Goal: Task Accomplishment & Management: Complete application form

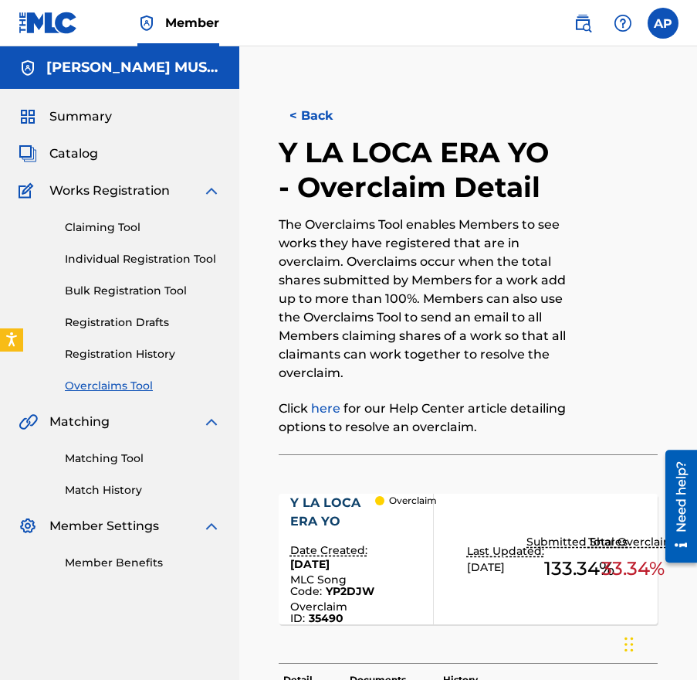
click at [86, 148] on span "Catalog" at bounding box center [73, 153] width 49 height 19
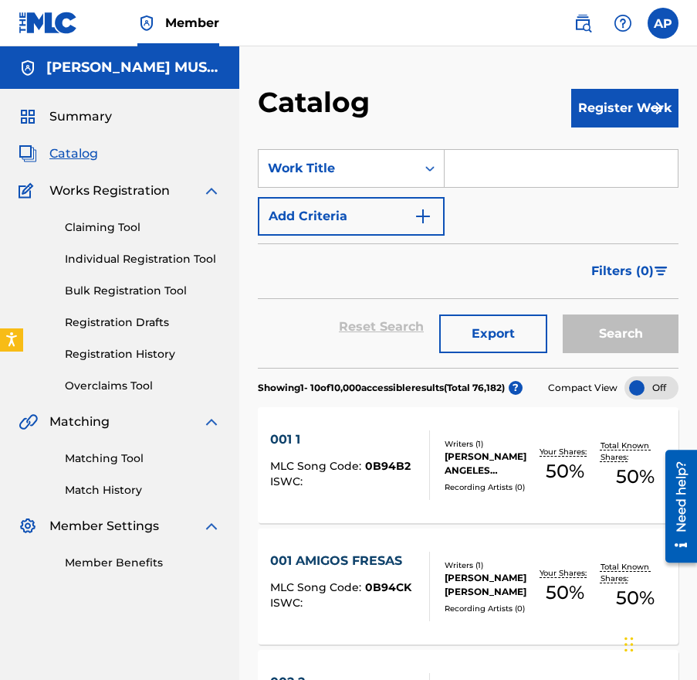
click at [113, 229] on link "Claiming Tool" at bounding box center [143, 227] width 156 height 16
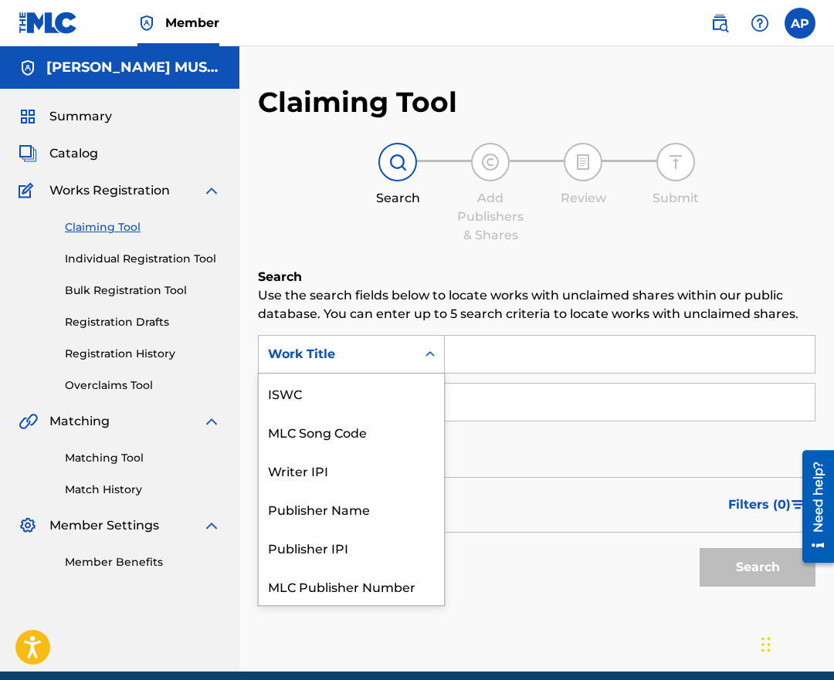
click at [316, 365] on div "Work Title" at bounding box center [338, 354] width 158 height 29
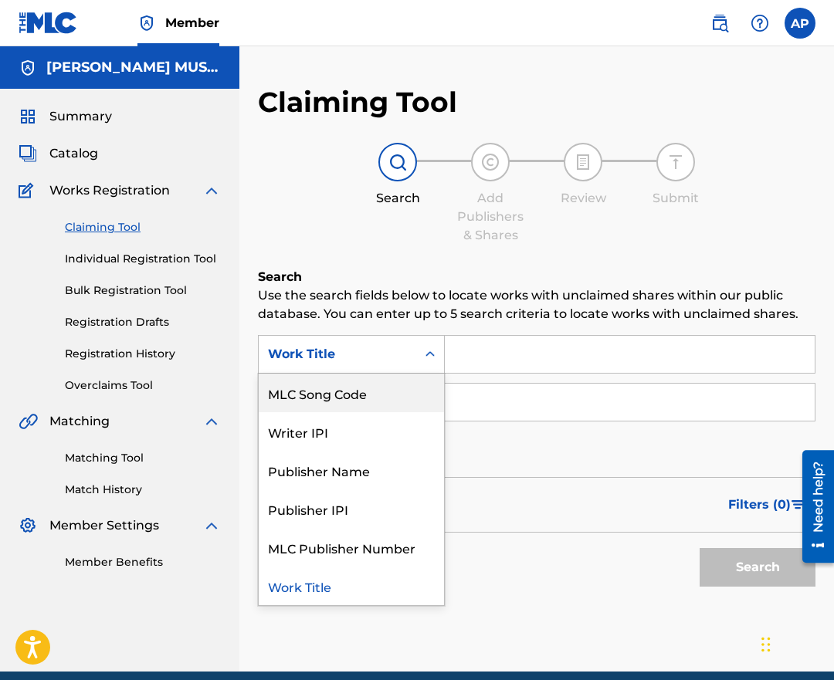
click at [357, 400] on div "MLC Song Code" at bounding box center [351, 393] width 185 height 39
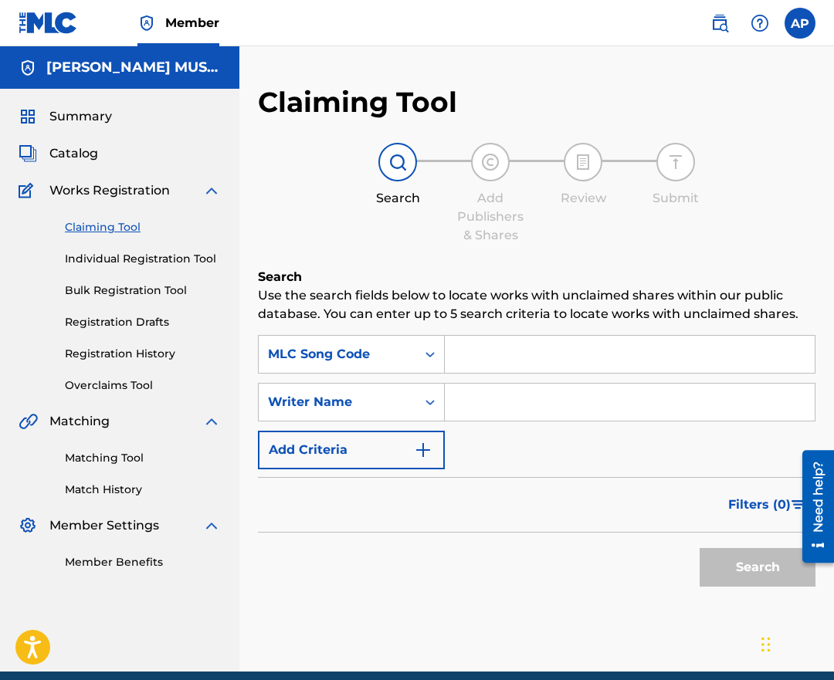
click at [461, 378] on div "SearchWithCriteria2247aa54-833e-4126-961b-1db31dbd33b7 MLC Song Code SearchWith…" at bounding box center [537, 402] width 558 height 134
click at [466, 359] on input "Search Form" at bounding box center [630, 354] width 370 height 37
paste input "QM28G6"
click at [700, 548] on button "Search" at bounding box center [758, 567] width 116 height 39
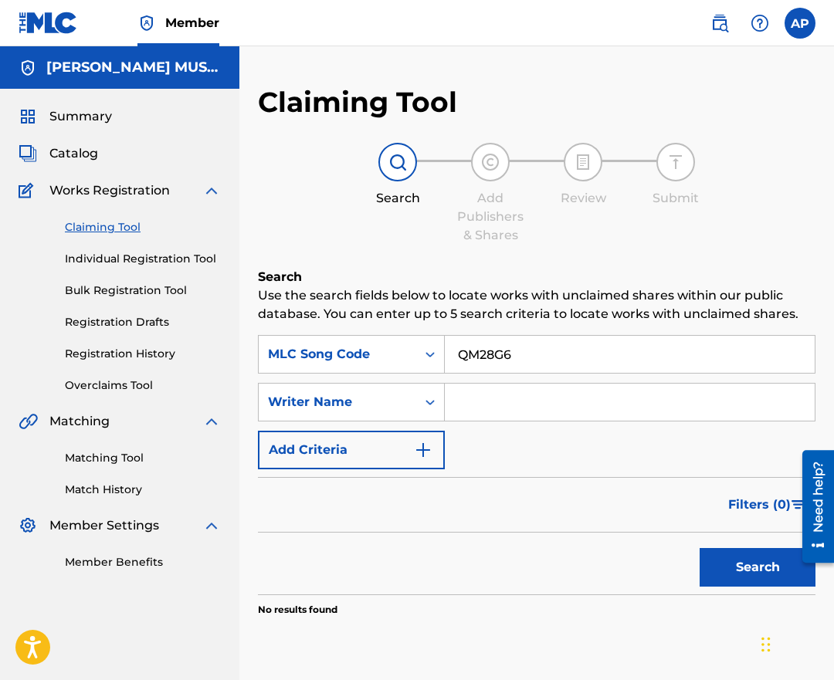
click at [727, 556] on button "Search" at bounding box center [758, 567] width 116 height 39
click at [455, 350] on input "QM28G6" at bounding box center [630, 354] width 370 height 37
paste input "RB0EYW"
type input "RB0EYW"
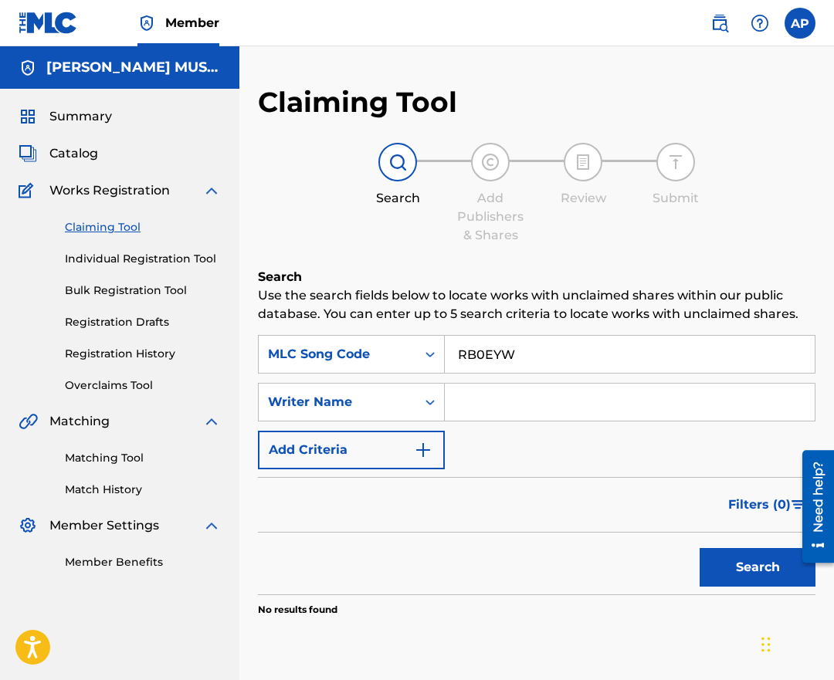
click at [700, 548] on button "Search" at bounding box center [758, 567] width 116 height 39
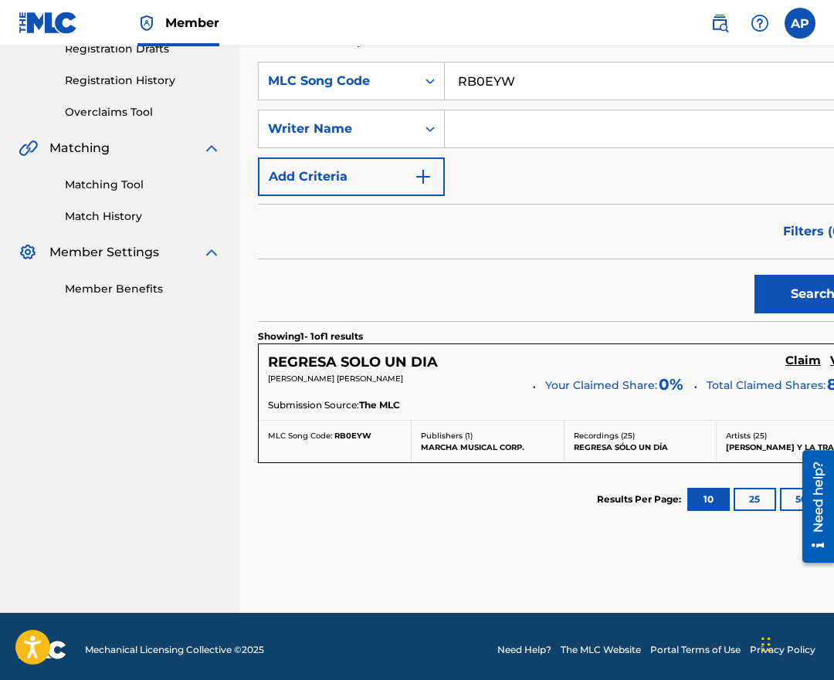
scroll to position [275, 0]
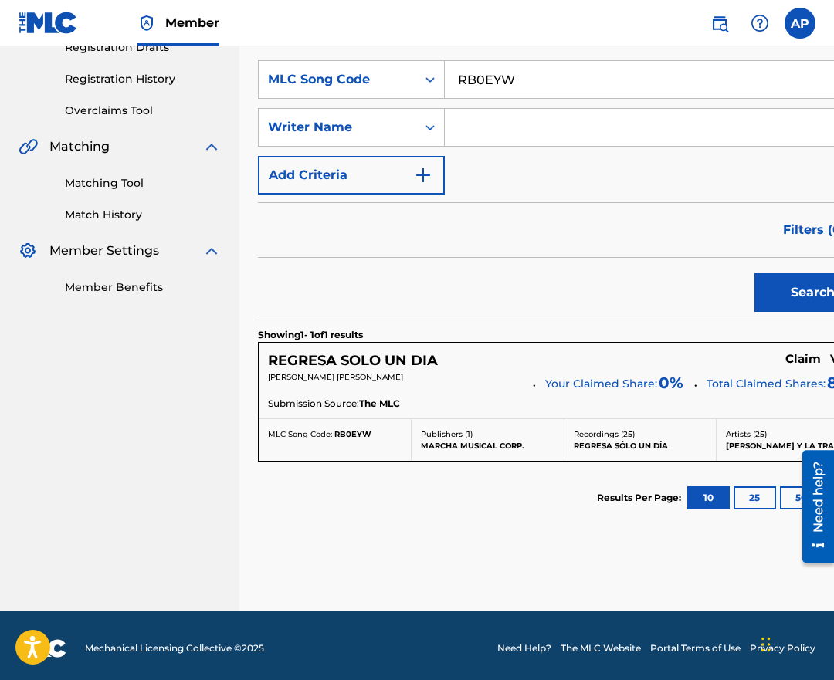
click at [785, 361] on h5 "Claim" at bounding box center [803, 359] width 36 height 15
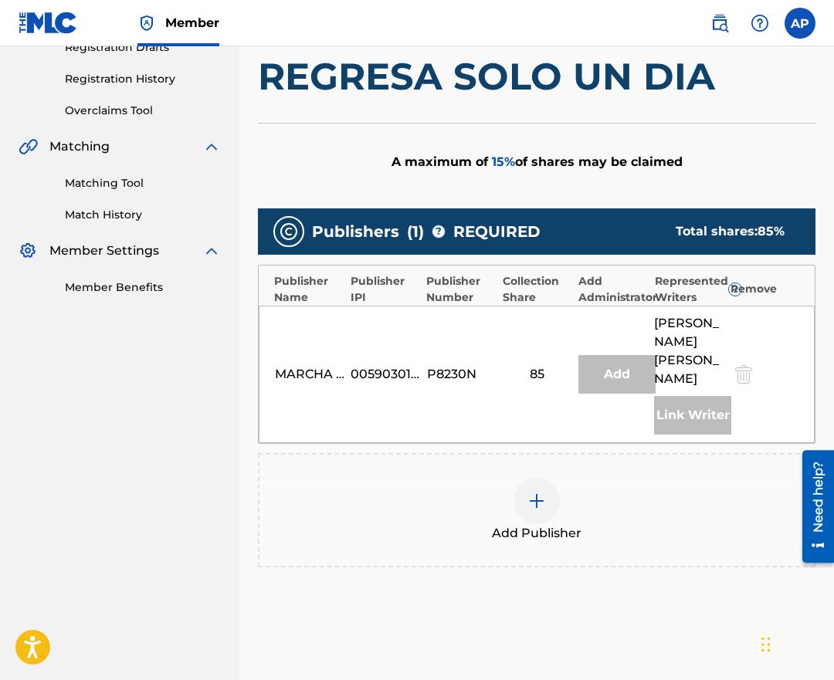
click at [520, 534] on span "Add Publisher" at bounding box center [537, 533] width 90 height 19
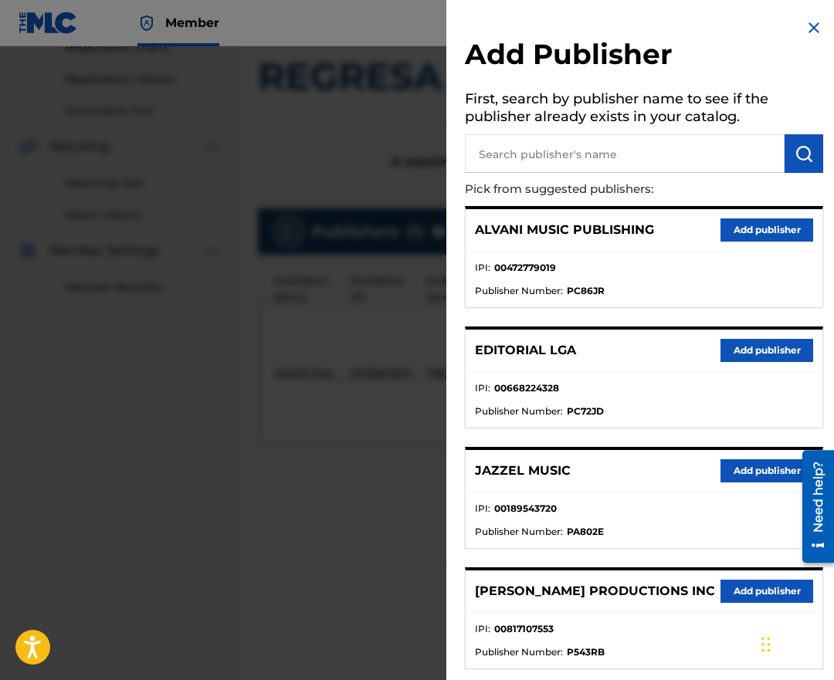
click at [531, 164] on input "text" at bounding box center [625, 153] width 320 height 39
type input "Editraka"
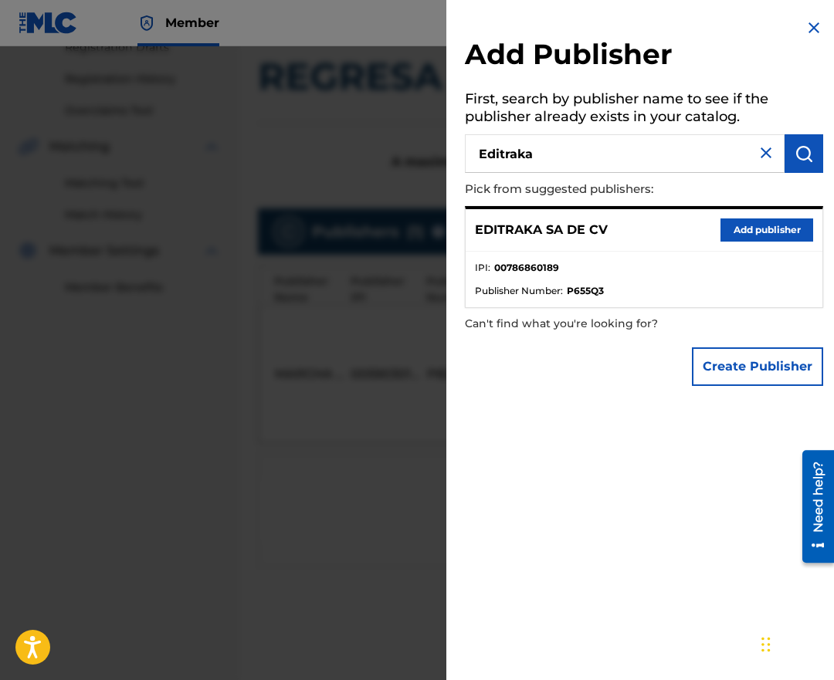
click at [718, 243] on div "EDITRAKA SA DE CV Add publisher" at bounding box center [644, 230] width 357 height 42
click at [734, 233] on button "Add publisher" at bounding box center [767, 230] width 93 height 23
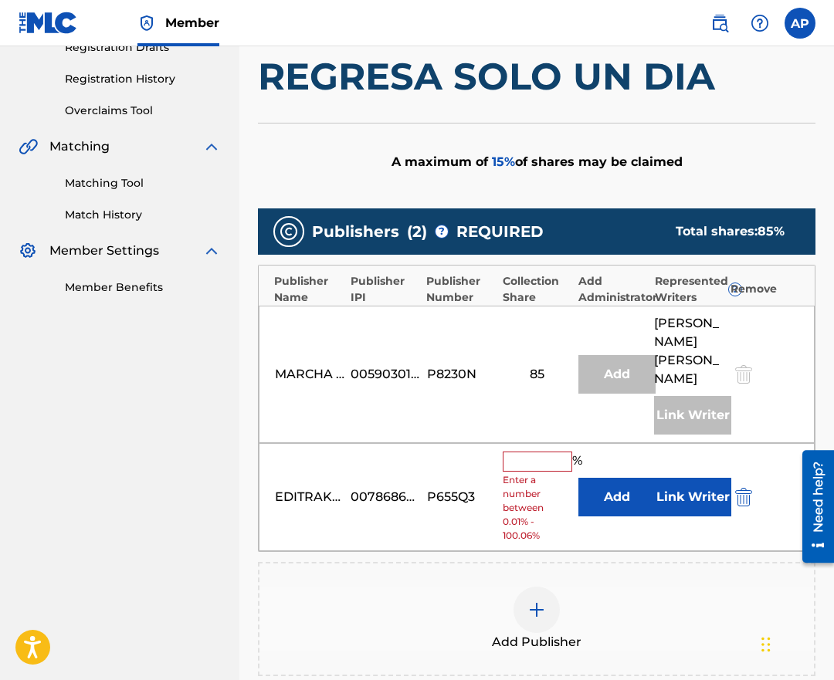
click at [531, 469] on input "text" at bounding box center [538, 462] width 70 height 20
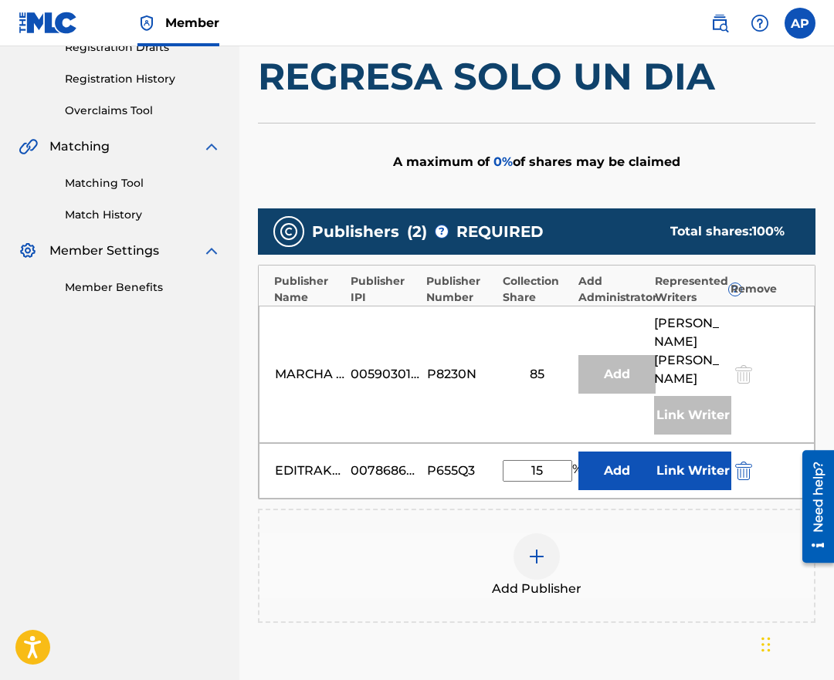
type input "15"
click at [599, 470] on button "Add" at bounding box center [616, 471] width 77 height 39
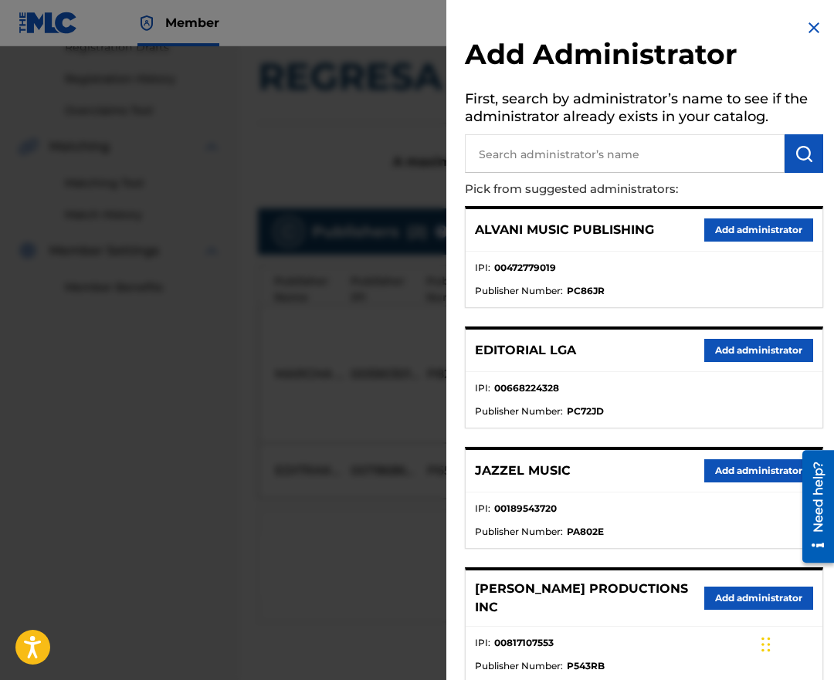
click at [552, 158] on input "text" at bounding box center [625, 153] width 320 height 39
type input "maximo"
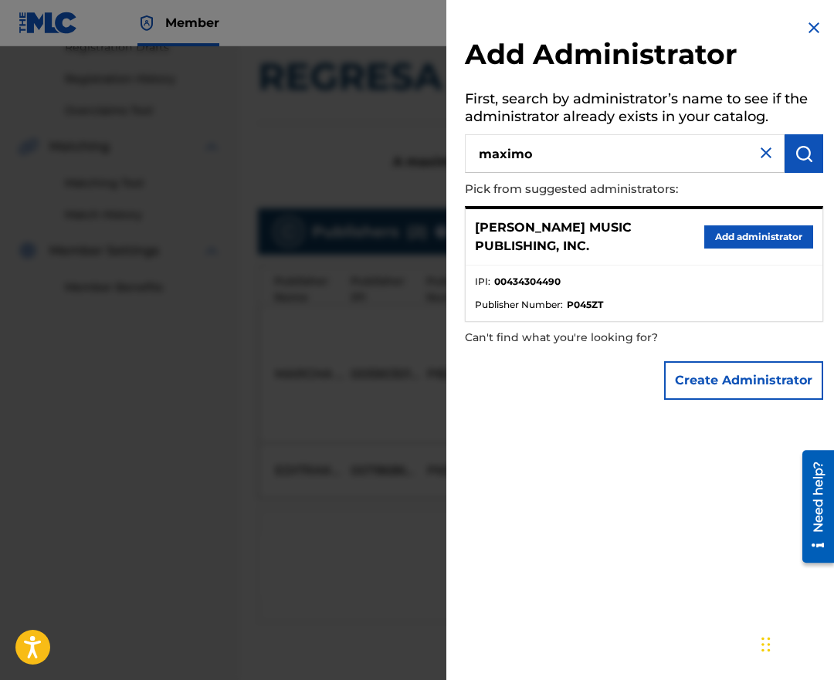
click at [738, 229] on button "Add administrator" at bounding box center [758, 237] width 109 height 23
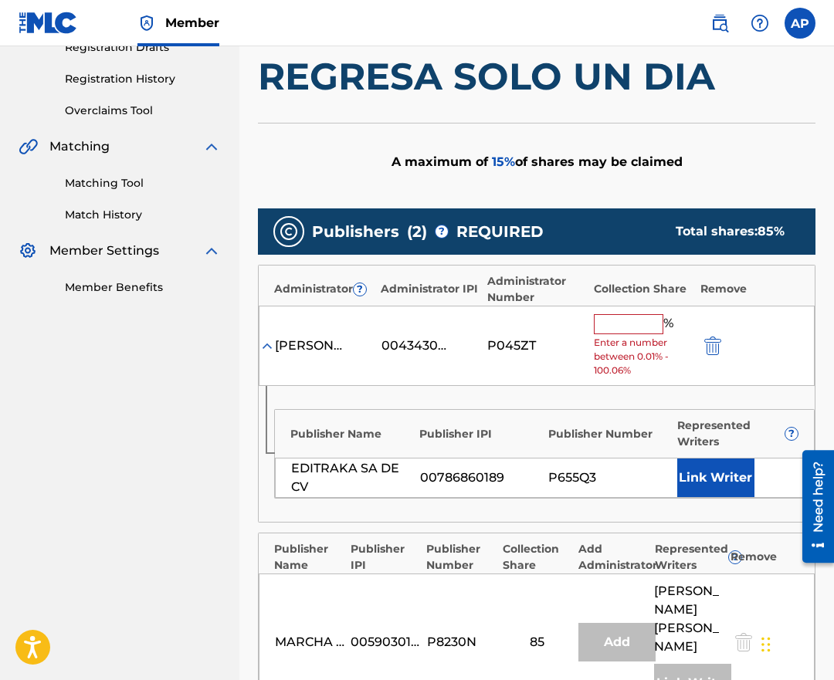
click at [606, 328] on input "text" at bounding box center [629, 324] width 70 height 20
type input "q"
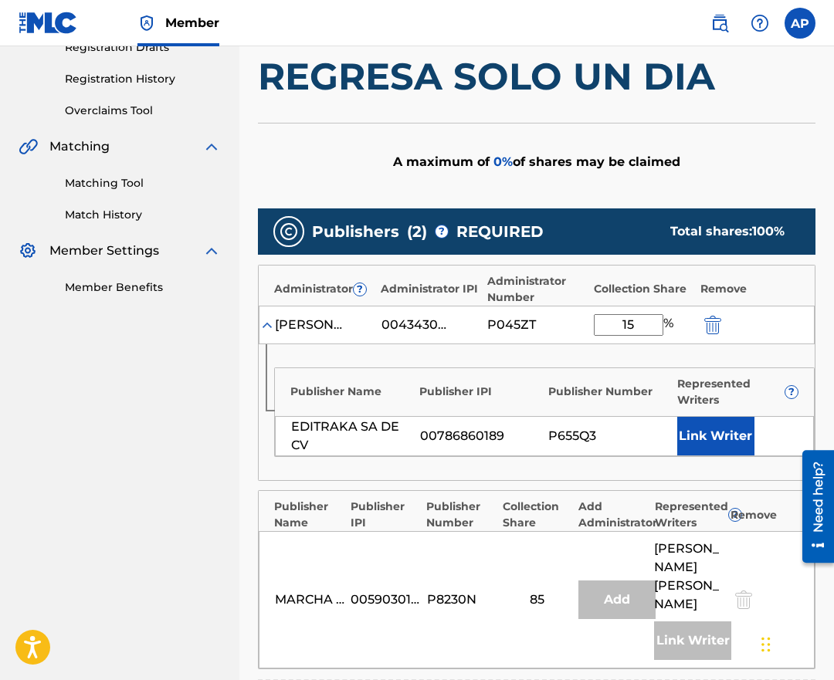
type input "15"
click at [427, 459] on div "Publisher Name Publisher IPI Publisher Number Represented Writers ? EDITRAKA SA…" at bounding box center [537, 412] width 556 height 136
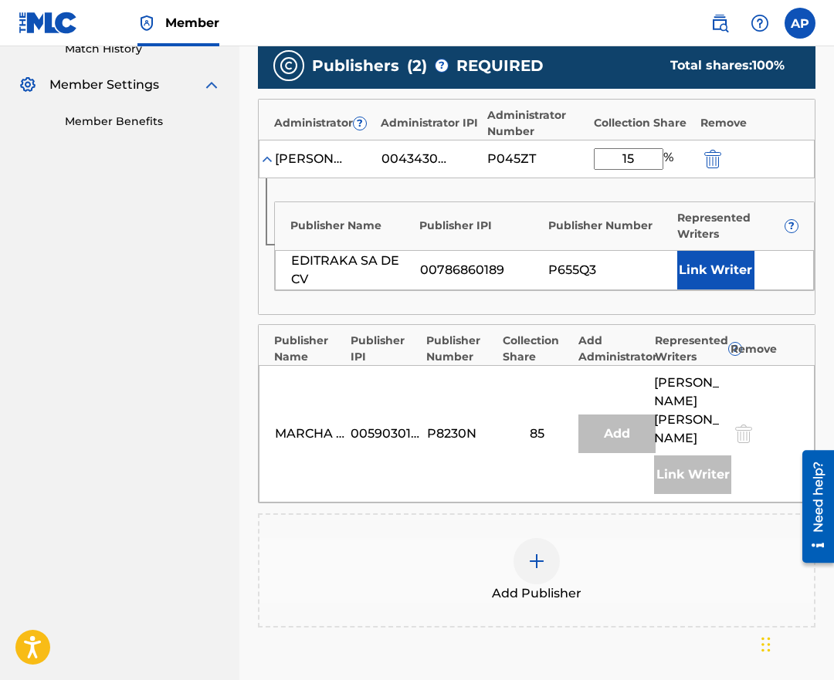
scroll to position [637, 0]
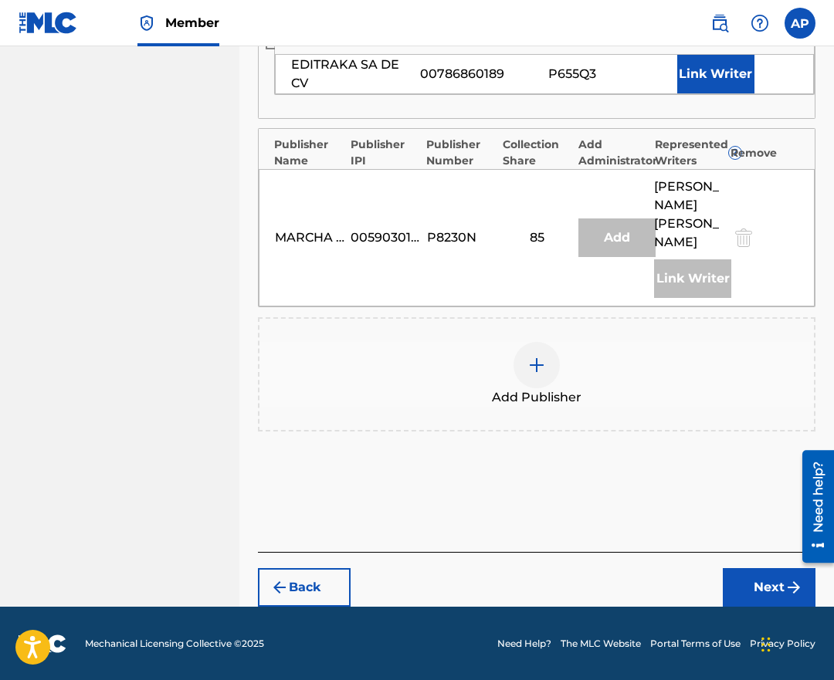
click at [704, 577] on div "Back Next" at bounding box center [537, 579] width 558 height 55
click at [737, 577] on button "Next" at bounding box center [769, 587] width 93 height 39
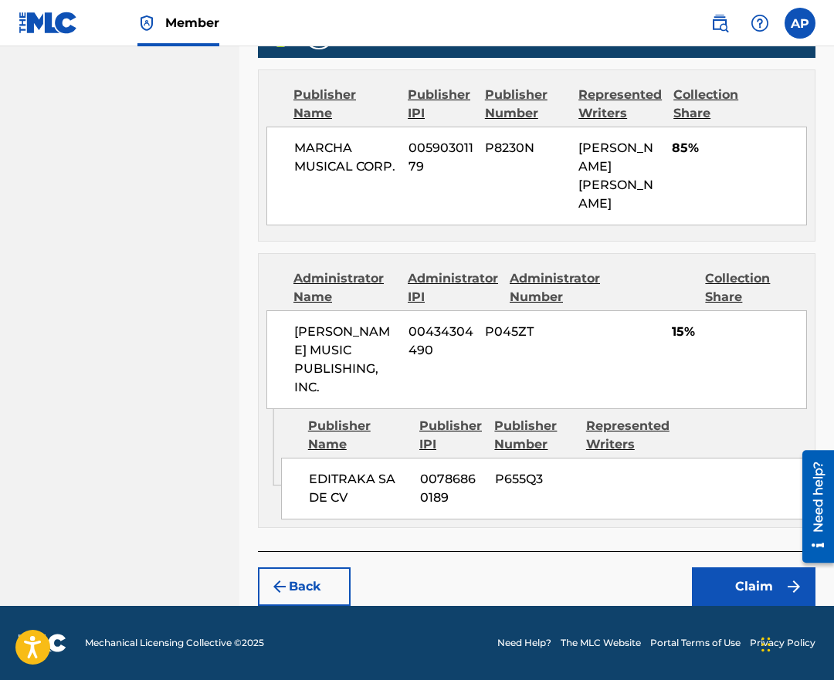
click at [709, 572] on button "Claim" at bounding box center [754, 587] width 124 height 39
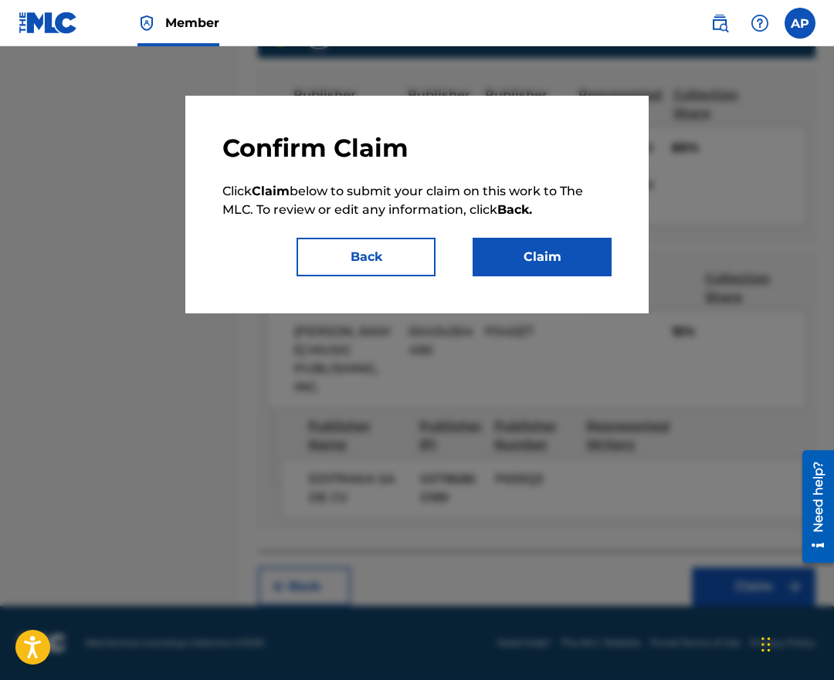
click at [518, 272] on button "Claim" at bounding box center [542, 257] width 139 height 39
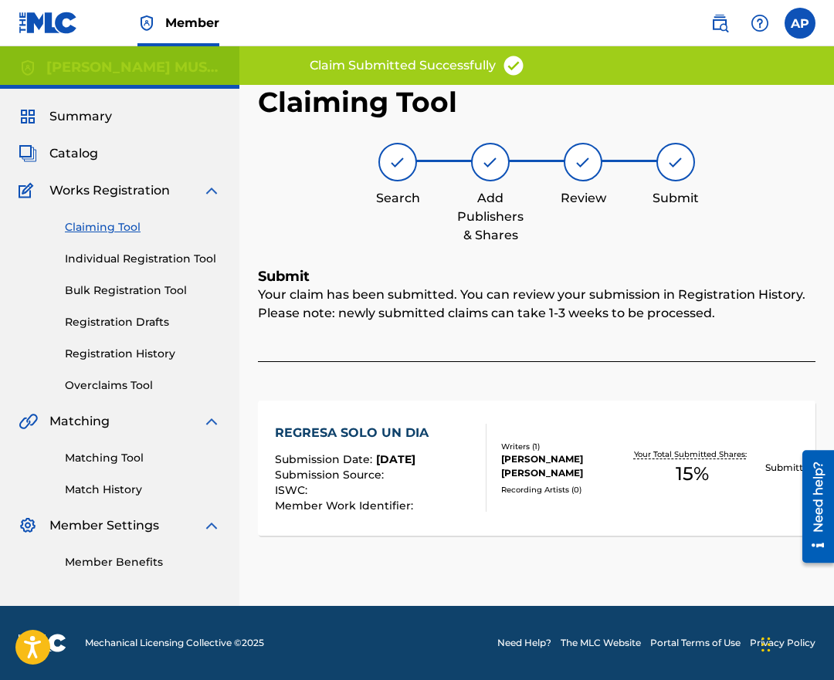
scroll to position [0, 0]
click at [126, 219] on div "Claiming Tool Individual Registration Tool Bulk Registration Tool Registration …" at bounding box center [120, 297] width 202 height 194
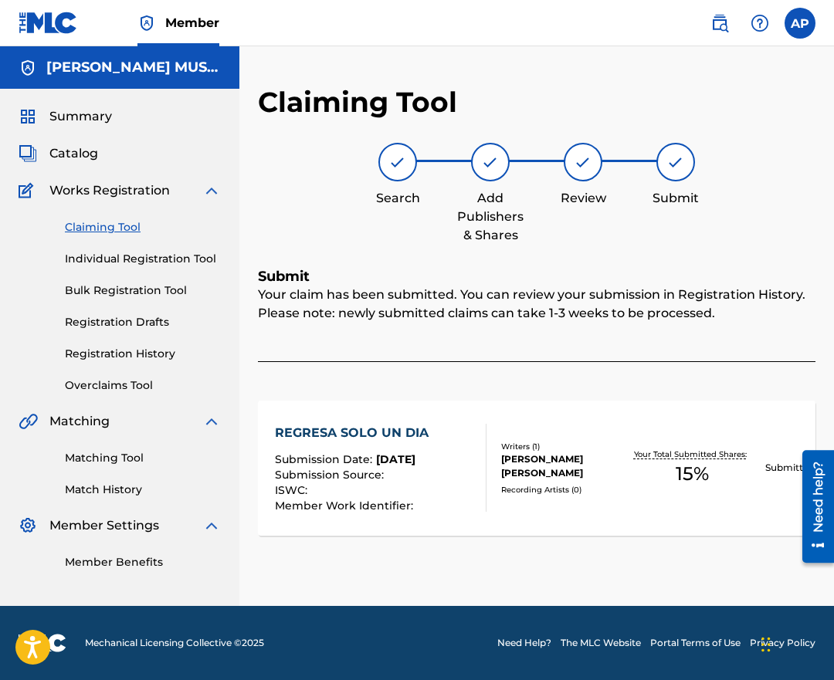
click at [124, 226] on link "Claiming Tool" at bounding box center [143, 227] width 156 height 16
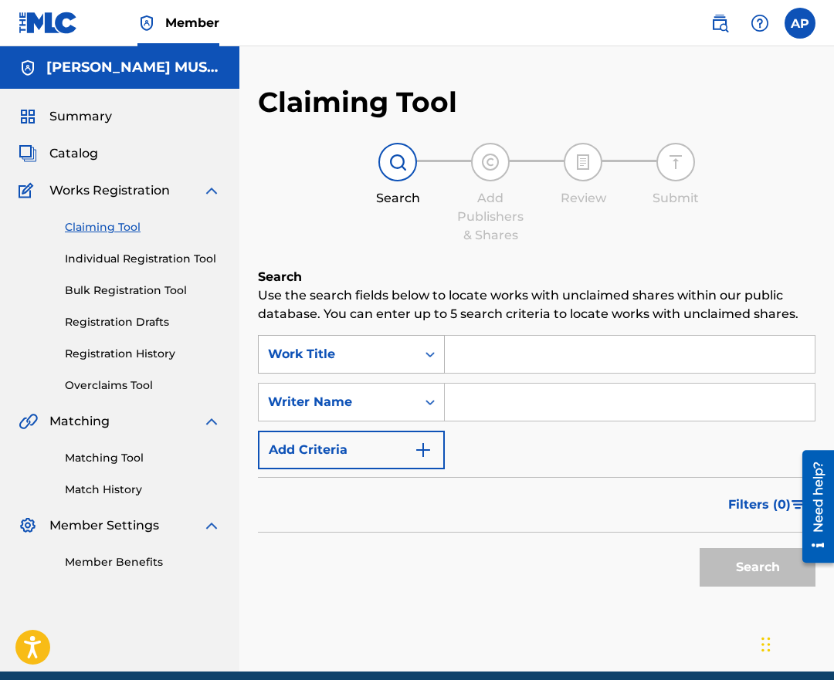
click at [419, 351] on div "Search Form" at bounding box center [430, 355] width 28 height 28
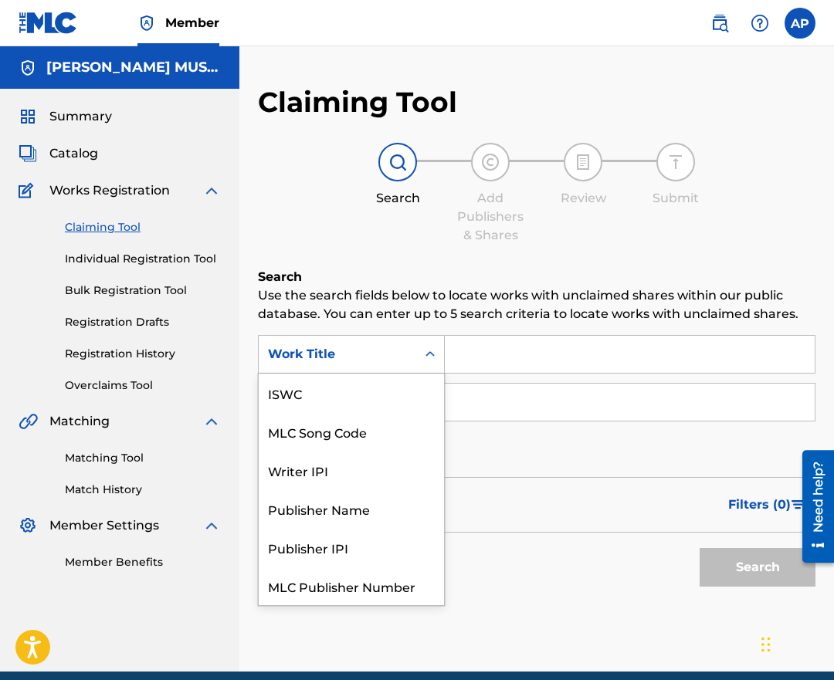
scroll to position [39, 0]
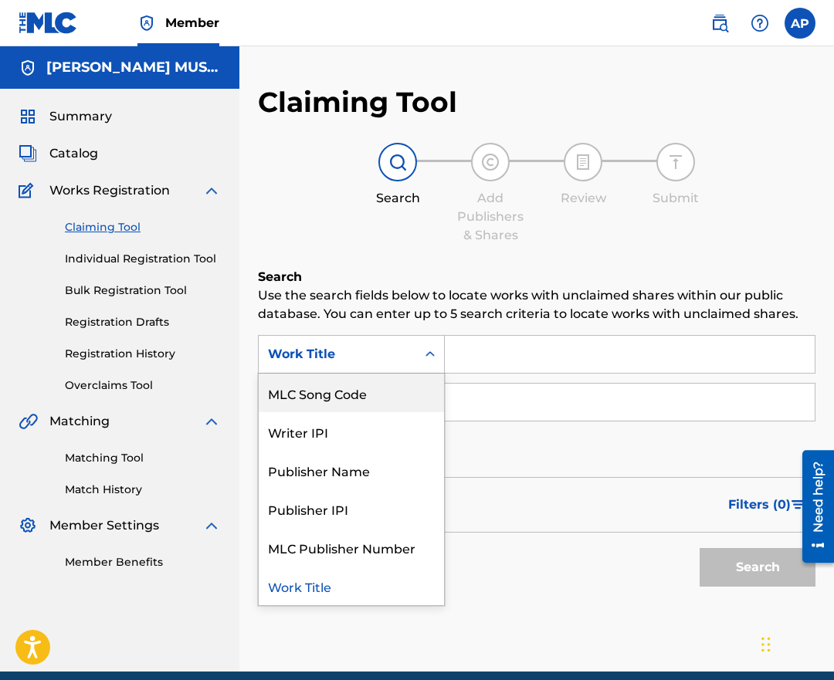
click at [395, 392] on div "MLC Song Code" at bounding box center [351, 393] width 185 height 39
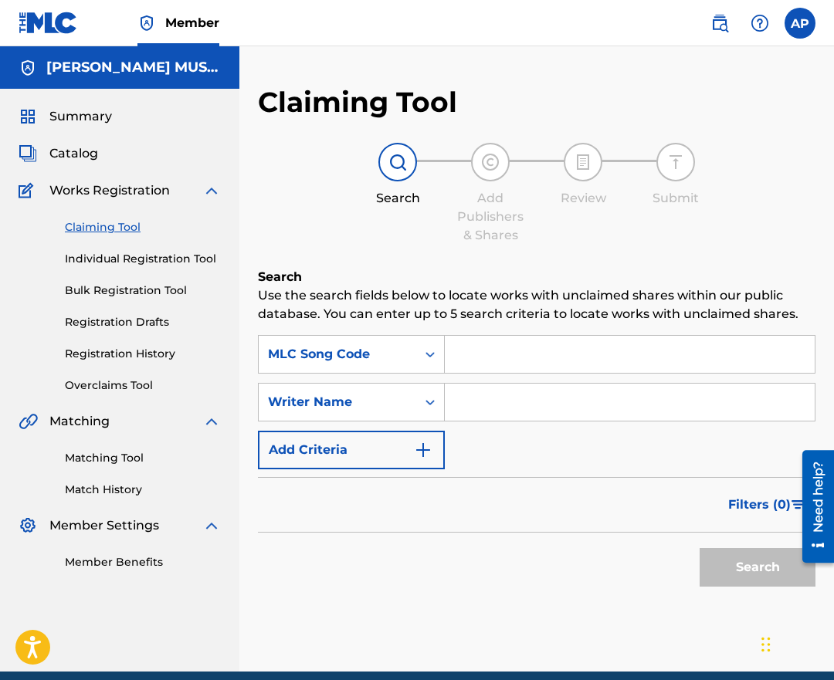
click at [493, 375] on div "SearchWithCriteria56fa2ae4-fa94-41a8-92dc-36edb2f66de7 MLC Song Code SearchWith…" at bounding box center [537, 402] width 558 height 134
click at [491, 360] on input "Search Form" at bounding box center [630, 354] width 370 height 37
paste input "S56QVQ"
type input "S56QVQ"
click at [700, 548] on button "Search" at bounding box center [758, 567] width 116 height 39
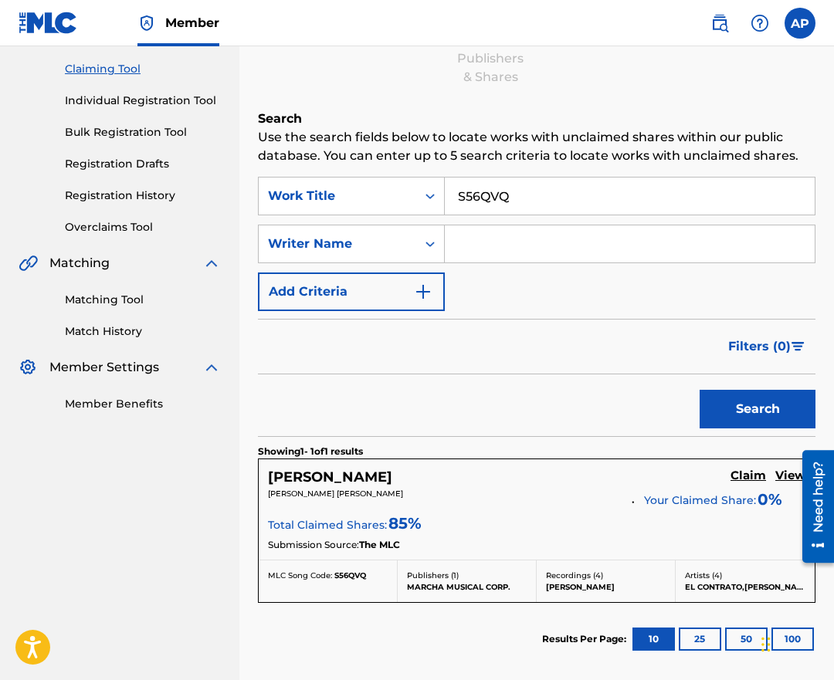
scroll to position [161, 0]
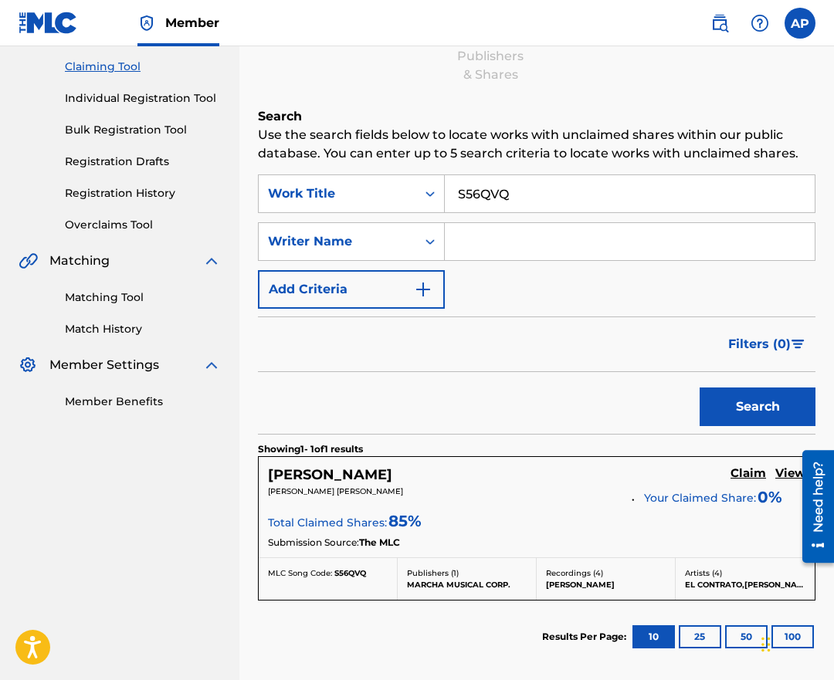
click at [743, 478] on h5 "Claim" at bounding box center [749, 473] width 36 height 15
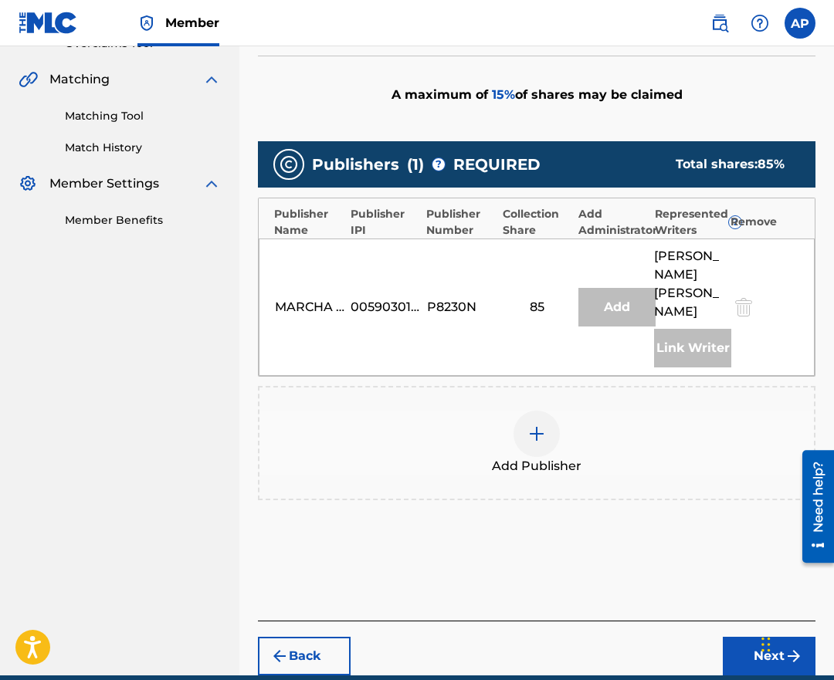
scroll to position [361, 0]
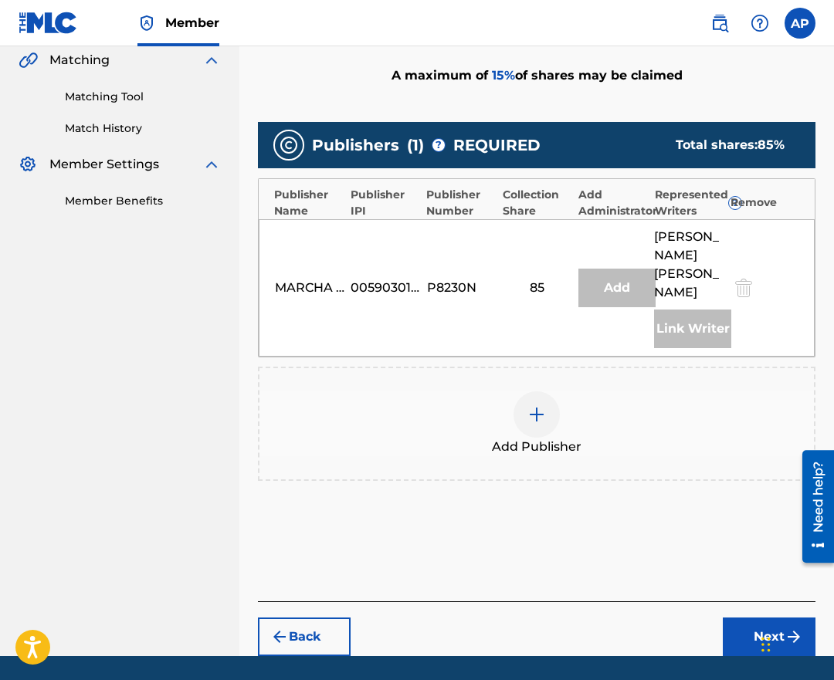
click at [532, 426] on div at bounding box center [537, 415] width 46 height 46
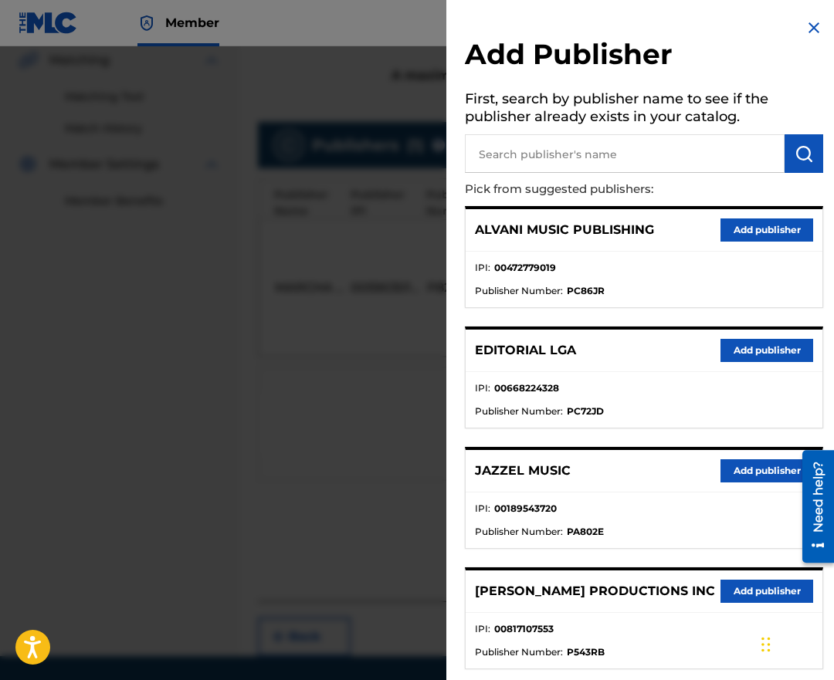
click at [531, 148] on input "text" at bounding box center [625, 153] width 320 height 39
type input "editraka"
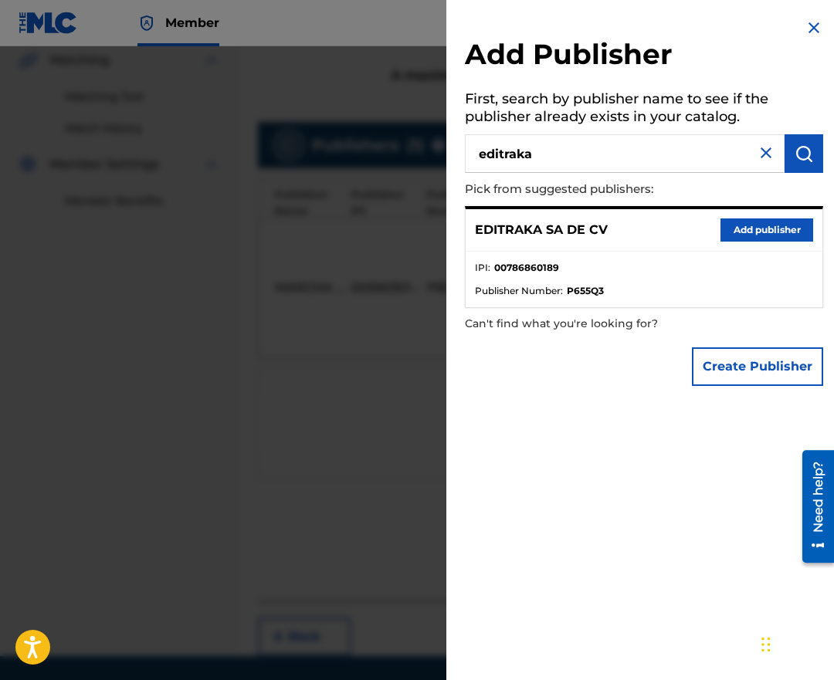
click at [765, 237] on button "Add publisher" at bounding box center [767, 230] width 93 height 23
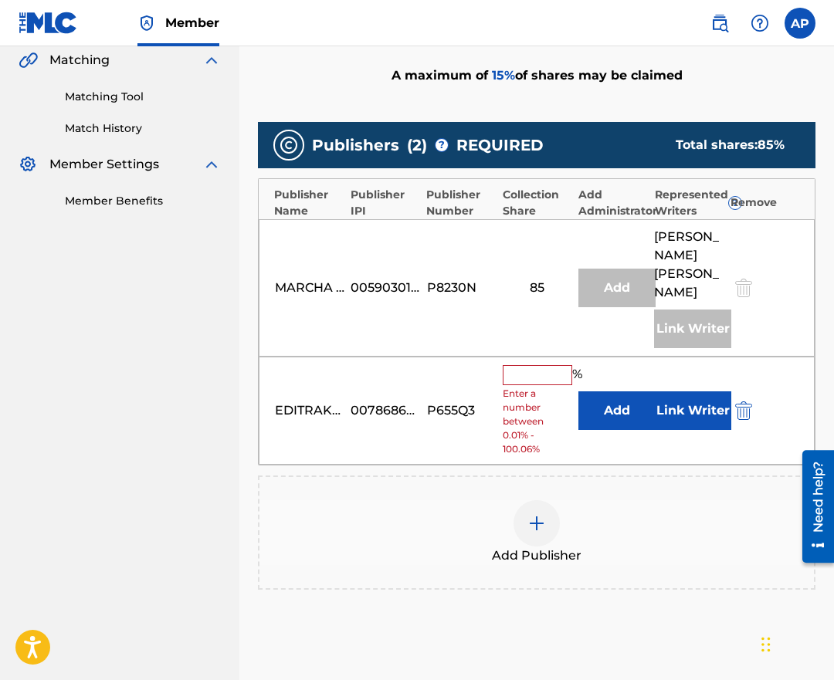
click at [612, 415] on button "Add" at bounding box center [616, 411] width 77 height 39
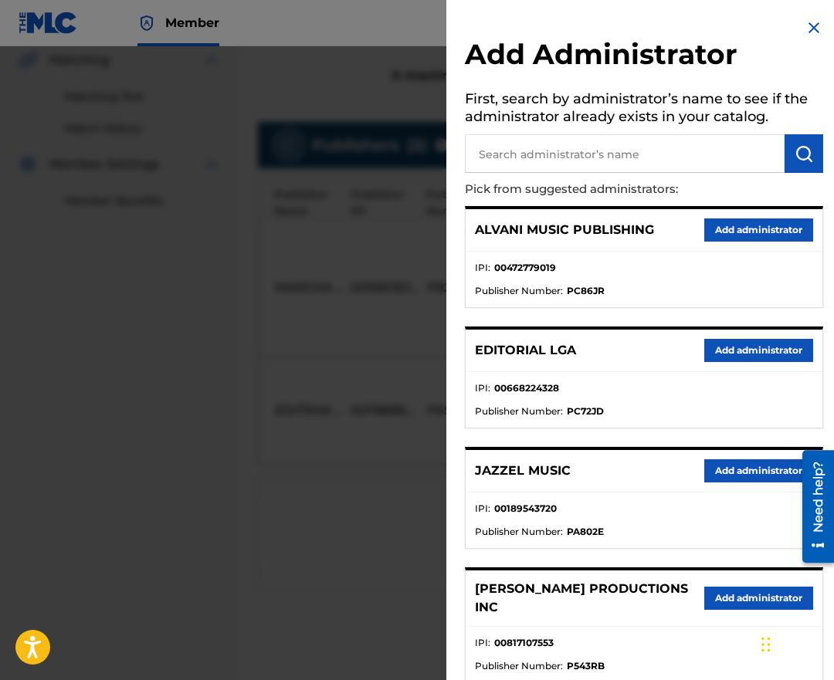
click at [556, 171] on input "text" at bounding box center [625, 153] width 320 height 39
type input "maximo"
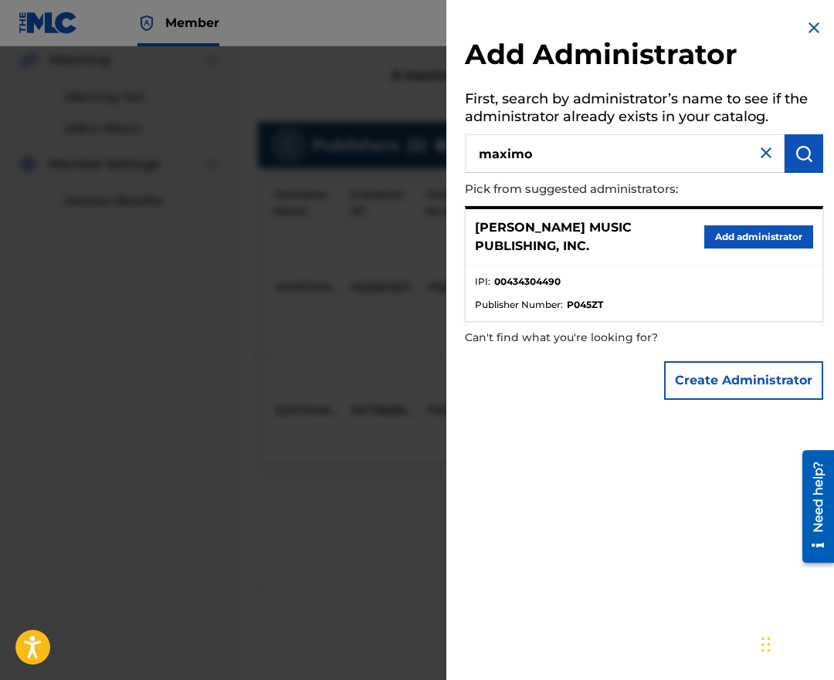
click at [721, 226] on button "Add administrator" at bounding box center [758, 237] width 109 height 23
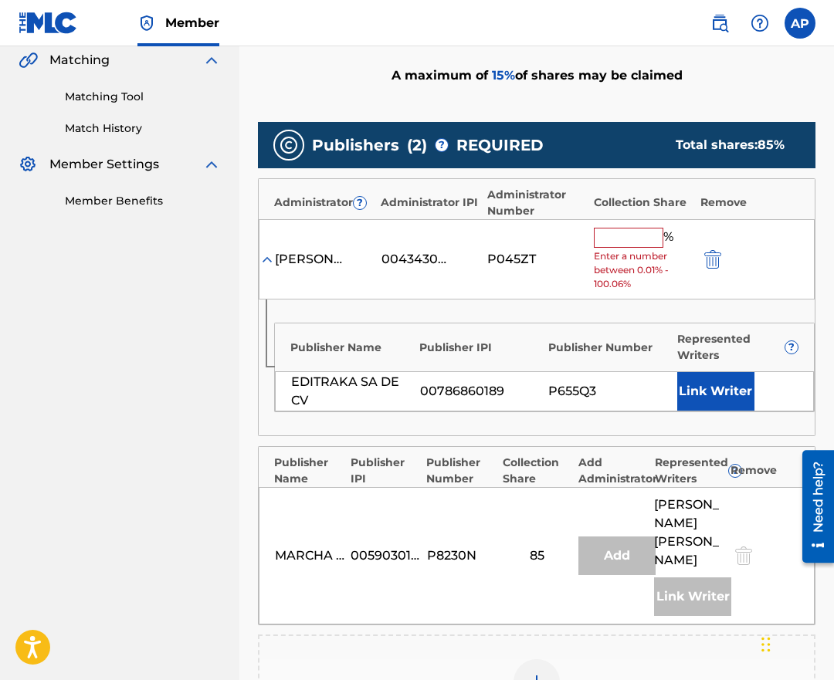
click at [602, 235] on input "text" at bounding box center [629, 238] width 70 height 20
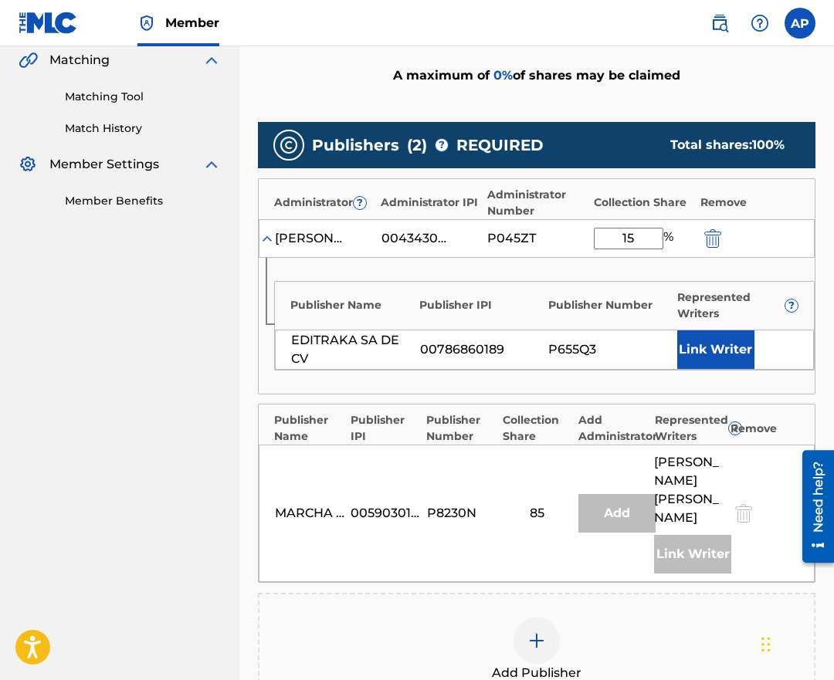
type input "15"
click at [455, 452] on div "MARCHA MUSICAL CORP. 00590301179 P8230N 85 Add [PERSON_NAME] [PERSON_NAME] Link…" at bounding box center [537, 513] width 556 height 137
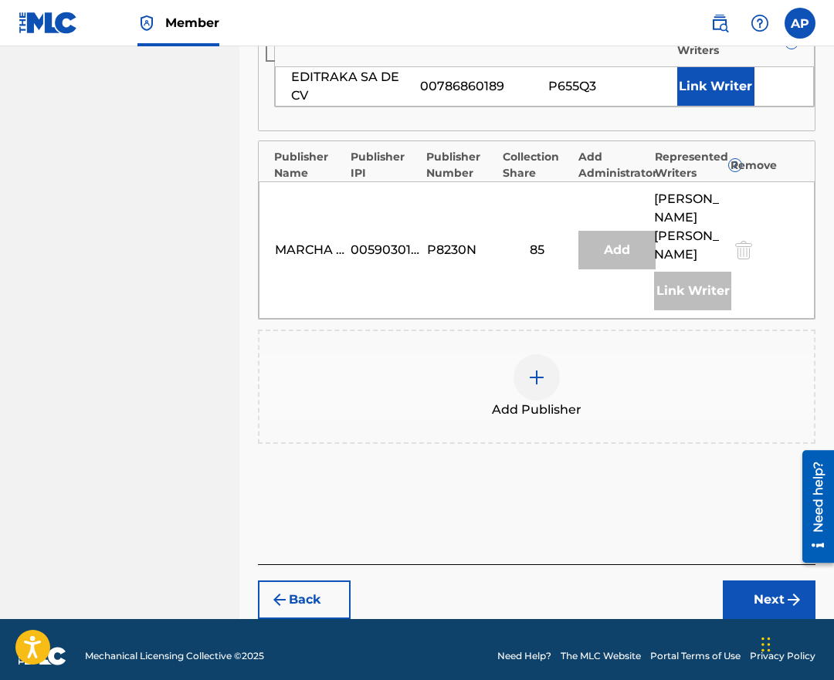
scroll to position [636, 0]
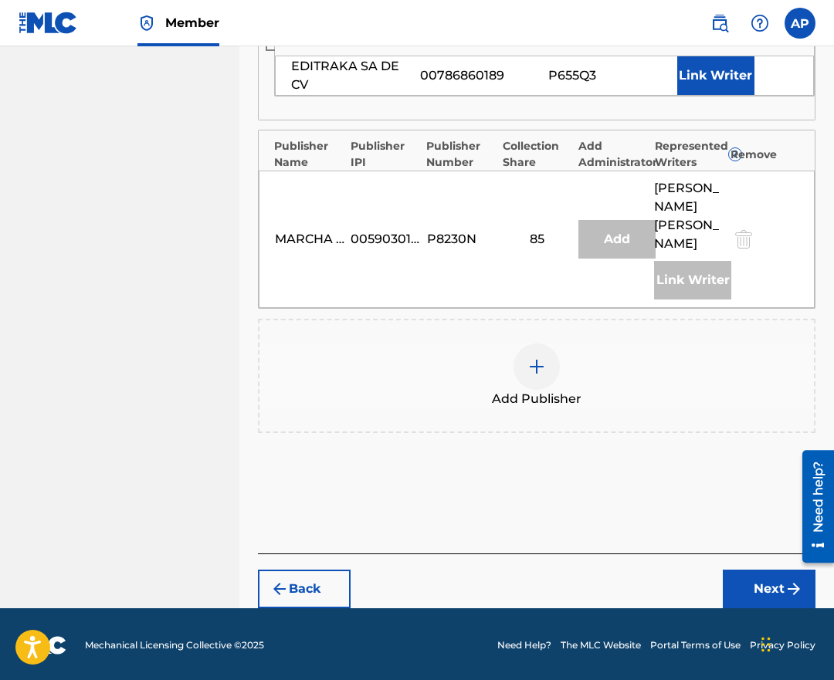
click at [739, 609] on footer "Mechanical Licensing Collective © 2025 Need Help? The MLC Website Portal Terms …" at bounding box center [417, 646] width 834 height 74
click at [740, 604] on button "Next" at bounding box center [769, 589] width 93 height 39
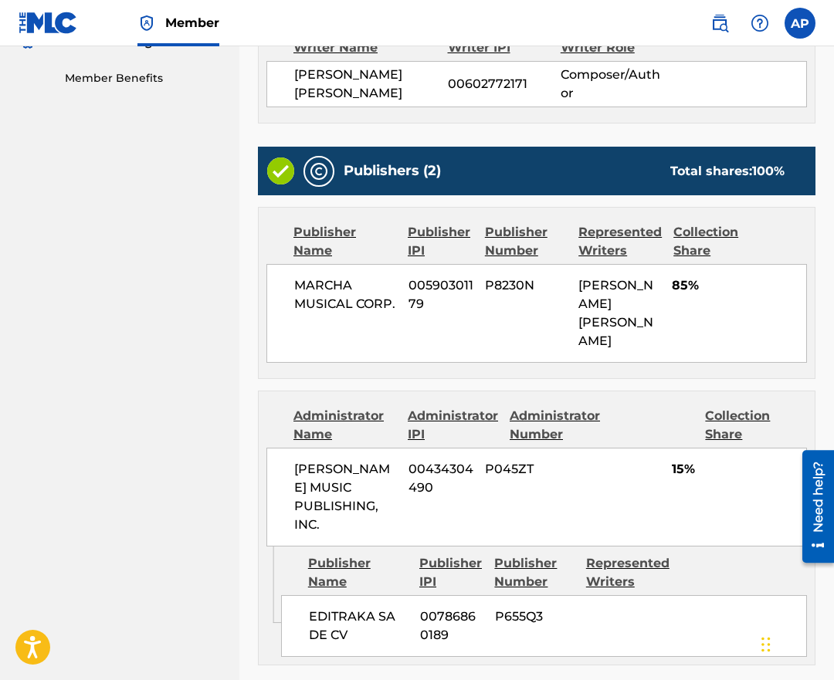
scroll to position [637, 0]
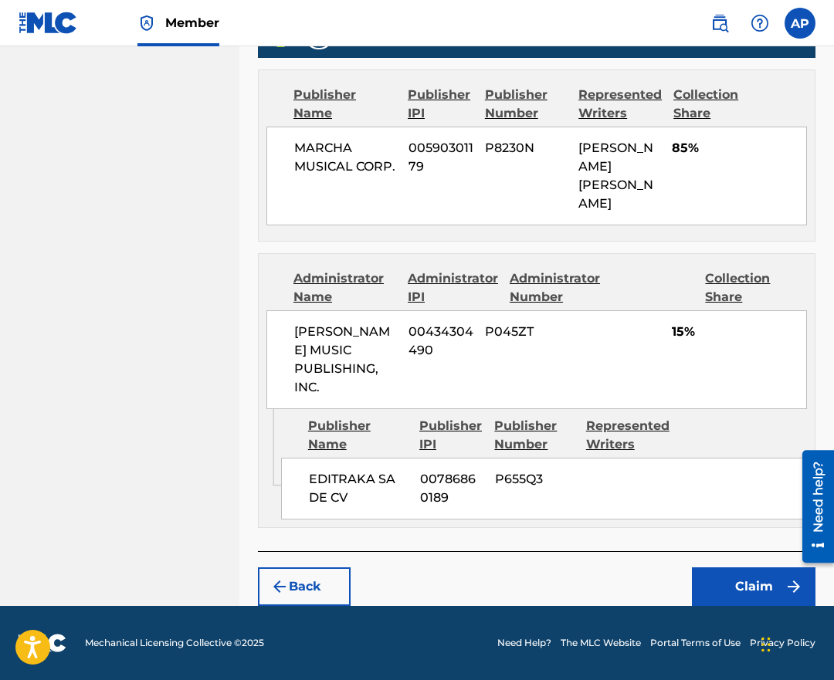
click at [725, 571] on button "Claim" at bounding box center [754, 587] width 124 height 39
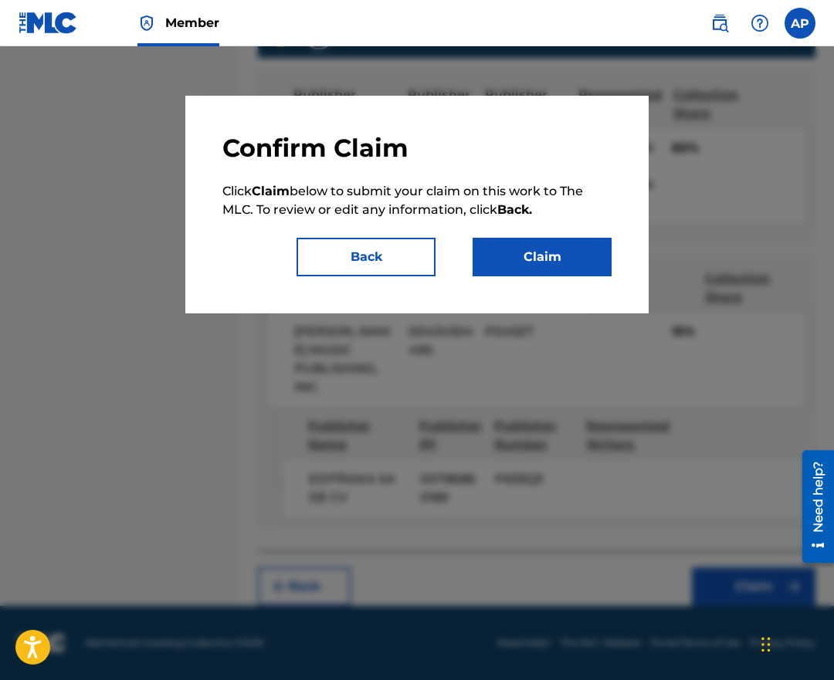
click at [550, 273] on button "Claim" at bounding box center [542, 257] width 139 height 39
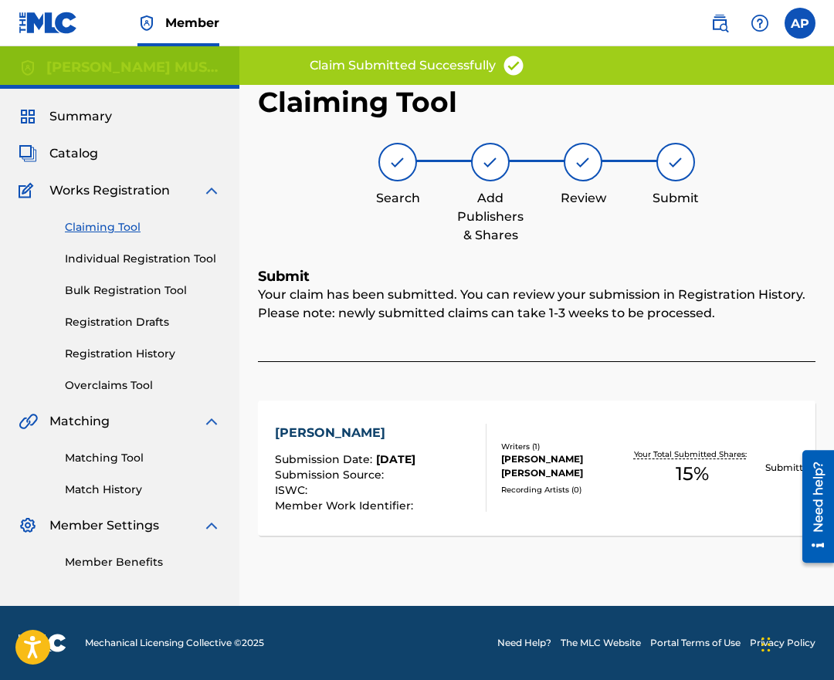
scroll to position [0, 0]
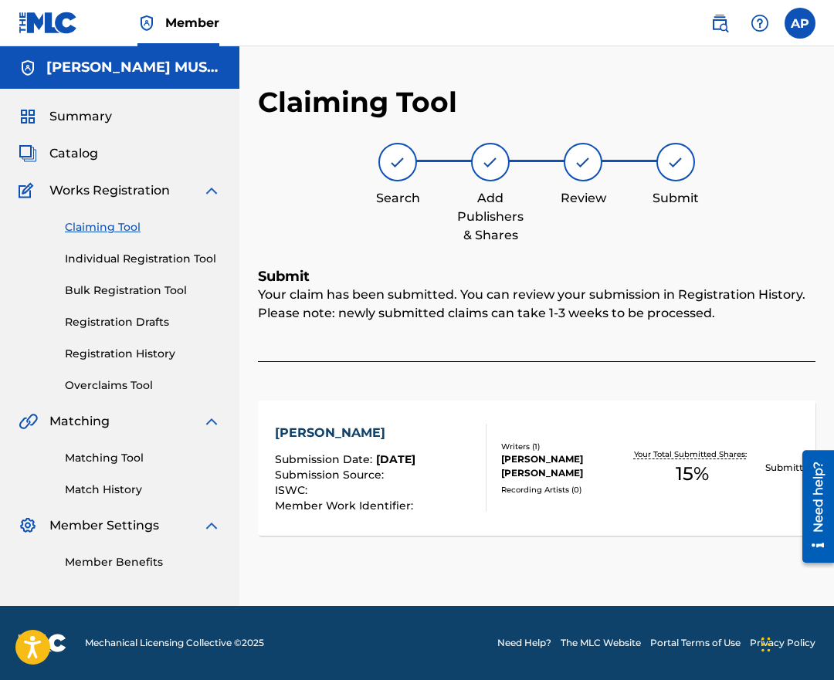
click at [103, 226] on link "Claiming Tool" at bounding box center [143, 227] width 156 height 16
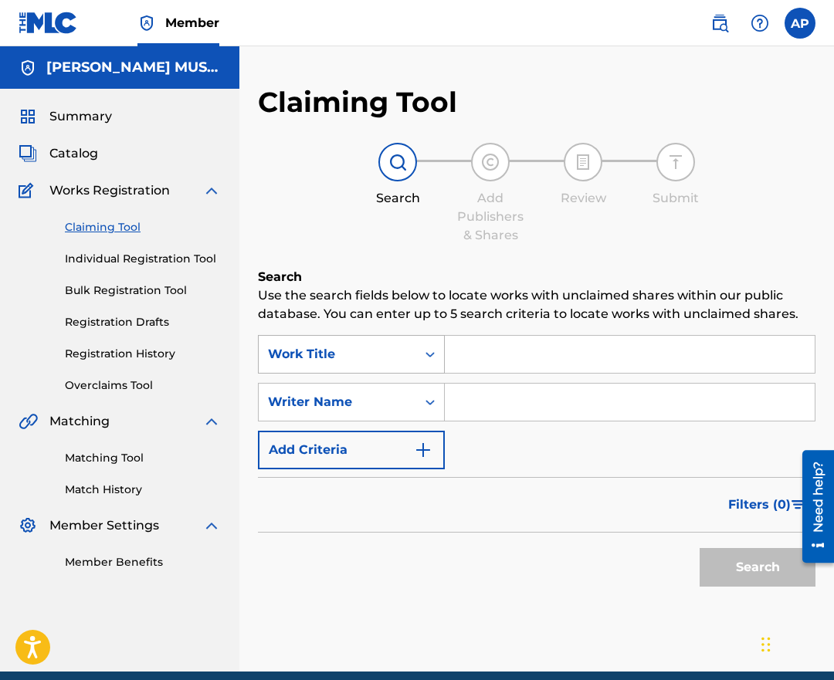
click at [399, 348] on div "Work Title" at bounding box center [337, 354] width 139 height 19
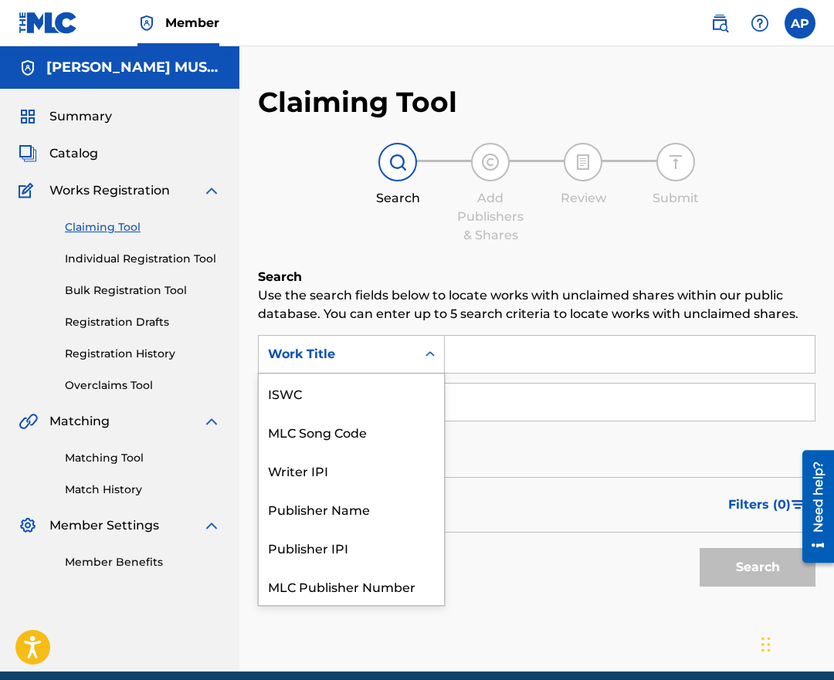
scroll to position [39, 0]
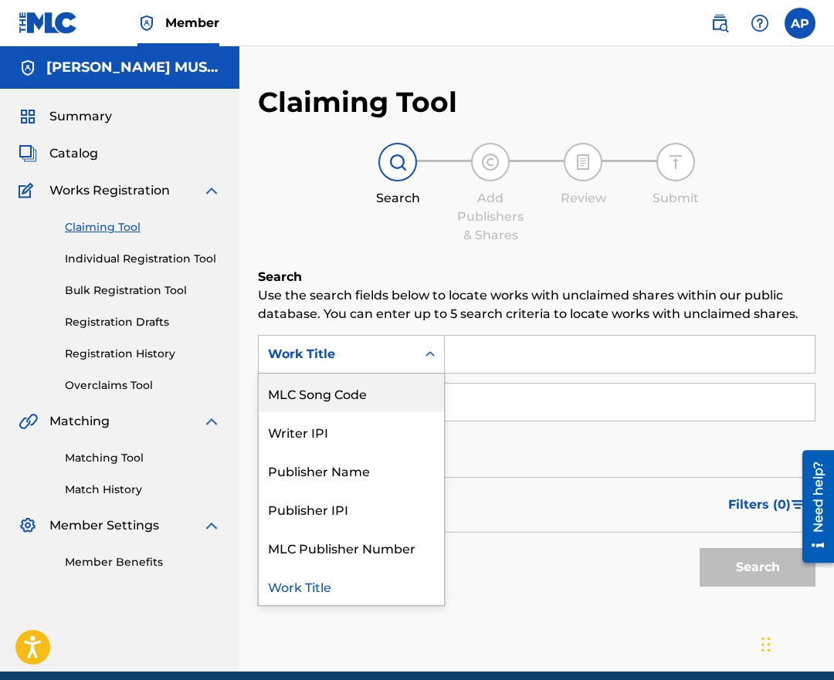
click at [398, 402] on div "MLC Song Code" at bounding box center [351, 393] width 185 height 39
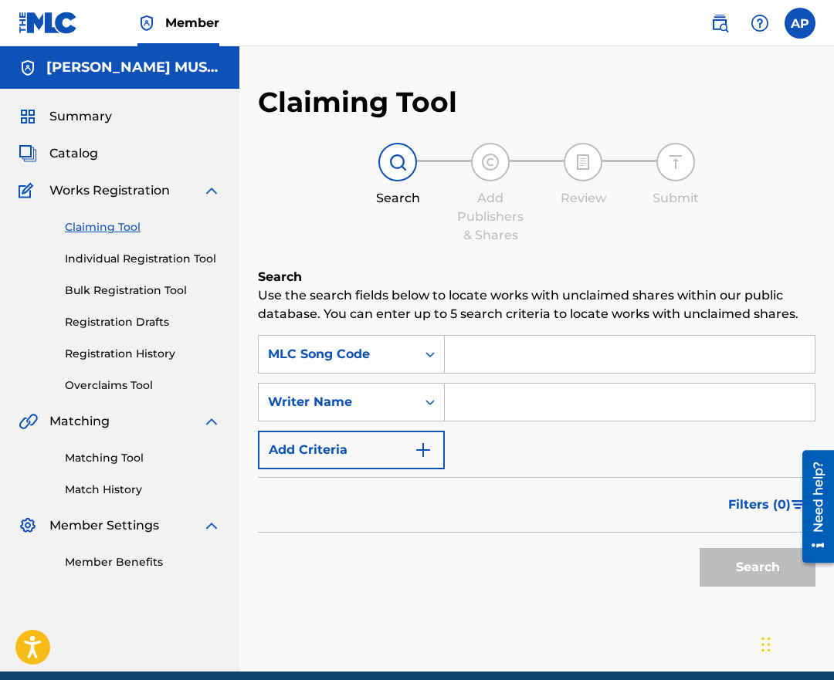
click at [484, 367] on input "Search Form" at bounding box center [630, 354] width 370 height 37
paste input "SC8FXC"
type input "SC8FXC"
click at [700, 548] on button "Search" at bounding box center [758, 567] width 116 height 39
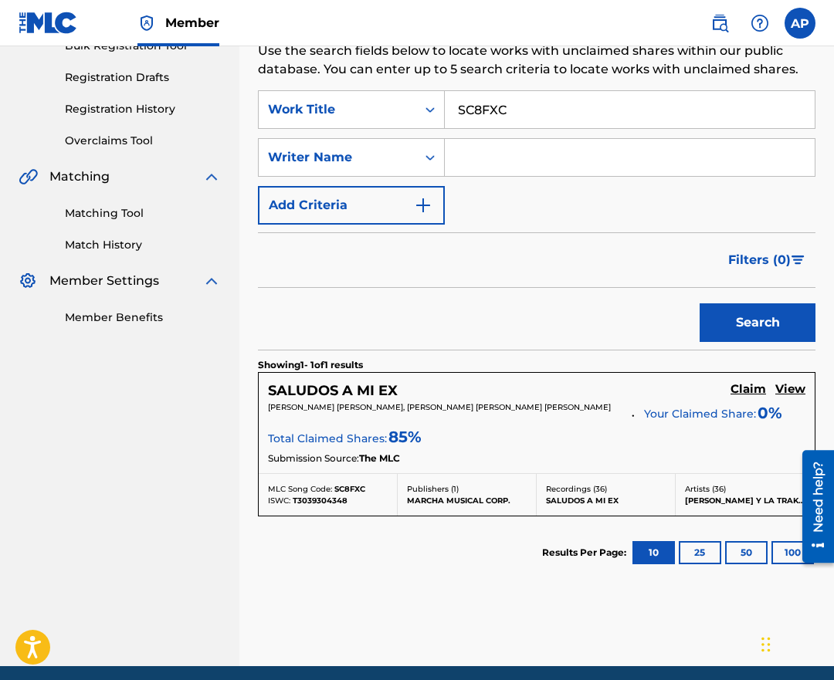
scroll to position [281, 0]
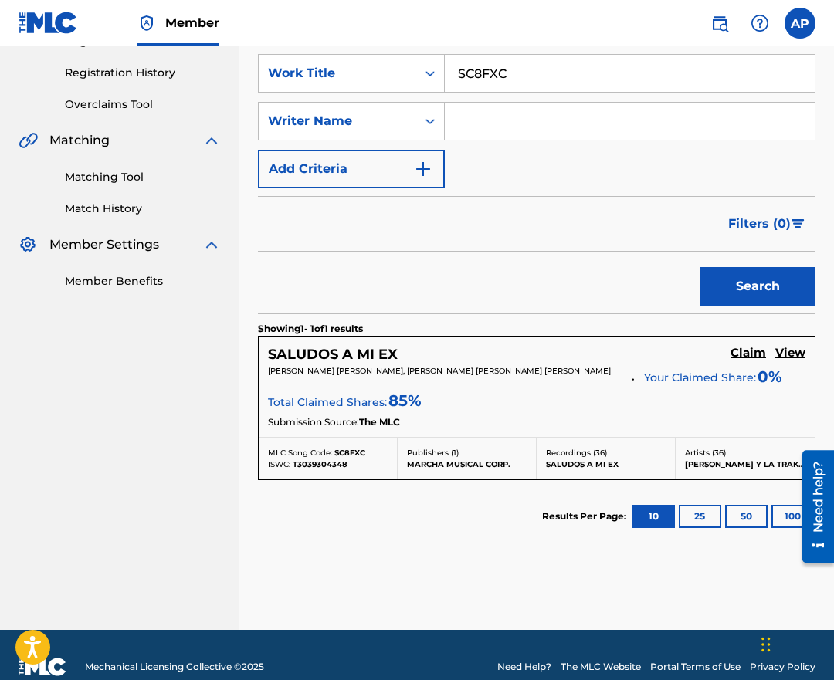
click at [747, 351] on h5 "Claim" at bounding box center [749, 353] width 36 height 15
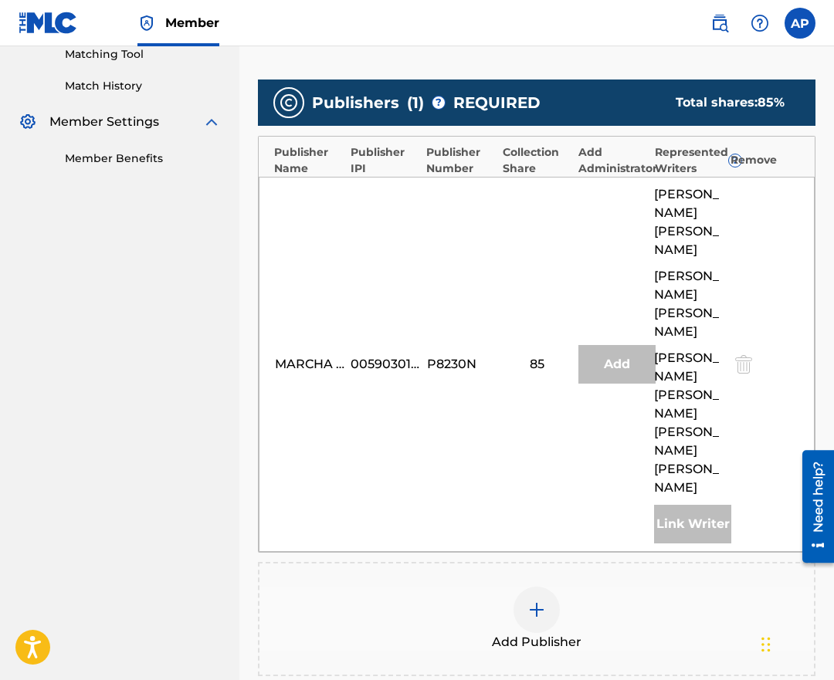
scroll to position [416, 0]
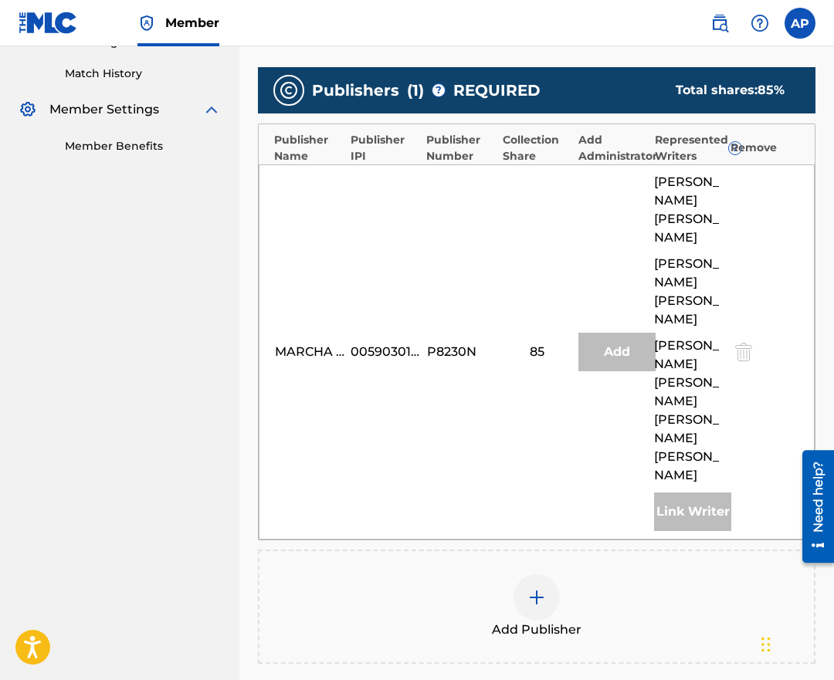
click at [542, 588] on img at bounding box center [536, 597] width 19 height 19
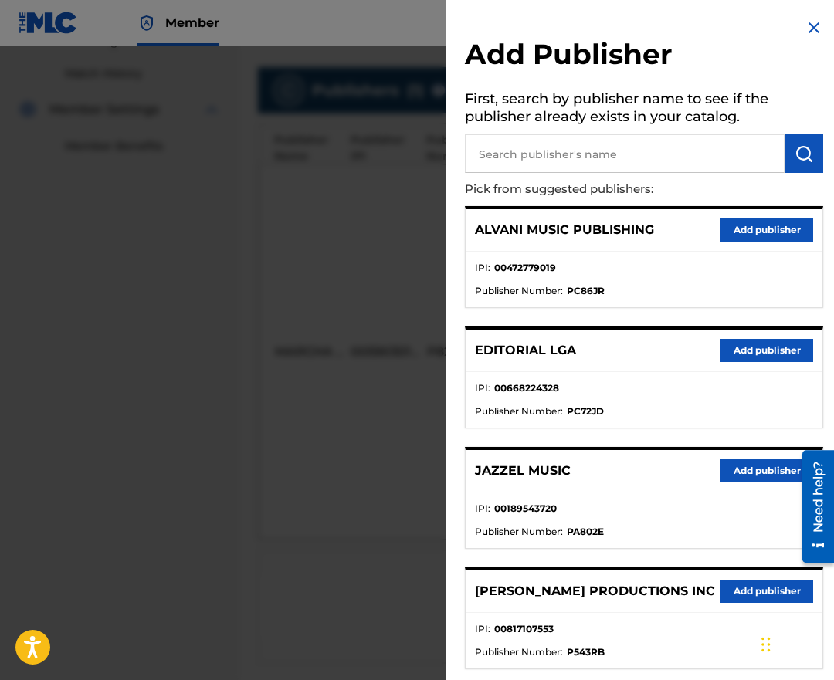
click at [574, 148] on input "text" at bounding box center [625, 153] width 320 height 39
type input "m"
type input "editraka"
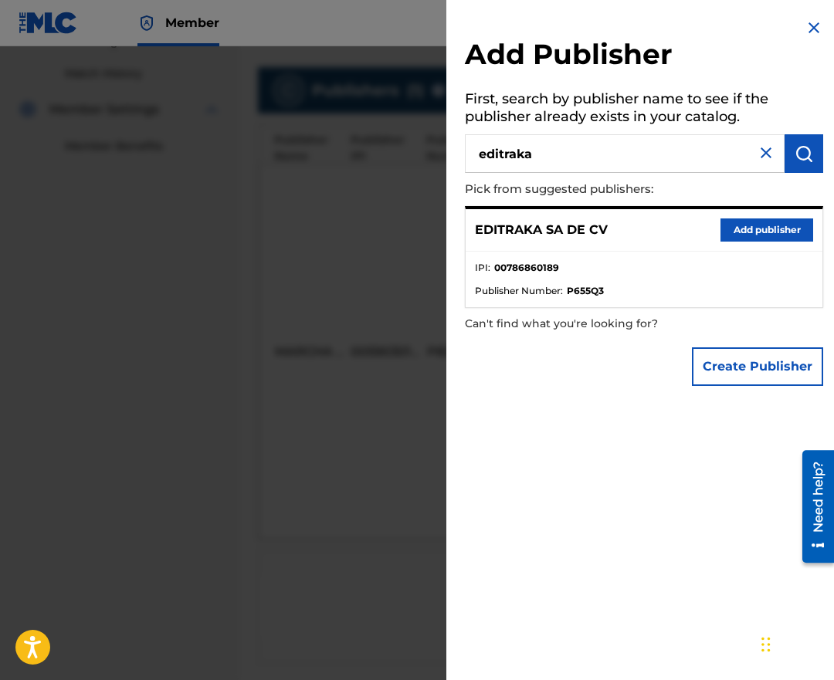
click at [721, 227] on button "Add publisher" at bounding box center [767, 230] width 93 height 23
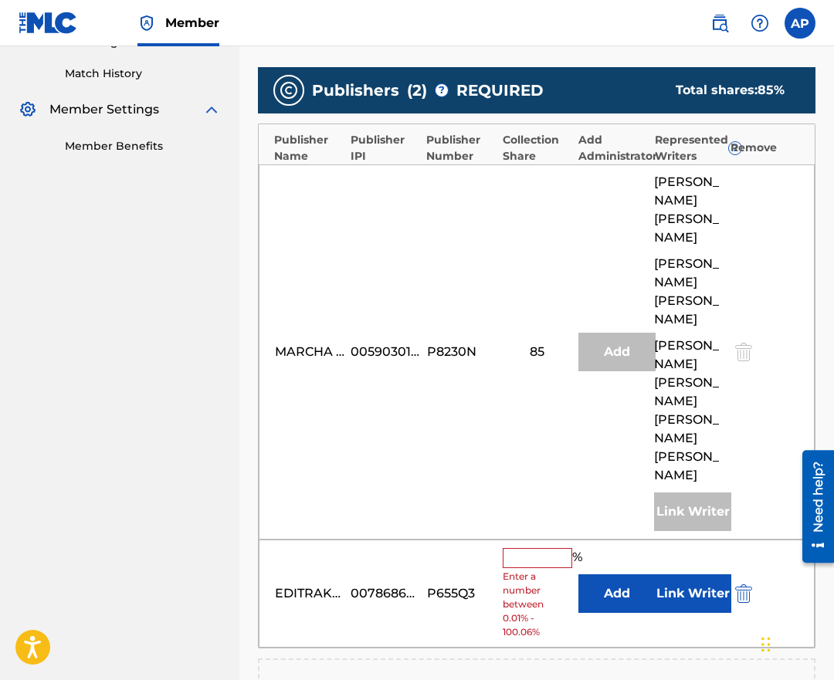
click at [605, 575] on button "Add" at bounding box center [616, 594] width 77 height 39
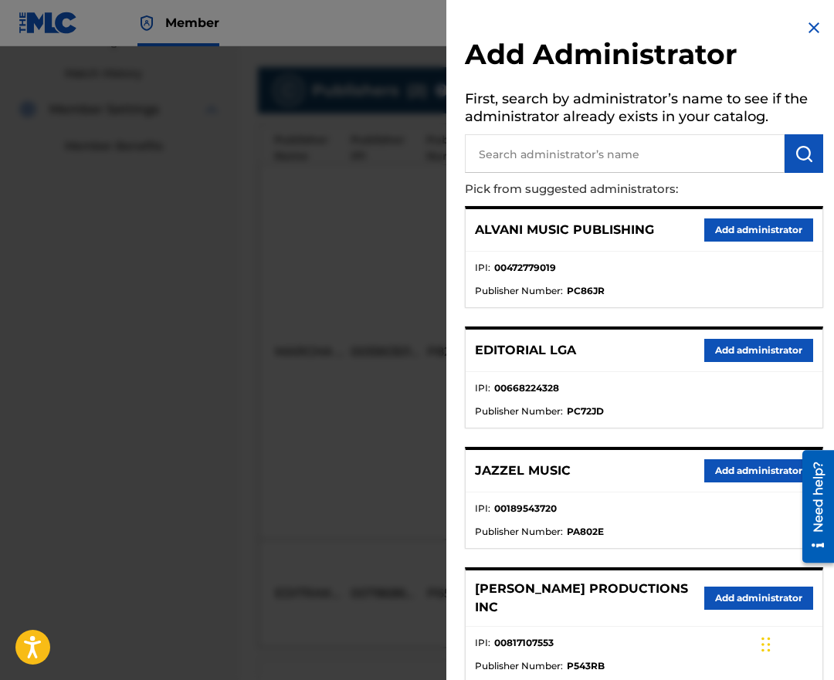
click at [609, 137] on input "text" at bounding box center [625, 153] width 320 height 39
type input "max"
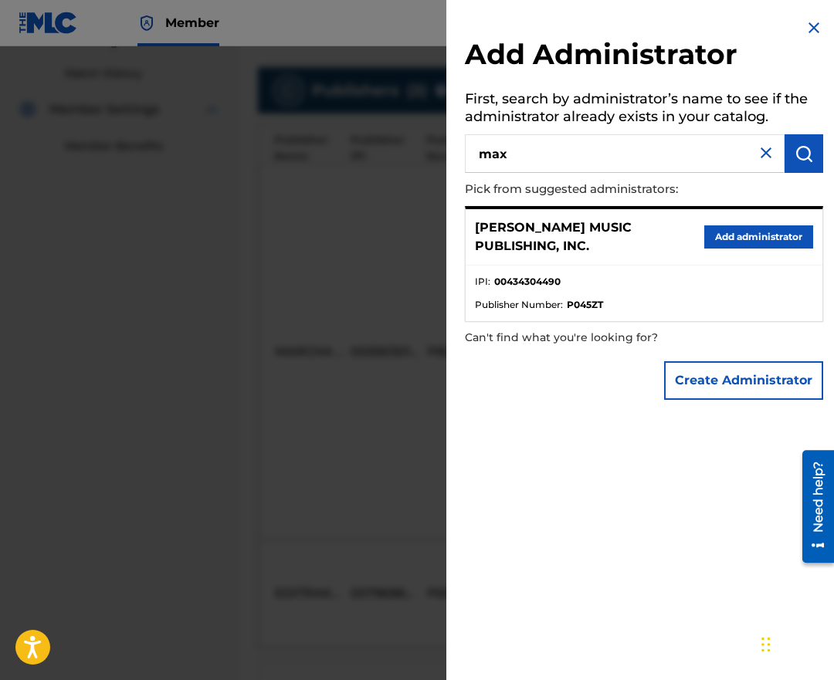
click at [741, 223] on div "[PERSON_NAME] MUSIC PUBLISHING, INC. Add administrator" at bounding box center [644, 237] width 357 height 56
click at [739, 243] on button "Add administrator" at bounding box center [758, 237] width 109 height 23
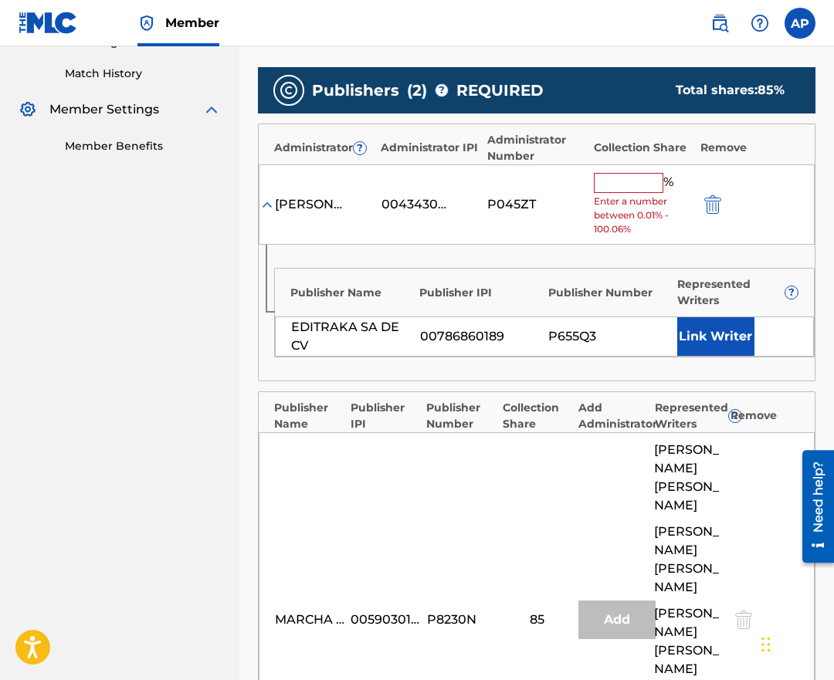
click at [609, 168] on div "[PERSON_NAME] MUSIC PUBLISHING, INC. 00434304490 P045ZT % Enter a number betwee…" at bounding box center [537, 204] width 556 height 81
click at [591, 188] on div "[PERSON_NAME] MUSIC PUBLISHING, INC. 00434304490 P045ZT % Enter a number betwee…" at bounding box center [537, 204] width 556 height 81
click at [600, 185] on input "text" at bounding box center [629, 183] width 70 height 20
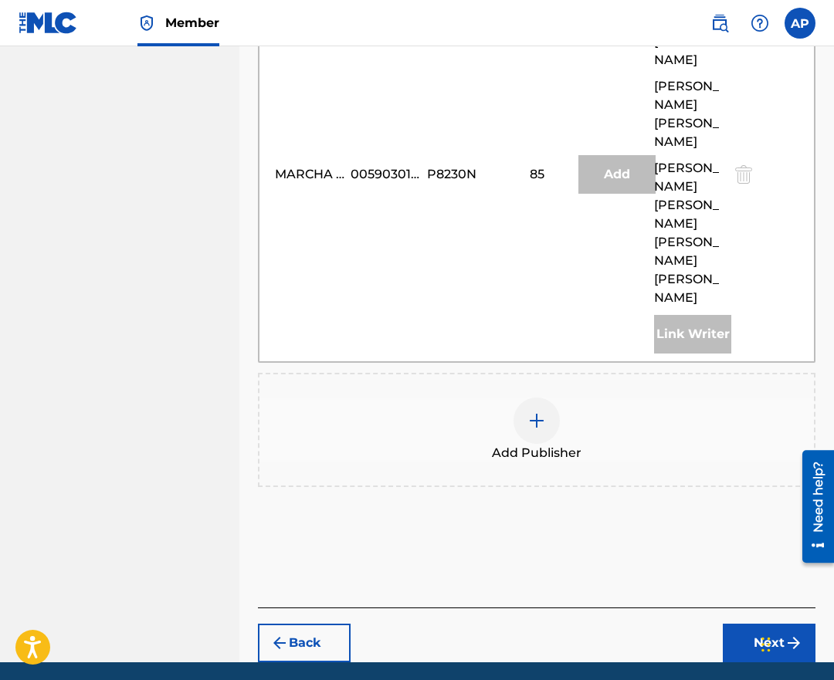
type input "15"
click at [770, 624] on button "Next" at bounding box center [769, 643] width 93 height 39
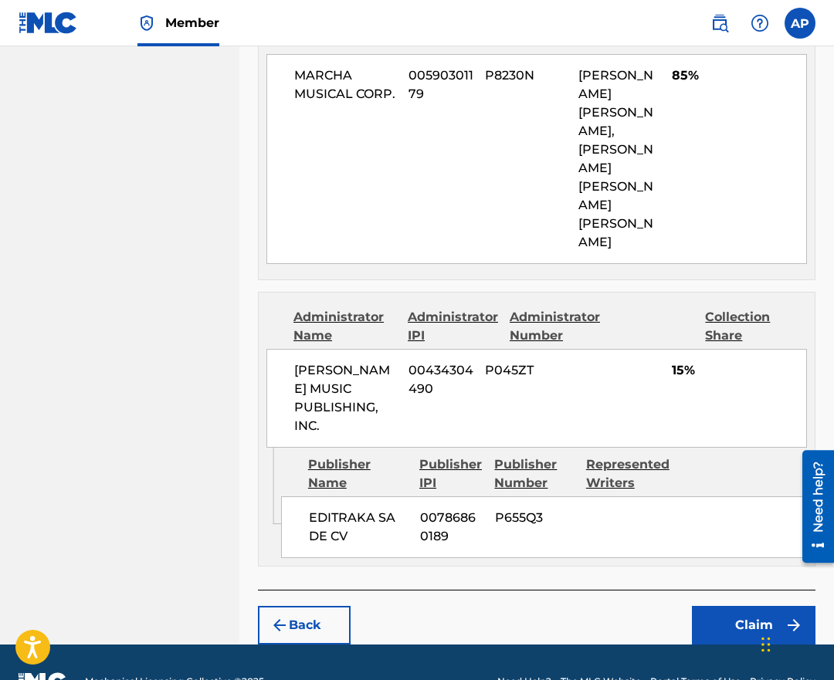
scroll to position [867, 0]
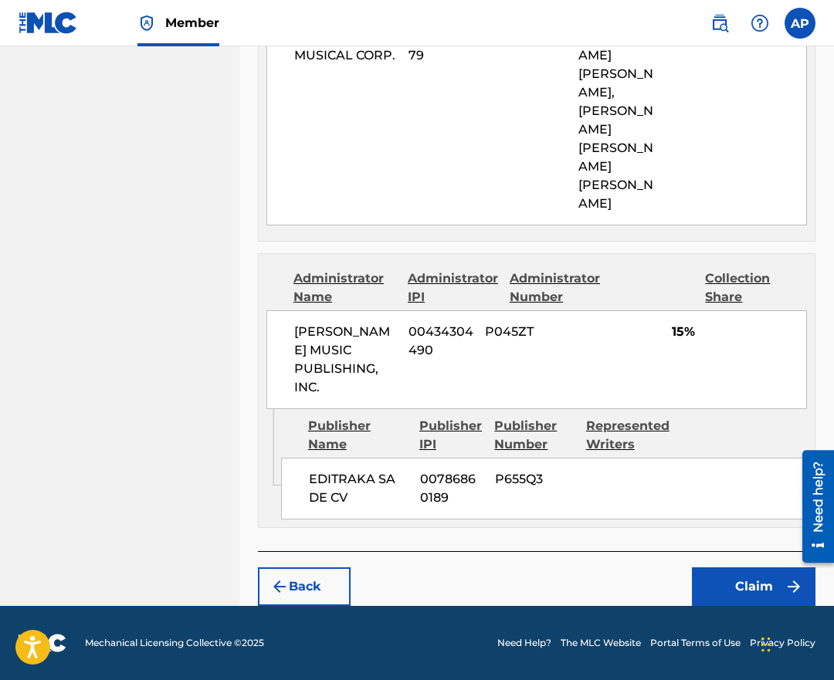
click at [747, 579] on button "Claim" at bounding box center [754, 587] width 124 height 39
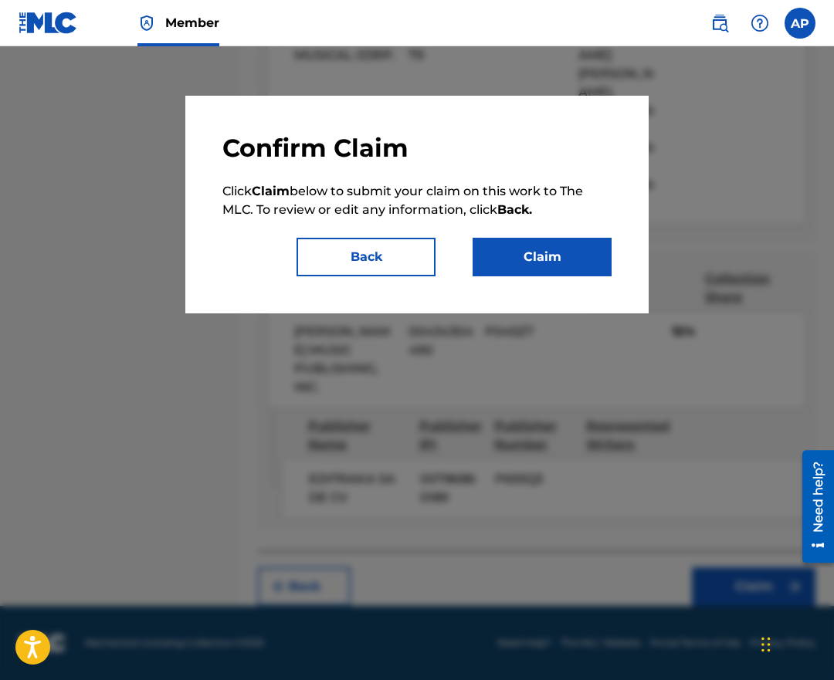
click at [504, 253] on button "Claim" at bounding box center [542, 257] width 139 height 39
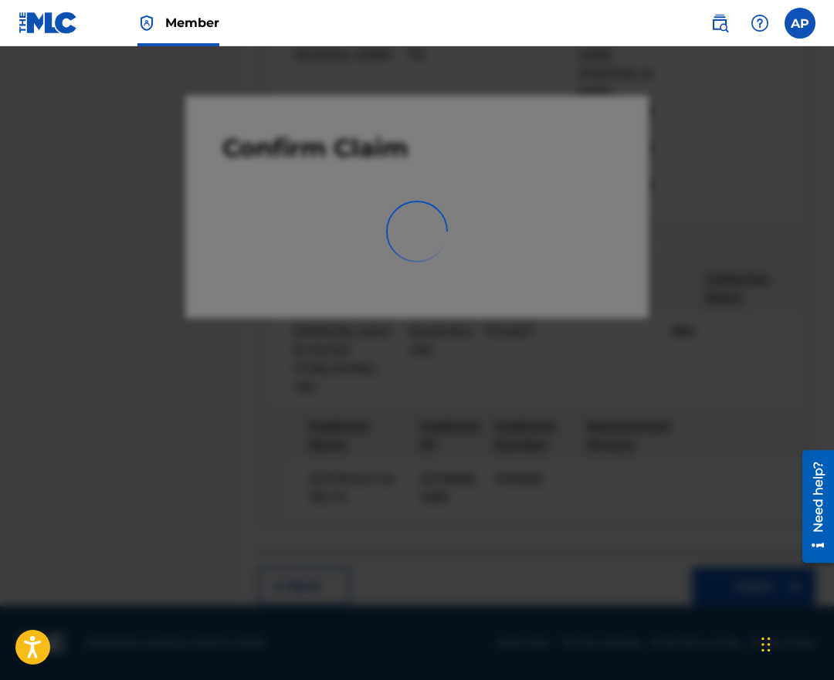
scroll to position [0, 0]
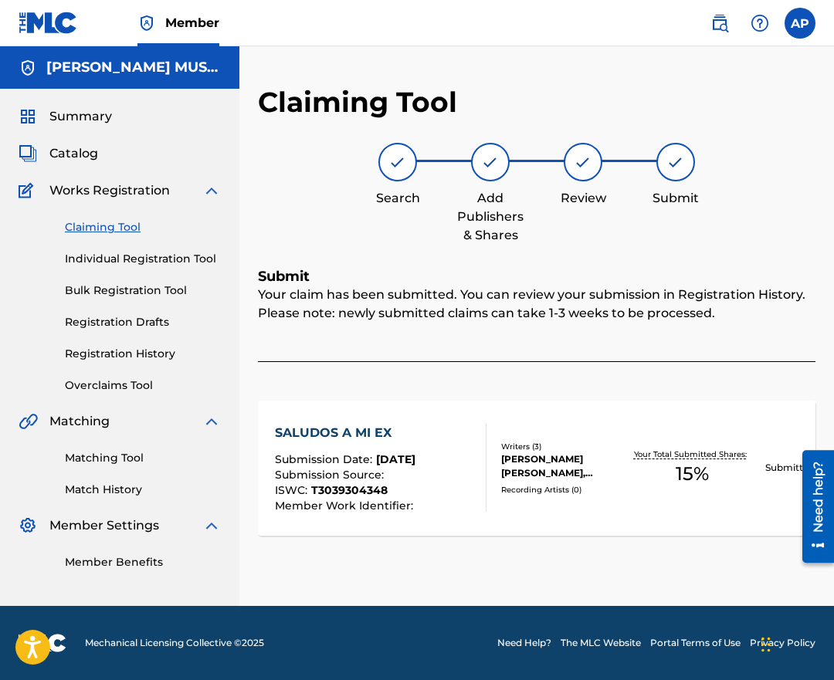
click at [137, 222] on link "Claiming Tool" at bounding box center [143, 227] width 156 height 16
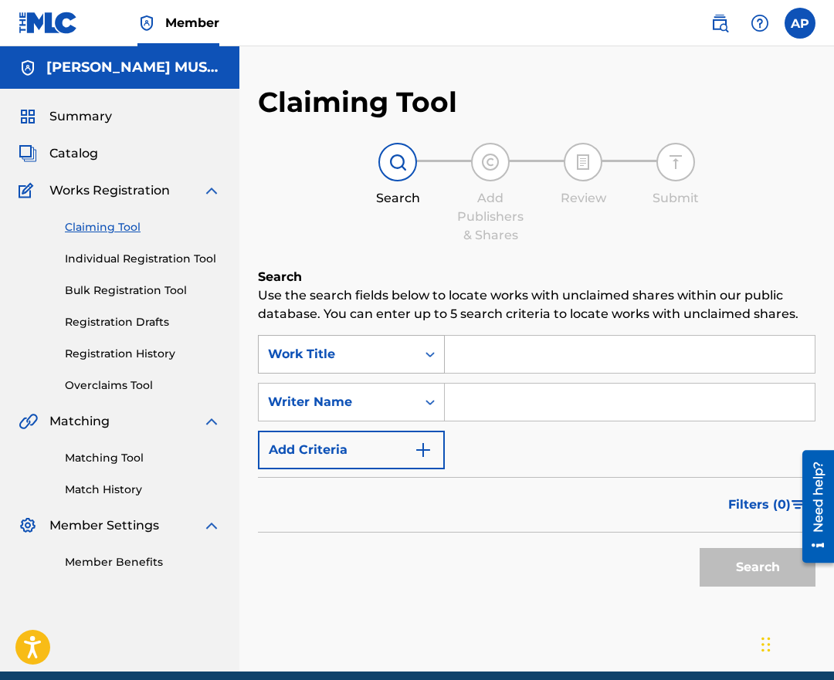
click at [364, 354] on div "Work Title" at bounding box center [337, 354] width 139 height 19
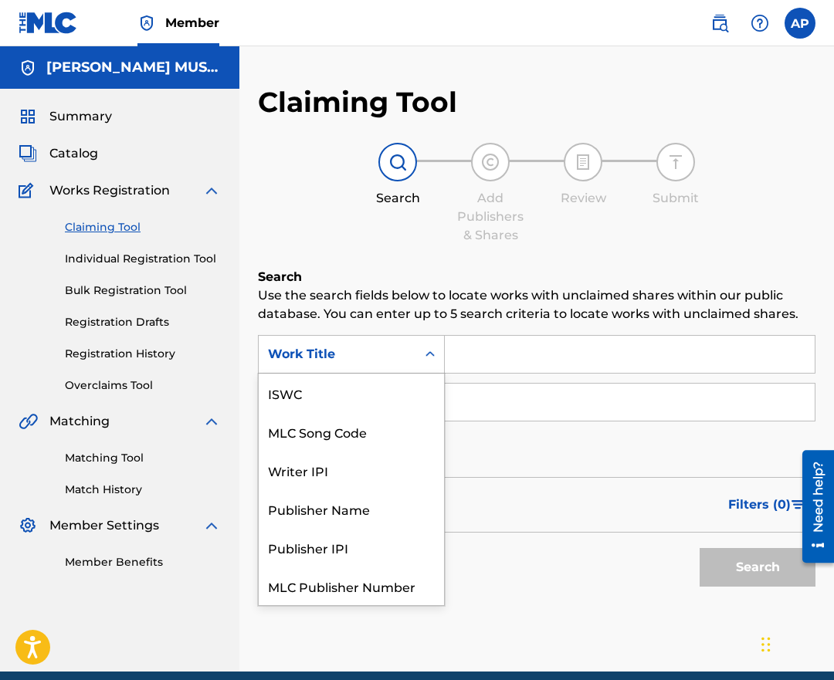
scroll to position [39, 0]
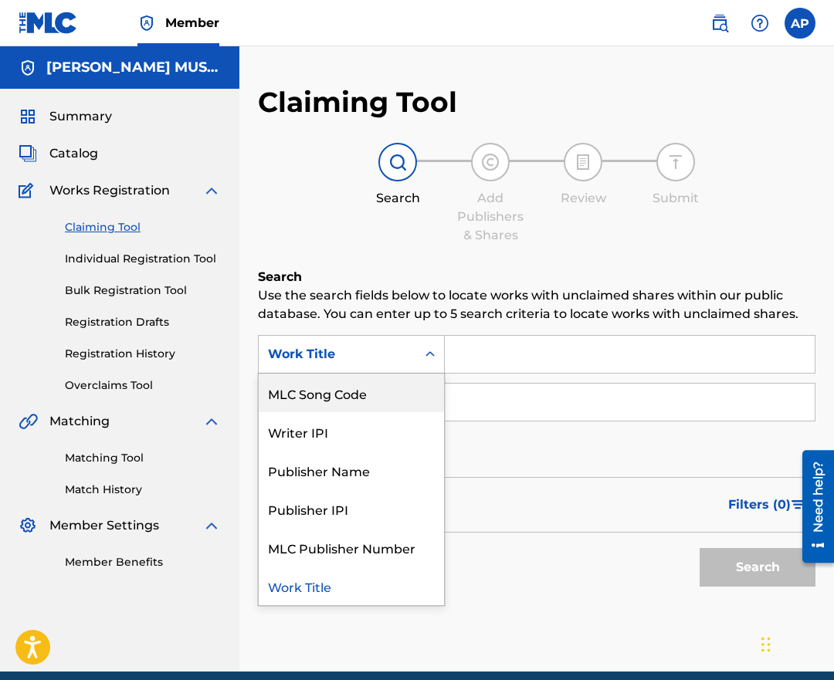
click at [360, 389] on div "MLC Song Code" at bounding box center [351, 393] width 185 height 39
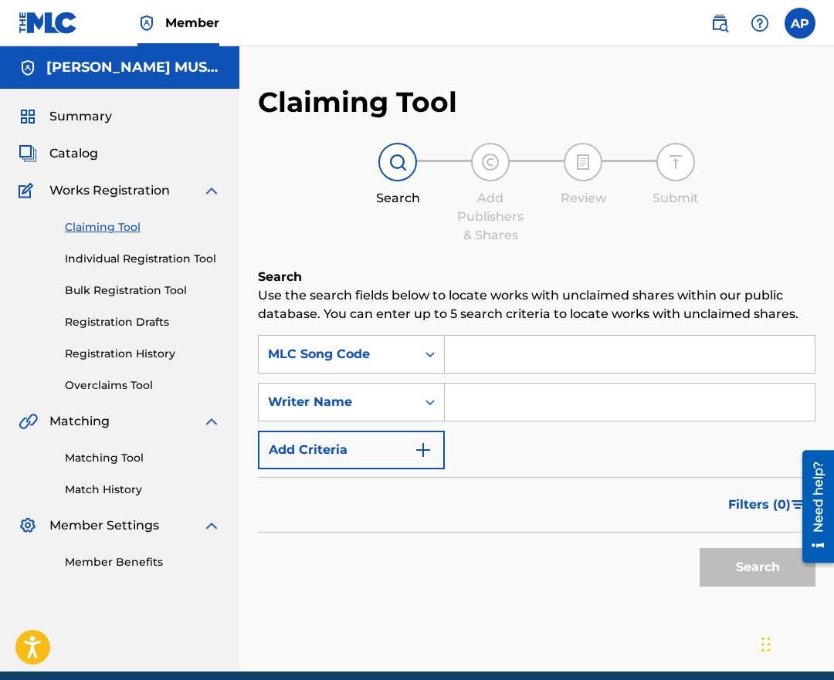
click at [490, 366] on input "Search Form" at bounding box center [630, 354] width 370 height 37
paste input "S64NGN"
type input "S64NGN"
click at [700, 548] on button "Search" at bounding box center [758, 567] width 116 height 39
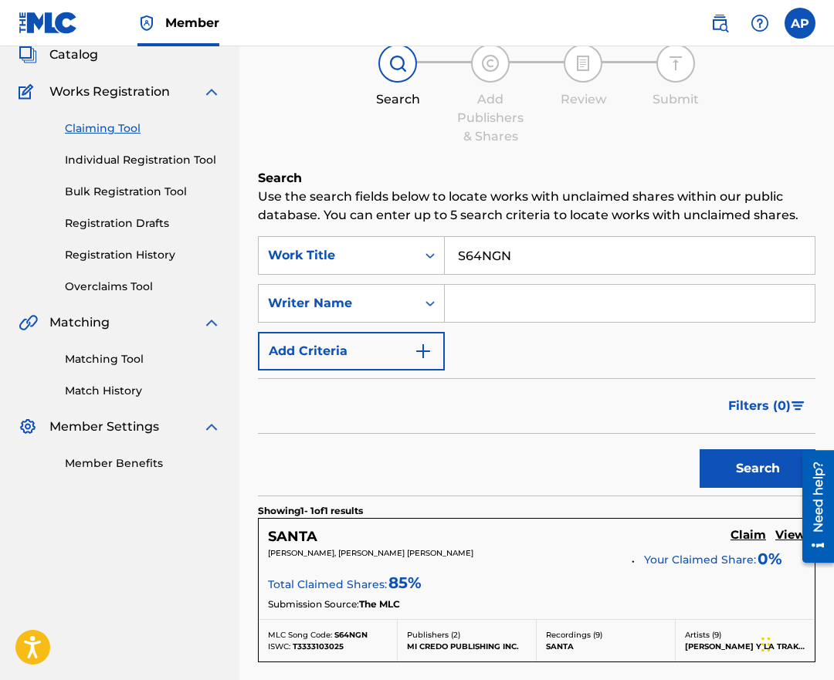
scroll to position [139, 0]
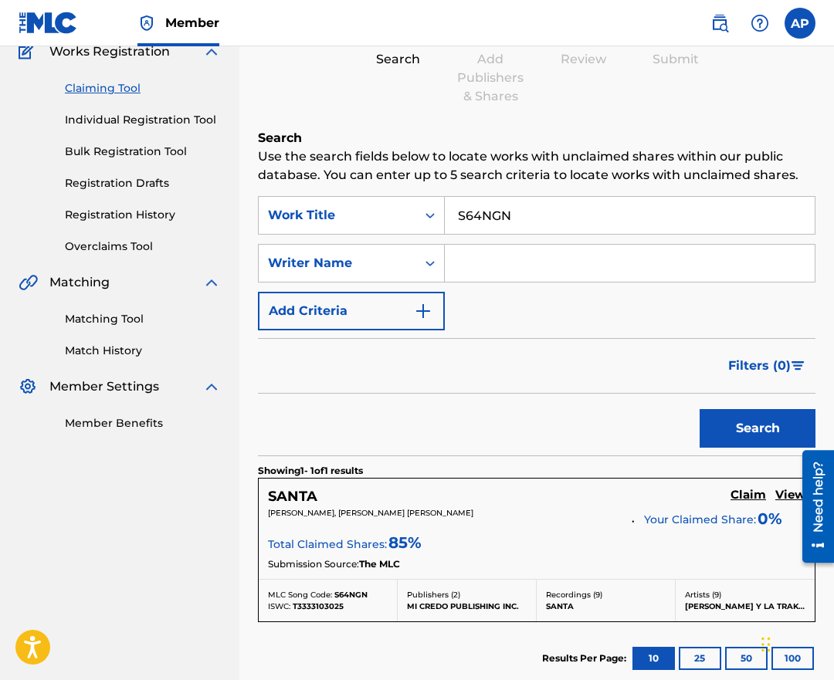
click at [740, 494] on h5 "Claim" at bounding box center [749, 495] width 36 height 15
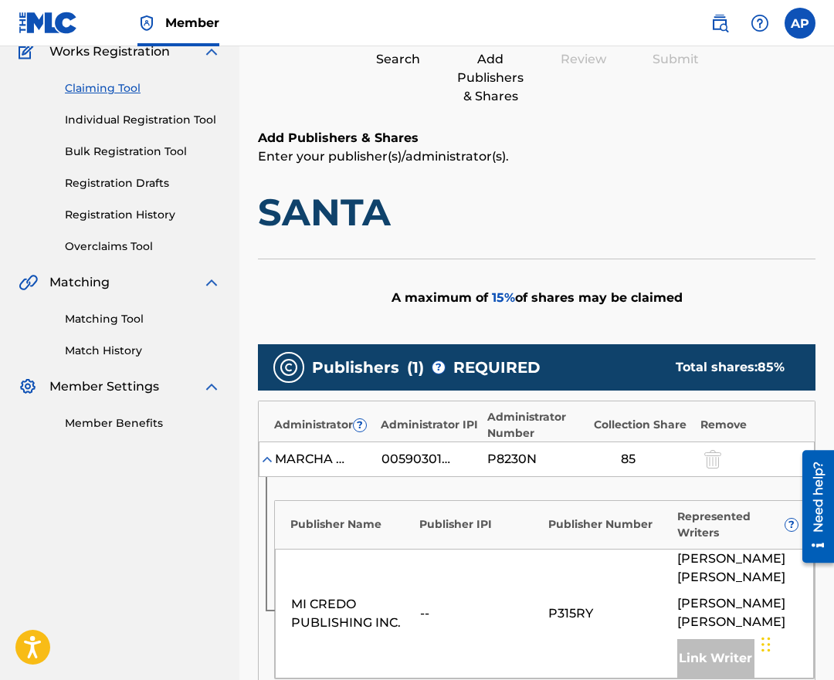
scroll to position [321, 0]
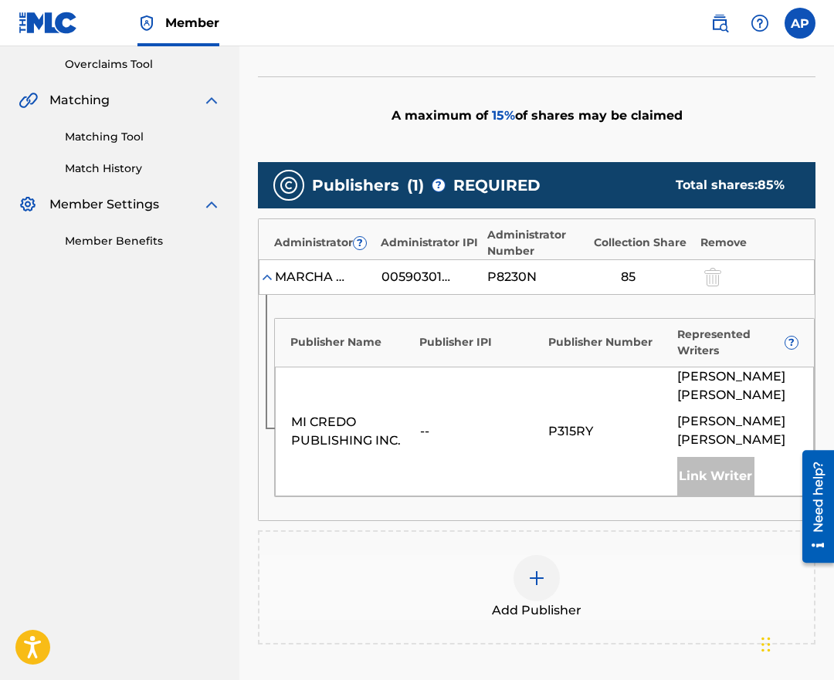
click at [547, 558] on div at bounding box center [537, 578] width 46 height 46
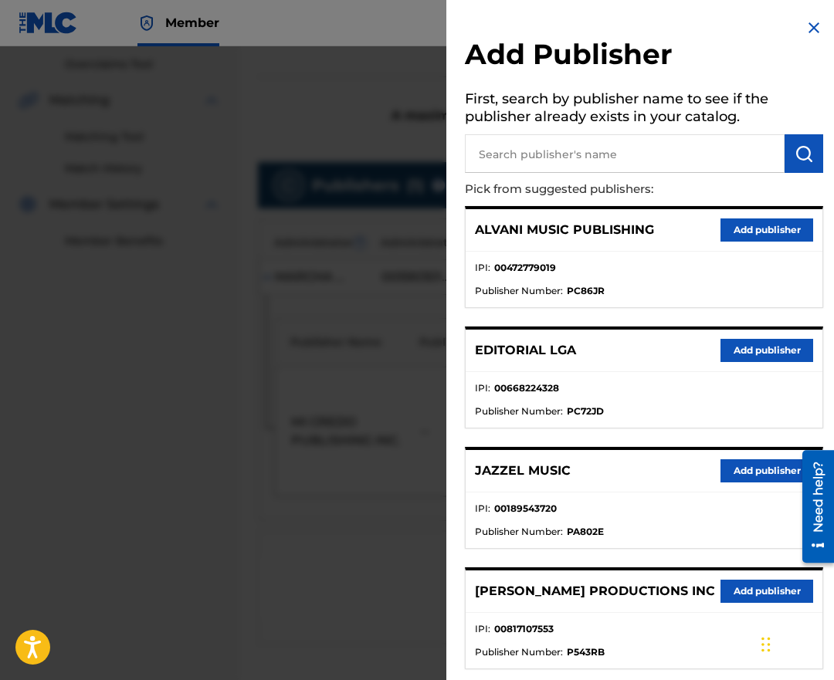
click at [545, 161] on input "text" at bounding box center [625, 153] width 320 height 39
type input "editraka"
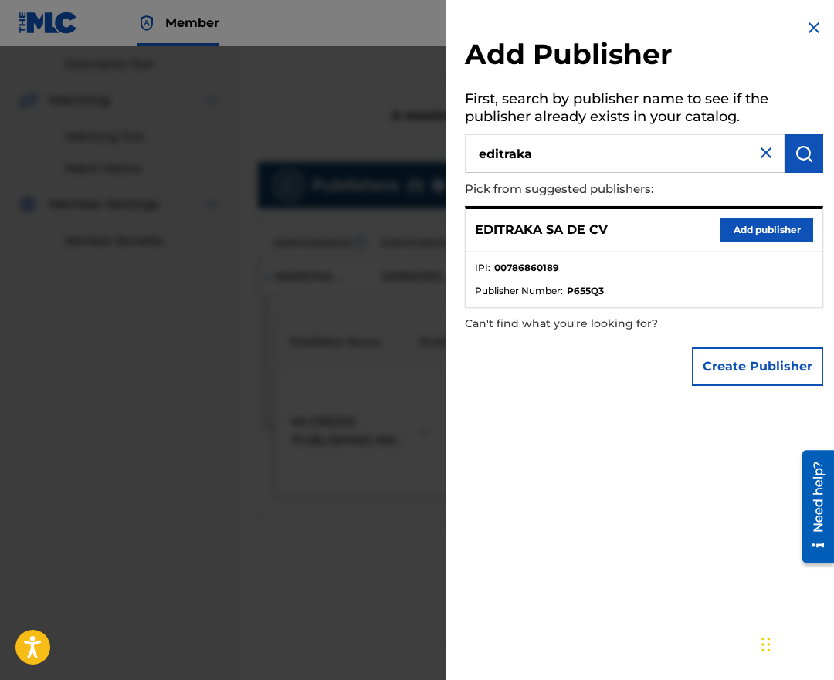
click at [746, 229] on button "Add publisher" at bounding box center [767, 230] width 93 height 23
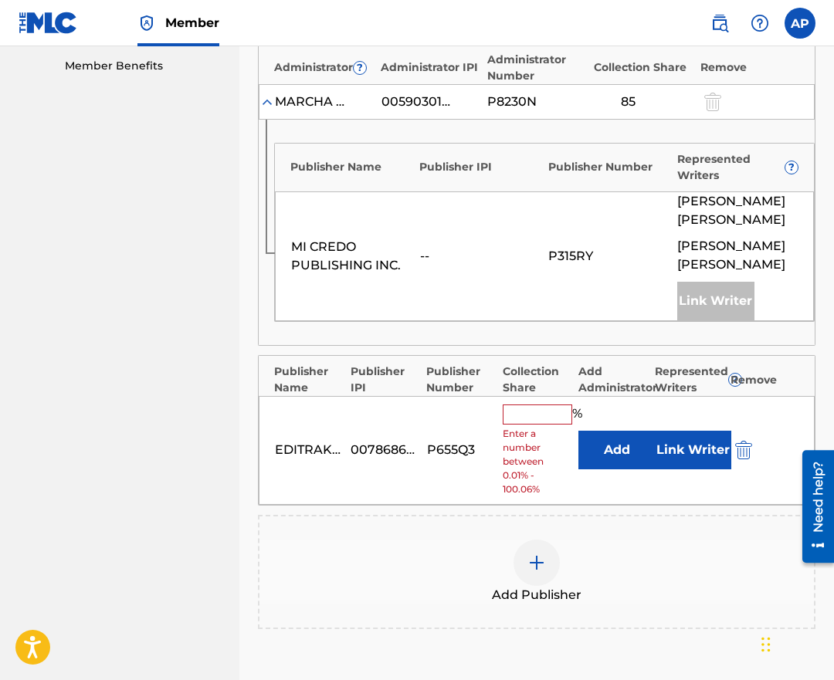
scroll to position [500, 0]
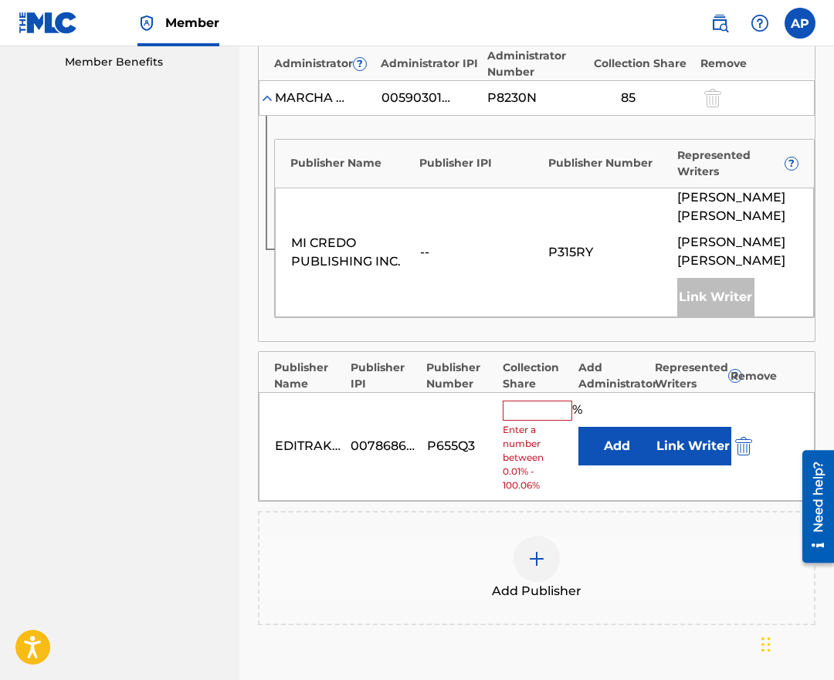
click at [609, 473] on div "EDITRAKA SA DE CV 00786860189 P655Q3 % Enter a number between 0.01% - 100.06% A…" at bounding box center [537, 446] width 556 height 109
click at [609, 463] on button "Add" at bounding box center [616, 446] width 77 height 39
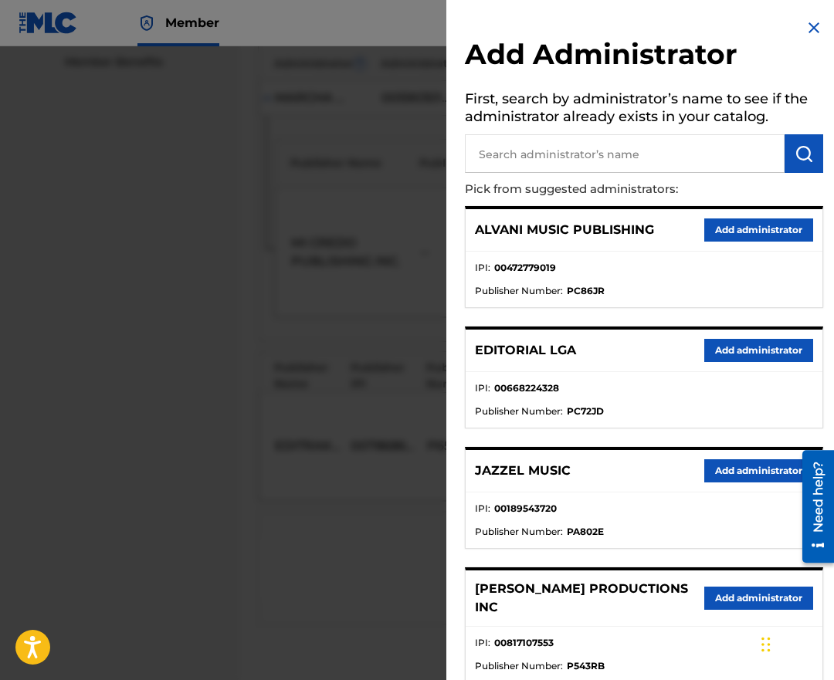
click at [534, 167] on input "text" at bounding box center [625, 153] width 320 height 39
type input "maximo"
click at [795, 160] on img "submit" at bounding box center [804, 153] width 19 height 19
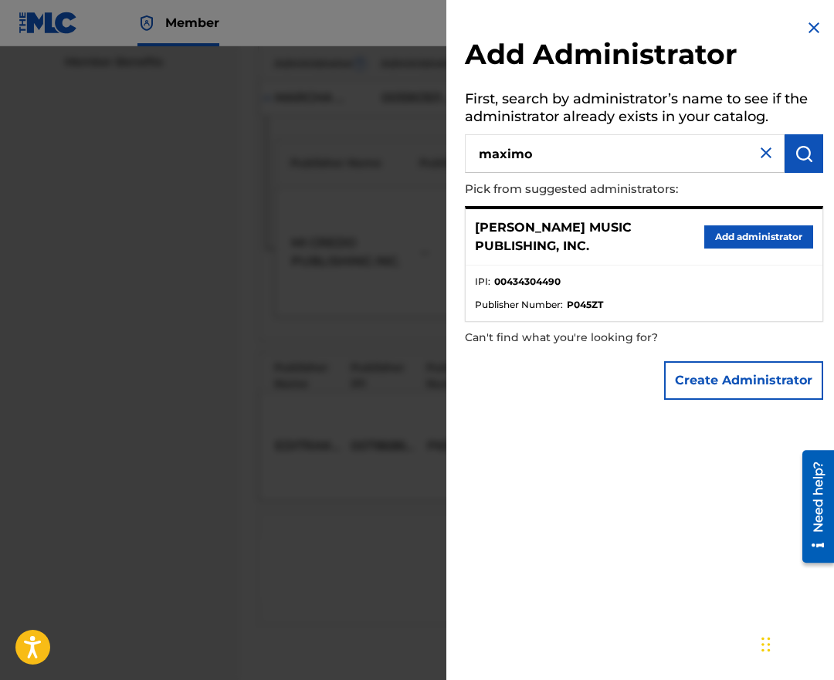
click at [757, 241] on button "Add administrator" at bounding box center [758, 237] width 109 height 23
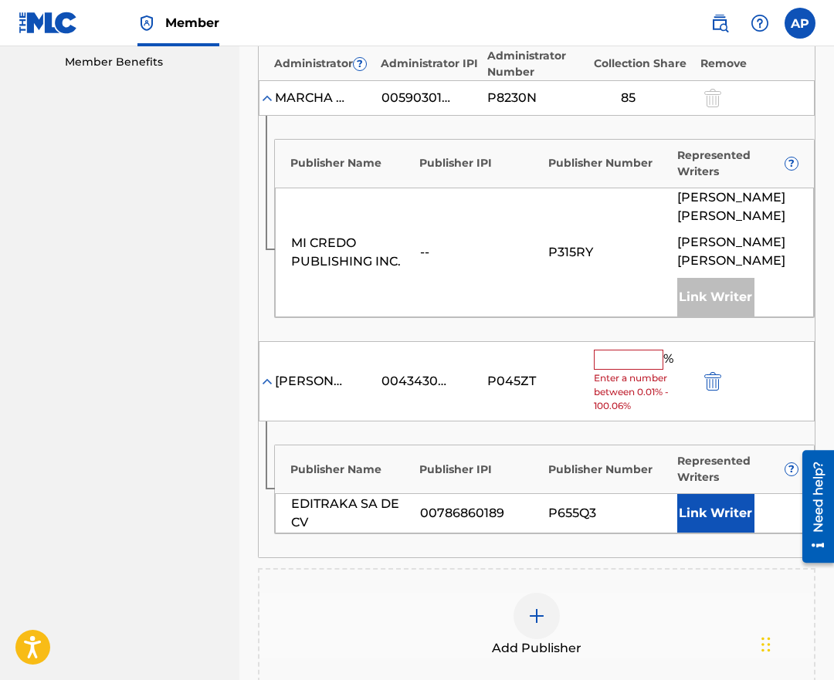
click at [612, 369] on div "% Enter a number between 0.01% - 100.06%" at bounding box center [643, 382] width 99 height 64
click at [611, 364] on input "text" at bounding box center [629, 360] width 70 height 20
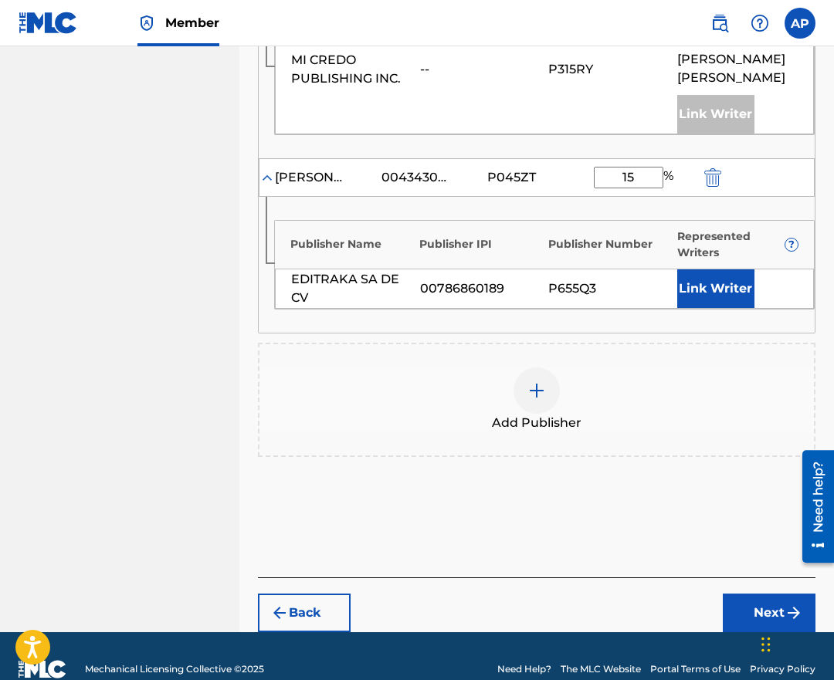
type input "15"
click at [742, 595] on button "Next" at bounding box center [769, 613] width 93 height 39
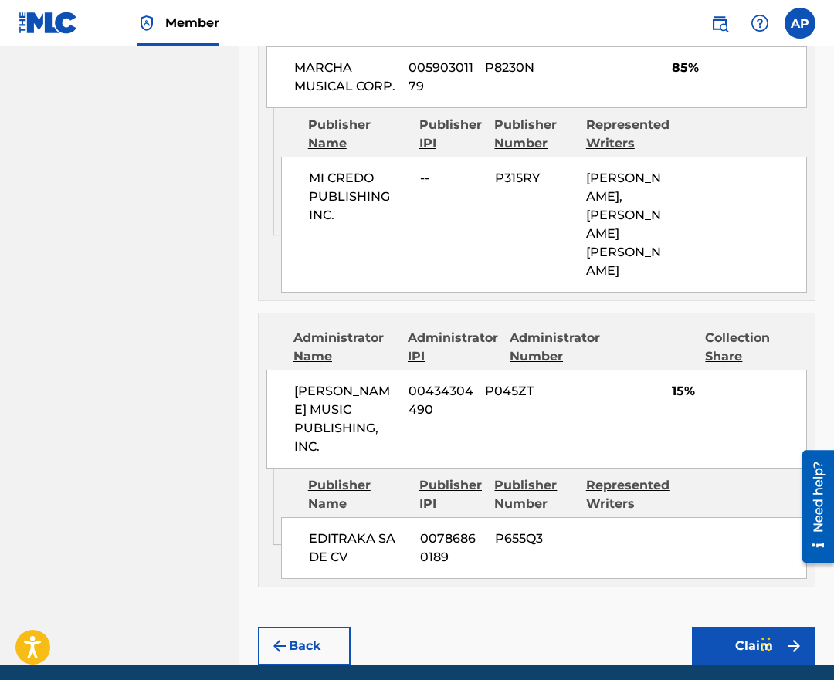
scroll to position [854, 0]
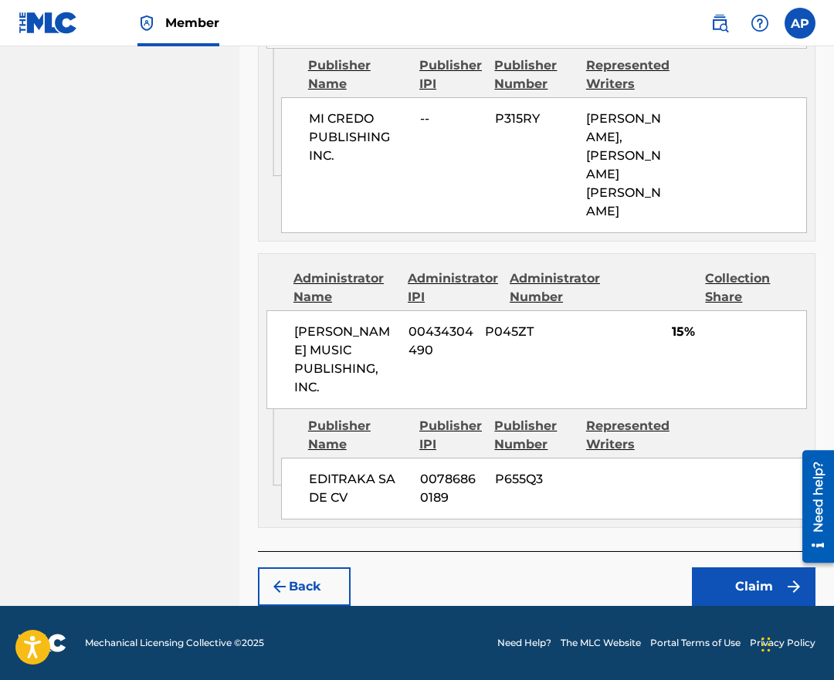
click at [737, 576] on button "Claim" at bounding box center [754, 587] width 124 height 39
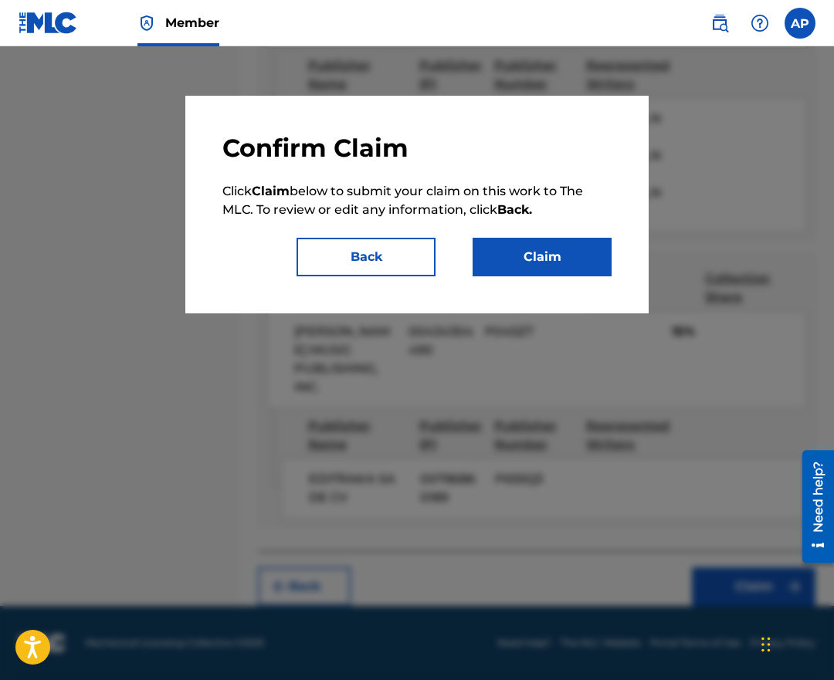
click at [569, 270] on button "Claim" at bounding box center [542, 257] width 139 height 39
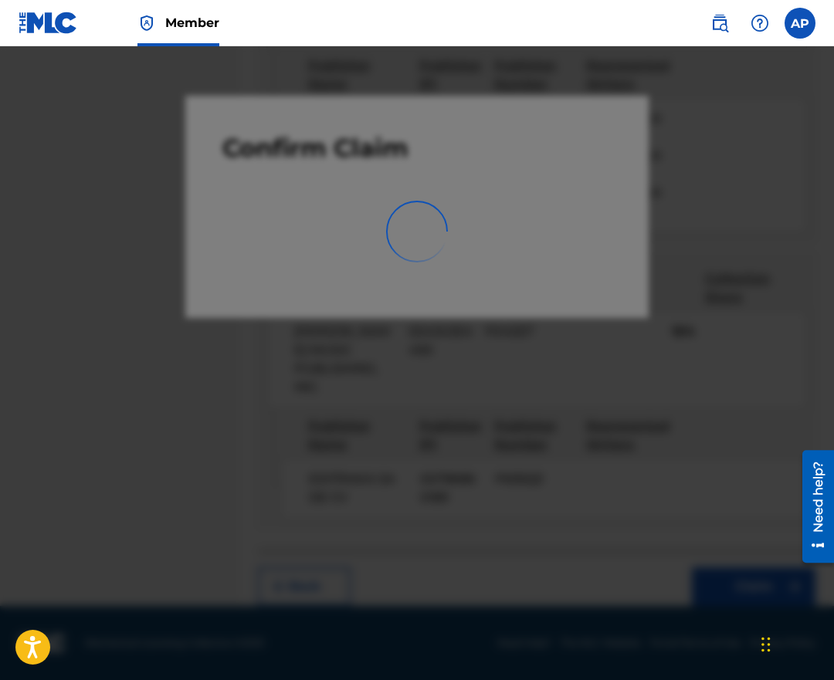
scroll to position [0, 0]
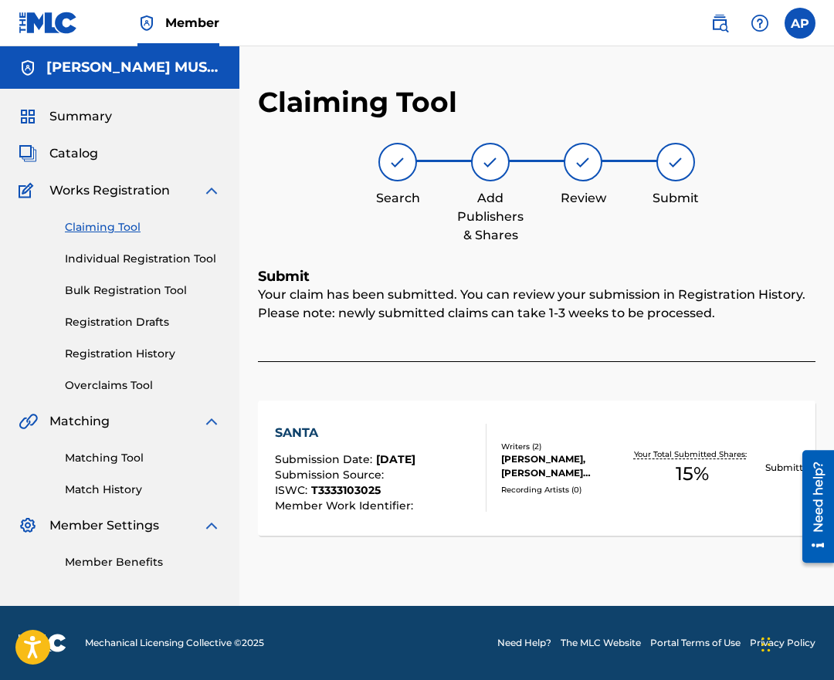
click at [103, 234] on link "Claiming Tool" at bounding box center [143, 227] width 156 height 16
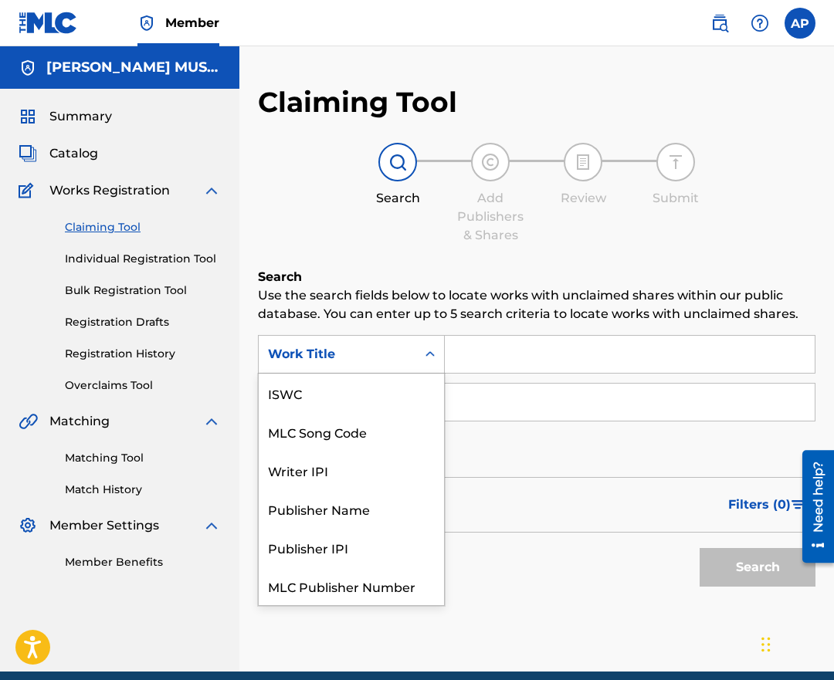
click at [357, 355] on div "Work Title" at bounding box center [337, 354] width 139 height 19
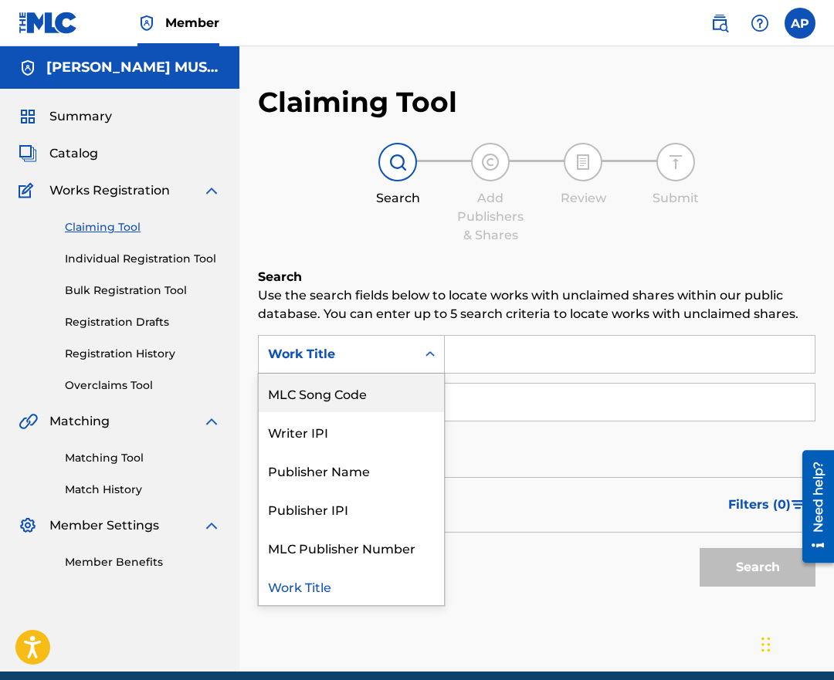
click at [375, 405] on div "MLC Song Code" at bounding box center [351, 393] width 185 height 39
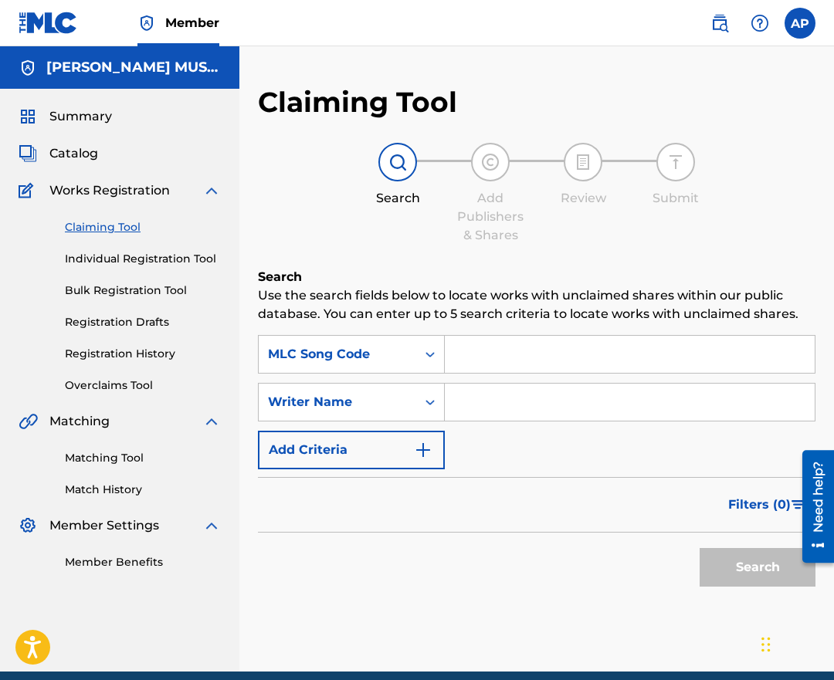
click at [459, 372] on div "Search Form" at bounding box center [630, 354] width 371 height 39
click at [465, 366] on input "Search Form" at bounding box center [630, 354] width 370 height 37
paste input "SVHB2F"
type input "SVHB2F"
click at [745, 576] on button "Search" at bounding box center [758, 567] width 116 height 39
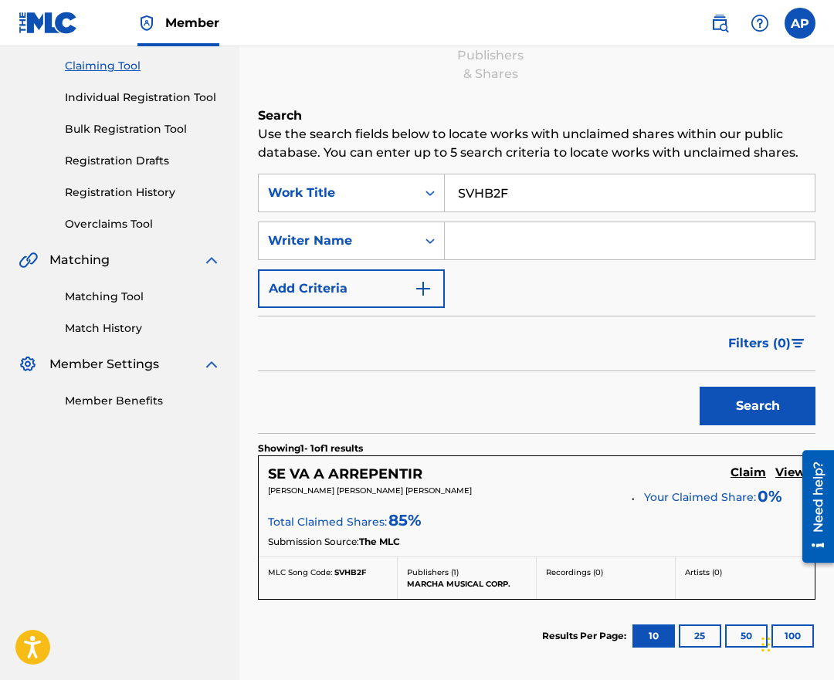
scroll to position [277, 0]
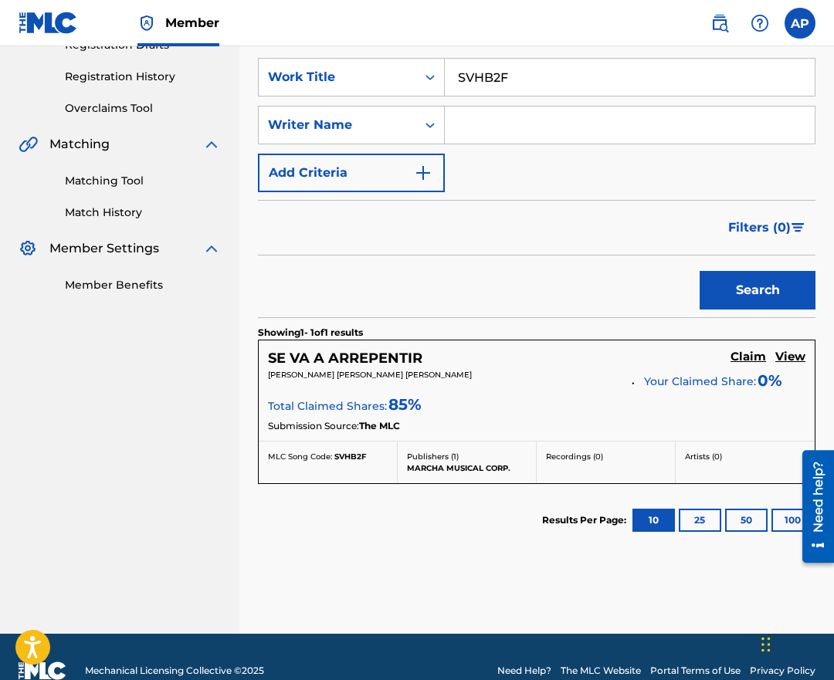
click at [747, 357] on h5 "Claim" at bounding box center [749, 357] width 36 height 15
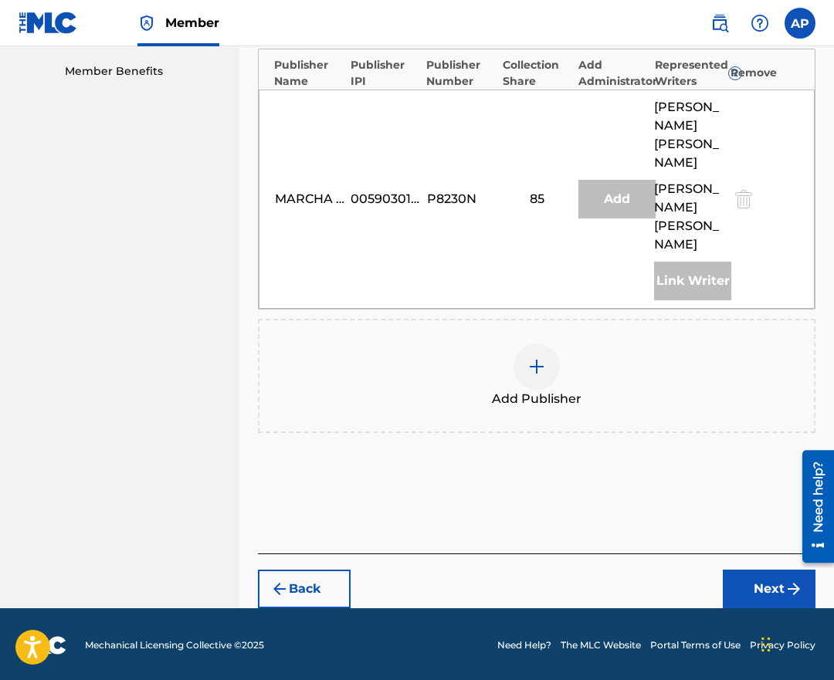
scroll to position [493, 0]
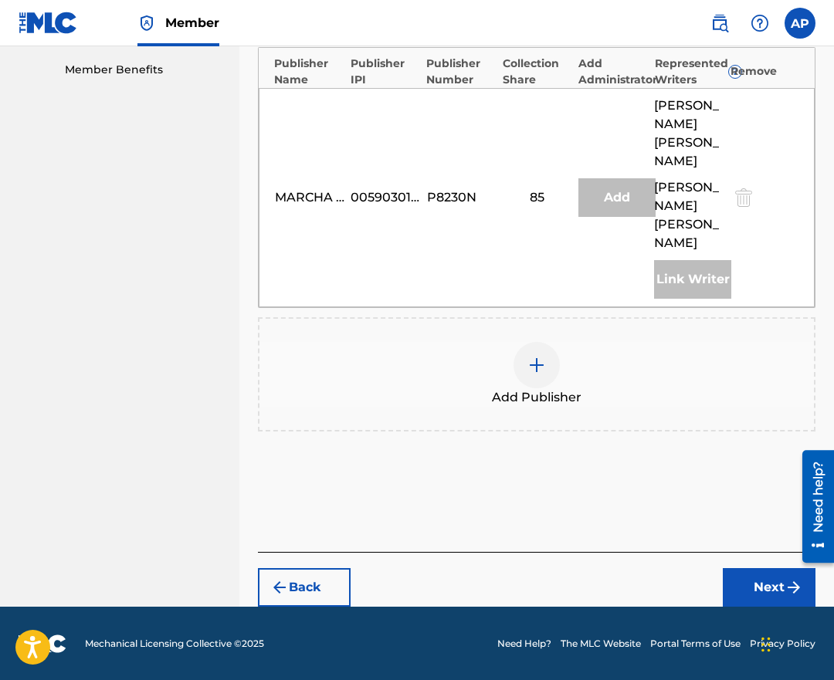
click at [534, 375] on img at bounding box center [536, 365] width 19 height 19
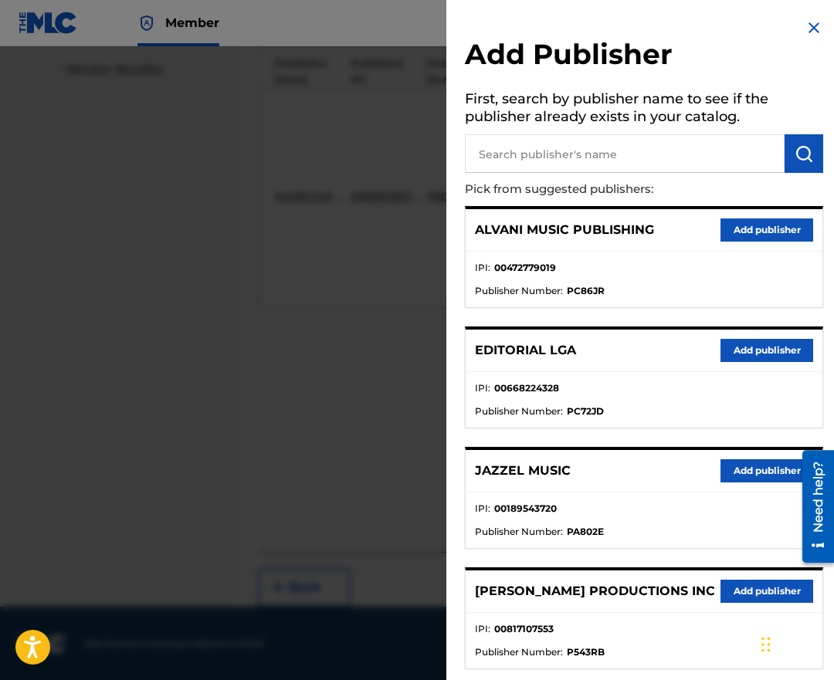
click at [522, 137] on input "text" at bounding box center [625, 153] width 320 height 39
type input "editraka"
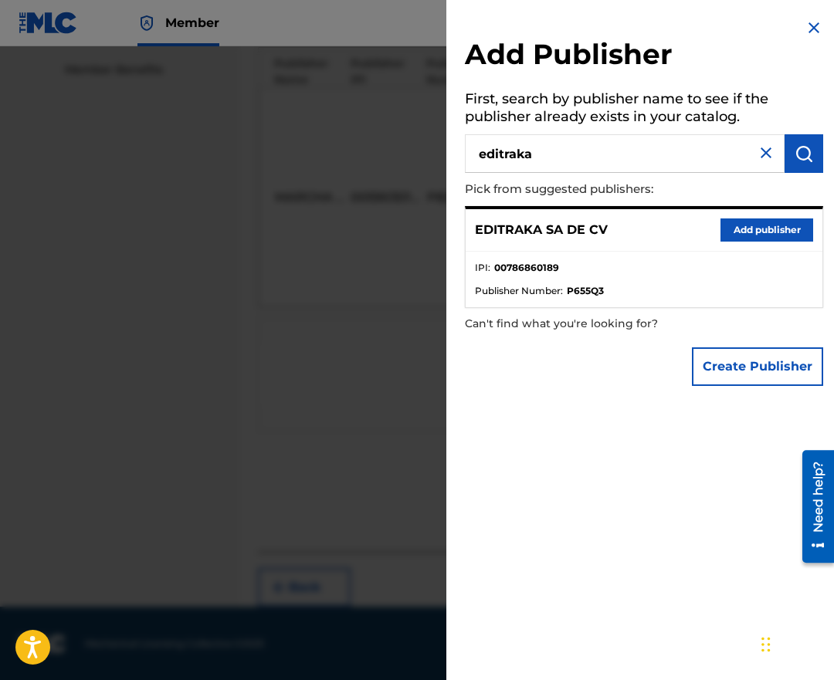
click at [723, 230] on button "Add publisher" at bounding box center [767, 230] width 93 height 23
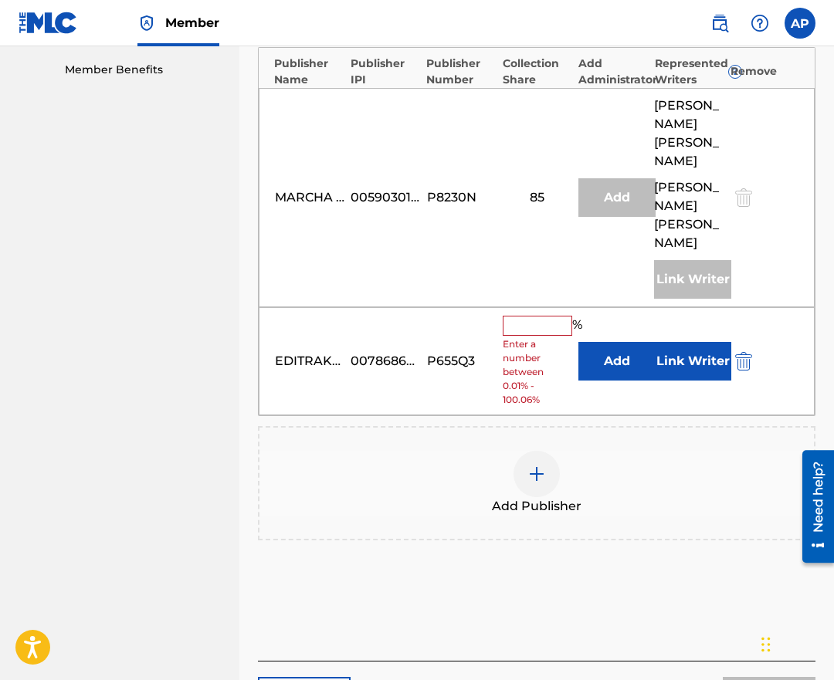
click at [602, 381] on button "Add" at bounding box center [616, 361] width 77 height 39
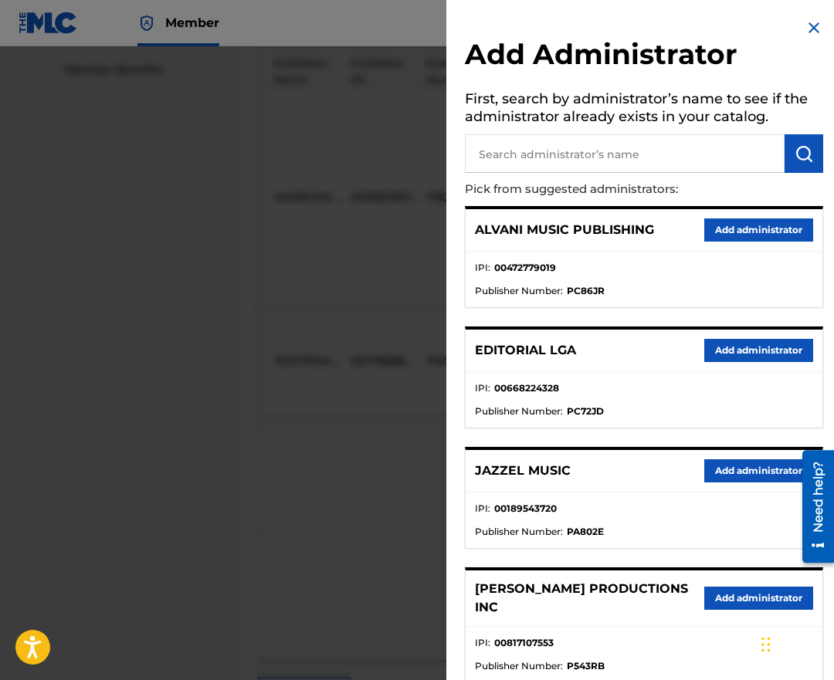
click at [507, 144] on input "text" at bounding box center [625, 153] width 320 height 39
type input "maximo"
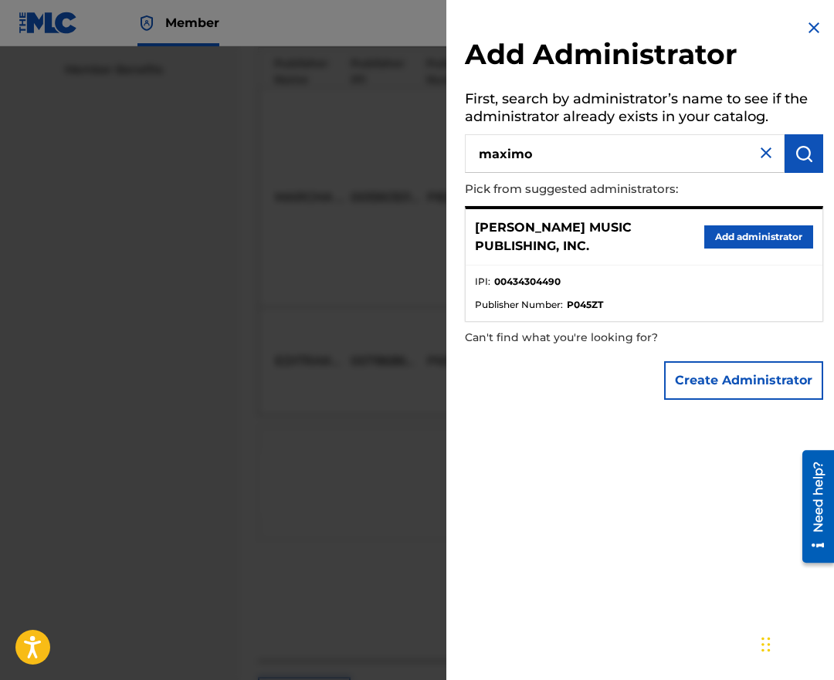
click at [704, 242] on button "Add administrator" at bounding box center [758, 237] width 109 height 23
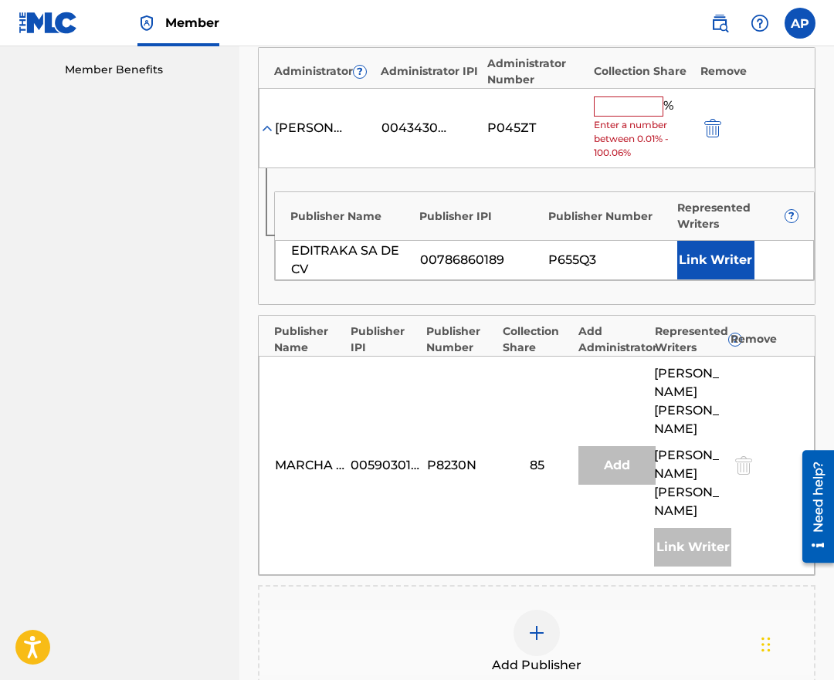
click at [618, 117] on div "% Enter a number between 0.01% - 100.06%" at bounding box center [643, 129] width 99 height 64
click at [610, 110] on input "text" at bounding box center [629, 107] width 70 height 20
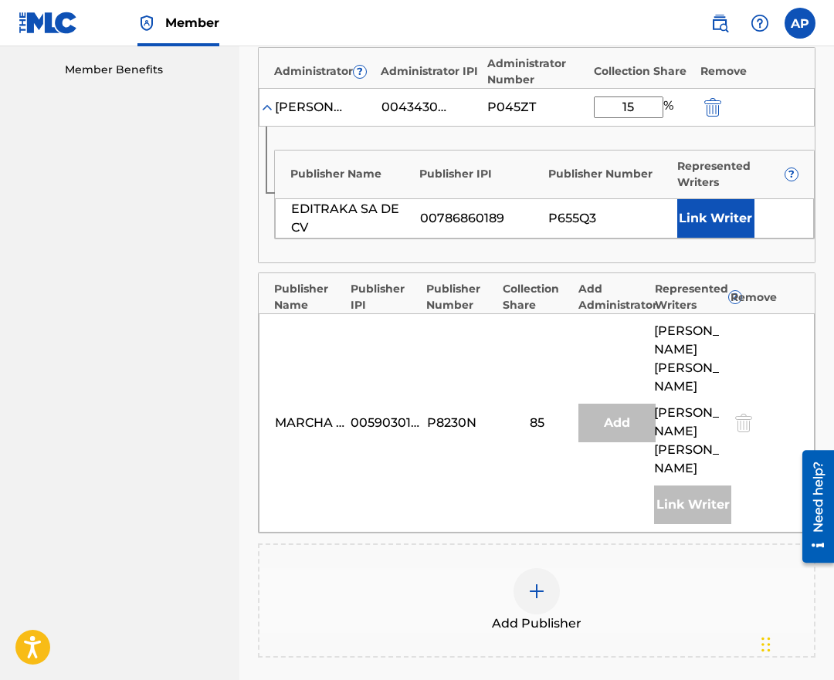
type input "15"
click at [527, 154] on div "Publisher Name Publisher IPI Publisher Number Represented Writers ?" at bounding box center [544, 171] width 539 height 40
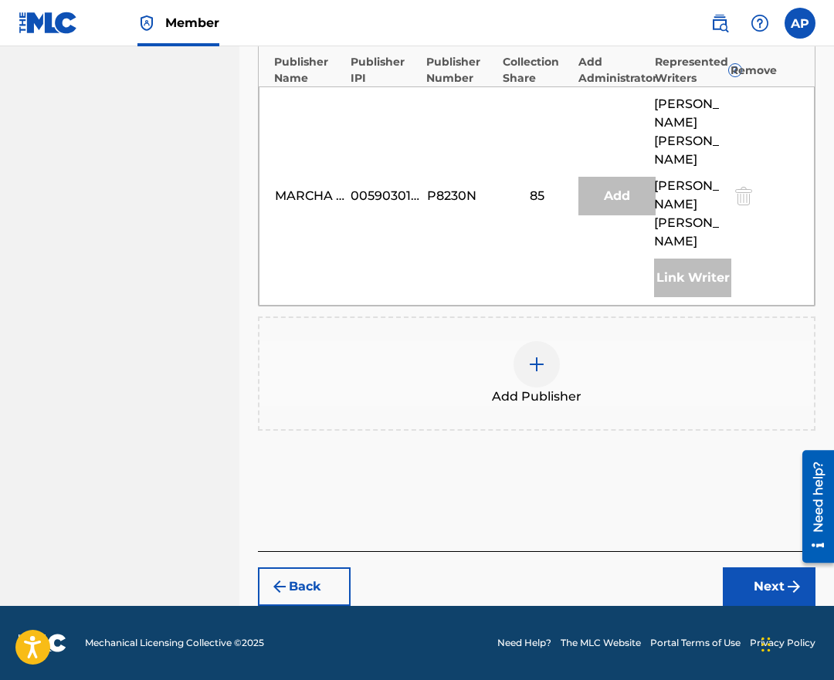
click at [746, 582] on button "Next" at bounding box center [769, 587] width 93 height 39
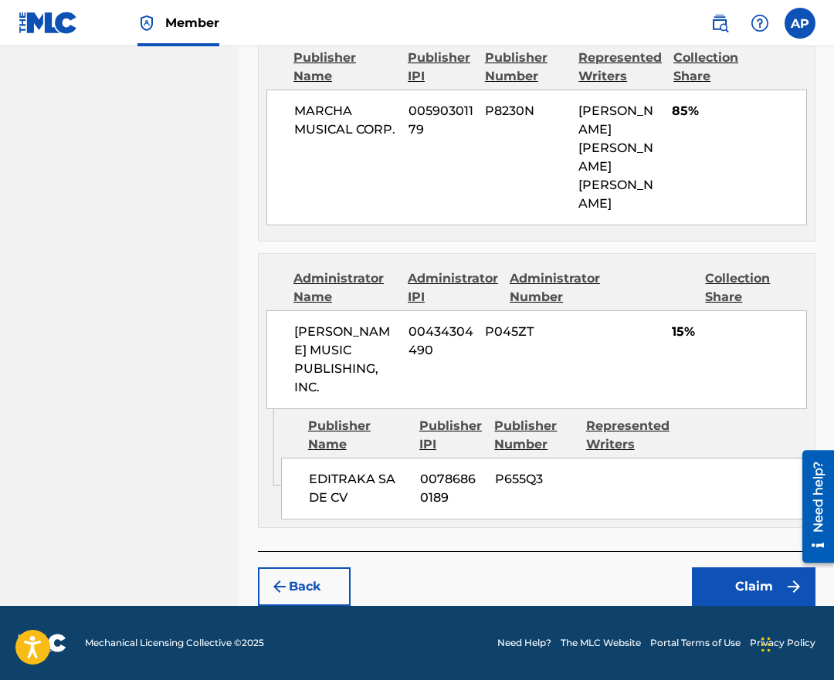
scroll to position [826, 0]
click at [744, 577] on button "Claim" at bounding box center [754, 587] width 124 height 39
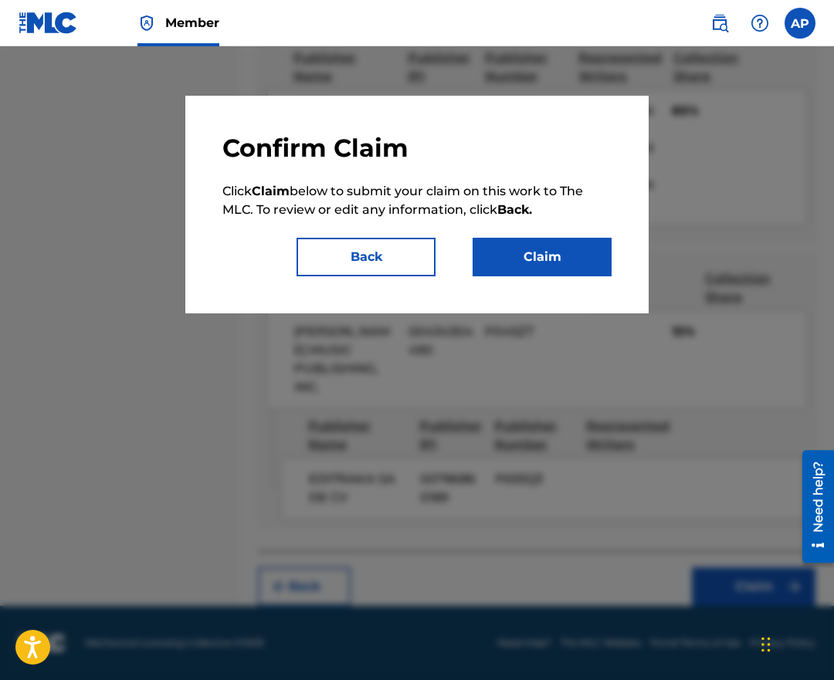
click at [511, 283] on div "Confirm Claim Click Claim below to submit your claim on this work to The MLC. T…" at bounding box center [416, 205] width 463 height 218
click at [510, 270] on button "Claim" at bounding box center [542, 257] width 139 height 39
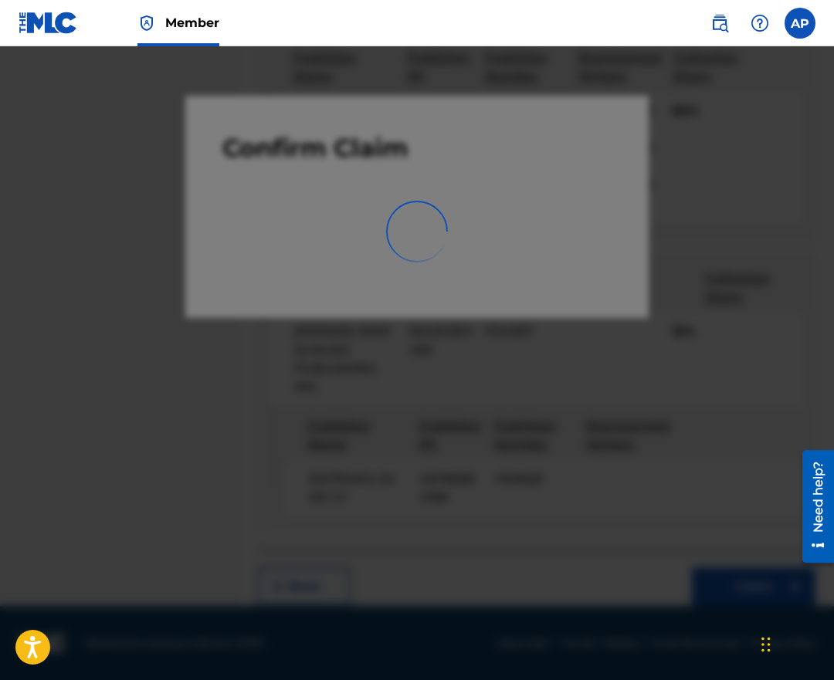
scroll to position [0, 0]
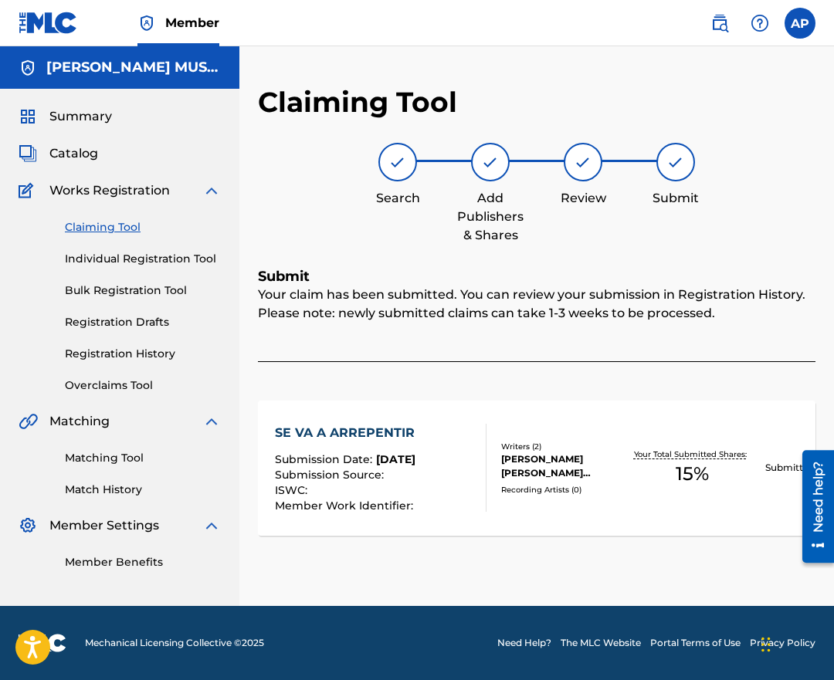
click at [155, 224] on link "Claiming Tool" at bounding box center [143, 227] width 156 height 16
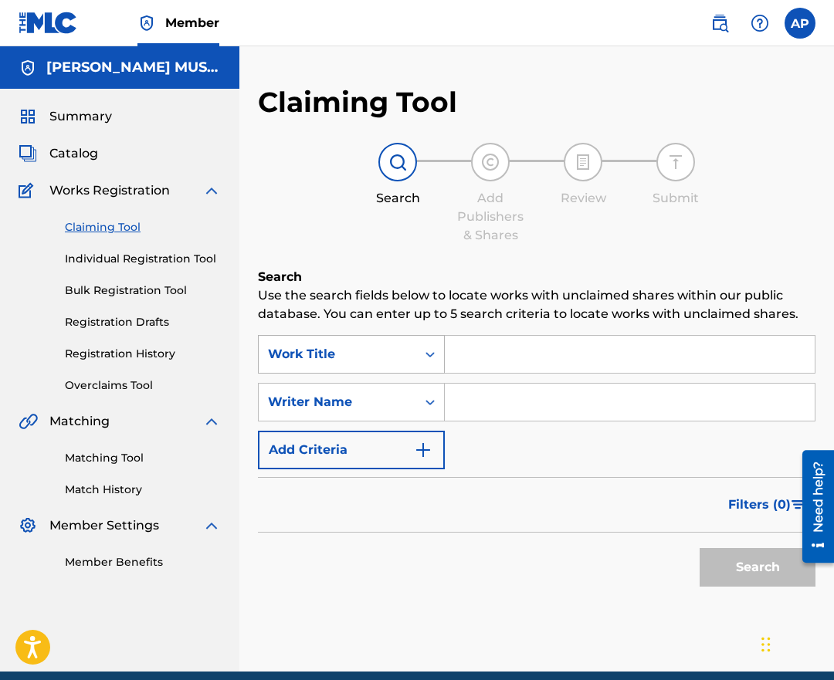
click at [334, 348] on div "Work Title" at bounding box center [337, 354] width 139 height 19
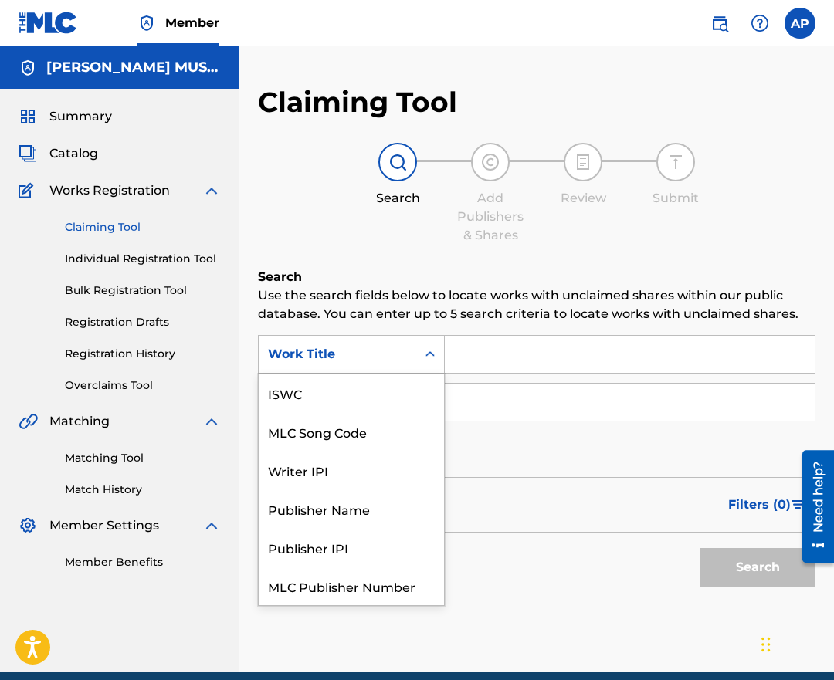
scroll to position [39, 0]
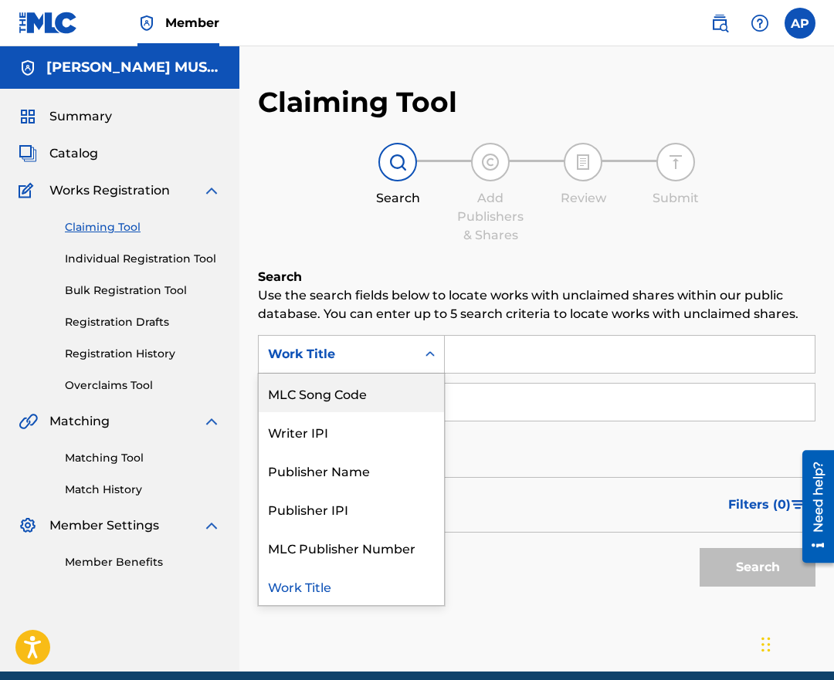
click at [337, 395] on div "MLC Song Code" at bounding box center [351, 393] width 185 height 39
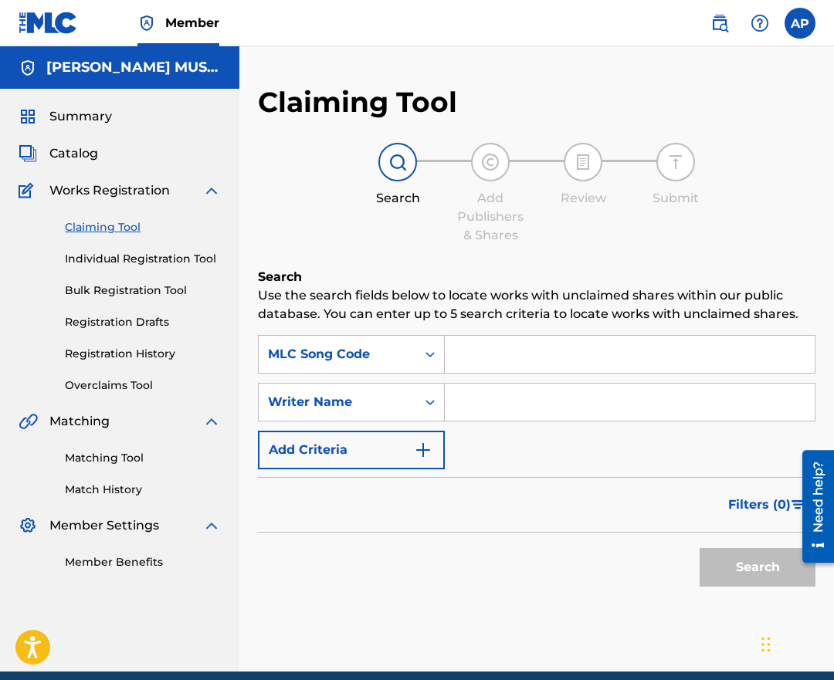
click at [488, 374] on div "SearchWithCriteria9b47c4d5-f411-4bd9-8a65-7cd692a70c0c MLC Song Code SearchWith…" at bounding box center [537, 402] width 558 height 134
click at [488, 352] on input "Search Form" at bounding box center [630, 354] width 370 height 37
paste input "SVAPWS"
type input "SVAPWS"
click at [700, 548] on button "Search" at bounding box center [758, 567] width 116 height 39
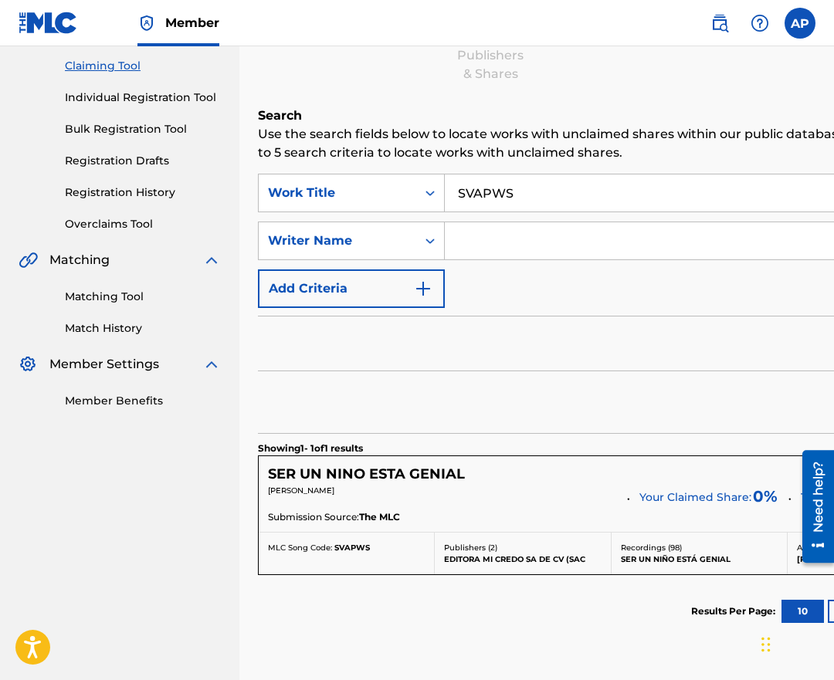
scroll to position [280, 0]
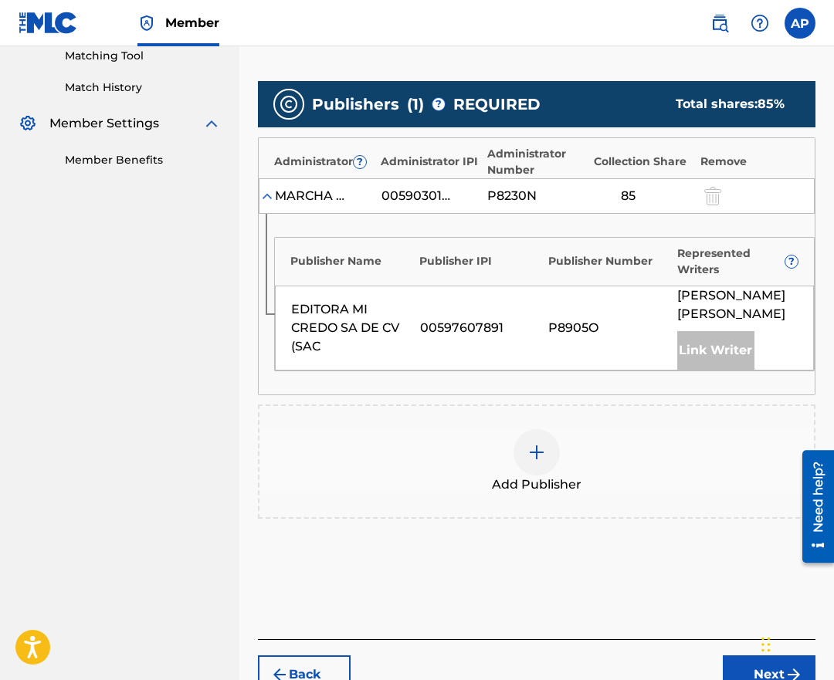
scroll to position [419, 0]
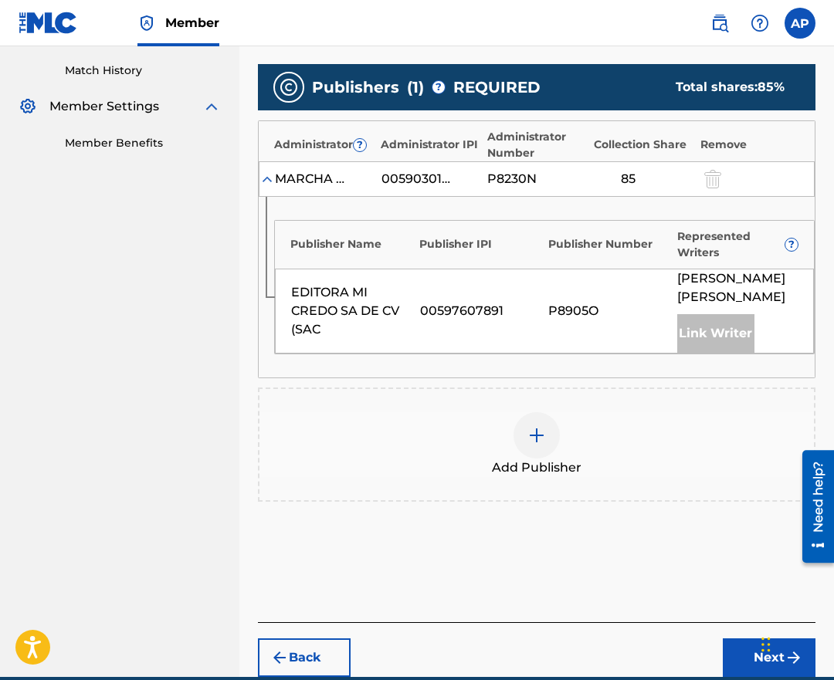
click at [531, 439] on div at bounding box center [537, 435] width 46 height 46
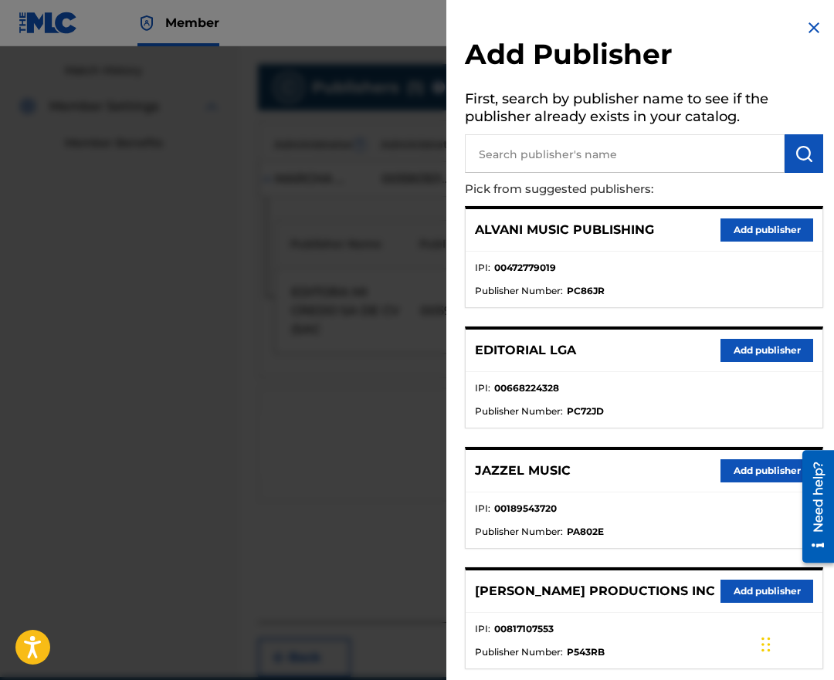
click at [576, 152] on input "text" at bounding box center [625, 153] width 320 height 39
type input "editraka"
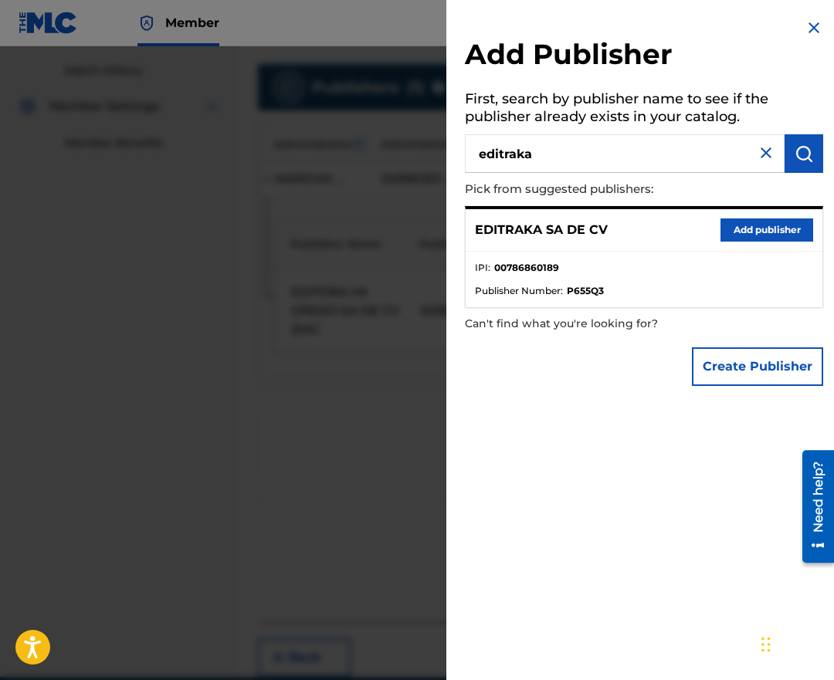
click at [749, 221] on button "Add publisher" at bounding box center [767, 230] width 93 height 23
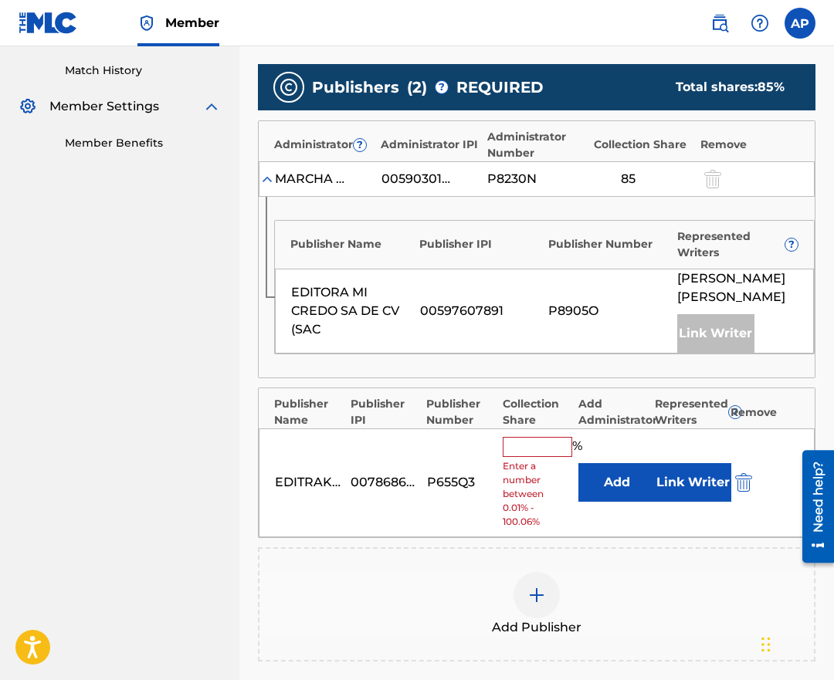
click at [615, 480] on div "EDITRAKA SA DE CV 00786860189 P655Q3 % Enter a number between 0.01% - 100.06% A…" at bounding box center [537, 483] width 556 height 109
click at [602, 493] on button "Add" at bounding box center [616, 482] width 77 height 39
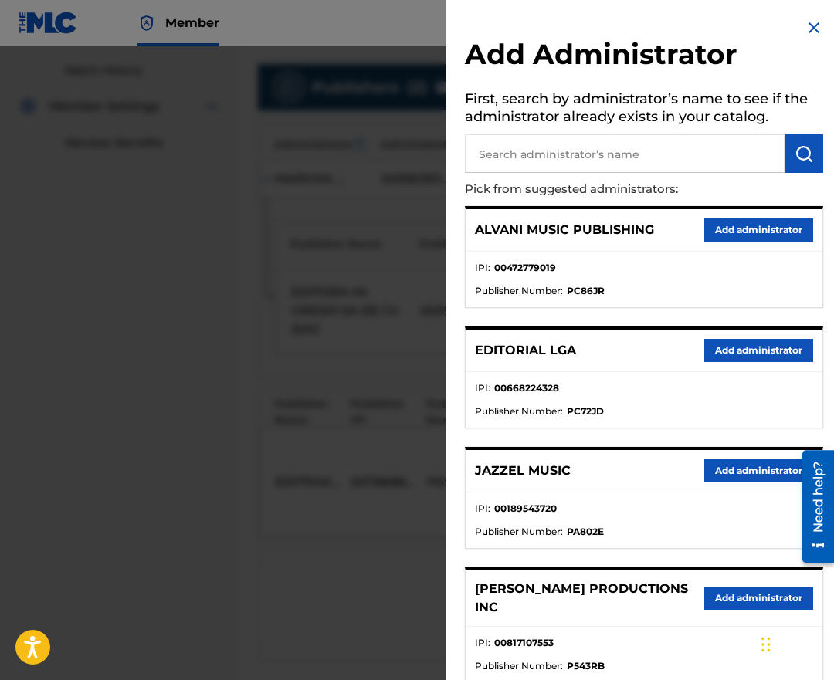
click at [612, 158] on input "text" at bounding box center [625, 153] width 320 height 39
type input "maximo"
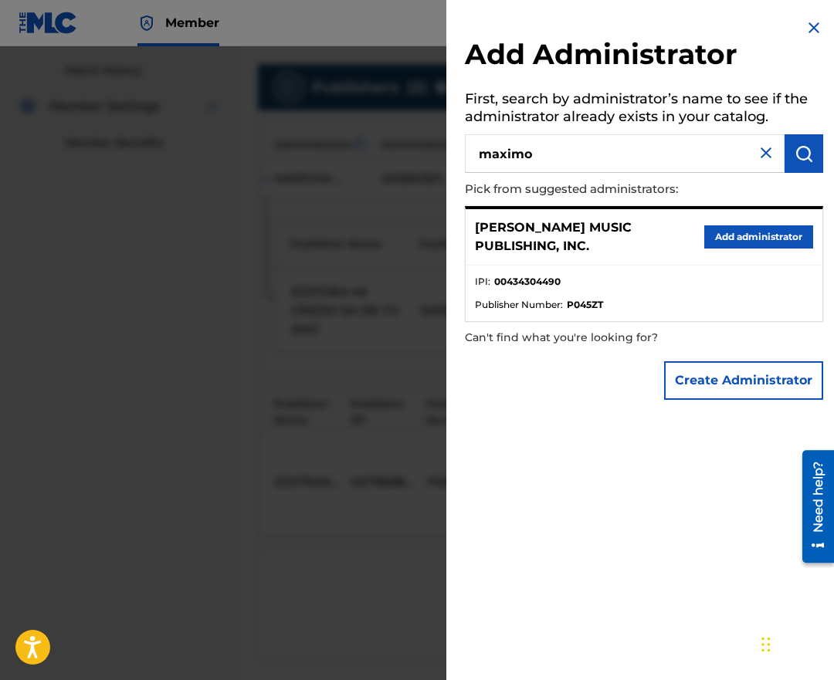
click at [741, 239] on button "Add administrator" at bounding box center [758, 237] width 109 height 23
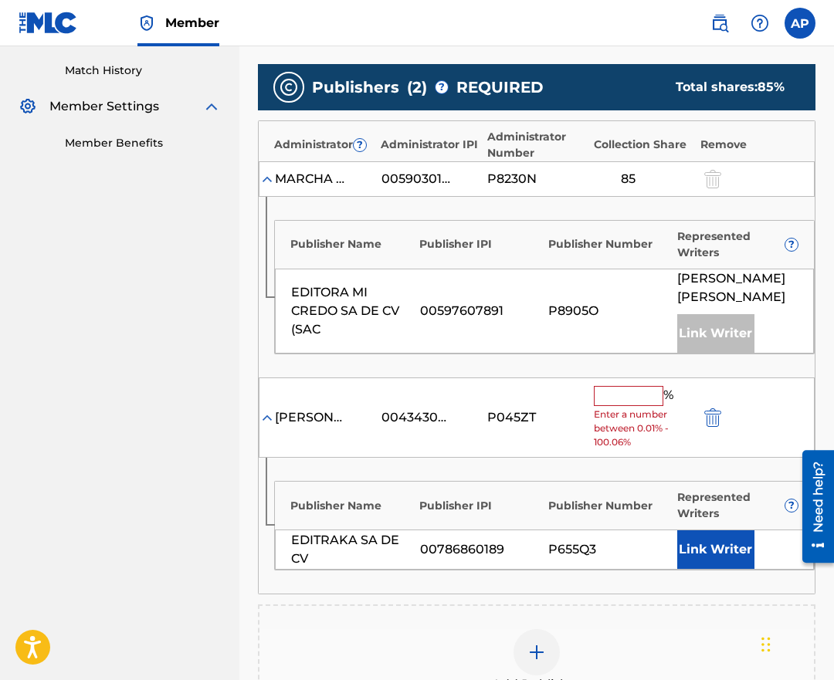
click at [615, 406] on input "text" at bounding box center [629, 396] width 70 height 20
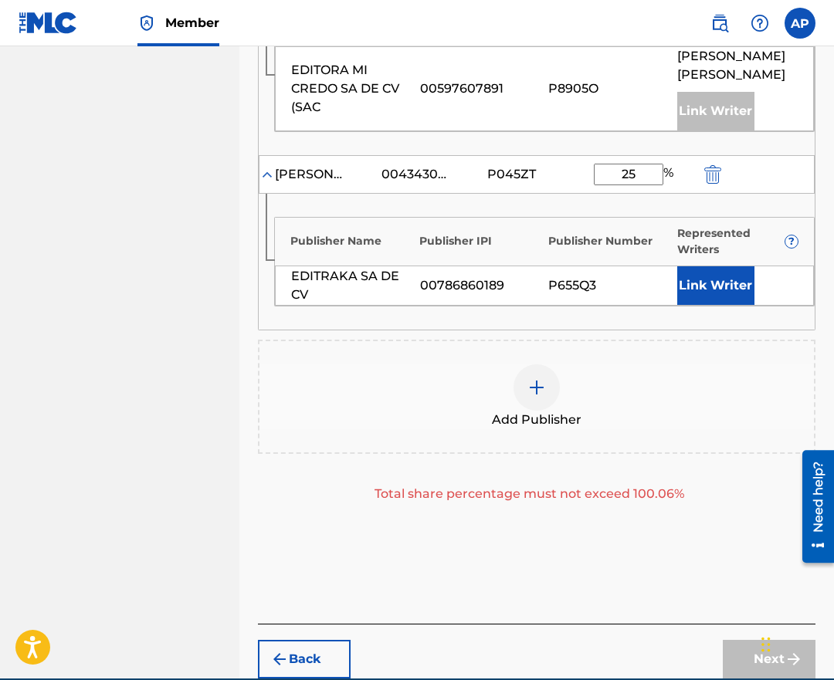
scroll to position [733, 0]
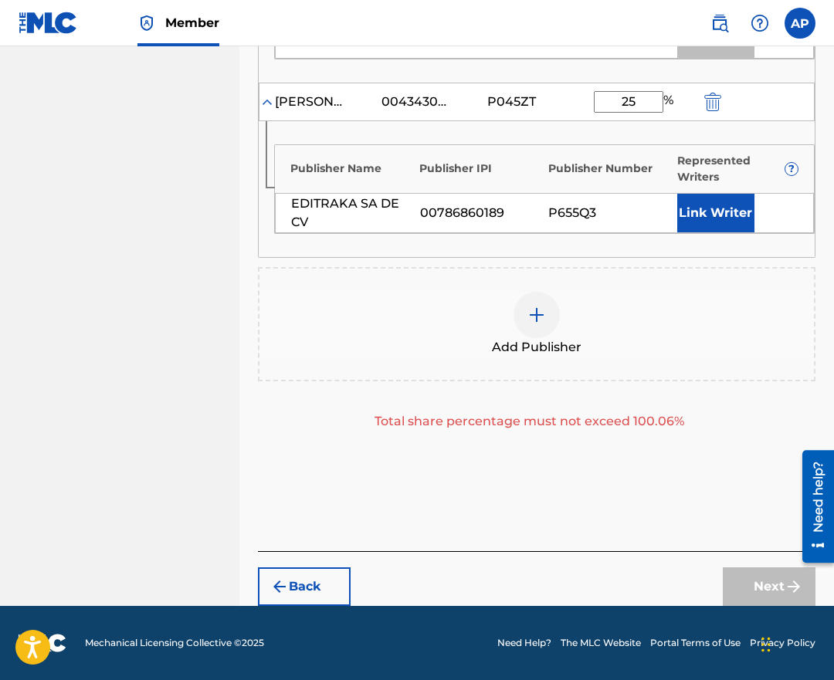
click at [722, 518] on div "Add Publishers & Shares Enter your publisher(s)/administrator(s). SER UN NINO E…" at bounding box center [537, 53] width 558 height 998
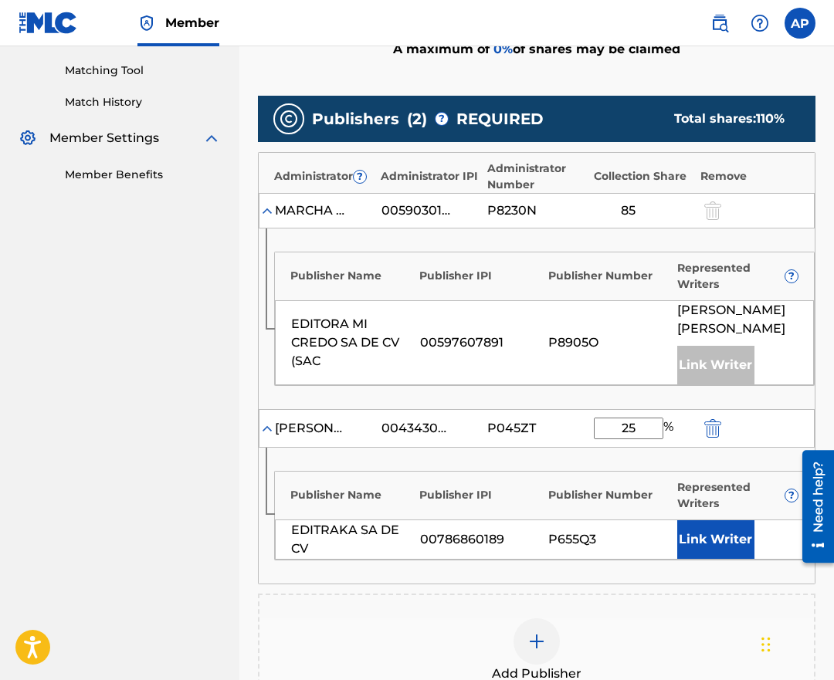
scroll to position [369, 0]
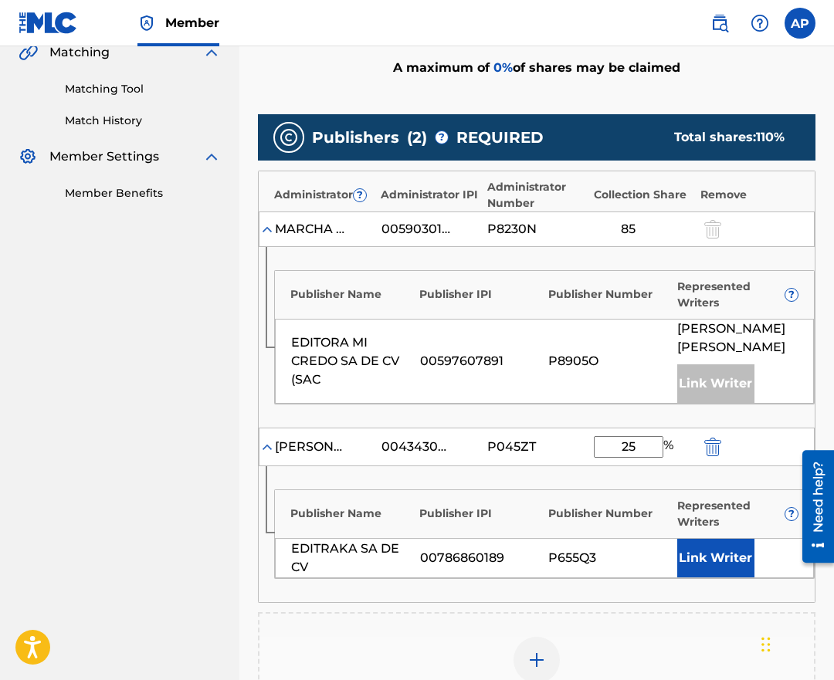
click at [628, 458] on input "25" at bounding box center [629, 447] width 70 height 22
type input "15"
click at [619, 510] on div "Publisher Name Publisher IPI Publisher Number Represented Writers ?" at bounding box center [544, 510] width 539 height 40
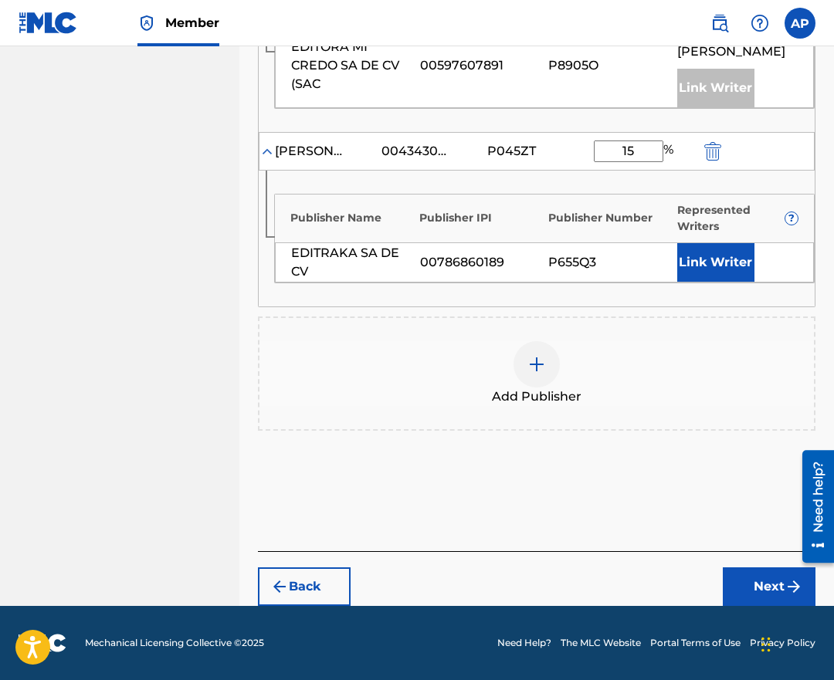
click at [753, 568] on button "Next" at bounding box center [769, 587] width 93 height 39
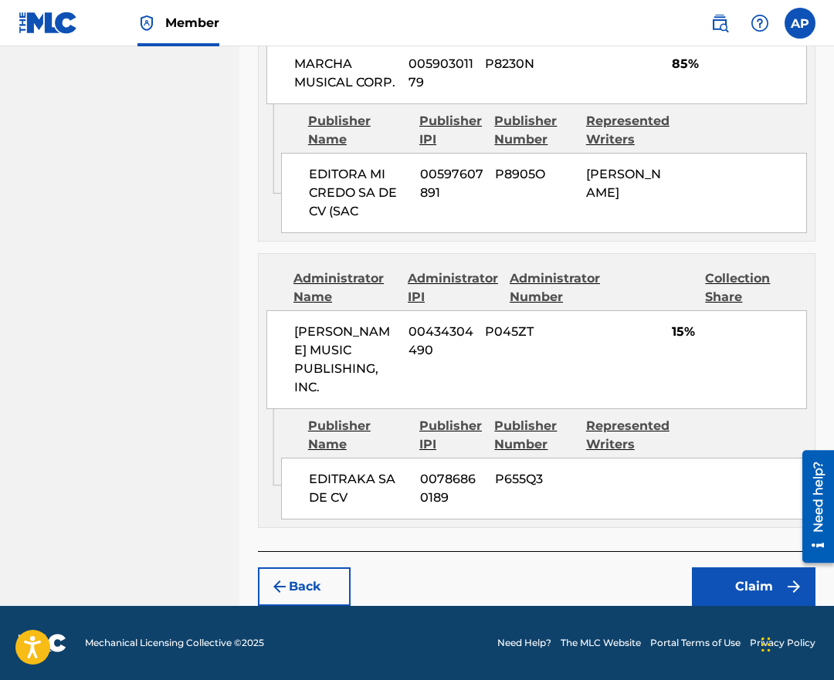
scroll to position [721, 0]
click at [723, 590] on button "Claim" at bounding box center [754, 587] width 124 height 39
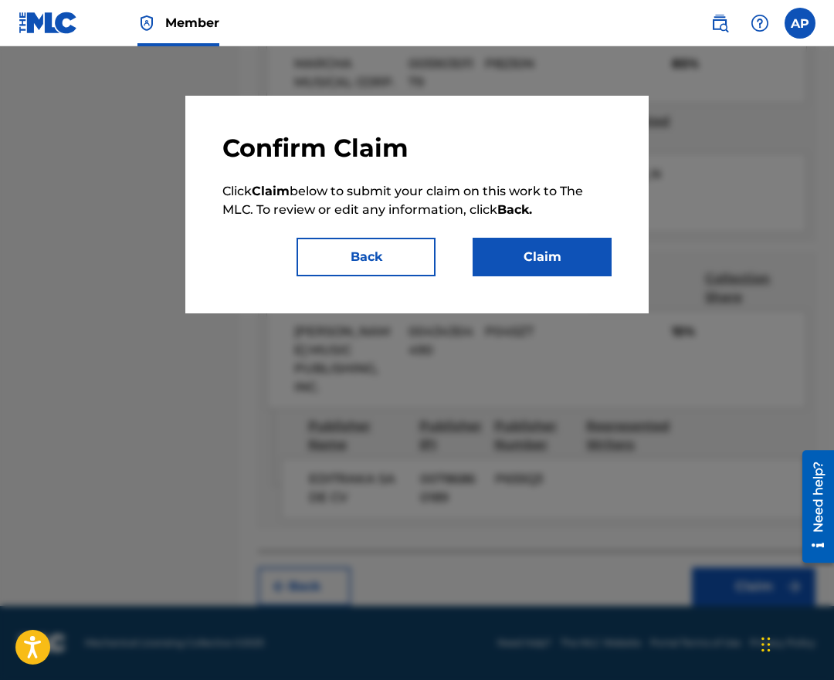
click at [559, 253] on button "Claim" at bounding box center [542, 257] width 139 height 39
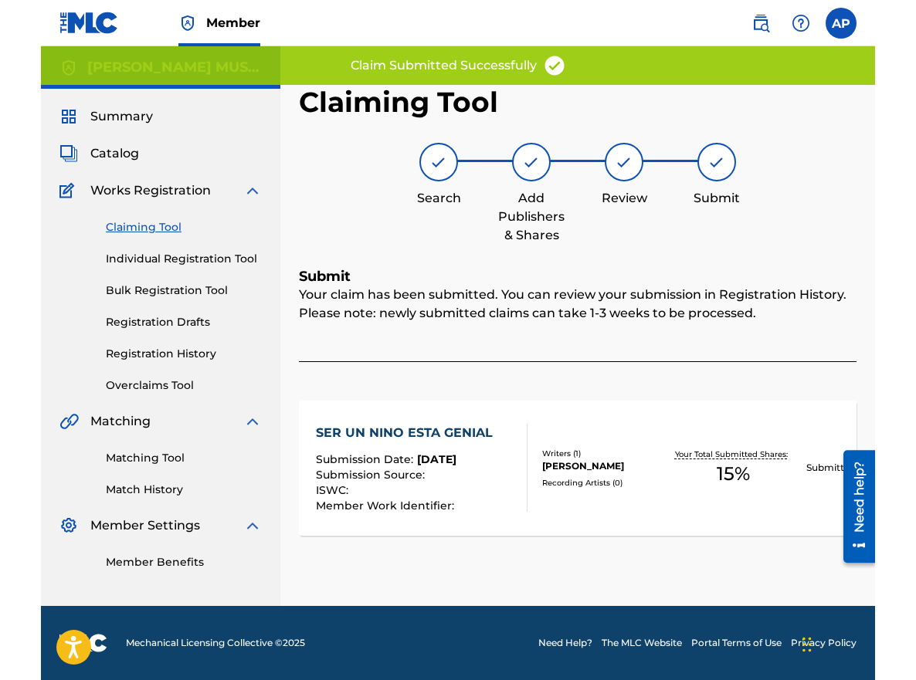
scroll to position [0, 0]
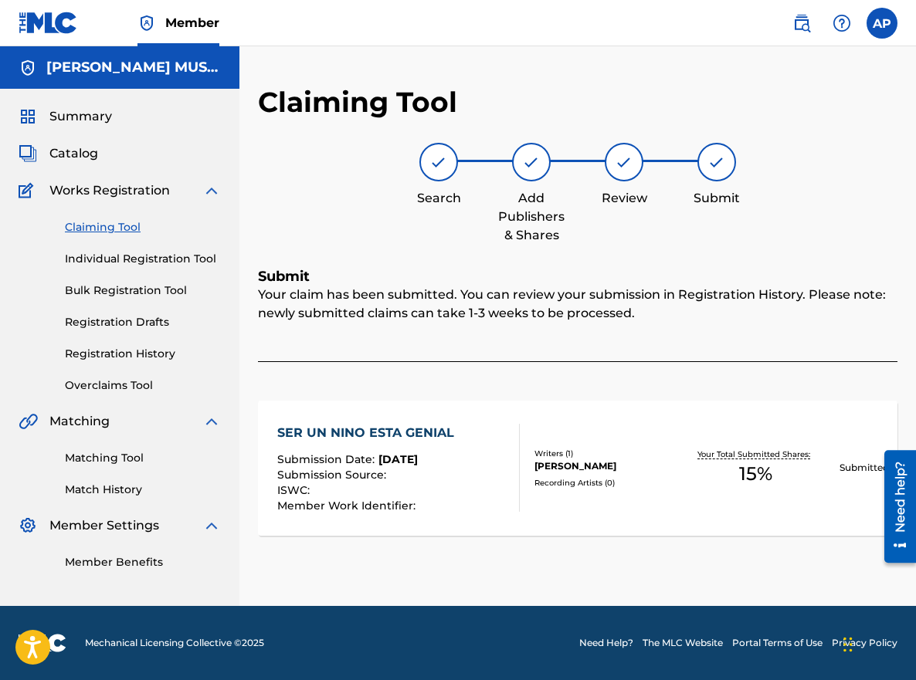
click at [103, 226] on link "Claiming Tool" at bounding box center [143, 227] width 156 height 16
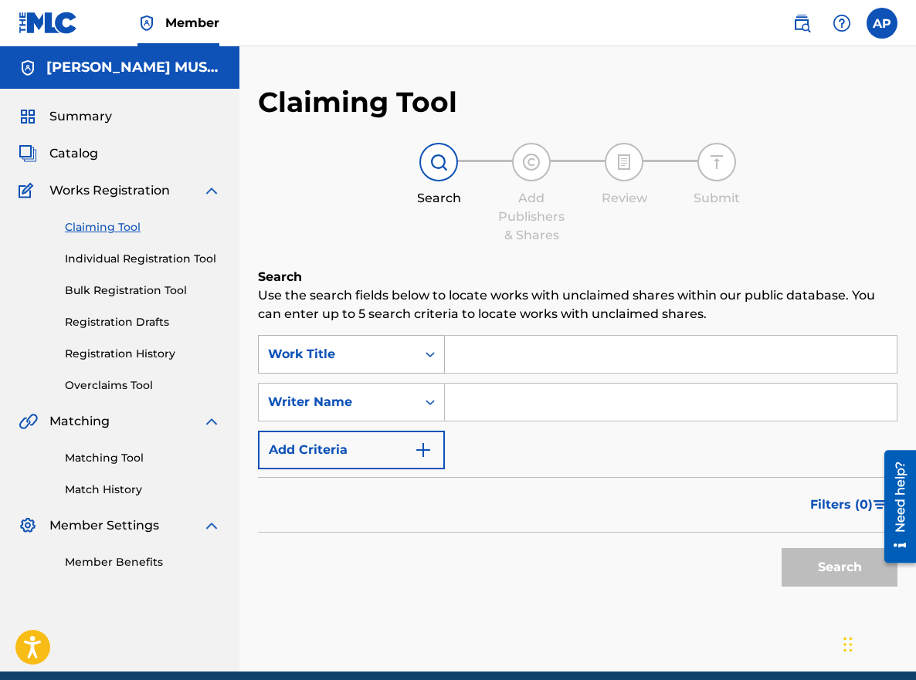
click at [436, 363] on div "Search Form" at bounding box center [430, 355] width 28 height 28
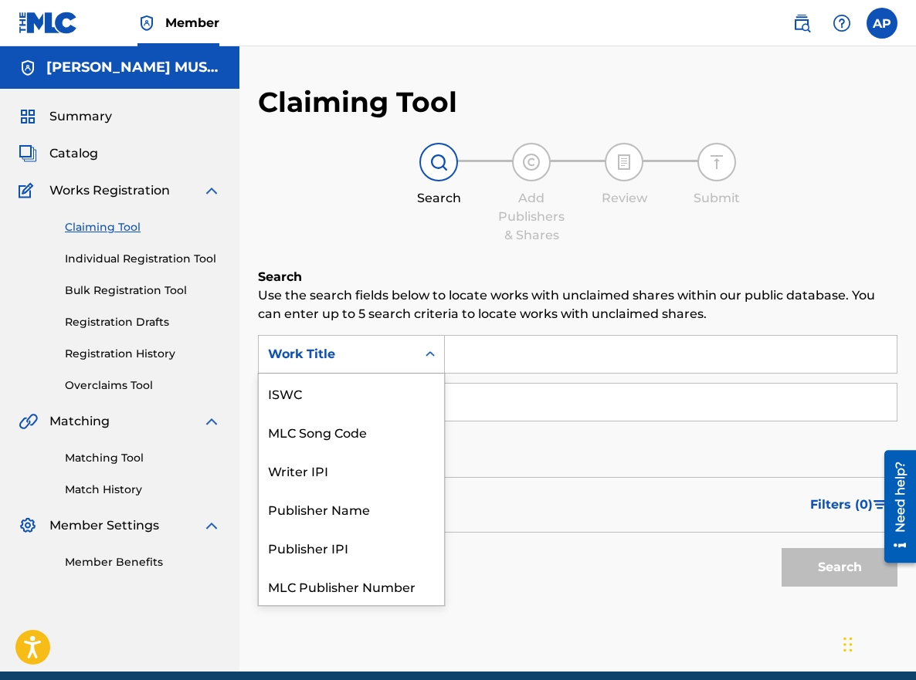
scroll to position [39, 0]
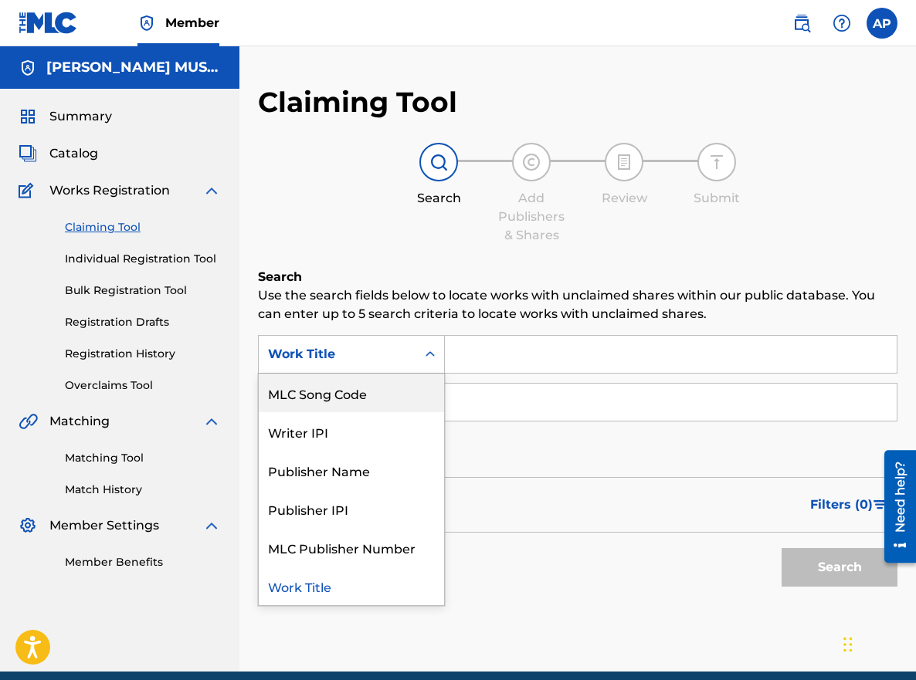
click at [415, 396] on div "MLC Song Code" at bounding box center [351, 393] width 185 height 39
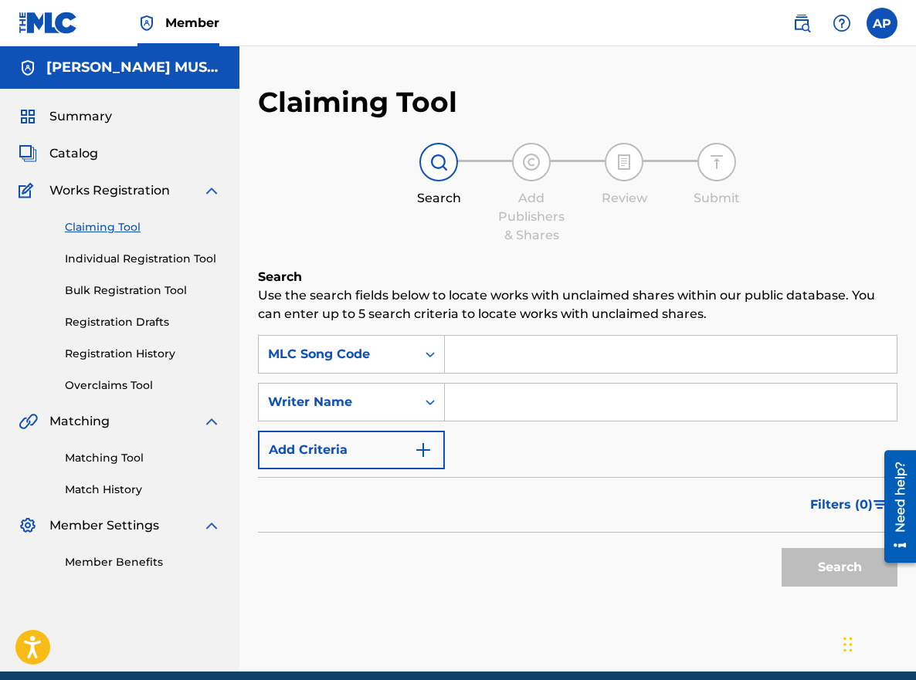
click at [493, 379] on div "SearchWithCriteria7762c4c6-fdc0-414b-8926-c3a5409cb000 MLC Song Code SearchWith…" at bounding box center [577, 402] width 639 height 134
click at [476, 358] on input "Search Form" at bounding box center [671, 354] width 452 height 37
paste input "SG9BRD"
type input "SG9BRD"
click at [782, 548] on button "Search" at bounding box center [840, 567] width 116 height 39
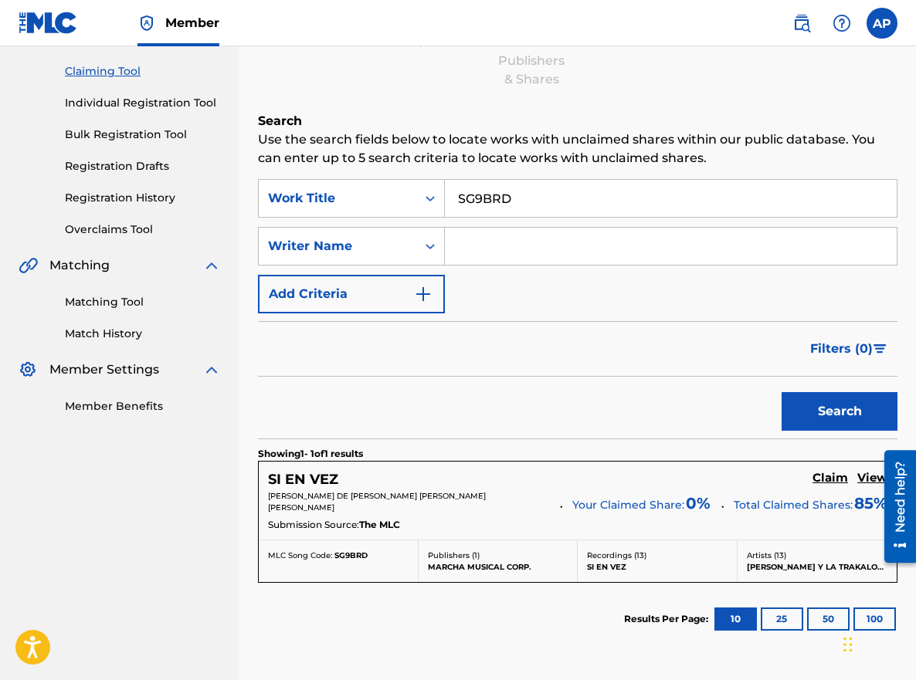
scroll to position [157, 0]
click at [827, 482] on h5 "Claim" at bounding box center [830, 477] width 36 height 15
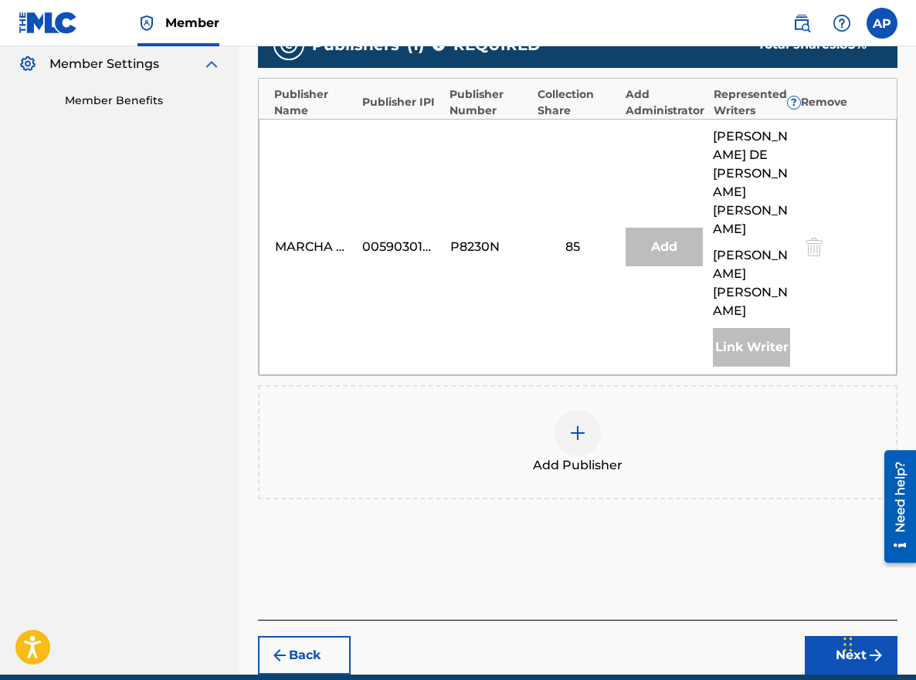
scroll to position [493, 0]
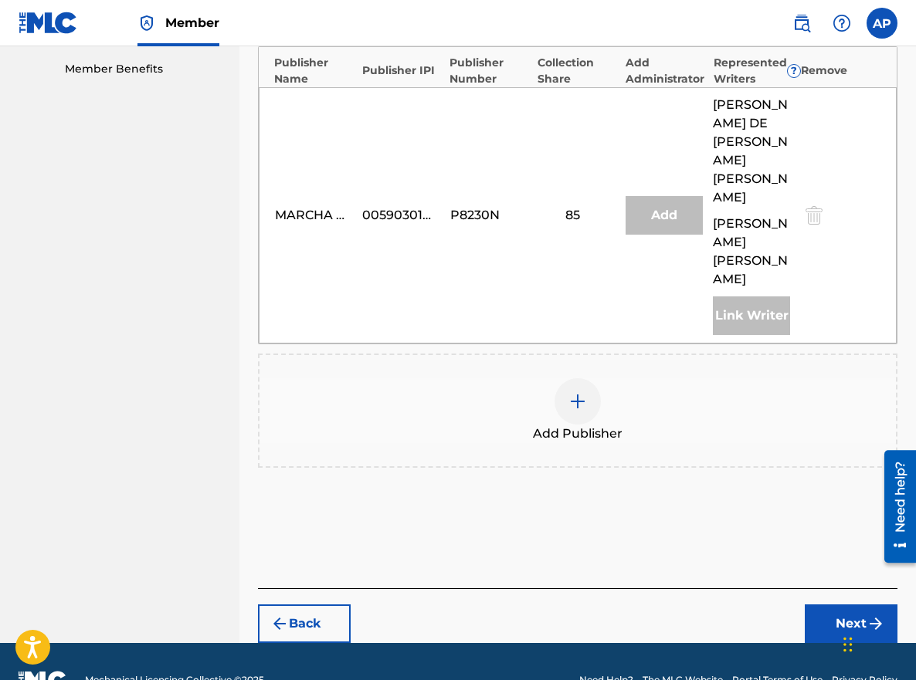
click at [568, 392] on img at bounding box center [577, 401] width 19 height 19
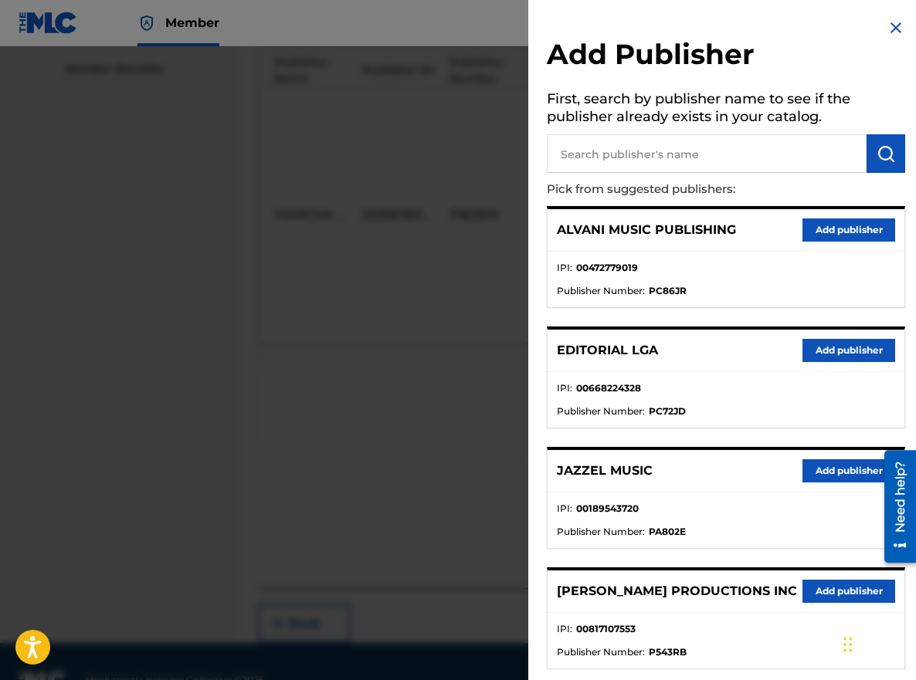
click at [600, 155] on input "text" at bounding box center [707, 153] width 320 height 39
type input "editraka"
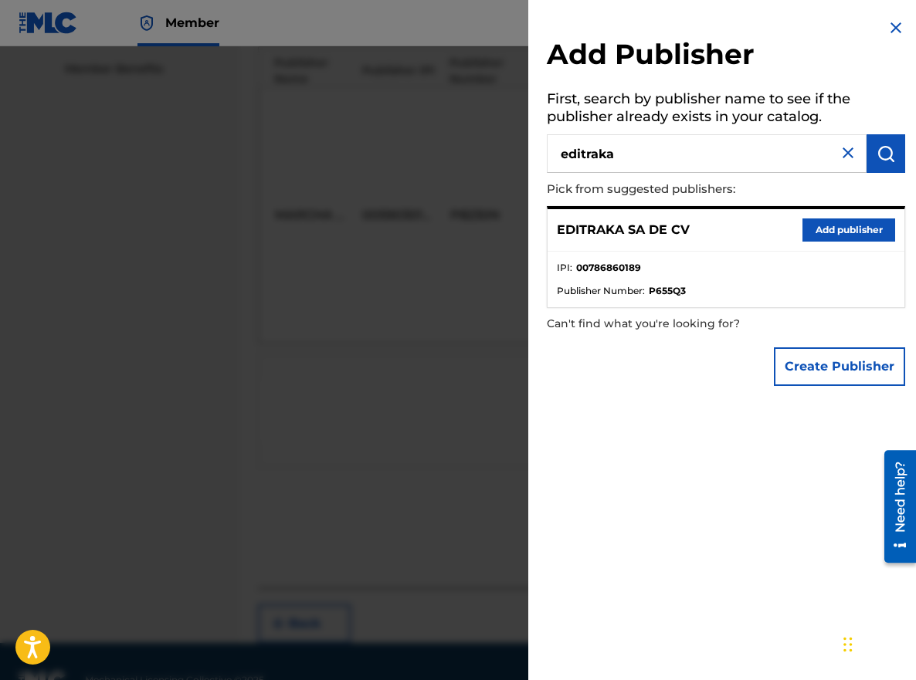
click at [822, 220] on button "Add publisher" at bounding box center [848, 230] width 93 height 23
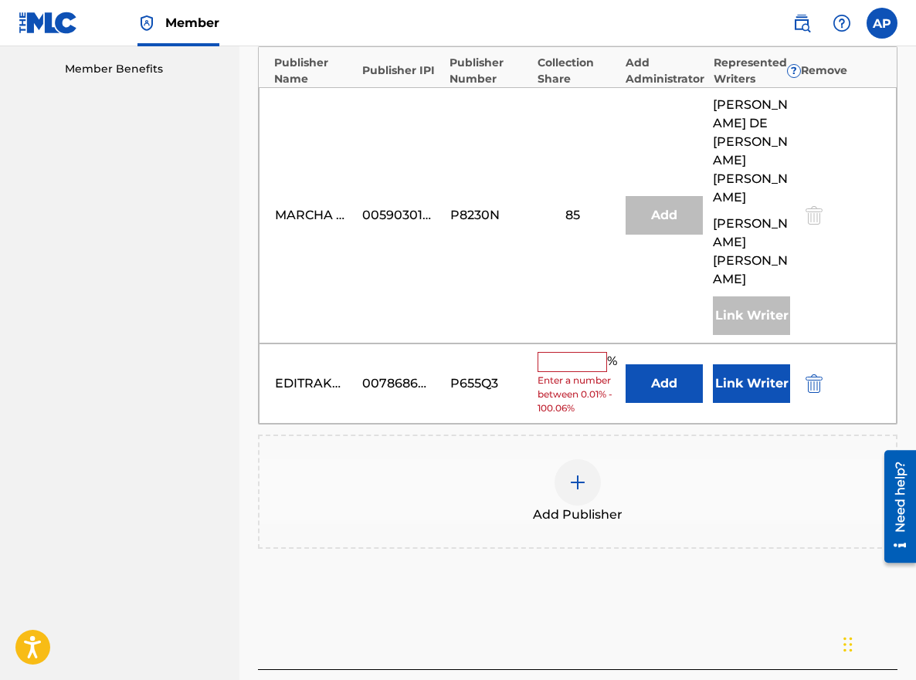
click at [670, 365] on button "Add" at bounding box center [664, 384] width 77 height 39
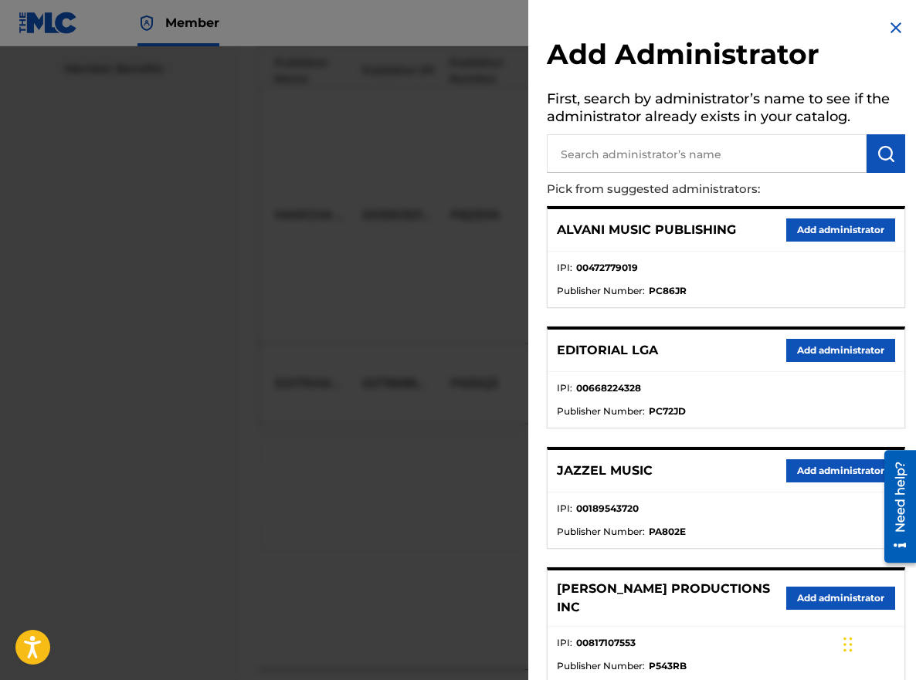
click at [638, 137] on input "text" at bounding box center [707, 153] width 320 height 39
type input "maximo"
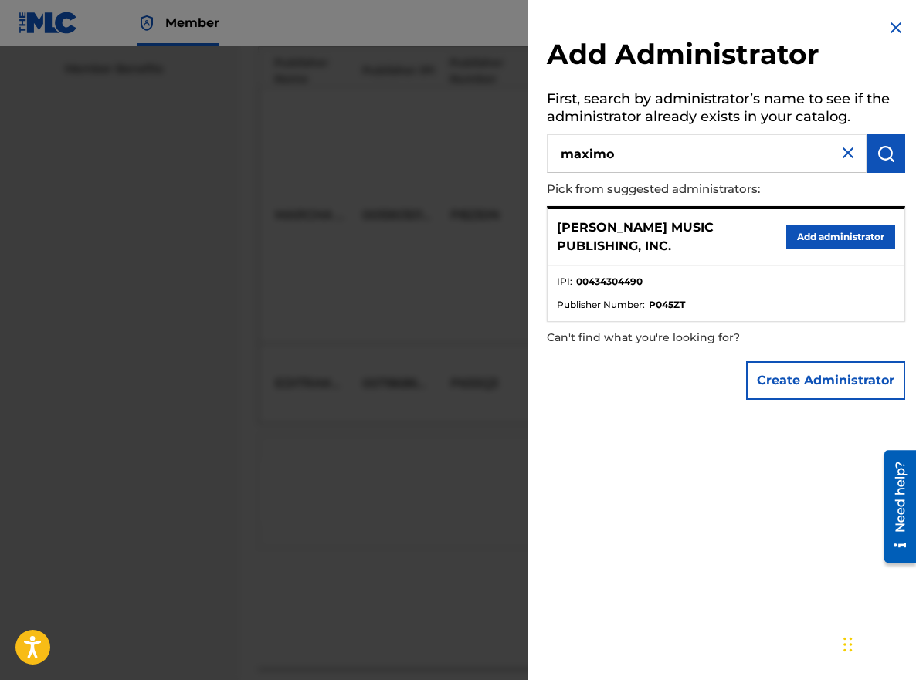
click at [813, 239] on button "Add administrator" at bounding box center [840, 237] width 109 height 23
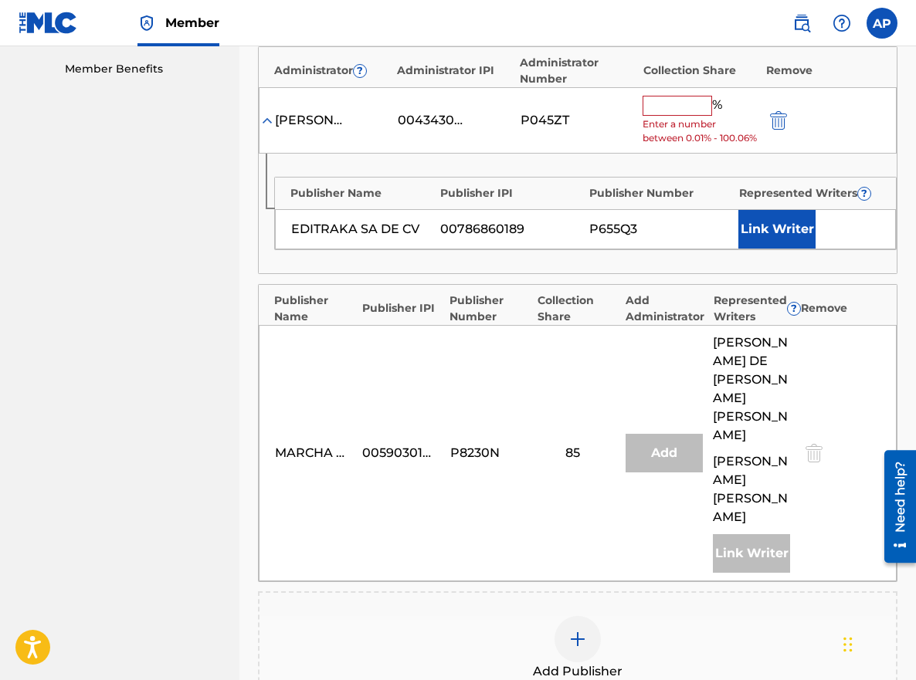
click at [655, 127] on span "Enter a number between 0.01% - 100.06%" at bounding box center [700, 131] width 115 height 28
click at [655, 114] on input "text" at bounding box center [678, 106] width 70 height 20
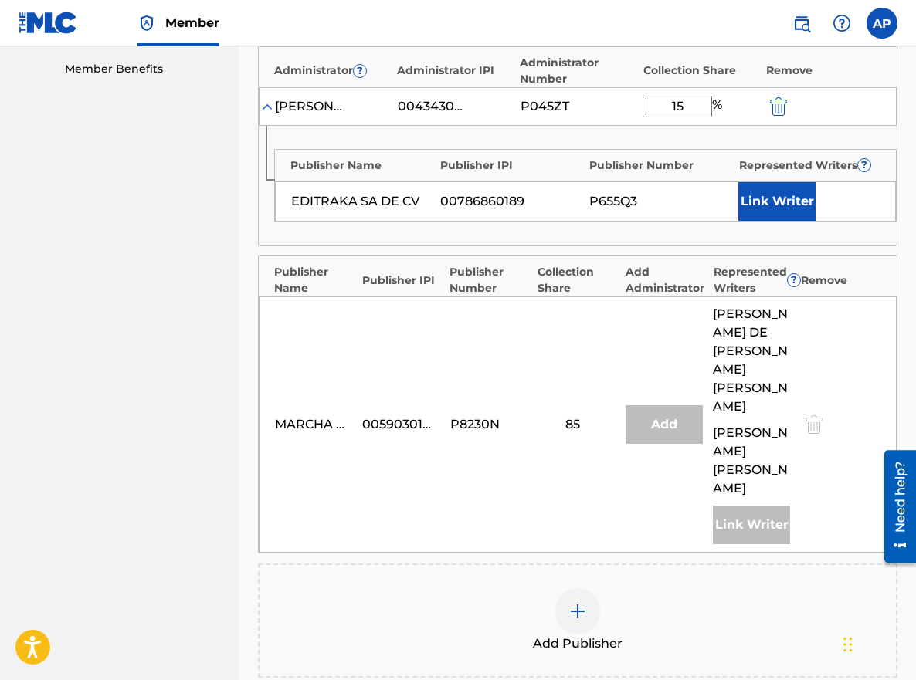
type input "15"
click at [559, 182] on div "EDITRAKA SA DE CV 00786860189 P655Q3 Link Writer" at bounding box center [585, 201] width 621 height 40
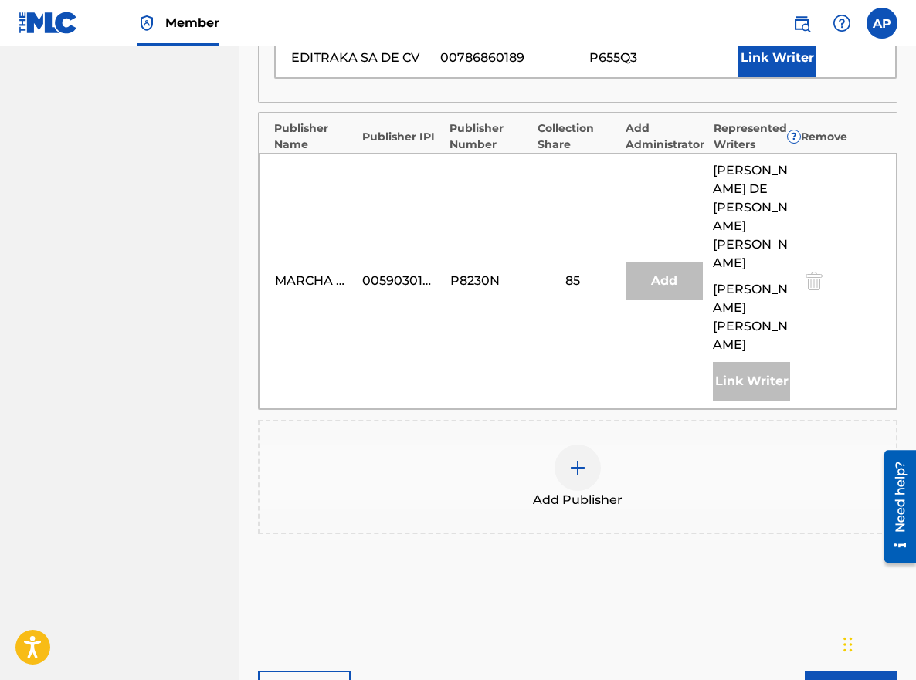
scroll to position [703, 0]
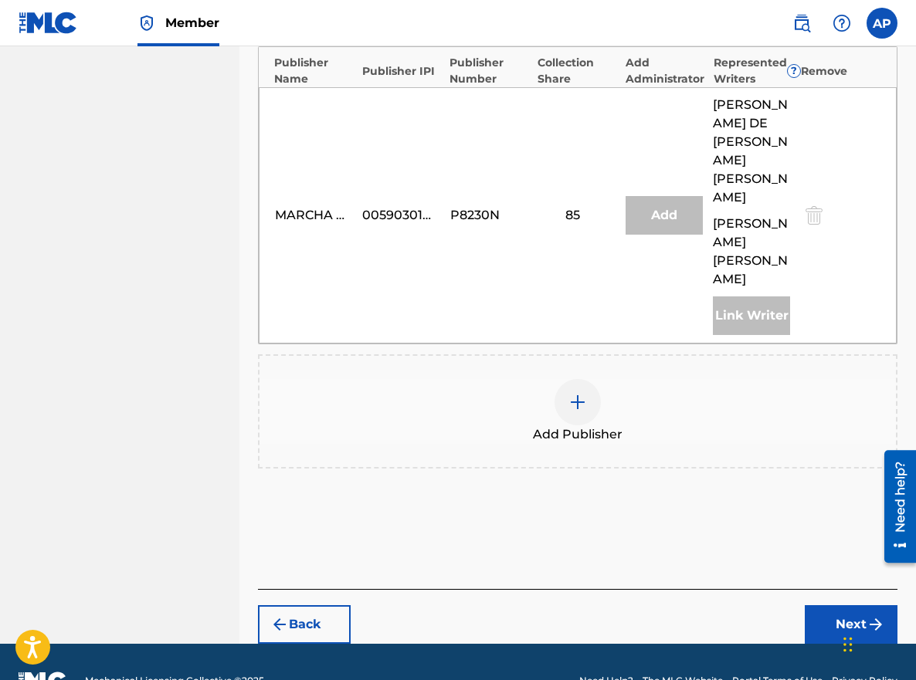
click at [822, 605] on button "Next" at bounding box center [851, 624] width 93 height 39
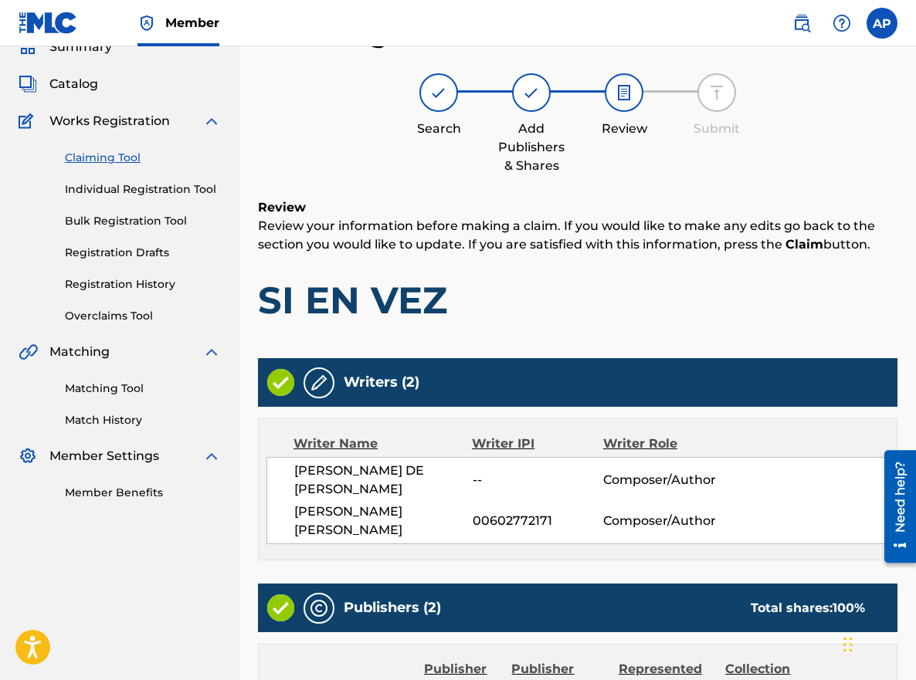
scroll to position [660, 0]
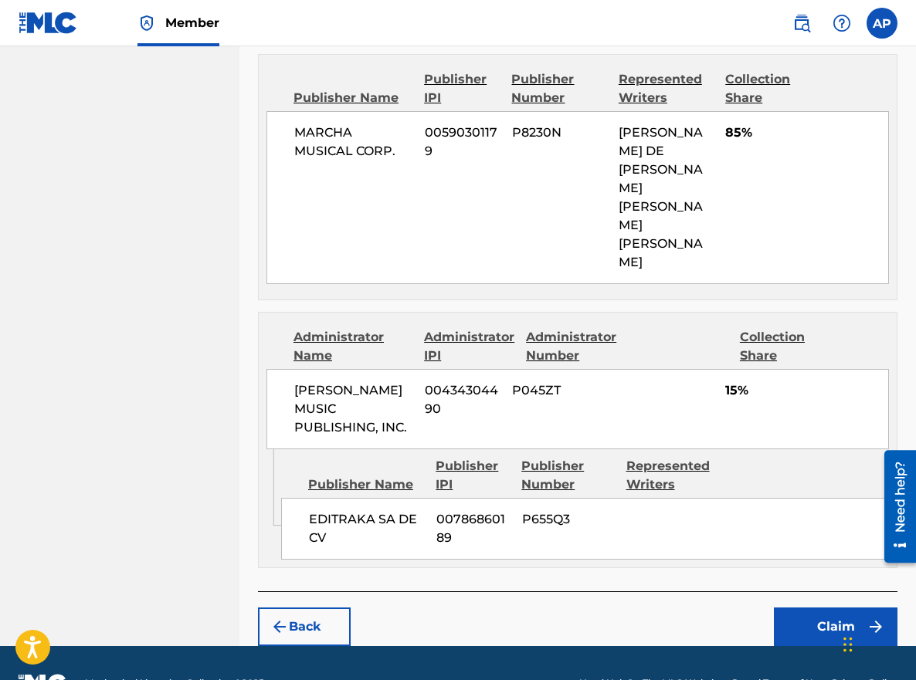
click at [823, 608] on button "Claim" at bounding box center [836, 627] width 124 height 39
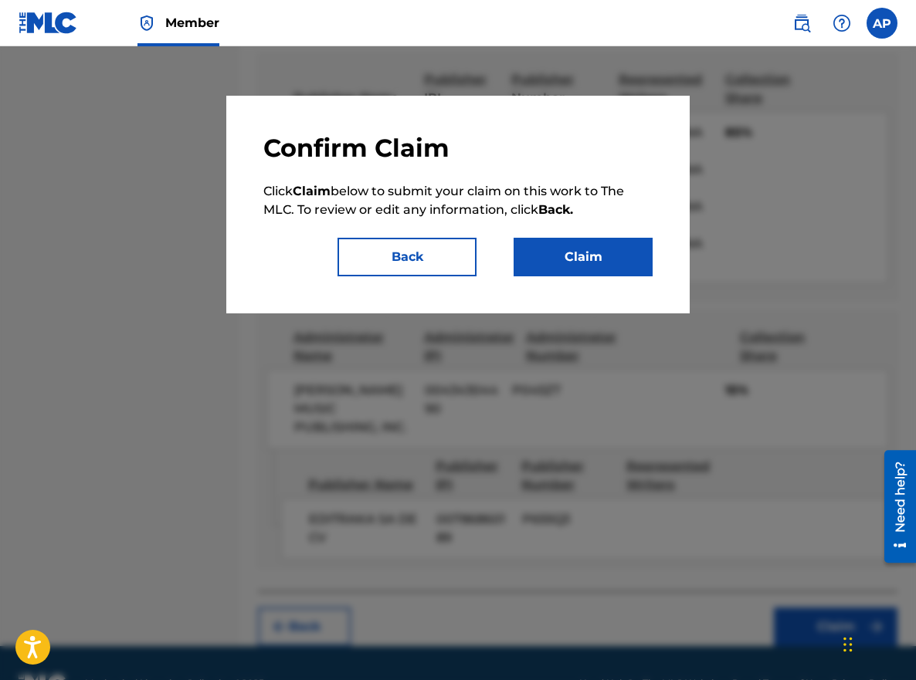
click at [574, 272] on button "Claim" at bounding box center [583, 257] width 139 height 39
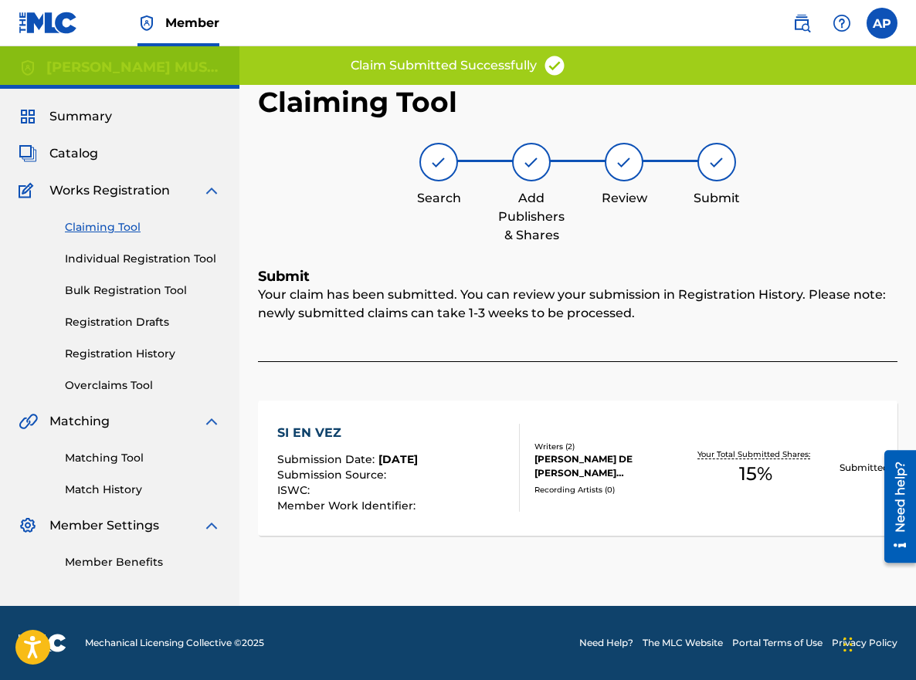
scroll to position [0, 0]
click at [119, 225] on link "Claiming Tool" at bounding box center [143, 227] width 156 height 16
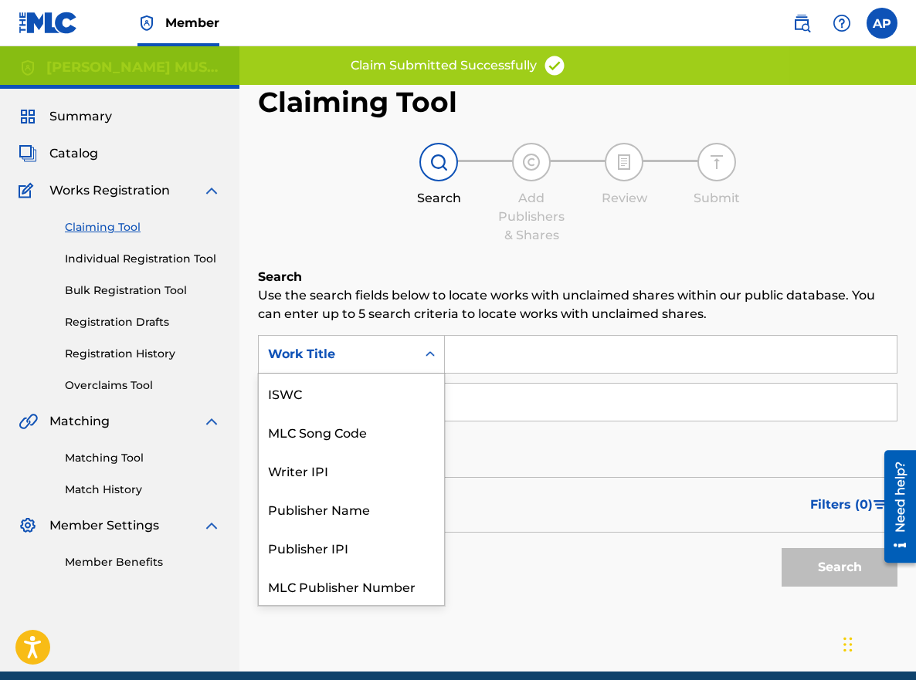
click at [354, 360] on div "Work Title" at bounding box center [337, 354] width 139 height 19
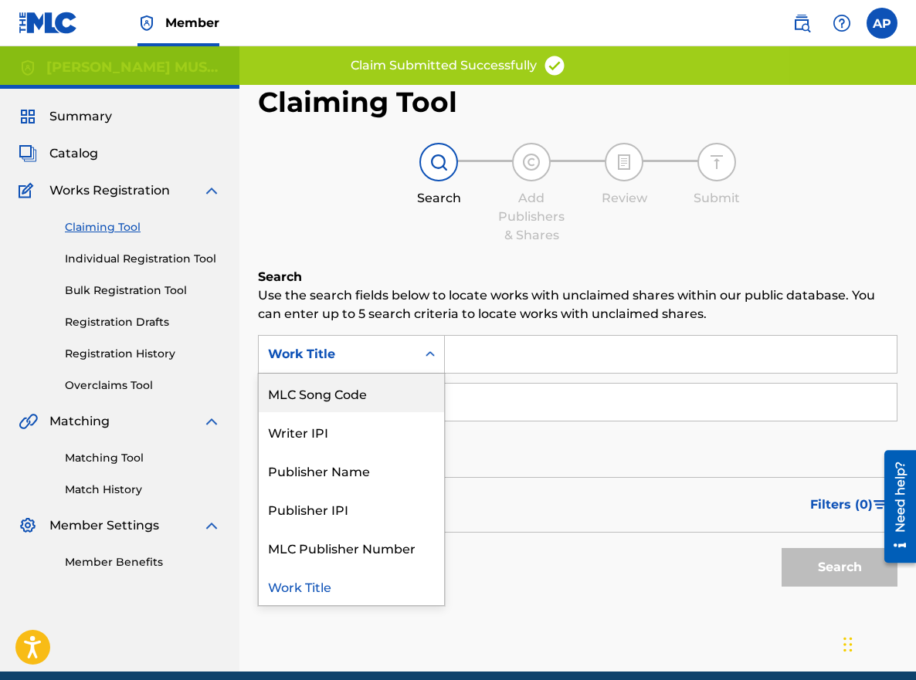
click at [374, 396] on div "MLC Song Code" at bounding box center [351, 393] width 185 height 39
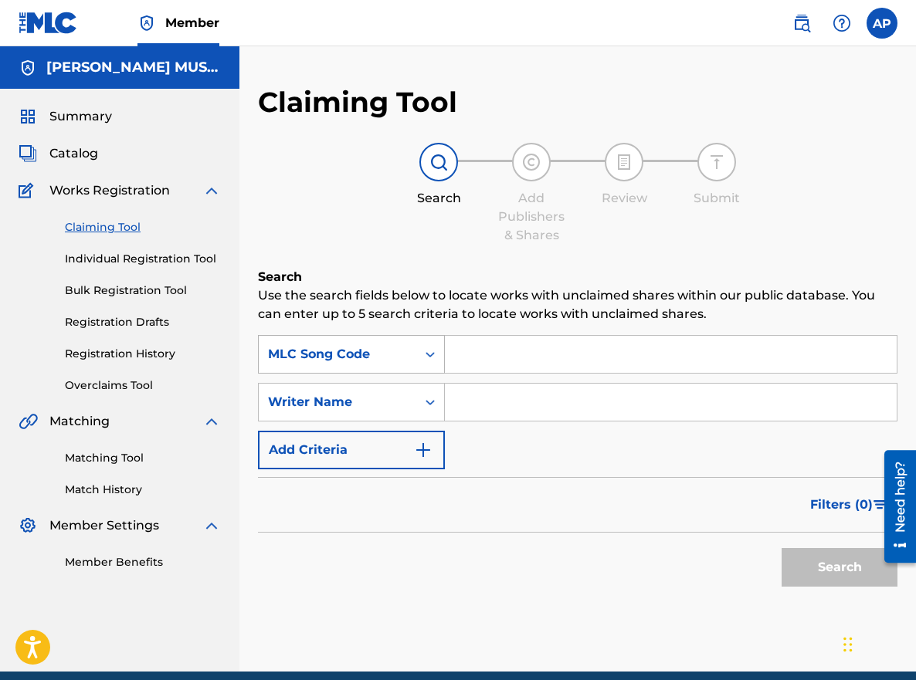
click at [382, 348] on div "MLC Song Code" at bounding box center [337, 354] width 139 height 19
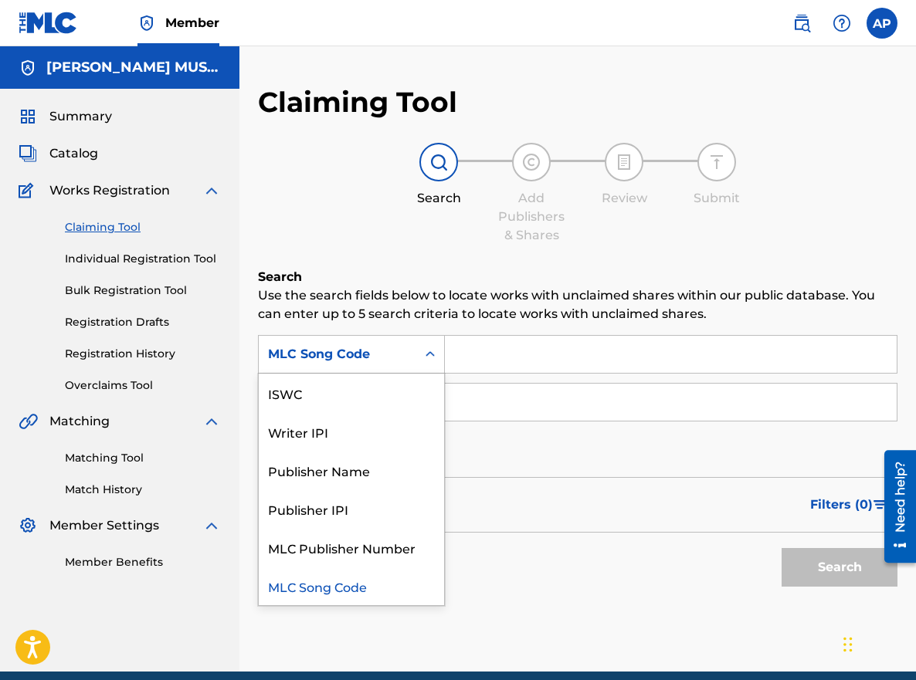
click at [445, 356] on input "Search Form" at bounding box center [671, 354] width 452 height 37
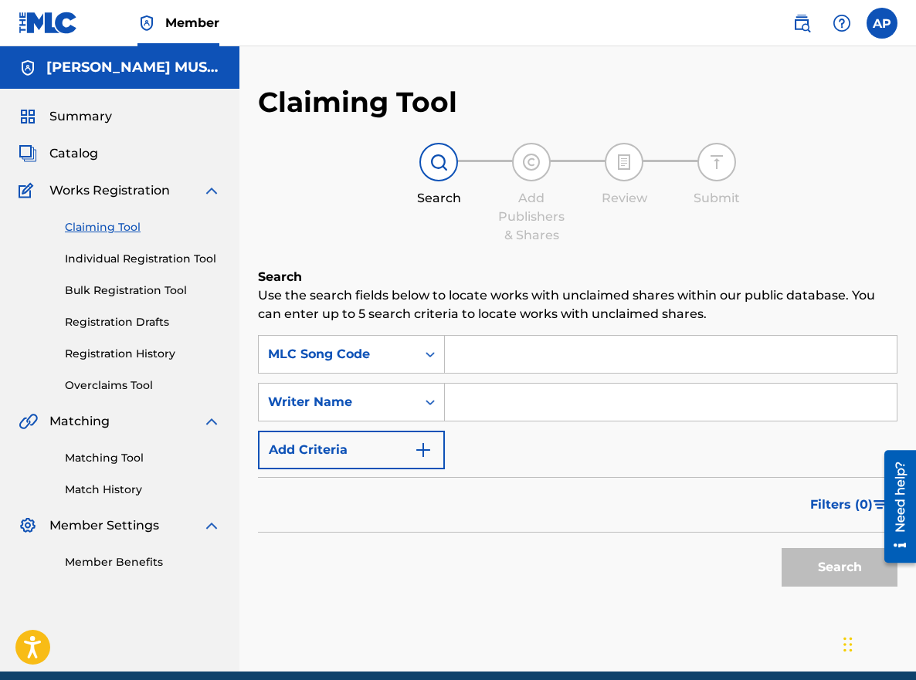
paste input "SD0JKS"
type input "SD0JKS"
click at [782, 548] on button "Search" at bounding box center [840, 567] width 116 height 39
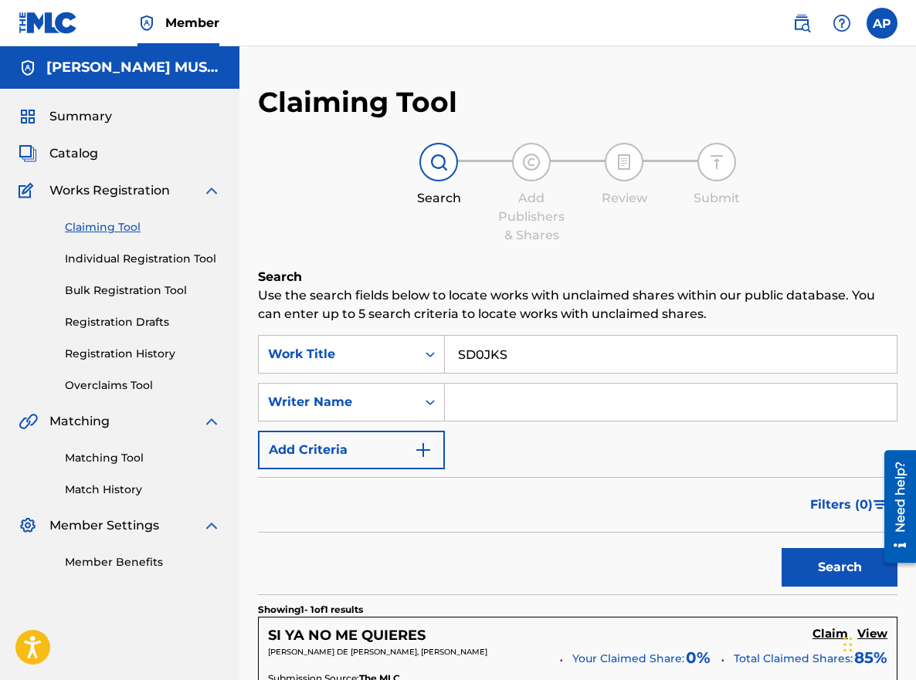
scroll to position [280, 0]
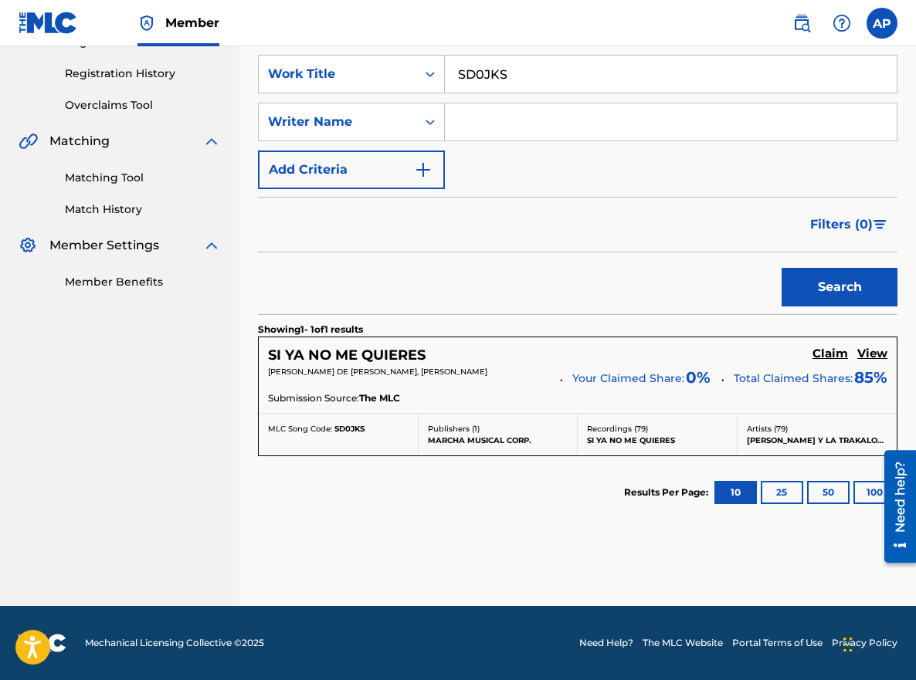
click at [836, 358] on h5 "Claim" at bounding box center [830, 354] width 36 height 15
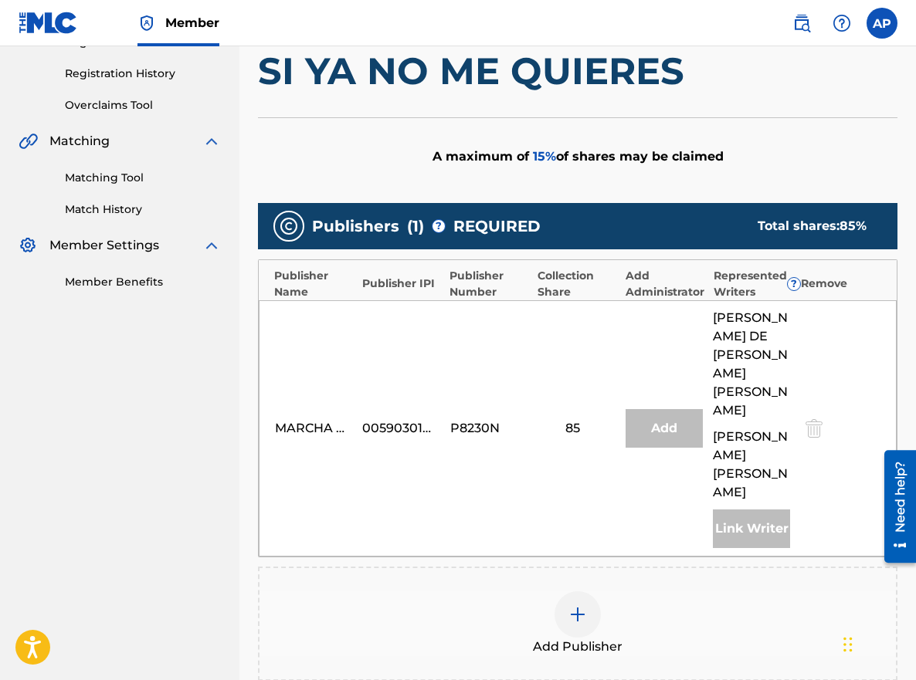
click at [575, 592] on div at bounding box center [577, 615] width 46 height 46
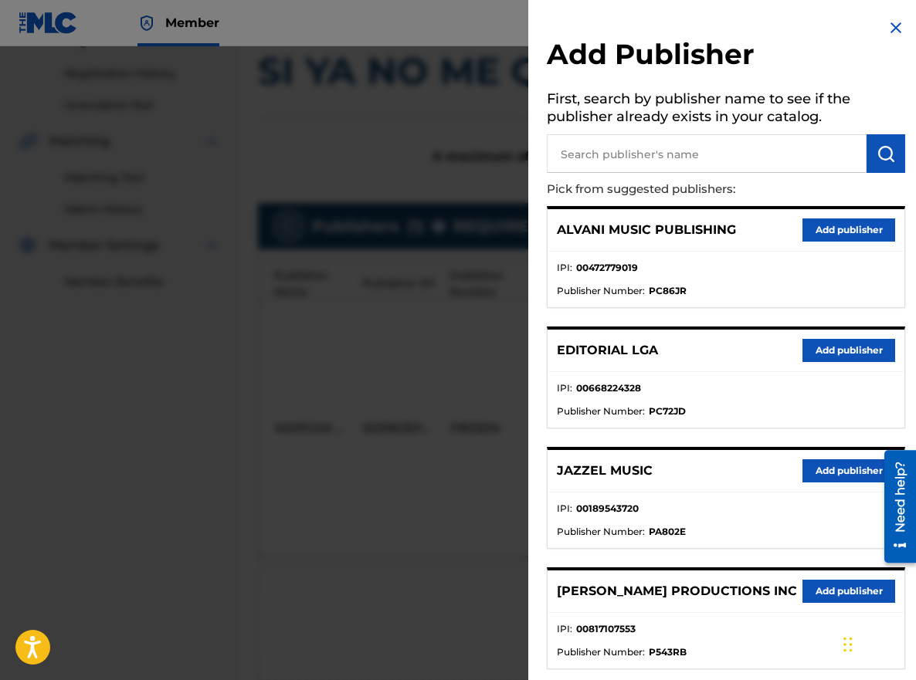
click at [598, 156] on input "text" at bounding box center [707, 153] width 320 height 39
type input "editraka"
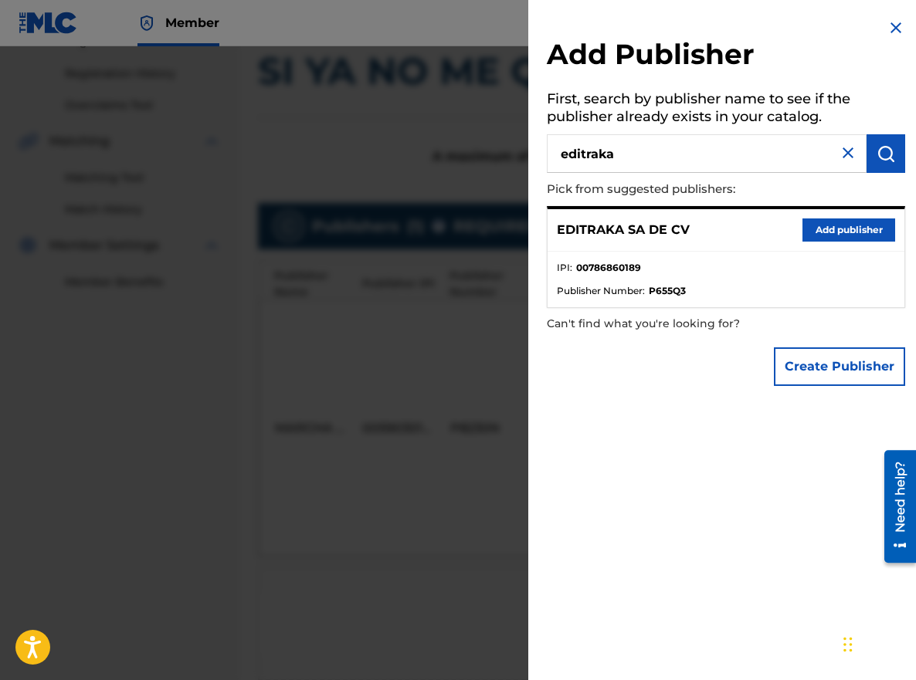
click at [815, 228] on button "Add publisher" at bounding box center [848, 230] width 93 height 23
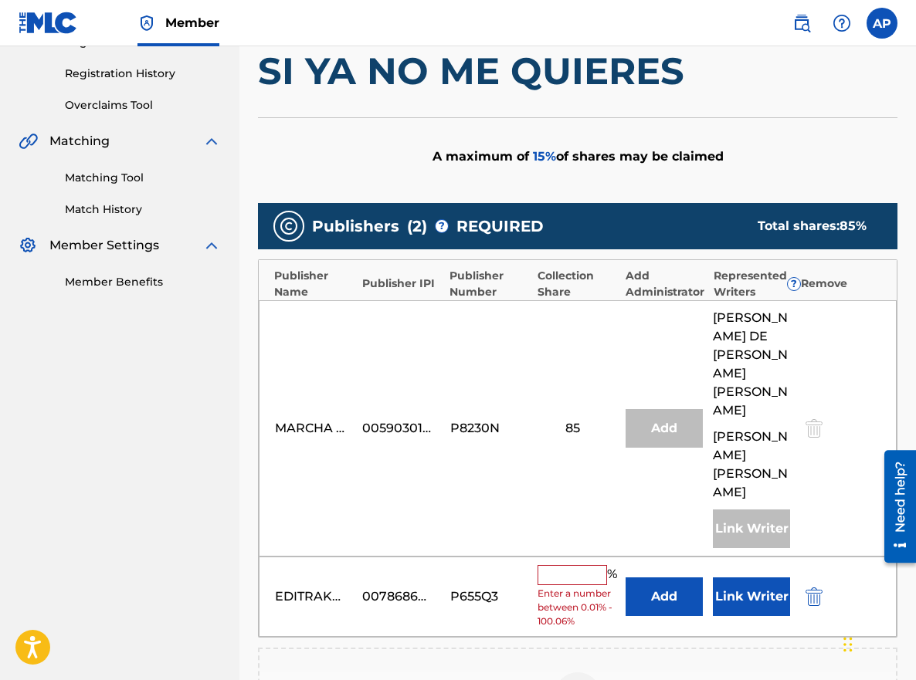
click at [663, 578] on button "Add" at bounding box center [664, 597] width 77 height 39
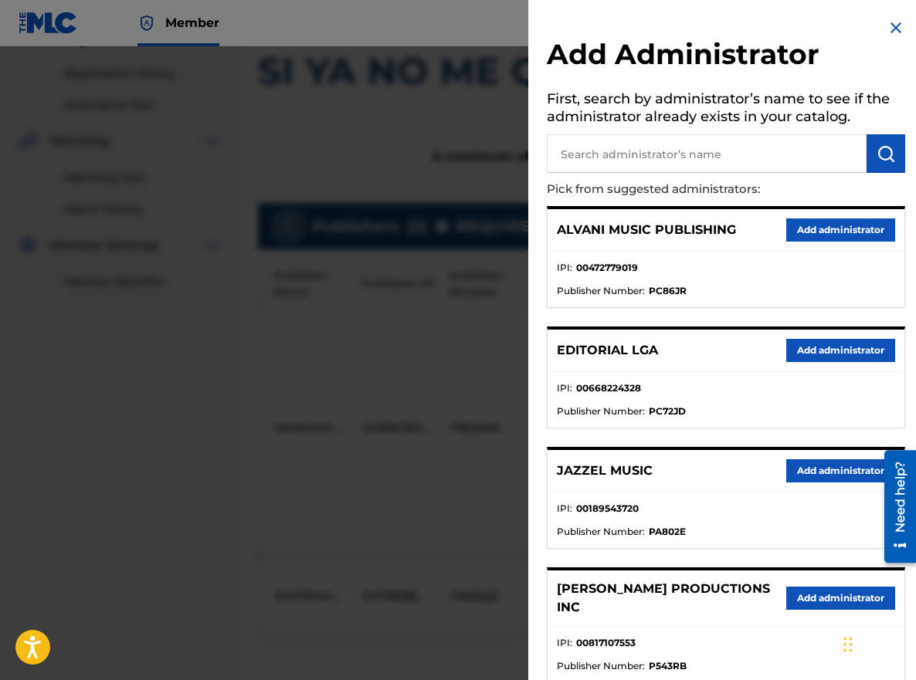
click at [619, 169] on input "text" at bounding box center [707, 153] width 320 height 39
type input "maximo"
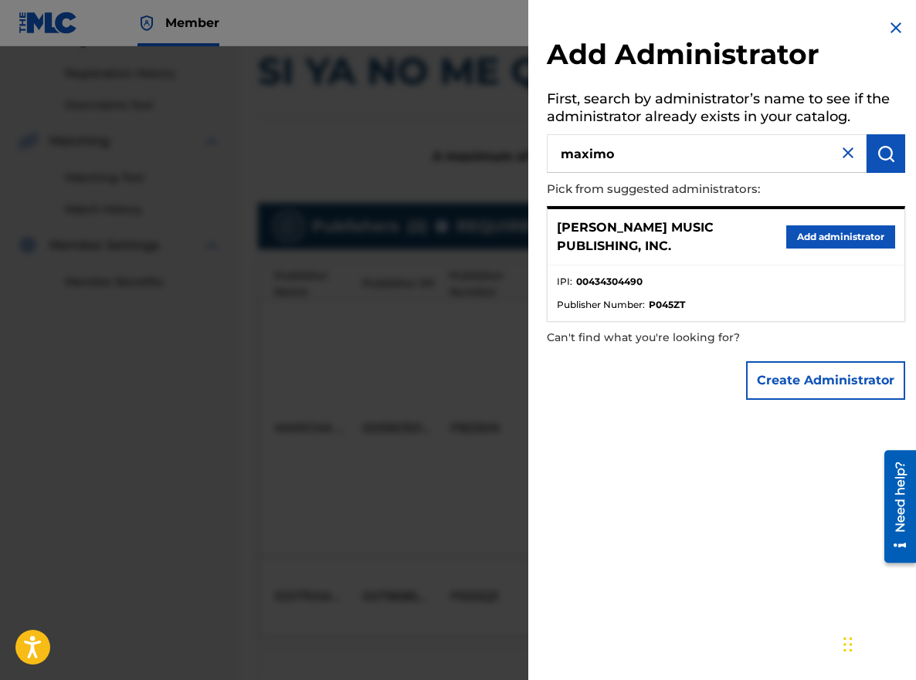
click at [793, 227] on button "Add administrator" at bounding box center [840, 237] width 109 height 23
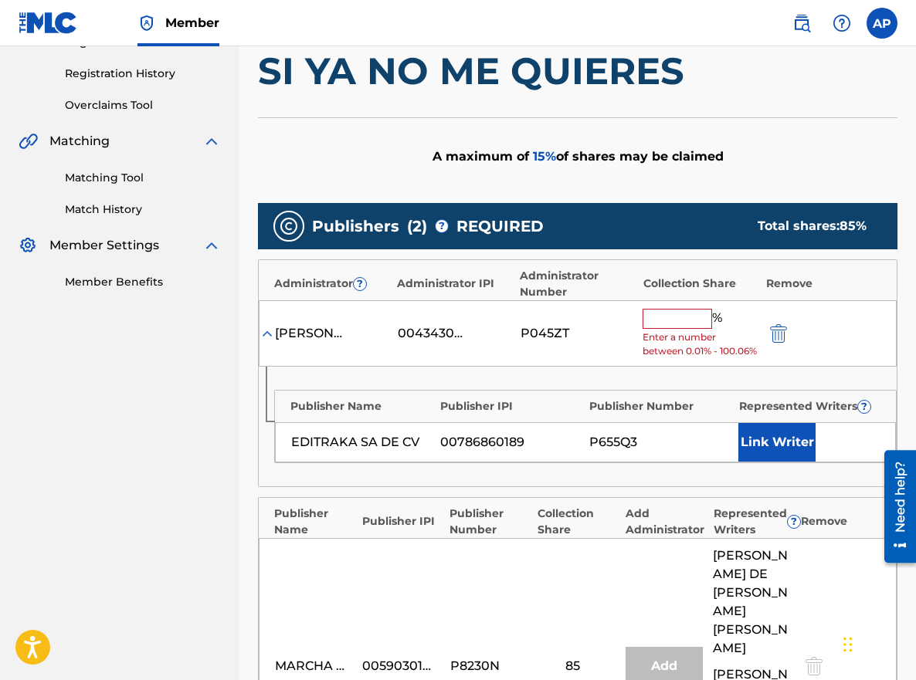
click at [651, 327] on input "text" at bounding box center [678, 319] width 70 height 20
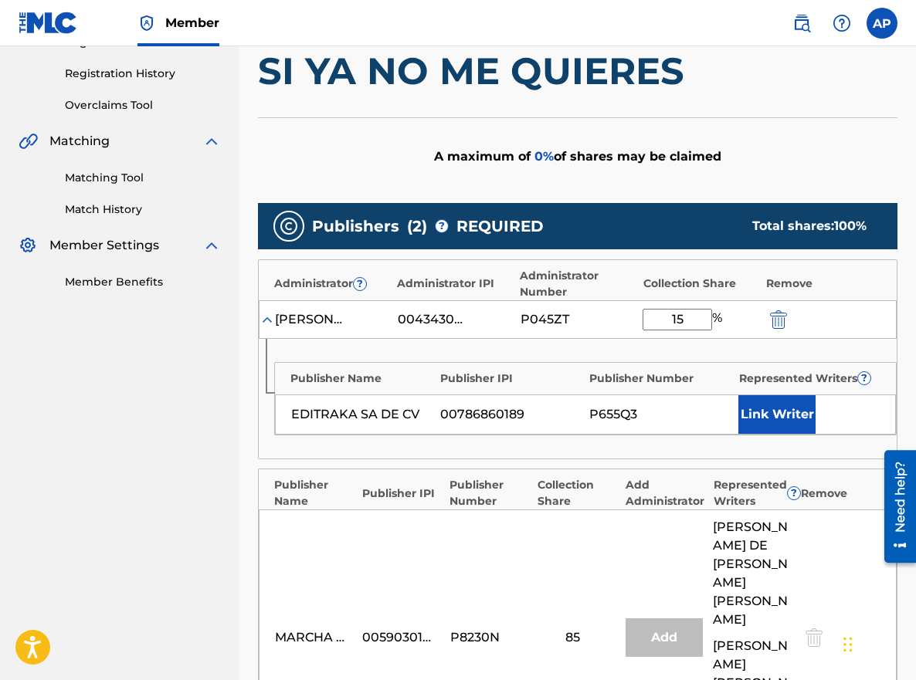
type input "15"
click at [542, 431] on div "EDITRAKA SA DE CV 00786860189 P655Q3 Link Writer" at bounding box center [585, 415] width 621 height 40
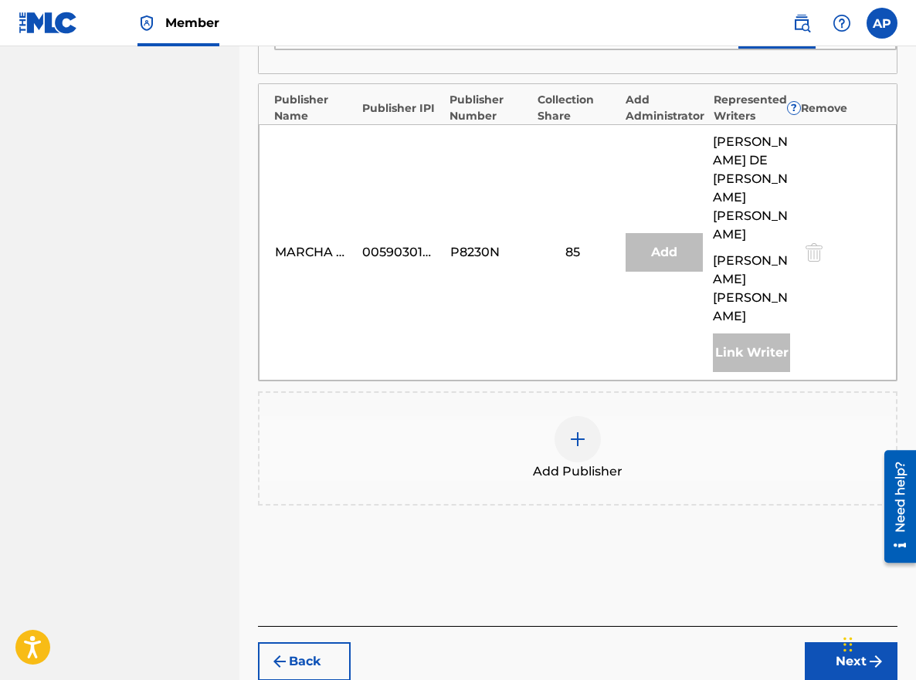
click at [840, 643] on button "Next" at bounding box center [851, 662] width 93 height 39
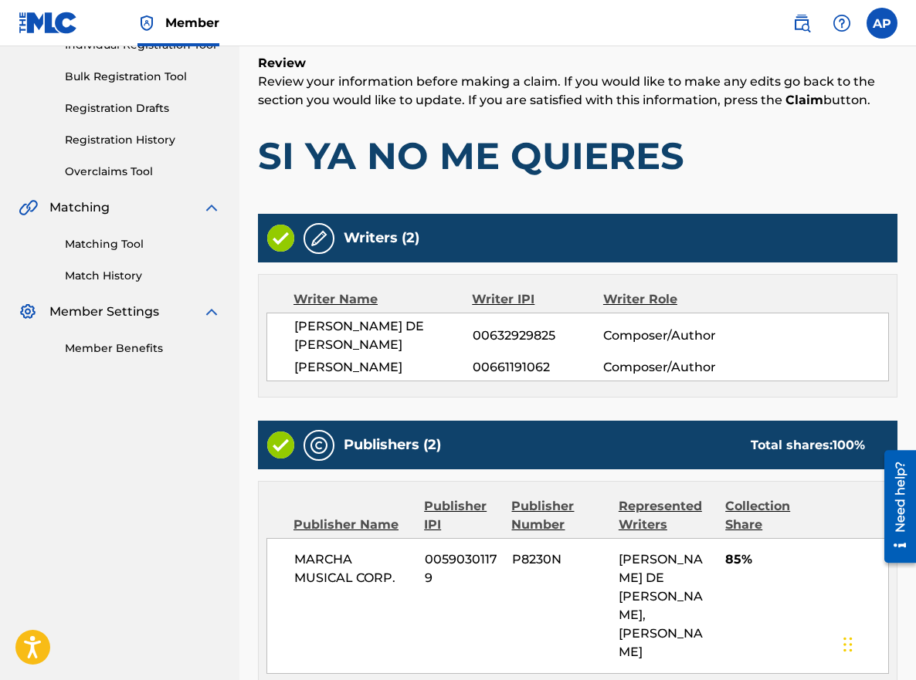
scroll to position [641, 0]
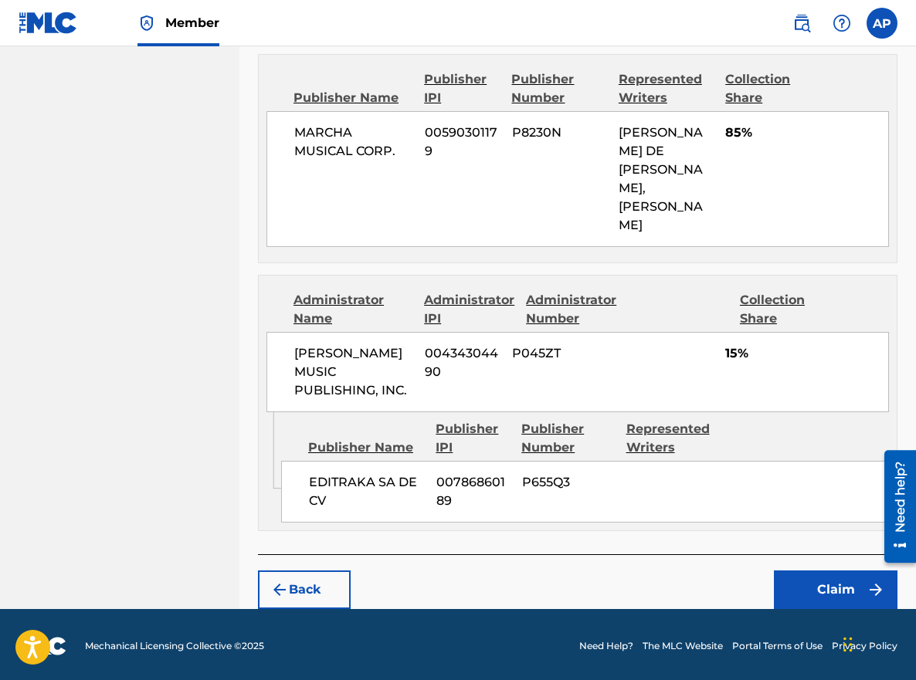
click at [816, 592] on button "Claim" at bounding box center [836, 590] width 124 height 39
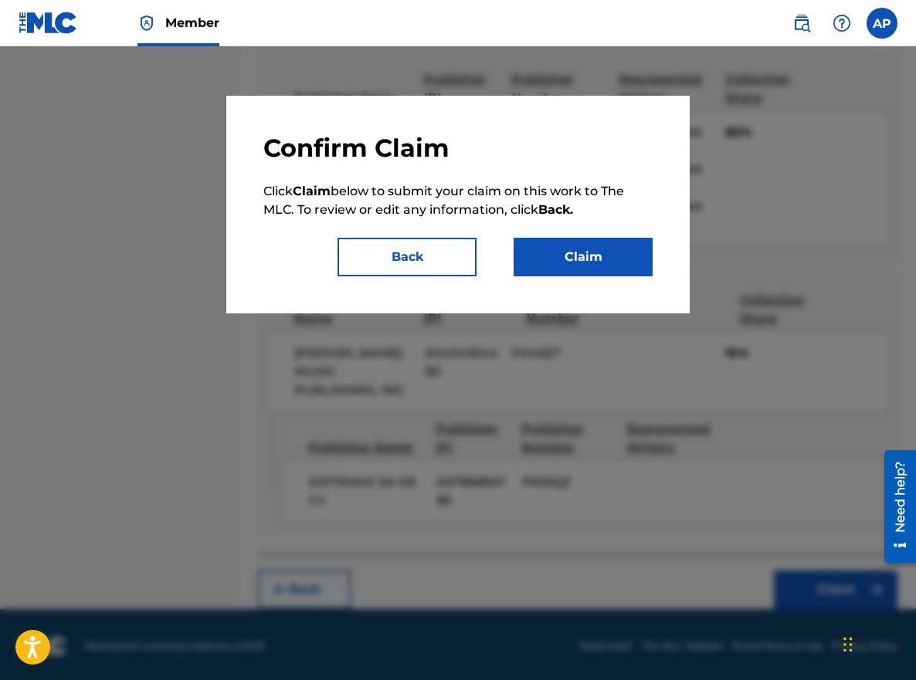
click at [584, 259] on button "Claim" at bounding box center [583, 257] width 139 height 39
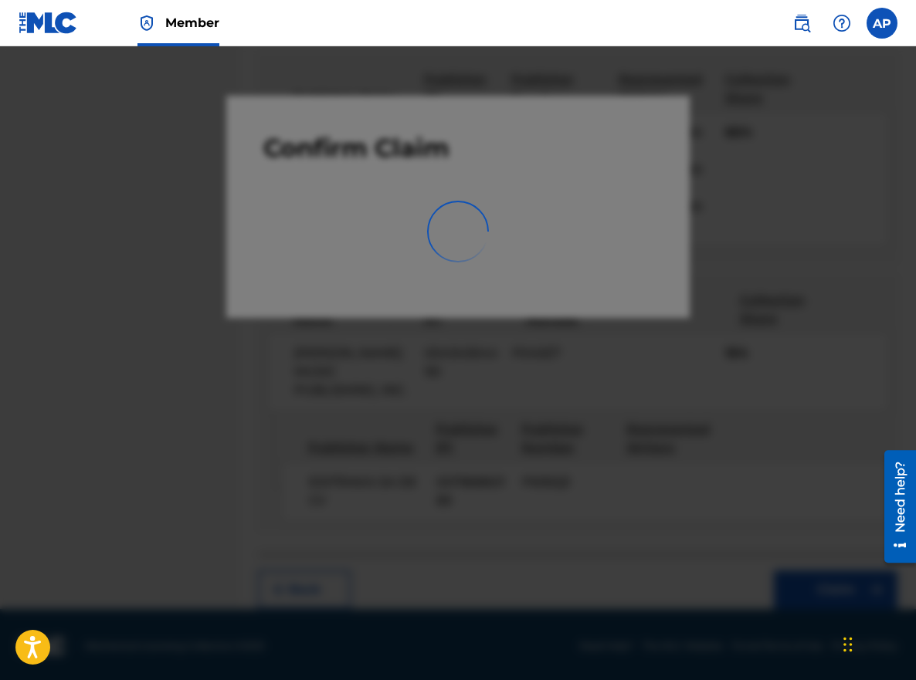
scroll to position [0, 0]
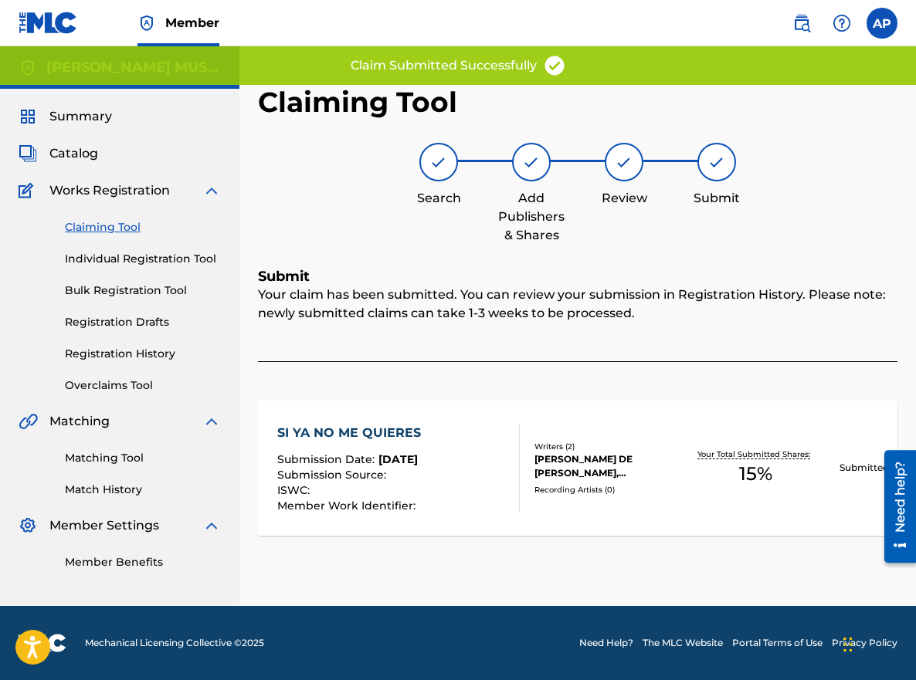
click at [81, 233] on link "Claiming Tool" at bounding box center [143, 227] width 156 height 16
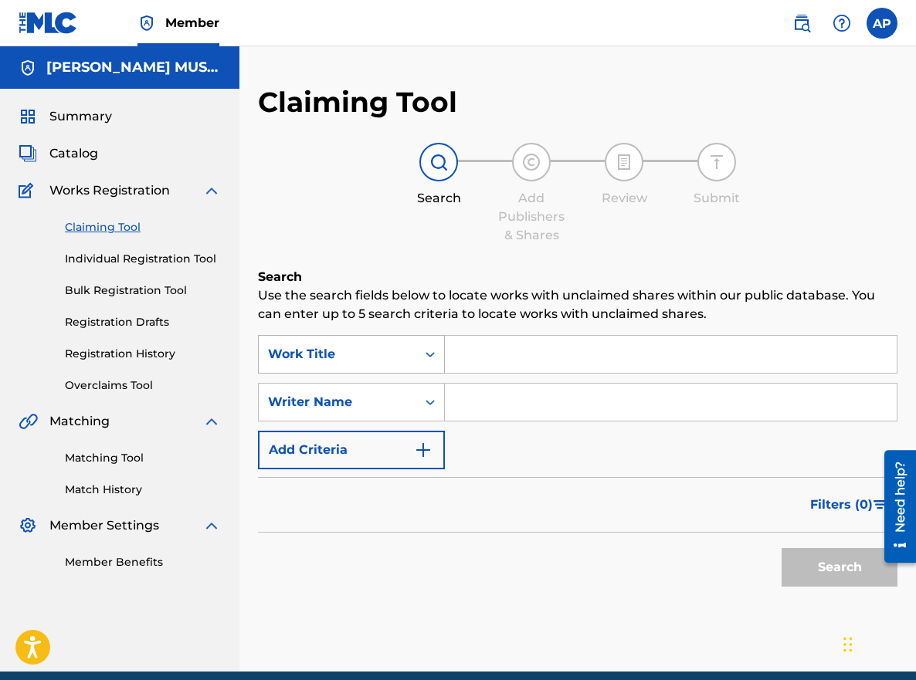
click at [413, 372] on div "Work Title" at bounding box center [351, 354] width 187 height 39
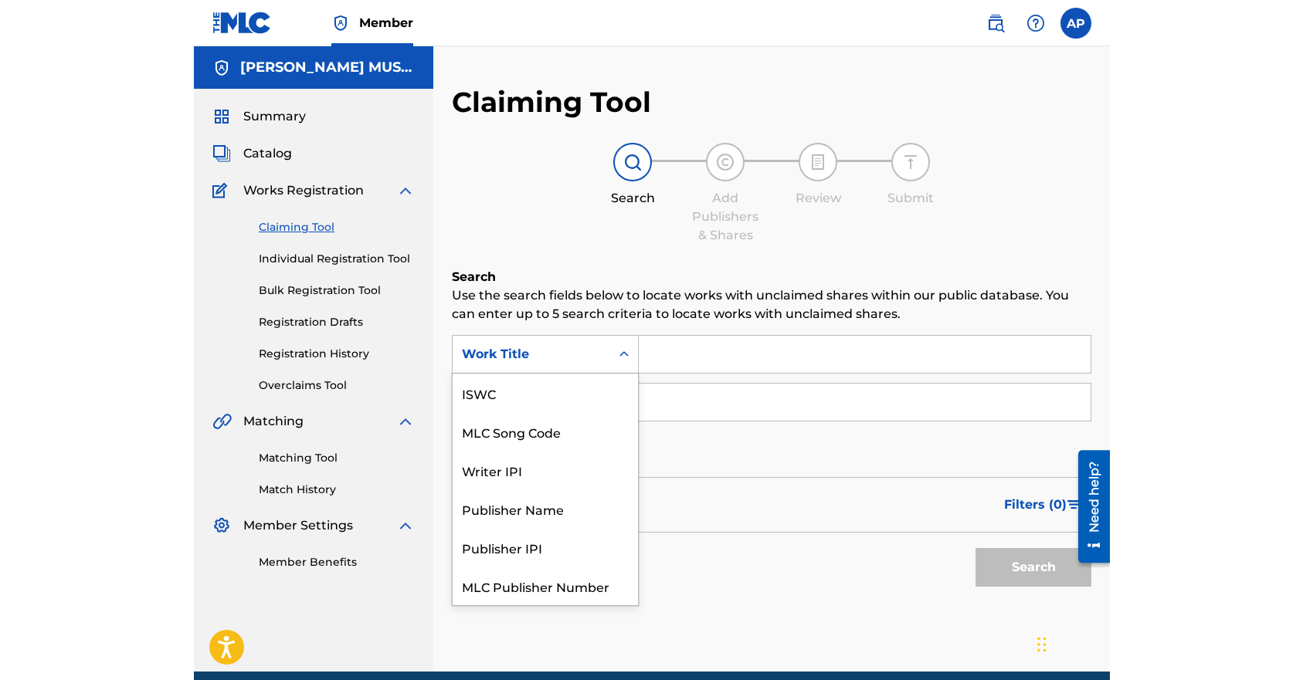
scroll to position [39, 0]
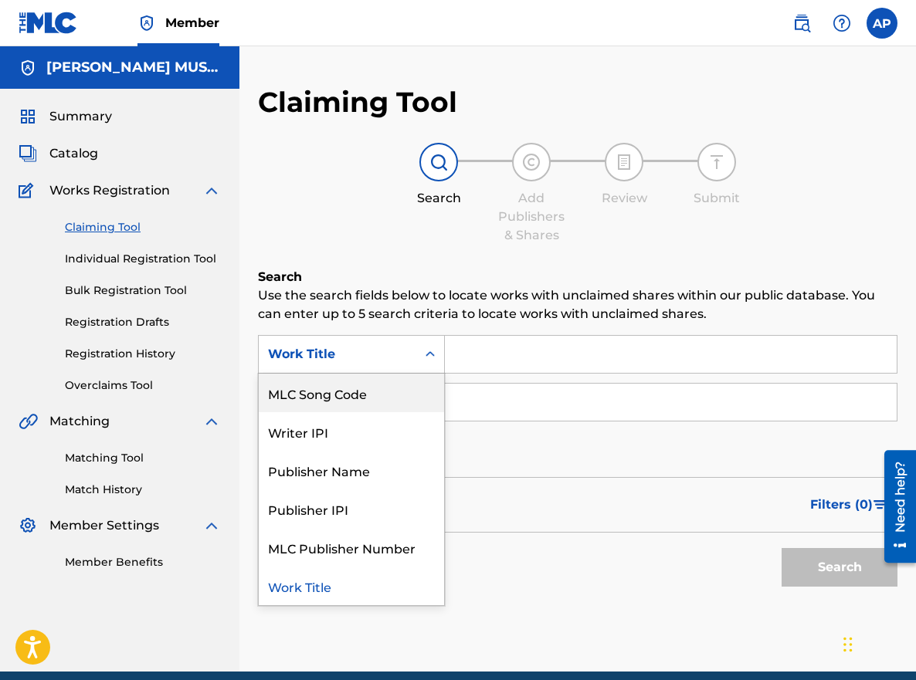
click at [410, 400] on div "MLC Song Code" at bounding box center [351, 393] width 185 height 39
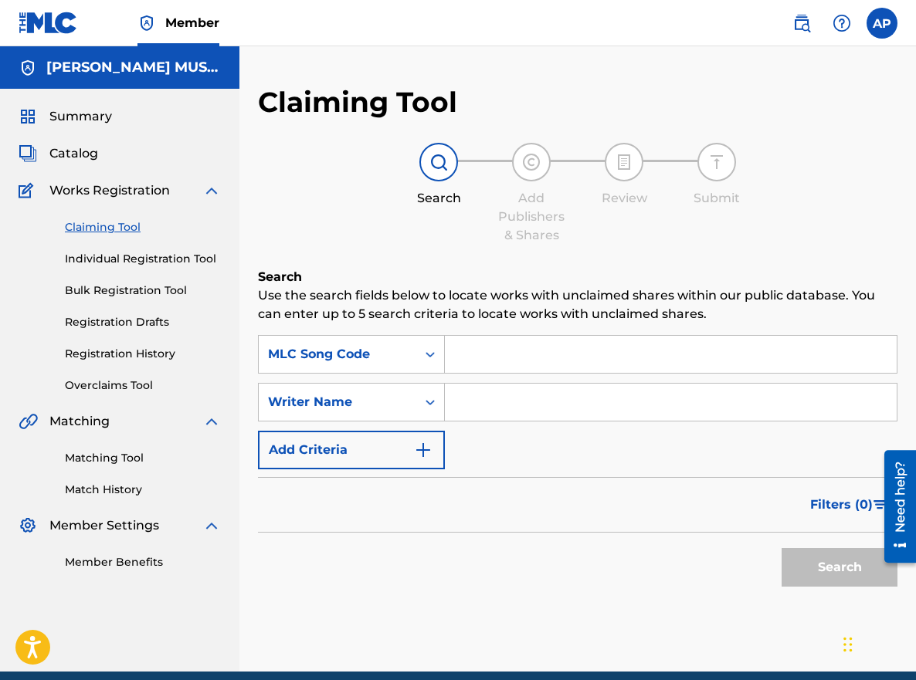
click at [497, 351] on input "Search Form" at bounding box center [671, 354] width 452 height 37
paste input "S896OS"
type input "S896OS"
click at [782, 548] on button "Search" at bounding box center [840, 567] width 116 height 39
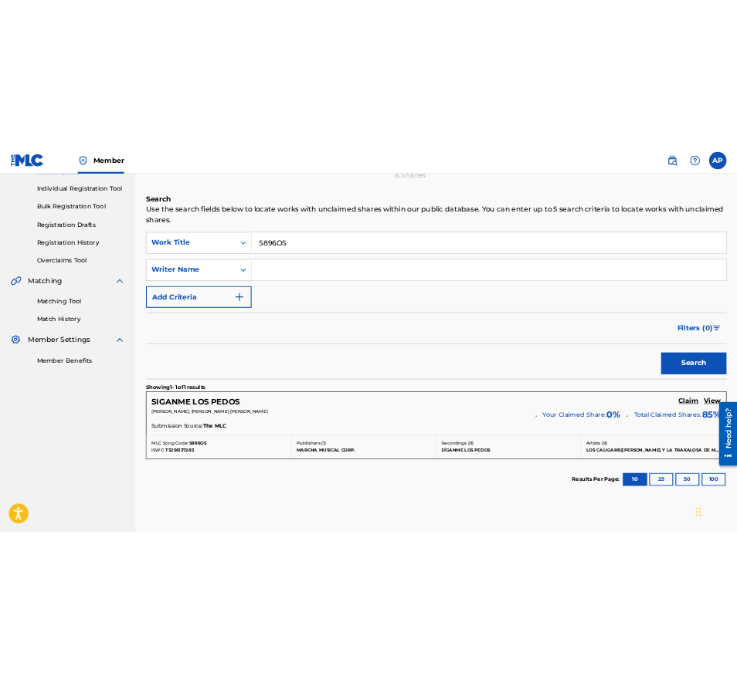
scroll to position [187, 0]
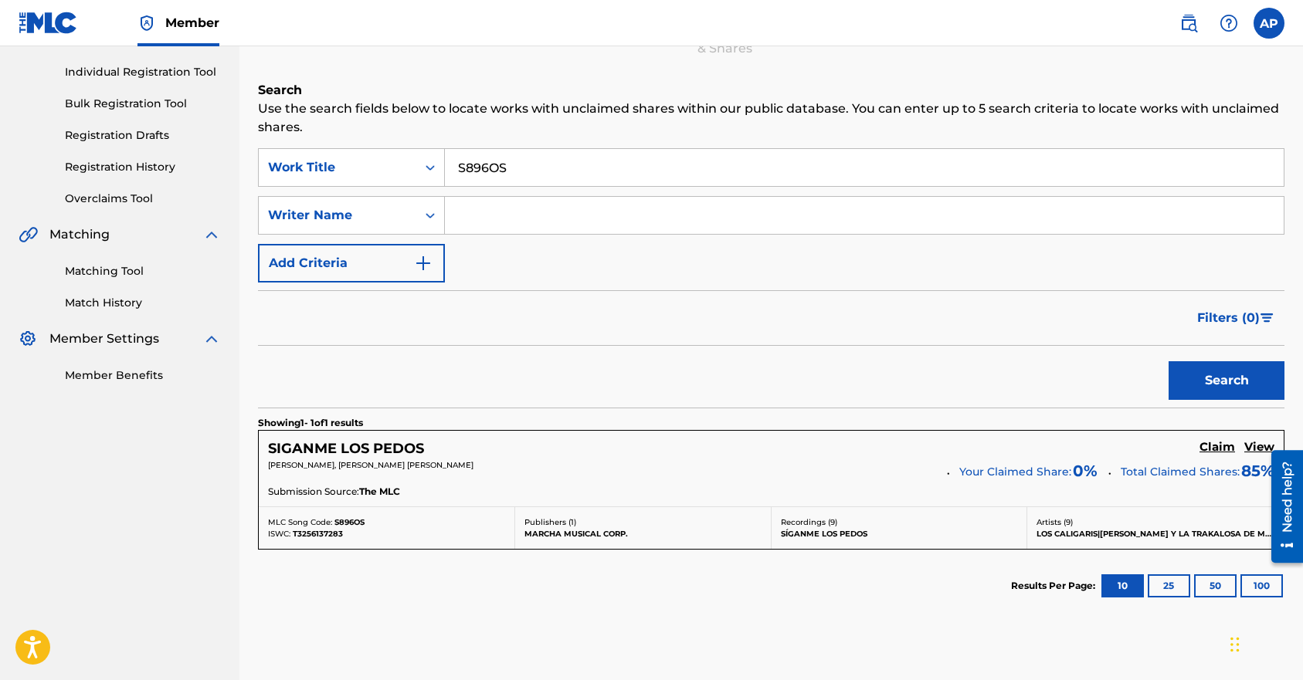
click at [867, 446] on h5 "Claim" at bounding box center [1217, 447] width 36 height 15
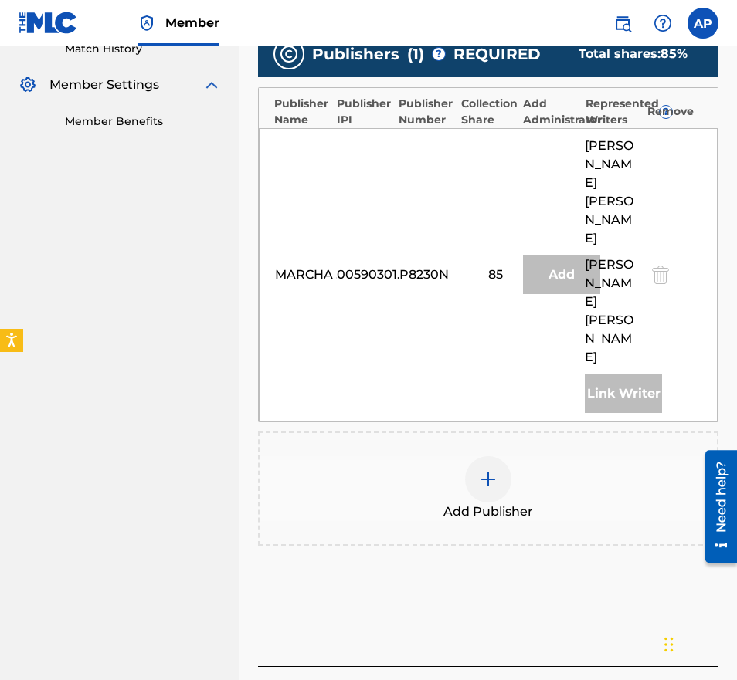
scroll to position [462, 0]
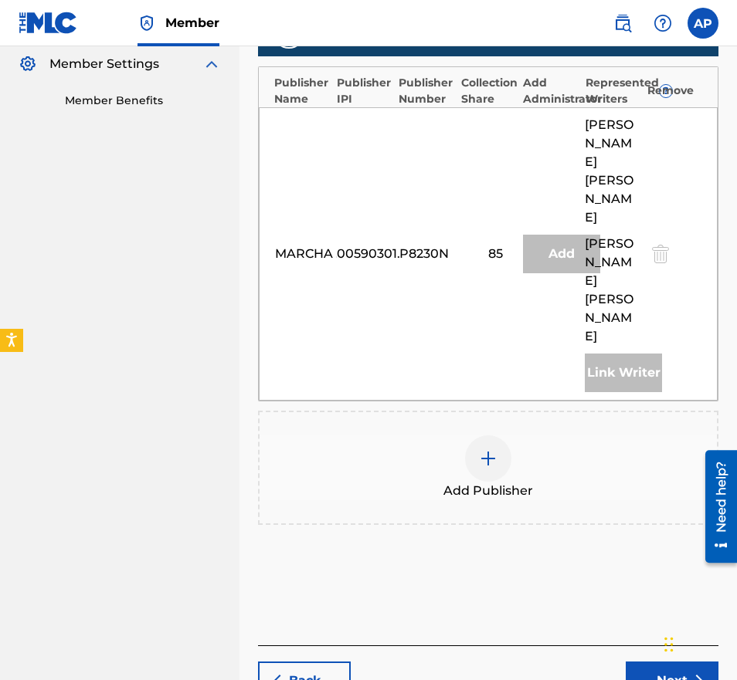
click at [479, 449] on img at bounding box center [488, 458] width 19 height 19
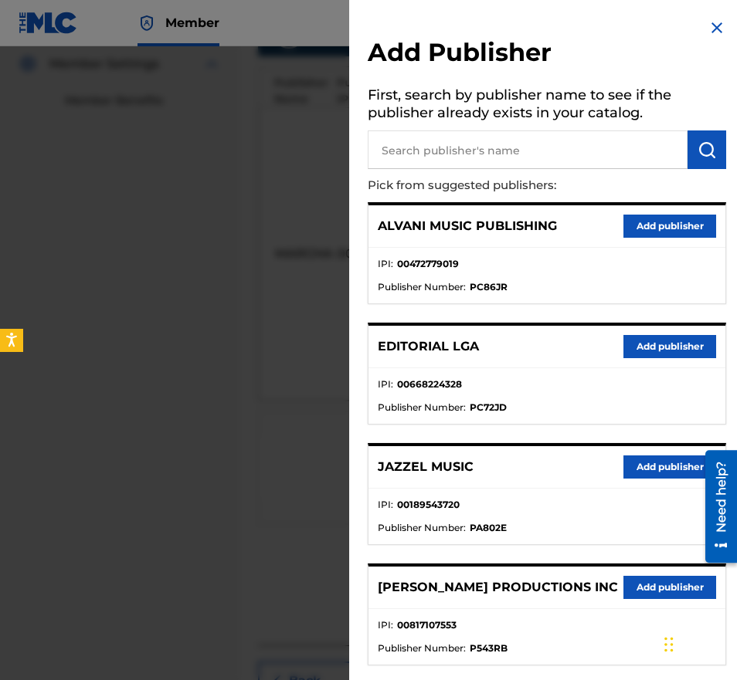
click at [500, 149] on input "text" at bounding box center [528, 150] width 320 height 39
type input "editraka"
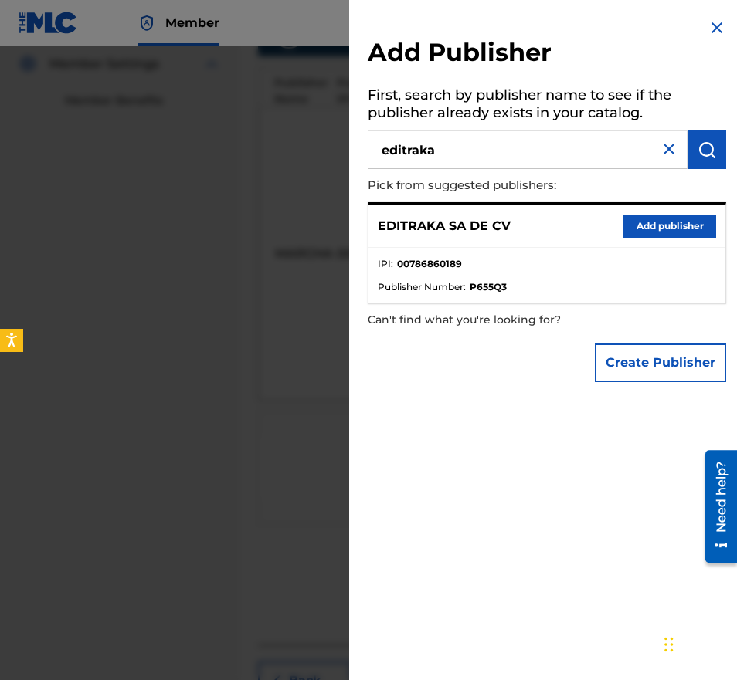
click at [654, 210] on div "EDITRAKA SA DE CV Add publisher" at bounding box center [546, 226] width 357 height 42
click at [654, 222] on button "Add publisher" at bounding box center [669, 226] width 93 height 23
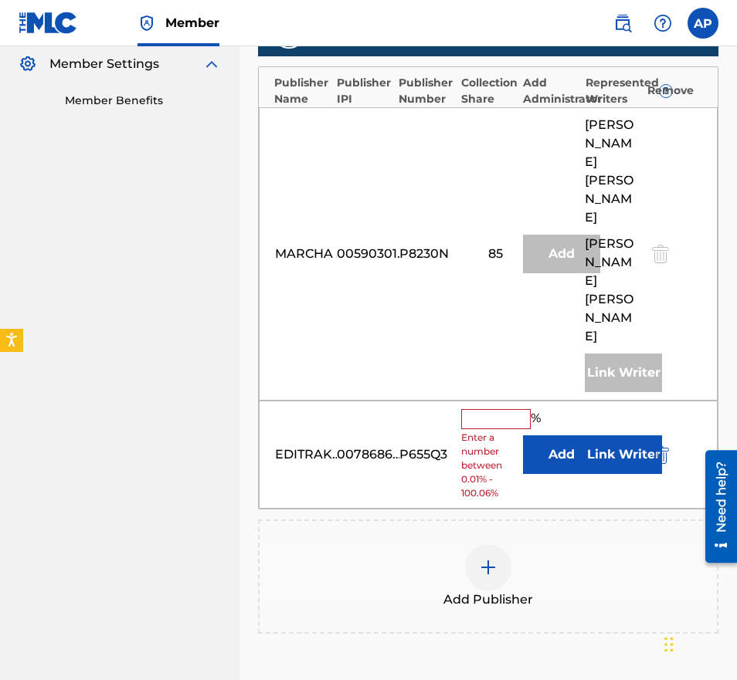
click at [535, 436] on button "Add" at bounding box center [561, 455] width 77 height 39
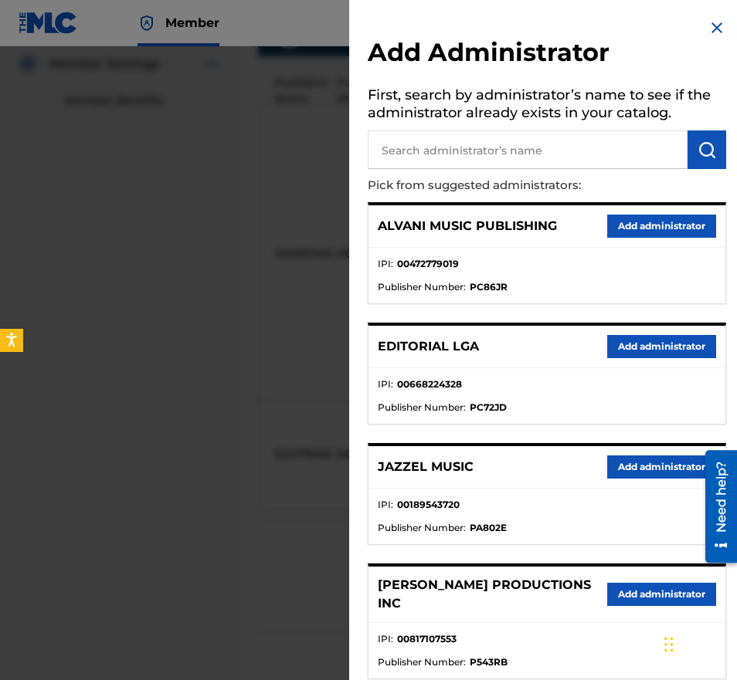
click at [473, 144] on input "text" at bounding box center [528, 150] width 320 height 39
type input "maximo"
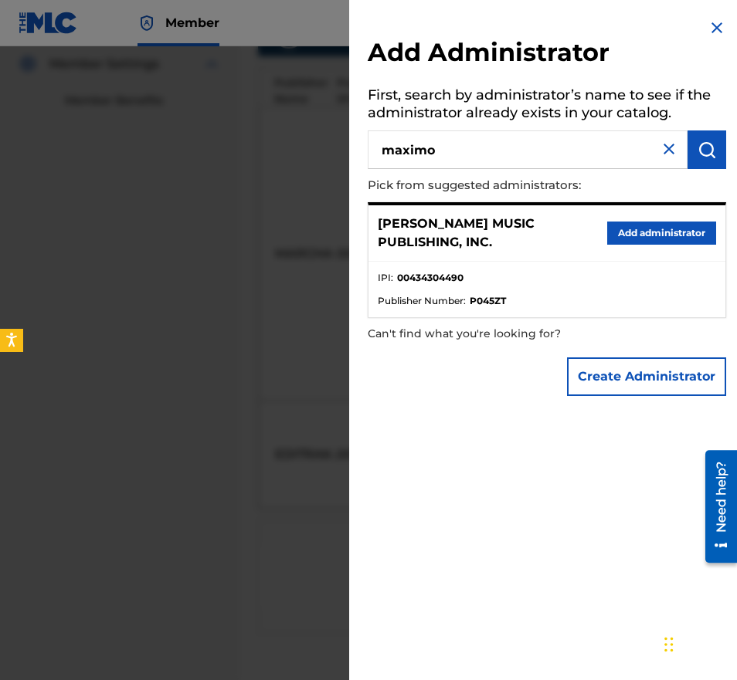
click at [622, 231] on button "Add administrator" at bounding box center [661, 233] width 109 height 23
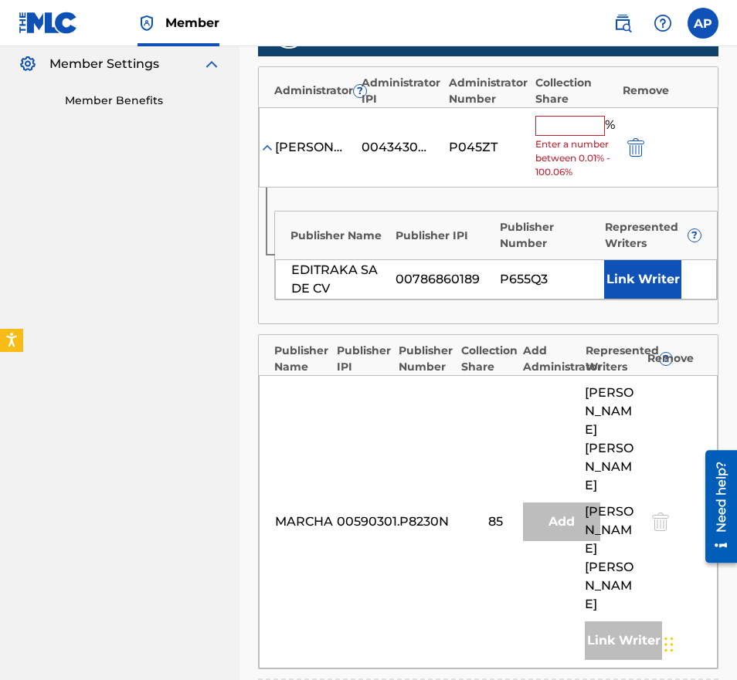
click at [582, 116] on input "text" at bounding box center [570, 126] width 70 height 20
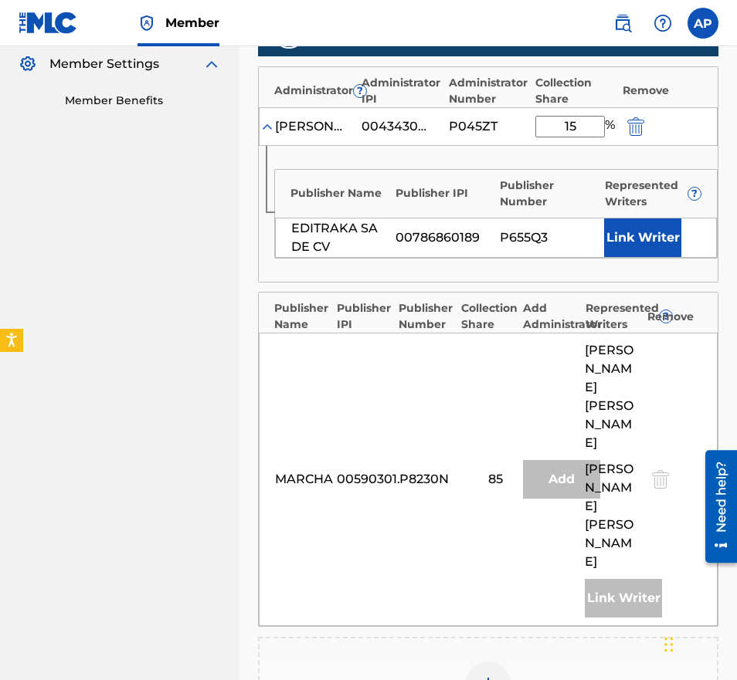
type input "15"
click at [430, 291] on div "Publishers ( 2 ) ? REQUIRED Total shares: 100 % Administrator ? Administrator I…" at bounding box center [488, 380] width 460 height 741
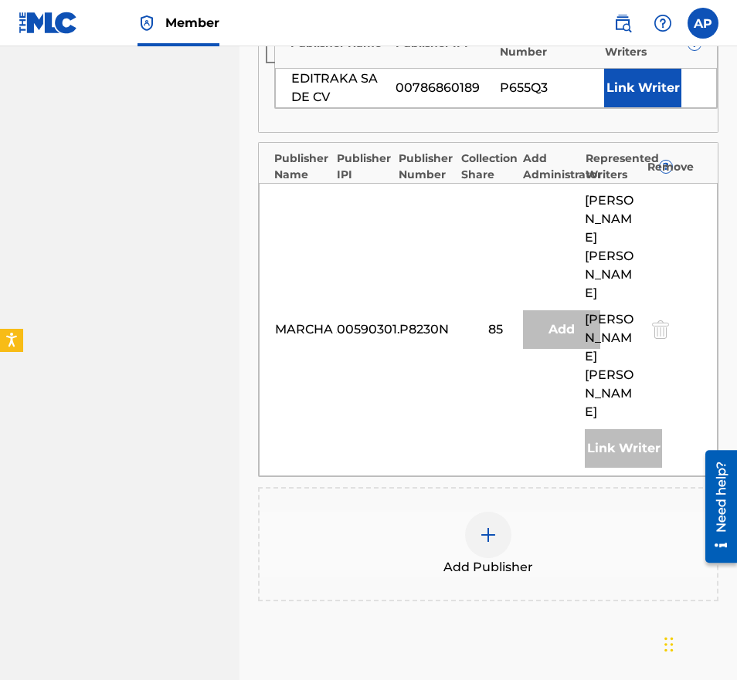
scroll to position [744, 0]
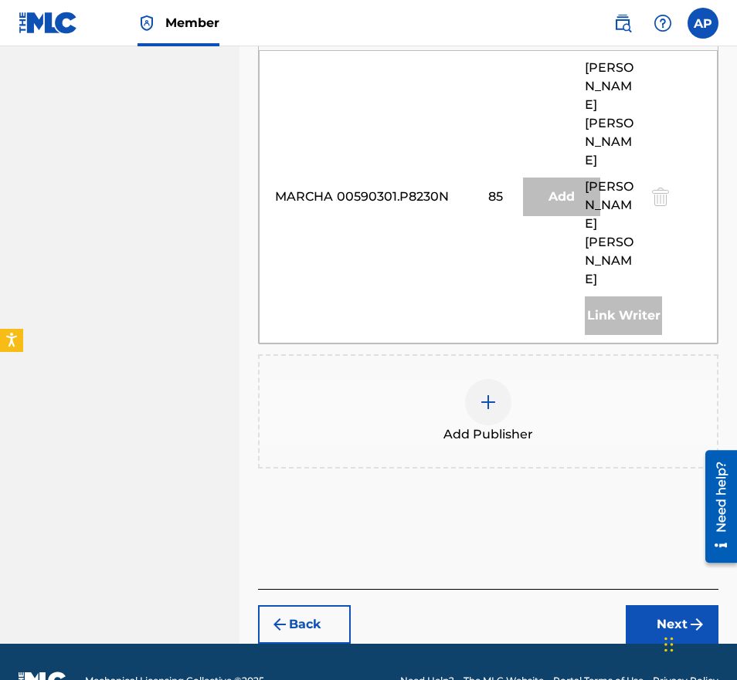
click at [655, 605] on button "Next" at bounding box center [672, 624] width 93 height 39
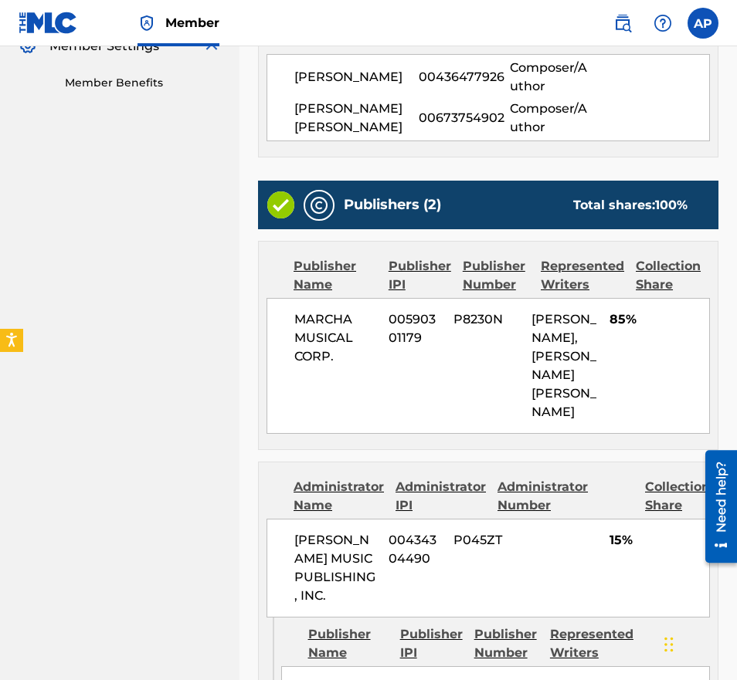
scroll to position [704, 0]
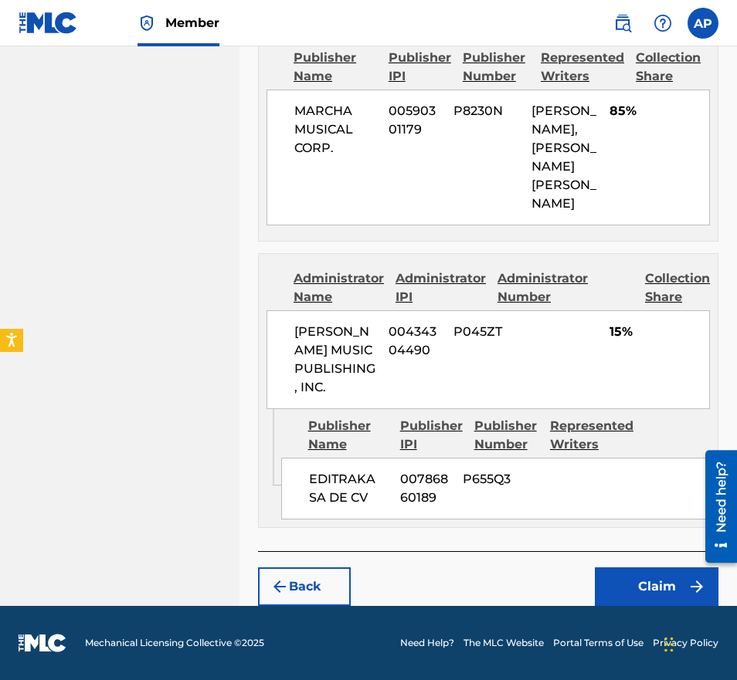
click at [626, 581] on button "Claim" at bounding box center [657, 587] width 124 height 39
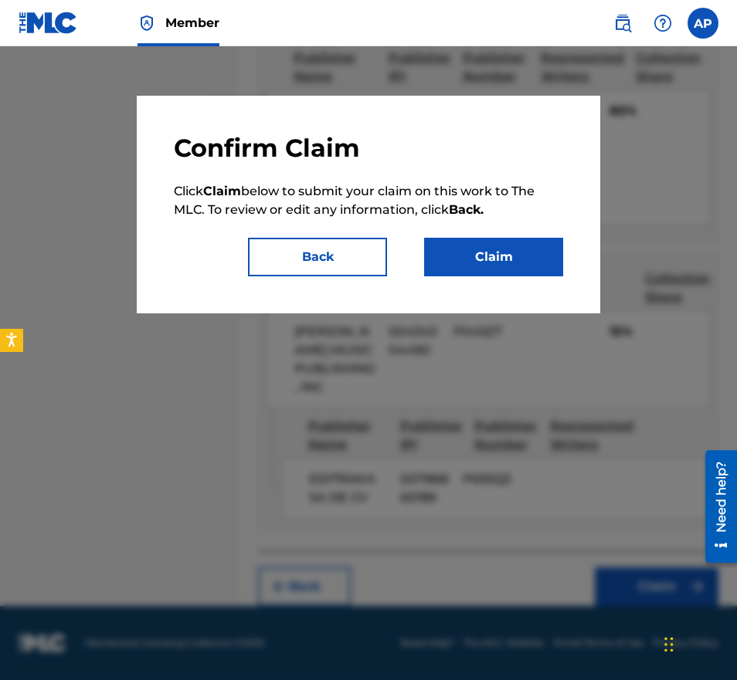
click at [493, 263] on button "Claim" at bounding box center [493, 257] width 139 height 39
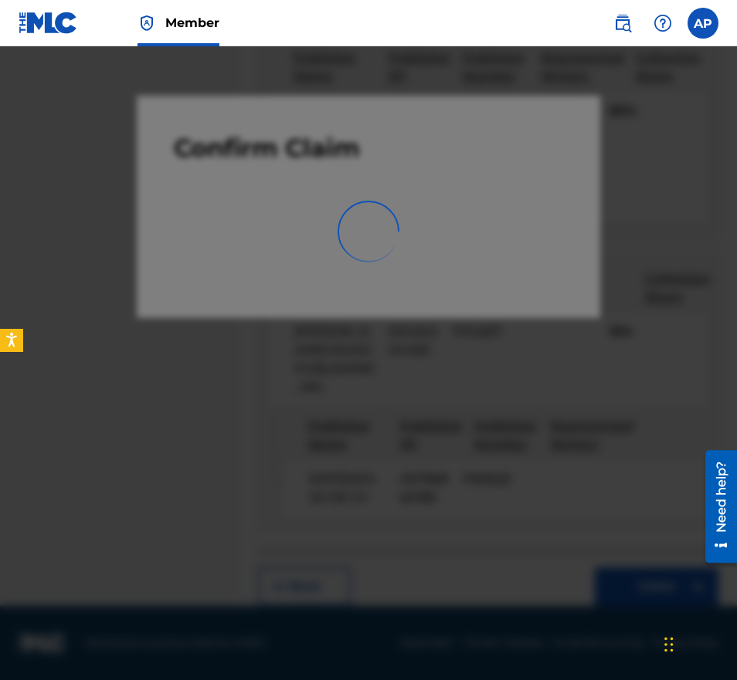
scroll to position [0, 0]
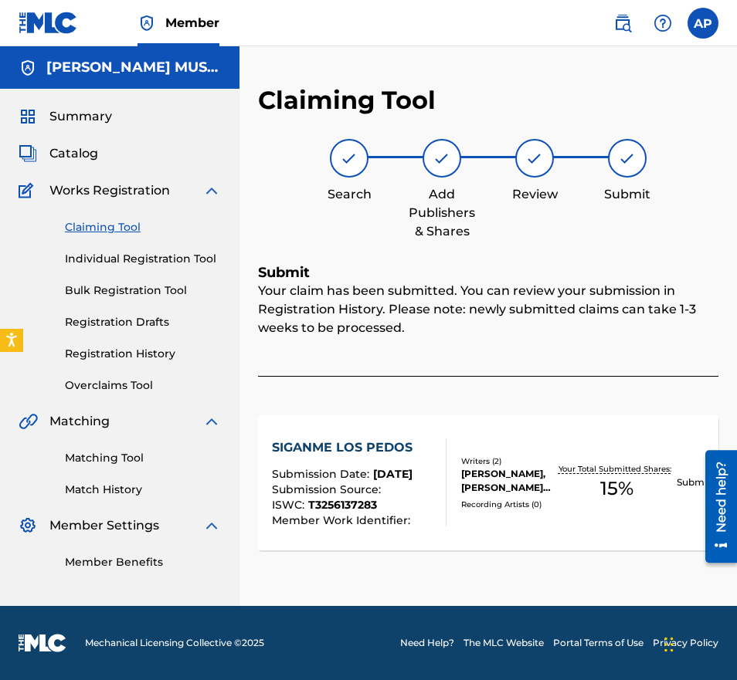
click at [124, 233] on link "Claiming Tool" at bounding box center [143, 227] width 156 height 16
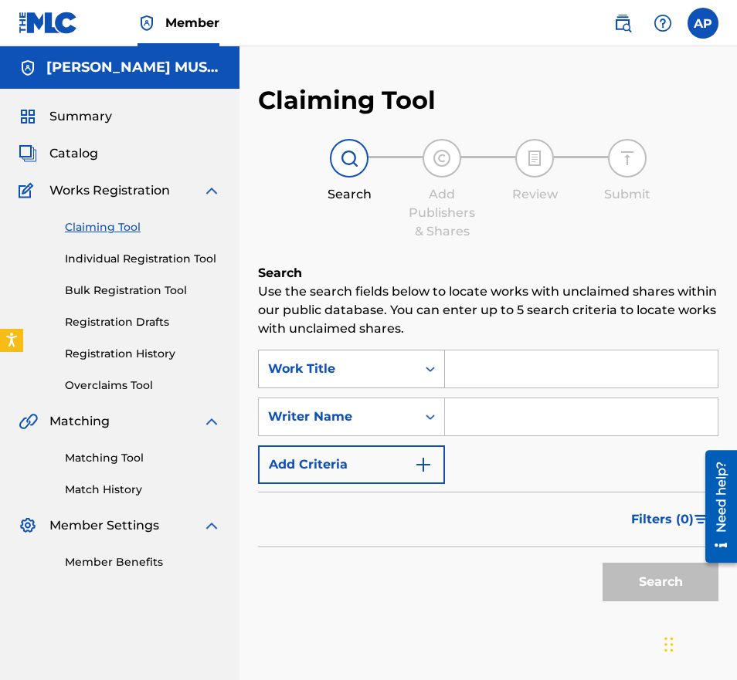
click at [345, 360] on div "Work Title" at bounding box center [337, 369] width 139 height 19
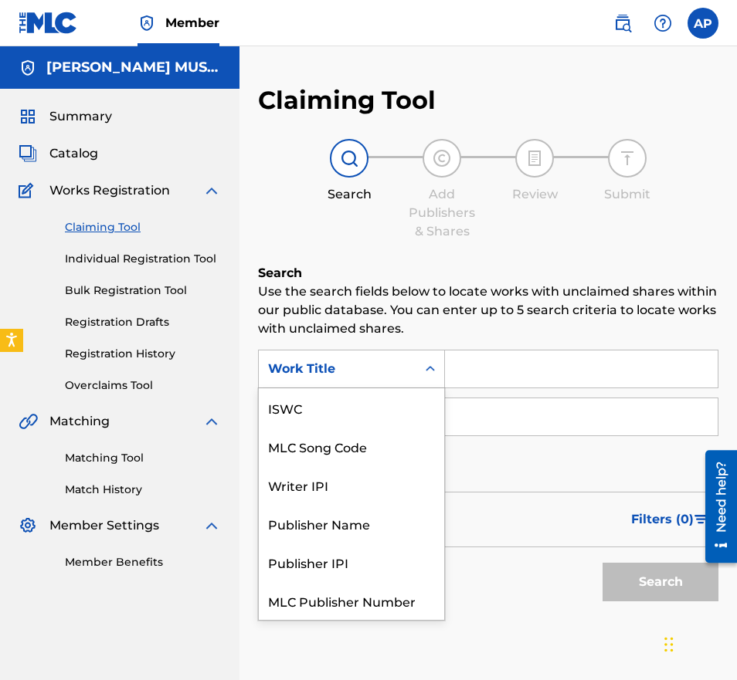
scroll to position [39, 0]
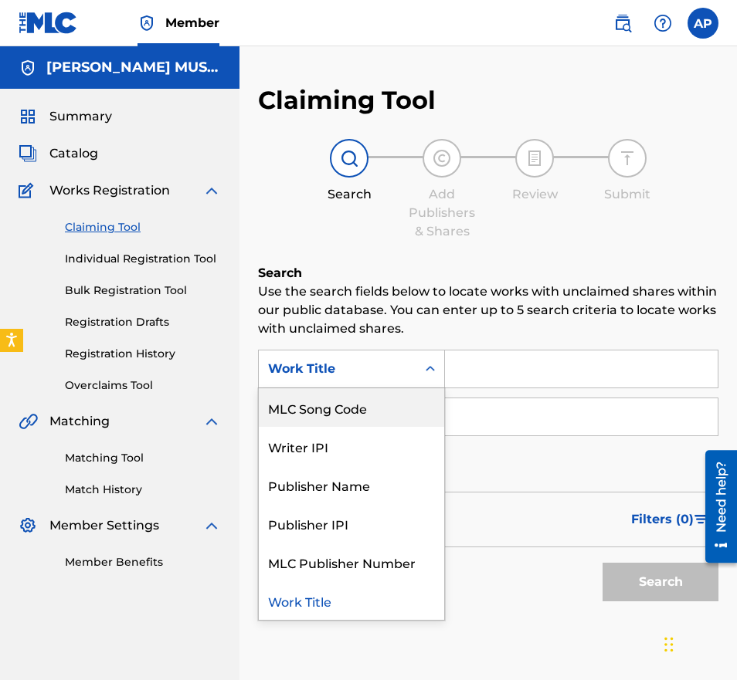
click at [346, 401] on div "MLC Song Code" at bounding box center [351, 407] width 185 height 39
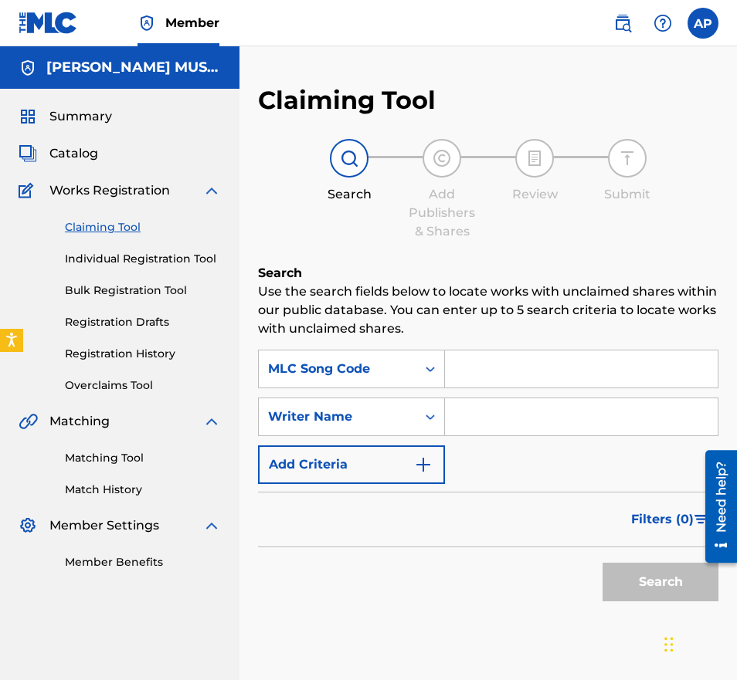
click at [446, 385] on input "Search Form" at bounding box center [581, 369] width 273 height 37
paste input "SD2QE7"
type input "SD2QE7"
click at [602, 563] on button "Search" at bounding box center [660, 582] width 116 height 39
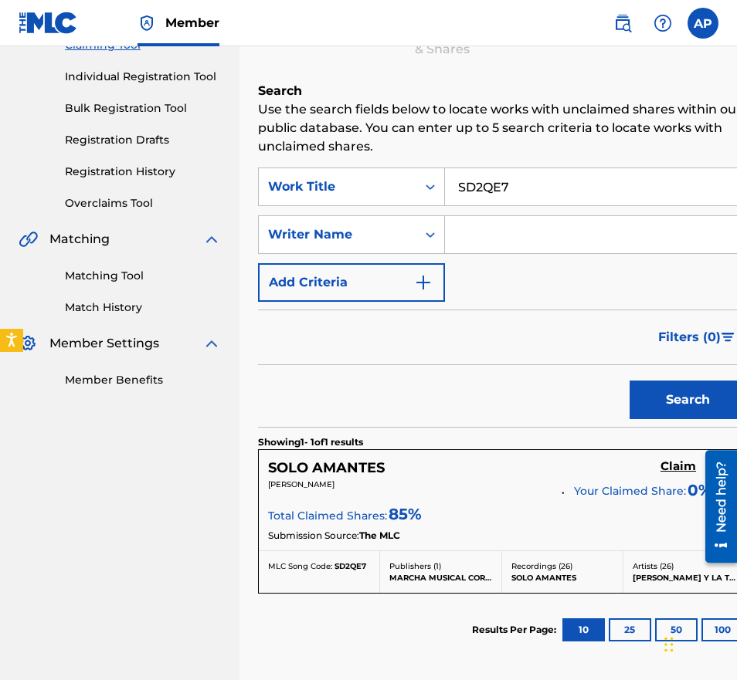
scroll to position [183, 0]
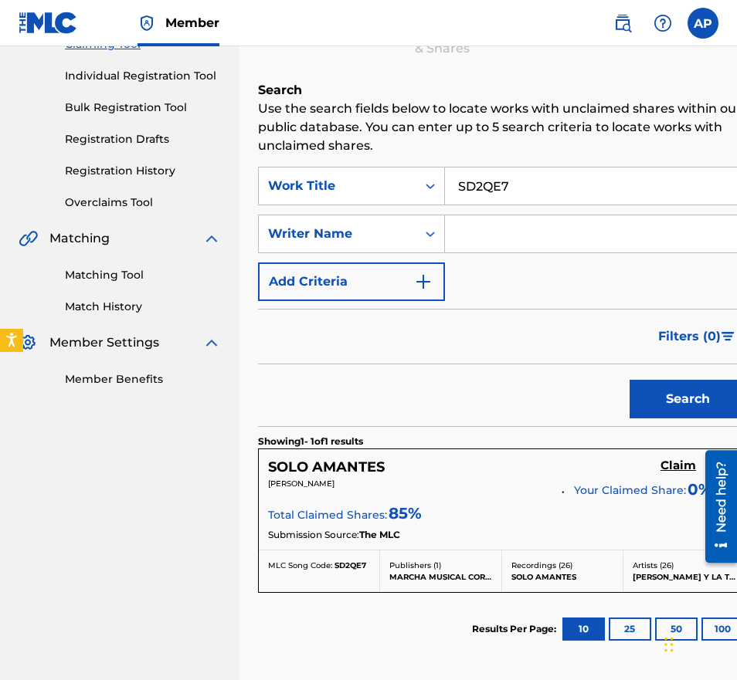
click at [660, 459] on h5 "Claim" at bounding box center [678, 466] width 36 height 15
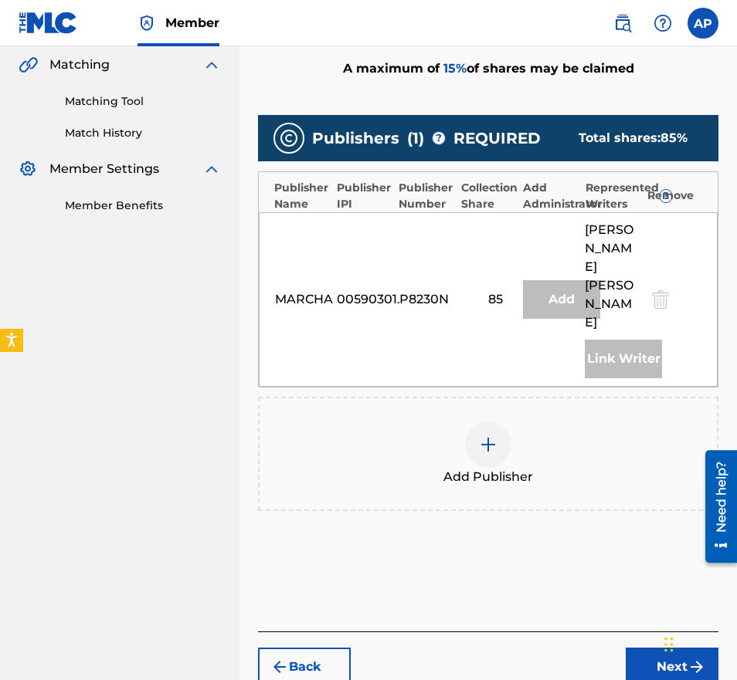
scroll to position [370, 0]
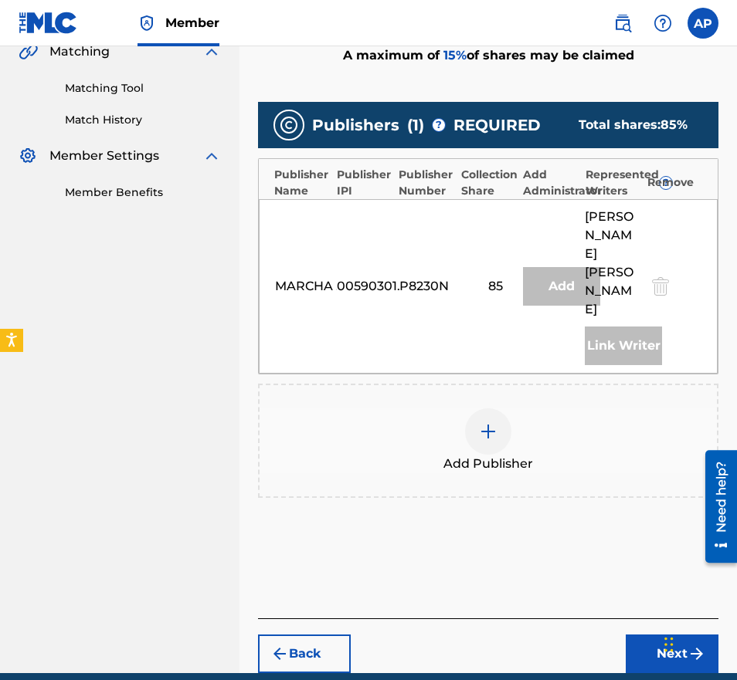
click at [500, 409] on div at bounding box center [488, 432] width 46 height 46
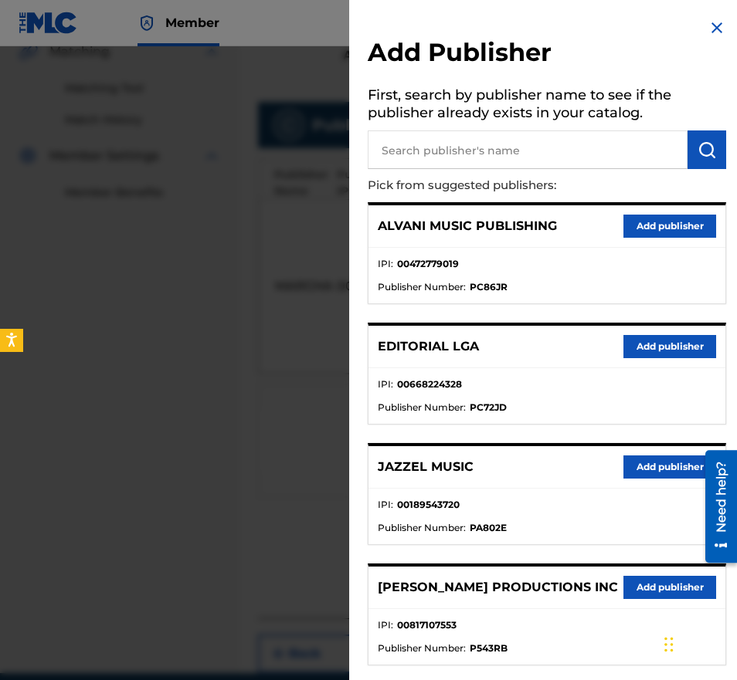
click at [472, 158] on input "text" at bounding box center [528, 150] width 320 height 39
type input "m"
type input "editraka"
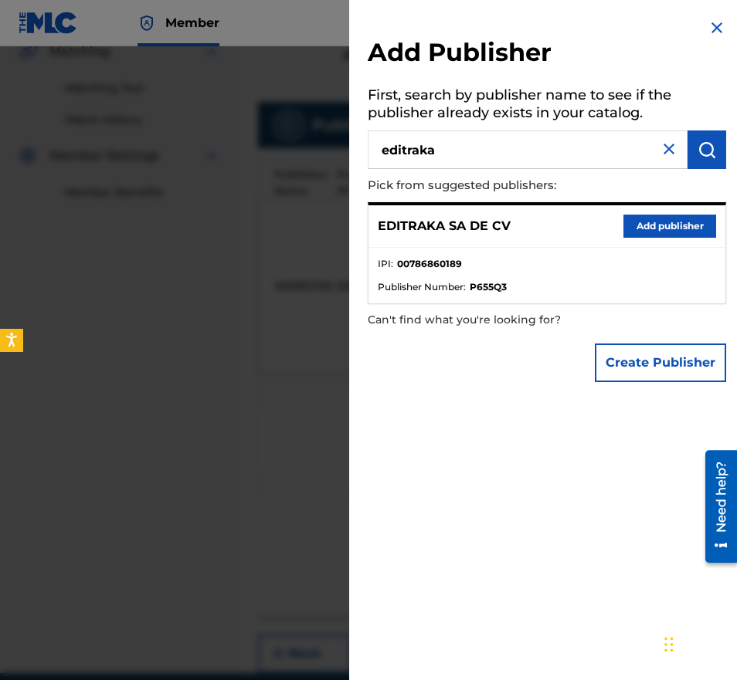
click at [627, 229] on button "Add publisher" at bounding box center [669, 226] width 93 height 23
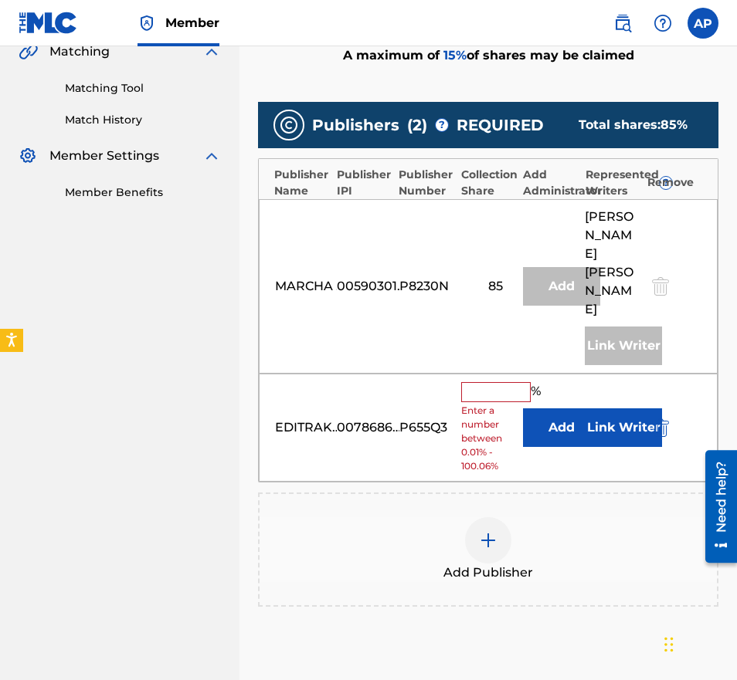
click at [534, 409] on button "Add" at bounding box center [561, 428] width 77 height 39
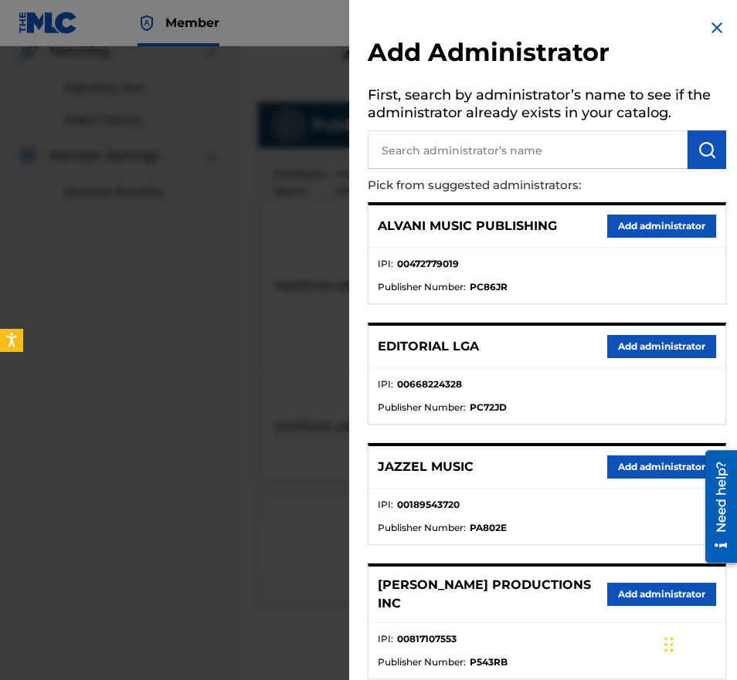
click at [430, 157] on input "text" at bounding box center [528, 150] width 320 height 39
type input "maximo"
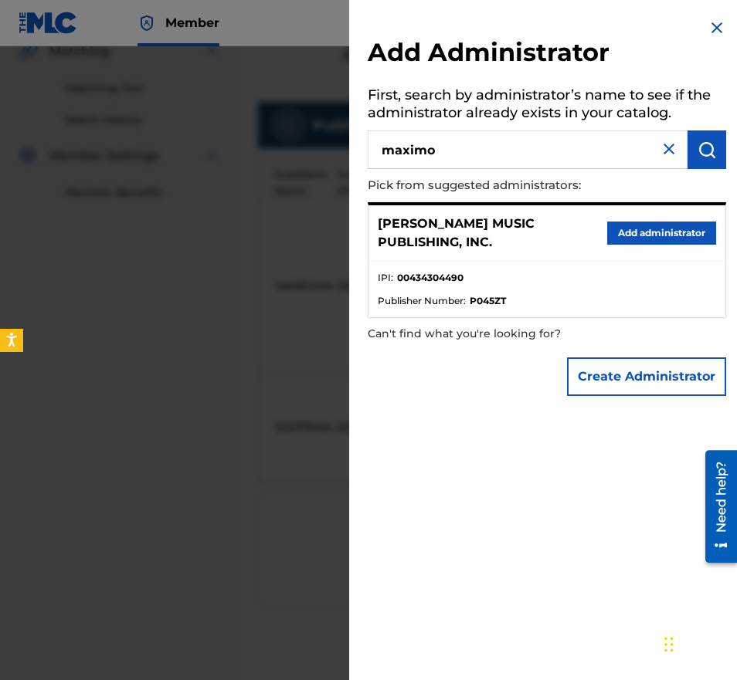
click at [629, 231] on button "Add administrator" at bounding box center [661, 233] width 109 height 23
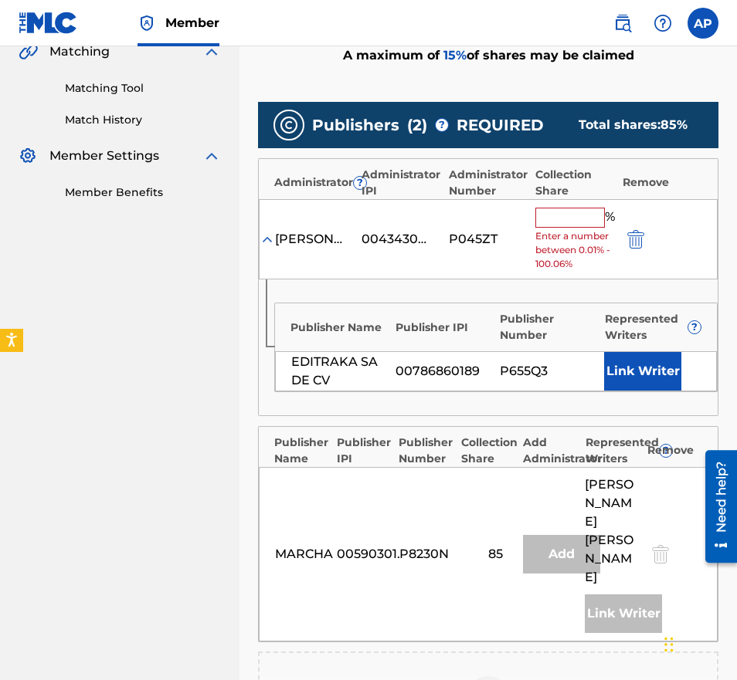
click at [558, 226] on input "text" at bounding box center [570, 218] width 70 height 20
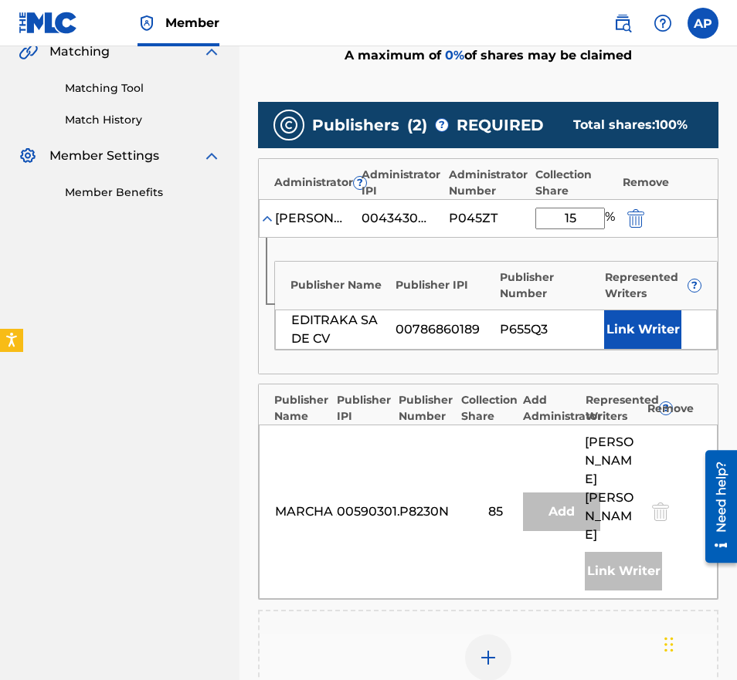
type input "15"
click at [457, 355] on div "Publisher Name Publisher IPI Publisher Number Represented Writers ? EDITRAKA SA…" at bounding box center [488, 306] width 459 height 136
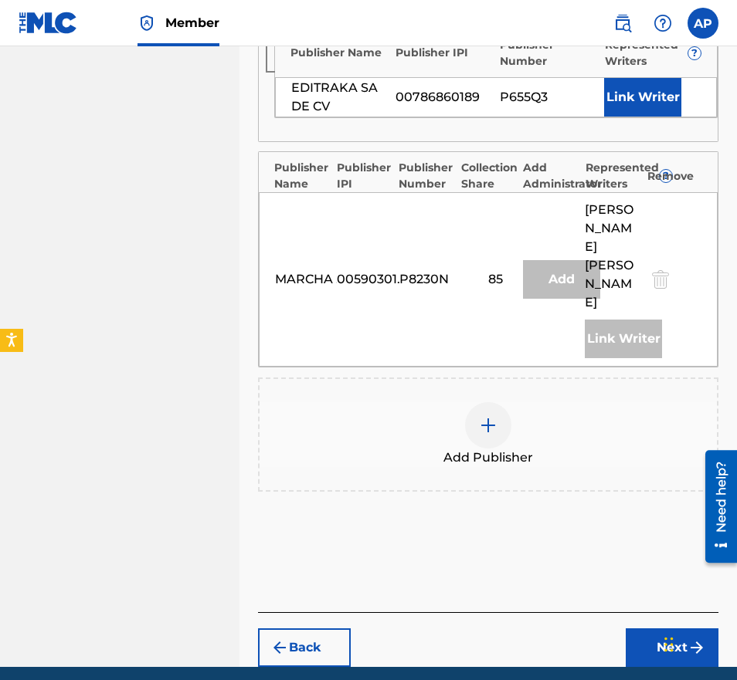
scroll to position [626, 0]
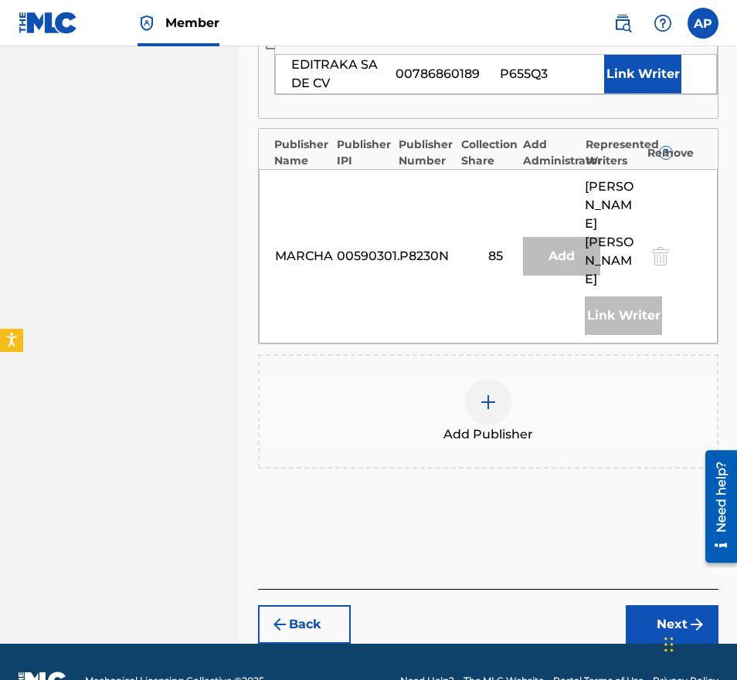
click at [652, 589] on div "Back Next" at bounding box center [488, 616] width 460 height 55
click at [654, 605] on button "Next" at bounding box center [672, 624] width 93 height 39
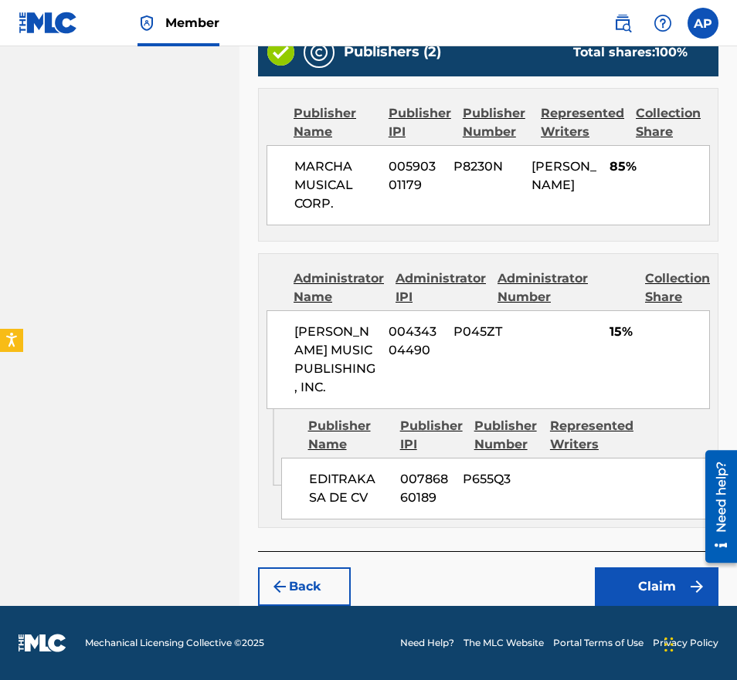
click at [656, 589] on button "Claim" at bounding box center [657, 587] width 124 height 39
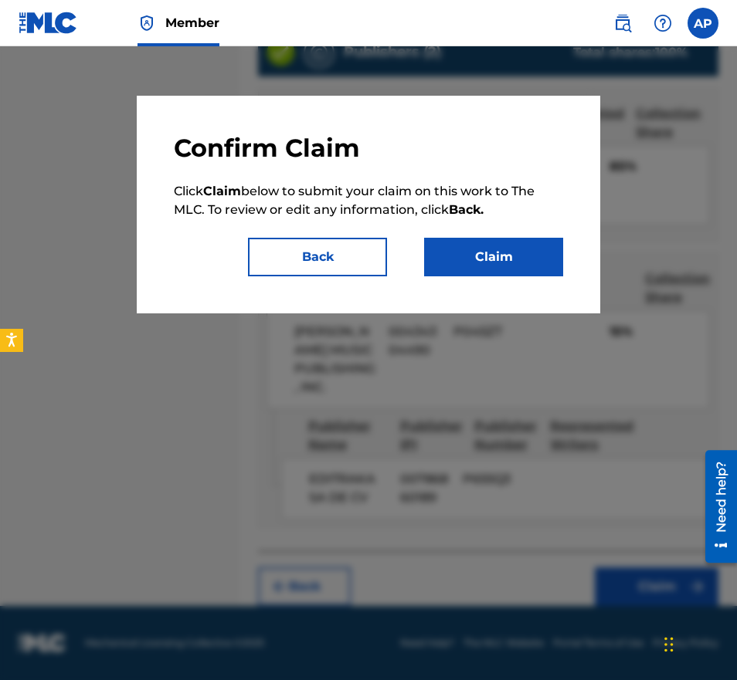
click at [484, 269] on button "Claim" at bounding box center [493, 257] width 139 height 39
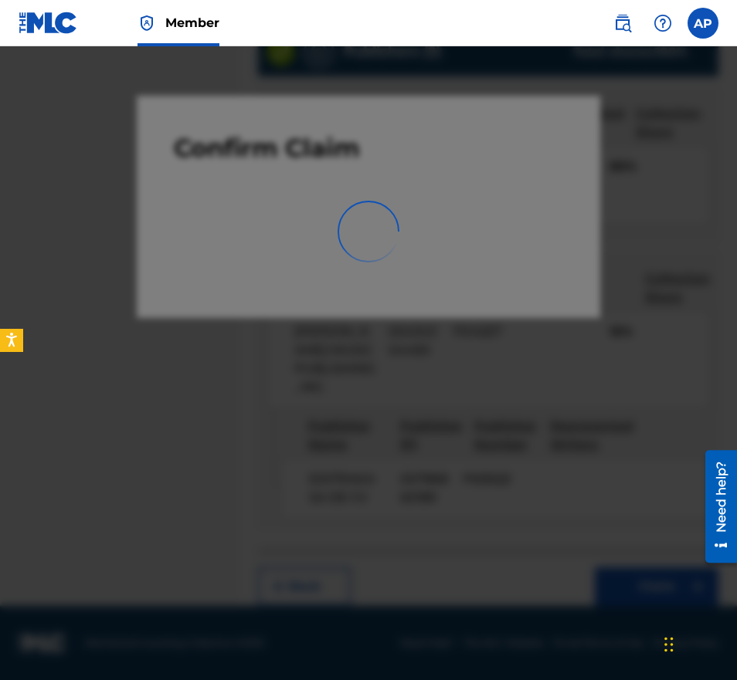
scroll to position [0, 0]
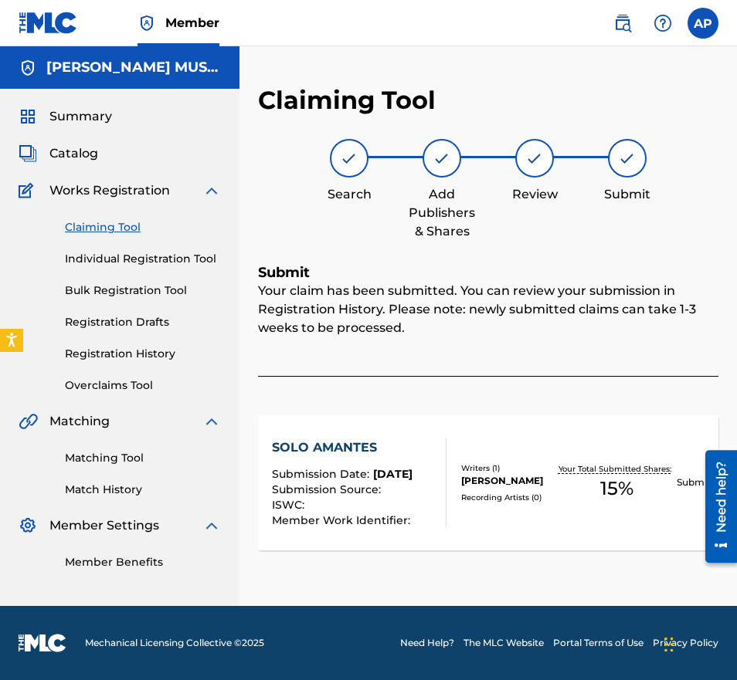
click at [88, 233] on link "Claiming Tool" at bounding box center [143, 227] width 156 height 16
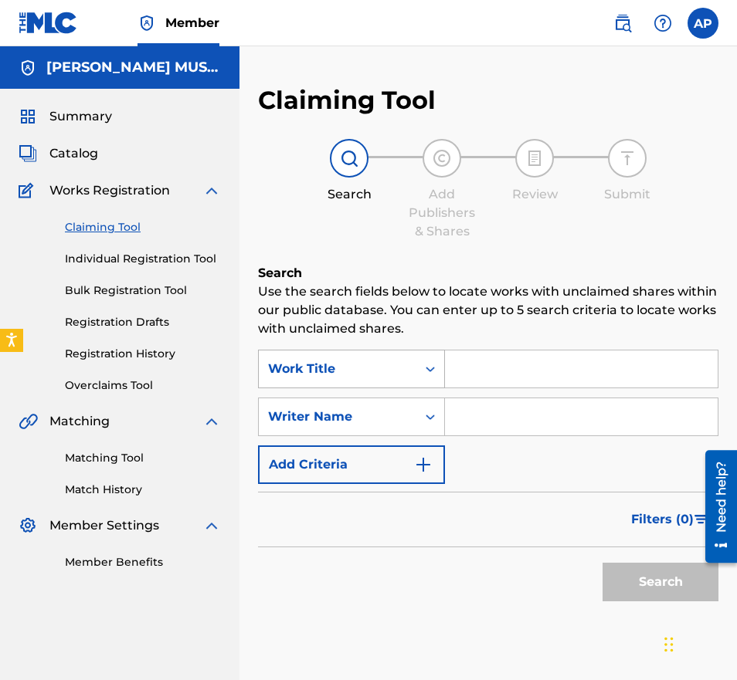
click at [416, 354] on div "Search Form" at bounding box center [430, 369] width 28 height 37
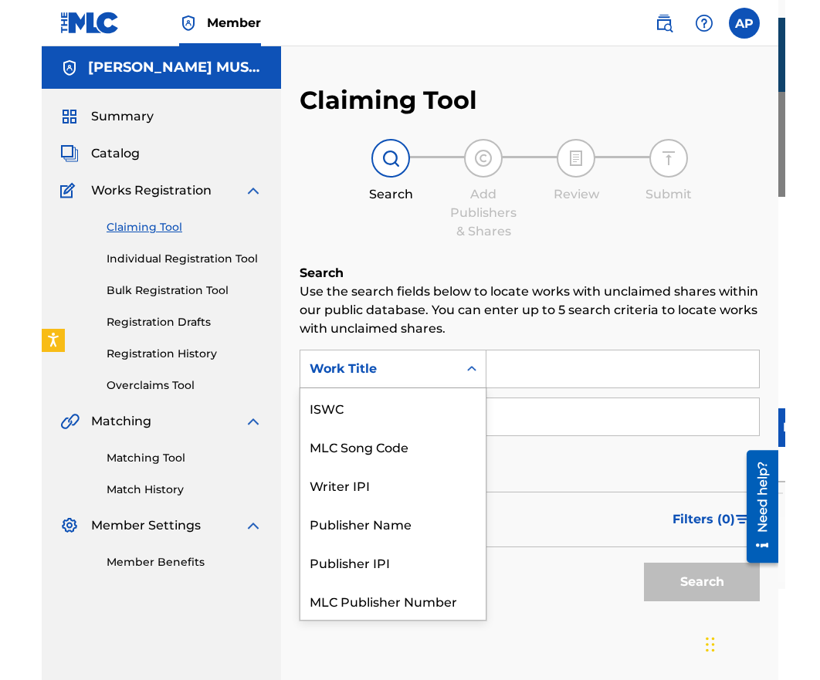
scroll to position [39, 0]
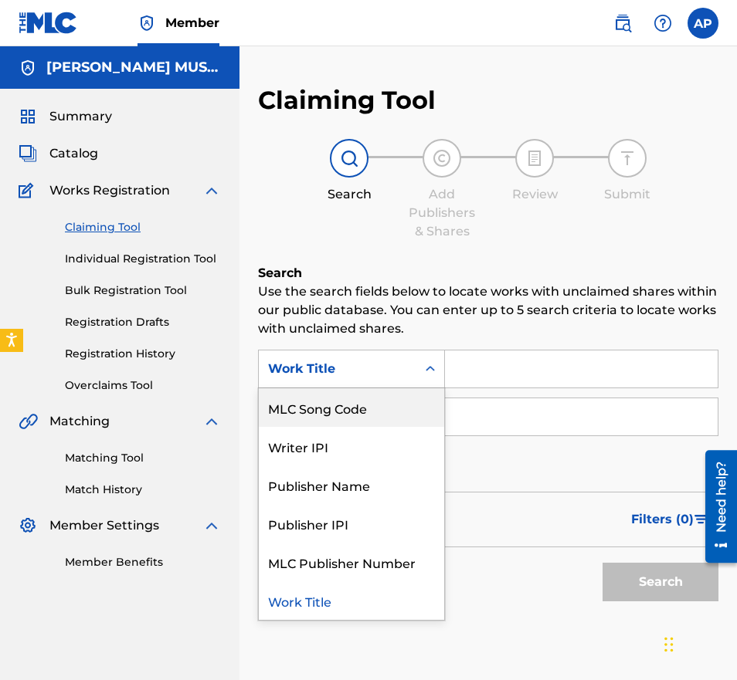
click at [402, 395] on div "MLC Song Code" at bounding box center [351, 407] width 185 height 39
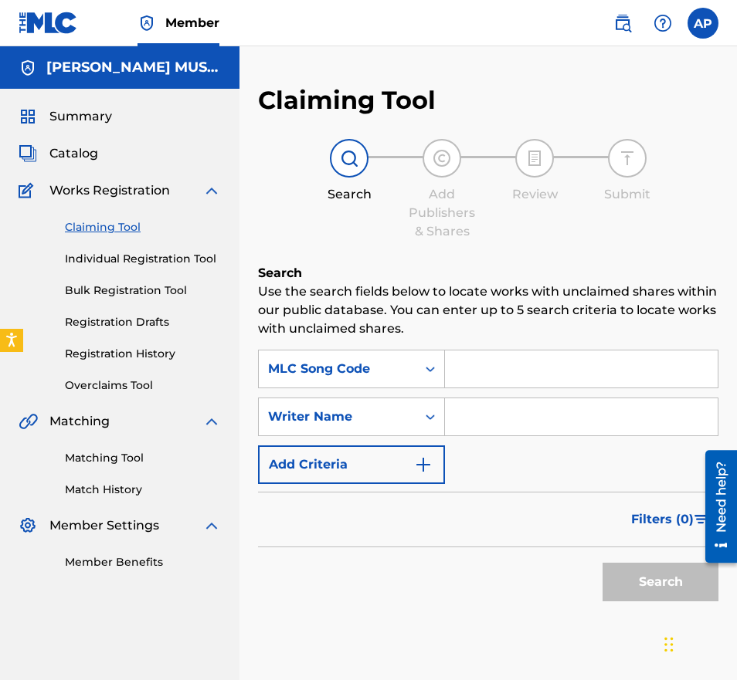
click at [460, 377] on input "Search Form" at bounding box center [581, 369] width 273 height 37
paste input "SVCJ7R"
type input "SVCJ7R"
click at [602, 563] on button "Search" at bounding box center [660, 582] width 116 height 39
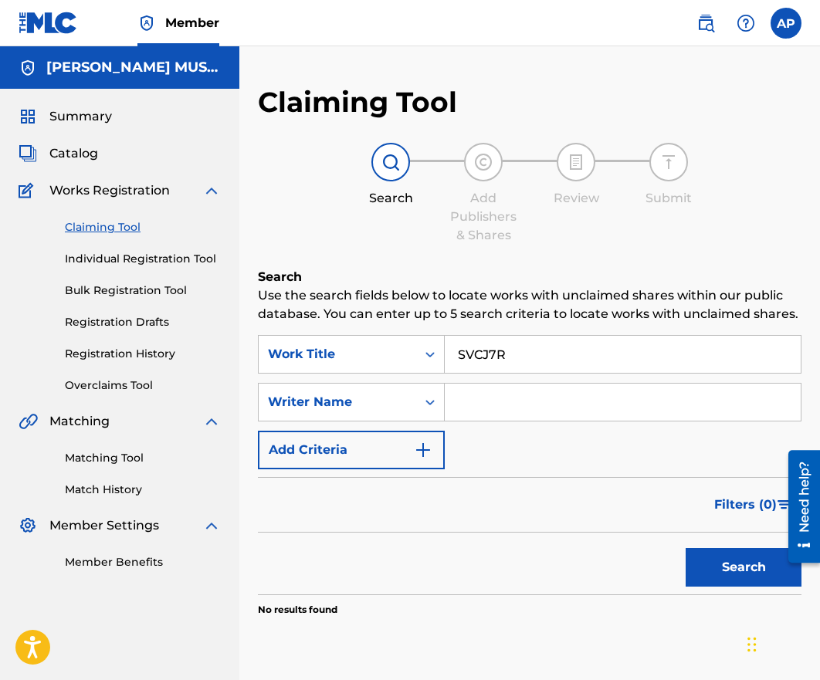
click at [733, 549] on button "Search" at bounding box center [744, 567] width 116 height 39
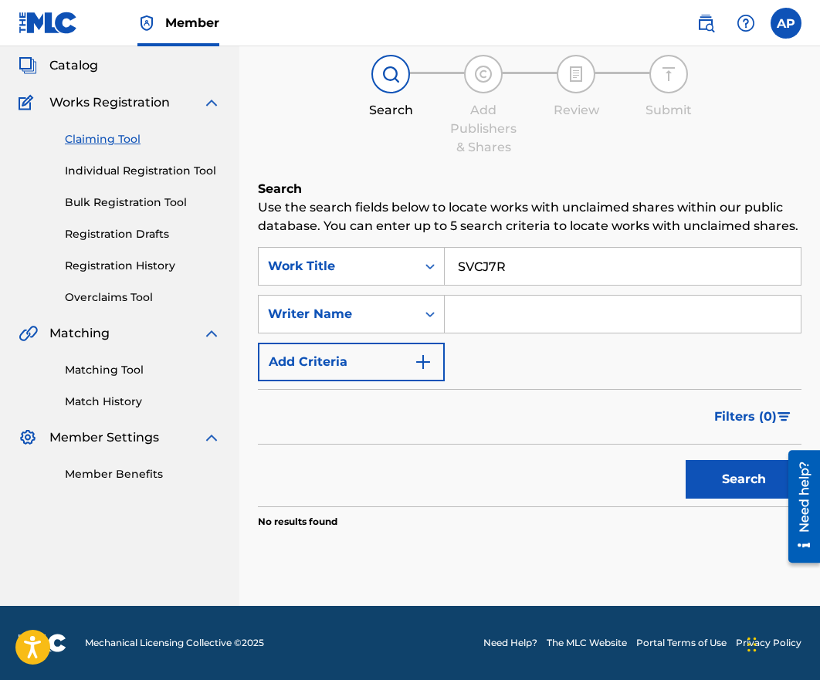
click at [462, 266] on input "SVCJ7R" at bounding box center [623, 266] width 356 height 37
paste input "TW47TO"
type input "TW47TO"
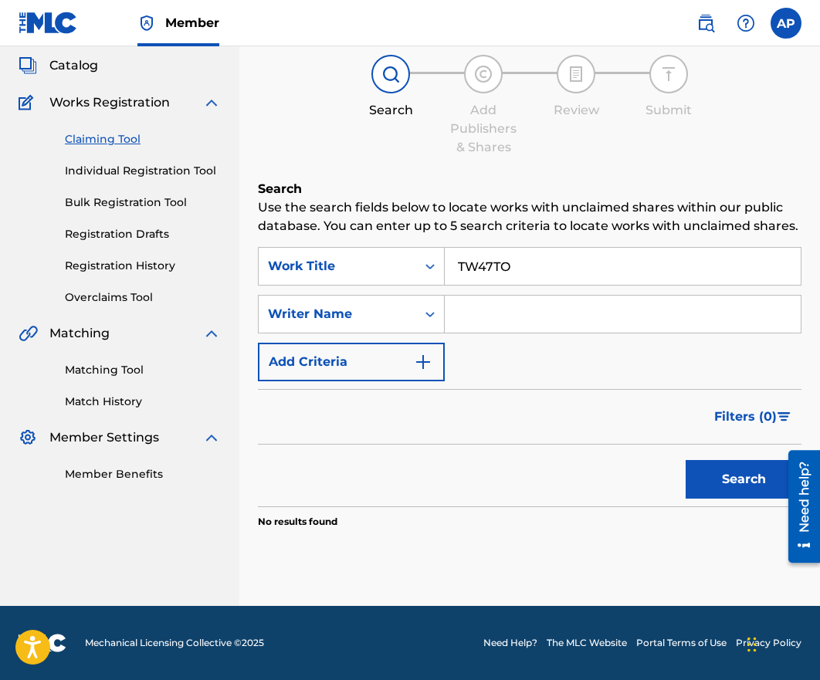
click at [686, 460] on button "Search" at bounding box center [744, 479] width 116 height 39
click at [551, 264] on input "TW47TO" at bounding box center [623, 266] width 356 height 37
click at [686, 460] on button "Search" at bounding box center [744, 479] width 116 height 39
click at [371, 238] on div "Search Use the search fields below to locate works with unclaimed shares within…" at bounding box center [530, 393] width 544 height 426
click at [365, 255] on div "Work Title" at bounding box center [338, 266] width 158 height 29
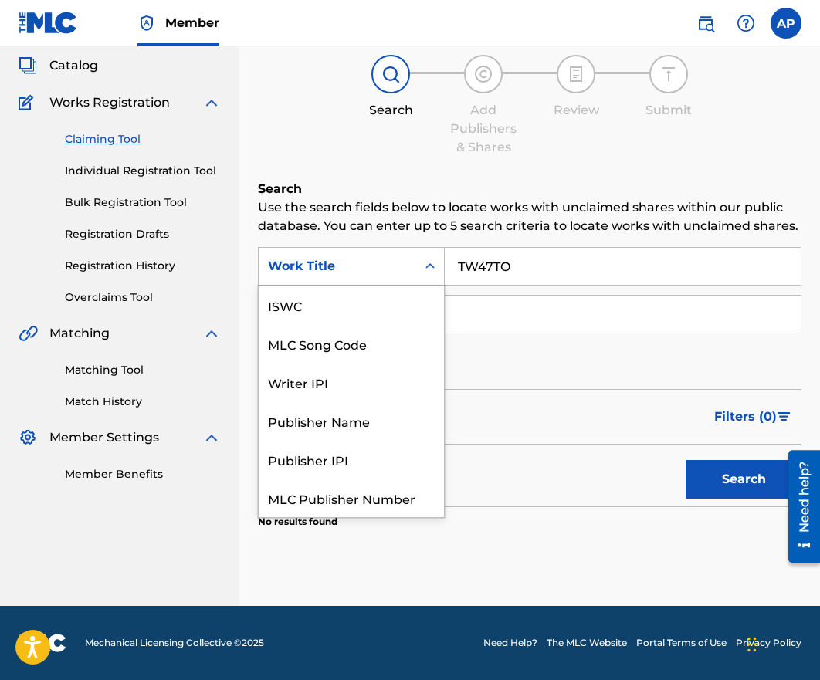
scroll to position [39, 0]
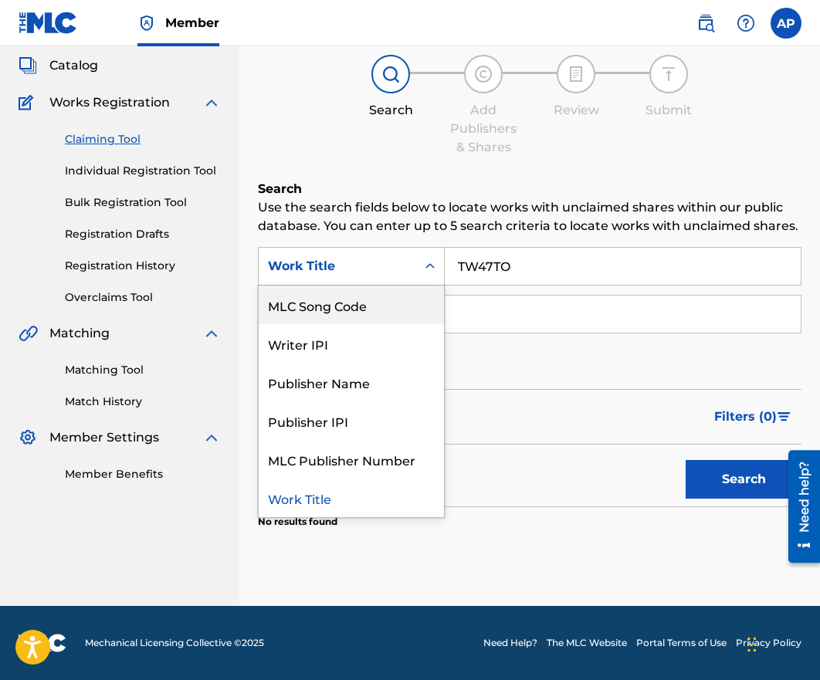
click at [354, 310] on div "MLC Song Code" at bounding box center [351, 305] width 185 height 39
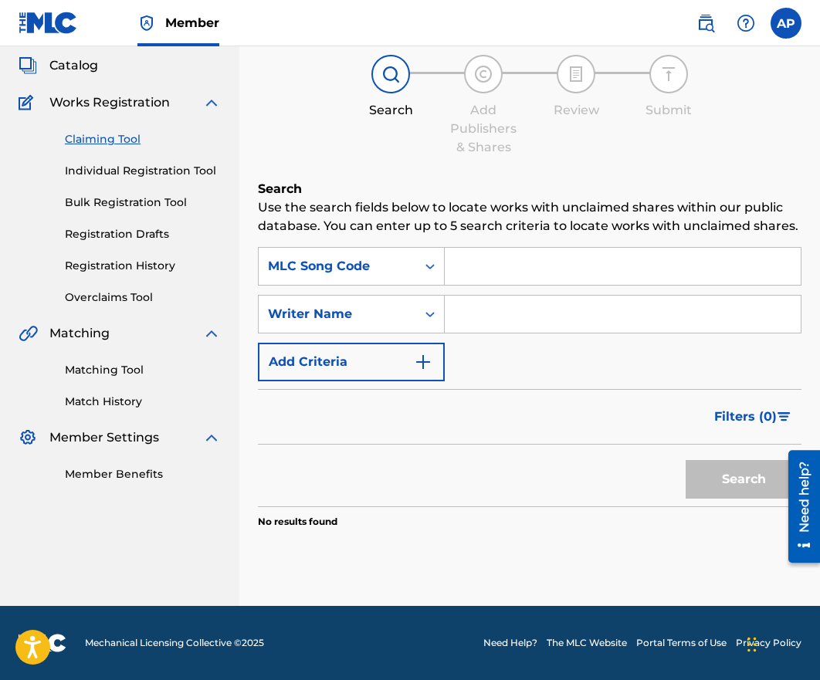
click at [486, 258] on input "Search Form" at bounding box center [623, 266] width 356 height 37
paste input "SVCJ7R"
click at [686, 460] on button "Search" at bounding box center [744, 479] width 116 height 39
click at [494, 270] on input "SVCJ7R" at bounding box center [623, 266] width 356 height 37
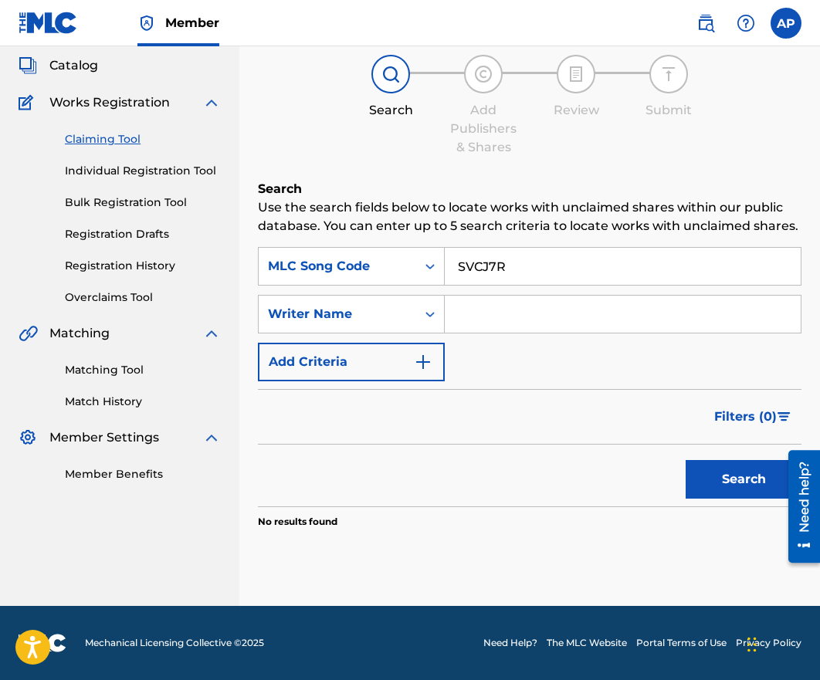
paste input "TW47TO"
type input "TW47TO"
click at [686, 460] on button "Search" at bounding box center [744, 479] width 116 height 39
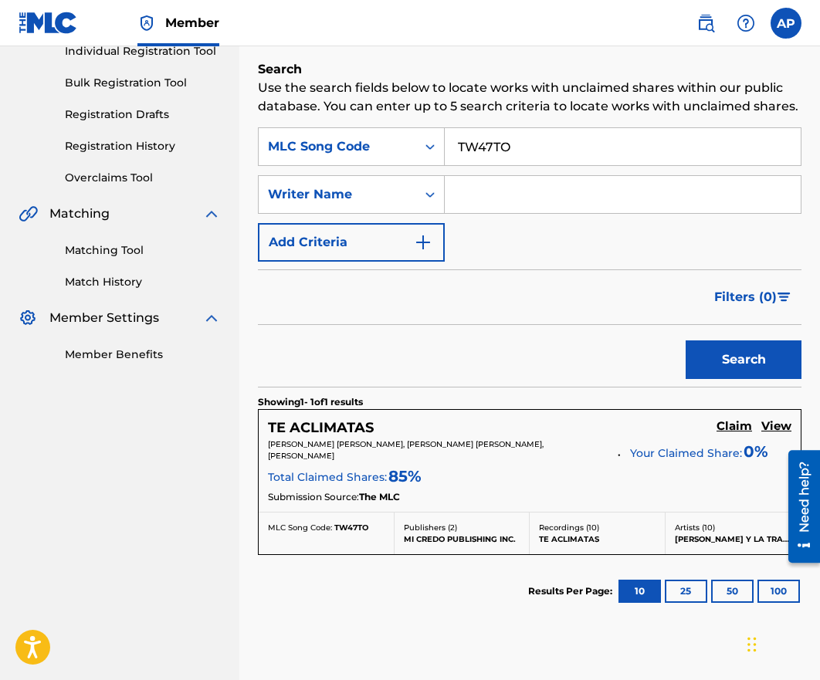
scroll to position [224, 0]
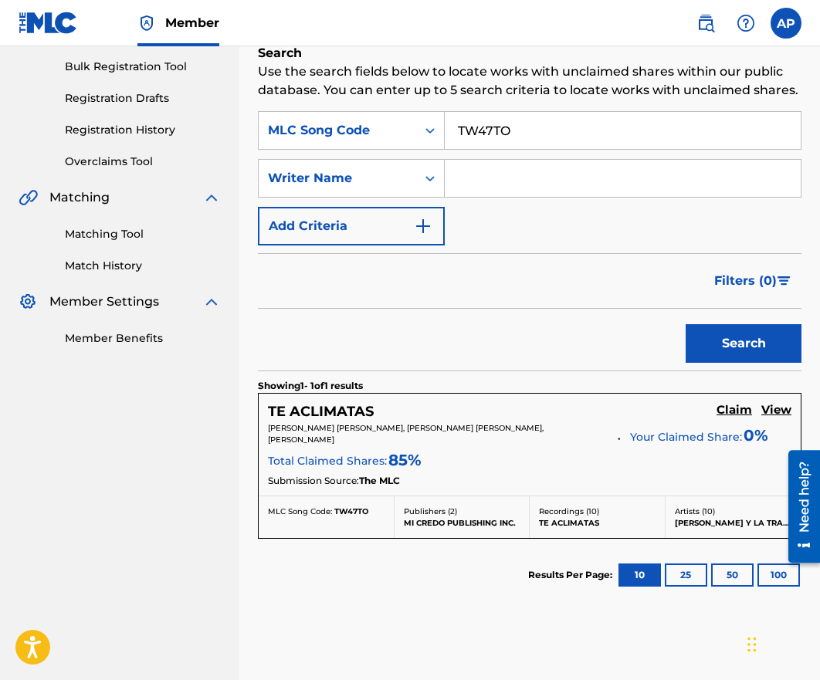
click at [740, 409] on h5 "Claim" at bounding box center [735, 410] width 36 height 15
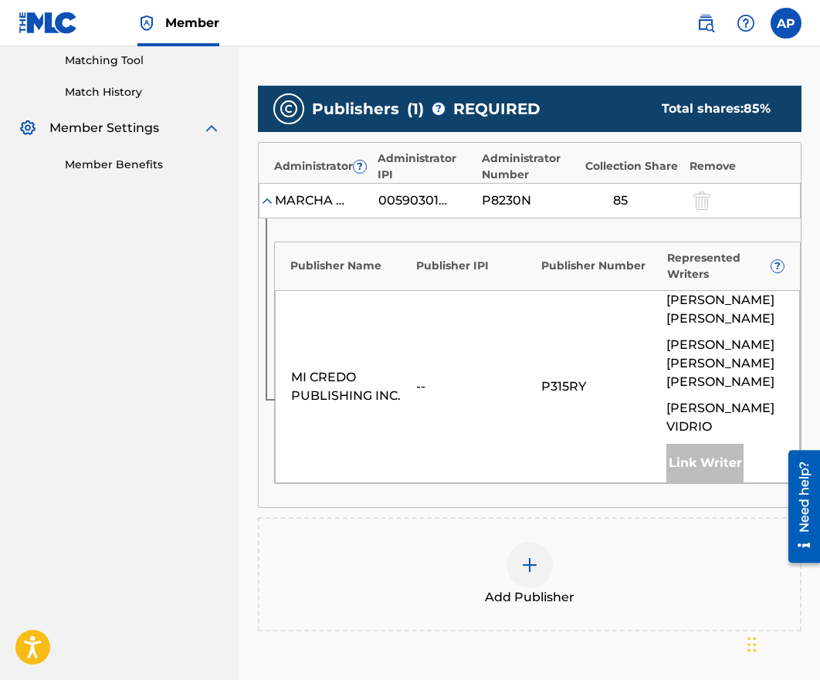
scroll to position [410, 0]
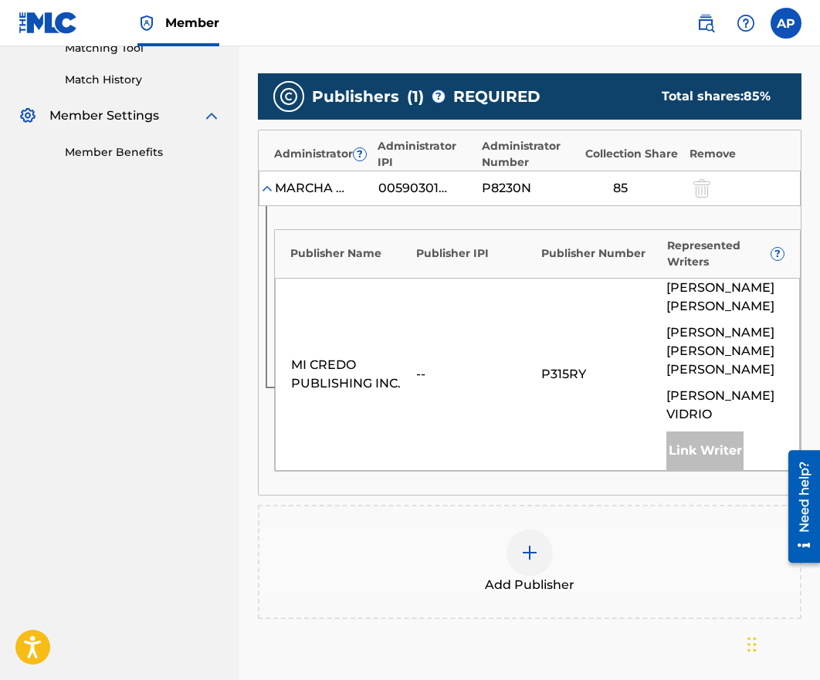
click at [530, 544] on img at bounding box center [530, 553] width 19 height 19
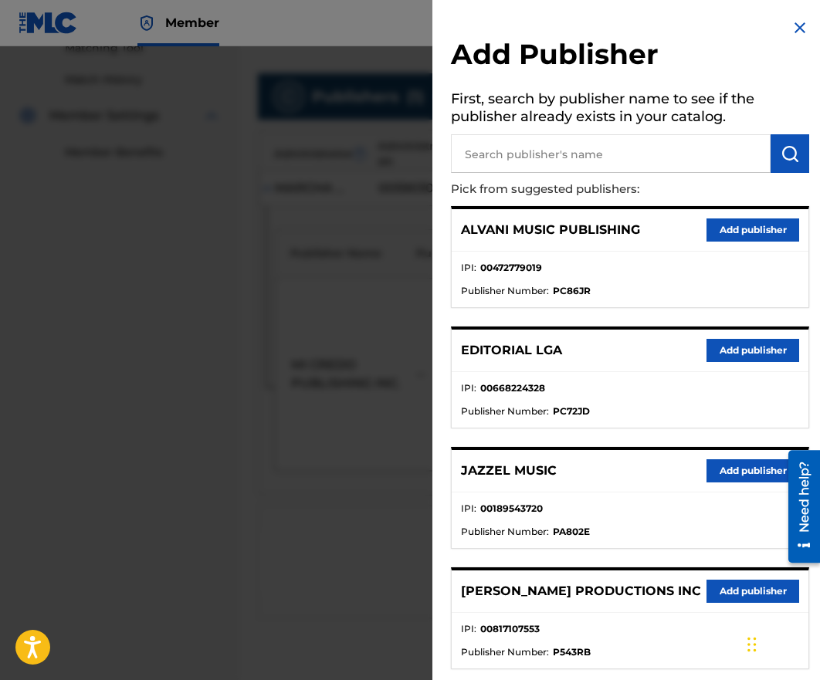
click at [561, 141] on input "text" at bounding box center [611, 153] width 320 height 39
type input "editraka"
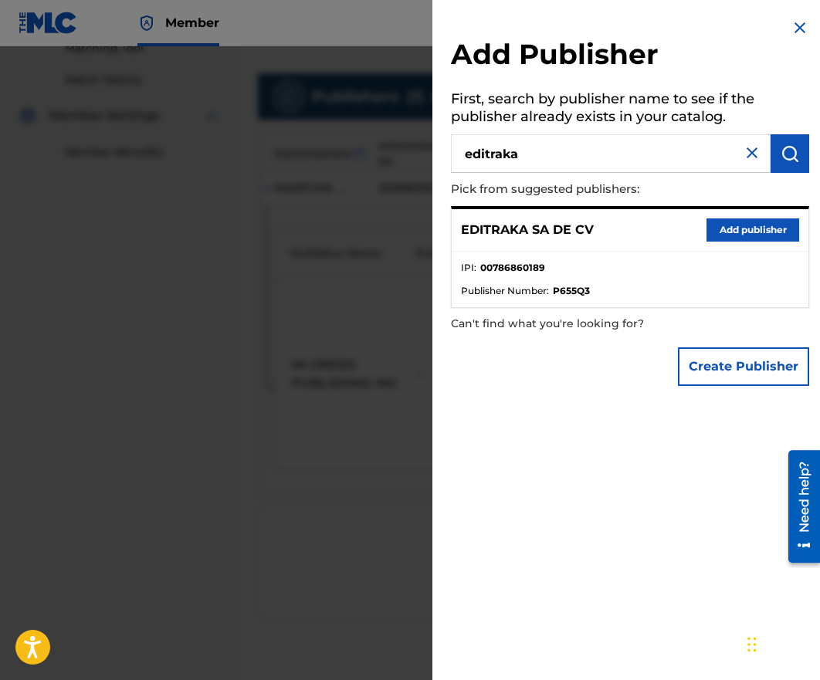
click at [725, 224] on button "Add publisher" at bounding box center [753, 230] width 93 height 23
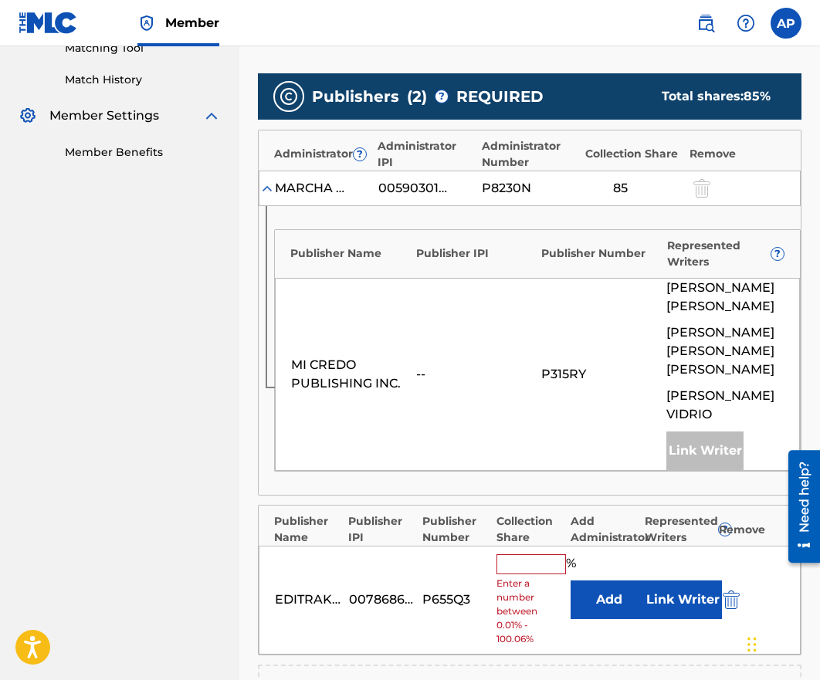
click at [598, 589] on button "Add" at bounding box center [609, 600] width 77 height 39
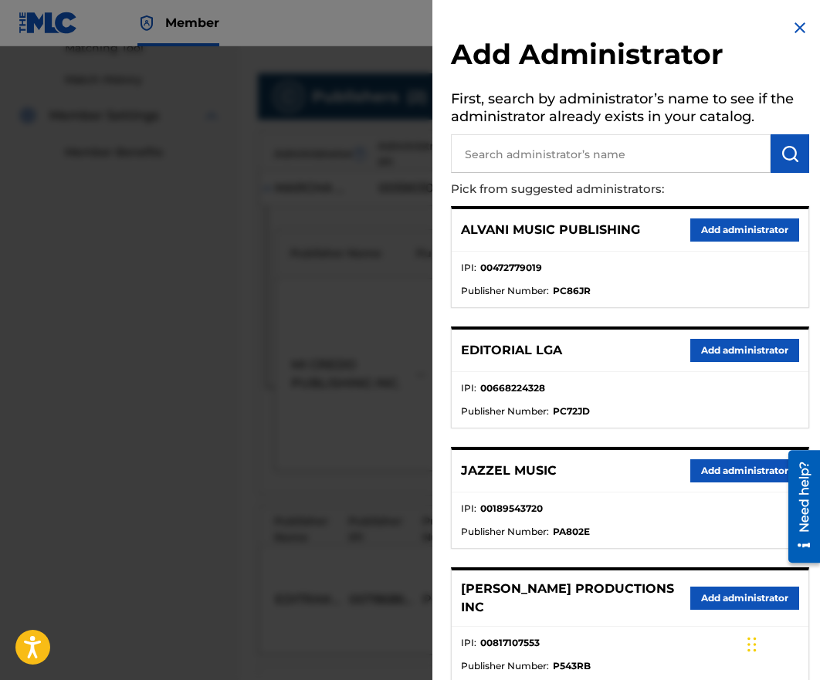
click at [502, 159] on input "text" at bounding box center [611, 153] width 320 height 39
type input "maximo"
click at [782, 158] on img "submit" at bounding box center [790, 153] width 19 height 19
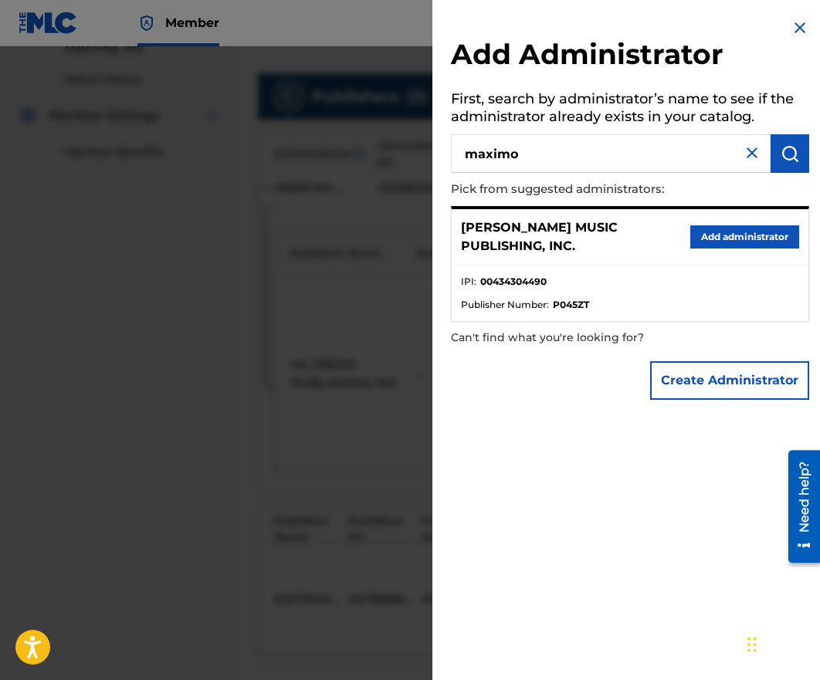
click at [724, 222] on div "[PERSON_NAME] MUSIC PUBLISHING, INC. Add administrator" at bounding box center [630, 237] width 357 height 56
click at [722, 233] on button "Add administrator" at bounding box center [744, 237] width 109 height 23
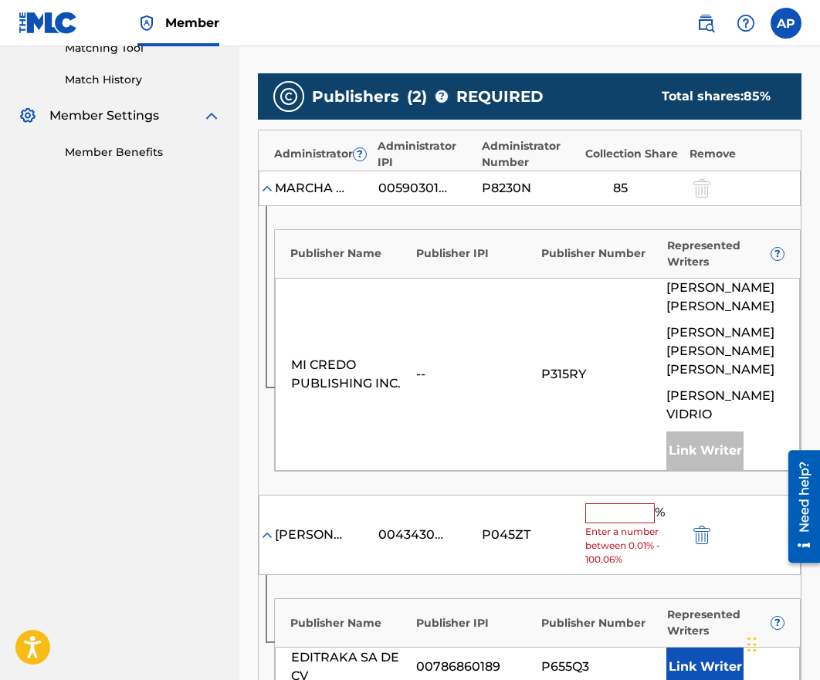
click at [587, 504] on input "text" at bounding box center [620, 514] width 70 height 20
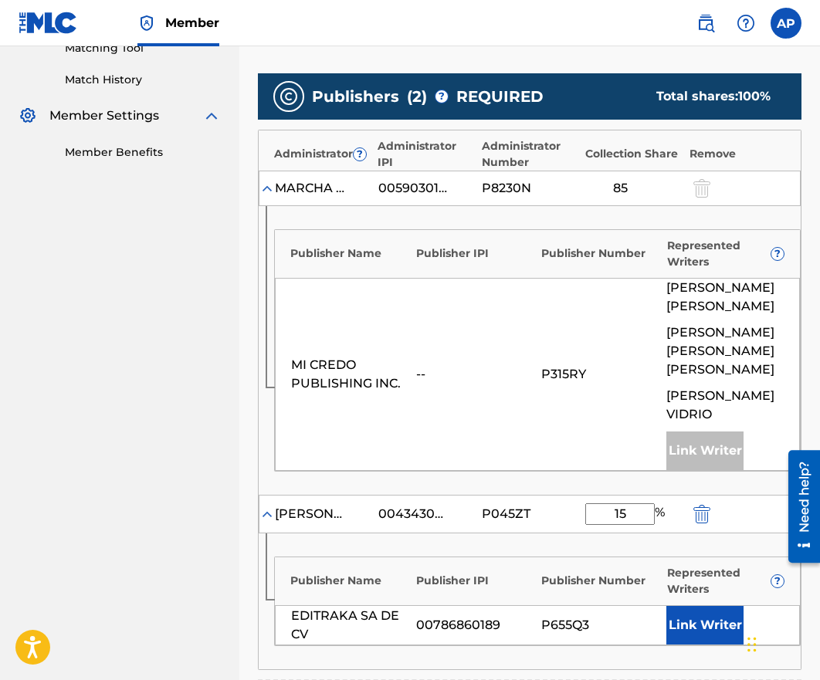
type input "15"
click at [513, 513] on div "[PERSON_NAME] MUSIC PUBLISHING, INC. 00434304490 P045ZT 15 %" at bounding box center [530, 514] width 542 height 39
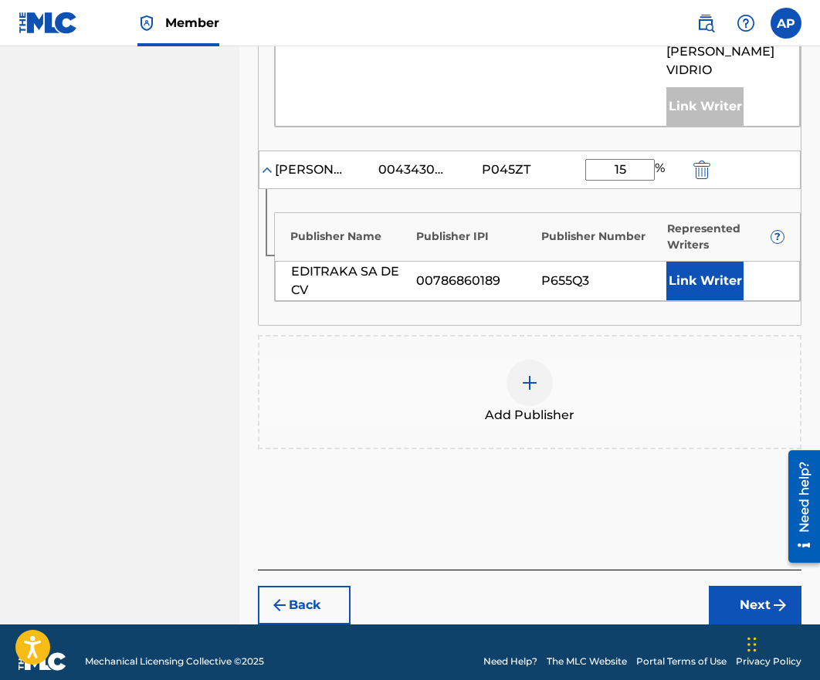
click at [726, 586] on button "Next" at bounding box center [755, 605] width 93 height 39
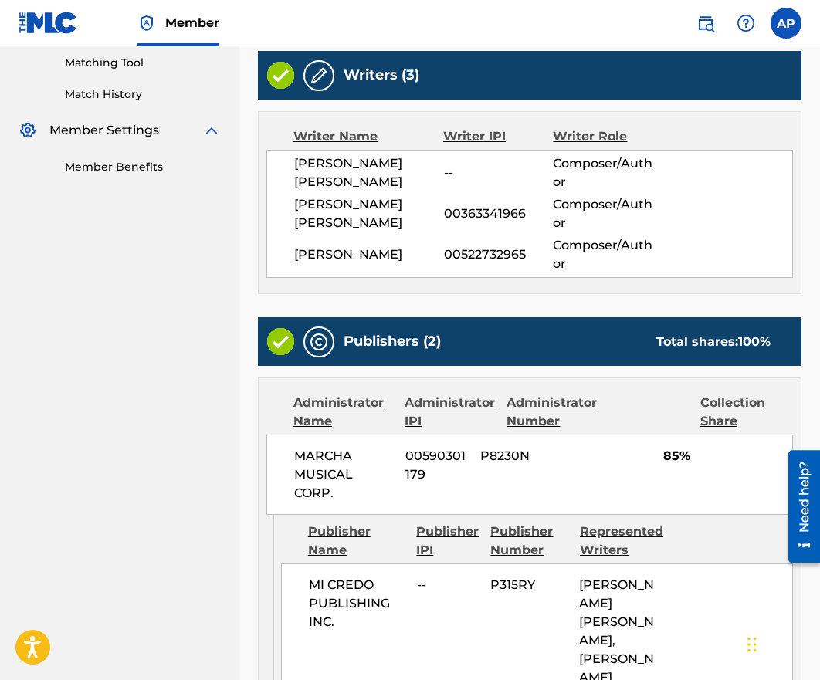
scroll to position [951, 0]
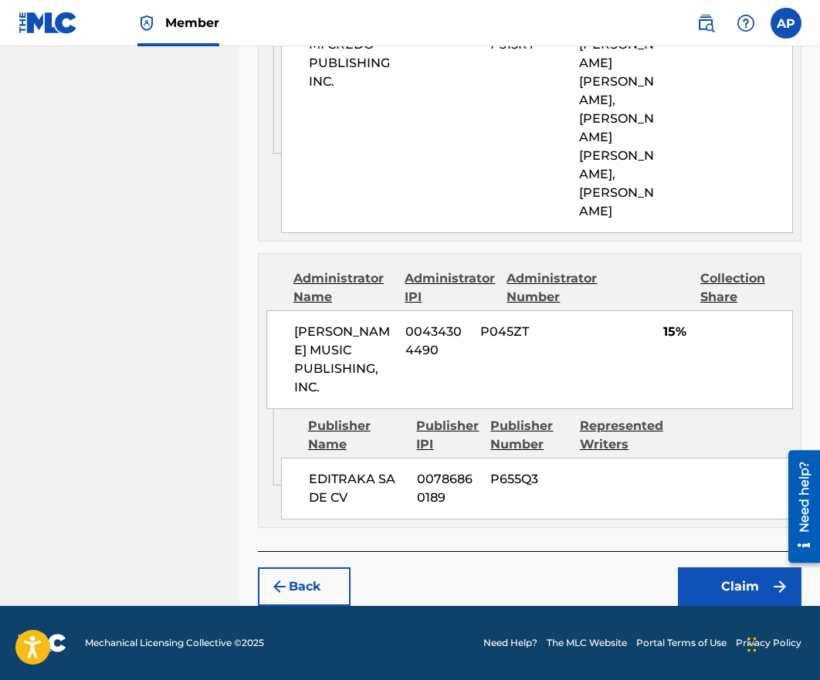
click at [721, 595] on button "Claim" at bounding box center [740, 587] width 124 height 39
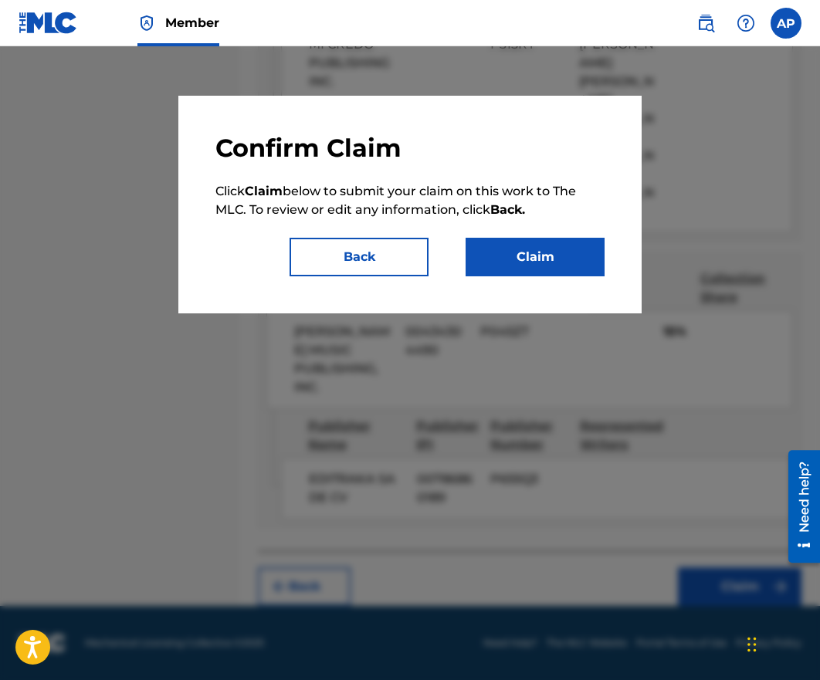
click at [505, 256] on button "Claim" at bounding box center [535, 257] width 139 height 39
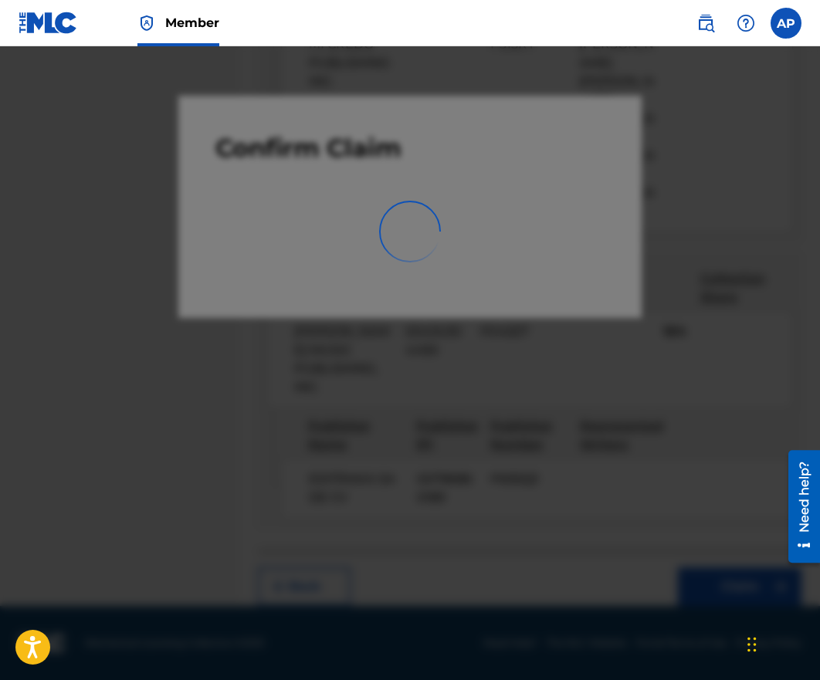
scroll to position [0, 0]
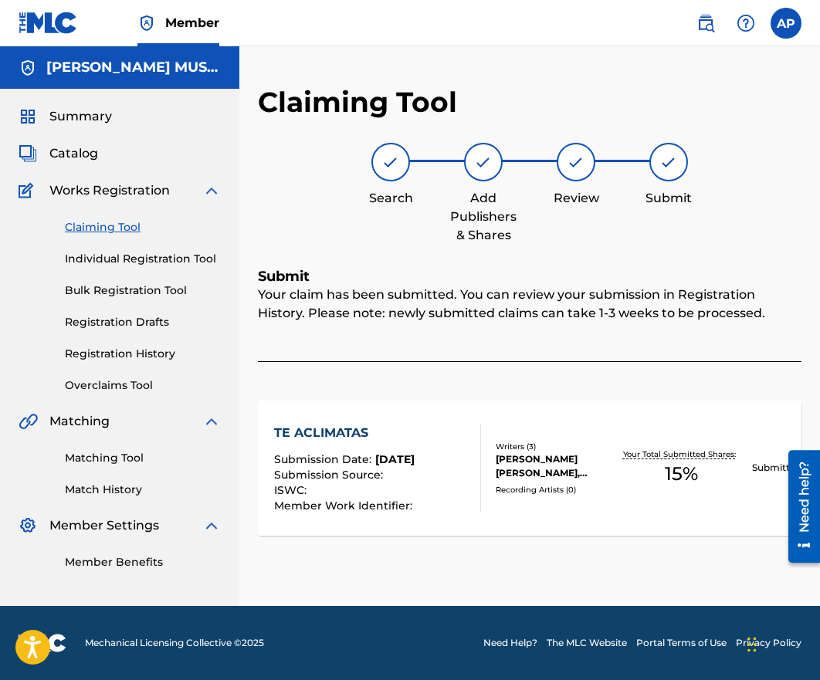
click at [106, 218] on div "Claiming Tool Individual Registration Tool Bulk Registration Tool Registration …" at bounding box center [120, 297] width 202 height 194
click at [107, 223] on link "Claiming Tool" at bounding box center [143, 227] width 156 height 16
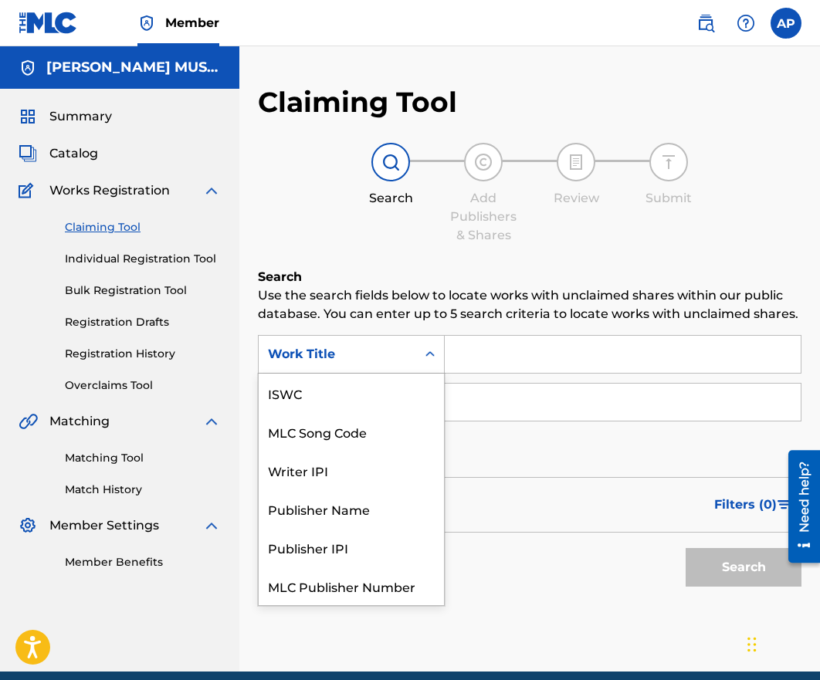
click at [348, 335] on div "Work Title" at bounding box center [351, 354] width 187 height 39
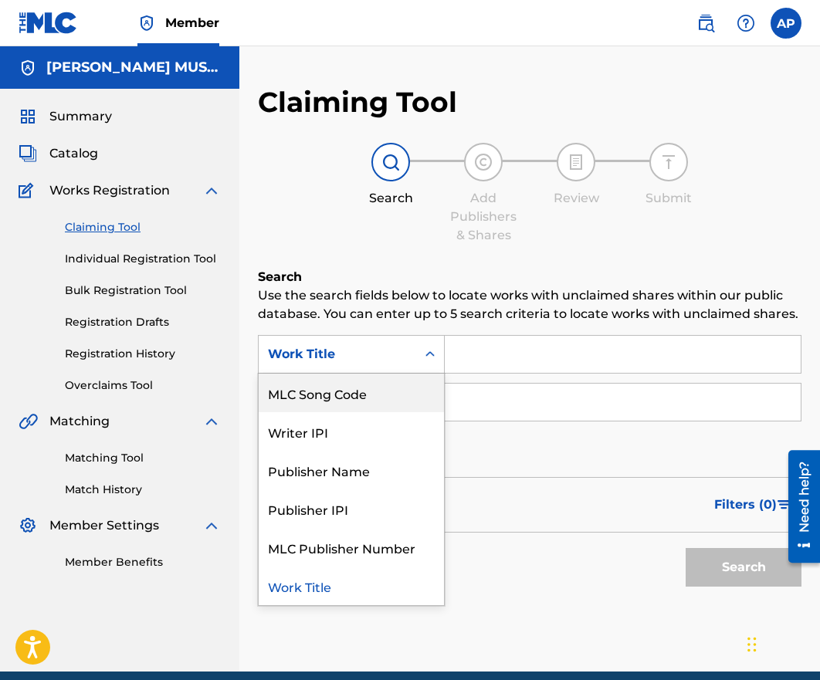
click at [347, 381] on div "MLC Song Code" at bounding box center [351, 393] width 185 height 39
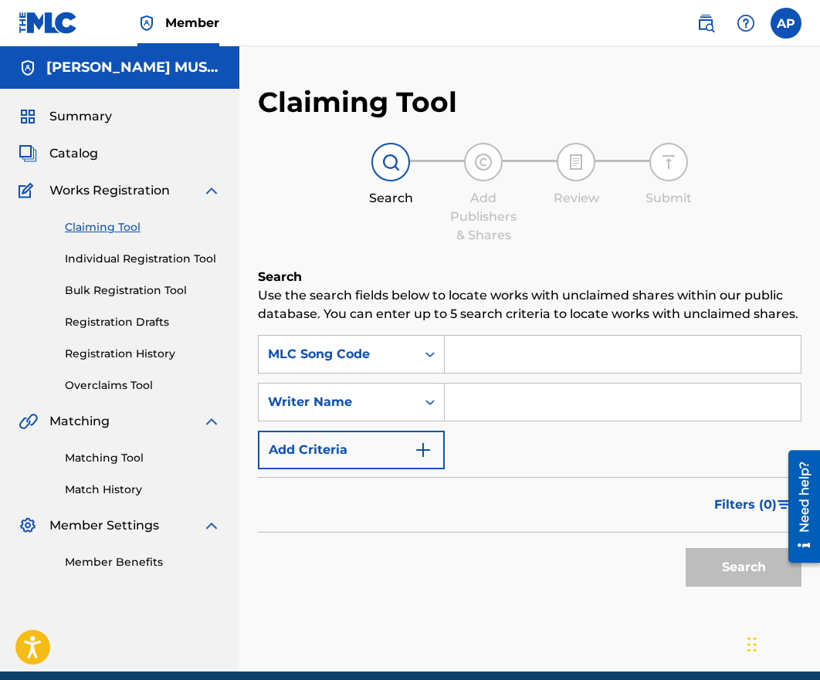
click at [479, 356] on input "Search Form" at bounding box center [623, 354] width 356 height 37
paste input "TB6M89"
type input "TB6M89"
click at [686, 548] on button "Search" at bounding box center [744, 567] width 116 height 39
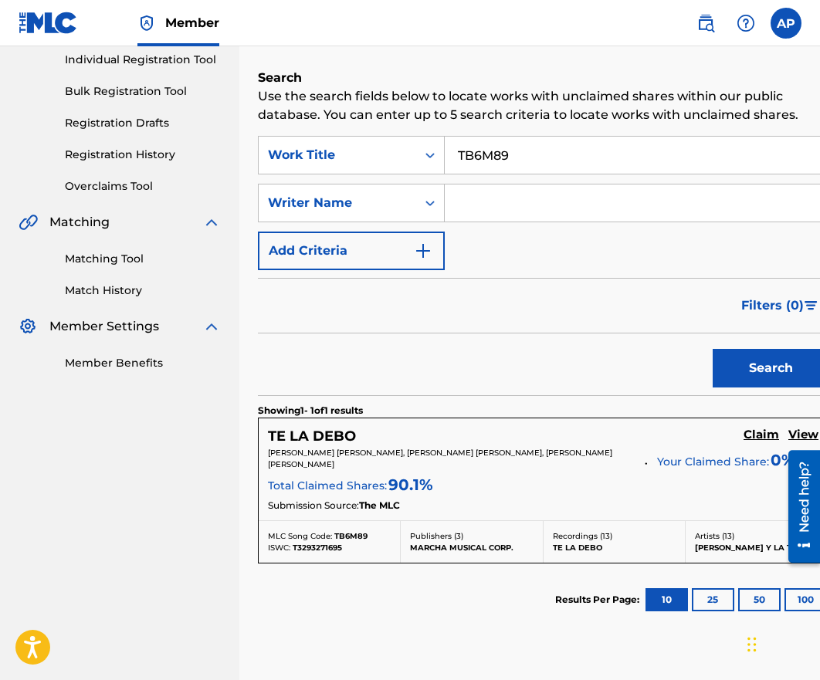
scroll to position [202, 0]
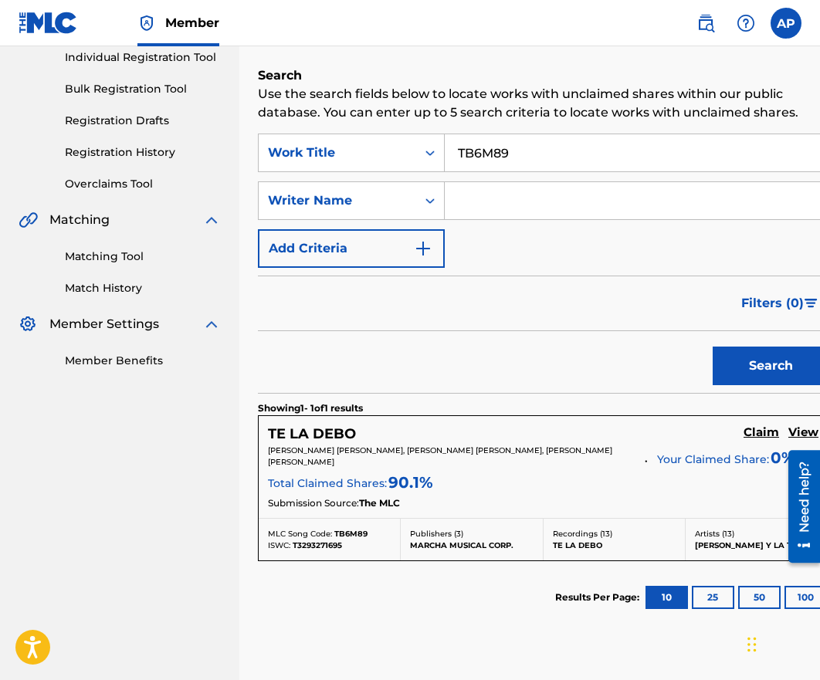
click at [752, 430] on div "Claim View" at bounding box center [781, 434] width 75 height 17
click at [744, 432] on h5 "Claim" at bounding box center [762, 433] width 36 height 15
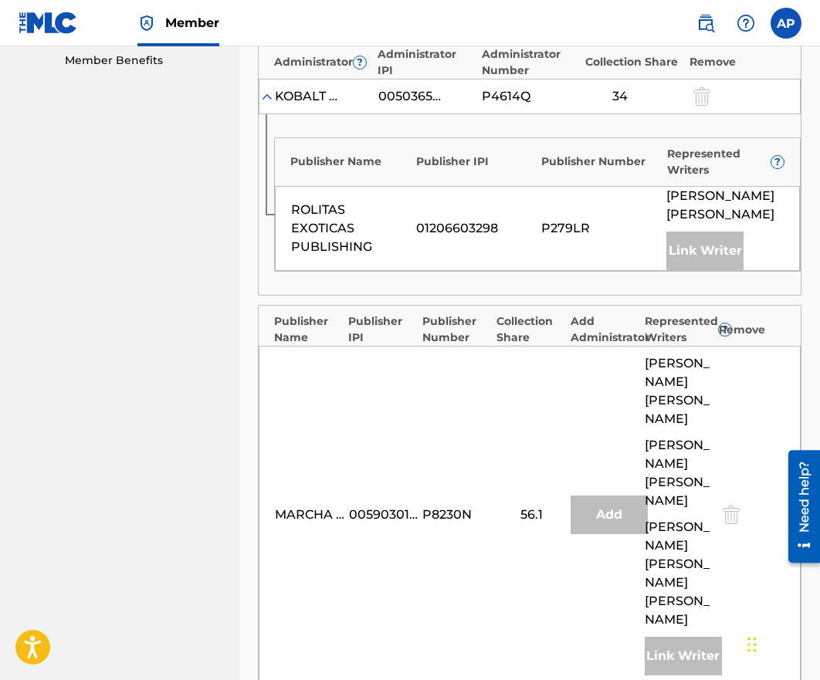
scroll to position [843, 0]
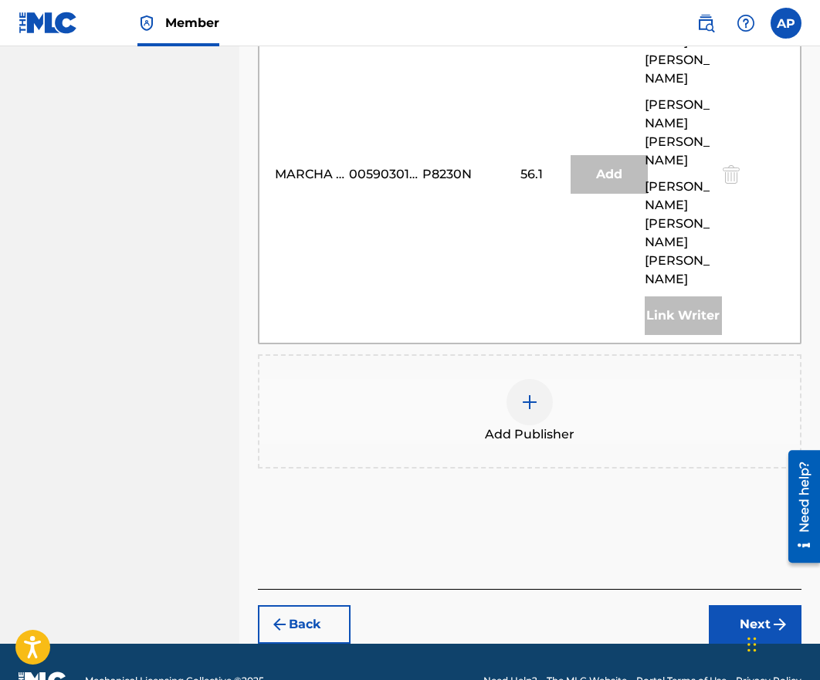
click at [524, 379] on div at bounding box center [530, 402] width 46 height 46
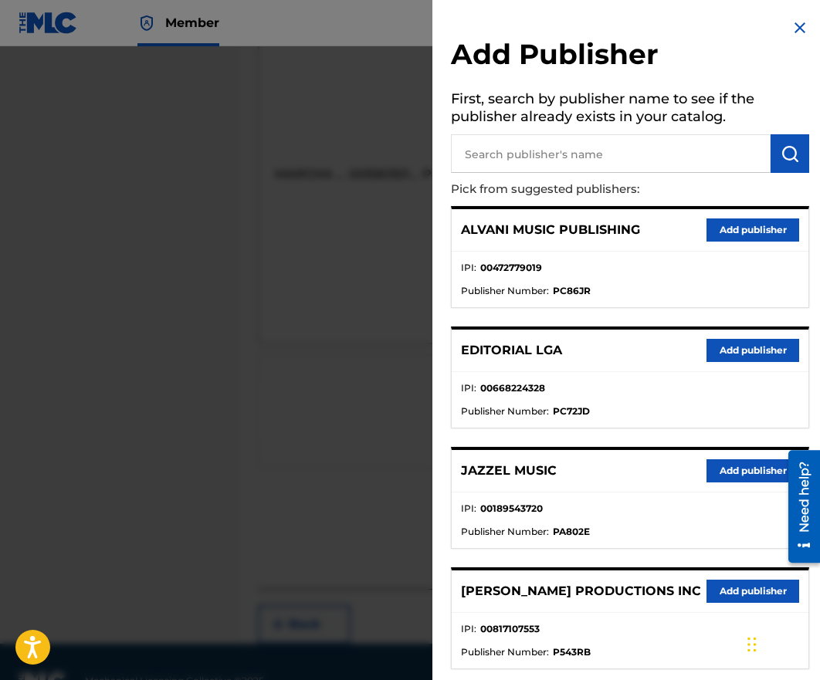
click at [504, 149] on input "text" at bounding box center [611, 153] width 320 height 39
type input "editraka"
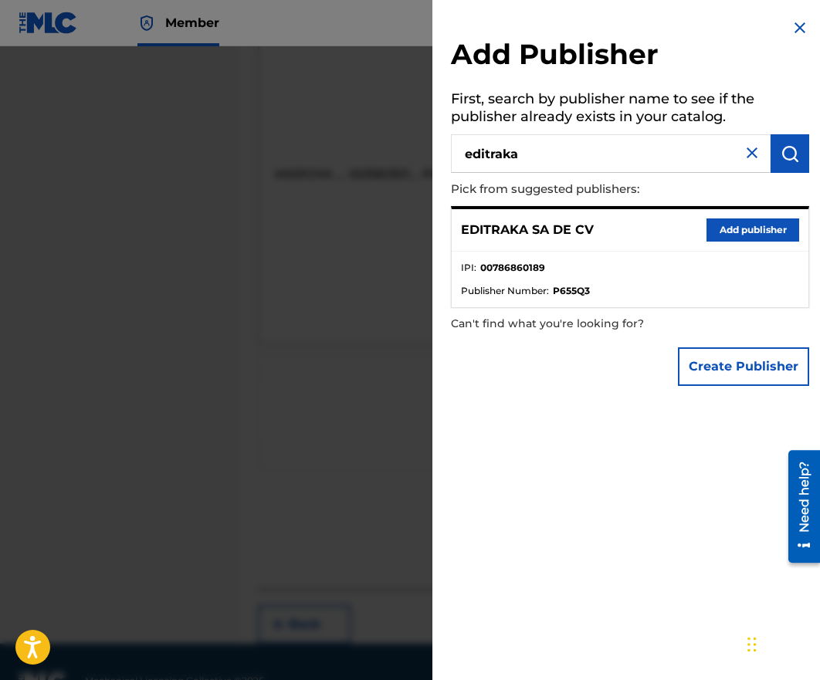
click at [717, 225] on button "Add publisher" at bounding box center [753, 230] width 93 height 23
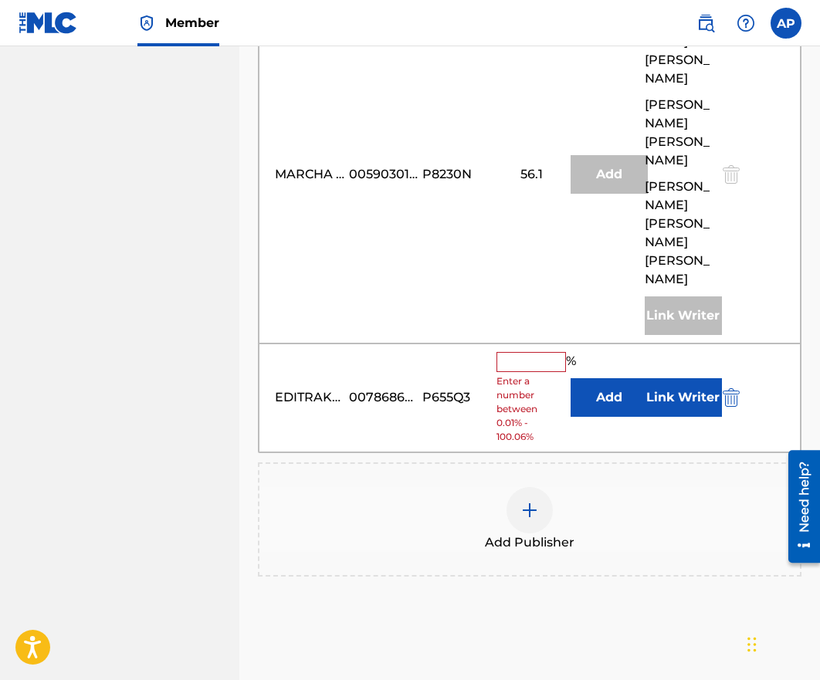
click at [588, 378] on button "Add" at bounding box center [609, 397] width 77 height 39
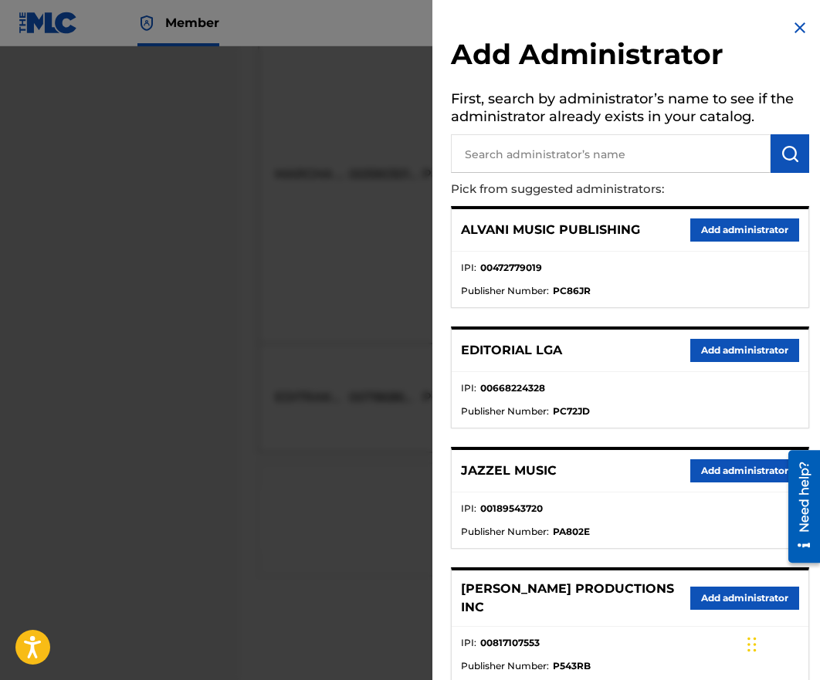
click at [514, 158] on input "text" at bounding box center [611, 153] width 320 height 39
type input "maximo"
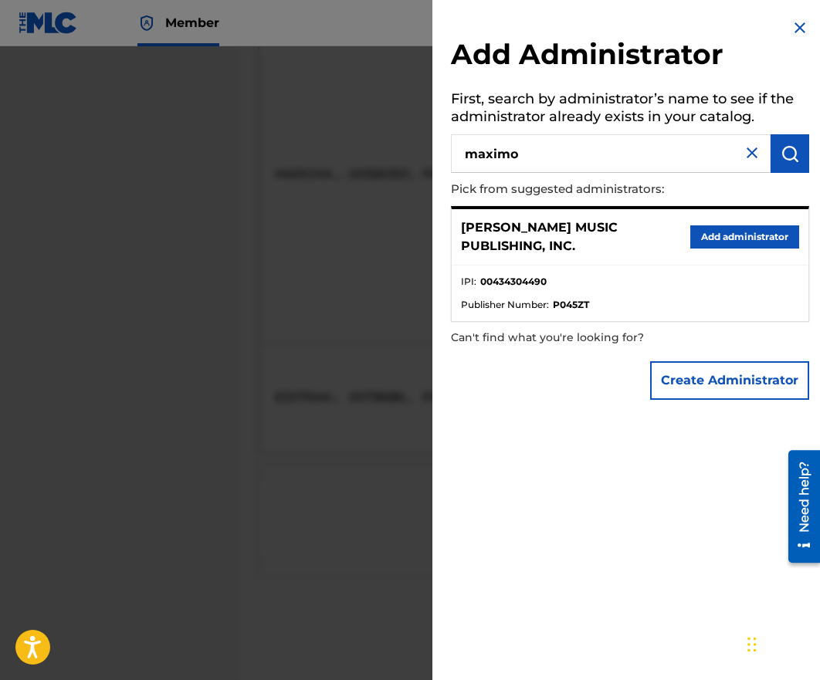
click at [752, 215] on div "[PERSON_NAME] MUSIC PUBLISHING, INC. Add administrator" at bounding box center [630, 237] width 357 height 56
click at [758, 249] on div "[PERSON_NAME] MUSIC PUBLISHING, INC. Add administrator" at bounding box center [630, 237] width 357 height 56
click at [758, 244] on button "Add administrator" at bounding box center [744, 237] width 109 height 23
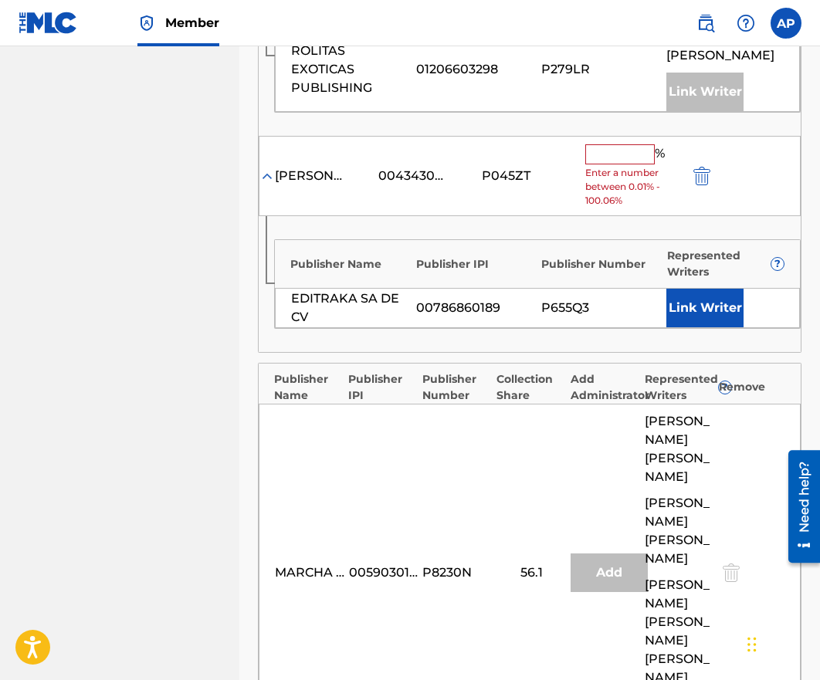
scroll to position [351, 0]
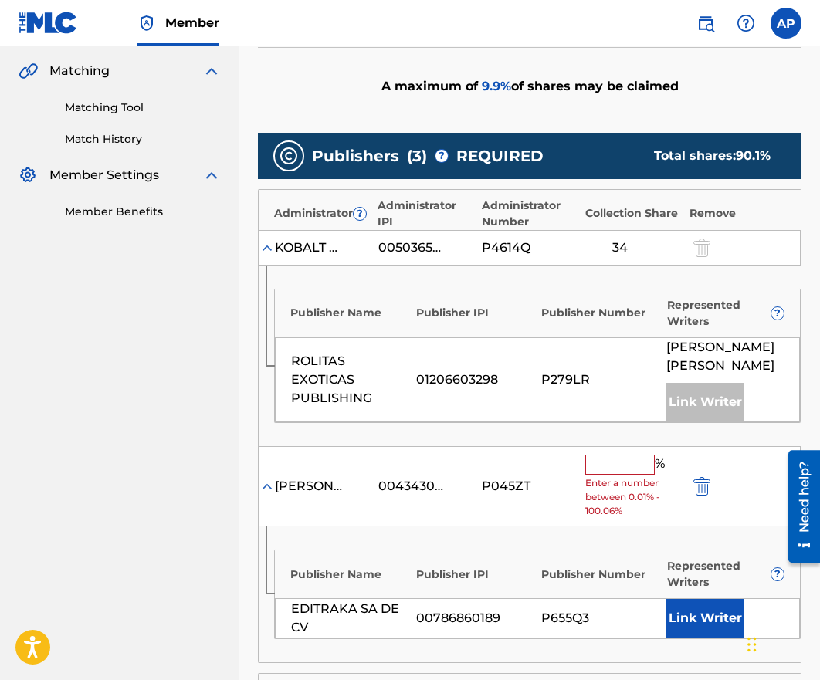
click at [595, 464] on input "text" at bounding box center [620, 465] width 70 height 20
paste input "9.9"
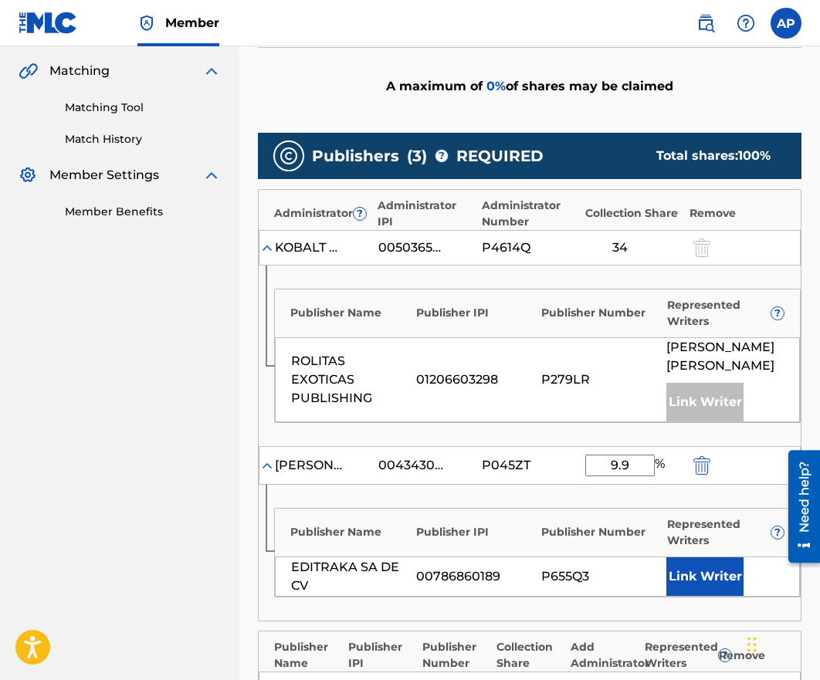
type input "9.9"
click at [539, 443] on div "Publisher Name Publisher IPI Publisher Number Represented Writers ? ROLITAS EXO…" at bounding box center [530, 356] width 542 height 181
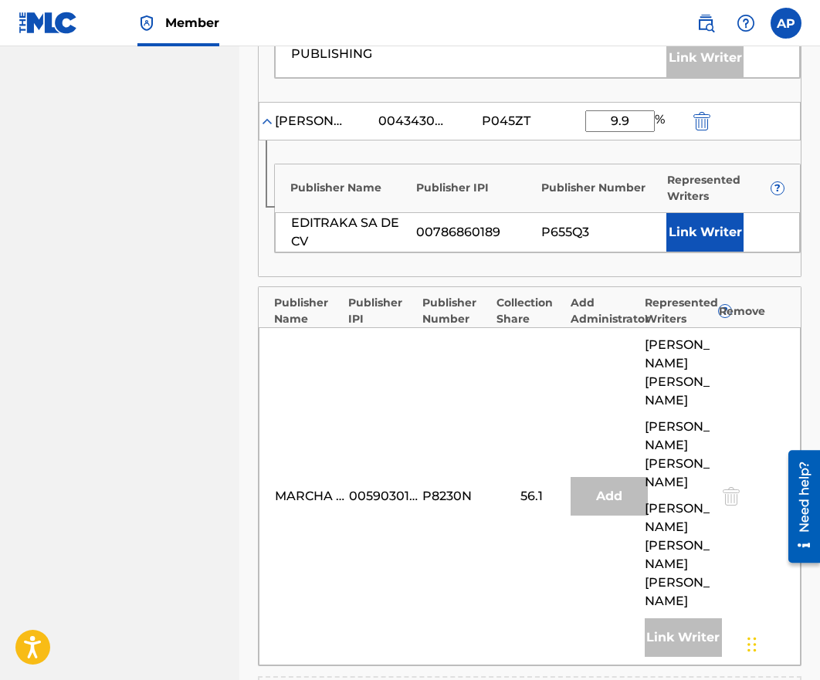
scroll to position [1017, 0]
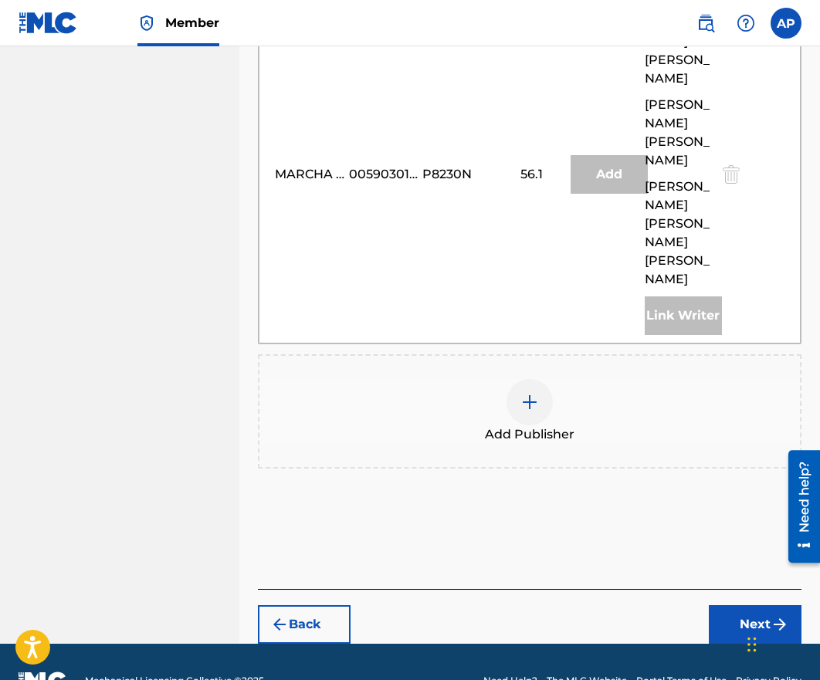
click at [739, 605] on button "Next" at bounding box center [755, 624] width 93 height 39
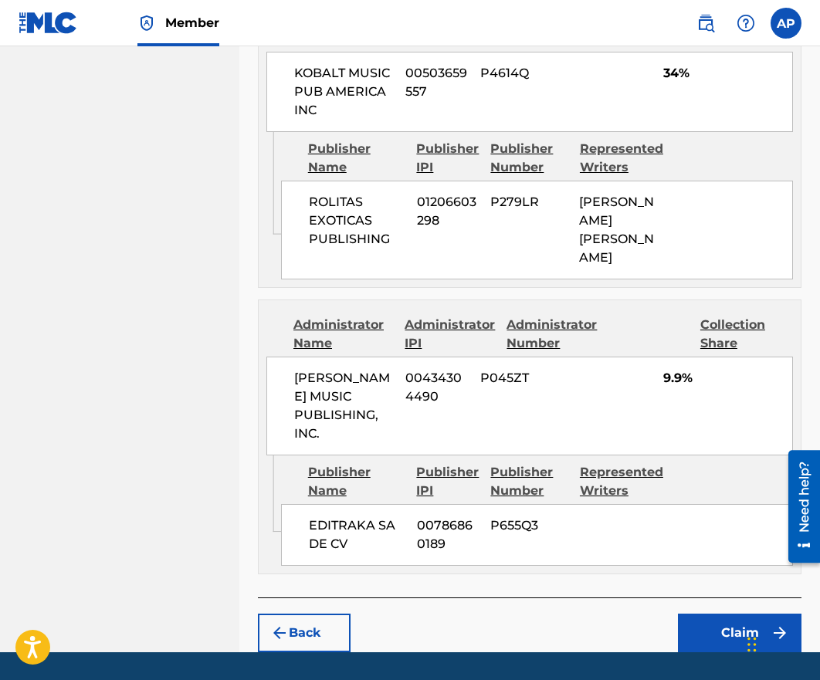
scroll to position [1134, 0]
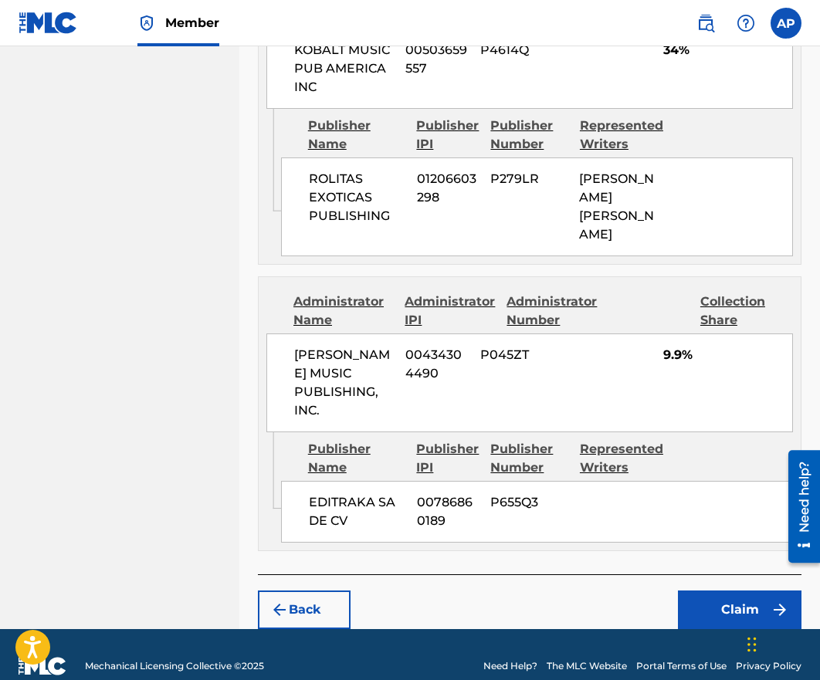
click at [705, 591] on button "Claim" at bounding box center [740, 610] width 124 height 39
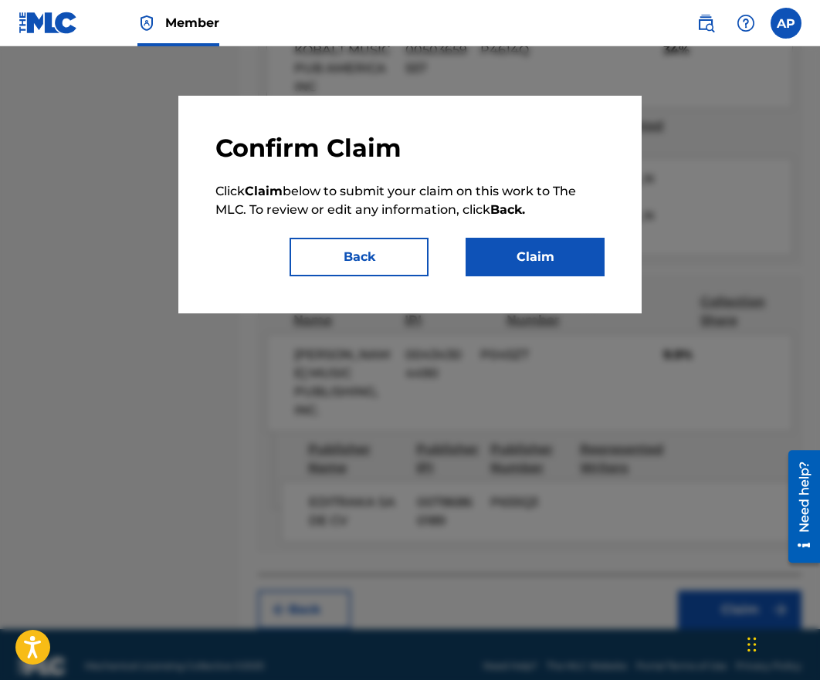
click at [516, 242] on button "Claim" at bounding box center [535, 257] width 139 height 39
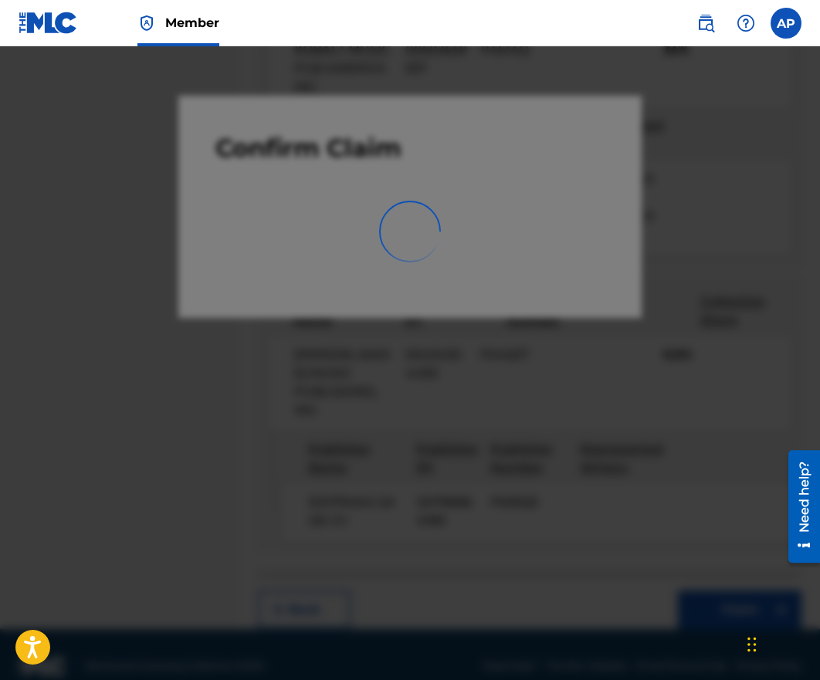
scroll to position [0, 0]
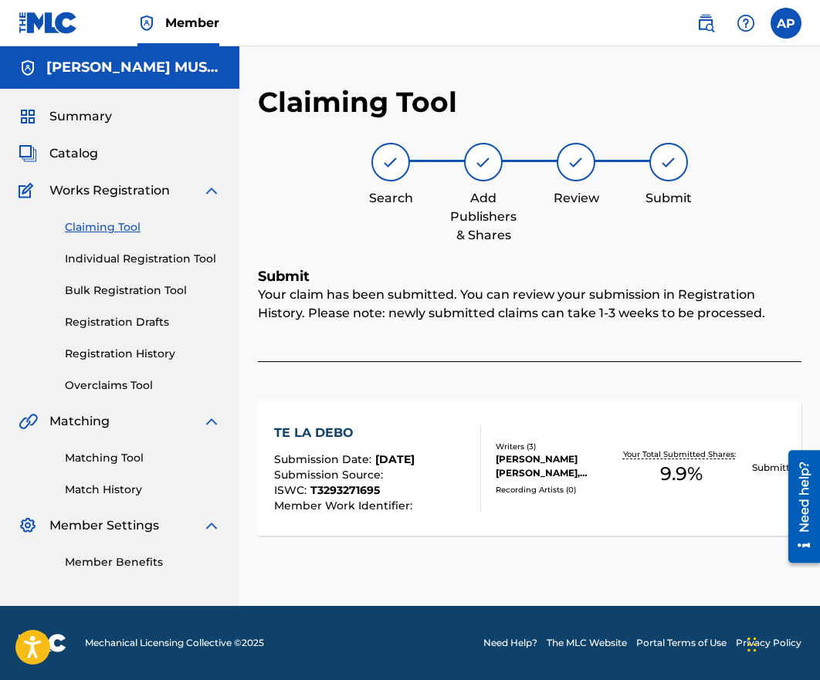
click at [100, 232] on link "Claiming Tool" at bounding box center [143, 227] width 156 height 16
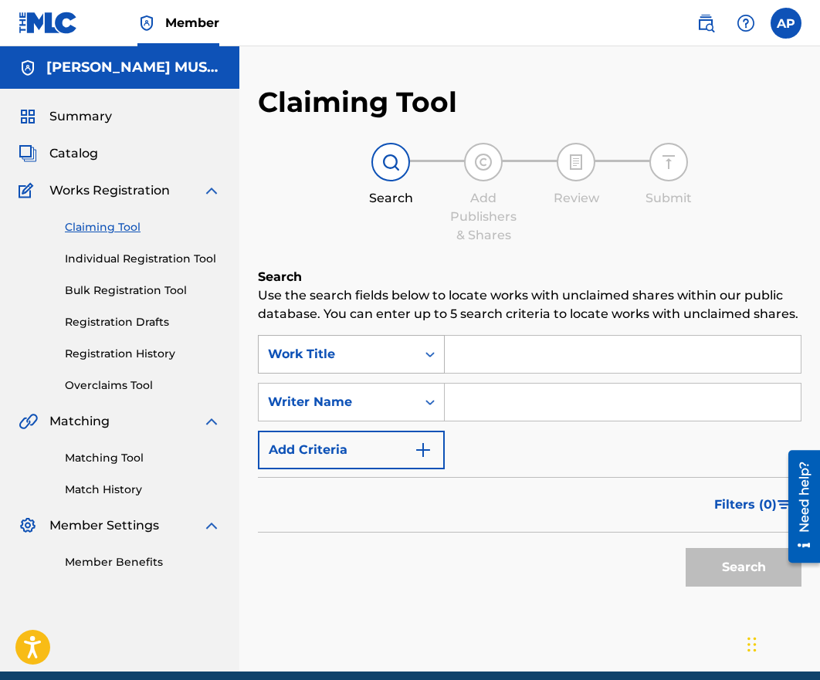
click at [361, 350] on div "Work Title" at bounding box center [337, 354] width 139 height 19
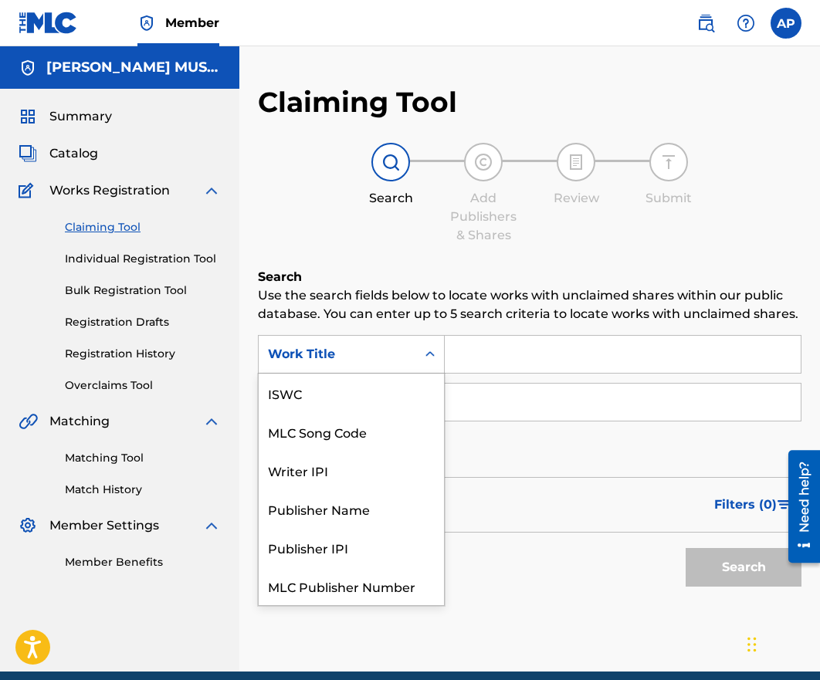
scroll to position [39, 0]
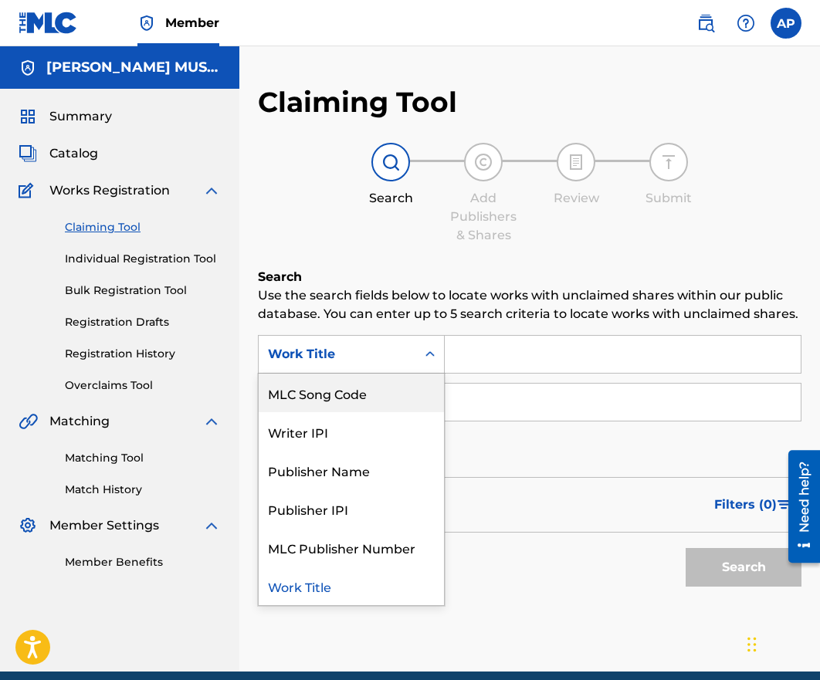
click at [360, 402] on div "MLC Song Code" at bounding box center [351, 393] width 185 height 39
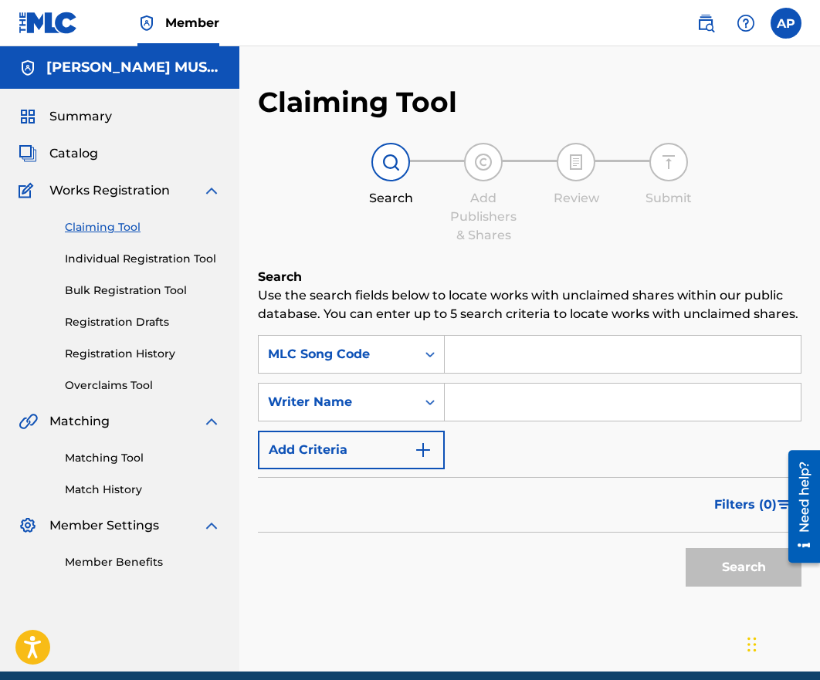
click at [481, 362] on input "Search Form" at bounding box center [623, 354] width 356 height 37
paste input "TVDBL8"
type input "TVDBL8"
click at [686, 548] on button "Search" at bounding box center [744, 567] width 116 height 39
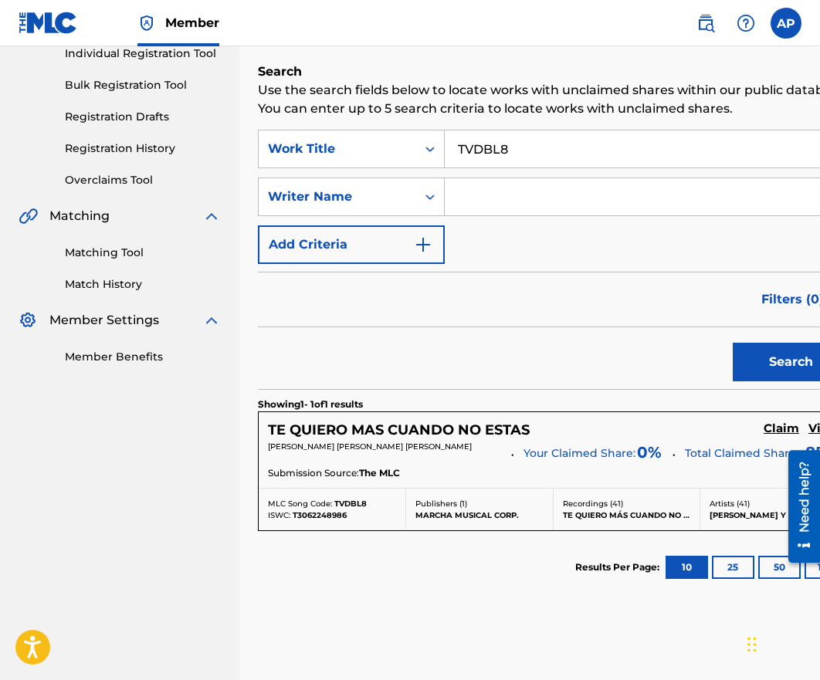
scroll to position [211, 0]
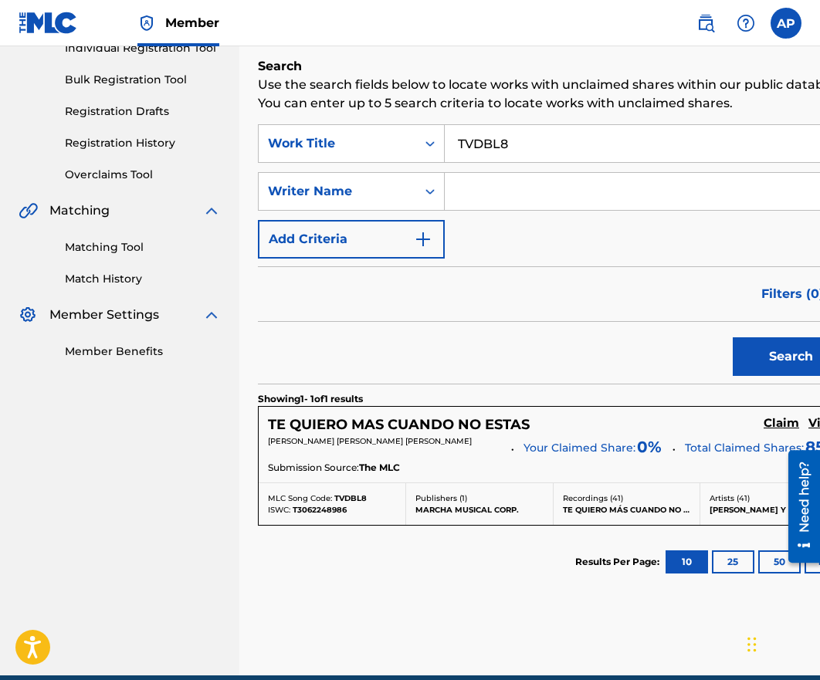
click at [764, 427] on h5 "Claim" at bounding box center [782, 423] width 36 height 15
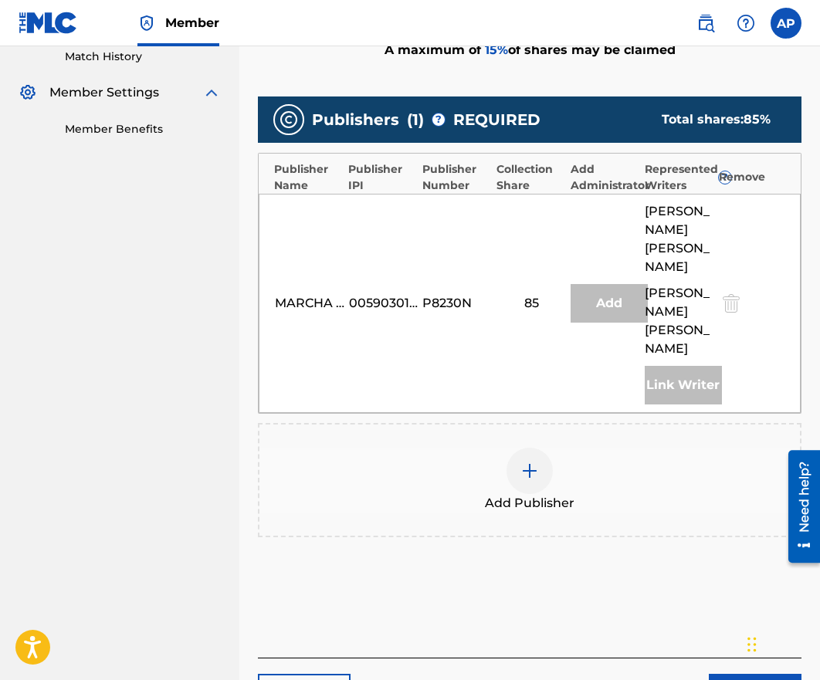
scroll to position [436, 0]
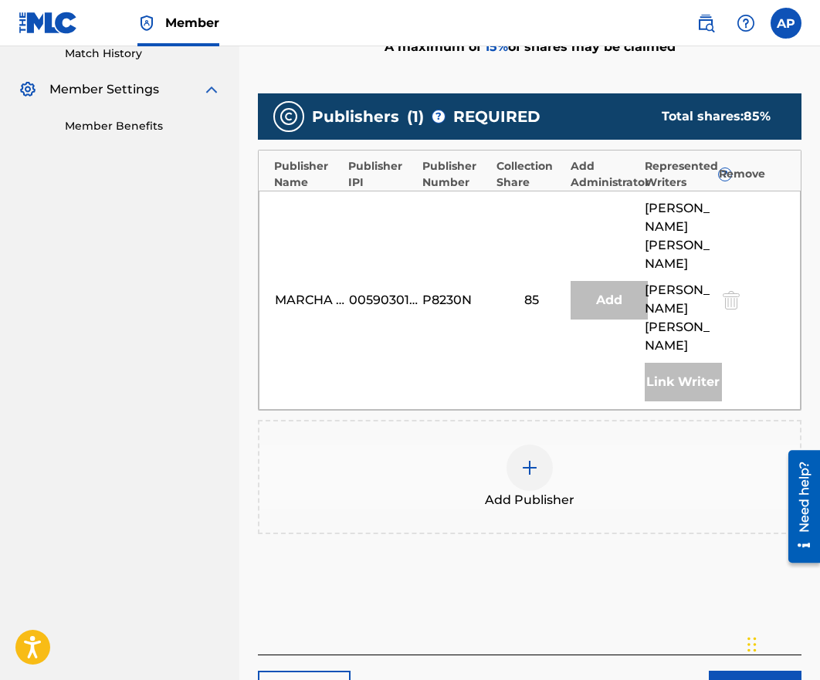
click at [538, 463] on div at bounding box center [530, 468] width 46 height 46
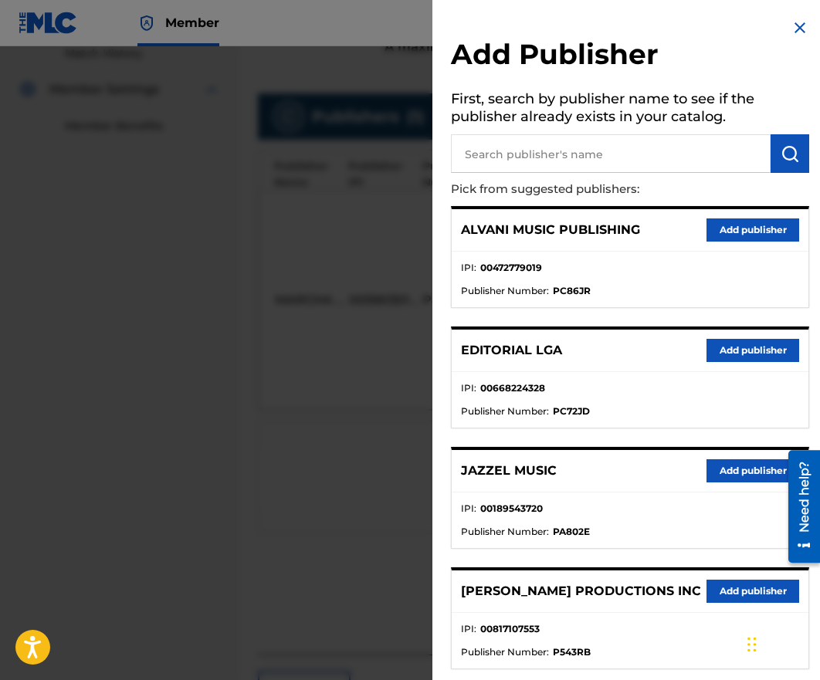
click at [512, 157] on input "text" at bounding box center [611, 153] width 320 height 39
type input "editraka"
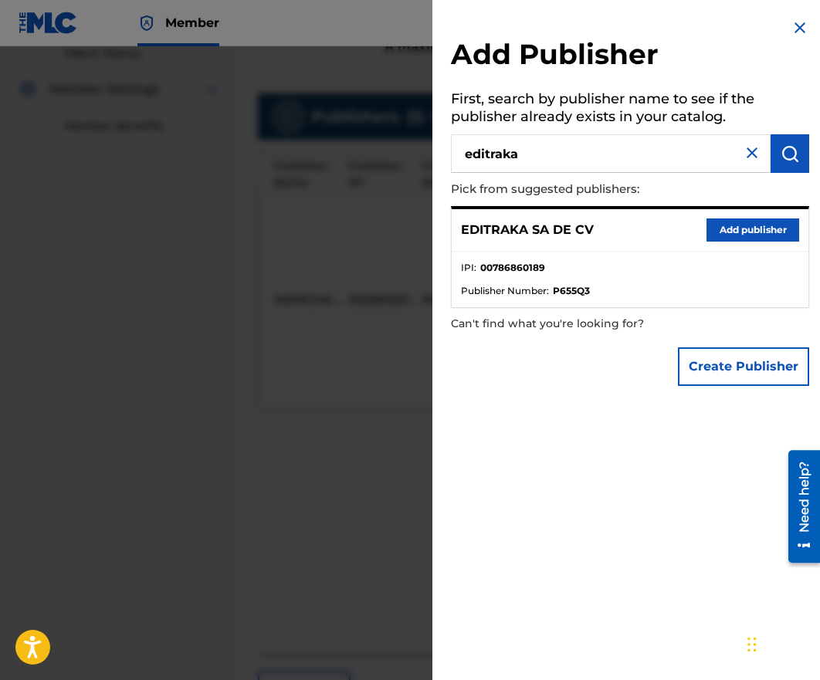
click at [727, 228] on button "Add publisher" at bounding box center [753, 230] width 93 height 23
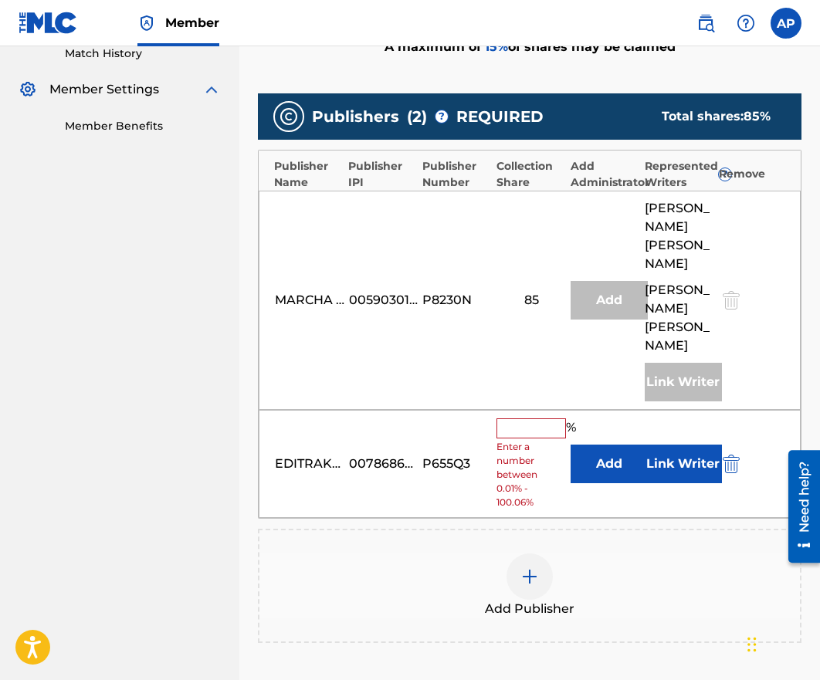
click at [574, 449] on button "Add" at bounding box center [609, 464] width 77 height 39
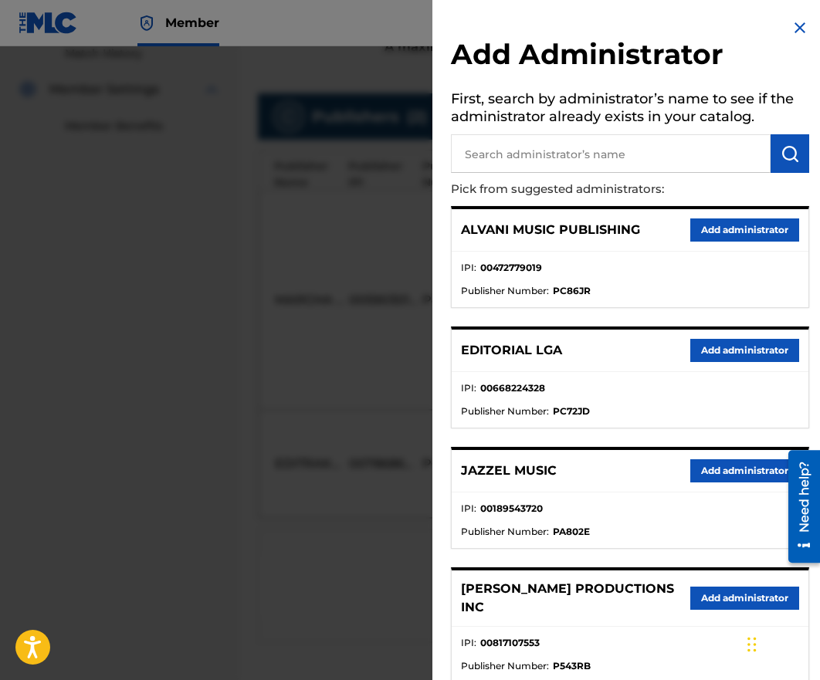
click at [576, 173] on p "Pick from suggested administrators:" at bounding box center [586, 189] width 270 height 33
click at [573, 161] on input "text" at bounding box center [611, 153] width 320 height 39
type input "maximo"
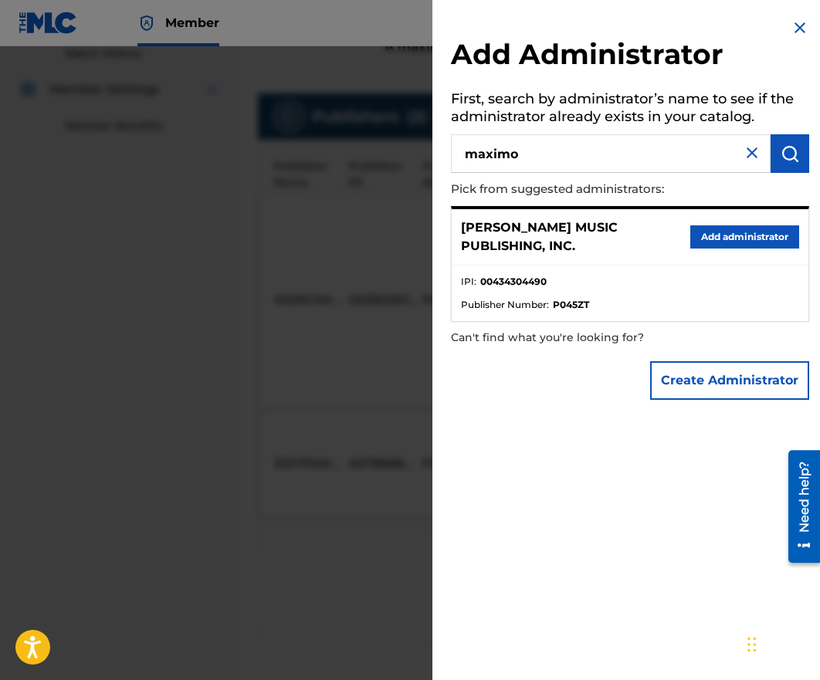
click at [723, 219] on div "[PERSON_NAME] MUSIC PUBLISHING, INC. Add administrator" at bounding box center [630, 237] width 357 height 56
click at [723, 233] on button "Add administrator" at bounding box center [744, 237] width 109 height 23
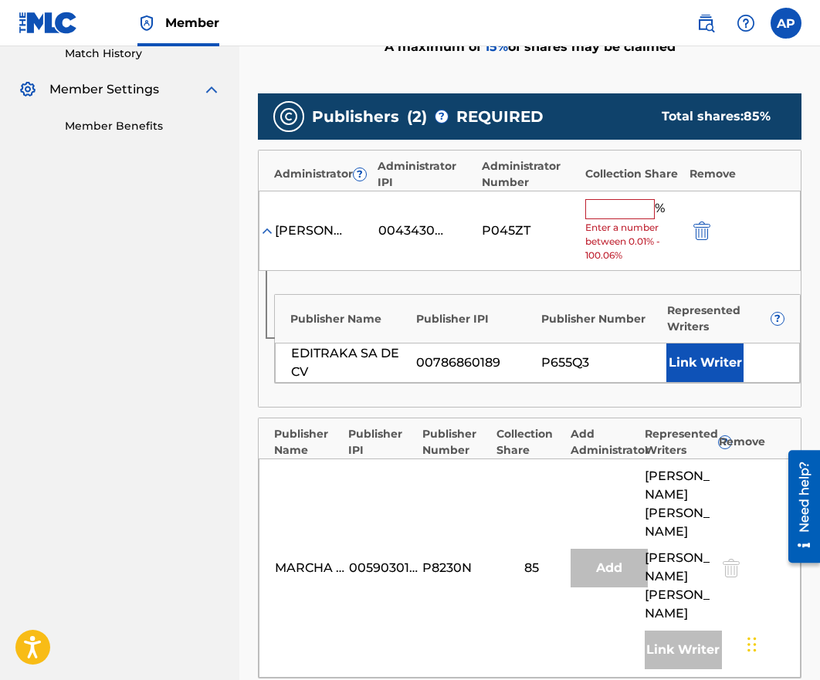
click at [619, 192] on div "[PERSON_NAME] MUSIC PUBLISHING, INC. 00434304490 P045ZT % Enter a number betwee…" at bounding box center [530, 231] width 542 height 81
click at [619, 201] on input "text" at bounding box center [620, 209] width 70 height 20
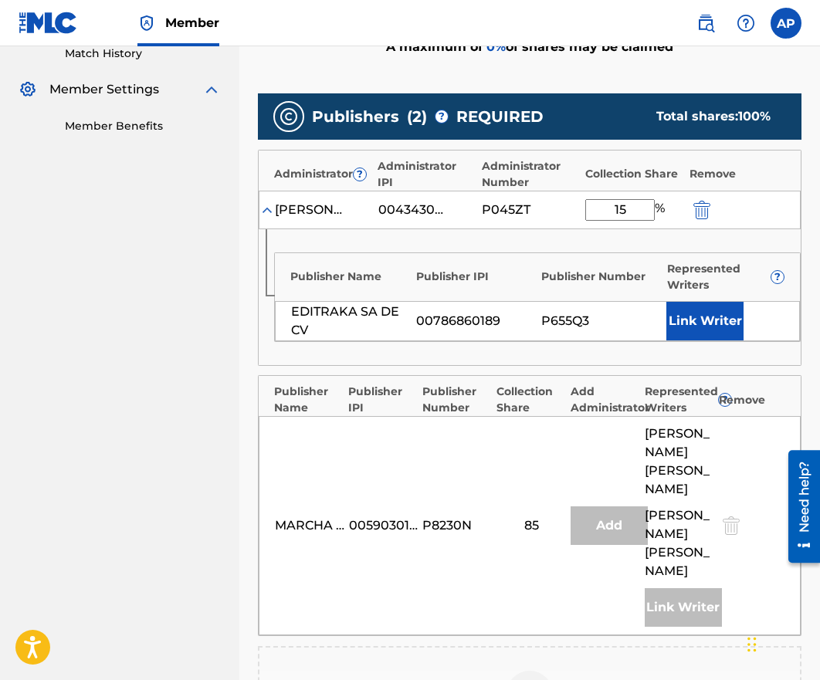
type input "15"
click at [561, 246] on div "Publisher Name Publisher IPI Publisher Number Represented Writers ? EDITRAKA SA…" at bounding box center [530, 297] width 542 height 136
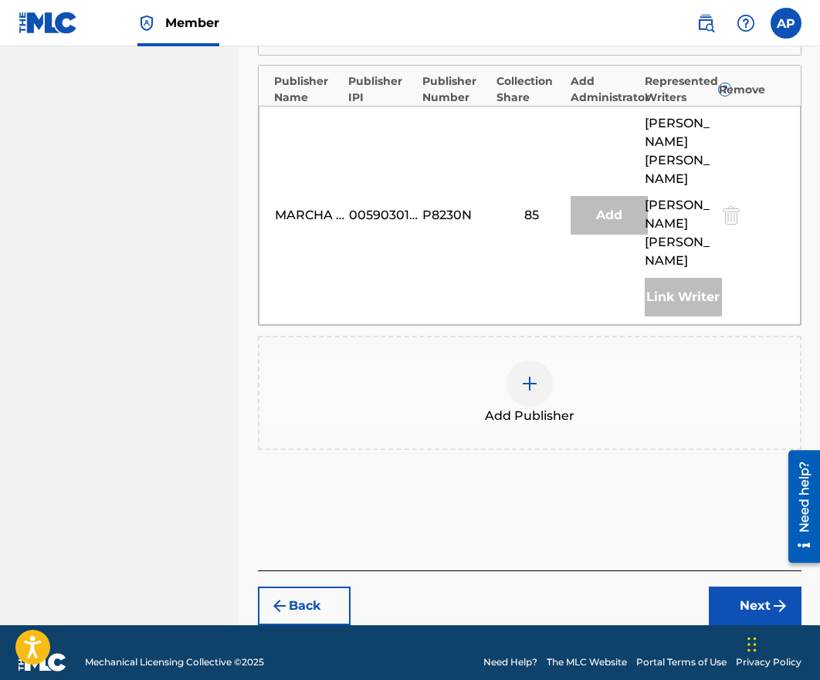
click at [744, 590] on button "Next" at bounding box center [755, 606] width 93 height 39
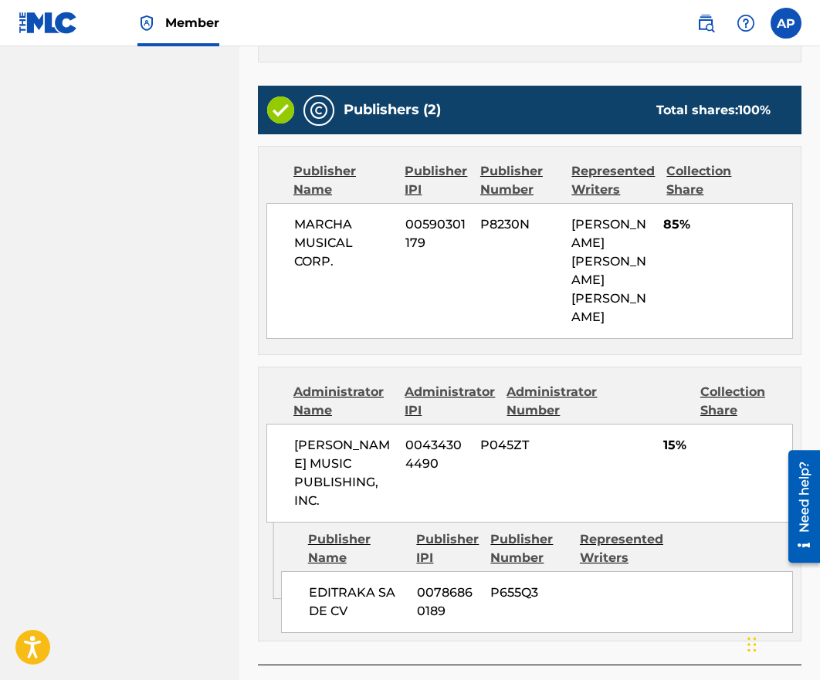
scroll to position [761, 0]
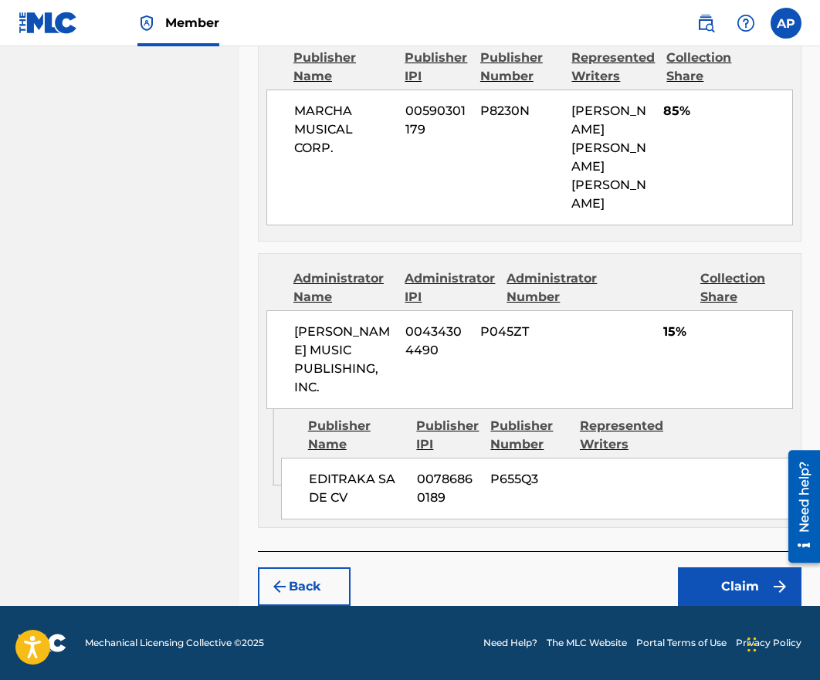
click at [687, 568] on button "Claim" at bounding box center [740, 587] width 124 height 39
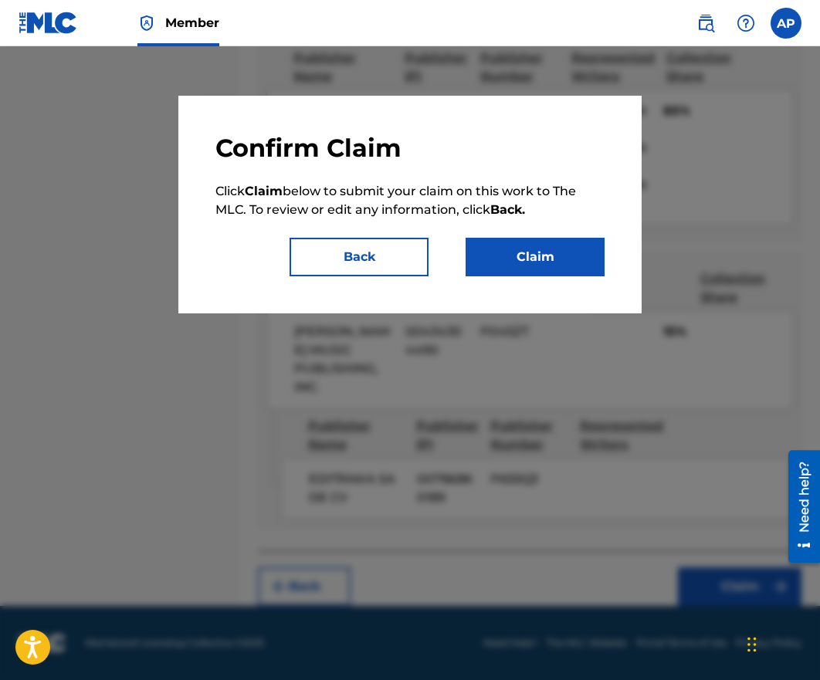
click at [544, 256] on button "Claim" at bounding box center [535, 257] width 139 height 39
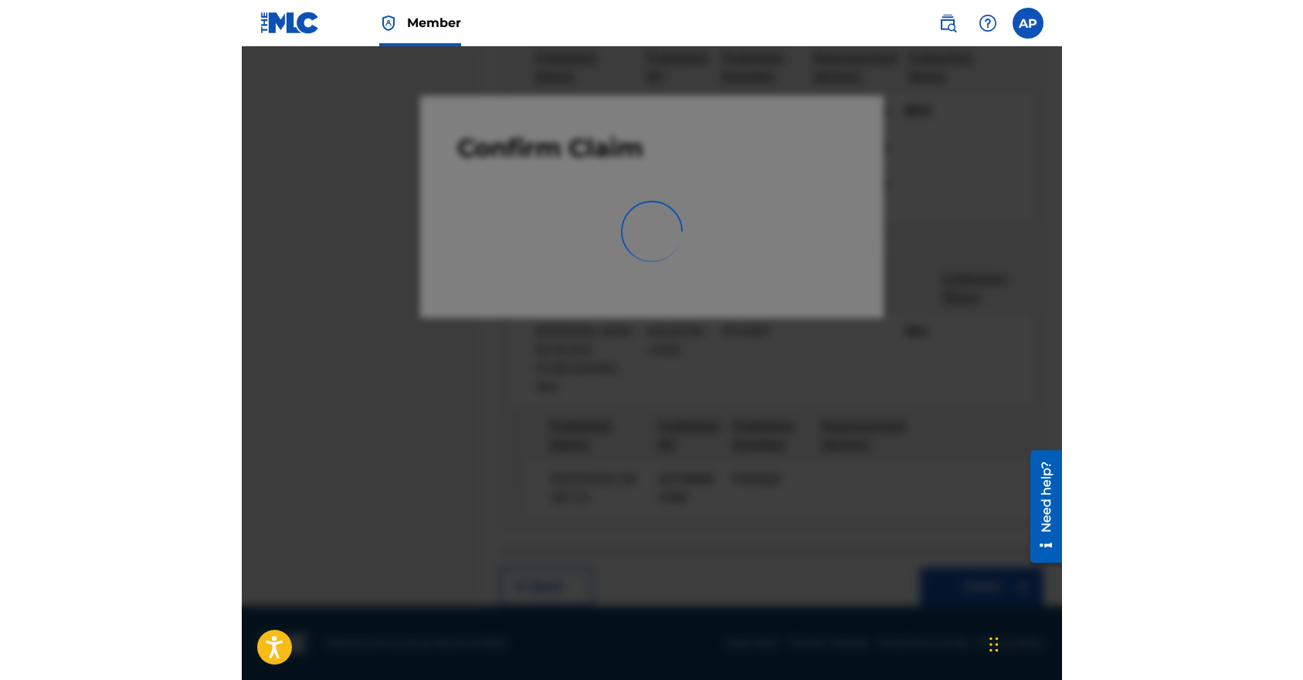
scroll to position [0, 0]
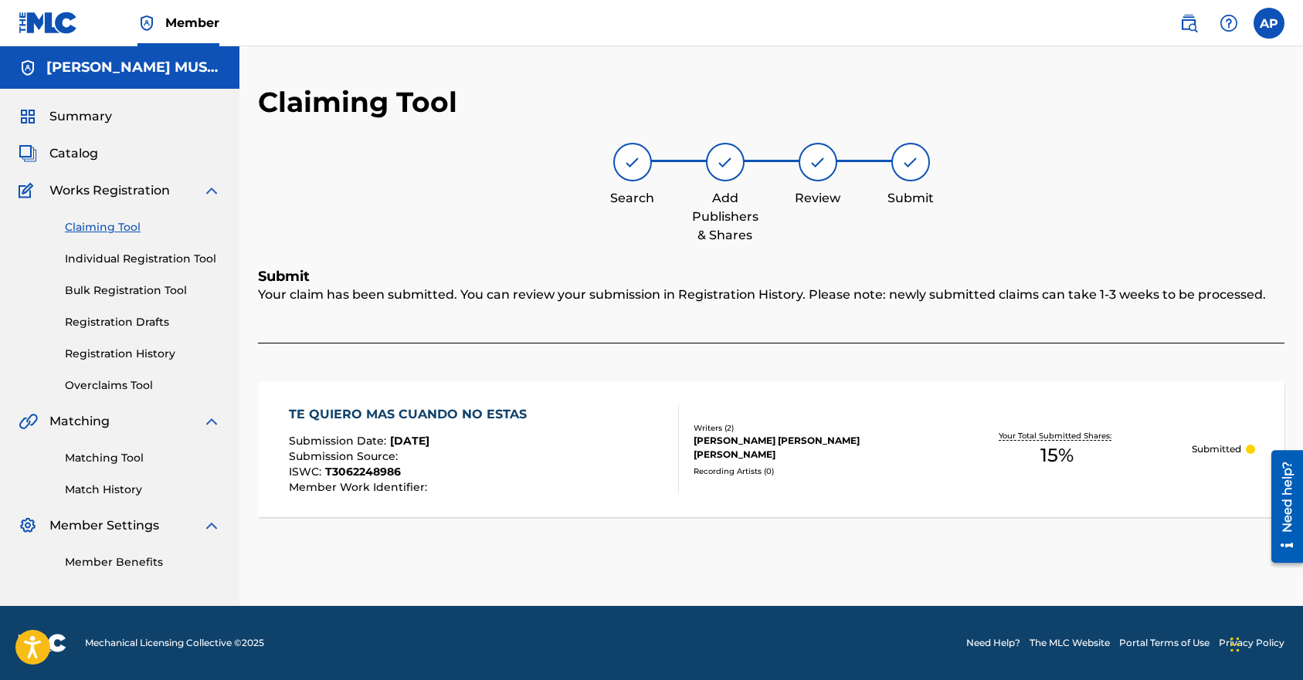
click at [103, 226] on link "Claiming Tool" at bounding box center [143, 227] width 156 height 16
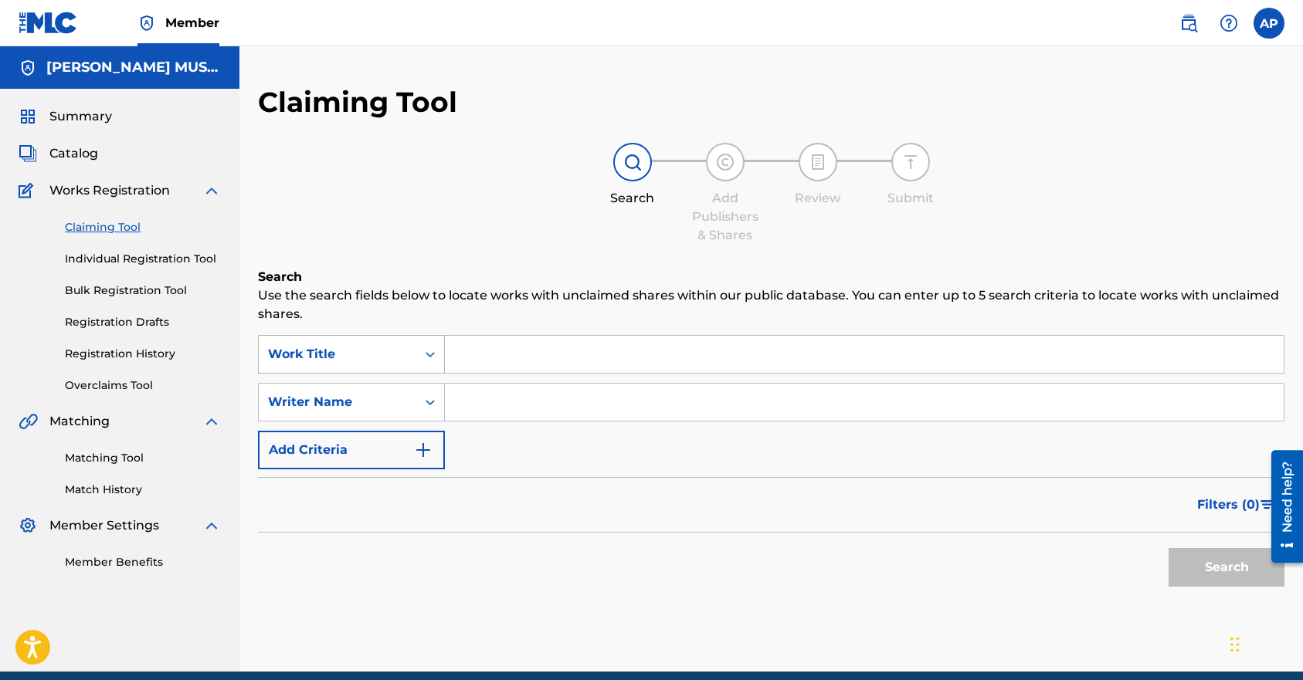
click at [382, 340] on div "Work Title" at bounding box center [338, 354] width 158 height 29
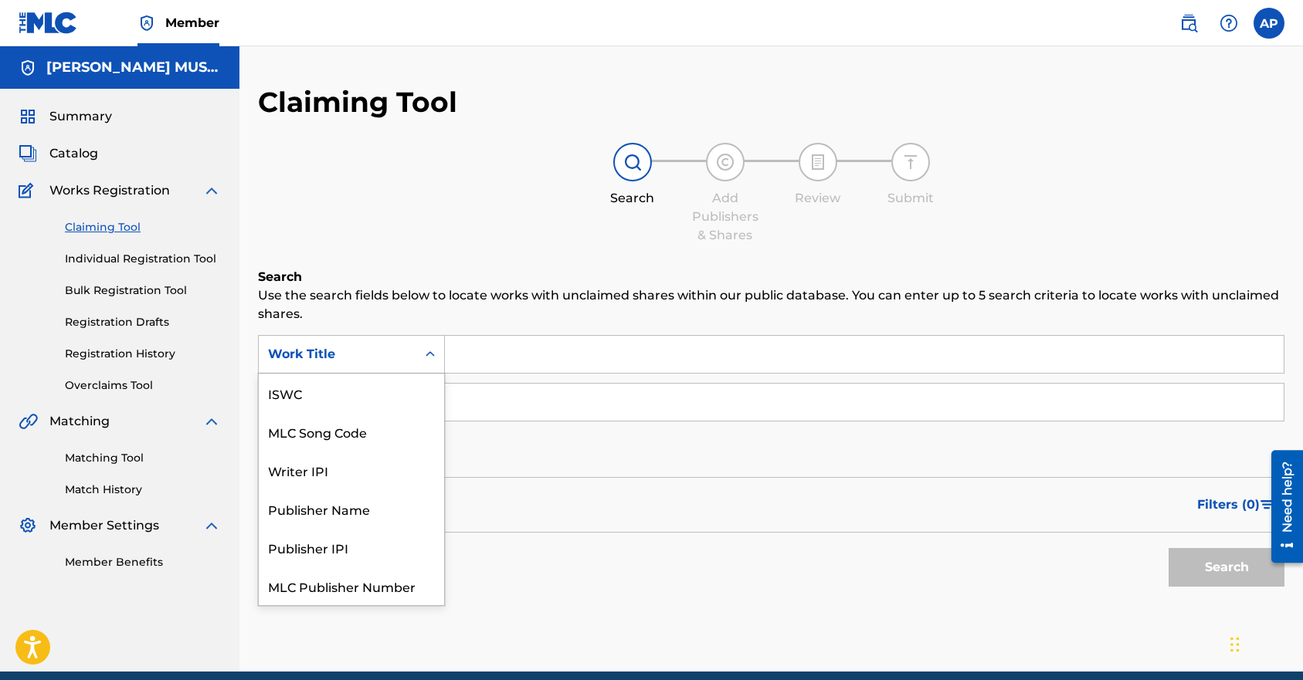
scroll to position [39, 0]
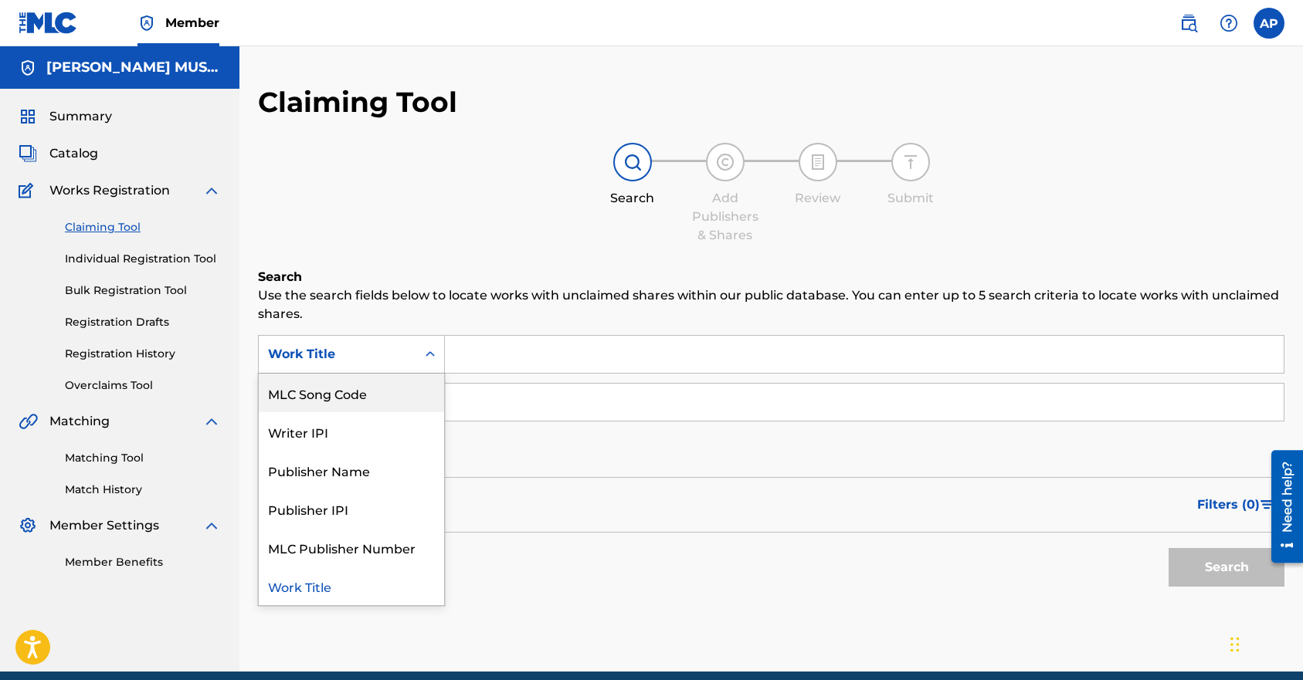
click at [377, 388] on div "MLC Song Code" at bounding box center [351, 393] width 185 height 39
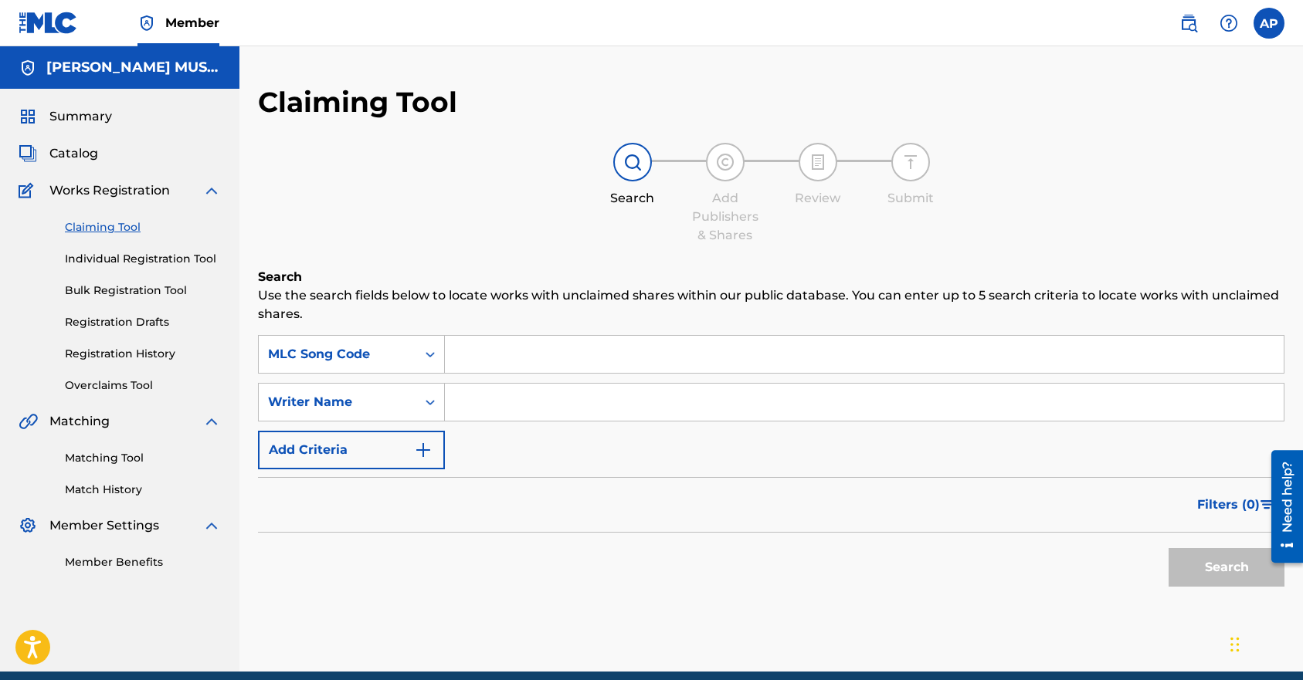
click at [477, 347] on input "Search Form" at bounding box center [864, 354] width 839 height 37
paste input "KE6OTS"
type input "KE6OTS"
click at [867, 548] on button "Search" at bounding box center [1226, 567] width 116 height 39
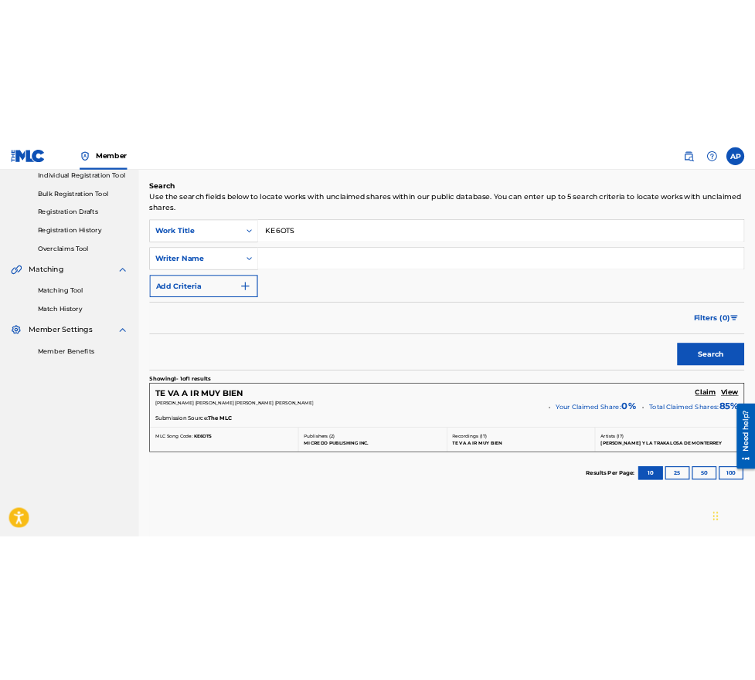
scroll to position [280, 0]
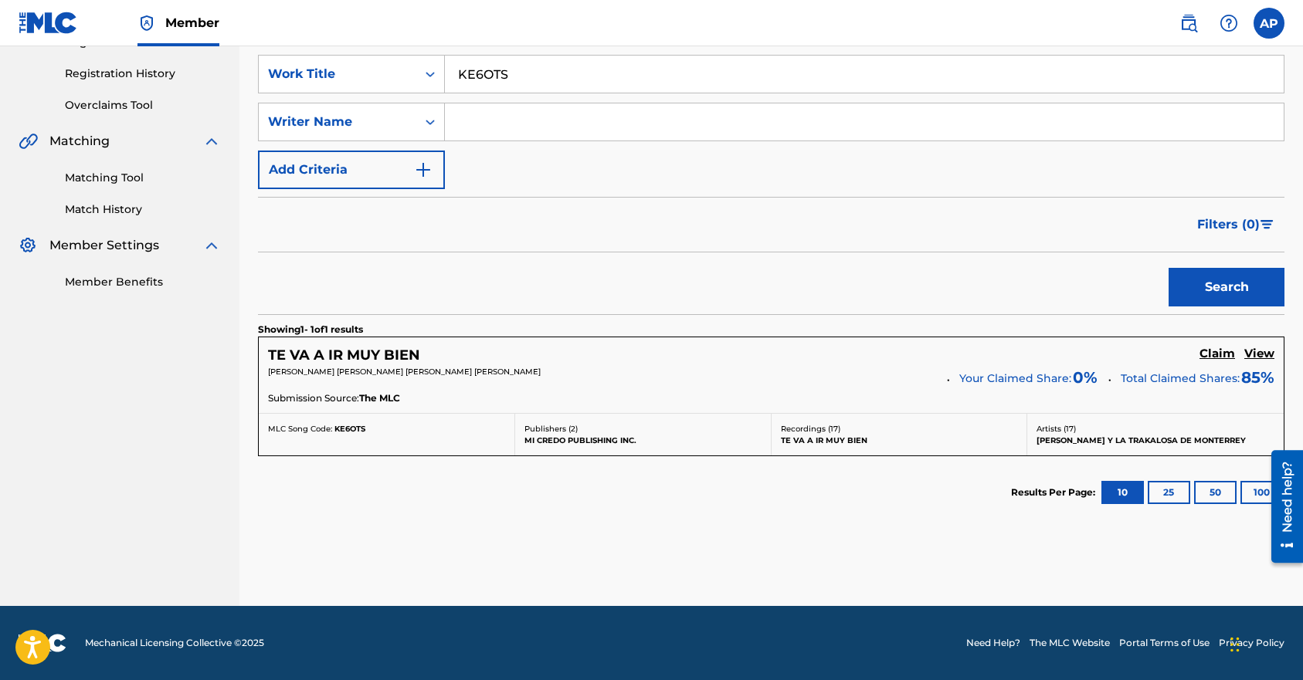
click at [867, 352] on h5 "Claim" at bounding box center [1217, 354] width 36 height 15
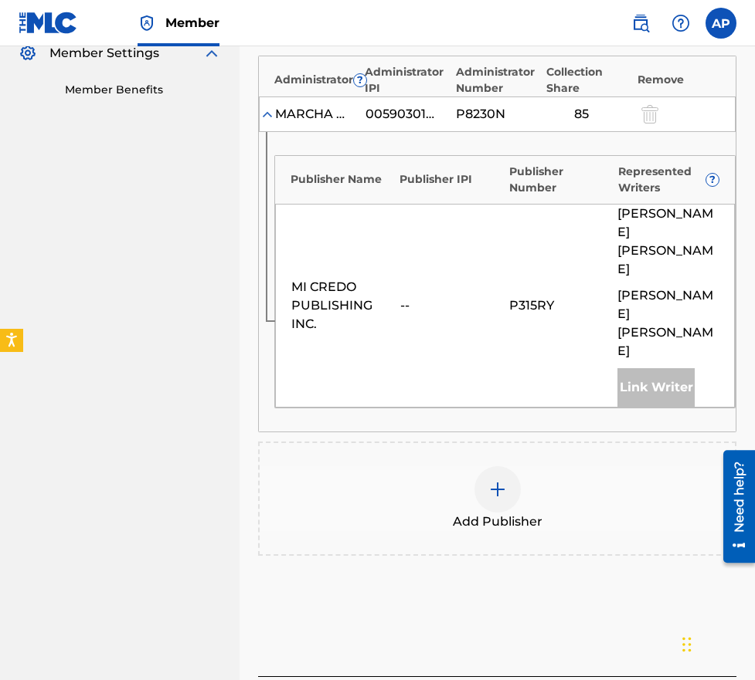
scroll to position [479, 0]
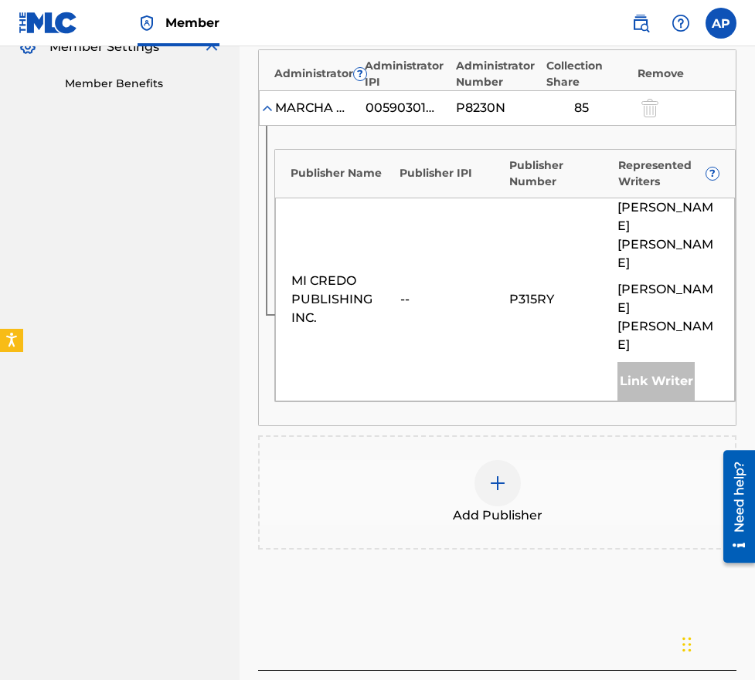
click at [518, 471] on div at bounding box center [497, 483] width 46 height 46
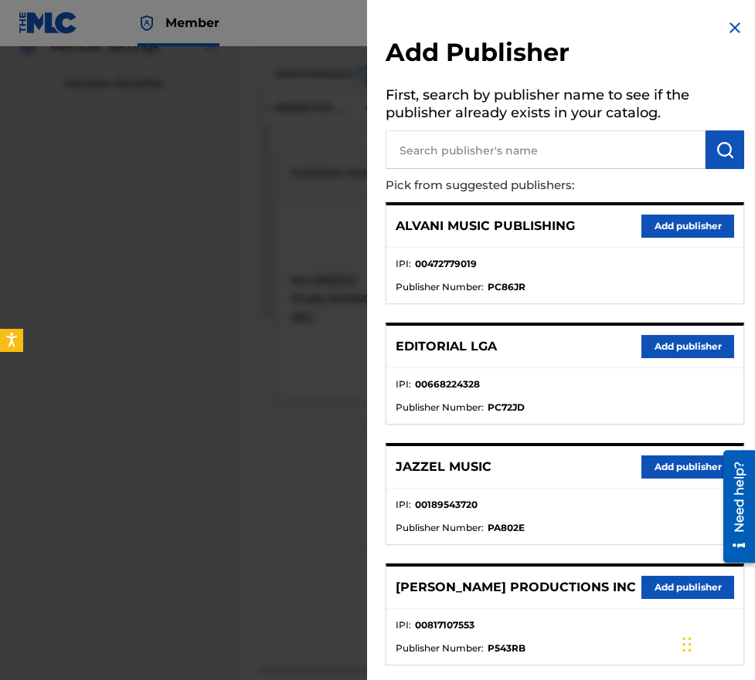
click at [459, 167] on input "text" at bounding box center [545, 150] width 320 height 39
type input "editraka"
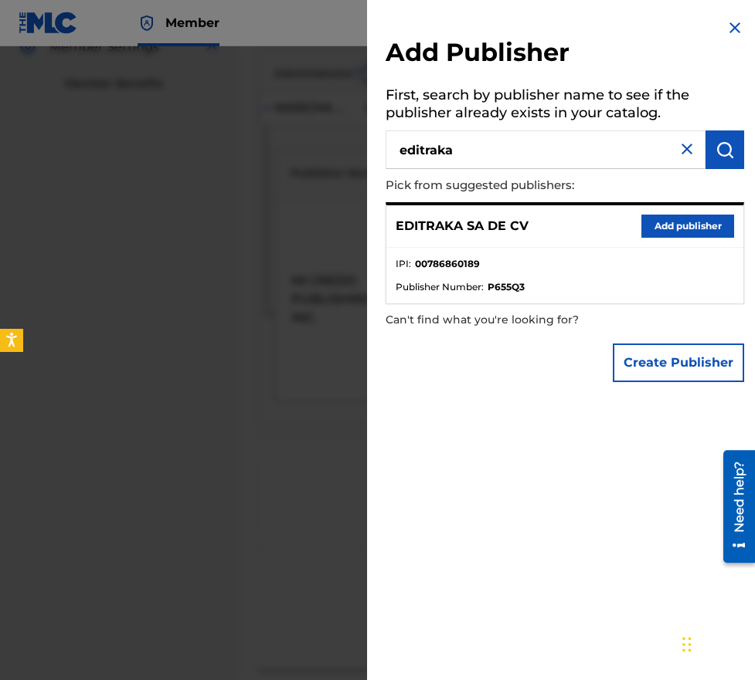
click at [665, 229] on button "Add publisher" at bounding box center [687, 226] width 93 height 23
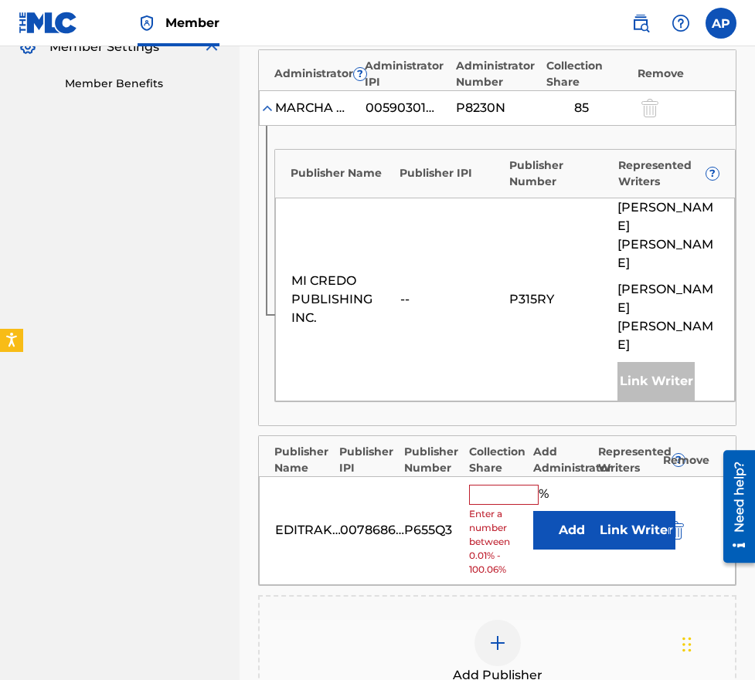
click at [571, 523] on button "Add" at bounding box center [571, 530] width 77 height 39
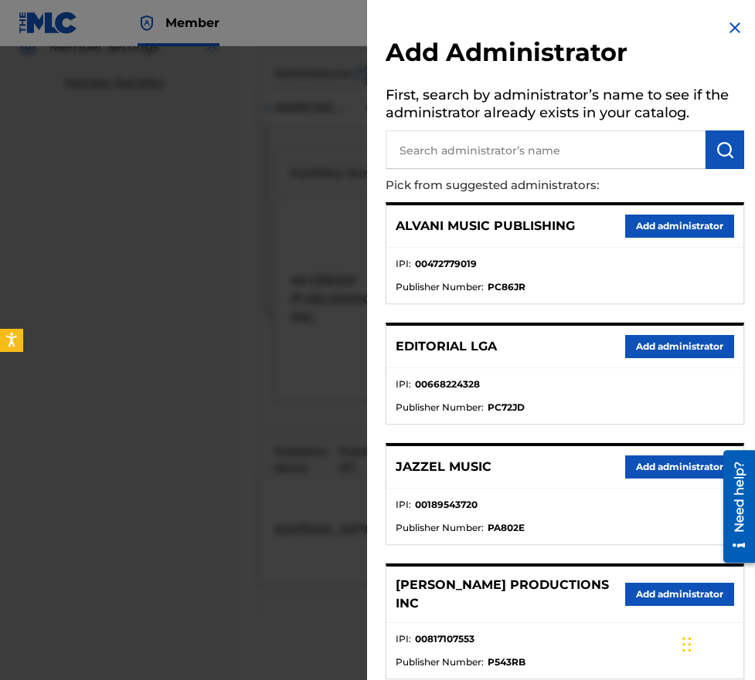
click at [490, 152] on input "text" at bounding box center [545, 150] width 320 height 39
type input "Maximo"
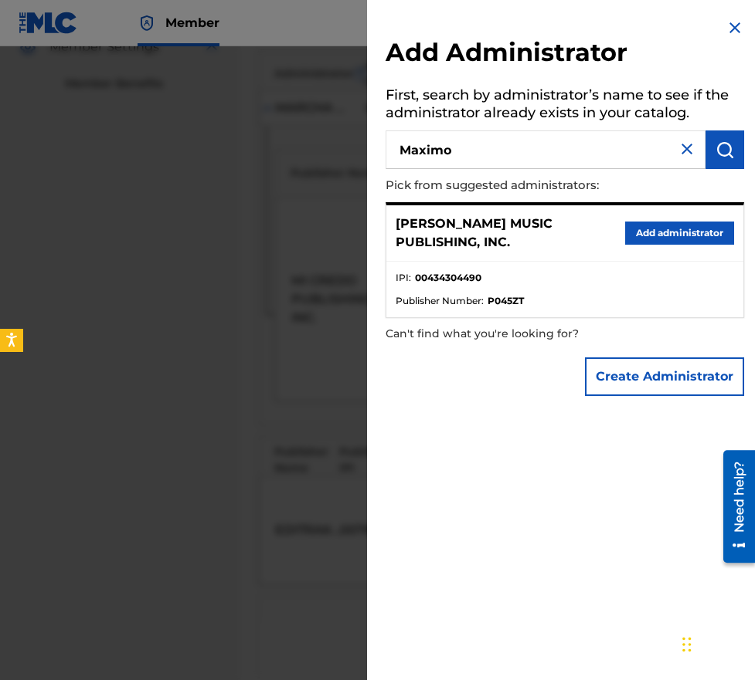
click at [696, 230] on button "Add administrator" at bounding box center [679, 233] width 109 height 23
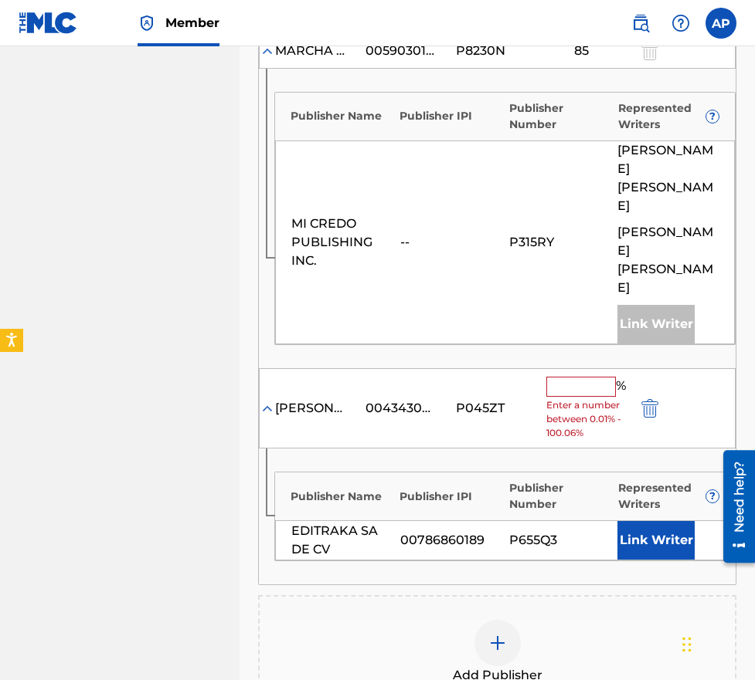
scroll to position [538, 0]
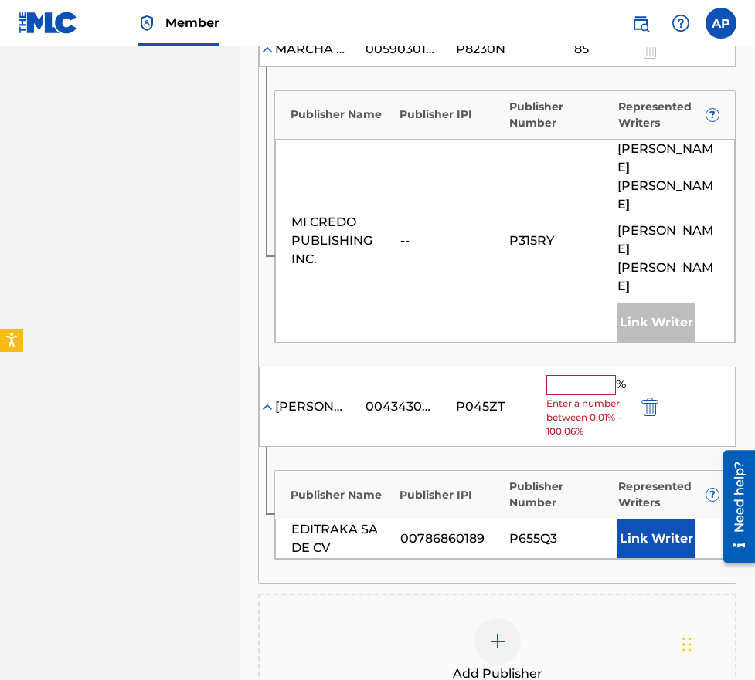
click at [570, 397] on span "Enter a number between 0.01% - 100.06%" at bounding box center [587, 418] width 83 height 42
click at [557, 375] on input "text" at bounding box center [581, 385] width 70 height 20
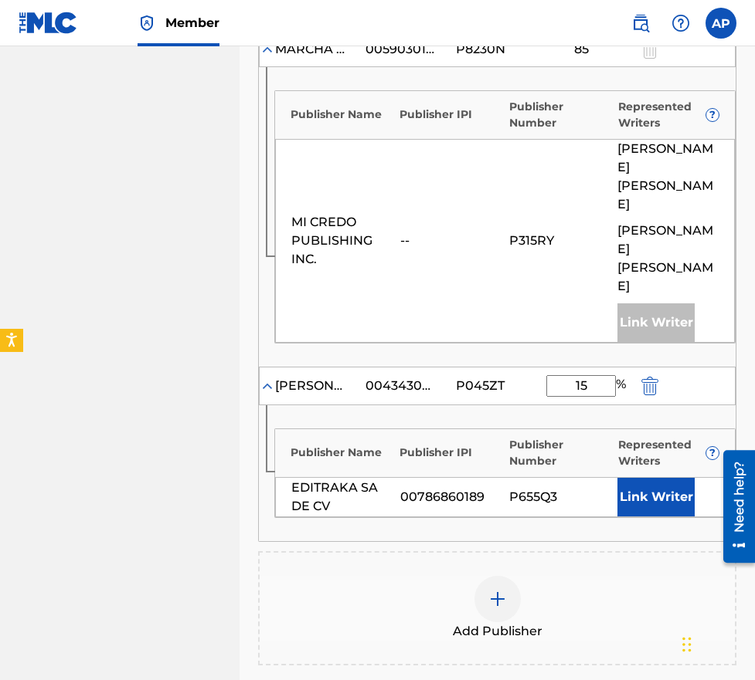
type input "15"
click at [361, 339] on div "Publisher Name Publisher IPI Publisher Number Represented Writers ? MI CREDO PU…" at bounding box center [497, 217] width 476 height 300
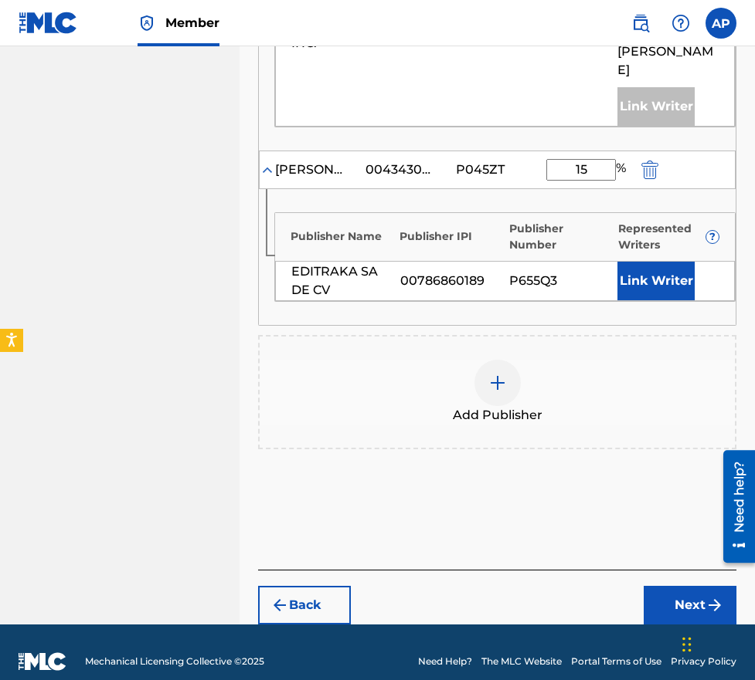
click at [667, 586] on button "Next" at bounding box center [689, 605] width 93 height 39
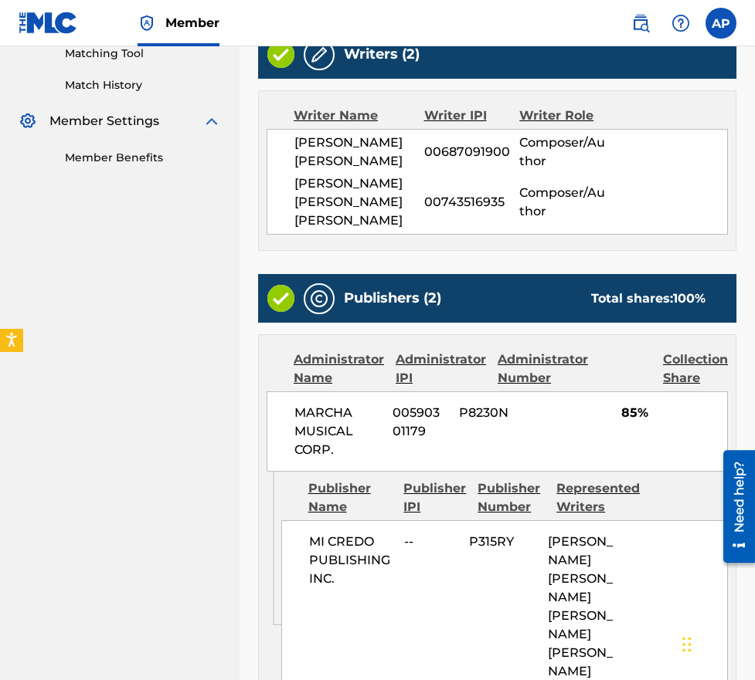
scroll to position [880, 0]
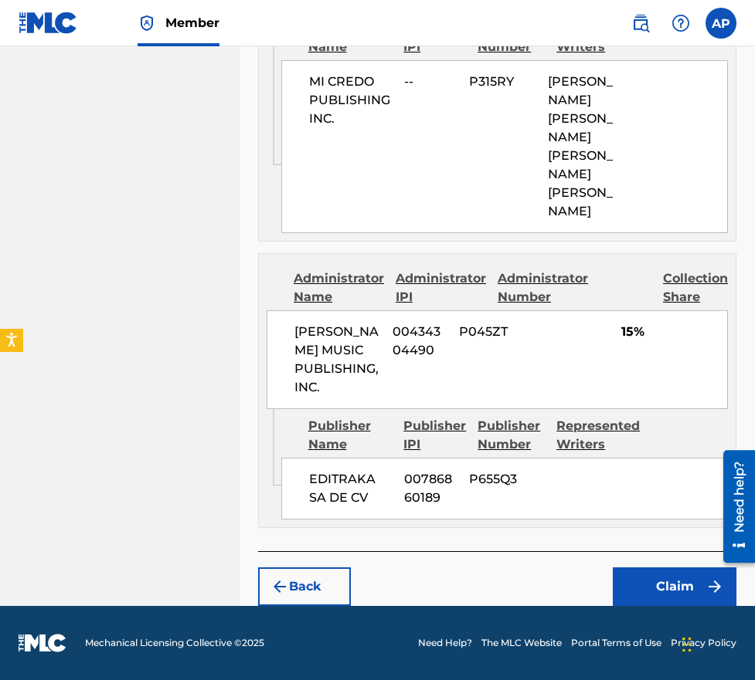
click at [638, 572] on button "Claim" at bounding box center [674, 587] width 124 height 39
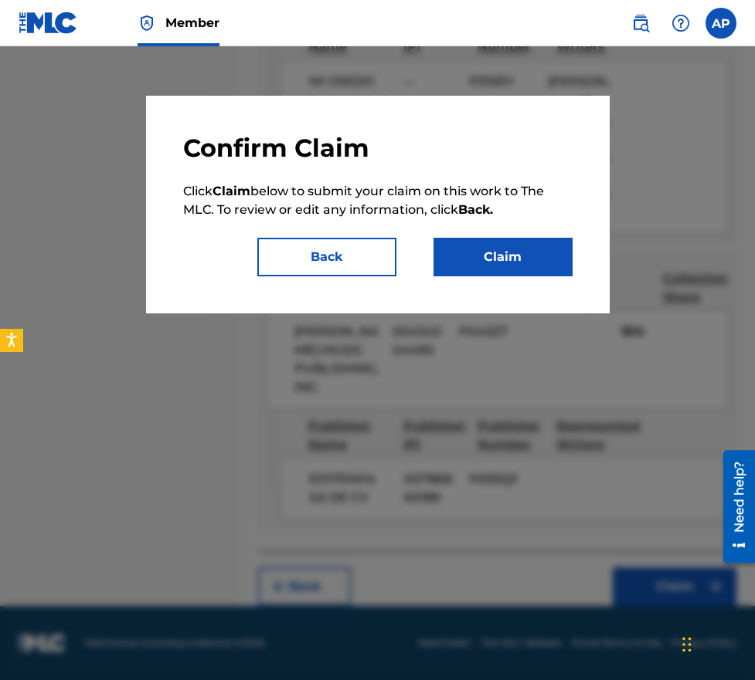
click at [461, 266] on button "Claim" at bounding box center [502, 257] width 139 height 39
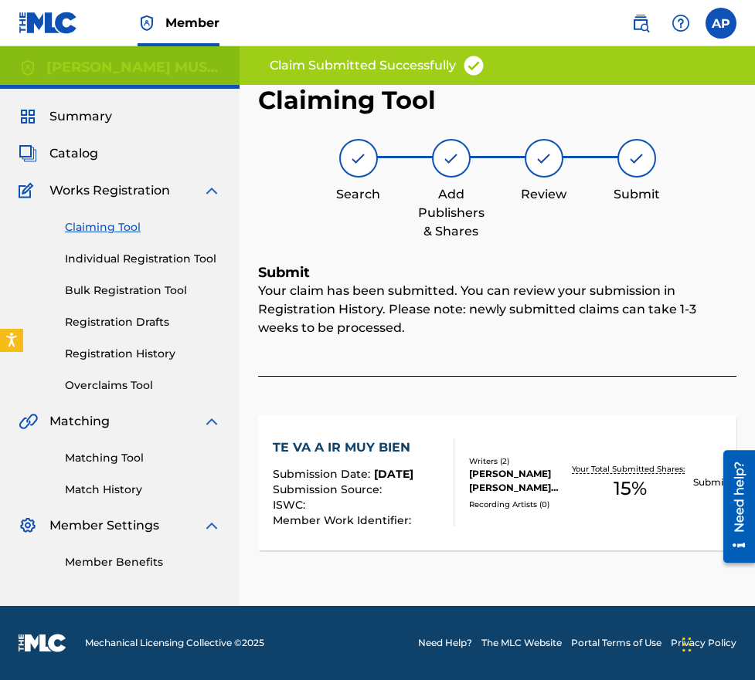
scroll to position [0, 0]
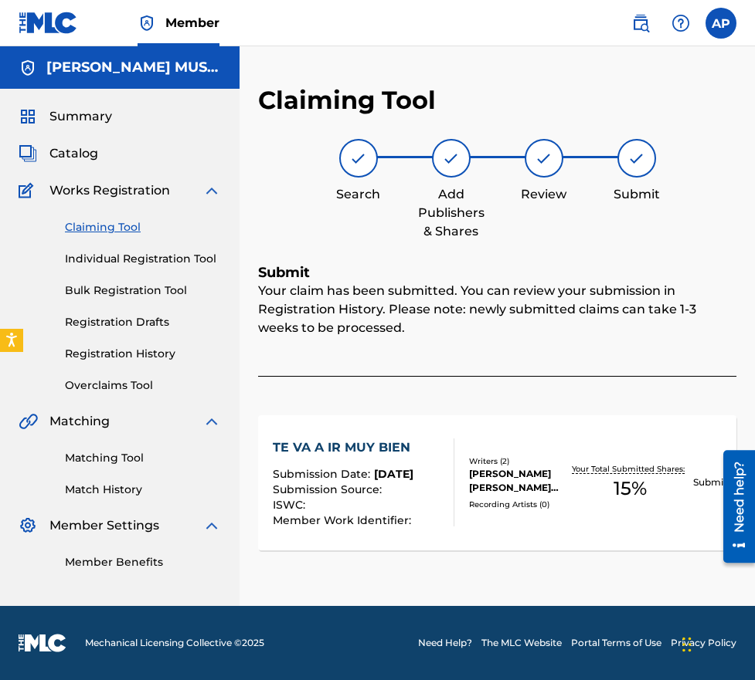
click at [117, 239] on div "Claiming Tool Individual Registration Tool Bulk Registration Tool Registration …" at bounding box center [120, 297] width 202 height 194
click at [114, 234] on link "Claiming Tool" at bounding box center [143, 227] width 156 height 16
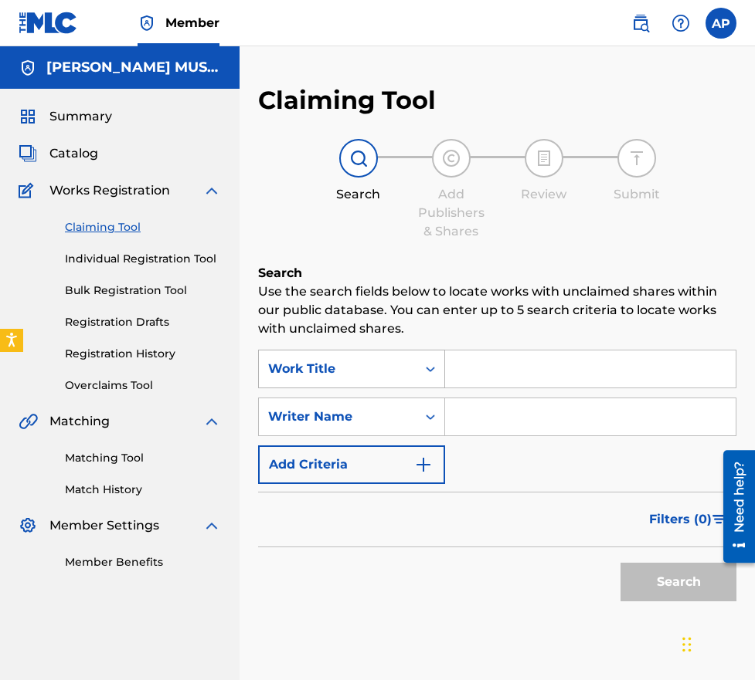
click at [389, 376] on div "Work Title" at bounding box center [337, 369] width 139 height 19
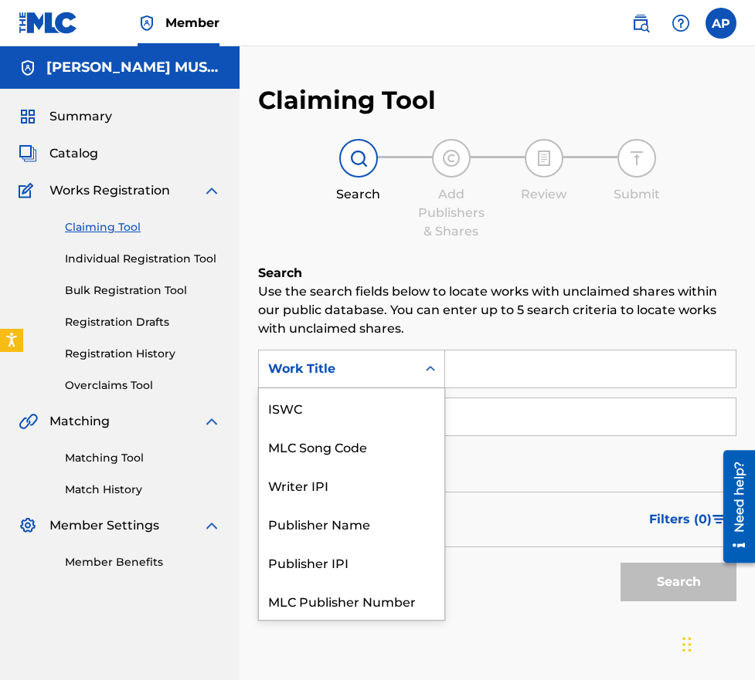
scroll to position [39, 0]
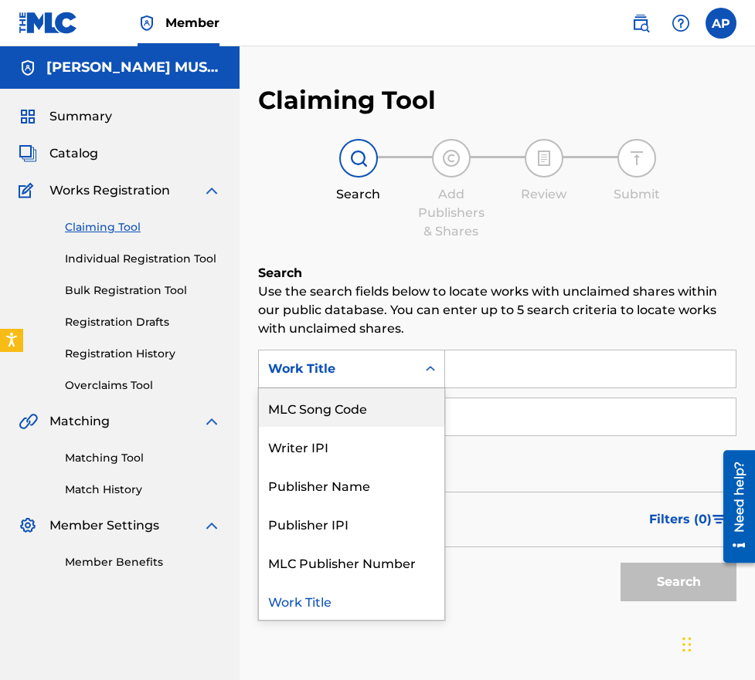
click at [365, 413] on div "MLC Song Code" at bounding box center [351, 407] width 185 height 39
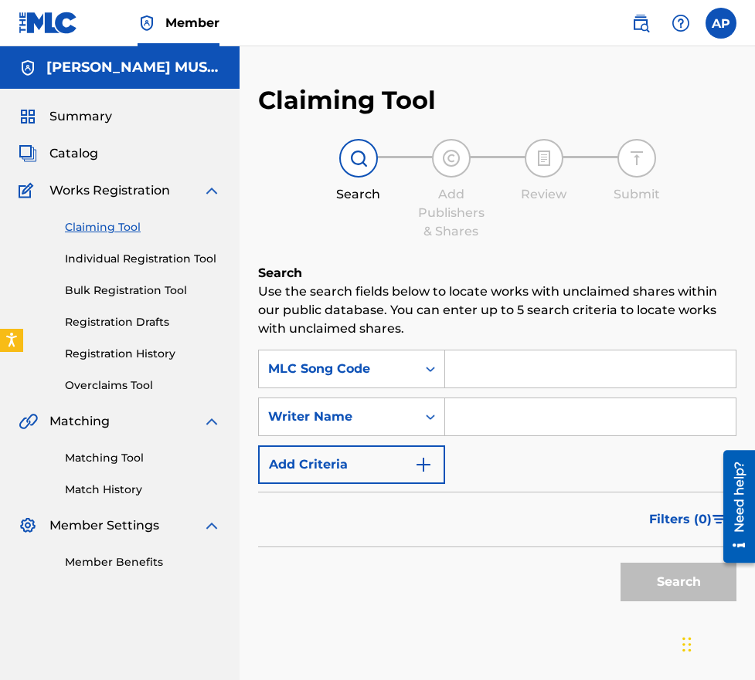
click at [443, 392] on div "SearchWithCriteria1a147301-1134-4318-b4d0-8757c115dcb7 MLC Song Code SearchWith…" at bounding box center [497, 417] width 478 height 134
click at [463, 375] on input "Search Form" at bounding box center [590, 369] width 290 height 37
paste input "TVGDAK"
type input "TVGDAK"
click at [620, 563] on button "Search" at bounding box center [678, 582] width 116 height 39
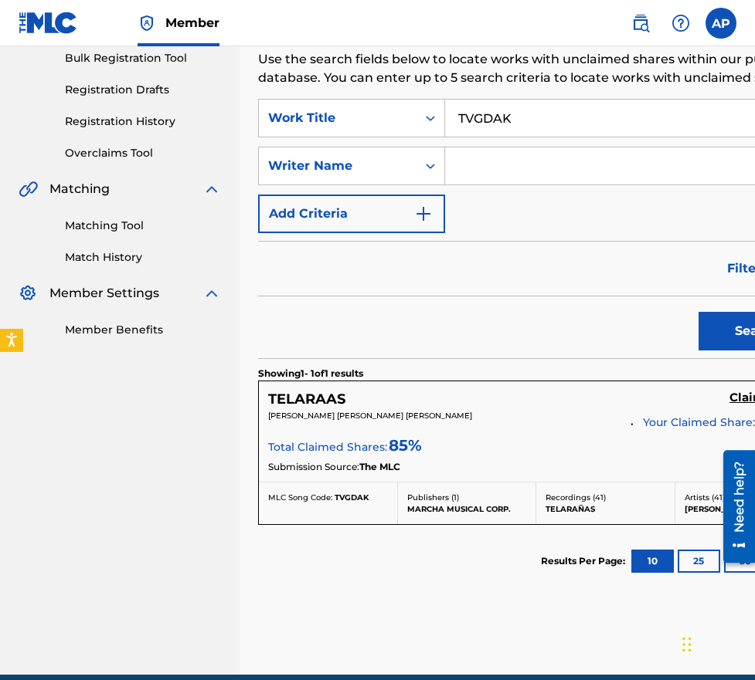
scroll to position [232, 0]
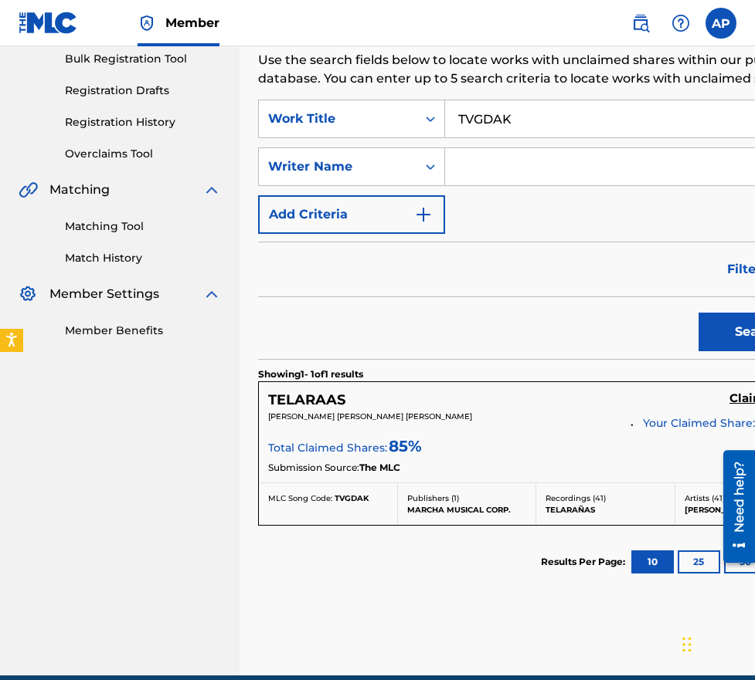
click at [736, 406] on link "Claim" at bounding box center [747, 400] width 36 height 17
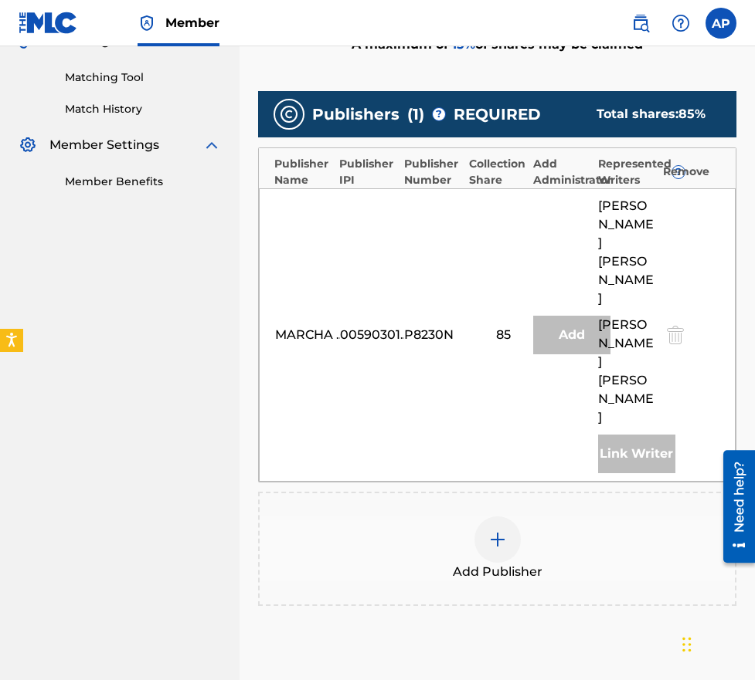
scroll to position [382, 0]
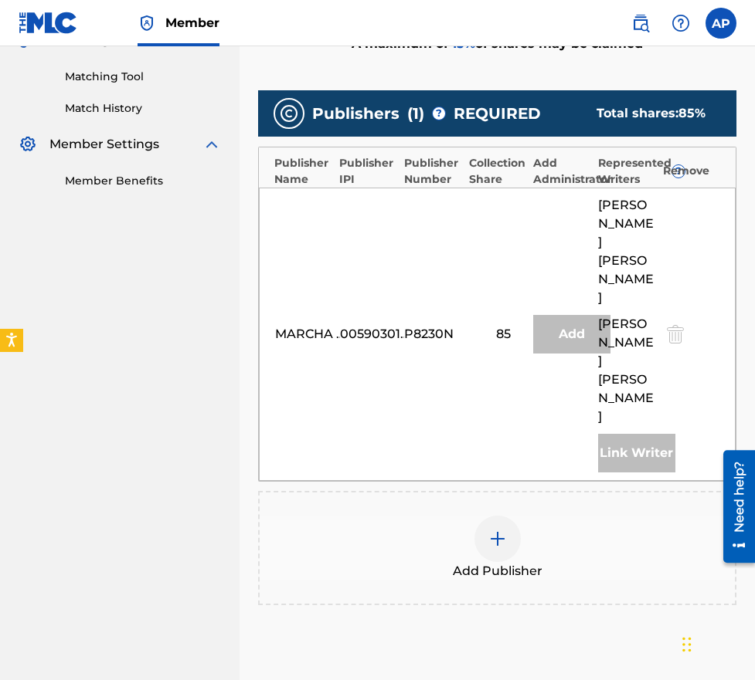
click at [518, 516] on div at bounding box center [497, 539] width 46 height 46
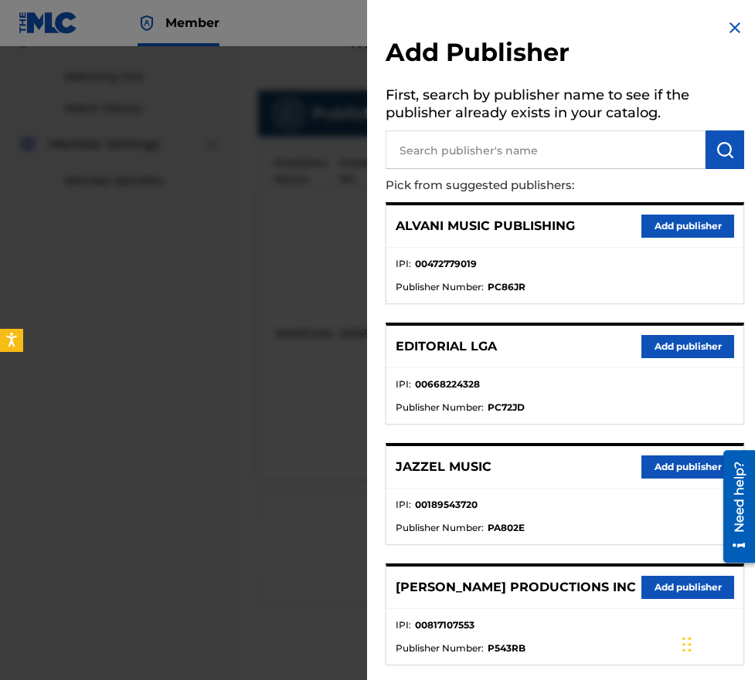
click at [520, 164] on input "text" at bounding box center [545, 150] width 320 height 39
type input "editraka"
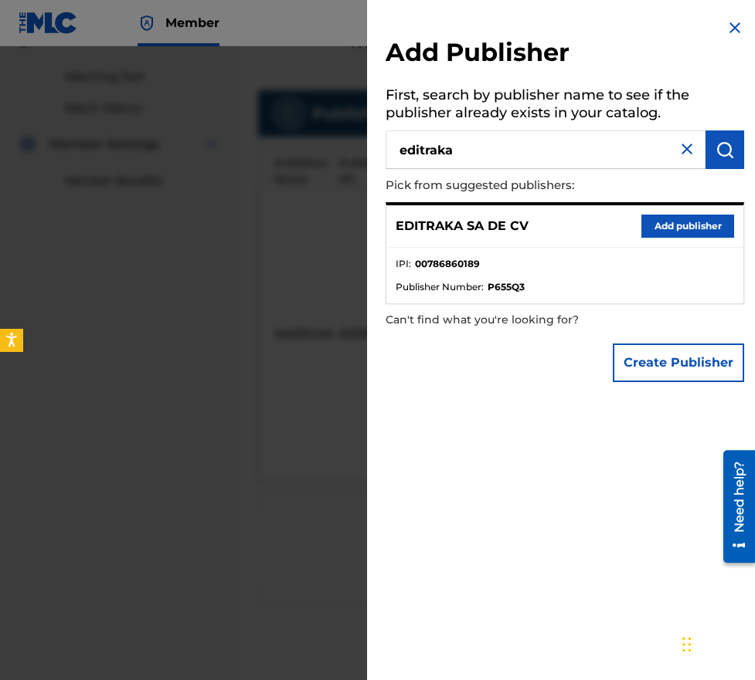
click at [652, 242] on div "EDITRAKA SA DE CV Add publisher" at bounding box center [564, 226] width 357 height 42
click at [651, 233] on button "Add publisher" at bounding box center [687, 226] width 93 height 23
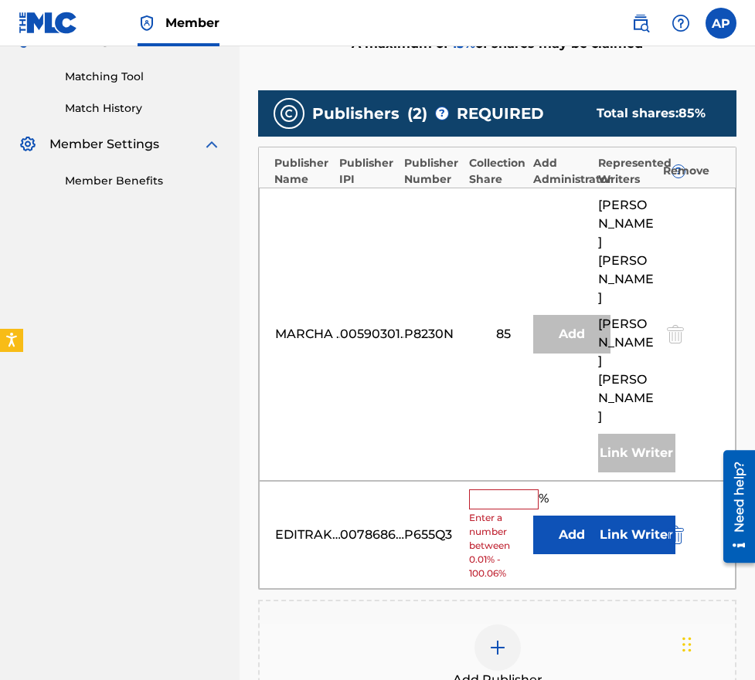
click at [473, 490] on input "text" at bounding box center [504, 500] width 70 height 20
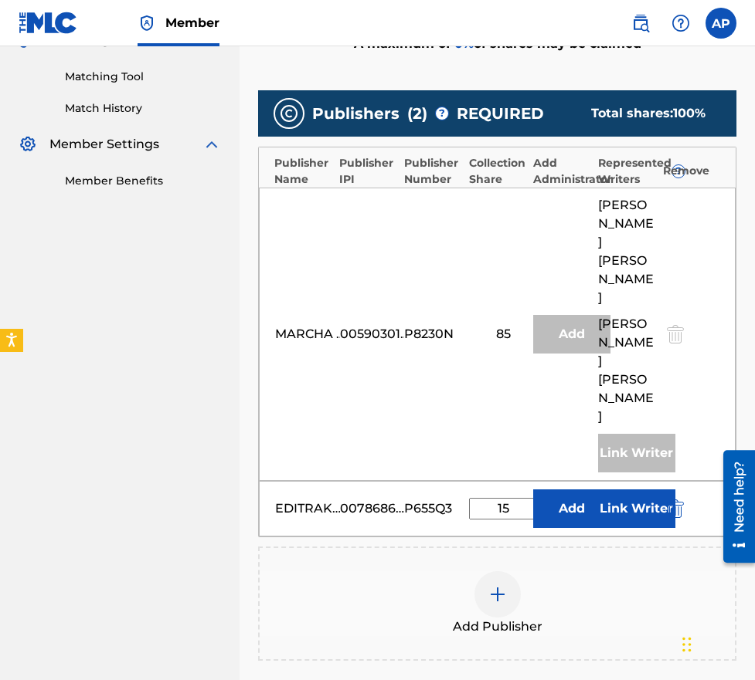
type input "15"
click at [553, 490] on button "Add" at bounding box center [571, 509] width 77 height 39
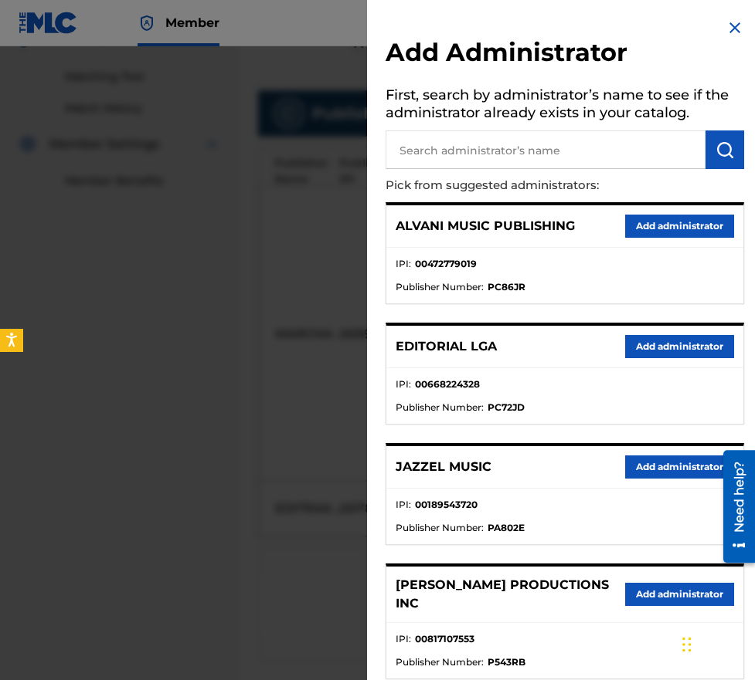
click at [502, 164] on input "text" at bounding box center [545, 150] width 320 height 39
type input ","
type input "maximo"
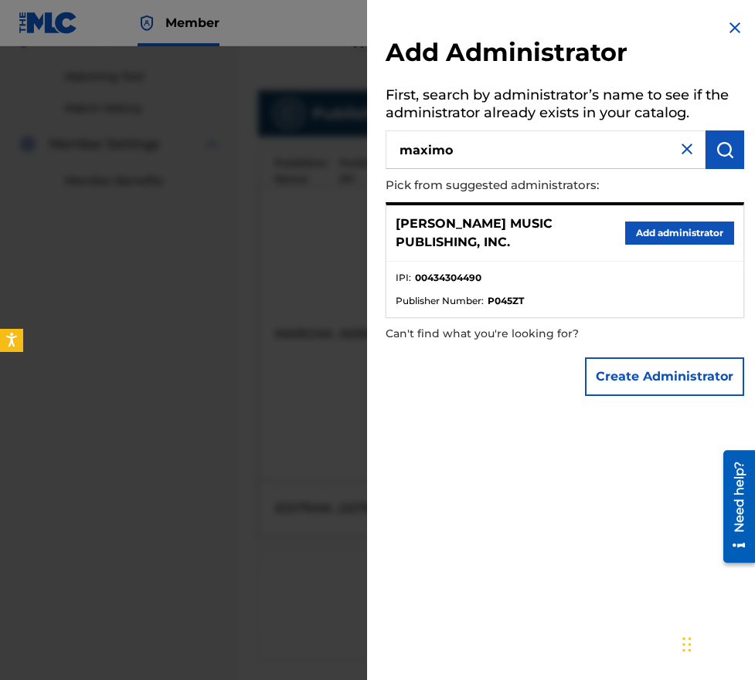
click at [653, 228] on button "Add administrator" at bounding box center [679, 233] width 109 height 23
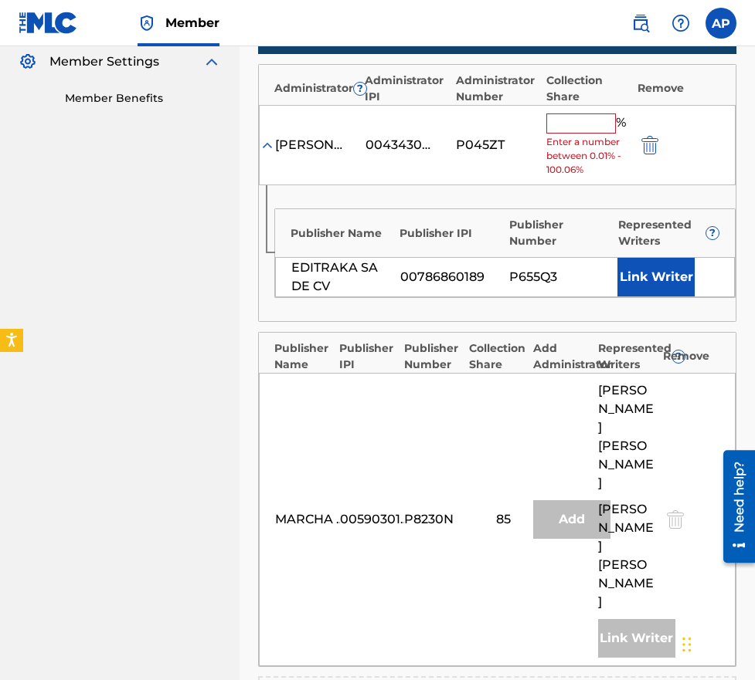
scroll to position [475, 0]
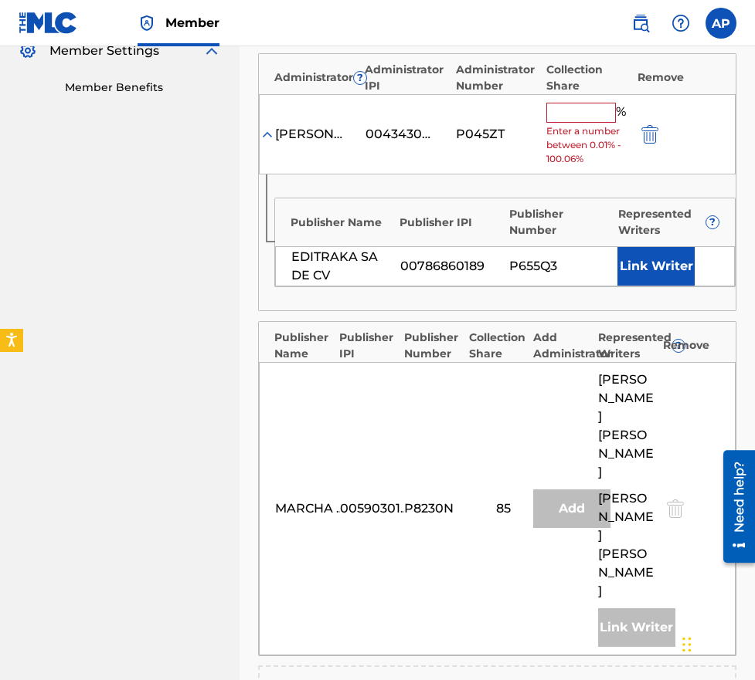
click at [561, 117] on input "text" at bounding box center [581, 113] width 70 height 20
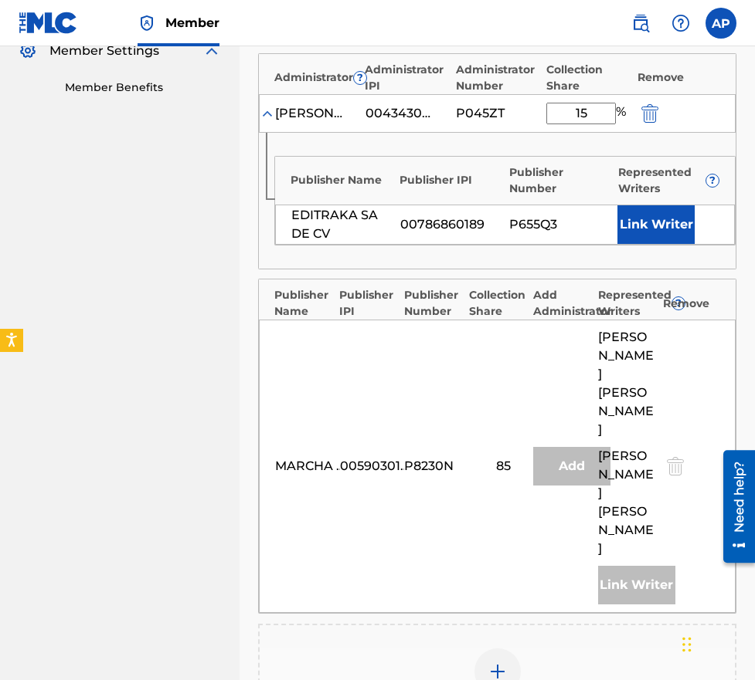
type input "15"
click at [484, 201] on div "Publisher Name Publisher IPI Publisher Number Represented Writers ? EDITRAKA SA…" at bounding box center [504, 201] width 461 height 90
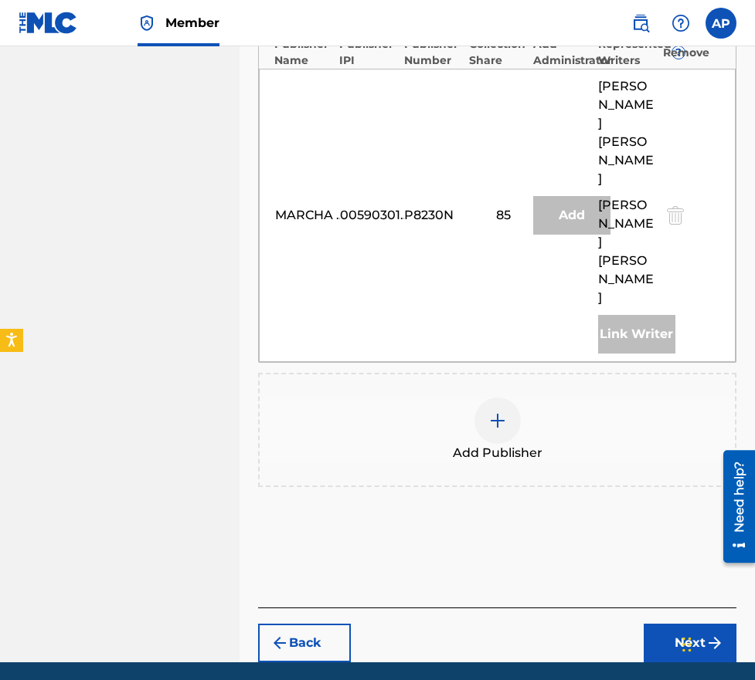
click at [657, 624] on button "Next" at bounding box center [689, 643] width 93 height 39
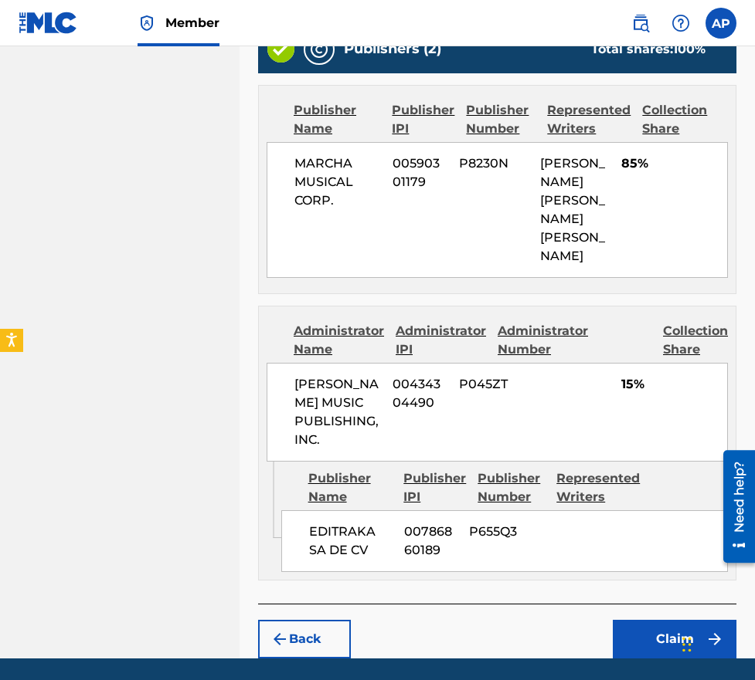
scroll to position [741, 0]
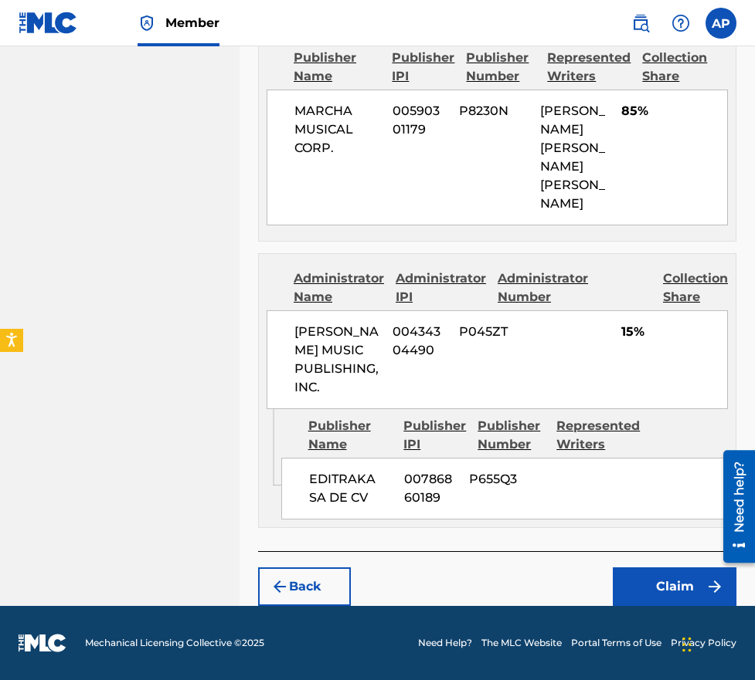
click at [714, 582] on img "submit" at bounding box center [714, 587] width 19 height 19
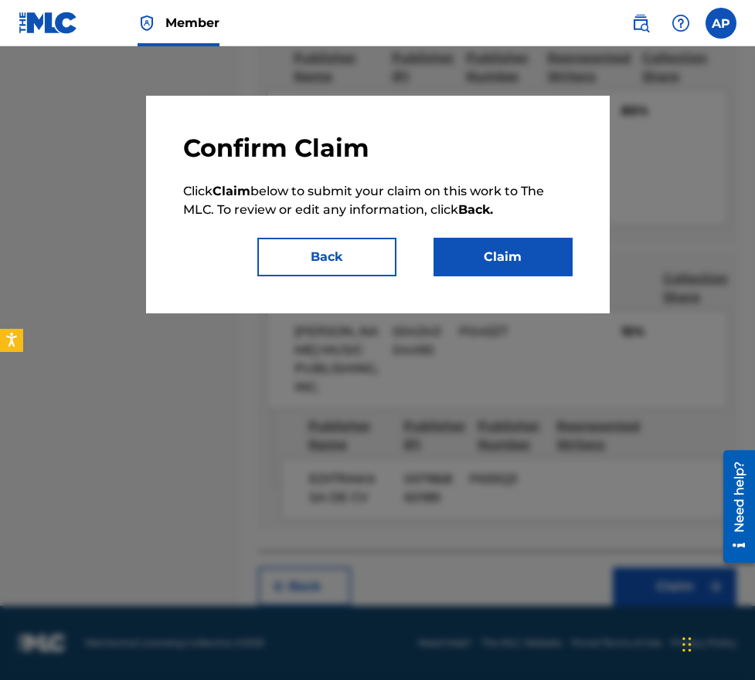
click at [494, 257] on button "Claim" at bounding box center [502, 257] width 139 height 39
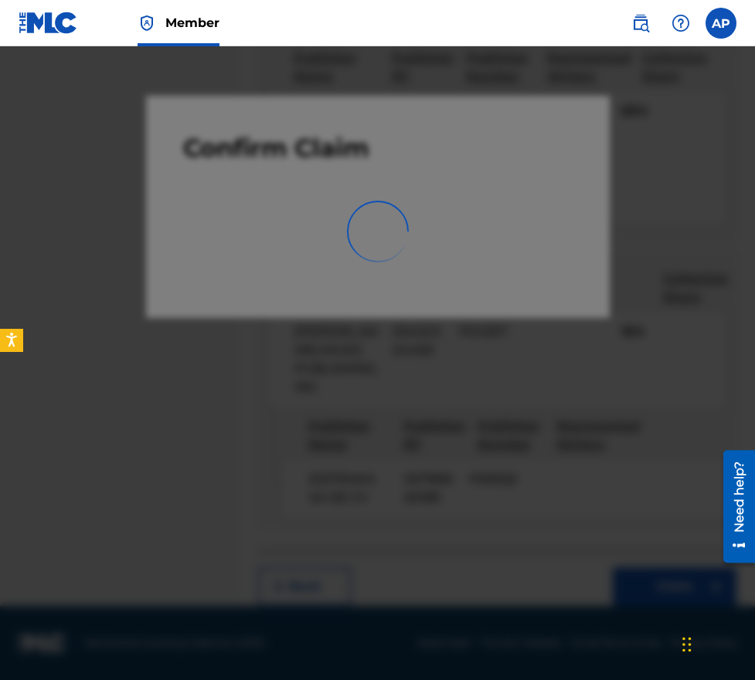
scroll to position [0, 0]
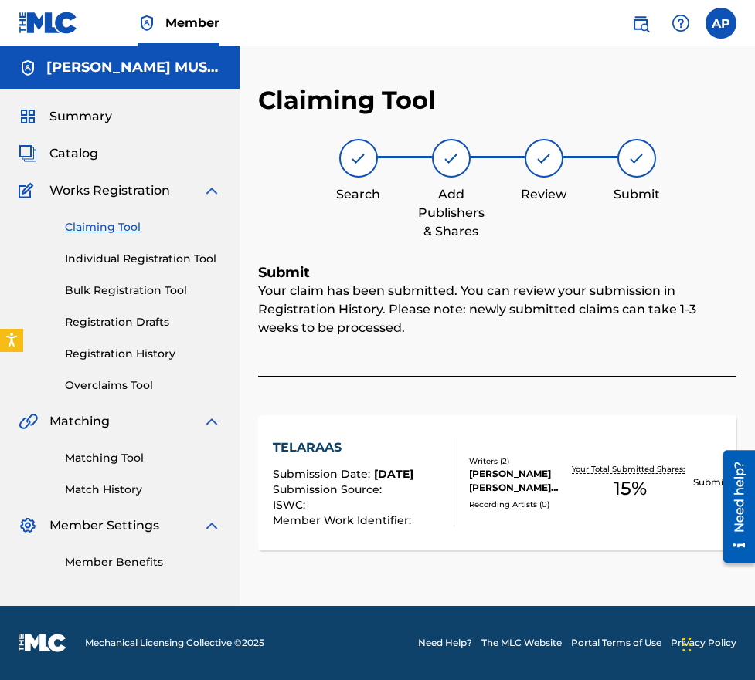
click at [110, 214] on div "Claiming Tool Individual Registration Tool Bulk Registration Tool Registration …" at bounding box center [120, 297] width 202 height 194
click at [110, 223] on link "Claiming Tool" at bounding box center [143, 227] width 156 height 16
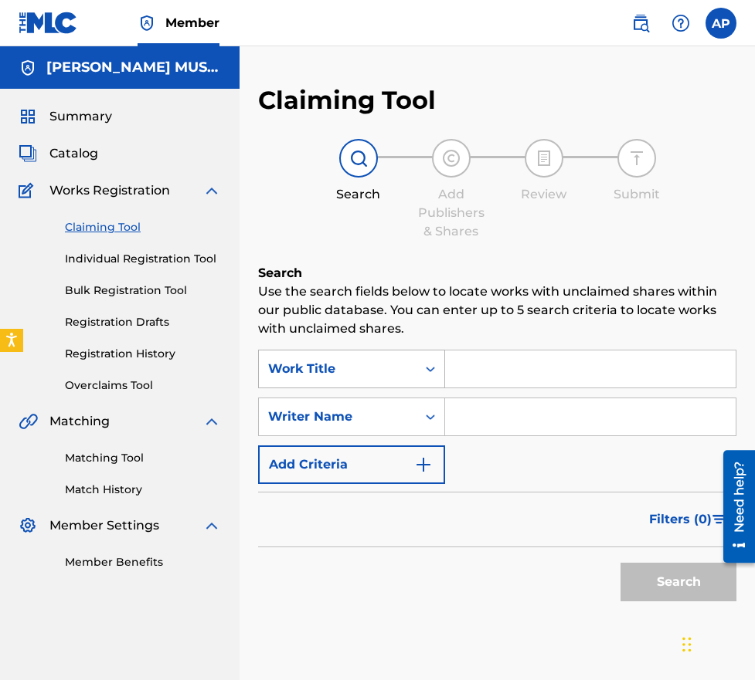
click at [329, 364] on div "Work Title" at bounding box center [337, 369] width 139 height 19
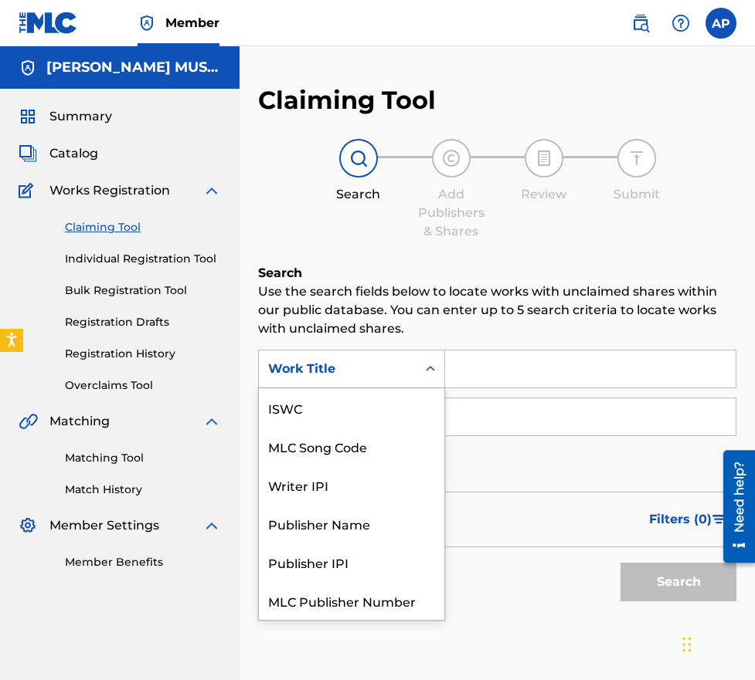
scroll to position [39, 0]
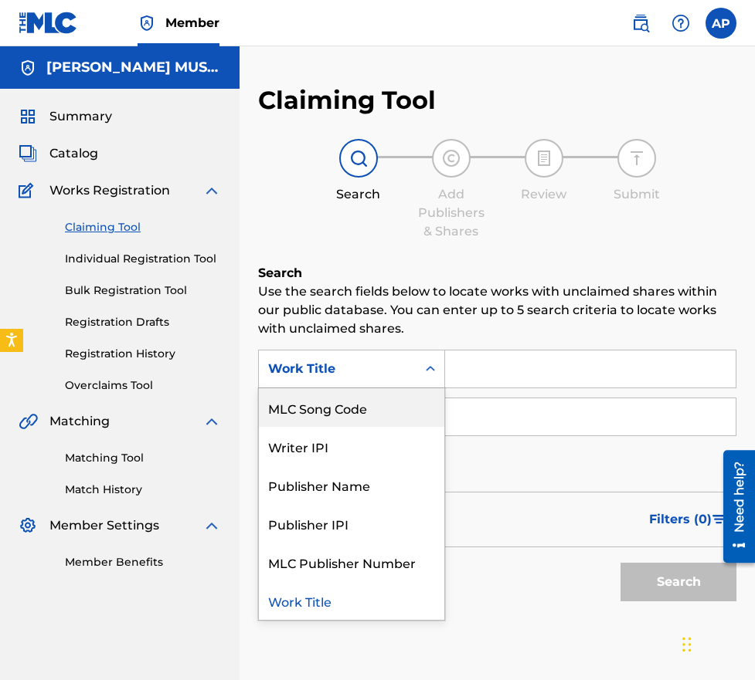
click at [337, 414] on div "MLC Song Code" at bounding box center [351, 407] width 185 height 39
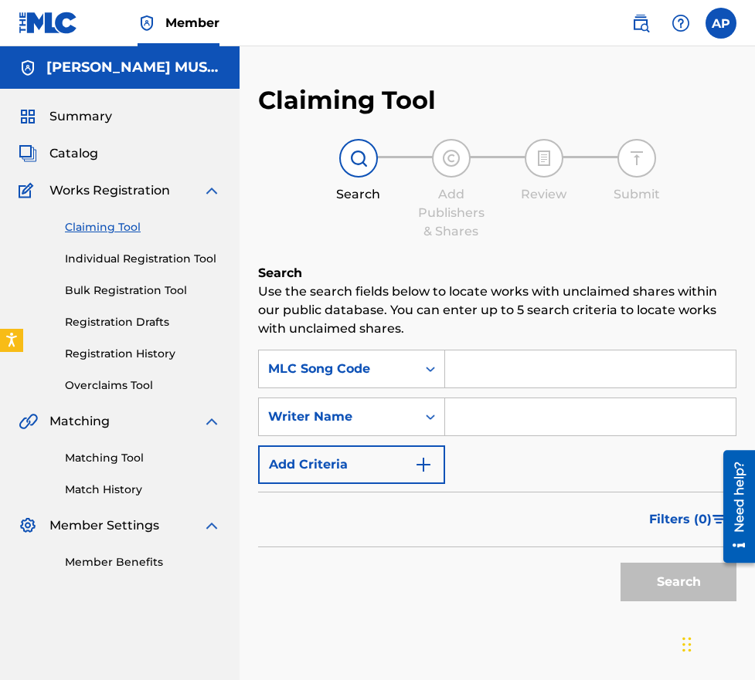
click at [453, 380] on input "Search Form" at bounding box center [590, 369] width 290 height 37
paste input "KE6OTF"
type input "KE6OTF"
click at [620, 563] on button "Search" at bounding box center [678, 582] width 116 height 39
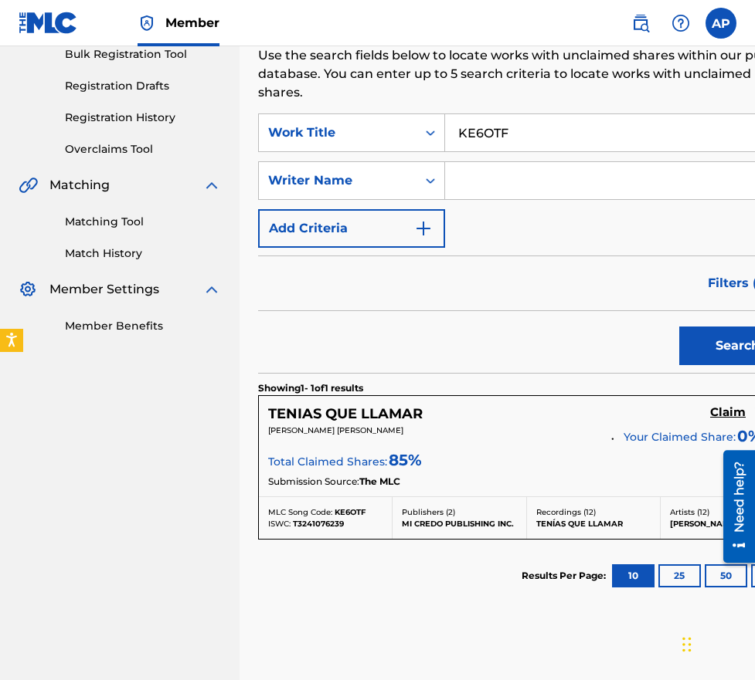
scroll to position [237, 0]
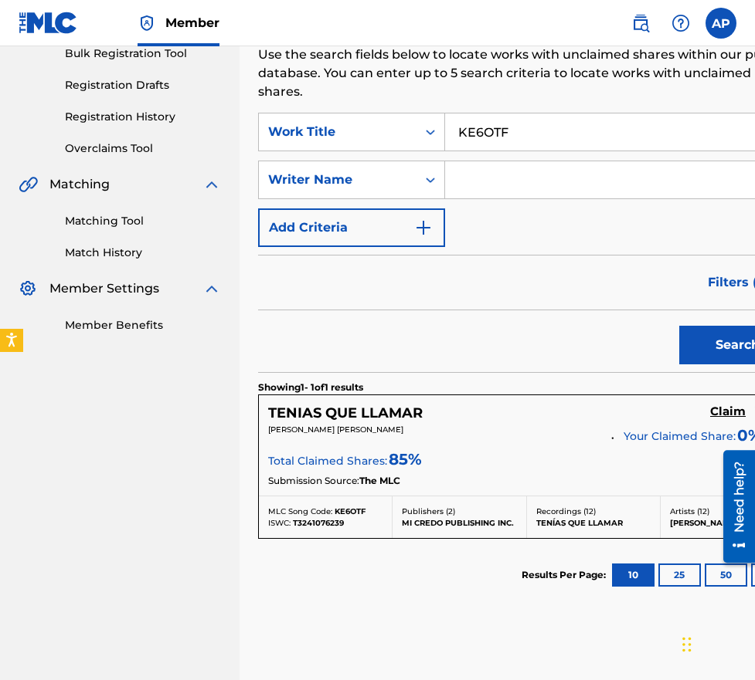
click at [700, 424] on p "Your Claimed Share: 0 %" at bounding box center [692, 435] width 138 height 22
click at [710, 419] on h5 "Claim" at bounding box center [728, 412] width 36 height 15
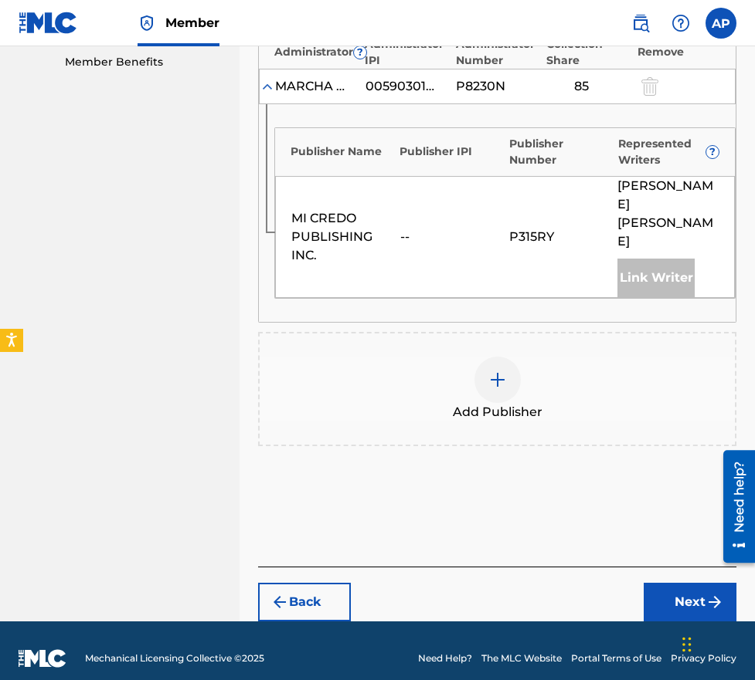
scroll to position [516, 0]
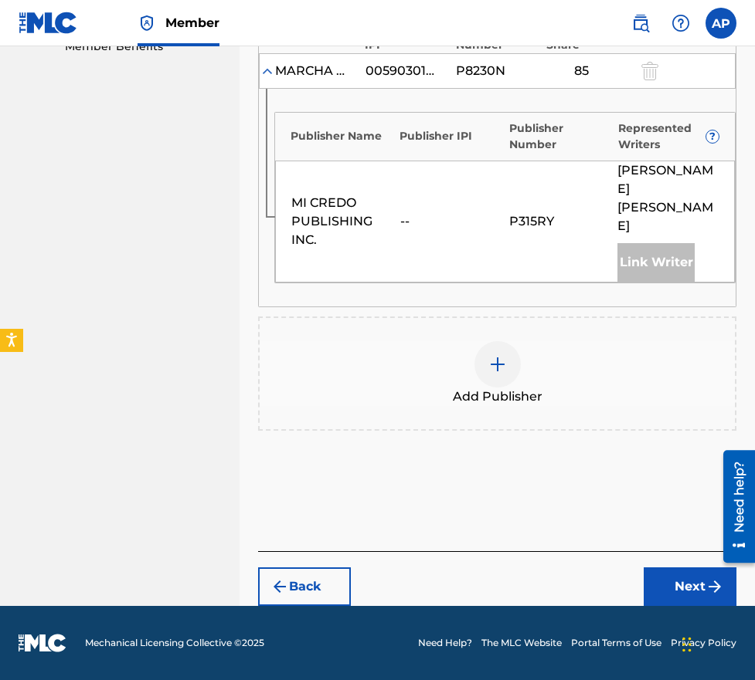
click at [509, 308] on div "Publishers ( 1 ) ? REQUIRED Total shares: 85 % Administrator ? Administrator IP…" at bounding box center [497, 193] width 478 height 475
click at [495, 366] on img at bounding box center [497, 364] width 19 height 19
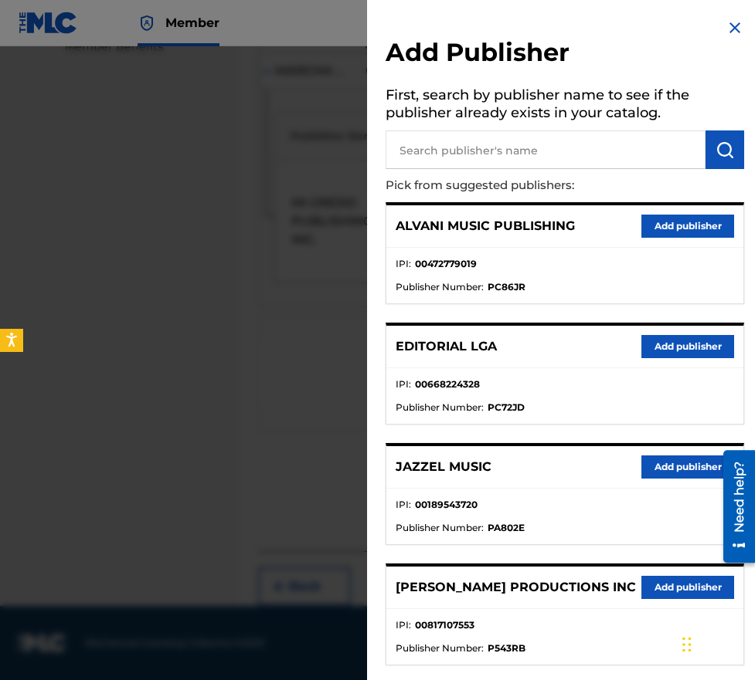
click at [546, 152] on input "text" at bounding box center [545, 150] width 320 height 39
type input "editraka"
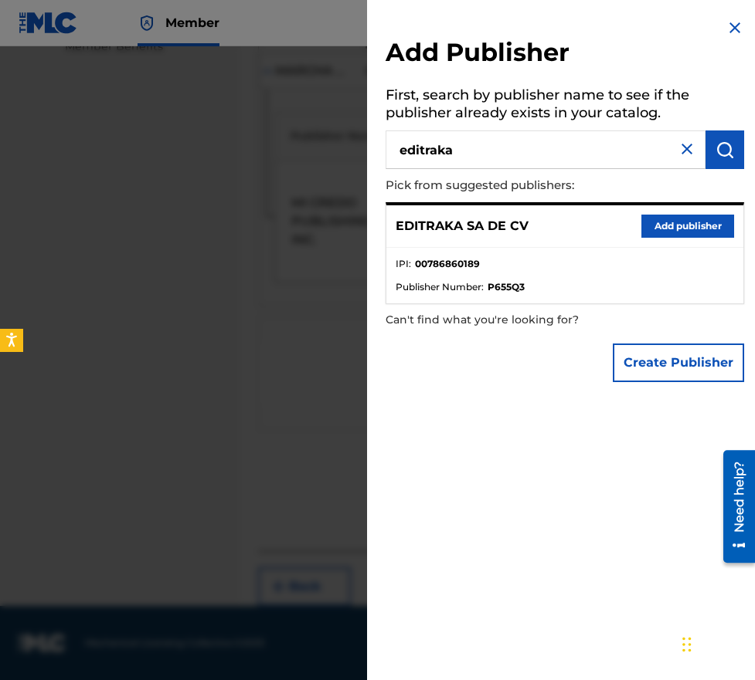
click at [708, 219] on button "Add publisher" at bounding box center [687, 226] width 93 height 23
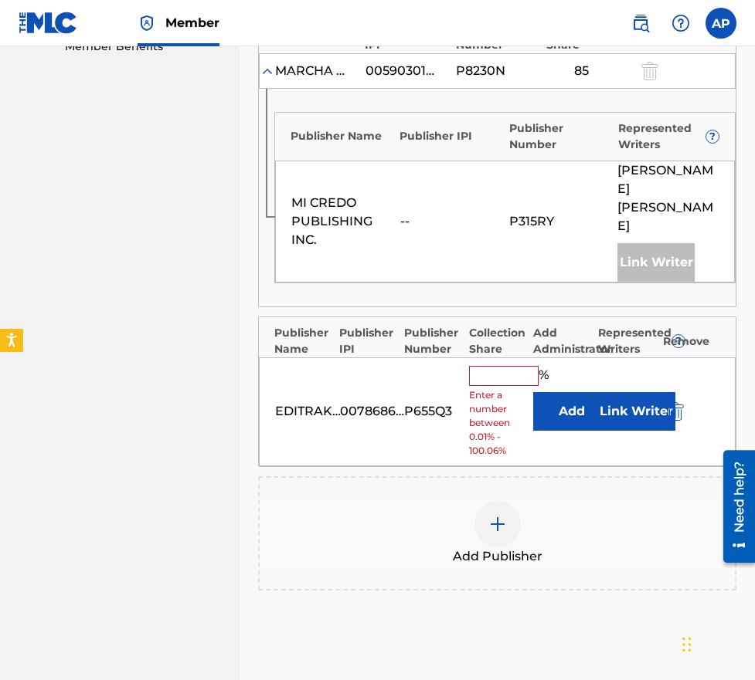
click at [558, 419] on button "Add" at bounding box center [571, 411] width 77 height 39
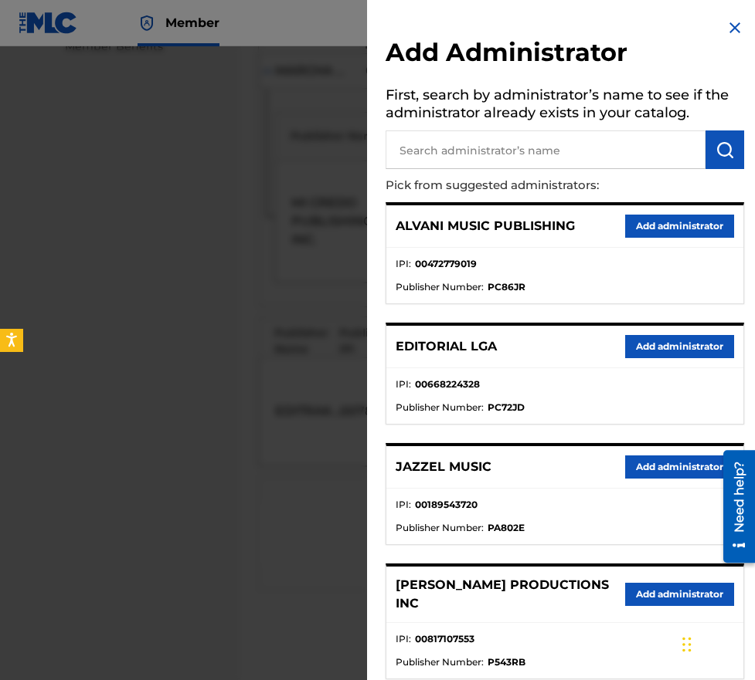
click at [490, 137] on input "text" at bounding box center [545, 150] width 320 height 39
type input ","
type input "max"
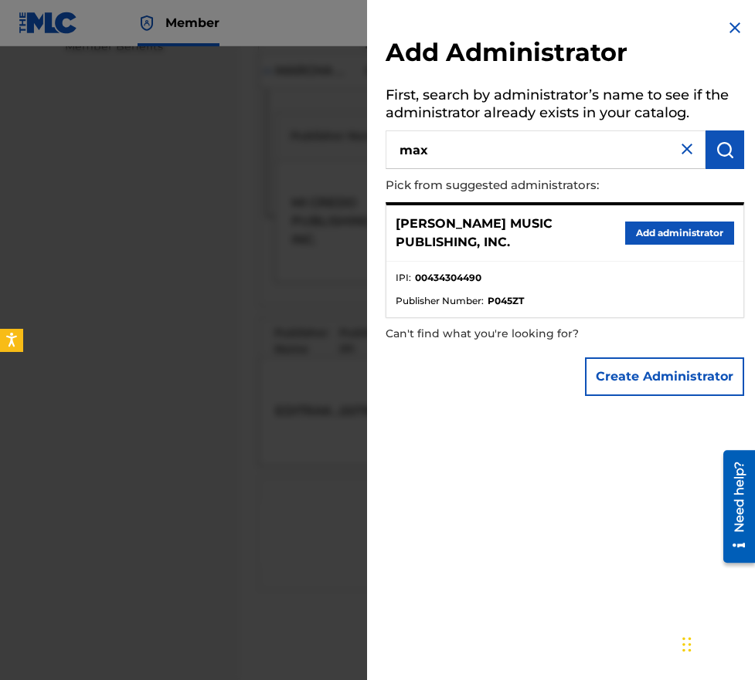
click at [631, 222] on button "Add administrator" at bounding box center [679, 233] width 109 height 23
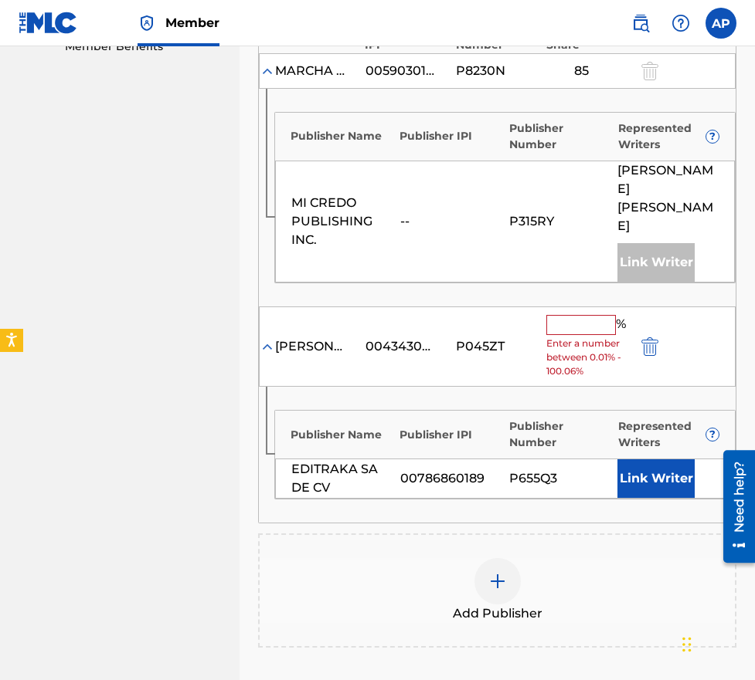
click at [574, 320] on input "text" at bounding box center [581, 325] width 70 height 20
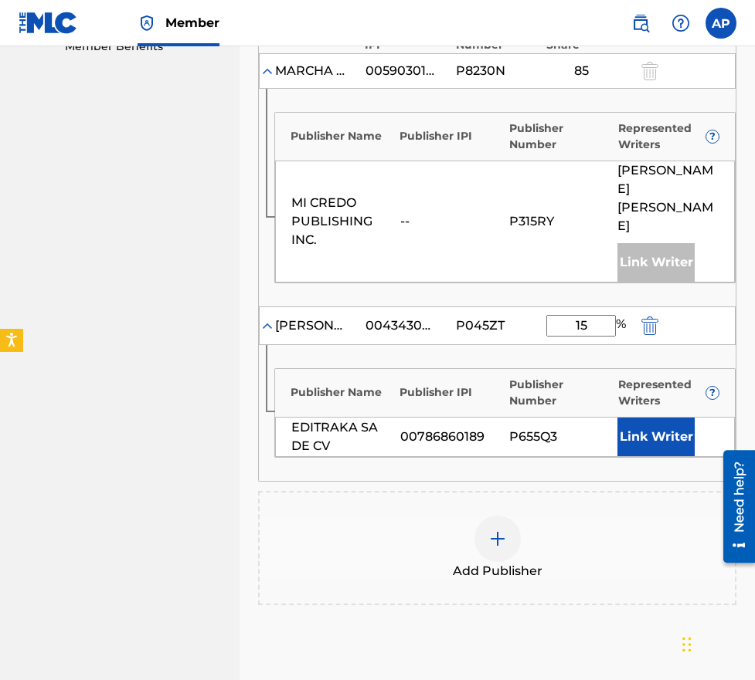
type input "15"
click at [510, 387] on div "Publisher Number" at bounding box center [559, 393] width 101 height 32
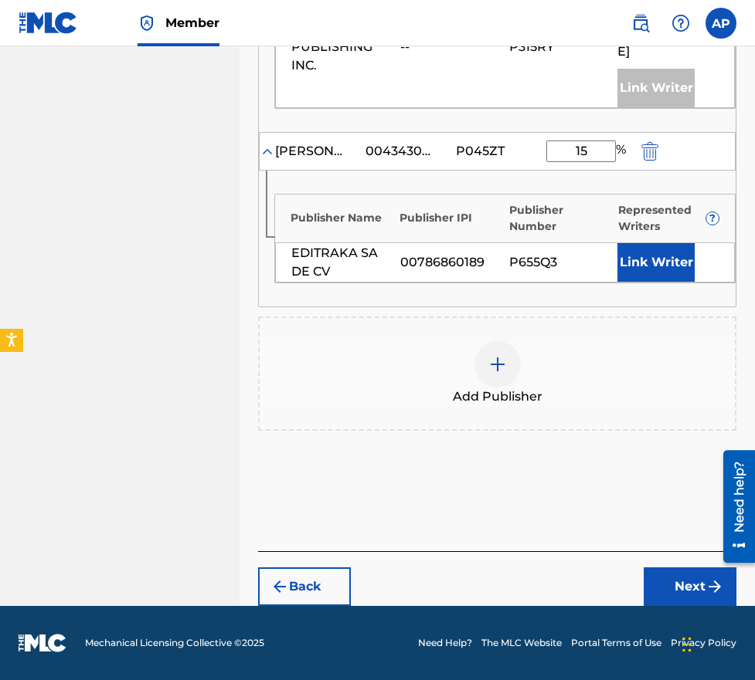
click at [672, 588] on button "Next" at bounding box center [689, 587] width 93 height 39
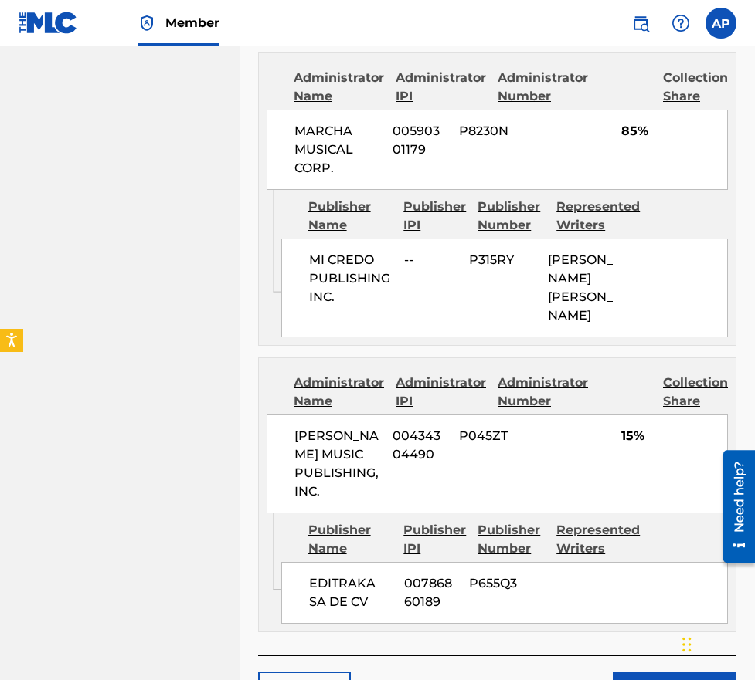
scroll to position [746, 0]
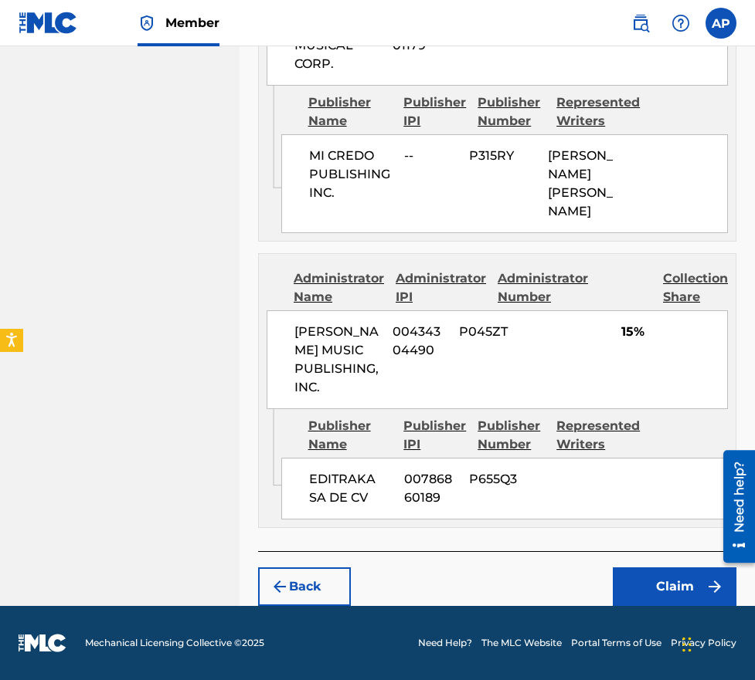
click at [666, 585] on button "Claim" at bounding box center [674, 587] width 124 height 39
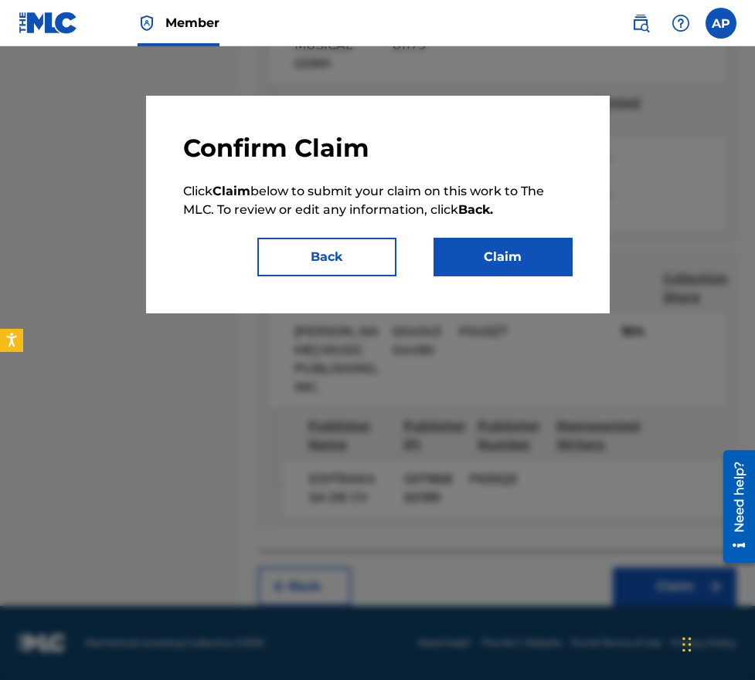
click at [486, 247] on button "Claim" at bounding box center [502, 257] width 139 height 39
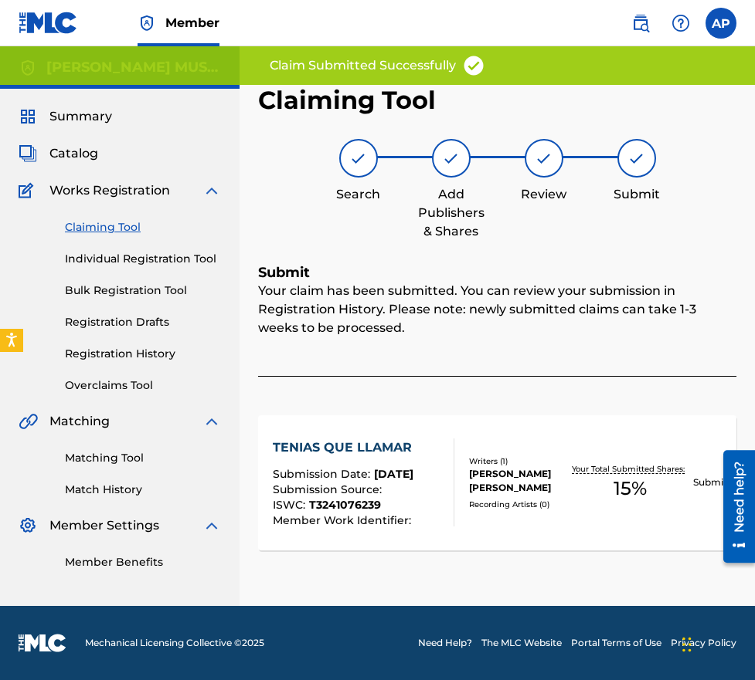
scroll to position [0, 0]
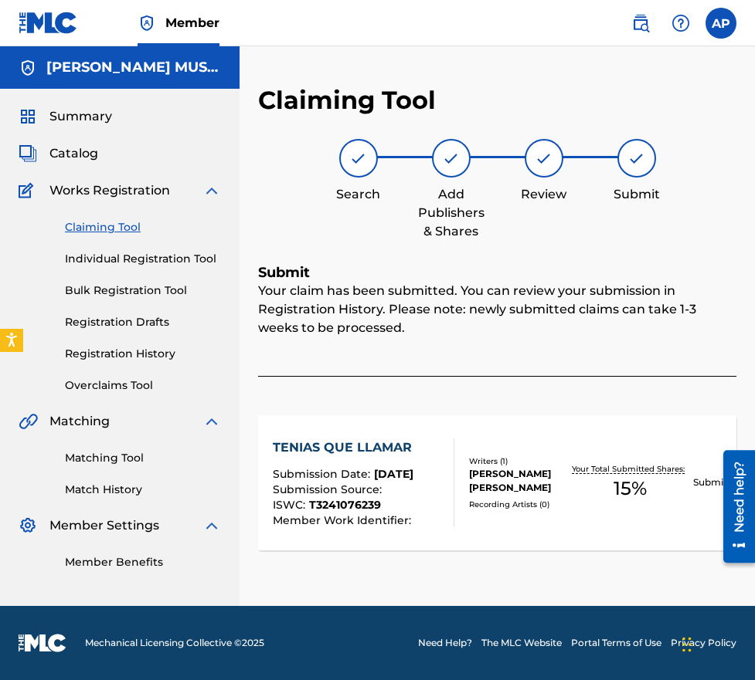
click at [116, 236] on div "Claiming Tool Individual Registration Tool Bulk Registration Tool Registration …" at bounding box center [120, 297] width 202 height 194
click at [113, 229] on link "Claiming Tool" at bounding box center [143, 227] width 156 height 16
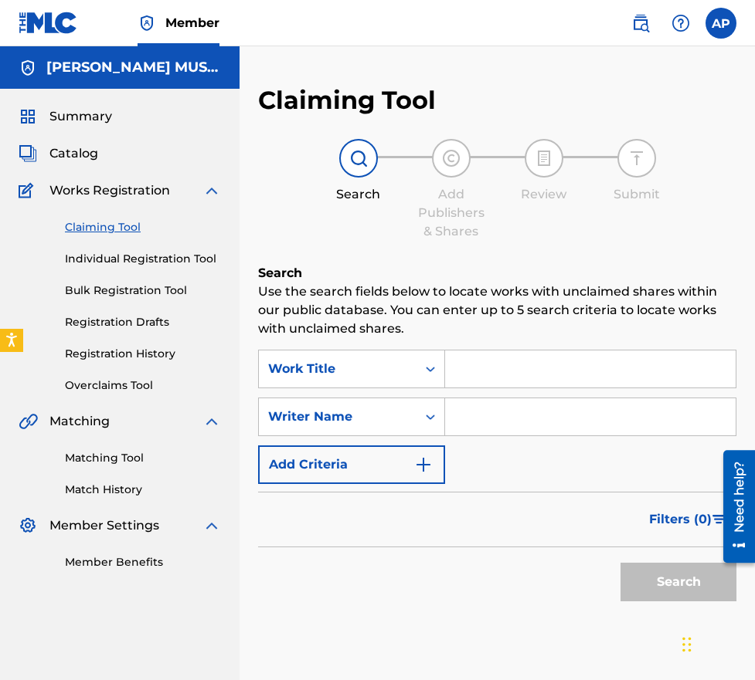
click at [470, 368] on input "Search Form" at bounding box center [590, 369] width 290 height 37
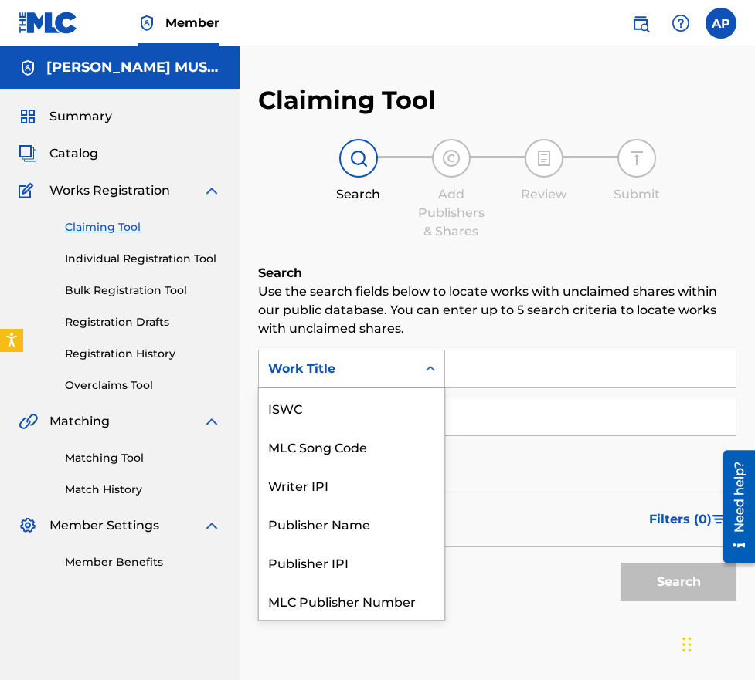
click at [408, 368] on div "Work Title" at bounding box center [338, 368] width 158 height 29
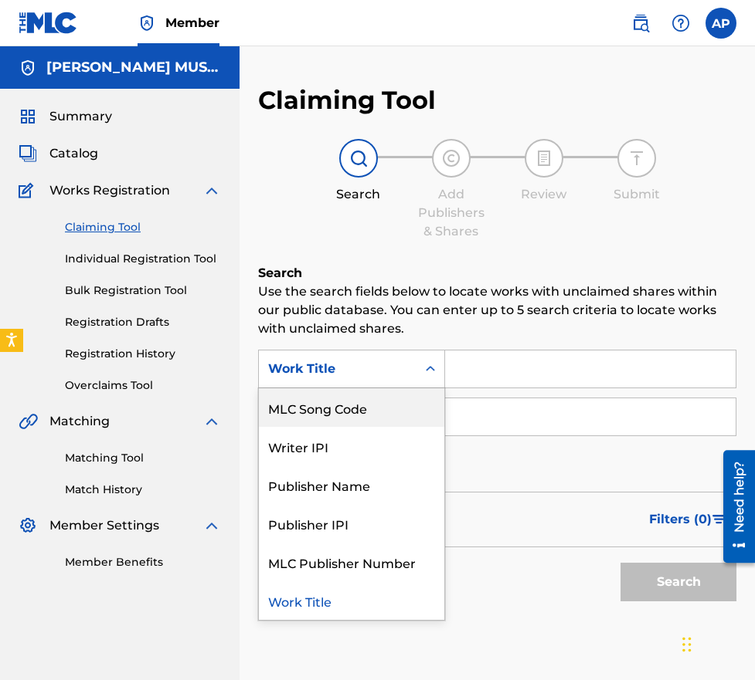
click at [400, 406] on div "MLC Song Code" at bounding box center [351, 407] width 185 height 39
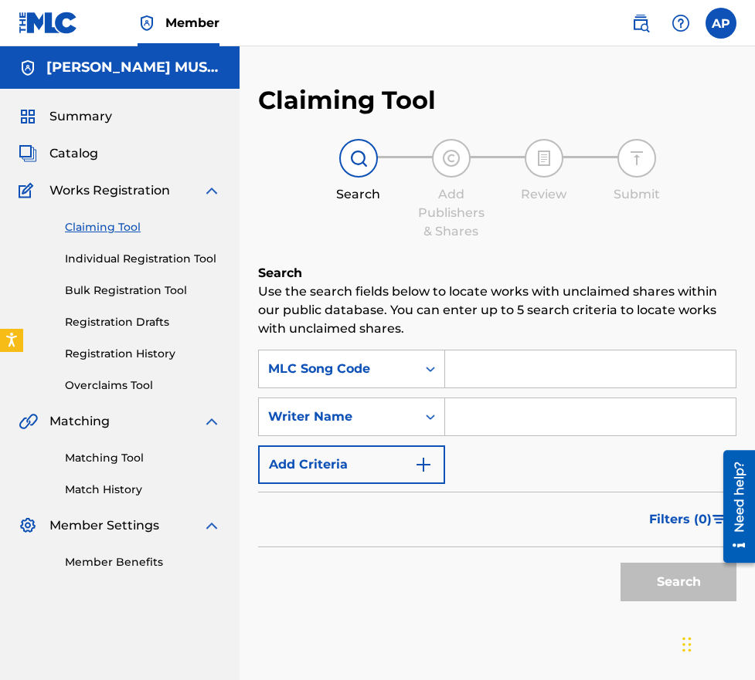
click at [462, 382] on input "Search Form" at bounding box center [590, 369] width 290 height 37
paste input "TVBBPM"
type input "TVBBPM"
click at [620, 563] on button "Search" at bounding box center [678, 582] width 116 height 39
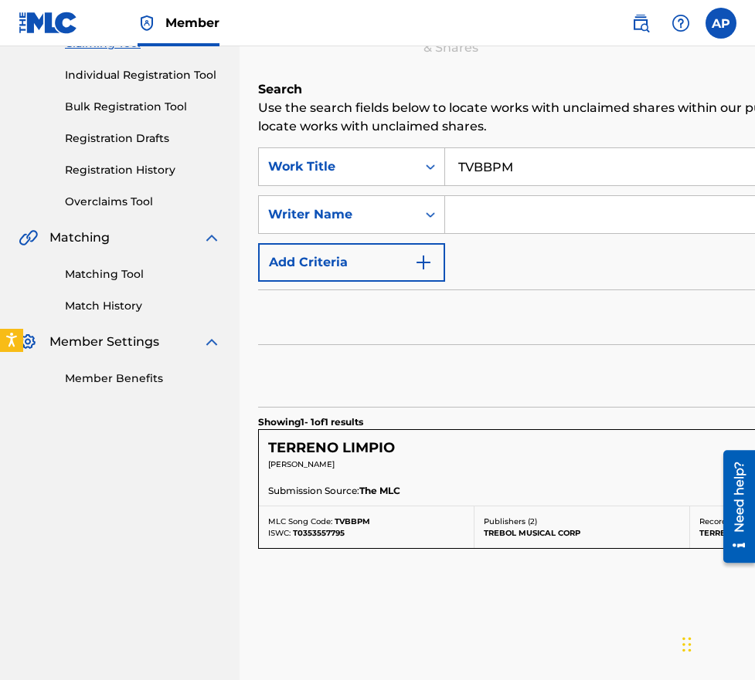
scroll to position [187, 0]
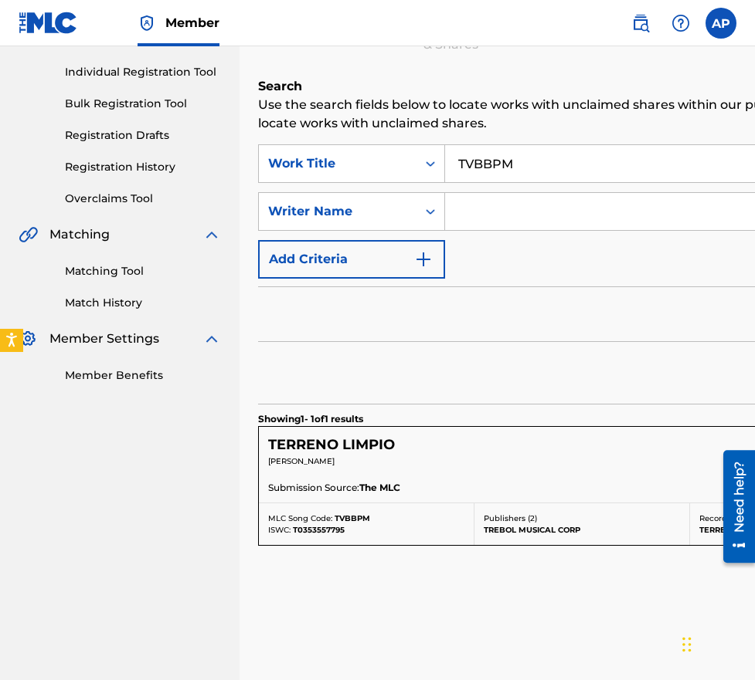
click at [687, 490] on div "Submission Source: The MLC" at bounding box center [689, 489] width 843 height 17
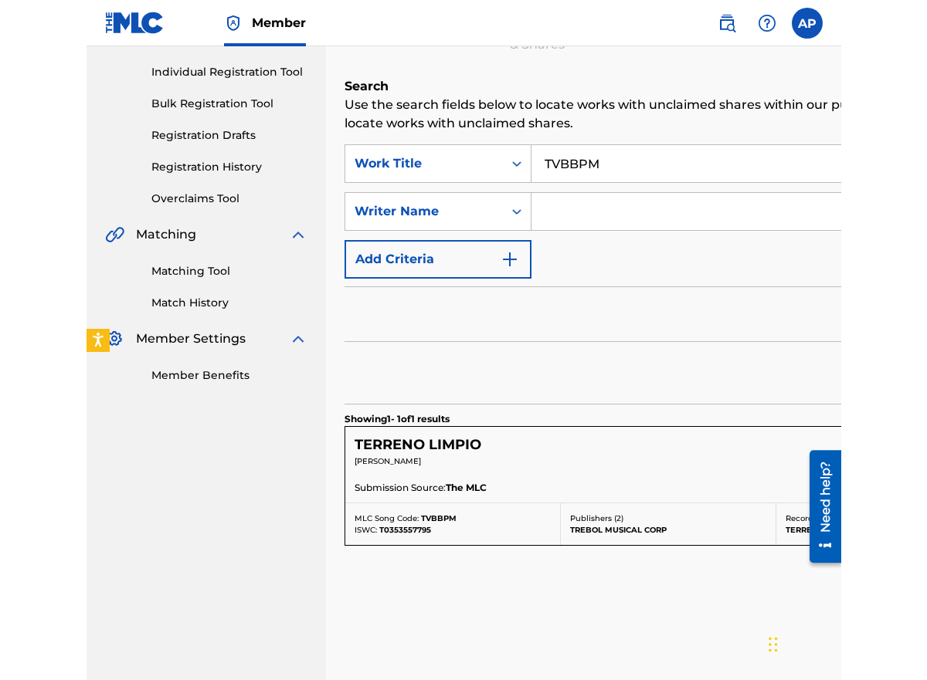
scroll to position [188, 0]
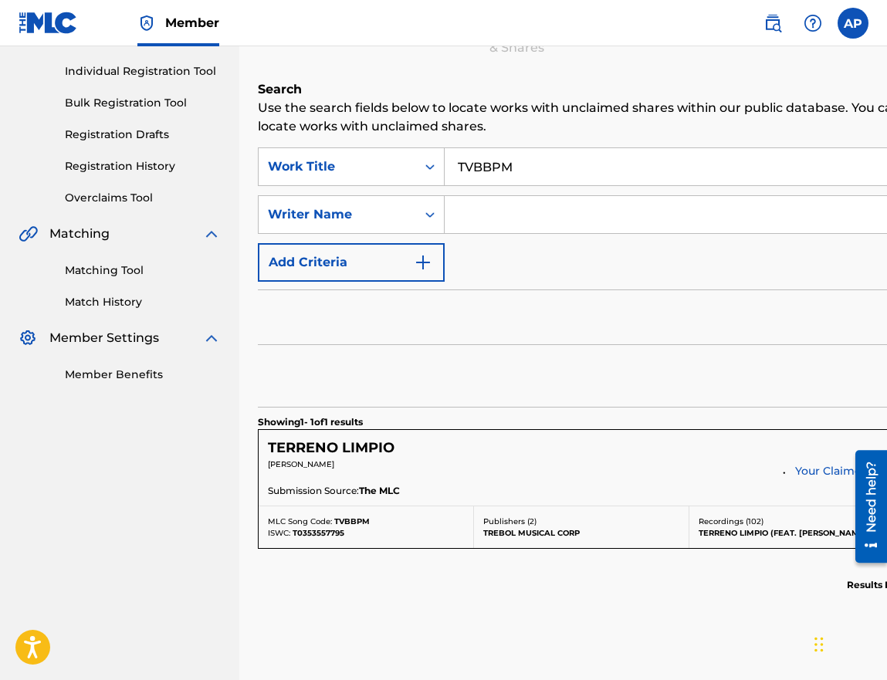
click at [605, 400] on div "Search" at bounding box center [689, 376] width 863 height 62
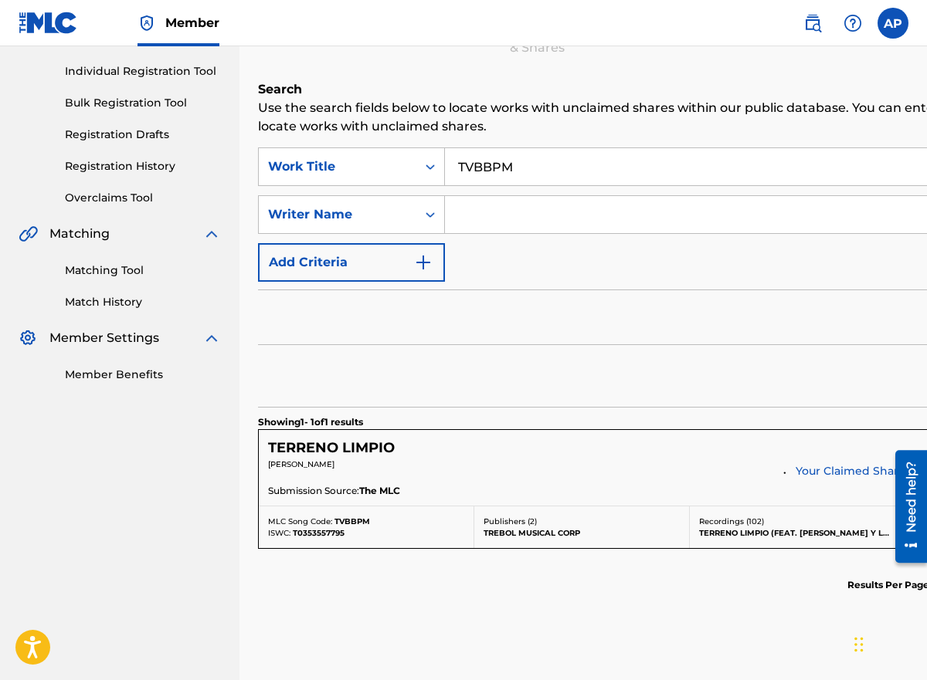
click at [710, 453] on div "TERRENO LIMPIO Claim View" at bounding box center [689, 448] width 843 height 18
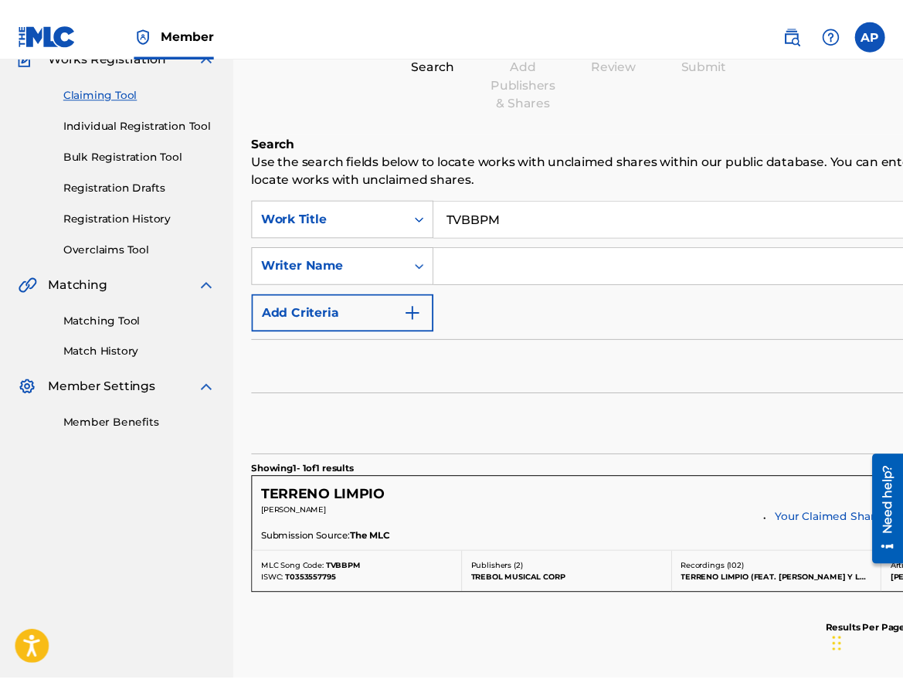
scroll to position [137, 0]
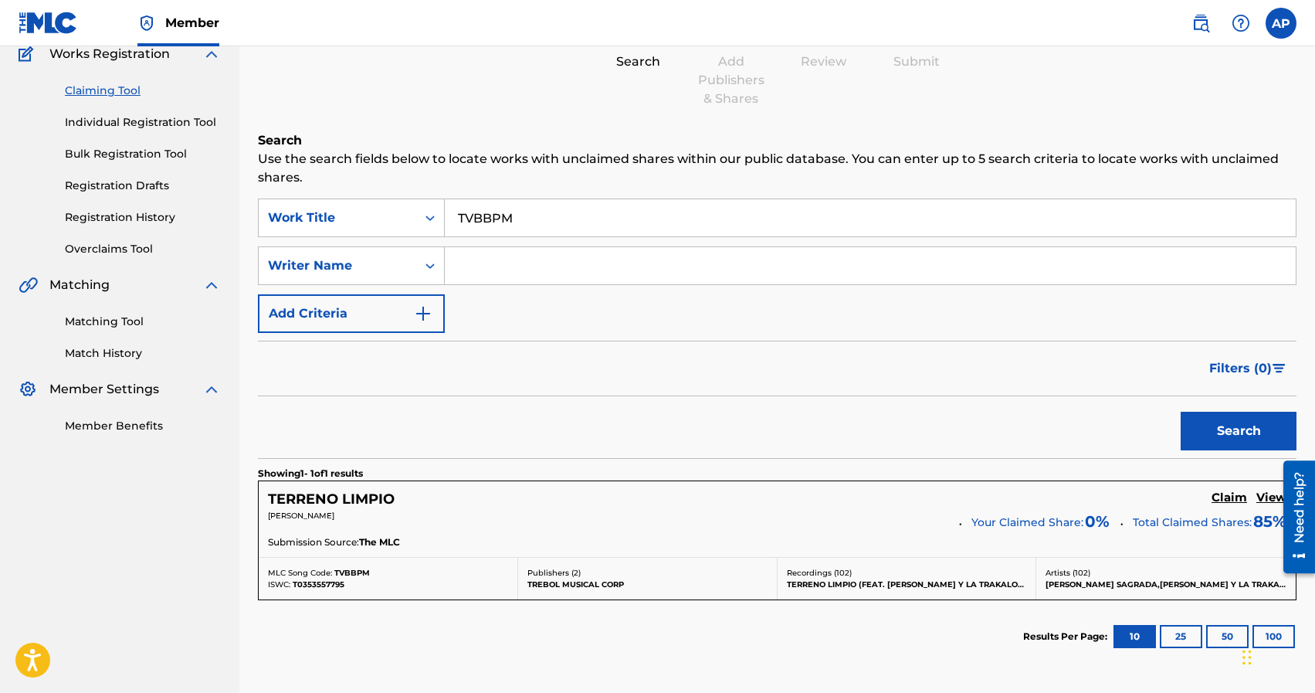
click at [867, 497] on h5 "Claim" at bounding box center [1230, 497] width 36 height 15
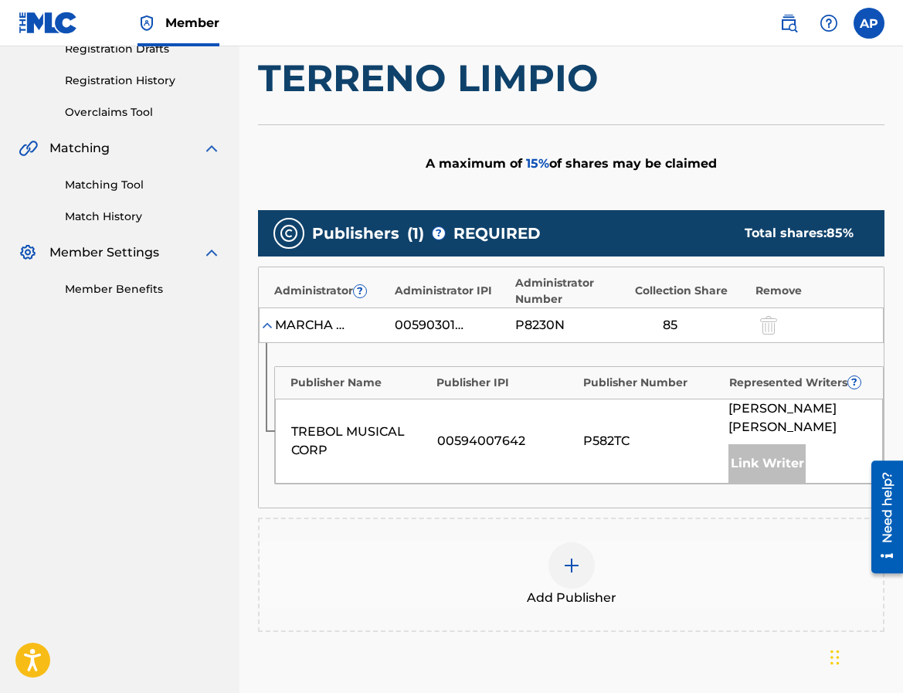
scroll to position [462, 0]
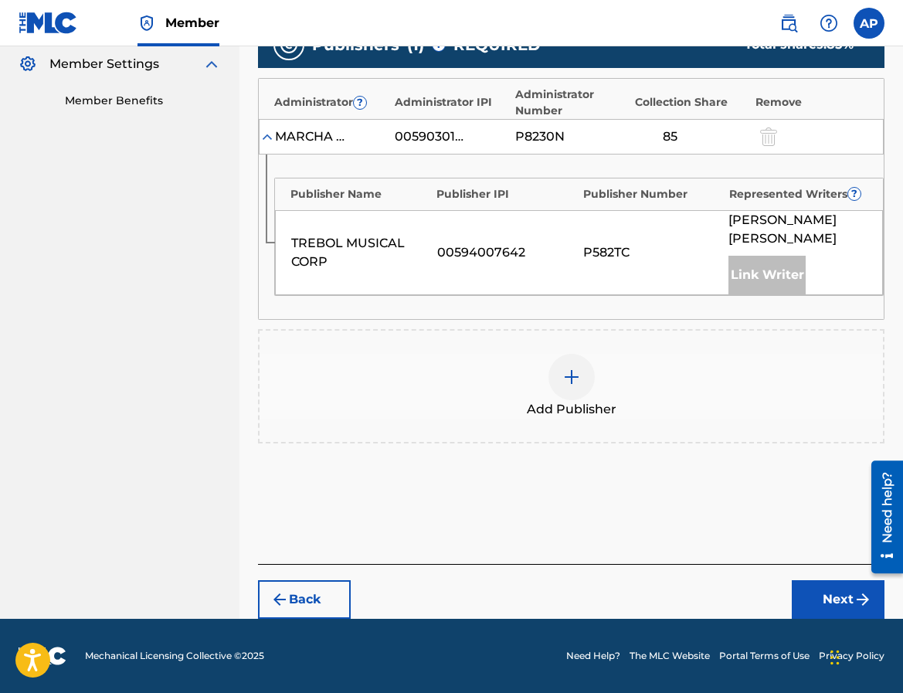
click at [577, 375] on img at bounding box center [571, 377] width 19 height 19
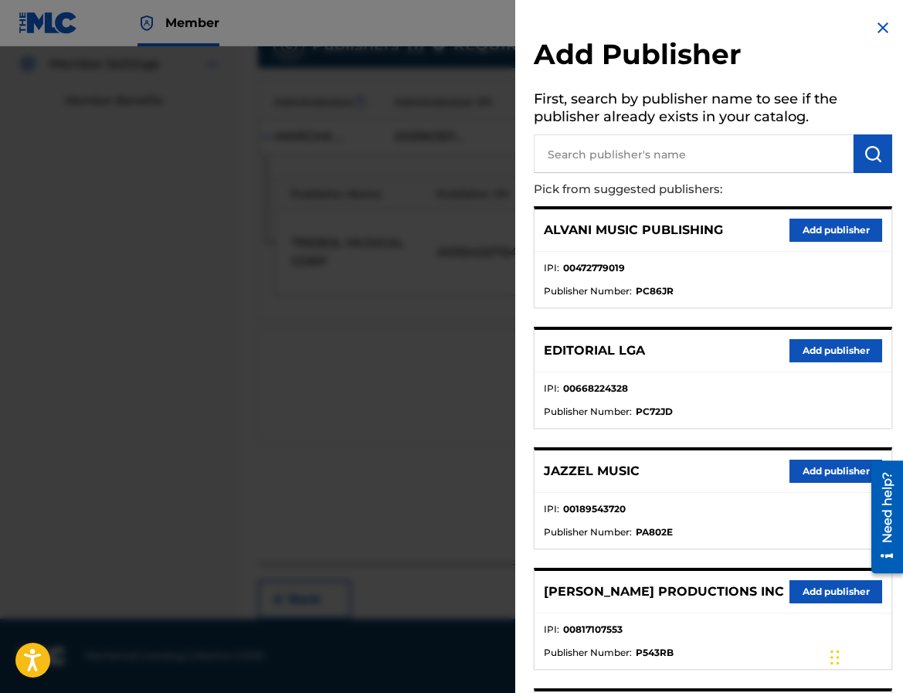
click at [597, 156] on input "text" at bounding box center [694, 153] width 320 height 39
type input "editraka"
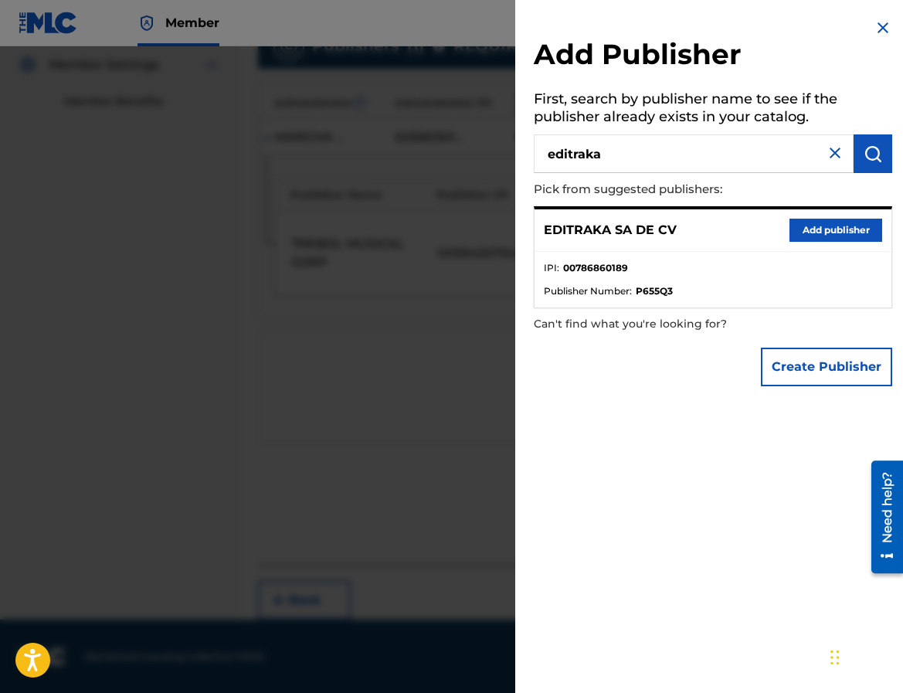
scroll to position [459, 0]
click at [805, 228] on button "Add publisher" at bounding box center [835, 230] width 93 height 23
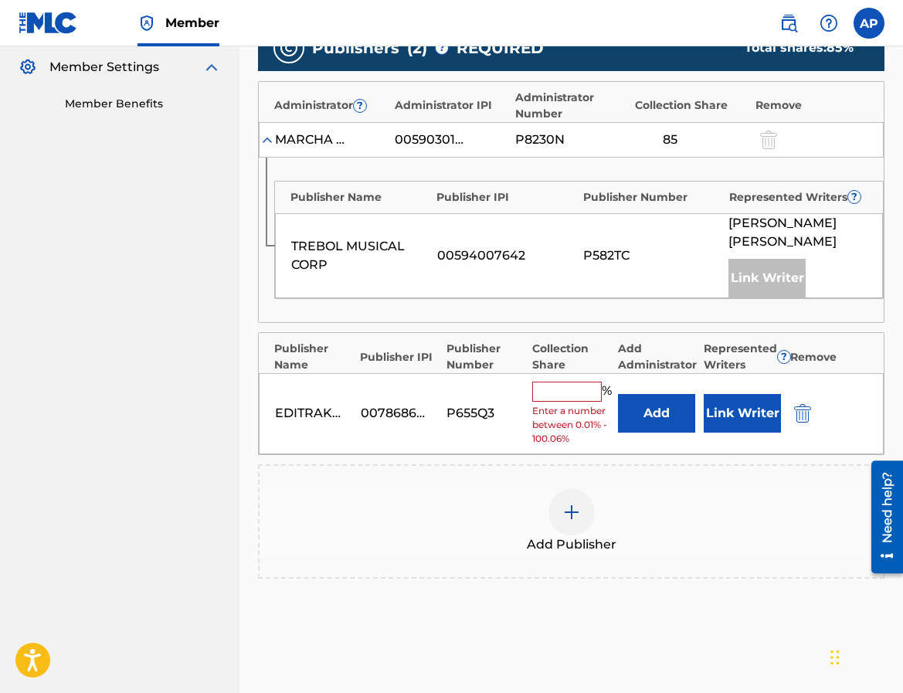
click at [634, 409] on button "Add" at bounding box center [656, 413] width 77 height 39
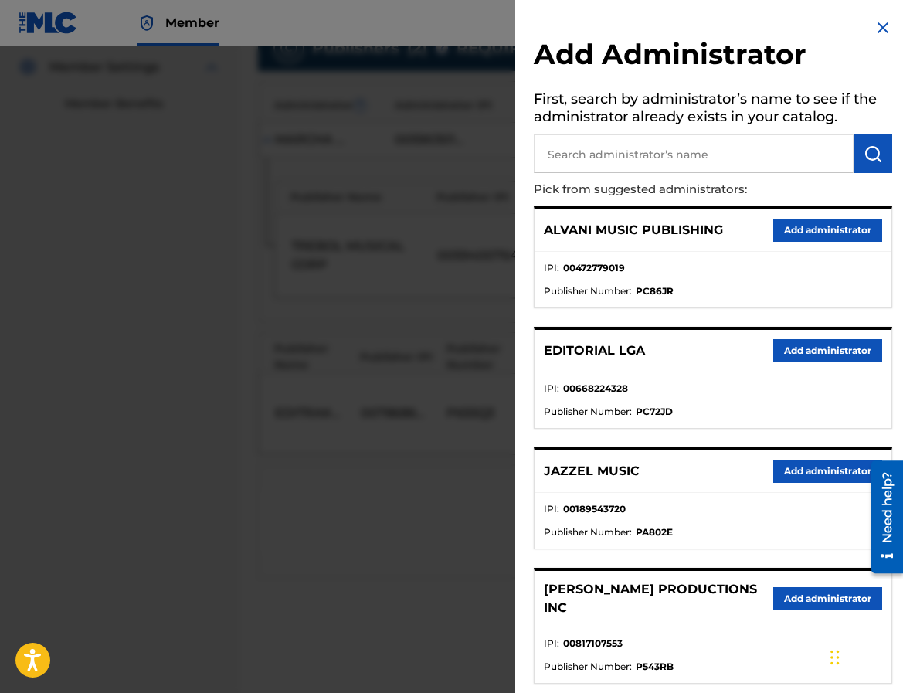
click at [591, 167] on input "text" at bounding box center [694, 153] width 320 height 39
type input "maximo"
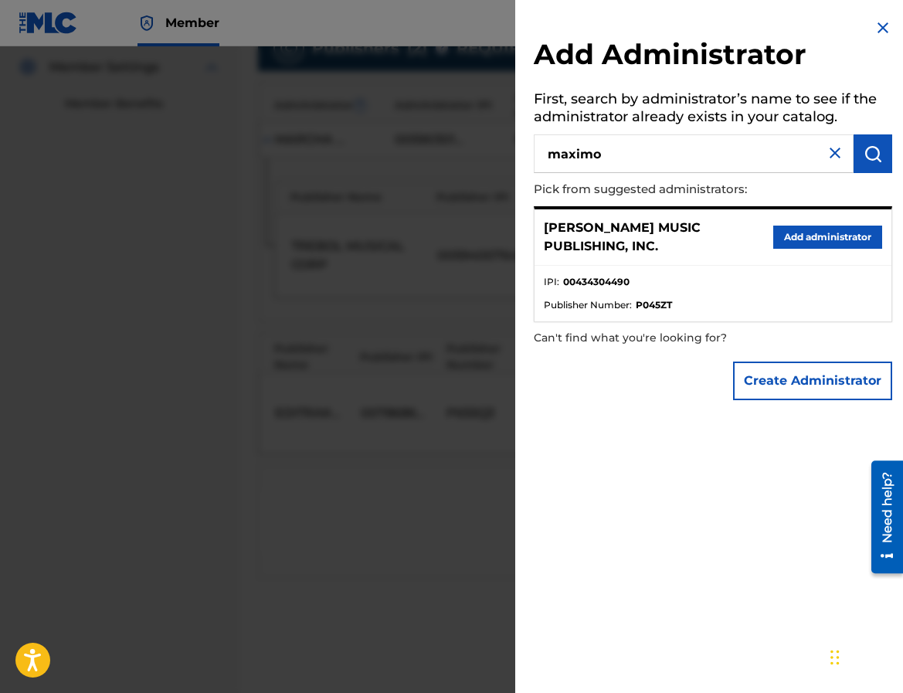
click at [780, 228] on button "Add administrator" at bounding box center [827, 237] width 109 height 23
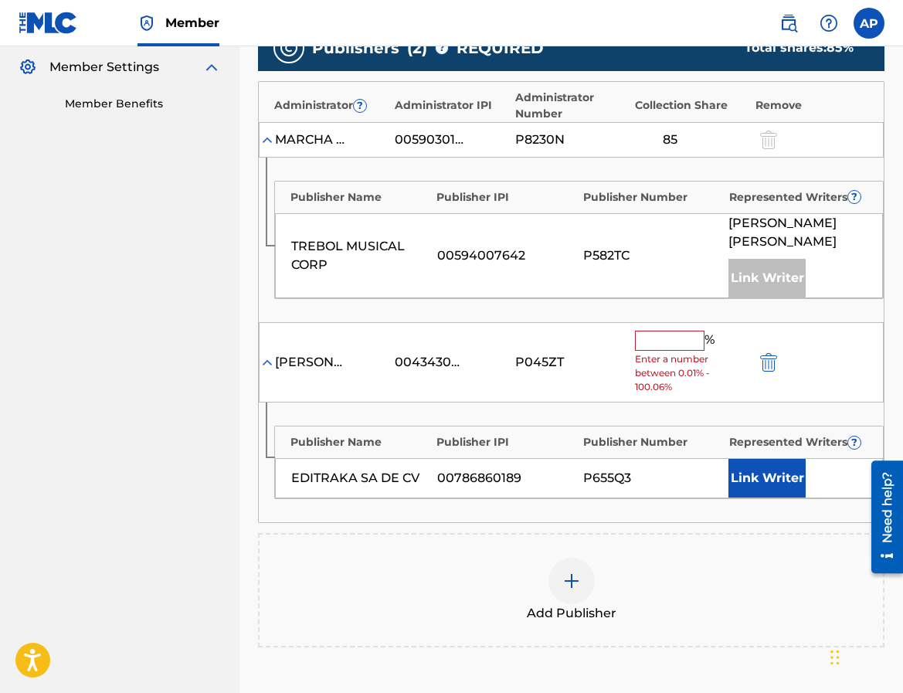
click at [640, 352] on span "Enter a number between 0.01% - 100.06%" at bounding box center [691, 373] width 112 height 42
click at [643, 348] on input "text" at bounding box center [670, 341] width 70 height 20
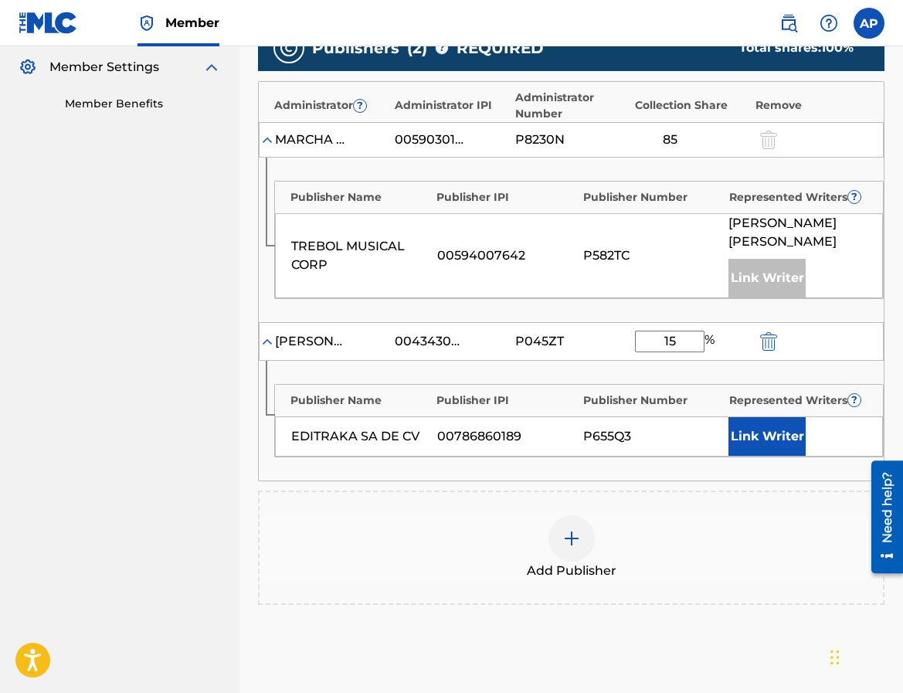
type input "15"
click at [744, 499] on div "Add Publisher" at bounding box center [571, 547] width 626 height 114
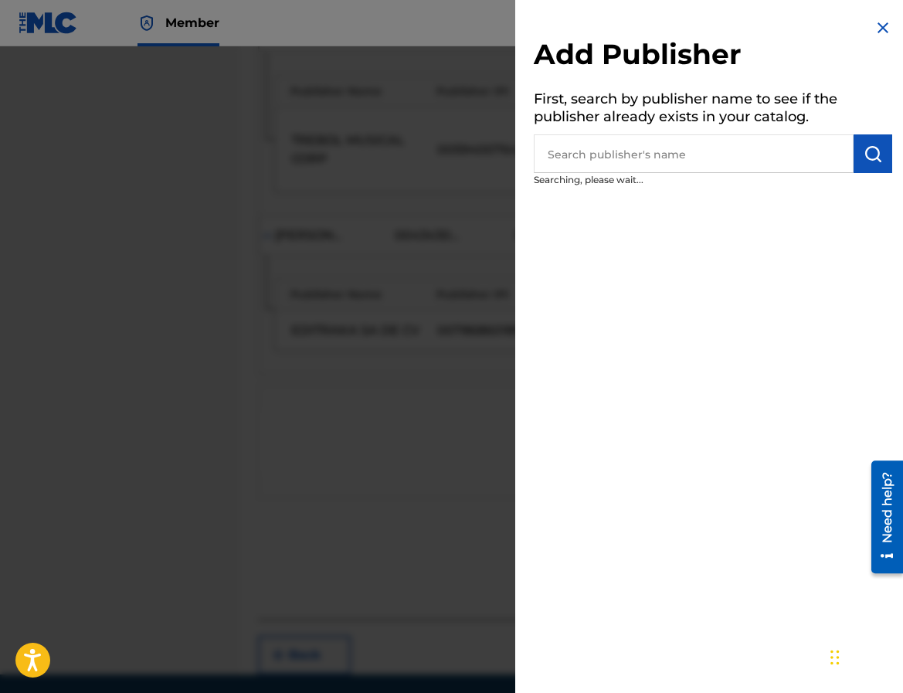
scroll to position [566, 0]
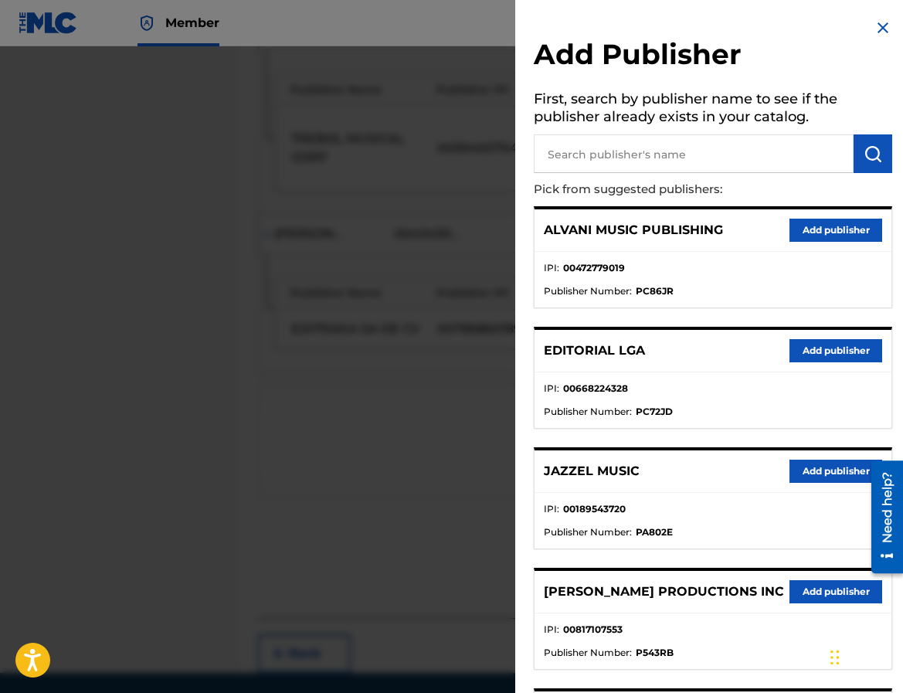
click at [867, 28] on img at bounding box center [882, 28] width 19 height 19
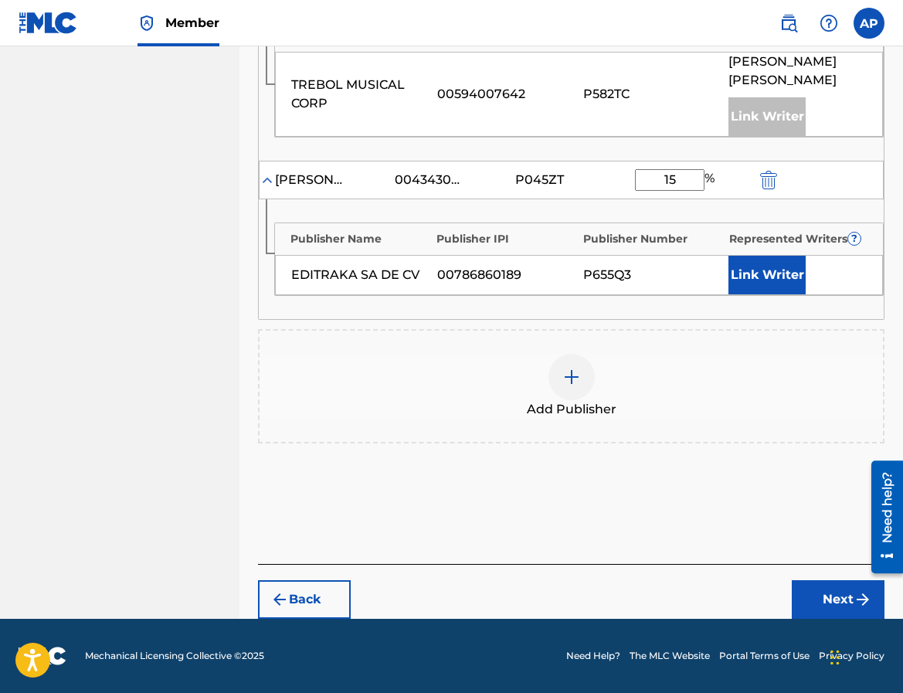
click at [820, 600] on button "Next" at bounding box center [838, 599] width 93 height 39
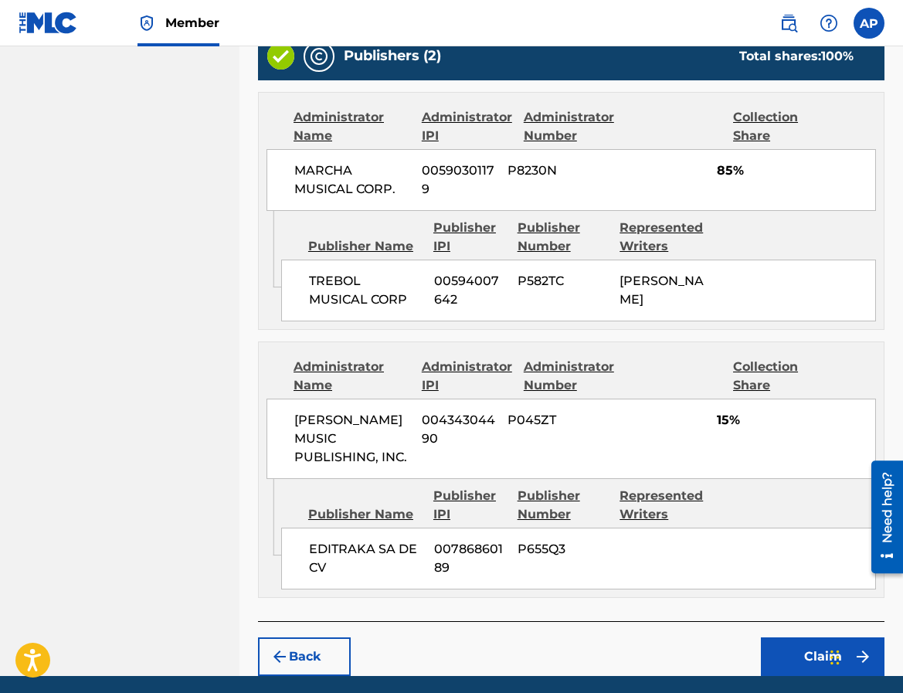
scroll to position [646, 0]
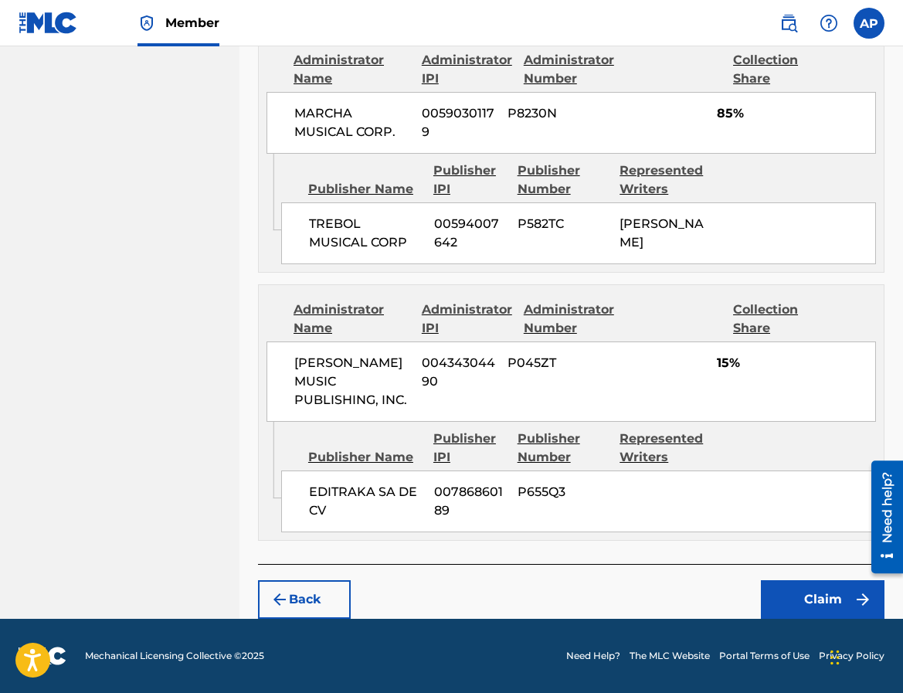
click at [799, 599] on button "Claim" at bounding box center [823, 599] width 124 height 39
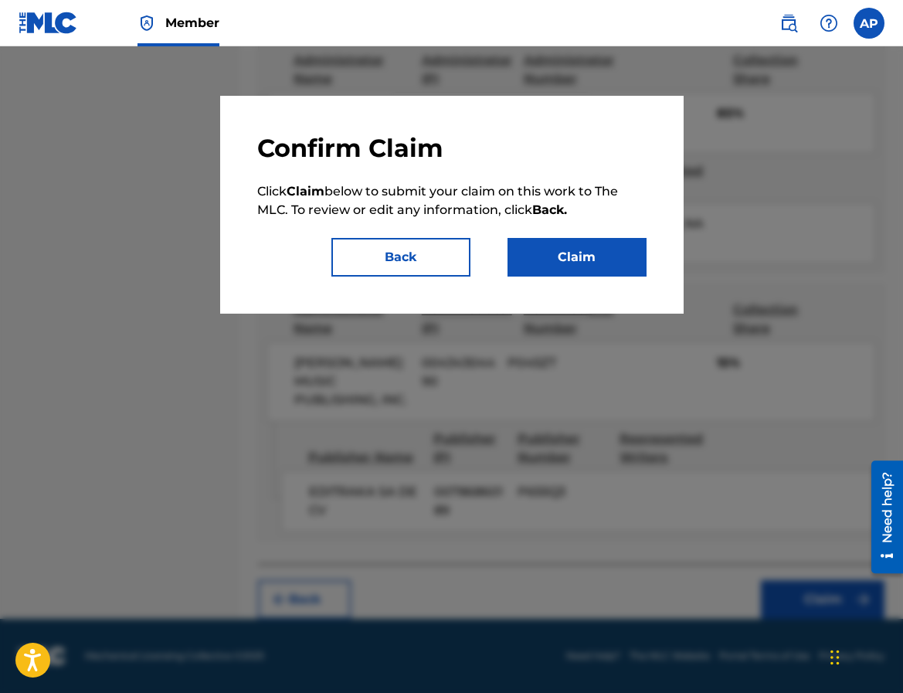
click at [548, 272] on button "Claim" at bounding box center [576, 257] width 139 height 39
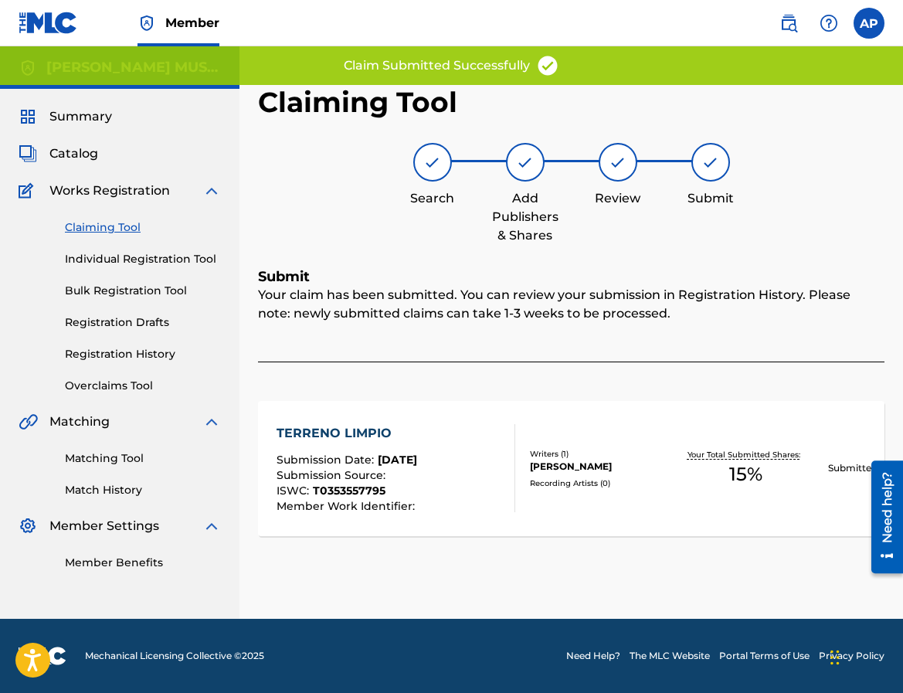
scroll to position [0, 0]
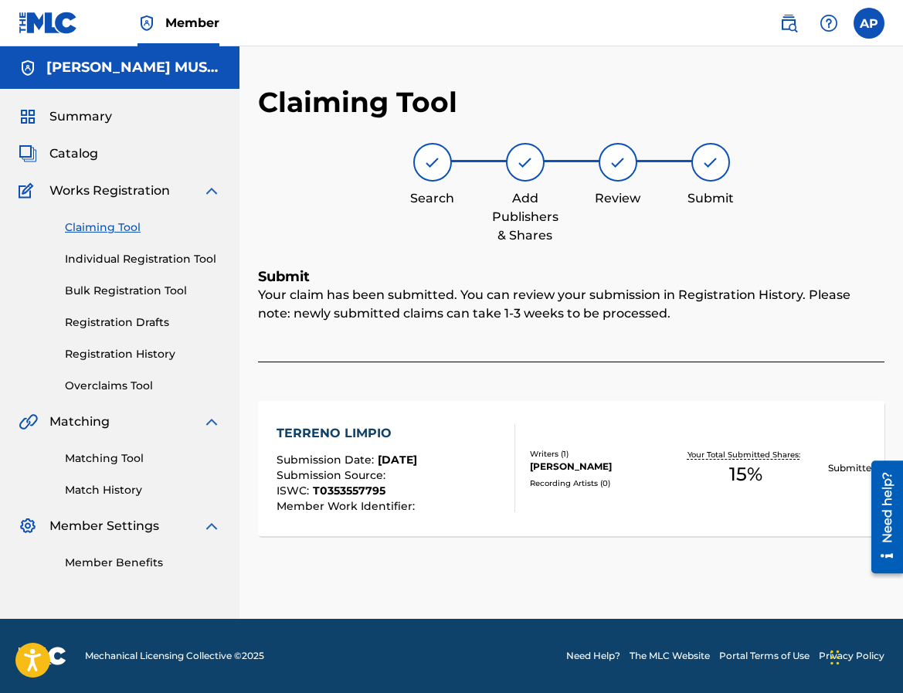
click at [100, 232] on link "Claiming Tool" at bounding box center [143, 227] width 156 height 16
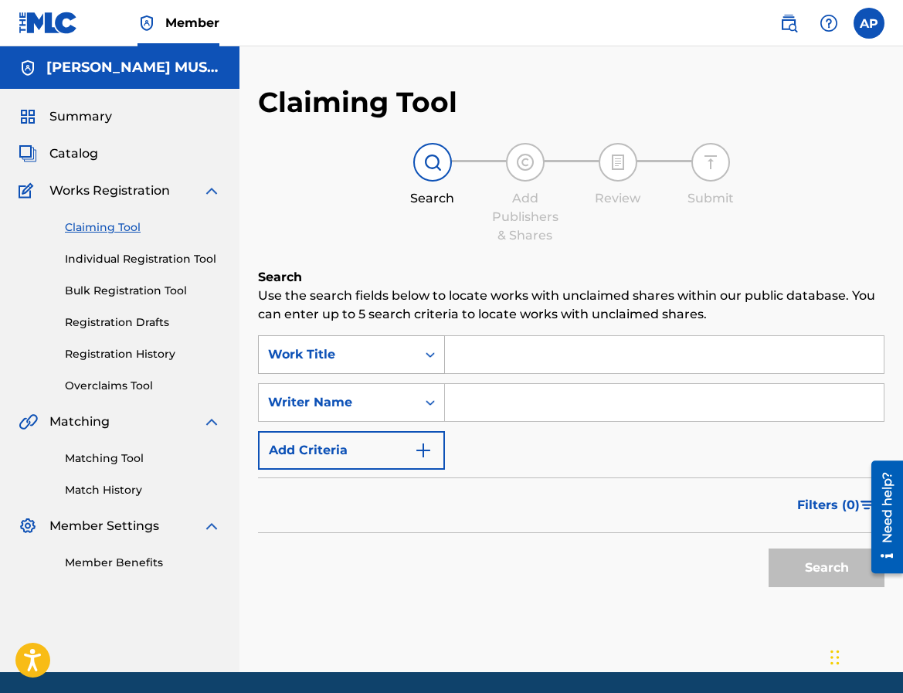
click at [396, 361] on div "Work Title" at bounding box center [337, 354] width 139 height 19
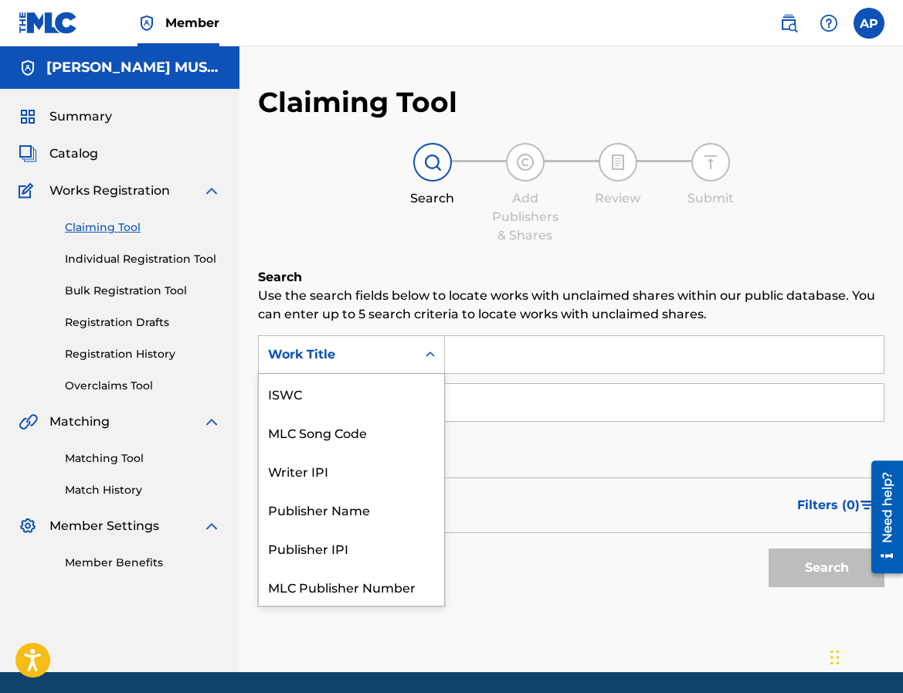
scroll to position [39, 0]
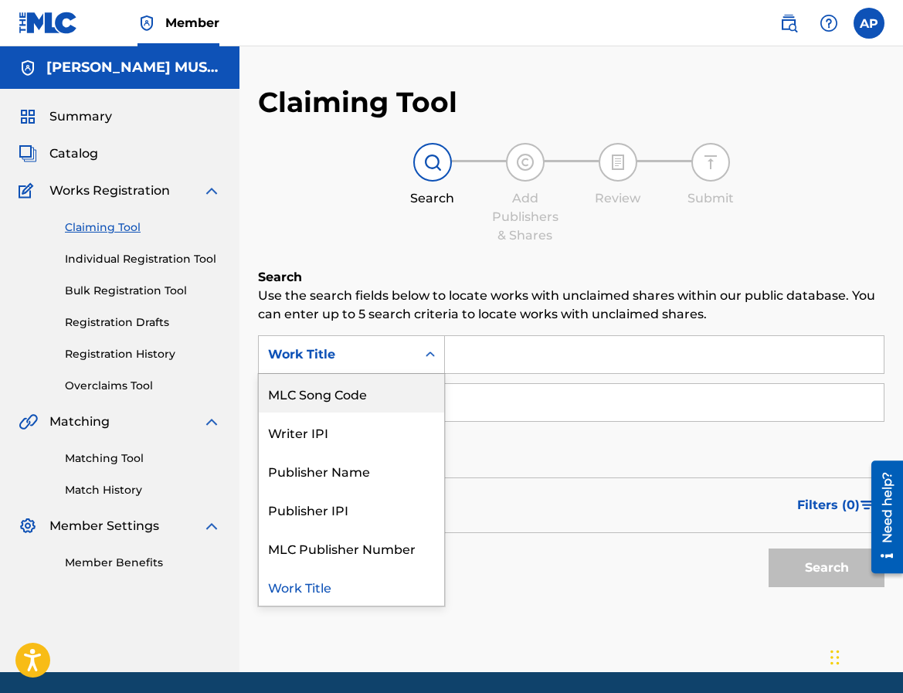
click at [395, 388] on div "MLC Song Code" at bounding box center [351, 393] width 185 height 39
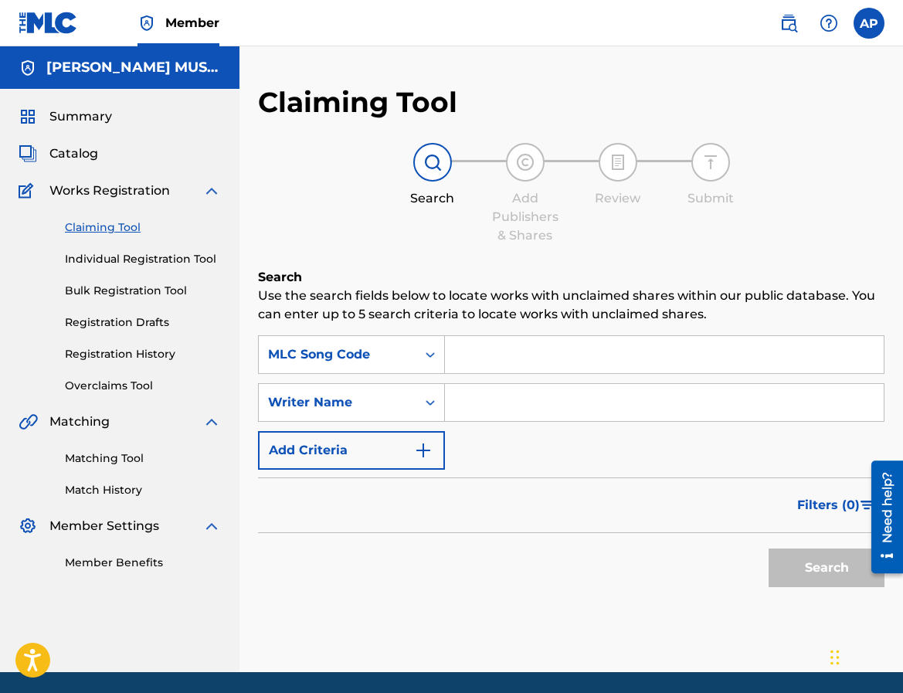
click at [484, 350] on input "Search Form" at bounding box center [664, 354] width 439 height 37
paste input "TC58UY"
type input "TC58UY"
click at [768, 548] on button "Search" at bounding box center [826, 567] width 116 height 39
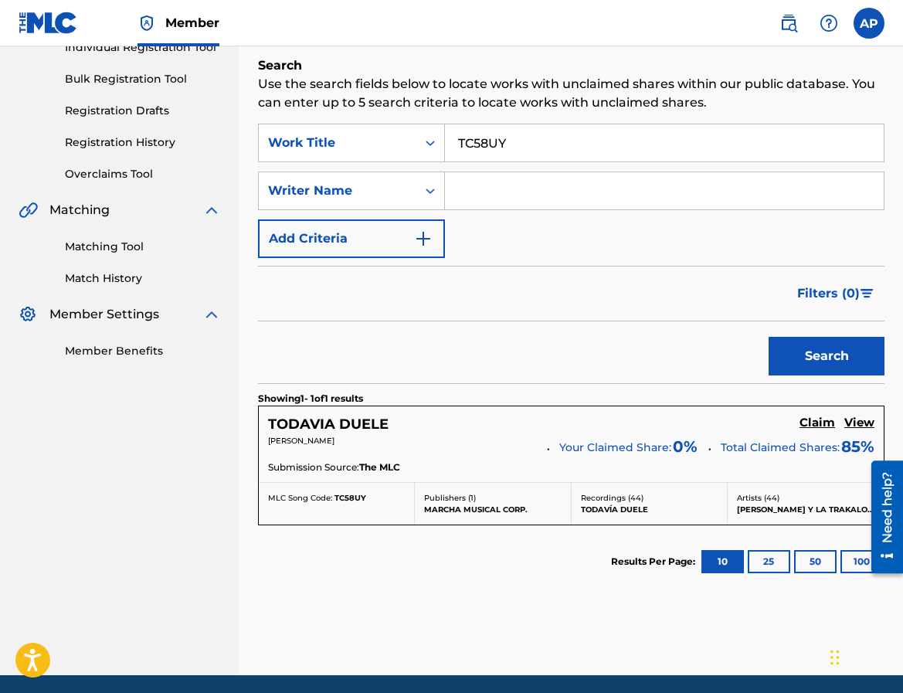
scroll to position [230, 0]
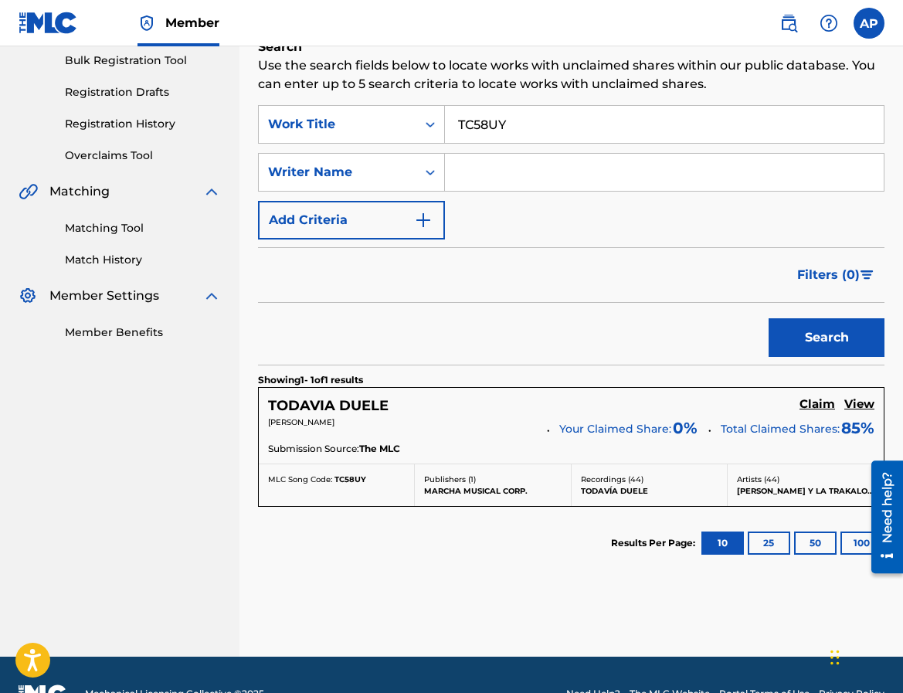
click at [816, 402] on h5 "Claim" at bounding box center [817, 404] width 36 height 15
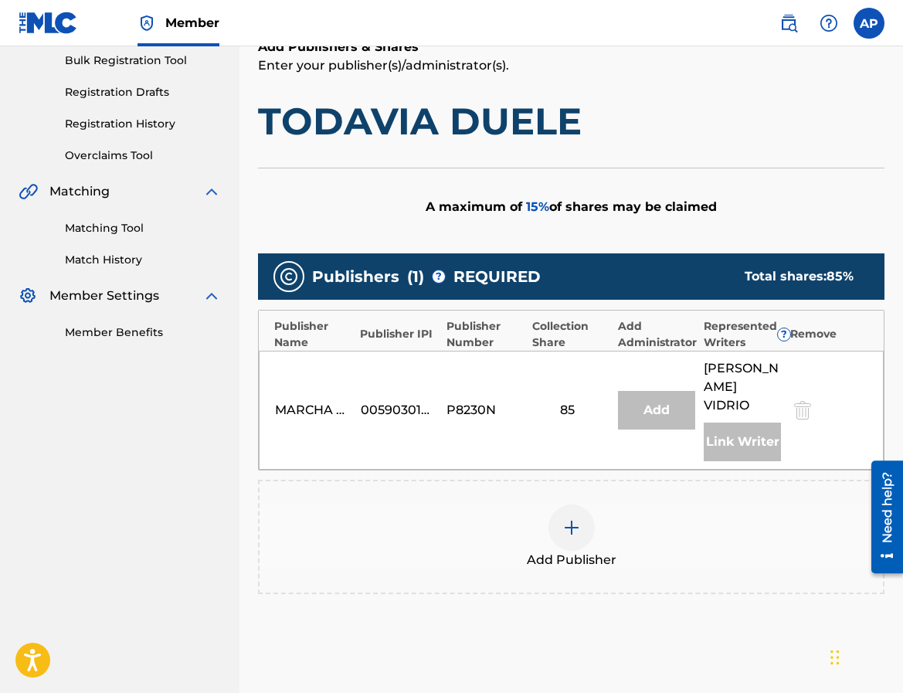
click at [593, 505] on div at bounding box center [571, 527] width 46 height 46
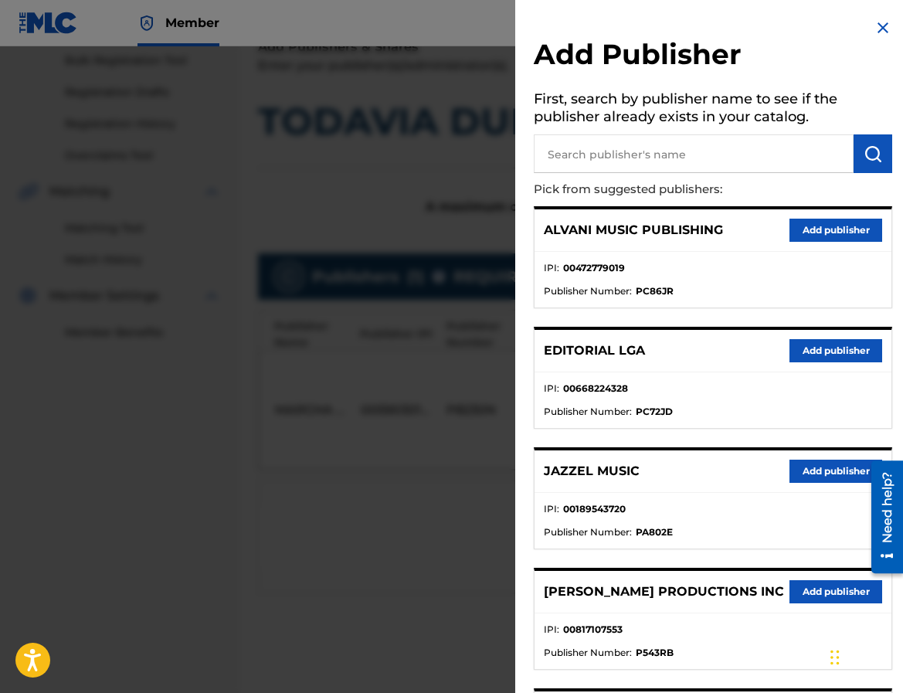
click at [567, 141] on input "text" at bounding box center [694, 153] width 320 height 39
type input "editraka"
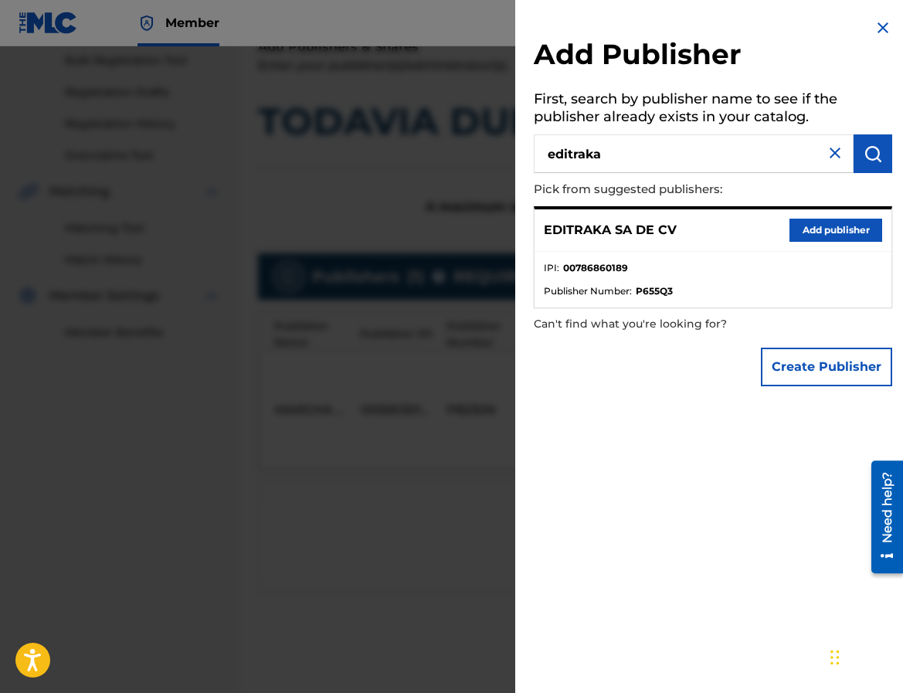
click at [789, 232] on button "Add publisher" at bounding box center [835, 230] width 93 height 23
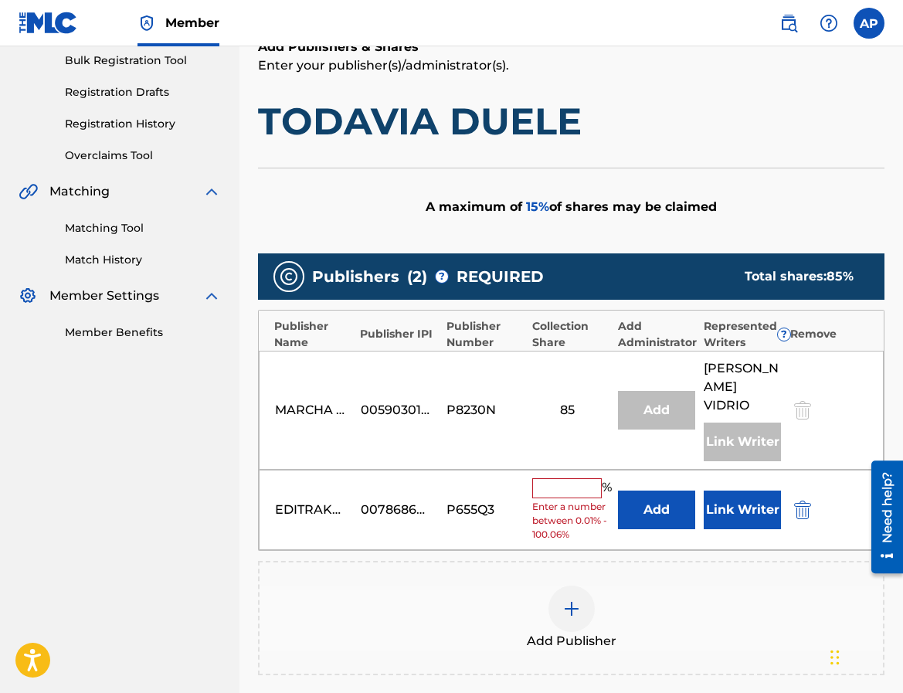
click at [649, 490] on button "Add" at bounding box center [656, 509] width 77 height 39
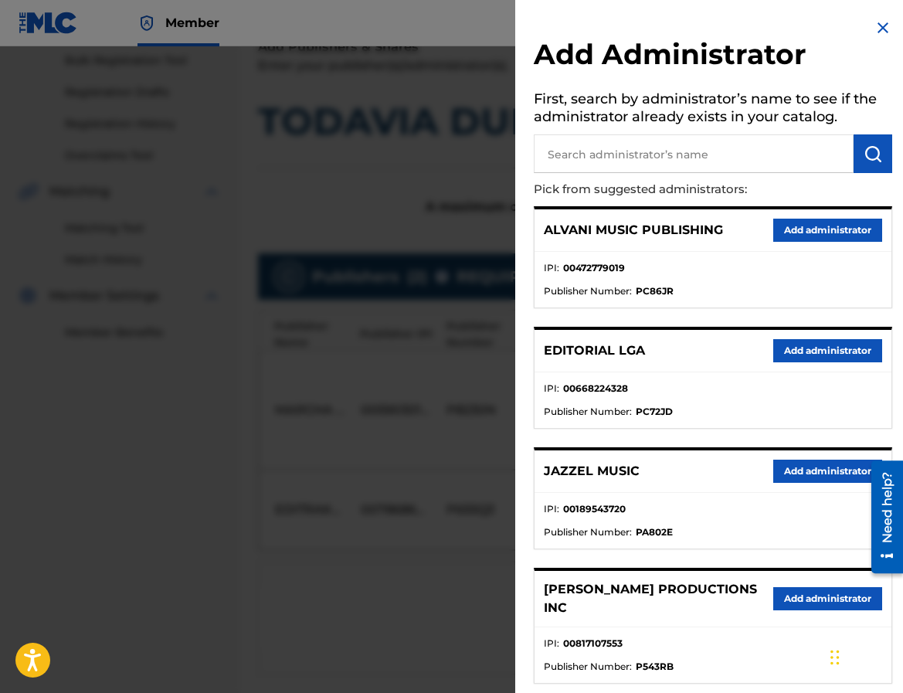
click at [561, 156] on input "text" at bounding box center [694, 153] width 320 height 39
type input "maximo"
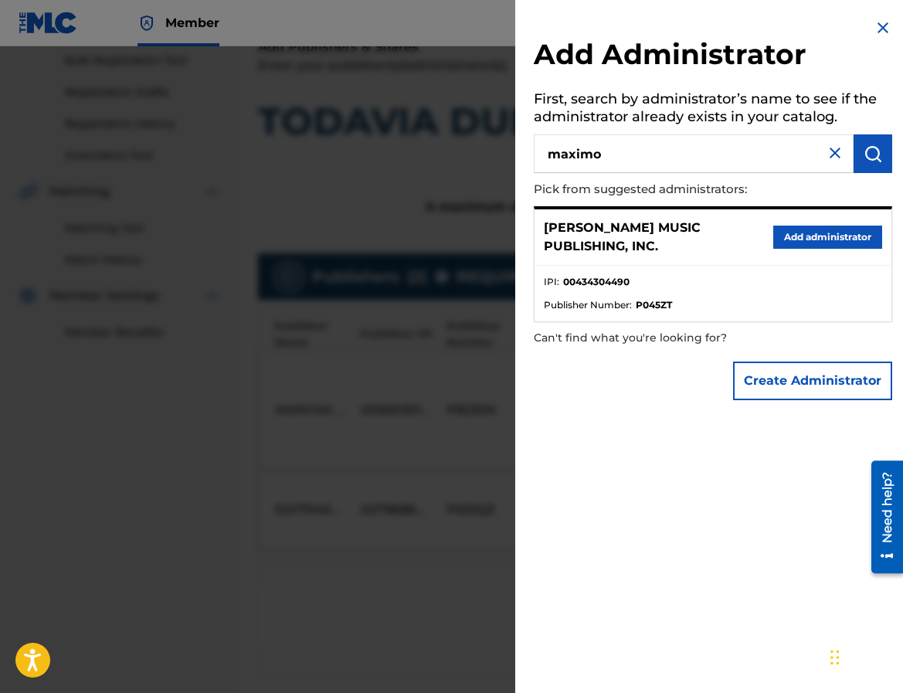
click at [779, 229] on button "Add administrator" at bounding box center [827, 237] width 109 height 23
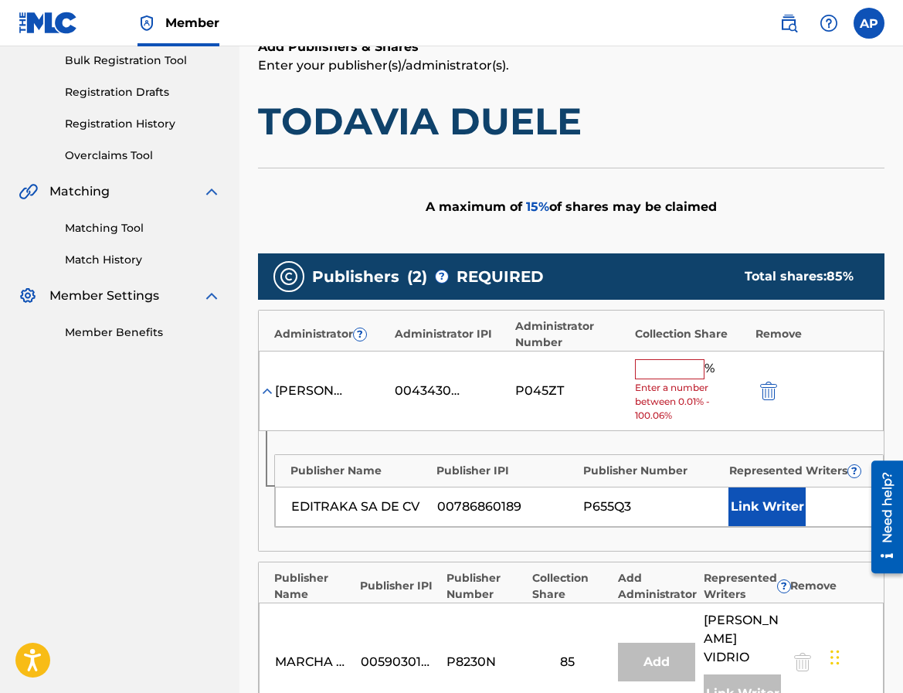
click at [674, 363] on input "text" at bounding box center [670, 369] width 70 height 20
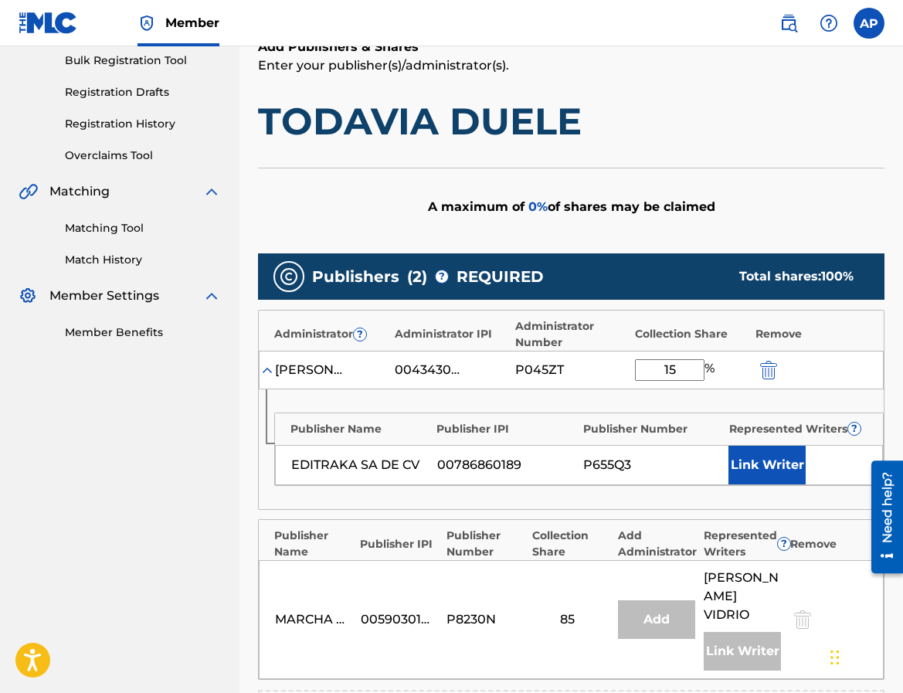
type input "15"
click at [575, 334] on div "Administrator Number" at bounding box center [571, 334] width 113 height 32
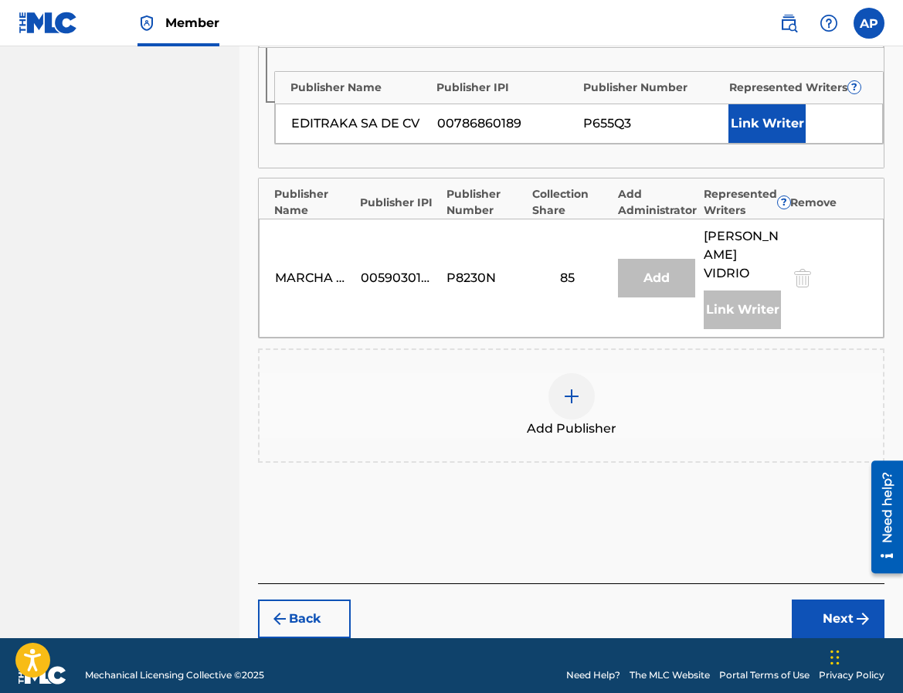
click at [825, 599] on button "Next" at bounding box center [838, 618] width 93 height 39
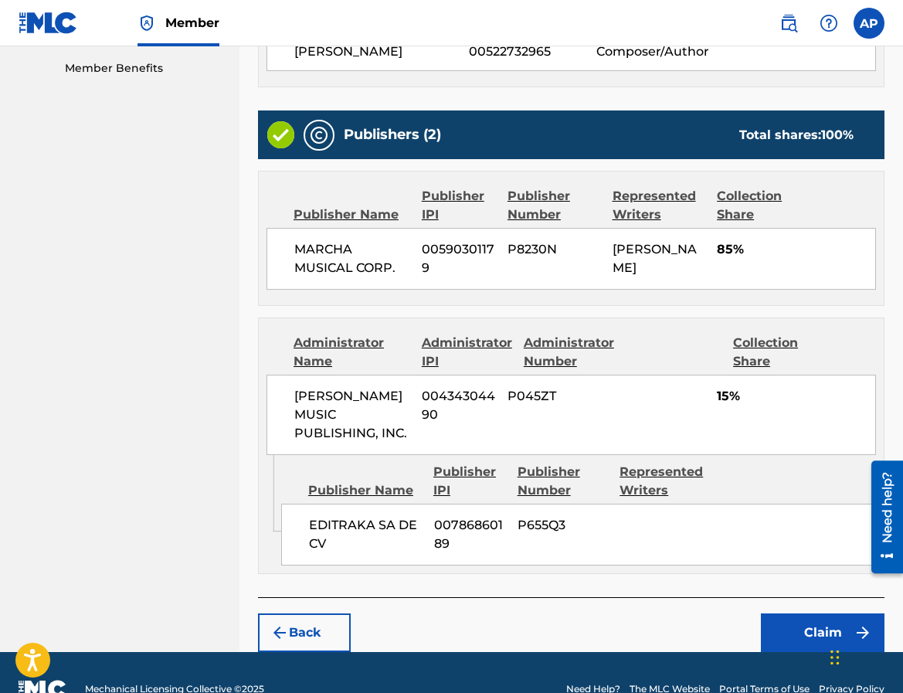
scroll to position [525, 0]
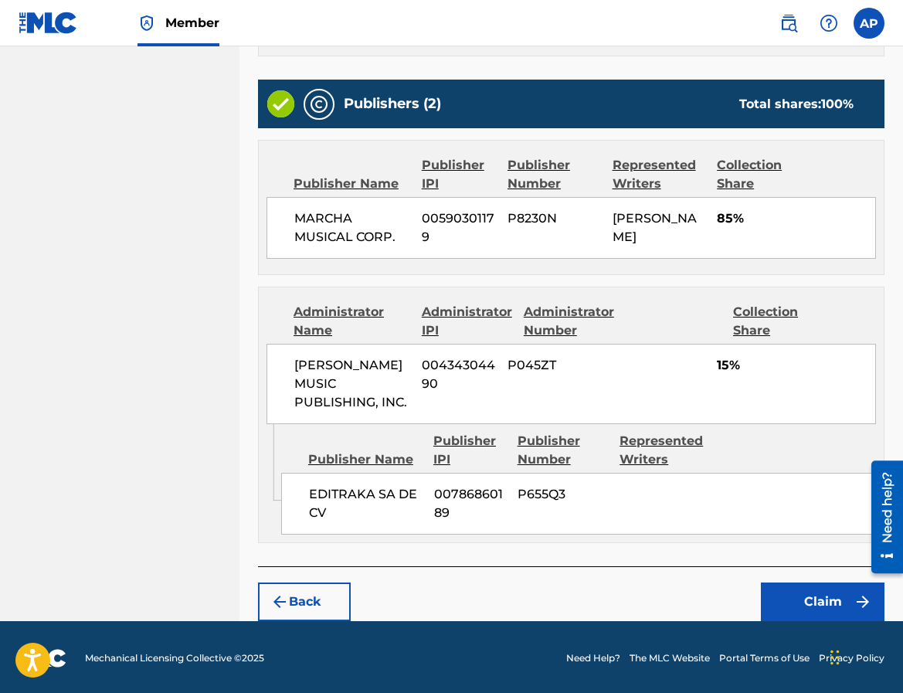
click at [771, 571] on div "Back Claim" at bounding box center [571, 593] width 626 height 55
click at [773, 582] on button "Claim" at bounding box center [823, 601] width 124 height 39
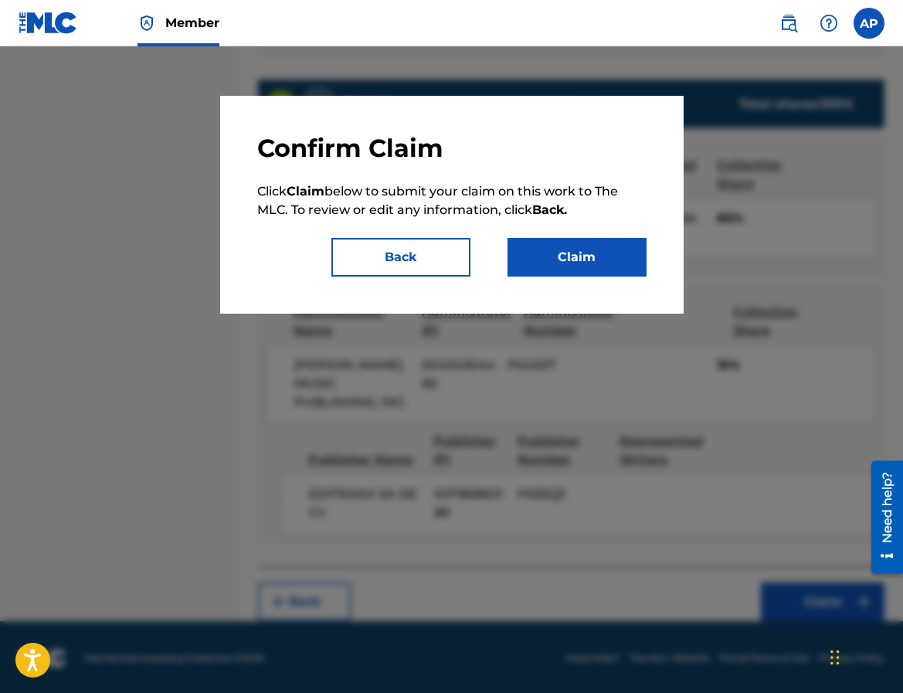
click at [557, 266] on button "Claim" at bounding box center [576, 257] width 139 height 39
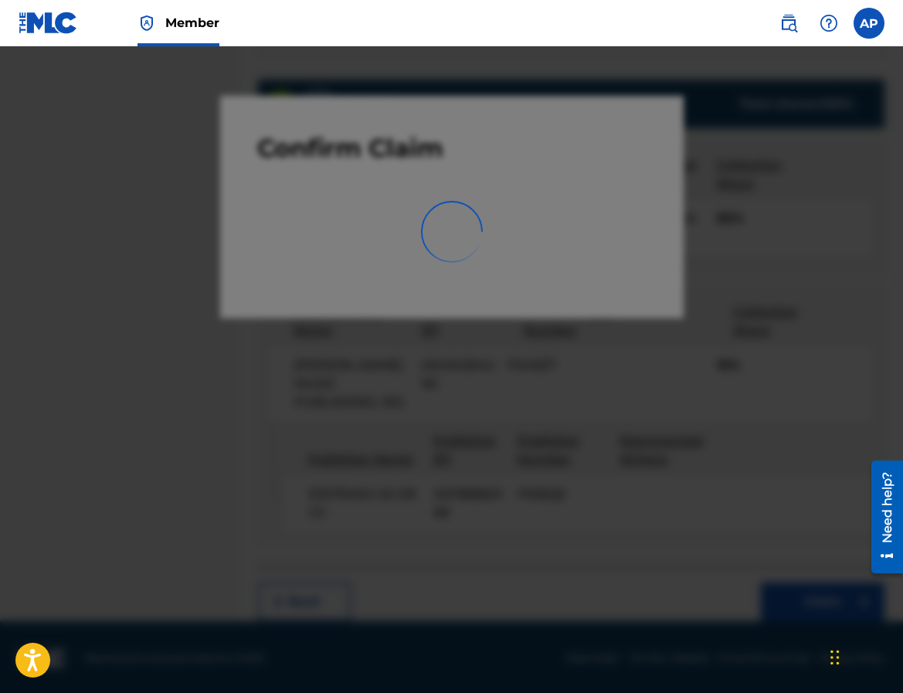
scroll to position [0, 0]
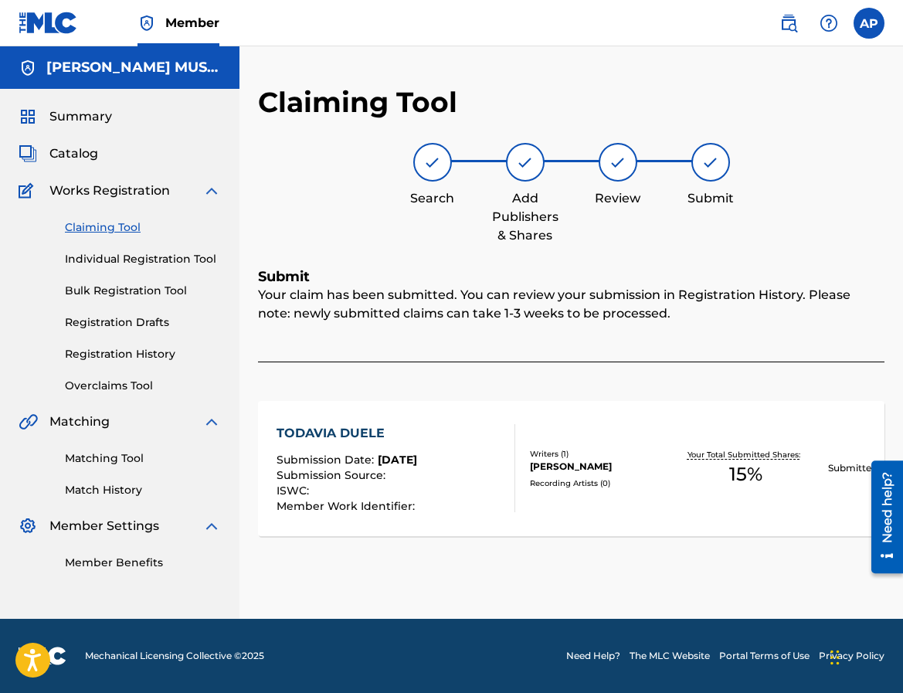
click at [84, 215] on div "Claiming Tool Individual Registration Tool Bulk Registration Tool Registration …" at bounding box center [120, 297] width 202 height 194
click at [86, 226] on link "Claiming Tool" at bounding box center [143, 227] width 156 height 16
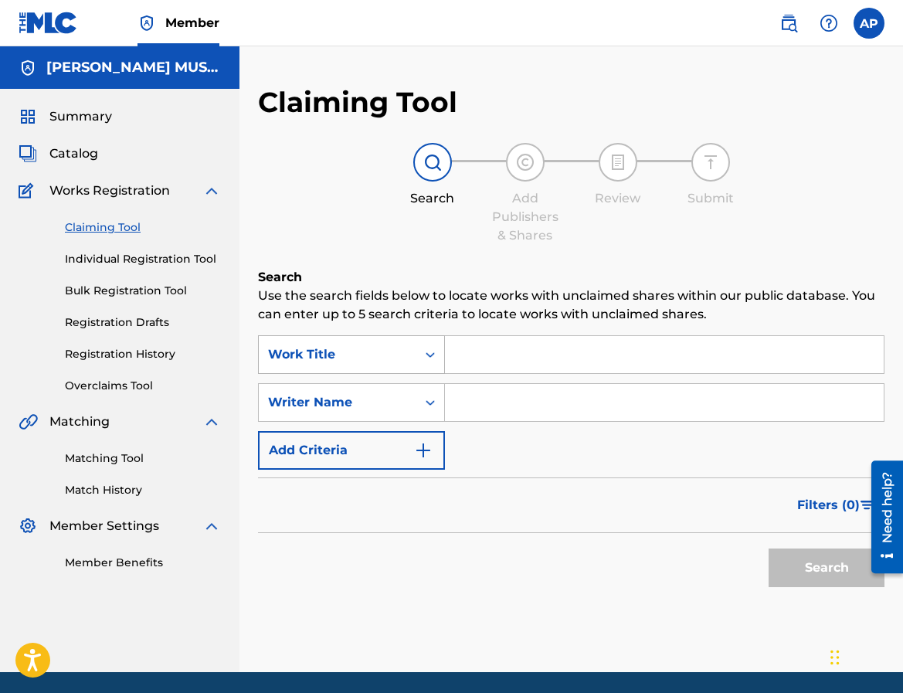
click at [400, 354] on div "Work Title" at bounding box center [337, 354] width 139 height 19
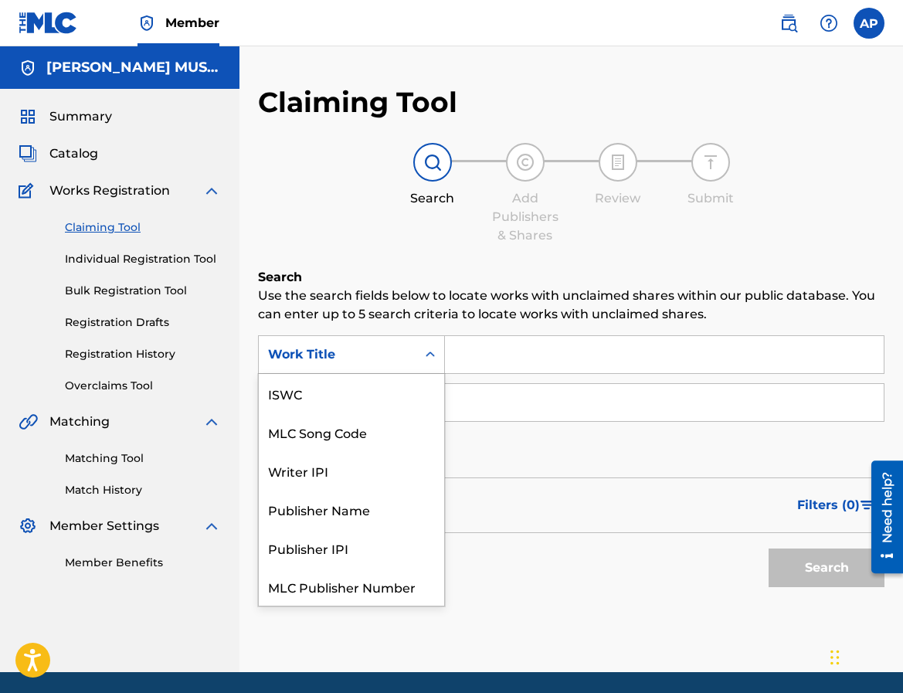
scroll to position [39, 0]
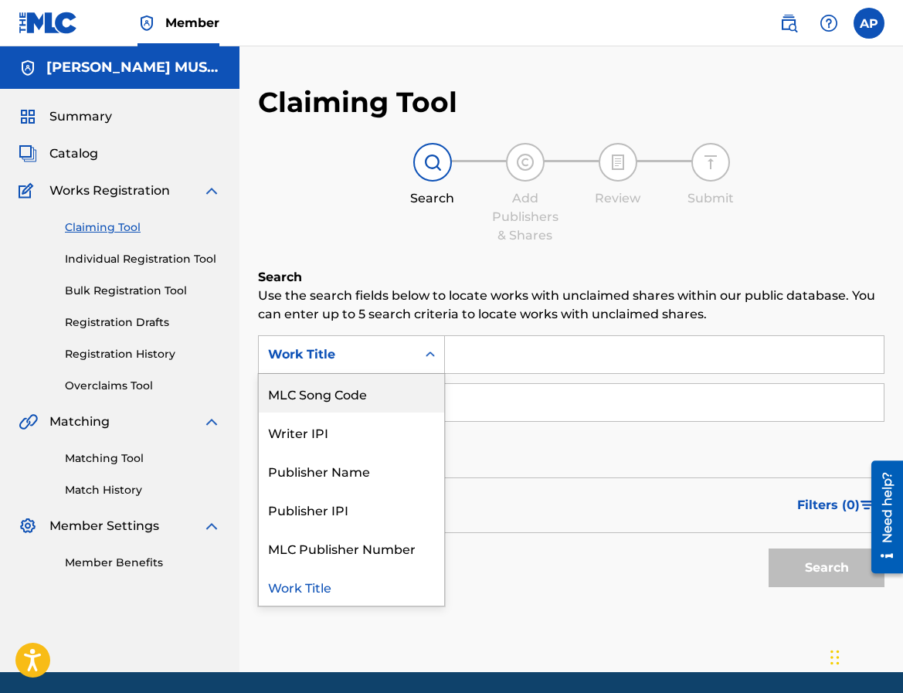
click at [395, 391] on div "MLC Song Code" at bounding box center [351, 393] width 185 height 39
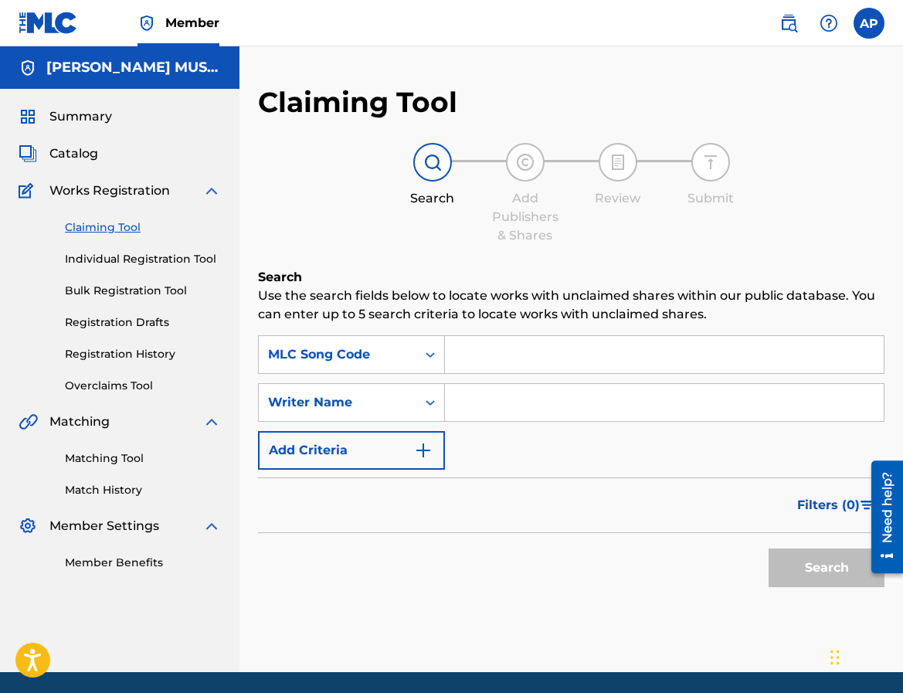
click at [517, 355] on input "Search Form" at bounding box center [664, 354] width 439 height 37
paste input "TX2TMH"
type input "TX2TMH"
click at [768, 548] on button "Search" at bounding box center [826, 567] width 116 height 39
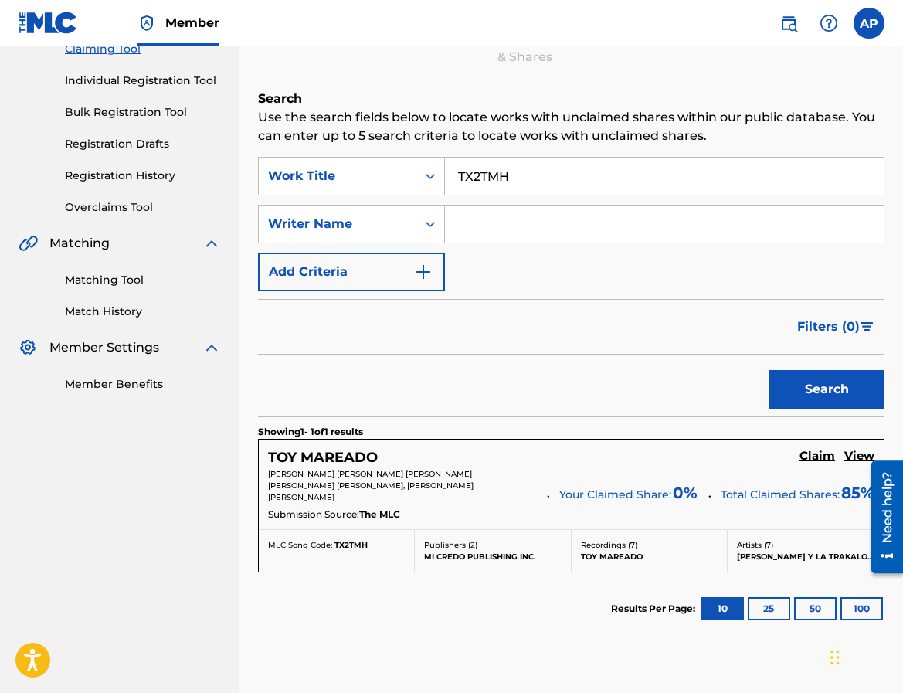
scroll to position [195, 0]
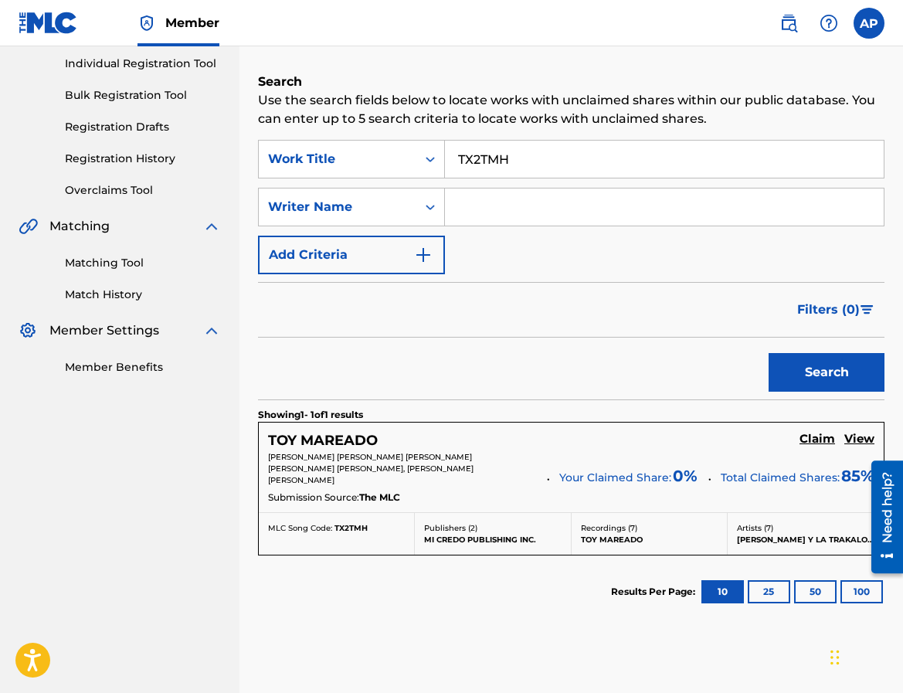
click at [828, 441] on h5 "Claim" at bounding box center [817, 439] width 36 height 15
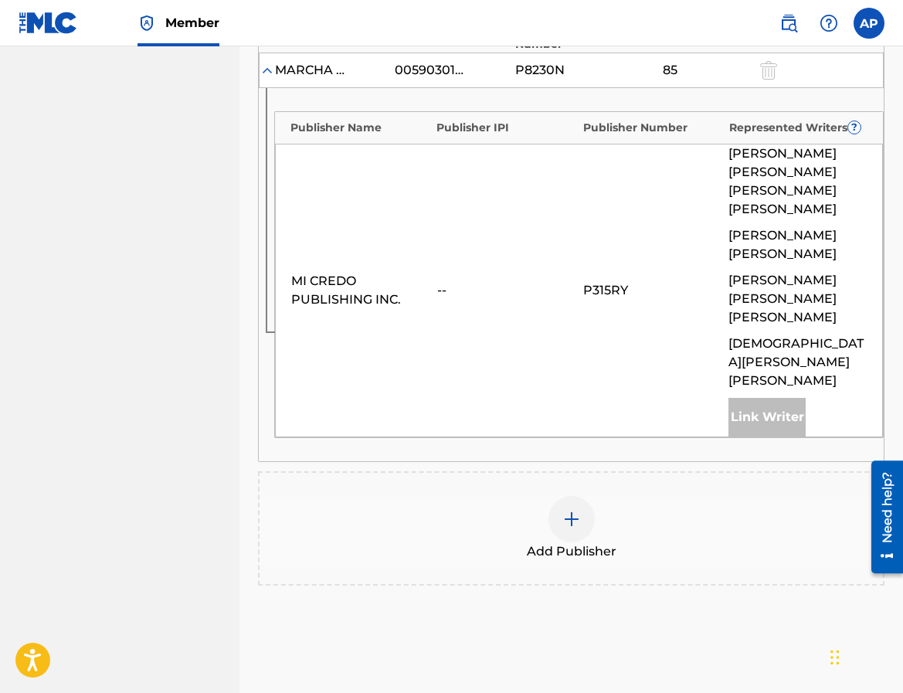
scroll to position [585, 0]
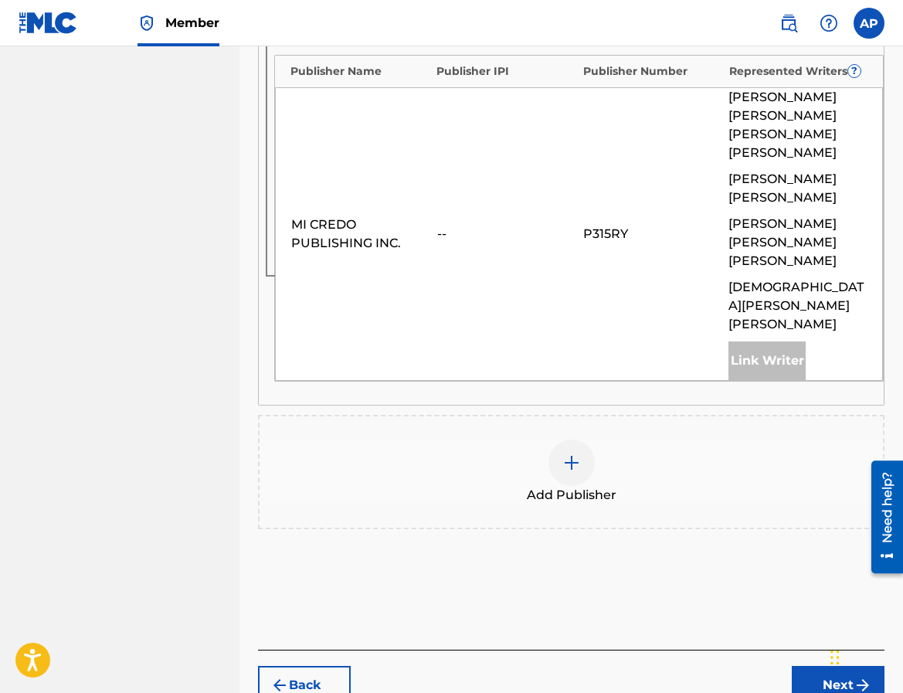
click at [554, 439] on div at bounding box center [571, 462] width 46 height 46
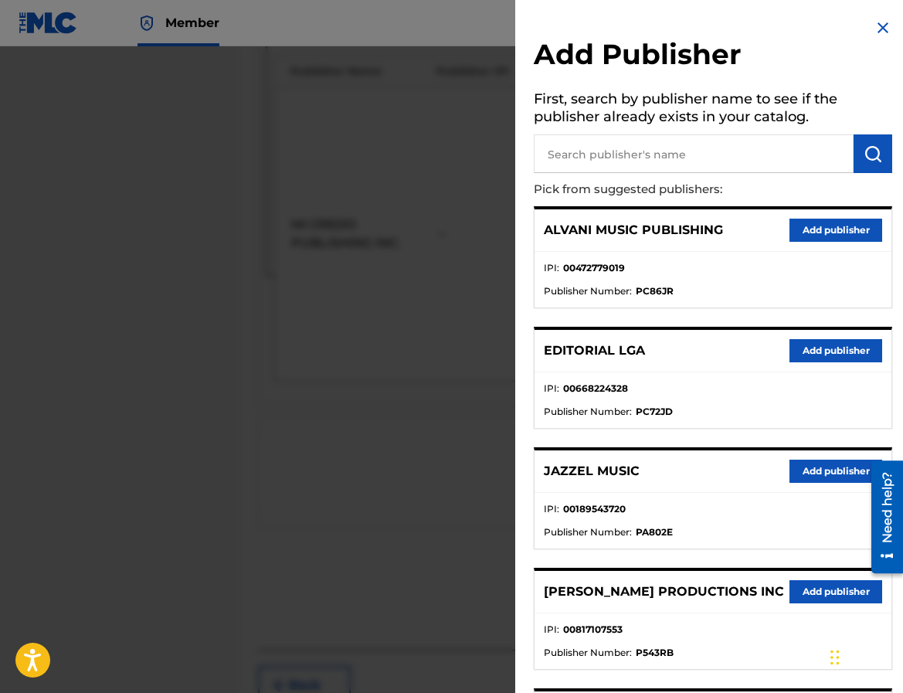
click at [581, 154] on input "text" at bounding box center [694, 153] width 320 height 39
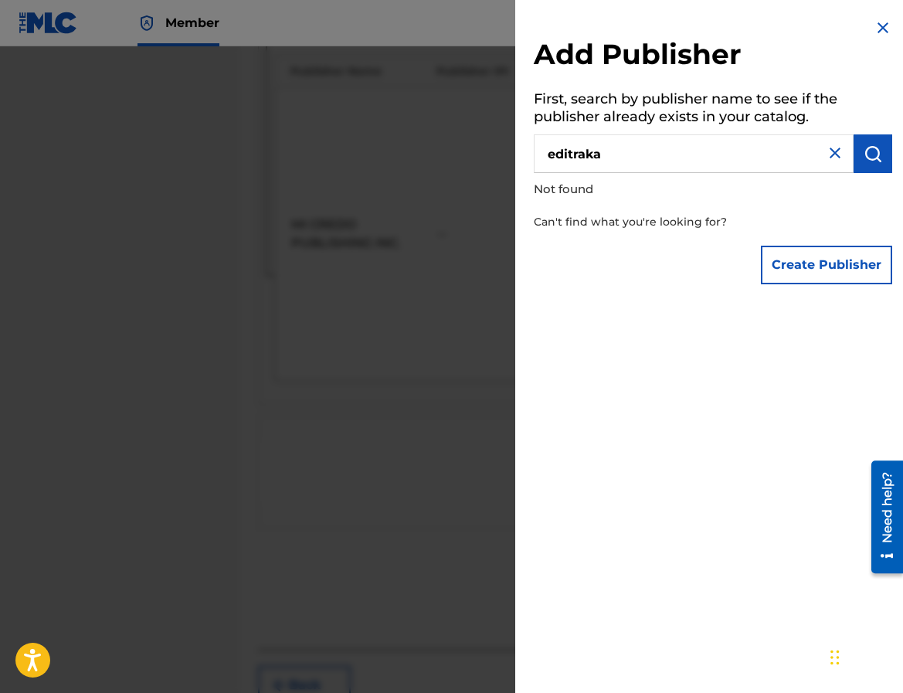
type input "editraka"
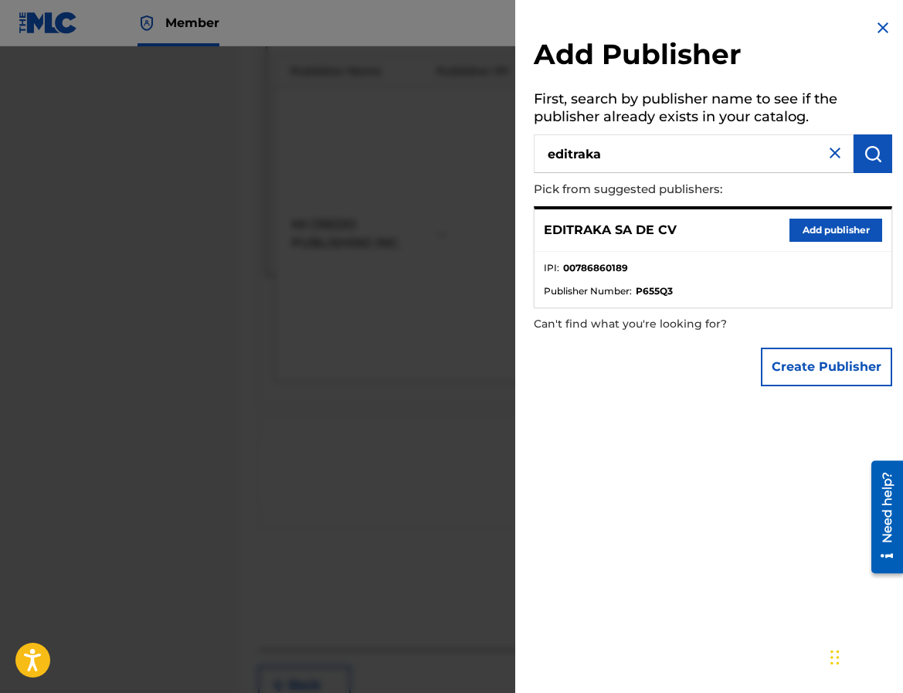
click at [782, 238] on div "EDITRAKA SA DE CV Add publisher" at bounding box center [712, 230] width 357 height 42
click at [794, 236] on button "Add publisher" at bounding box center [835, 230] width 93 height 23
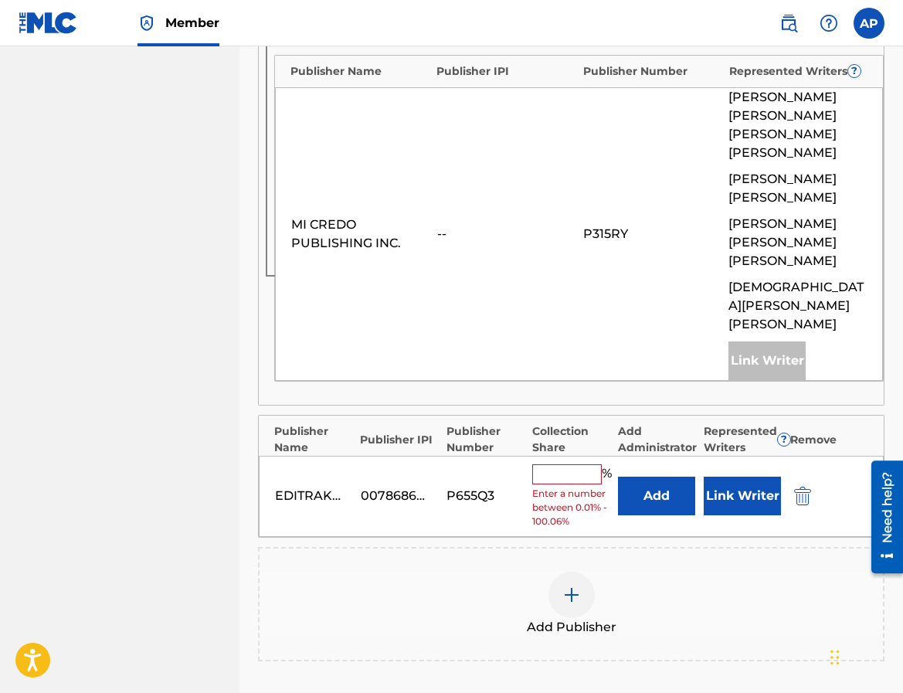
click at [662, 476] on button "Add" at bounding box center [656, 495] width 77 height 39
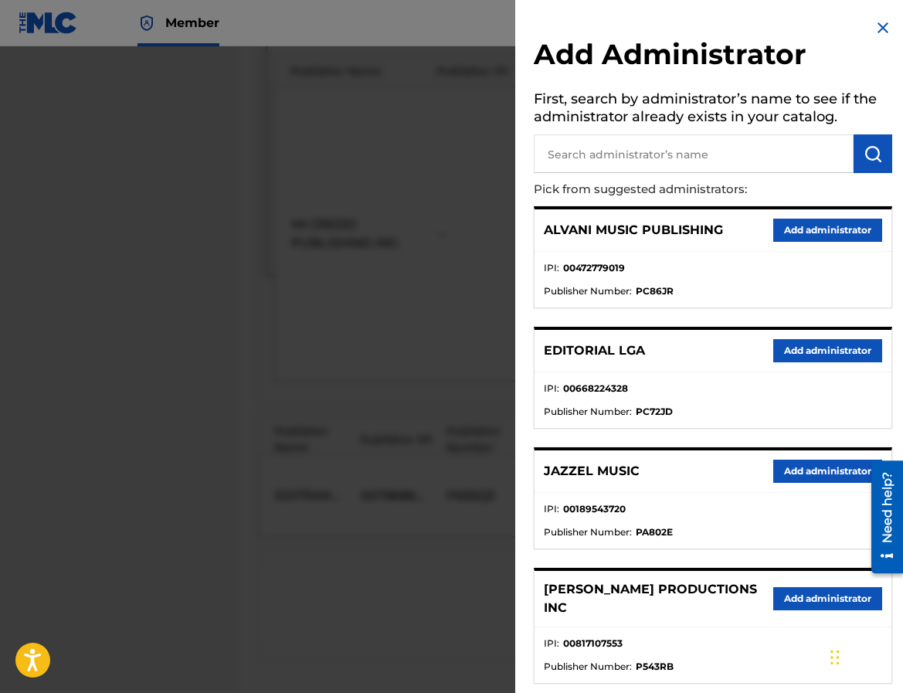
click at [602, 156] on input "text" at bounding box center [694, 153] width 320 height 39
type input "maximo"
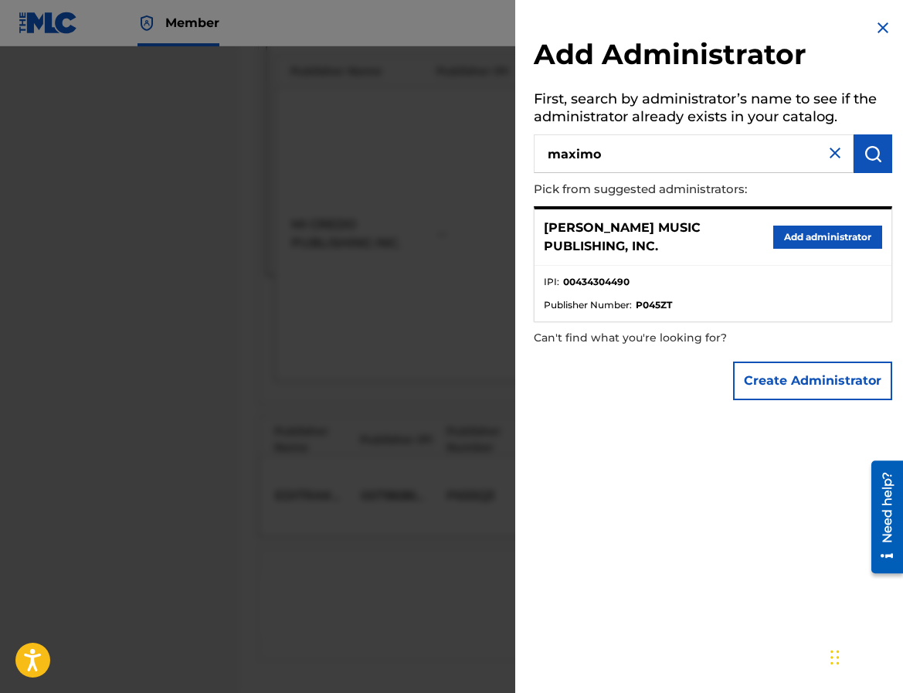
click at [799, 251] on div "[PERSON_NAME] MUSIC PUBLISHING, INC. Add administrator" at bounding box center [712, 237] width 357 height 56
click at [799, 236] on button "Add administrator" at bounding box center [827, 237] width 109 height 23
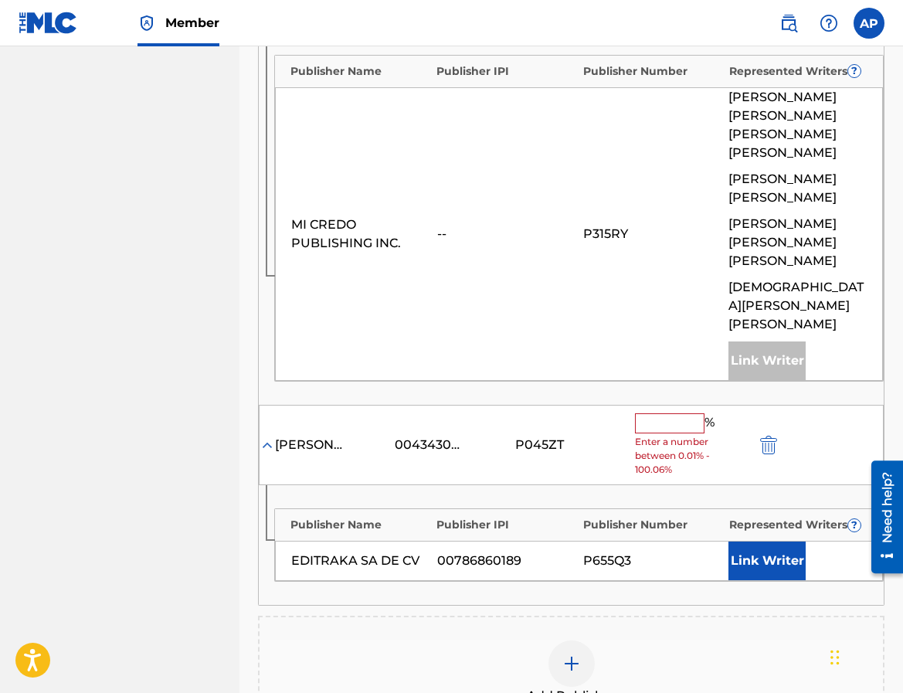
click at [670, 413] on input "text" at bounding box center [670, 423] width 70 height 20
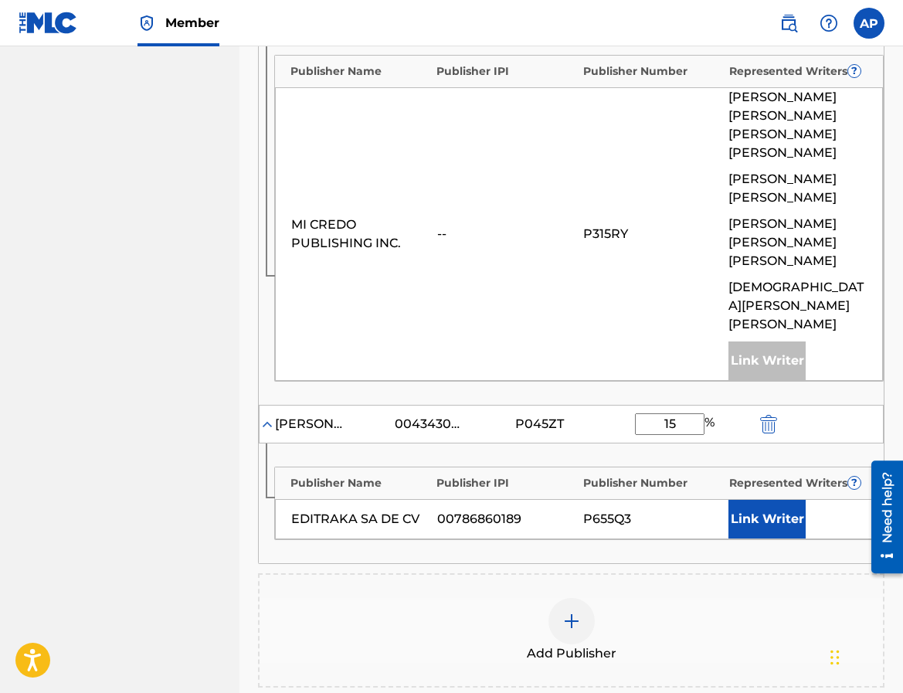
type input "15"
click at [683, 573] on div "Add Publisher" at bounding box center [571, 630] width 626 height 114
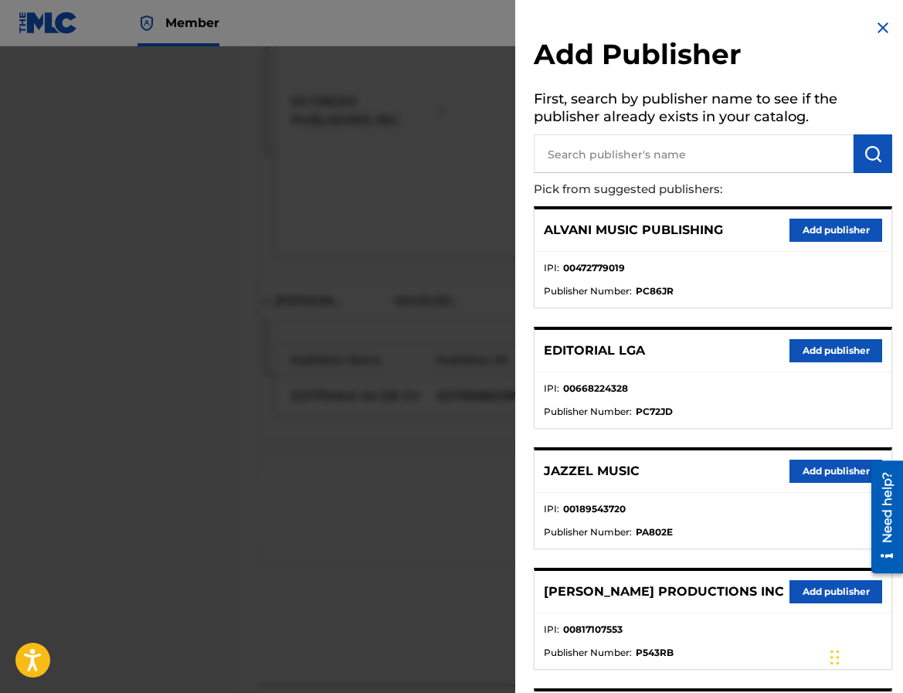
scroll to position [741, 0]
click at [867, 34] on img at bounding box center [882, 28] width 19 height 19
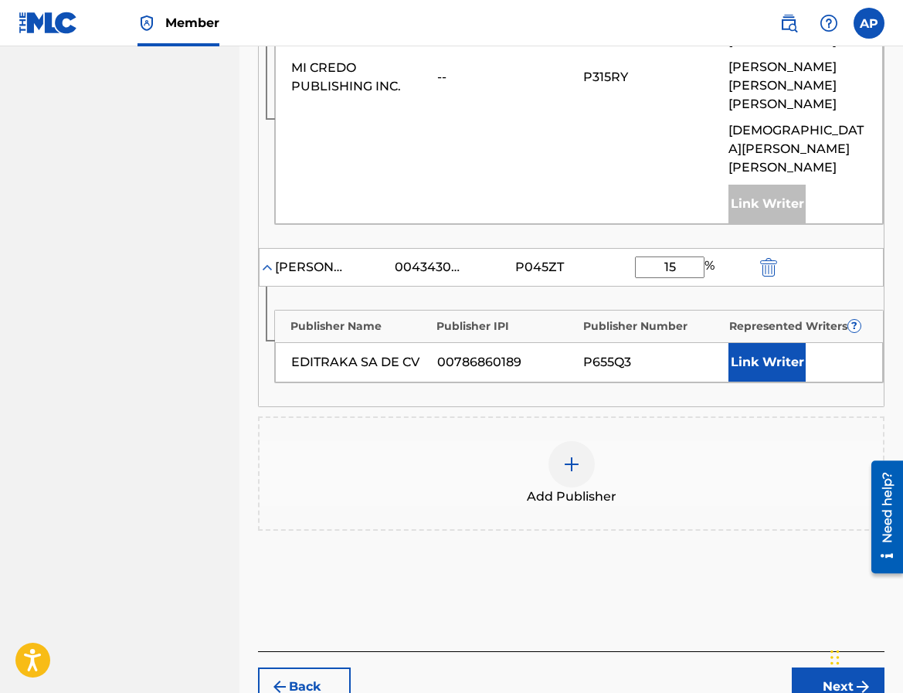
click at [819, 667] on button "Next" at bounding box center [838, 686] width 93 height 39
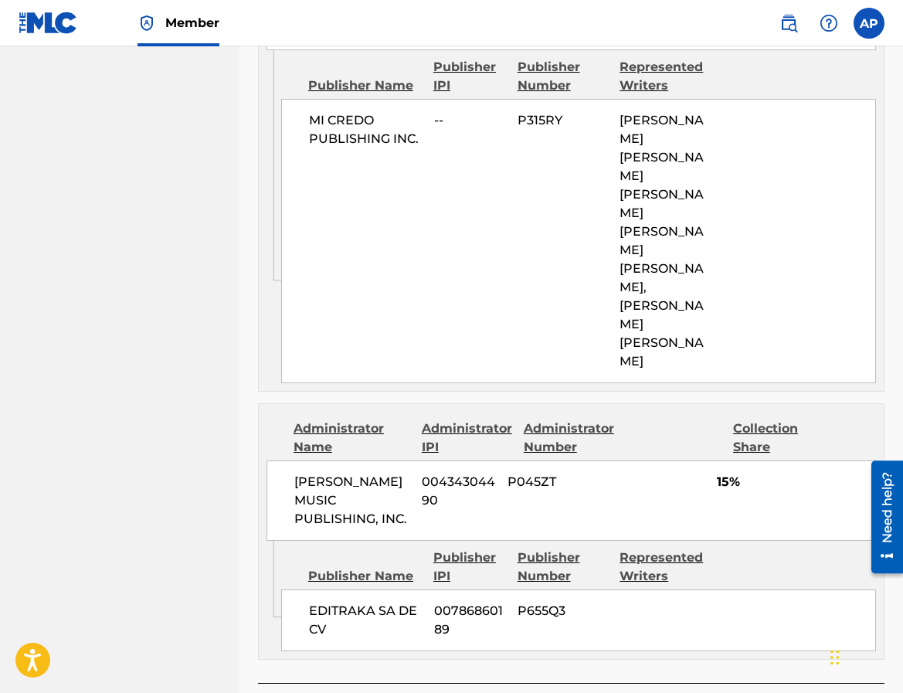
scroll to position [998, 0]
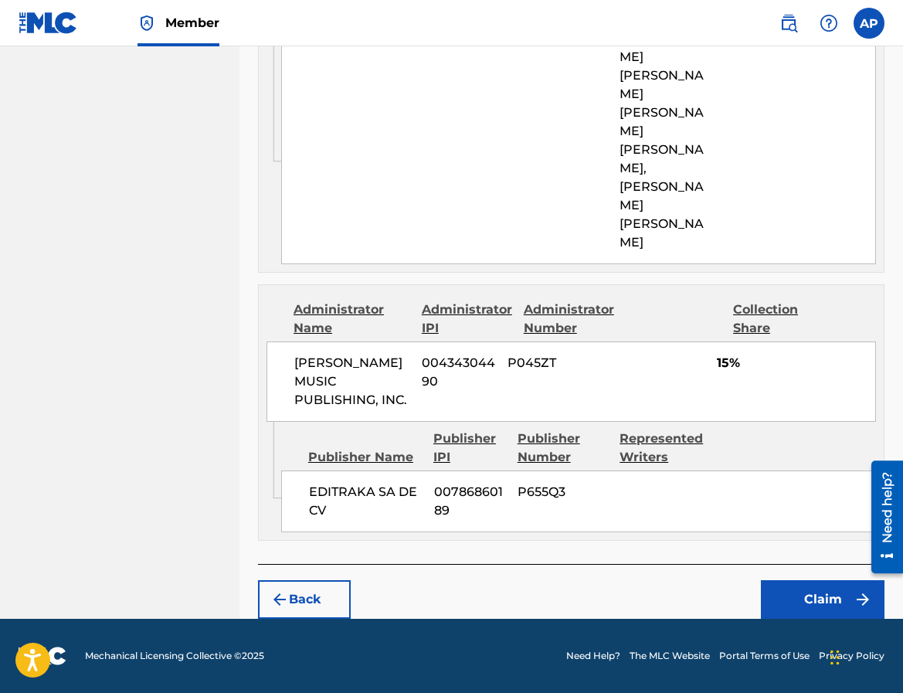
click at [812, 618] on button "Claim" at bounding box center [823, 599] width 124 height 39
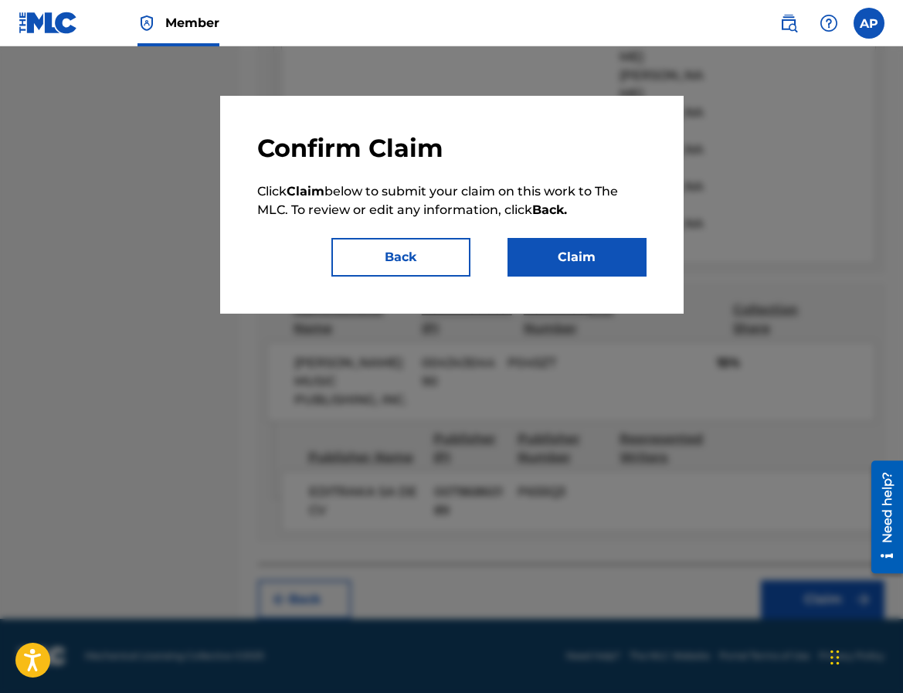
click at [528, 253] on button "Claim" at bounding box center [576, 257] width 139 height 39
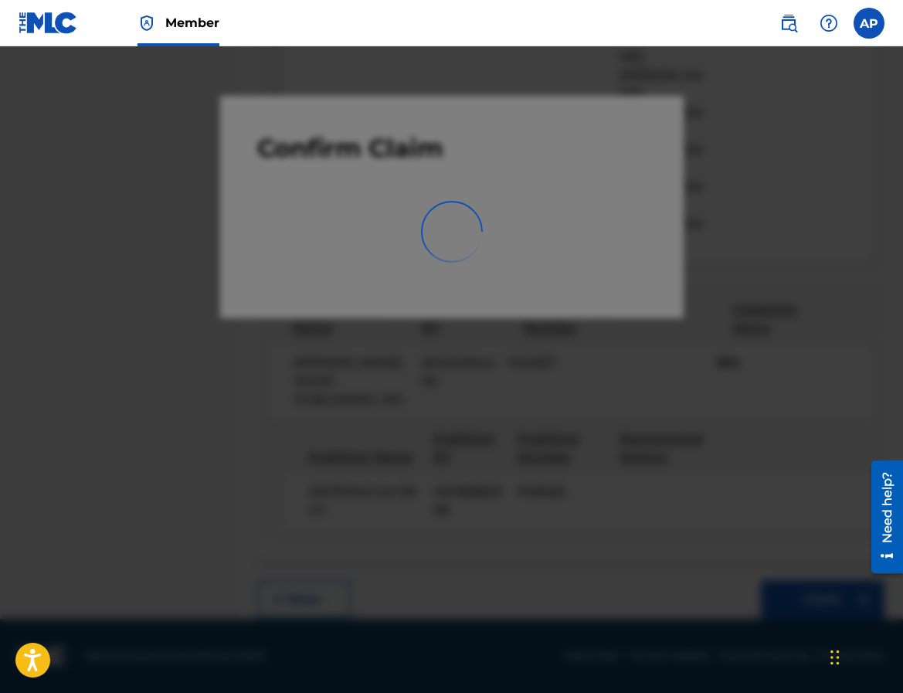
scroll to position [0, 0]
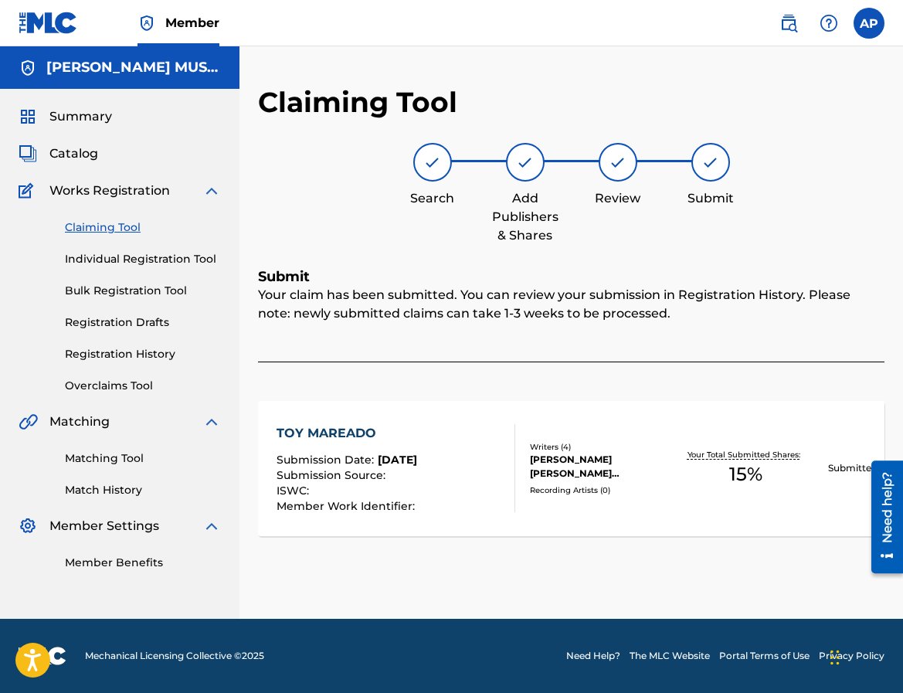
click at [89, 223] on link "Claiming Tool" at bounding box center [143, 227] width 156 height 16
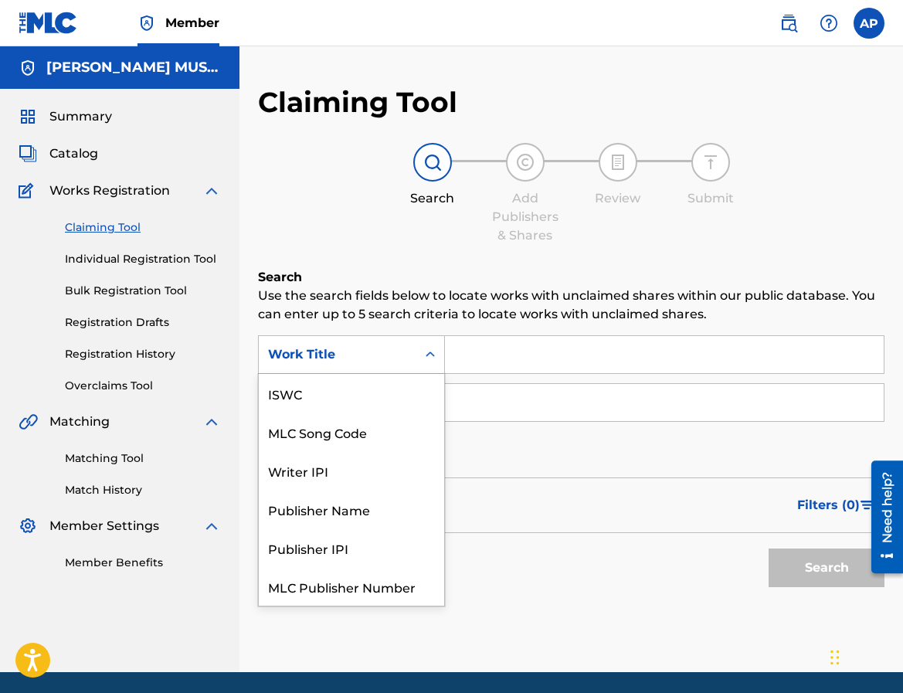
click at [428, 358] on icon "Search Form" at bounding box center [429, 354] width 15 height 15
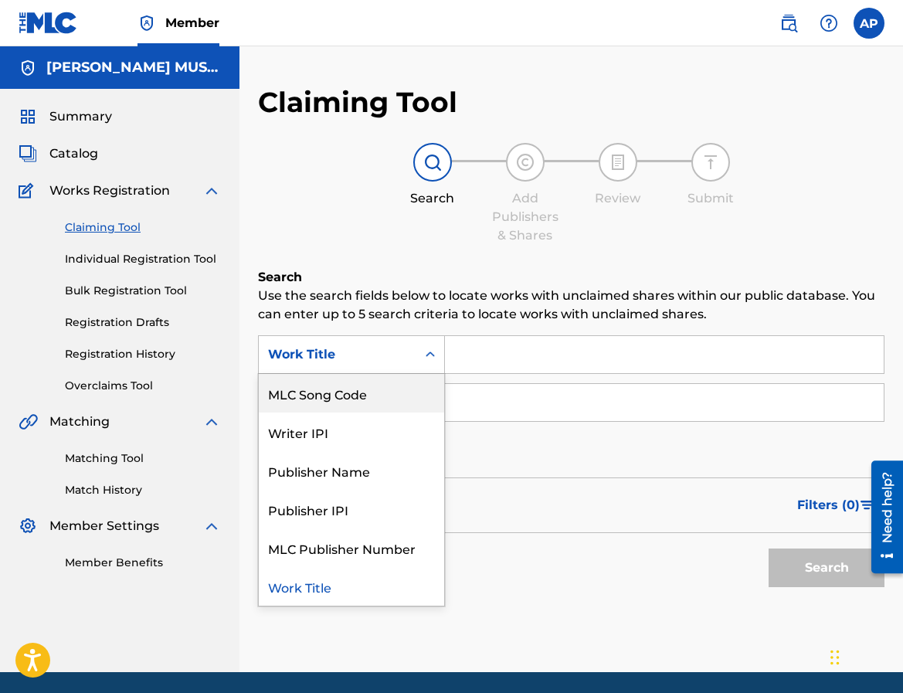
click at [423, 395] on div "MLC Song Code" at bounding box center [351, 393] width 185 height 39
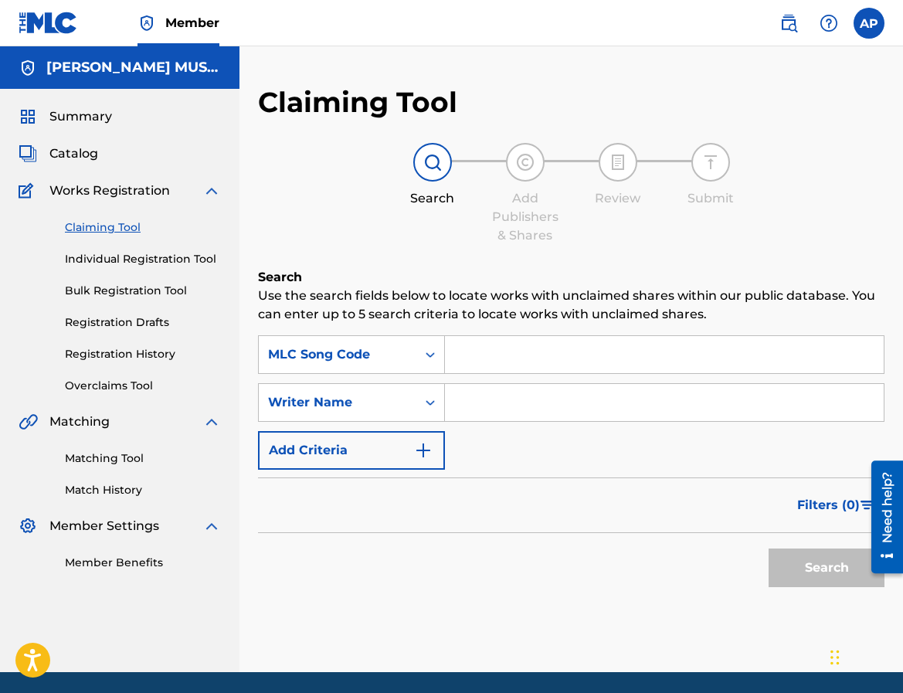
click at [476, 358] on input "Search Form" at bounding box center [664, 354] width 439 height 37
paste input "100%"
type input "100%"
click at [768, 548] on button "Search" at bounding box center [826, 567] width 116 height 39
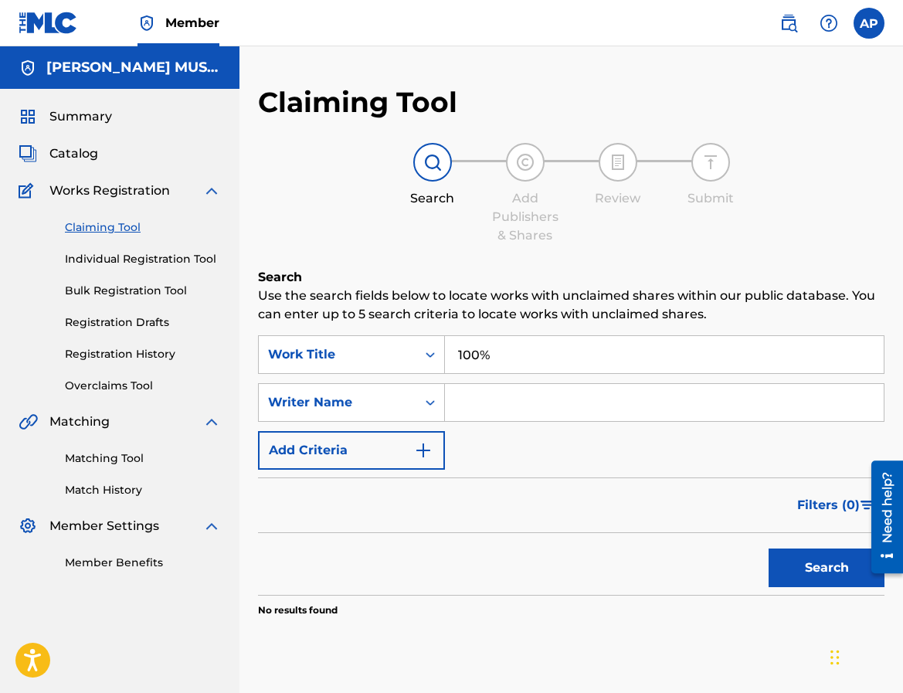
click at [577, 347] on input "100%" at bounding box center [664, 354] width 439 height 37
type input "100"
click at [577, 347] on input "100" at bounding box center [664, 354] width 439 height 37
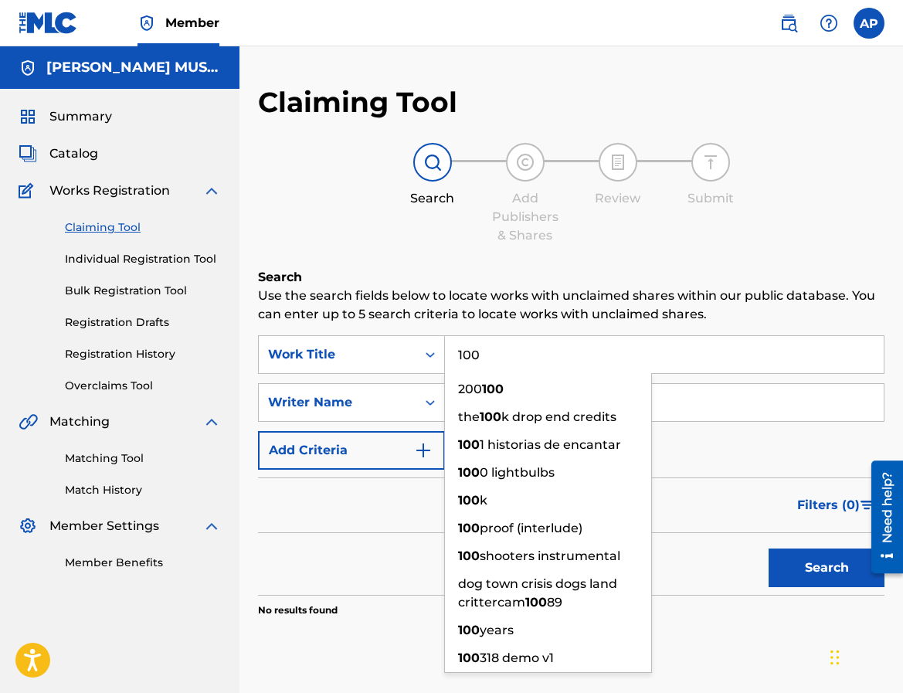
click at [577, 347] on input "100" at bounding box center [664, 354] width 439 height 37
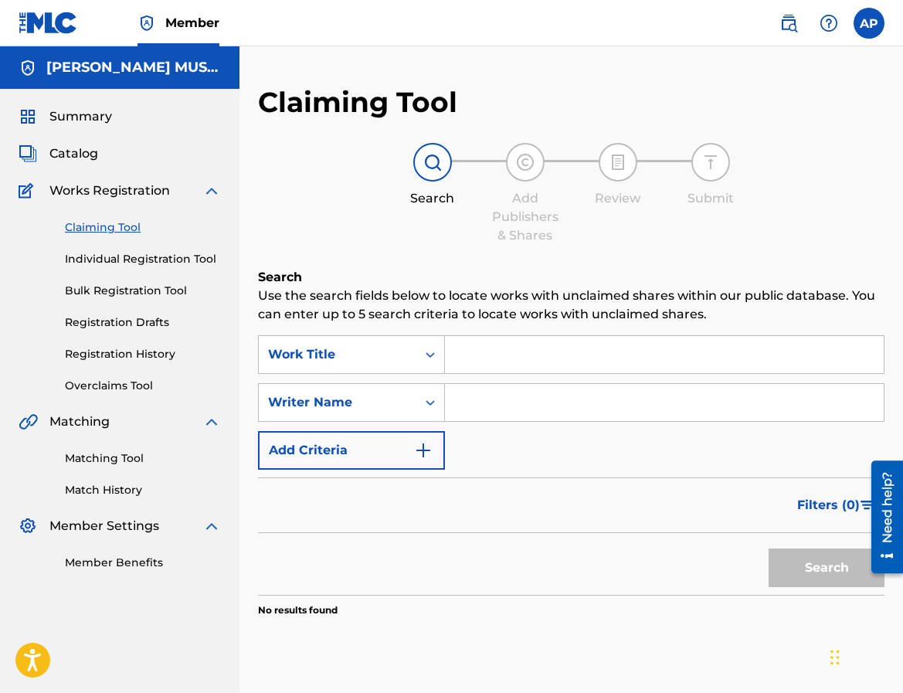
paste input "TW9T2J"
type input "TW9T2J"
click at [768, 548] on button "Search" at bounding box center [826, 567] width 116 height 39
click at [353, 359] on div "Work Title" at bounding box center [337, 354] width 139 height 19
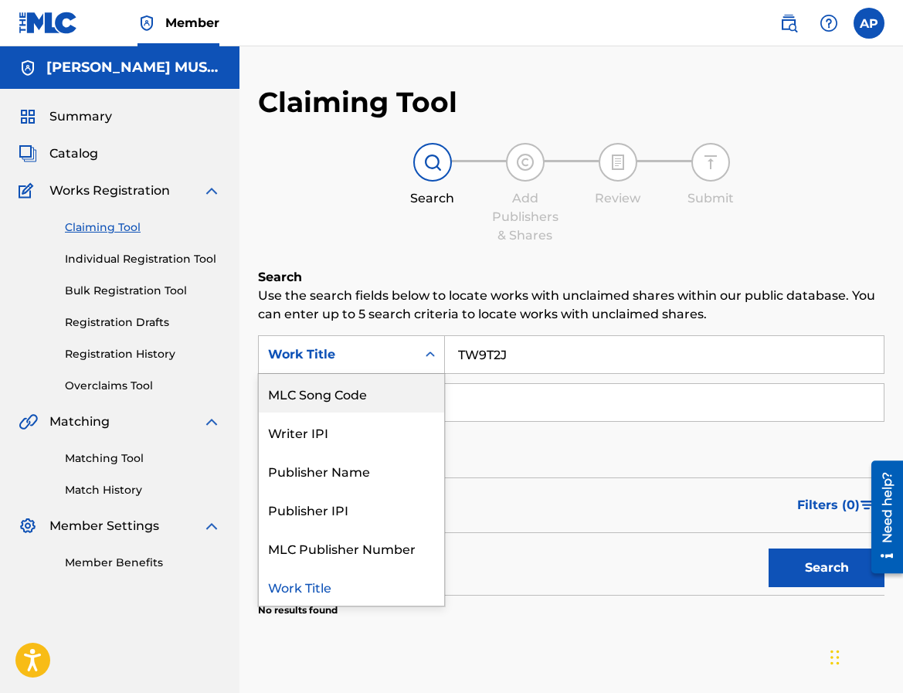
click at [353, 409] on div "MLC Song Code" at bounding box center [351, 393] width 185 height 39
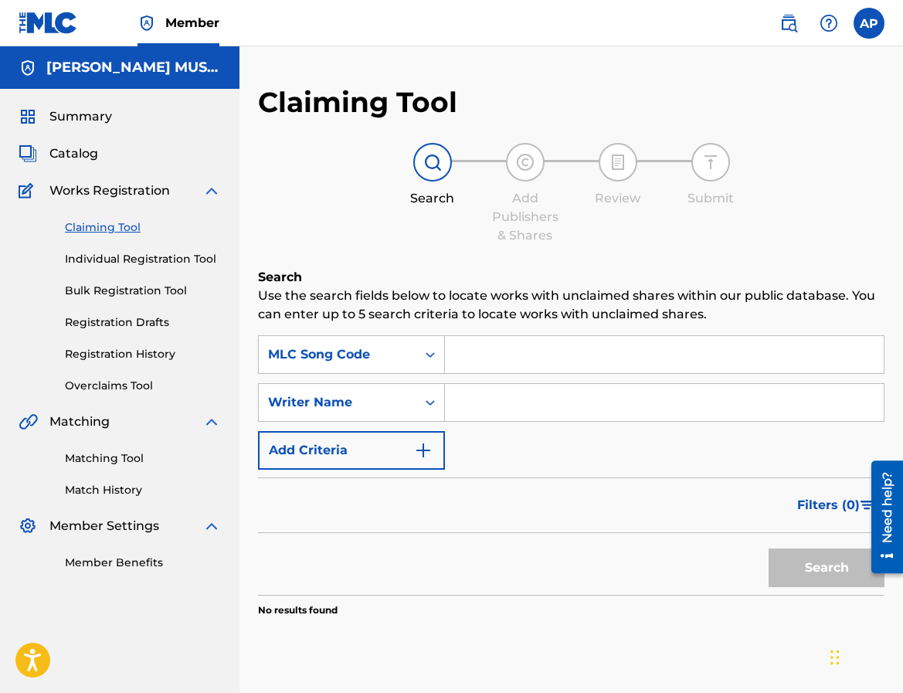
click at [484, 370] on input "Search Form" at bounding box center [664, 354] width 439 height 37
paste input "TW9T2J"
type input "TW9T2J"
click at [768, 548] on button "Search" at bounding box center [826, 567] width 116 height 39
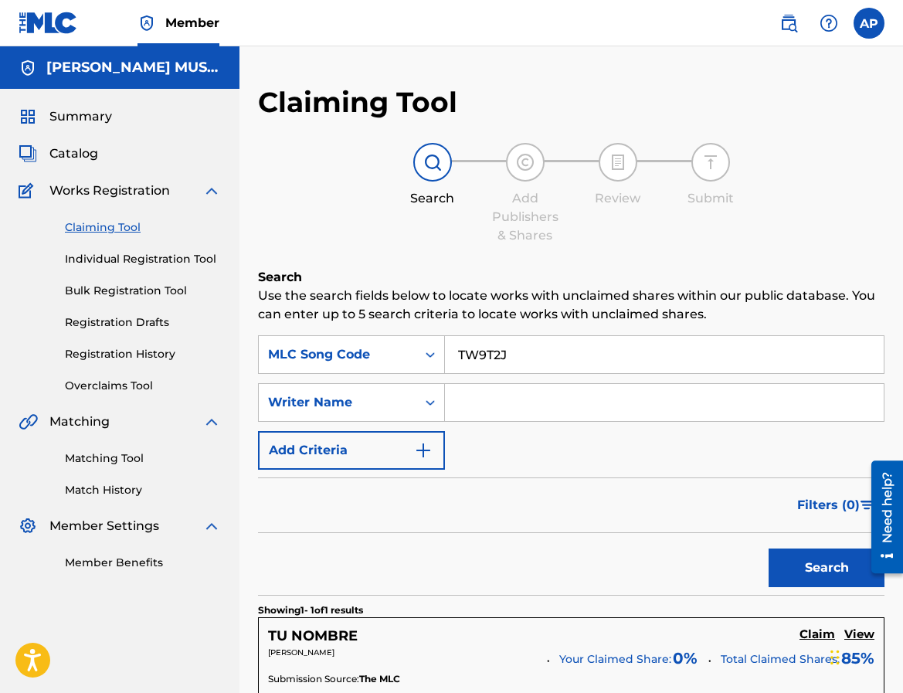
scroll to position [196, 0]
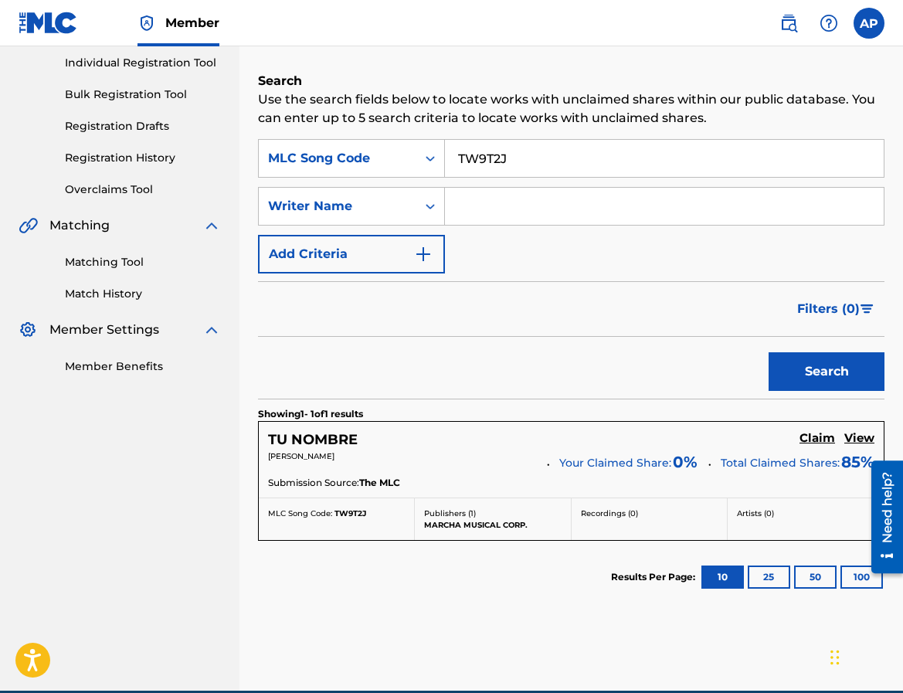
click at [833, 449] on div "TU NOMBRE Claim View [PERSON_NAME] Your Claimed Share: 0 % Total Claimed Shares…" at bounding box center [571, 460] width 625 height 76
click at [825, 440] on h5 "Claim" at bounding box center [817, 438] width 36 height 15
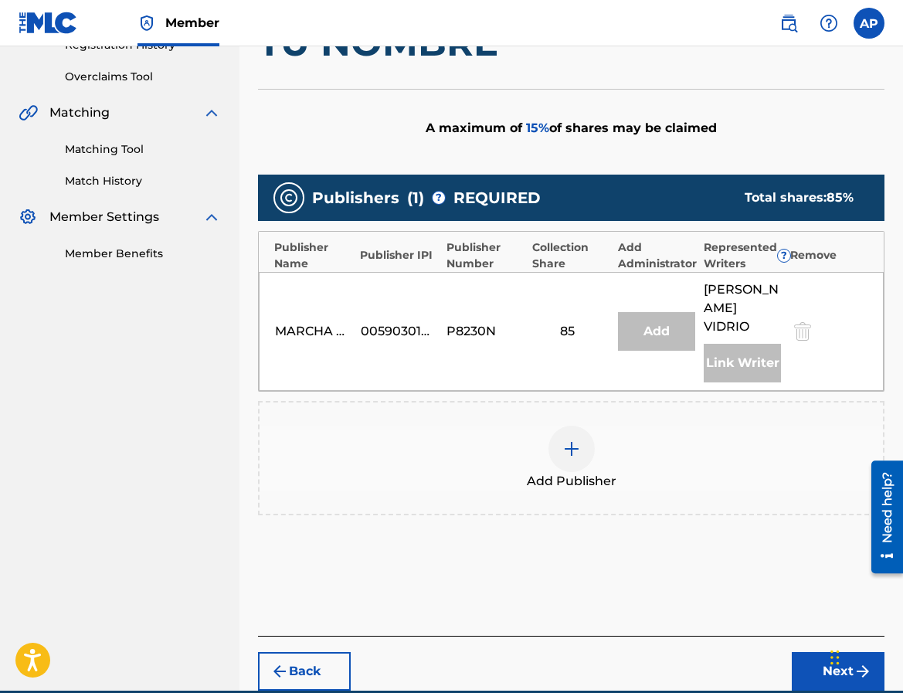
scroll to position [334, 0]
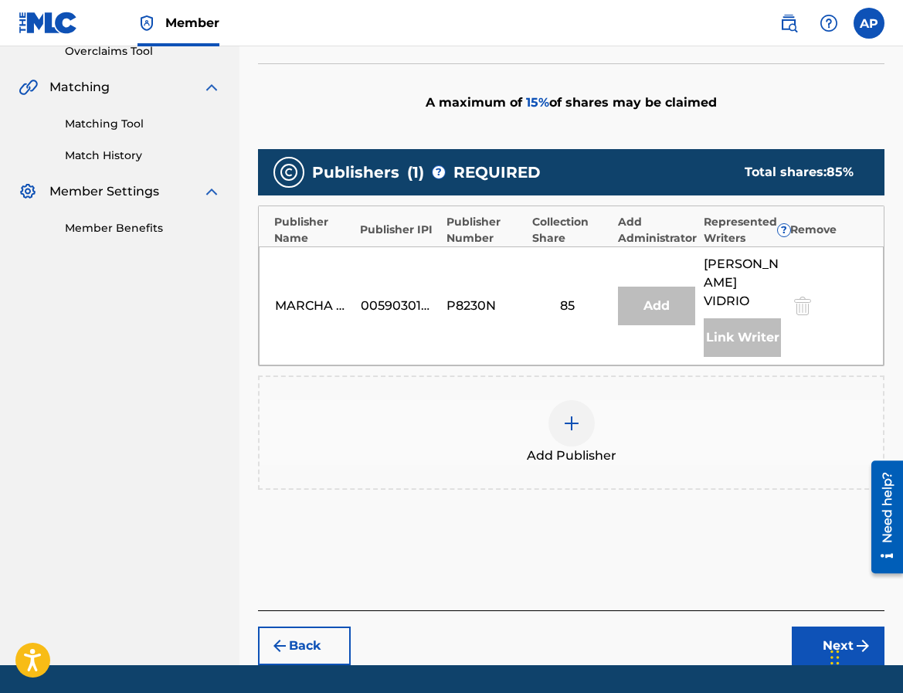
click at [571, 414] on img at bounding box center [571, 423] width 19 height 19
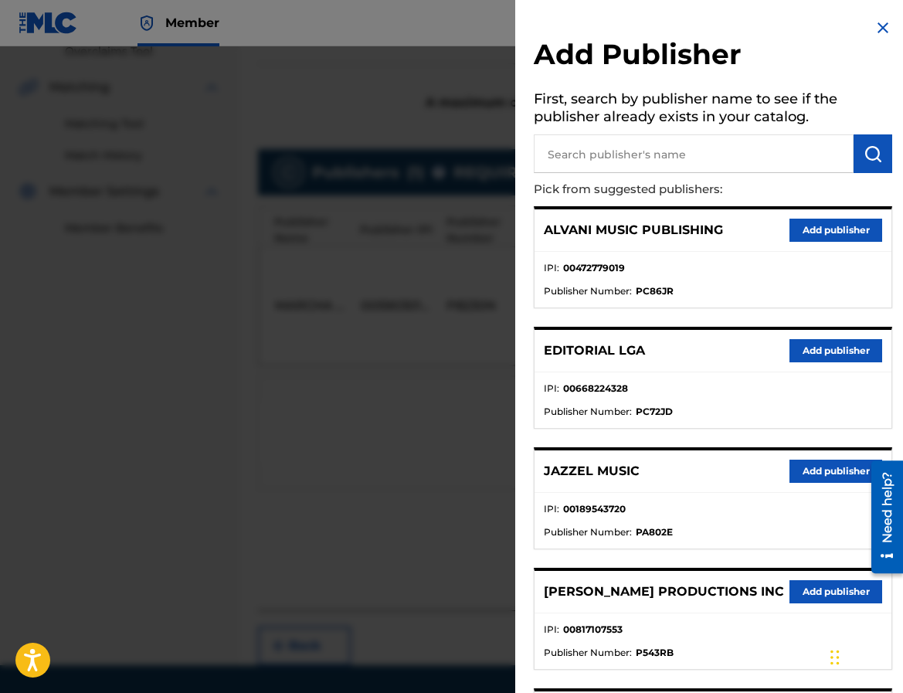
click at [578, 146] on input "text" at bounding box center [694, 153] width 320 height 39
type input "editraka"
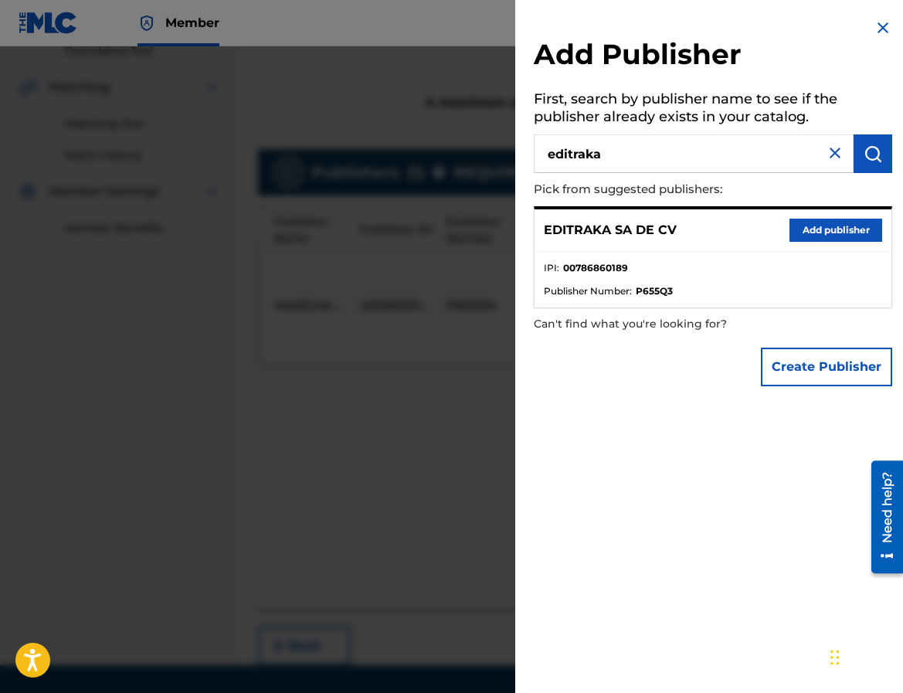
click at [821, 229] on button "Add publisher" at bounding box center [835, 230] width 93 height 23
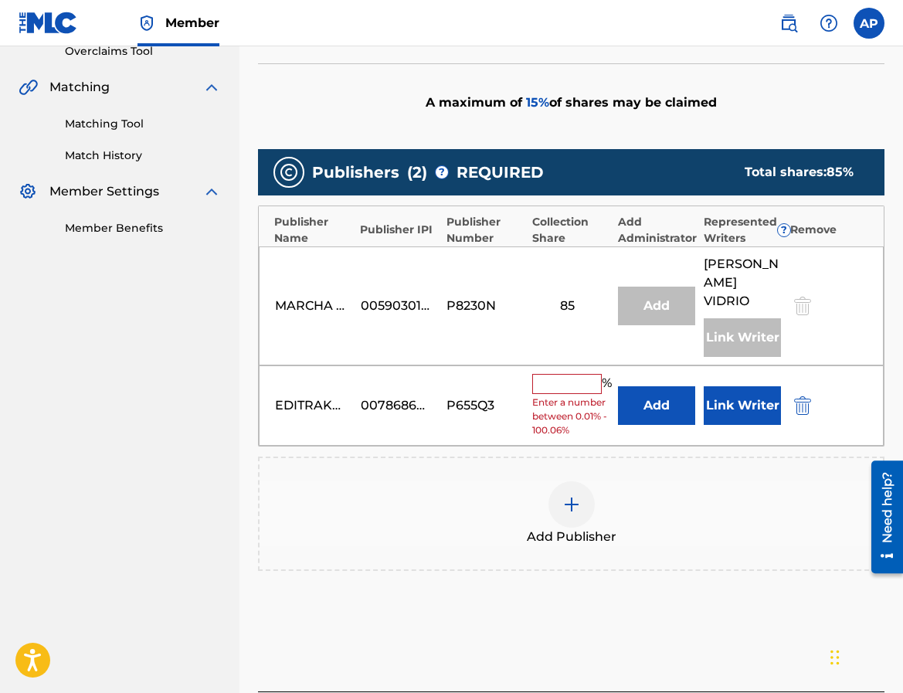
click at [642, 386] on button "Add" at bounding box center [656, 405] width 77 height 39
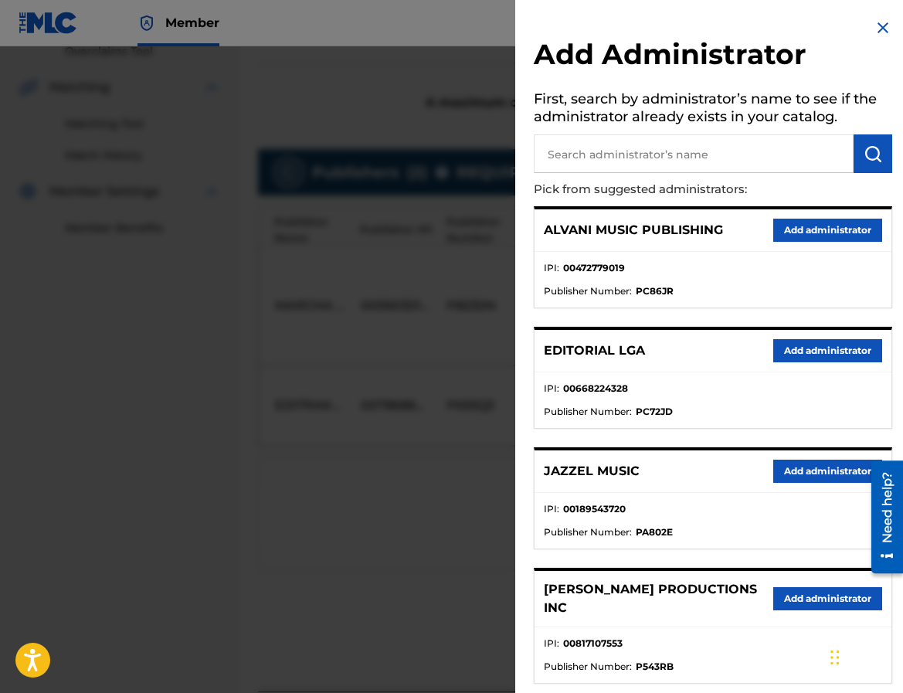
click at [603, 159] on input "text" at bounding box center [694, 153] width 320 height 39
type input "maximo"
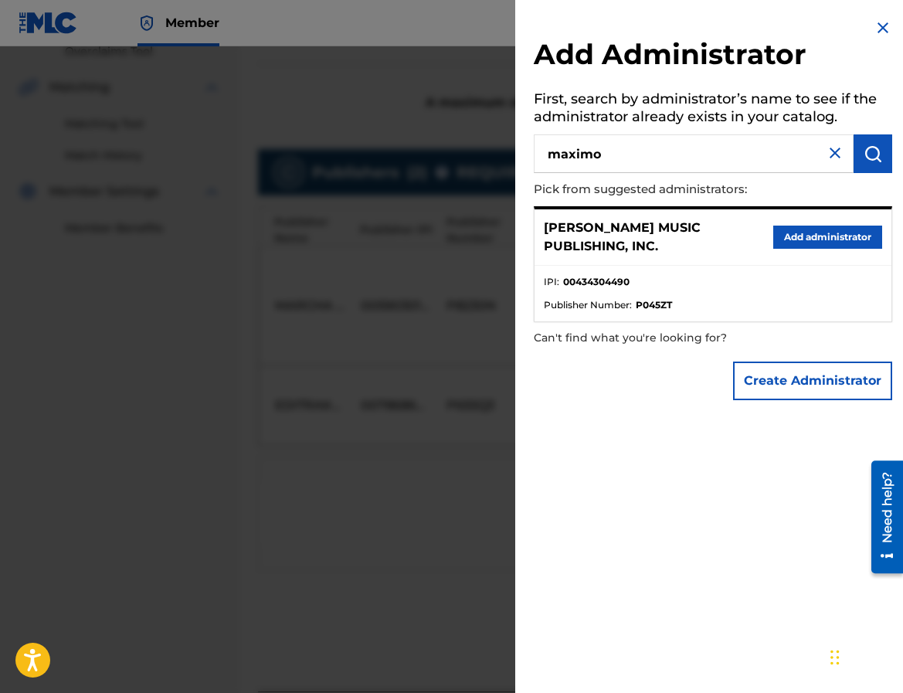
click at [776, 241] on button "Add administrator" at bounding box center [827, 237] width 109 height 23
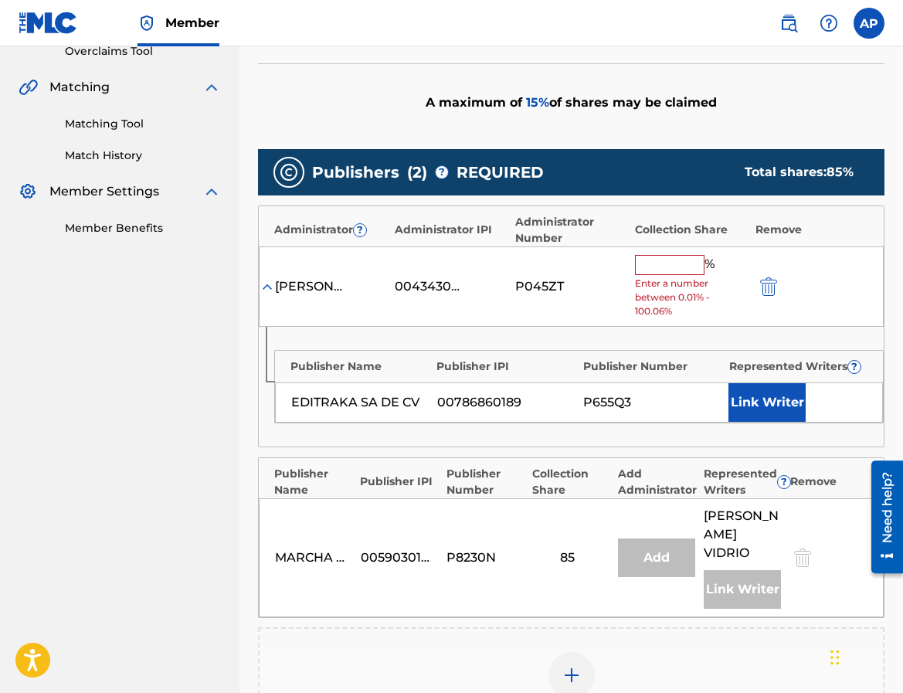
click at [649, 269] on input "text" at bounding box center [670, 265] width 70 height 20
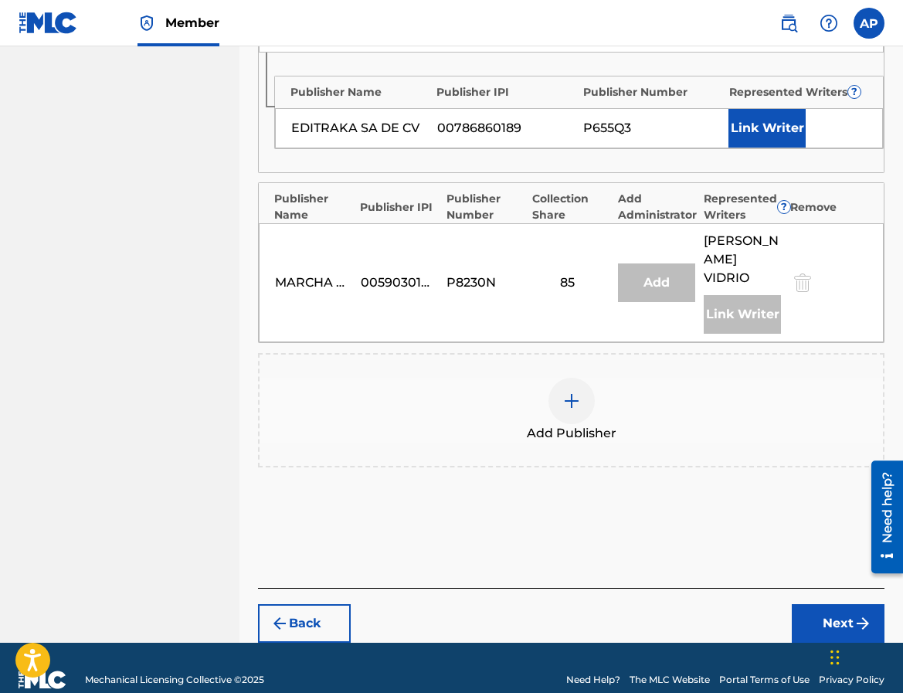
type input "15"
click at [807, 604] on button "Next" at bounding box center [838, 623] width 93 height 39
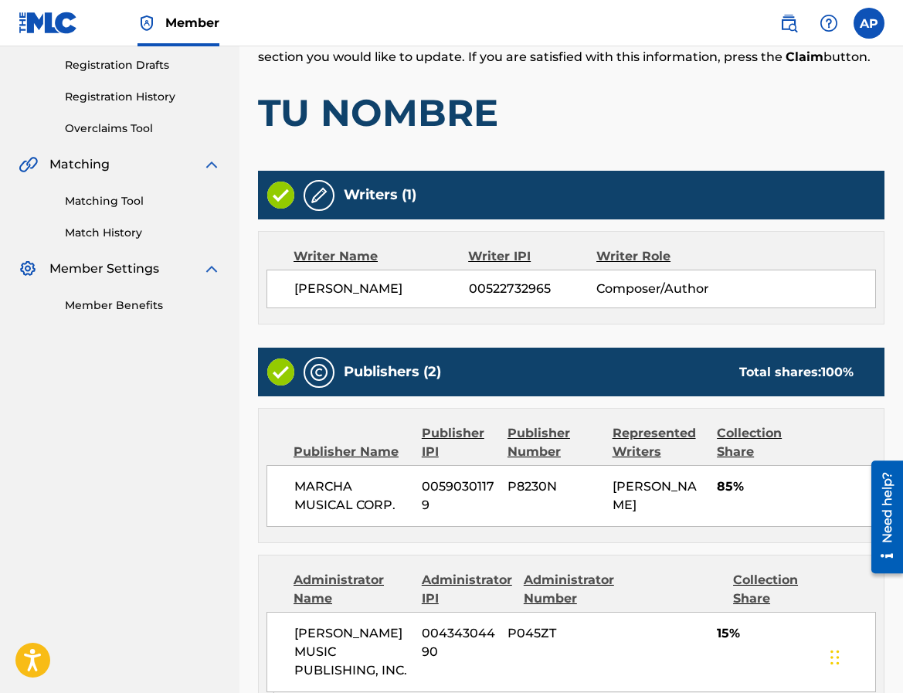
scroll to position [525, 0]
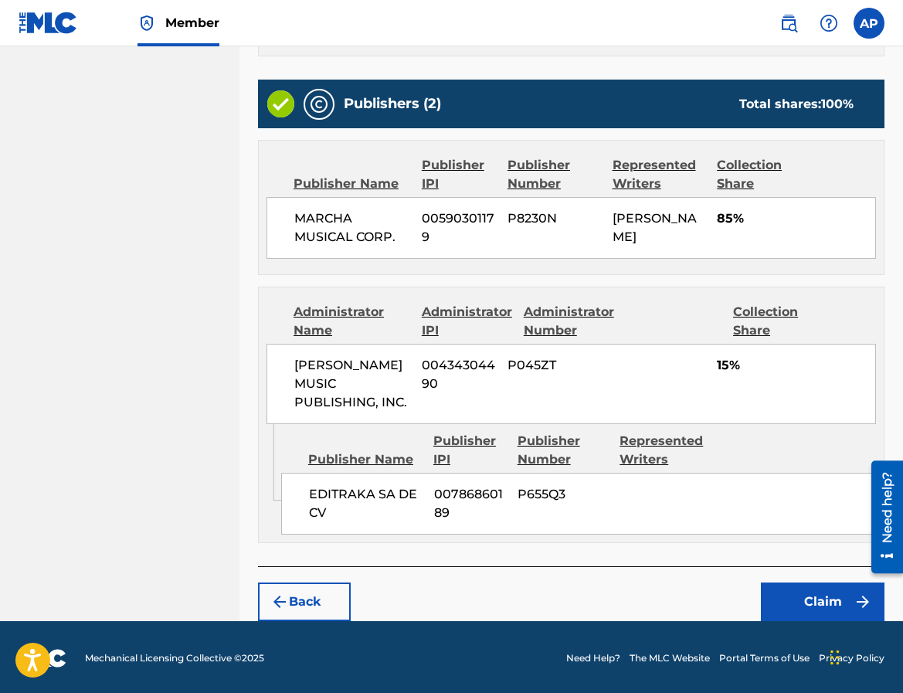
click at [810, 599] on button "Claim" at bounding box center [823, 601] width 124 height 39
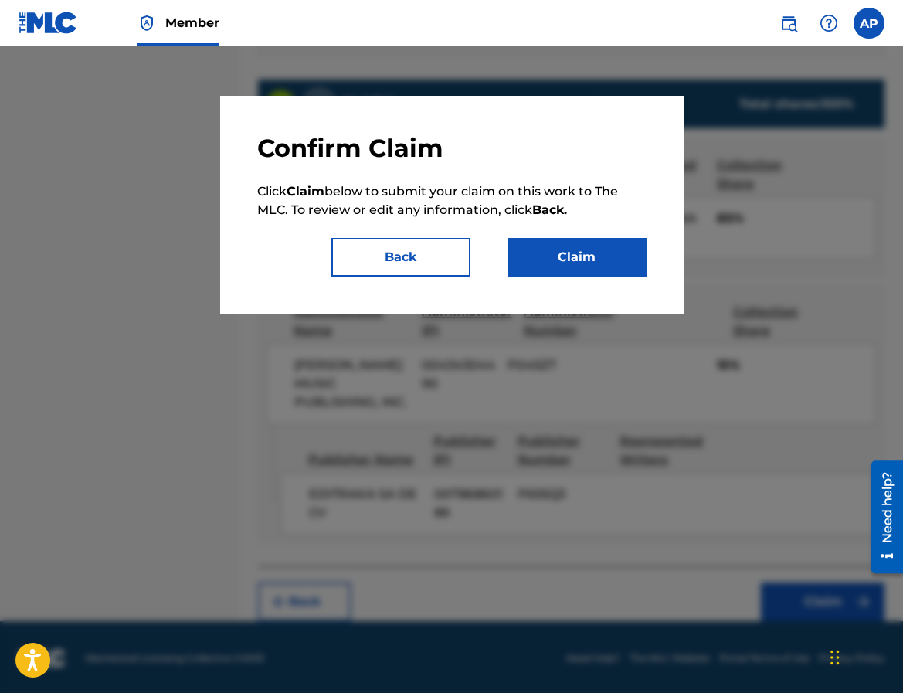
click at [605, 271] on button "Claim" at bounding box center [576, 257] width 139 height 39
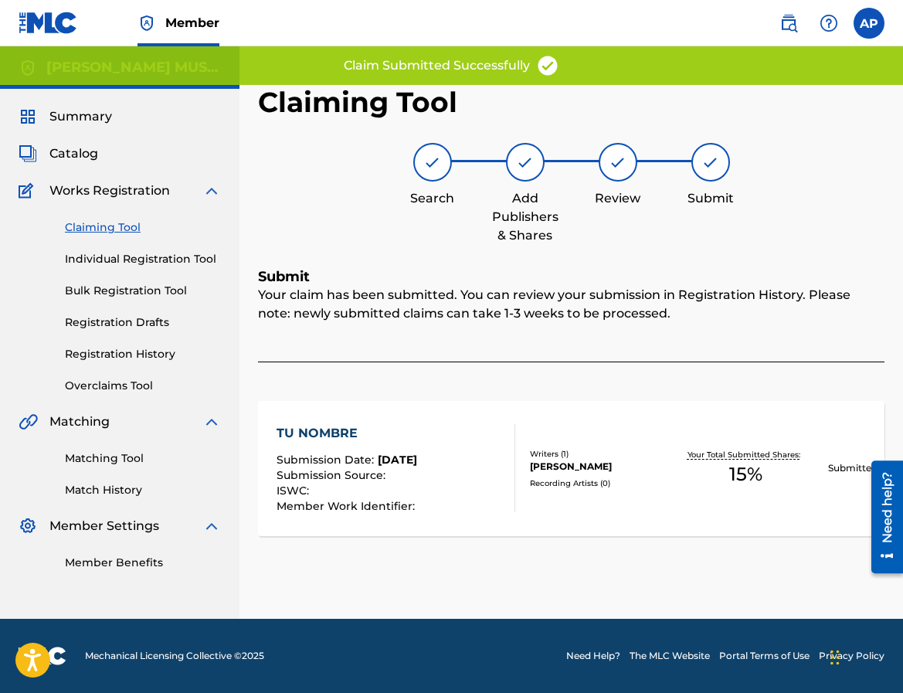
scroll to position [0, 0]
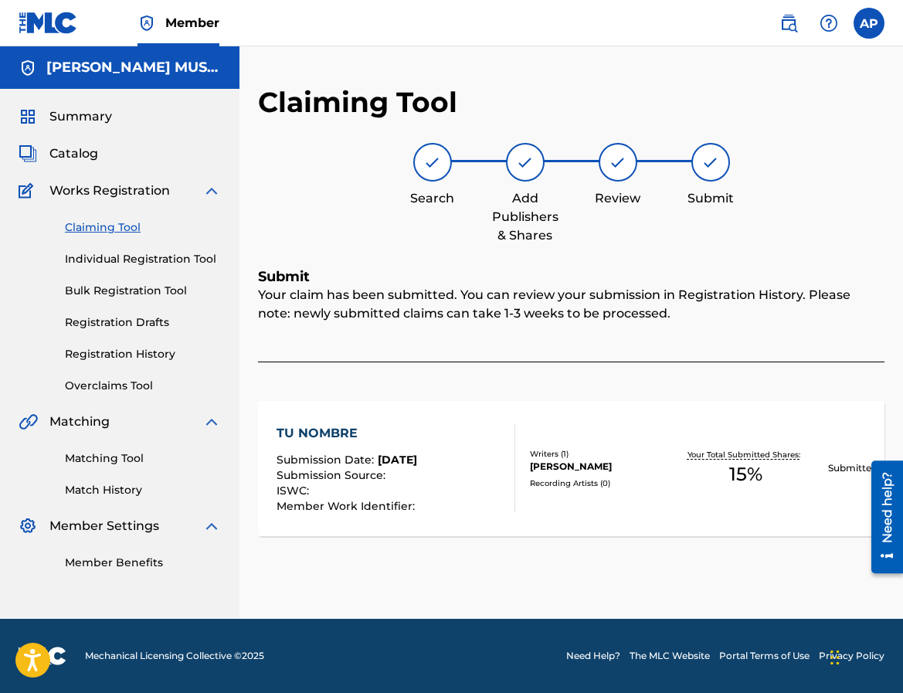
click at [88, 242] on div "Claiming Tool Individual Registration Tool Bulk Registration Tool Registration …" at bounding box center [120, 297] width 202 height 194
click at [86, 236] on div "Claiming Tool Individual Registration Tool Bulk Registration Tool Registration …" at bounding box center [120, 297] width 202 height 194
click at [82, 232] on link "Claiming Tool" at bounding box center [143, 227] width 156 height 16
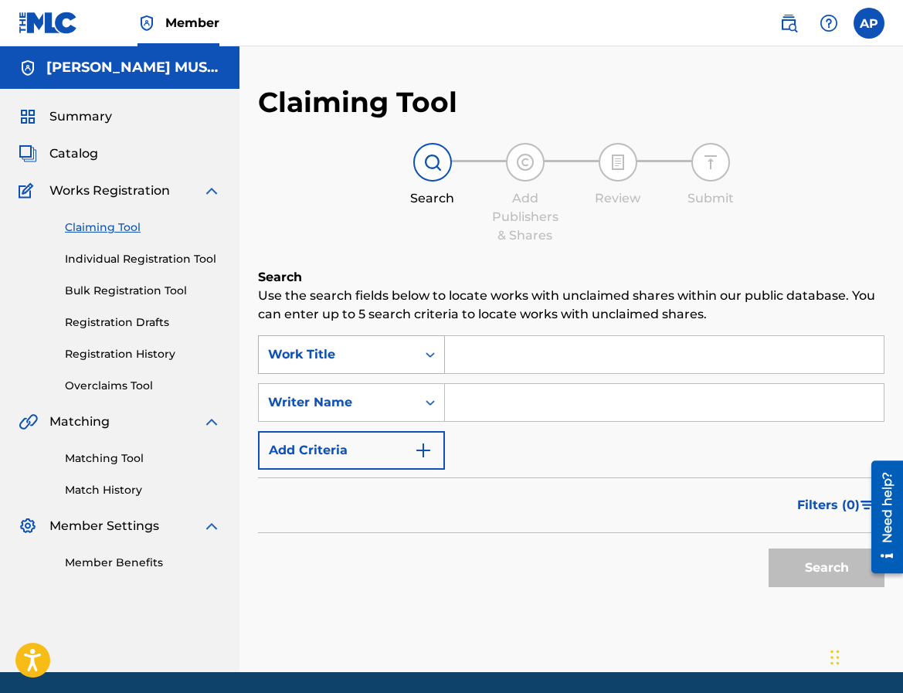
click at [402, 337] on div "Work Title" at bounding box center [351, 354] width 187 height 39
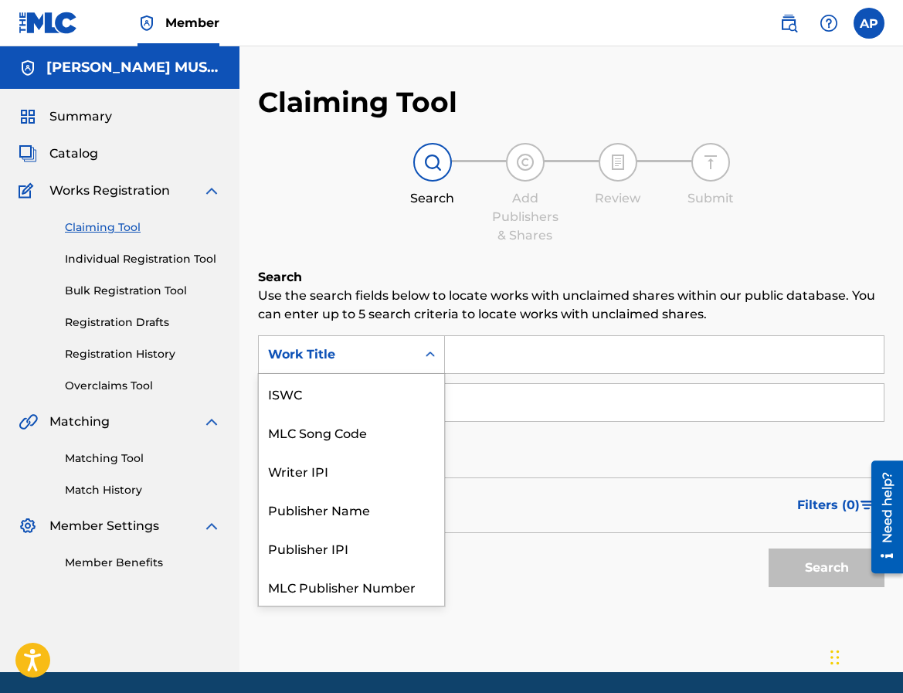
scroll to position [39, 0]
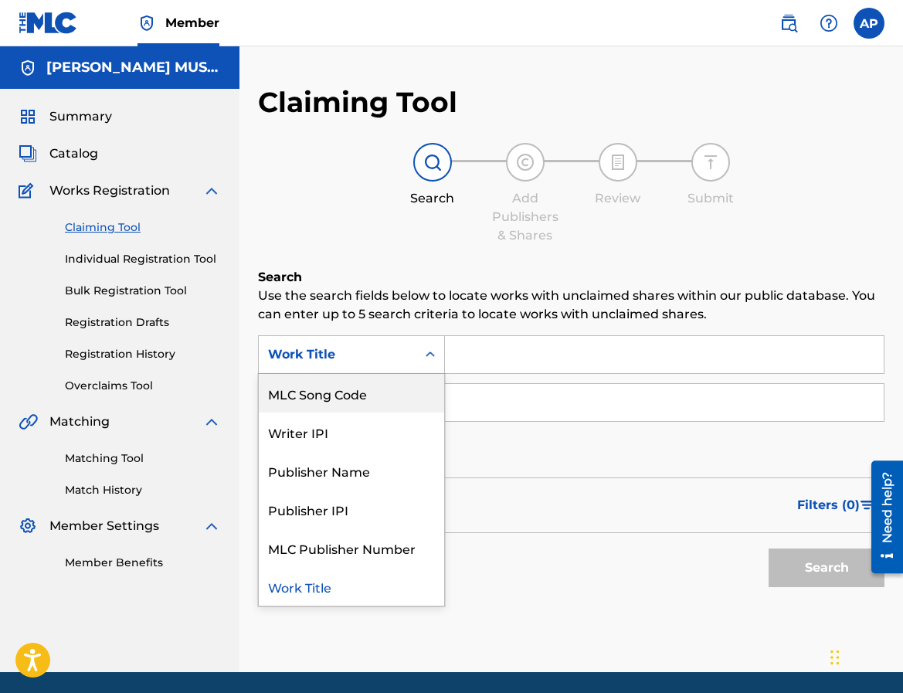
click at [391, 382] on div "MLC Song Code" at bounding box center [351, 393] width 185 height 39
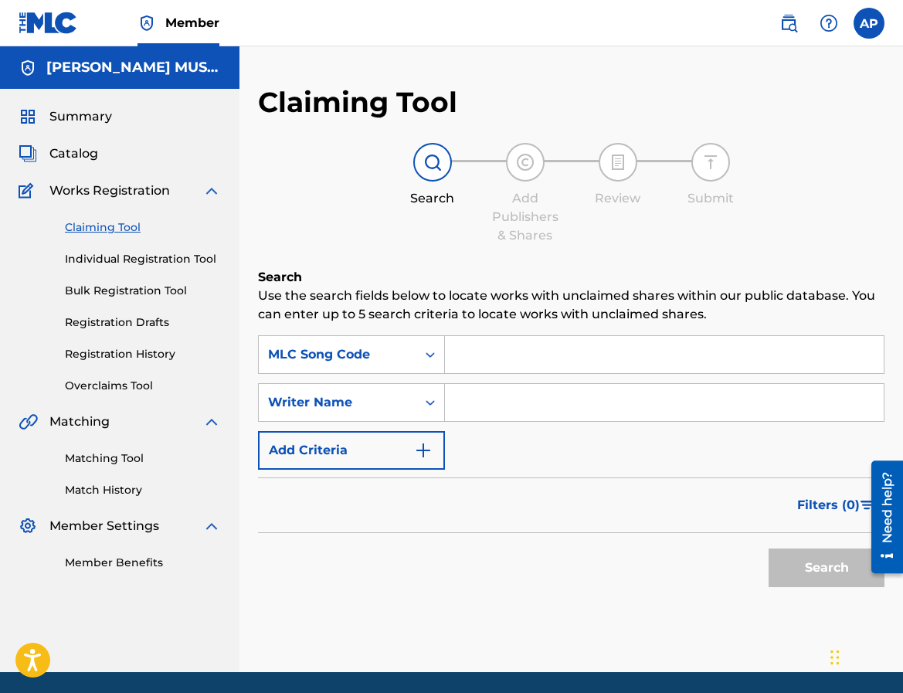
click at [481, 359] on input "Search Form" at bounding box center [664, 354] width 439 height 37
paste input "TVDBL9"
type input "TVDBL9"
click at [768, 548] on button "Search" at bounding box center [826, 567] width 116 height 39
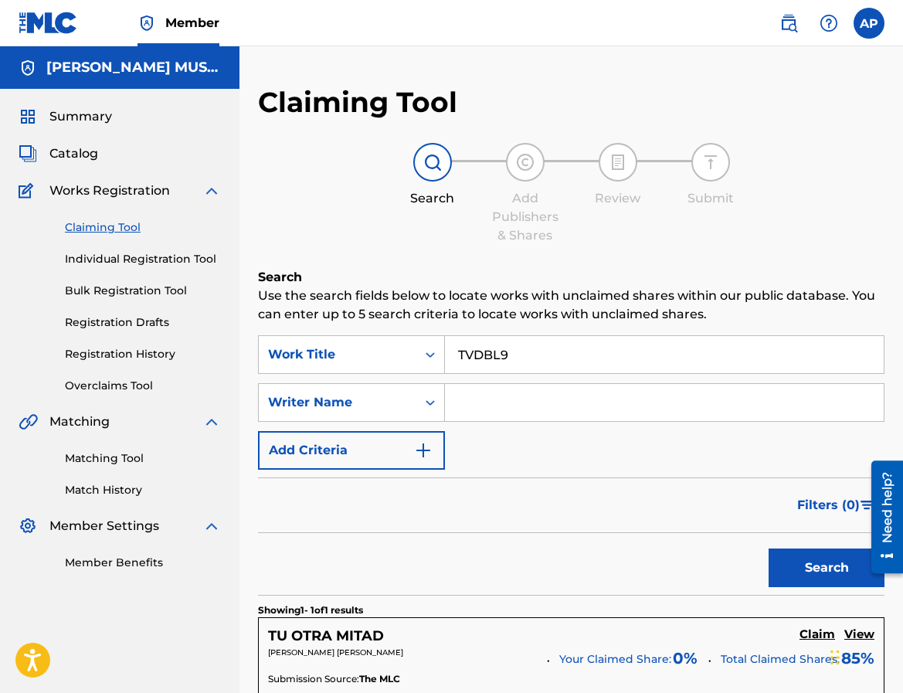
scroll to position [180, 0]
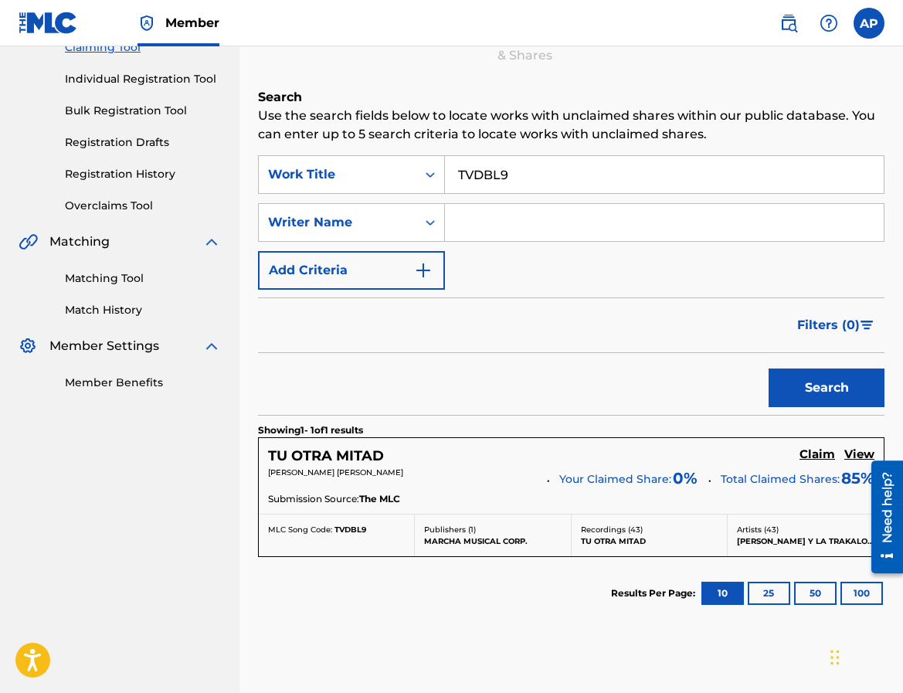
click at [827, 446] on div "TU OTRA MITAD Claim View [PERSON_NAME] [PERSON_NAME] Your Claimed Share: 0 % To…" at bounding box center [571, 476] width 625 height 76
click at [825, 450] on h5 "Claim" at bounding box center [817, 454] width 36 height 15
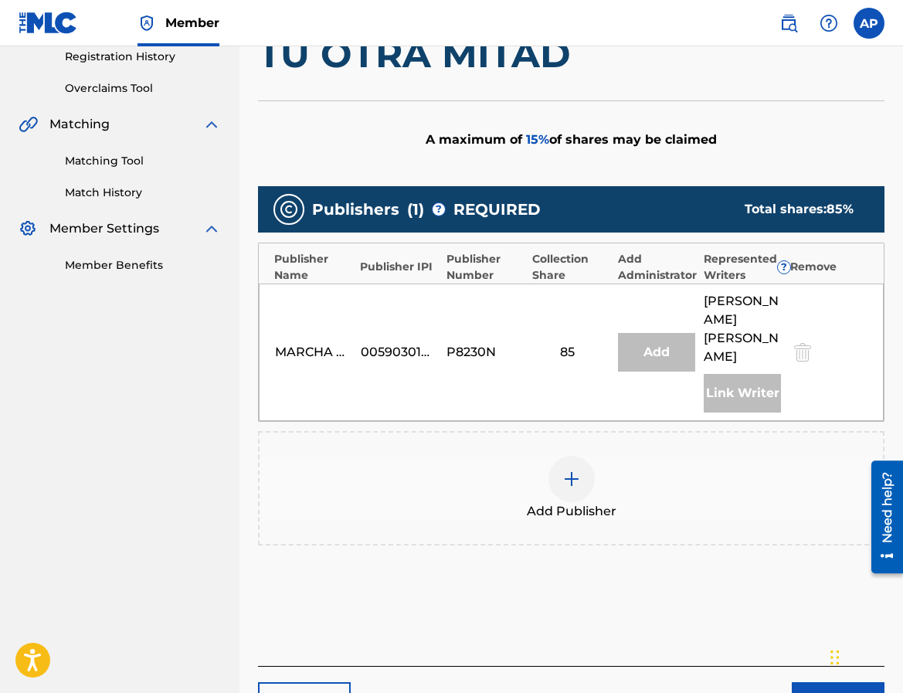
scroll to position [316, 0]
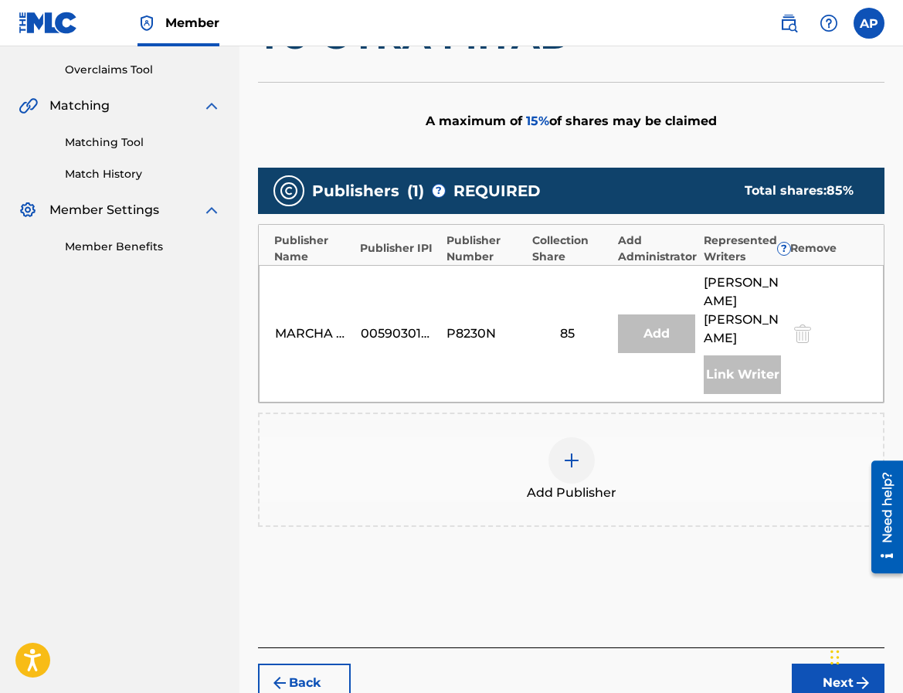
click at [594, 477] on div "Add Publisher" at bounding box center [570, 469] width 623 height 65
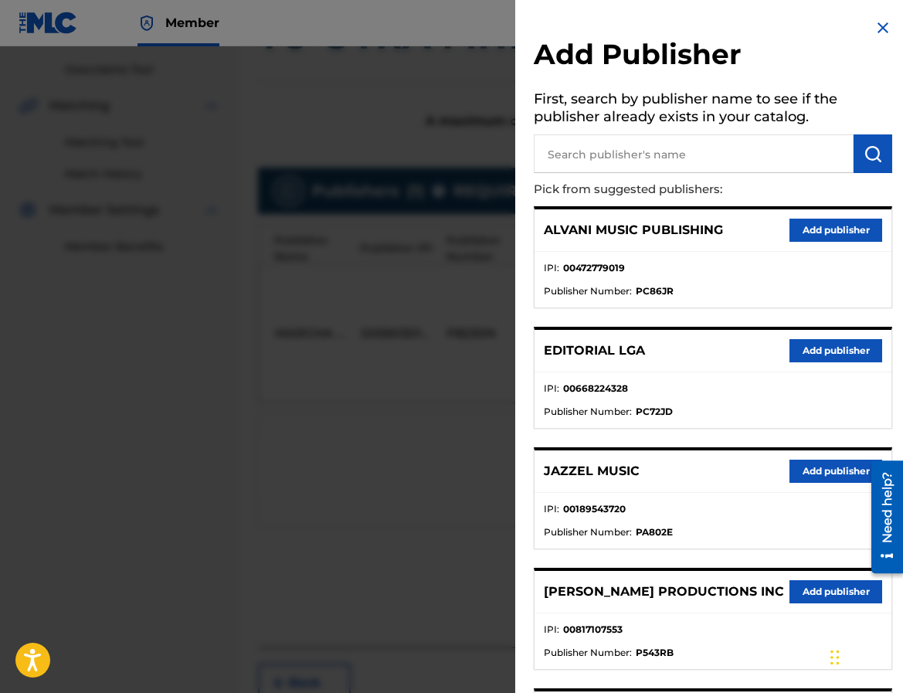
click at [558, 148] on input "text" at bounding box center [694, 153] width 320 height 39
type input "editraka"
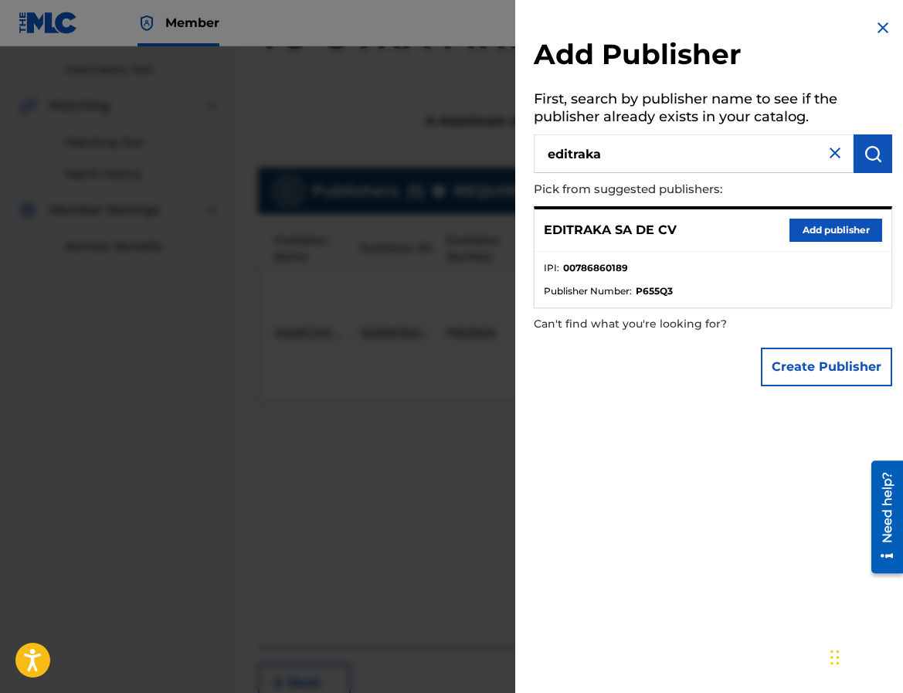
click at [812, 225] on button "Add publisher" at bounding box center [835, 230] width 93 height 23
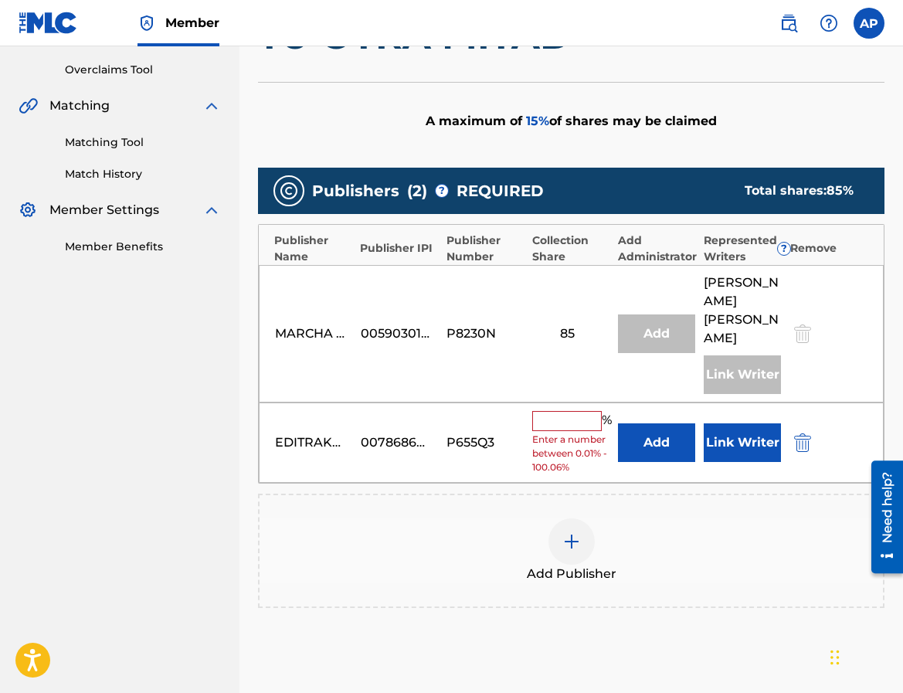
click at [639, 454] on button "Add" at bounding box center [656, 442] width 77 height 39
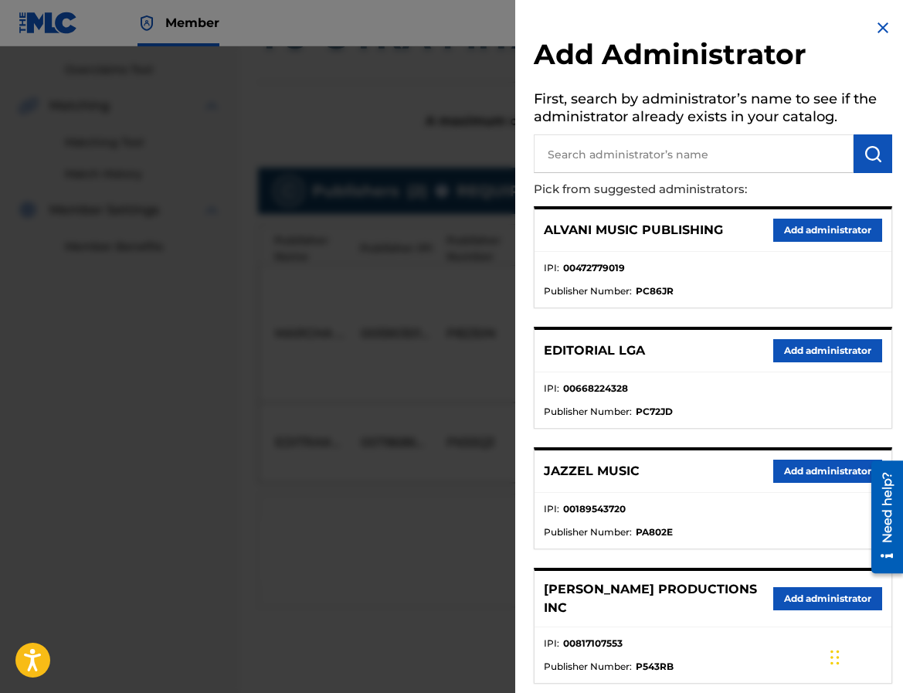
click at [593, 157] on input "text" at bounding box center [694, 153] width 320 height 39
type input "maximo"
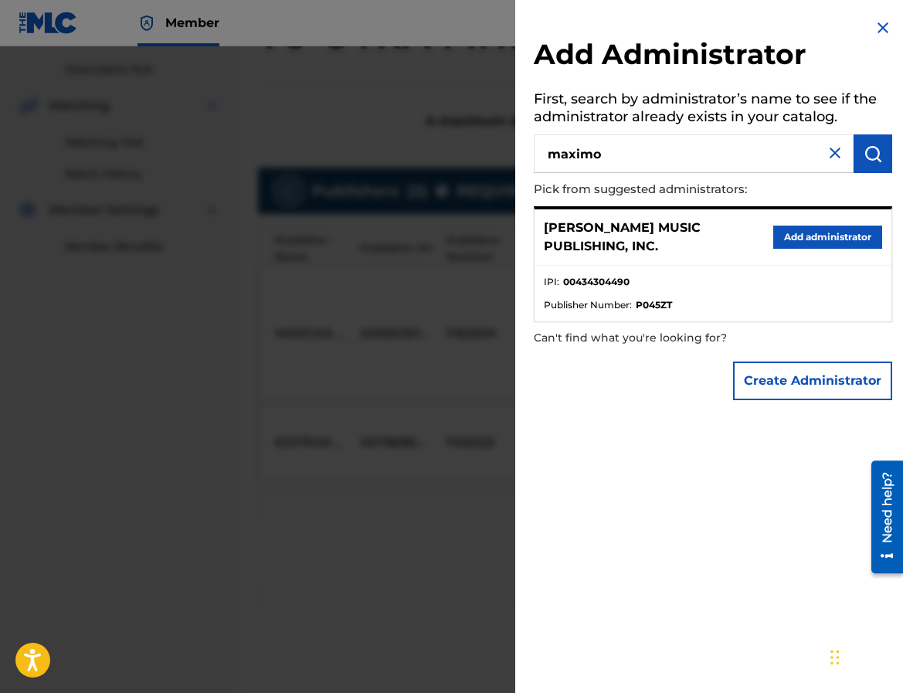
click at [807, 228] on button "Add administrator" at bounding box center [827, 237] width 109 height 23
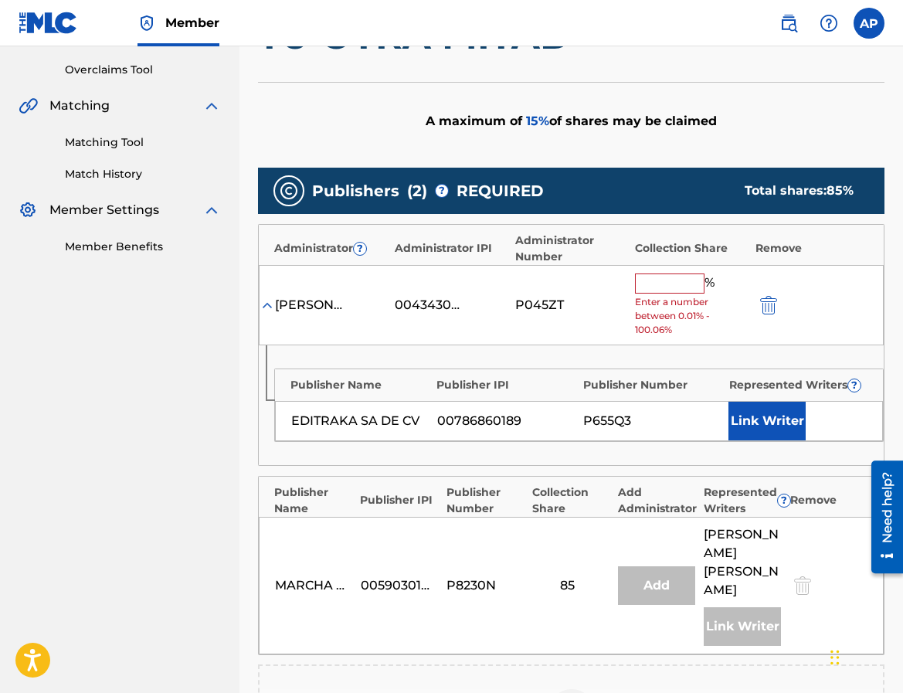
click at [660, 280] on input "text" at bounding box center [670, 283] width 70 height 20
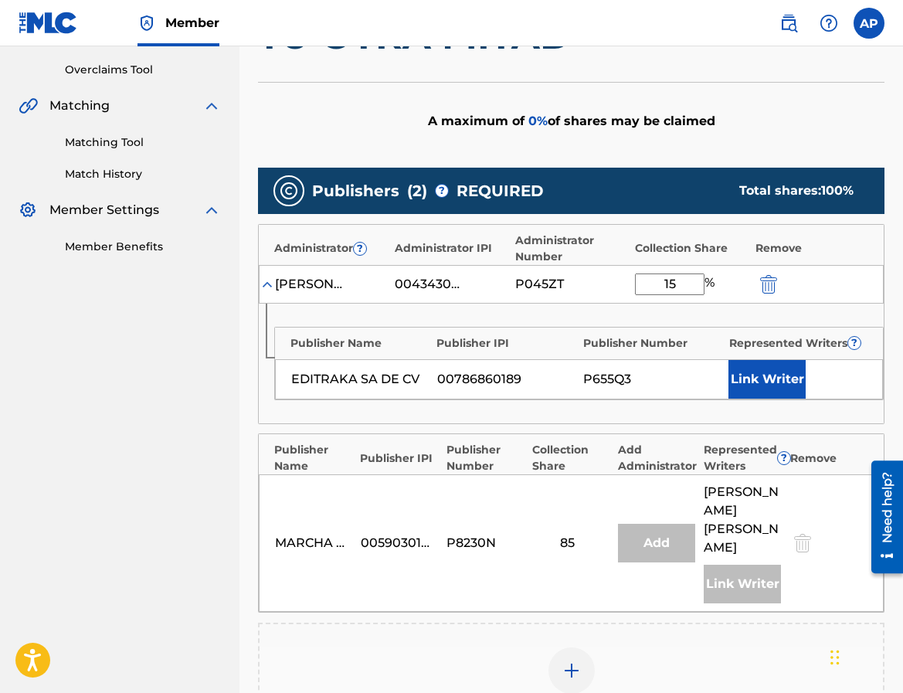
type input "15"
click at [566, 199] on div "Publishers ( 2 ) ? REQUIRED Total shares: 100 %" at bounding box center [571, 191] width 626 height 46
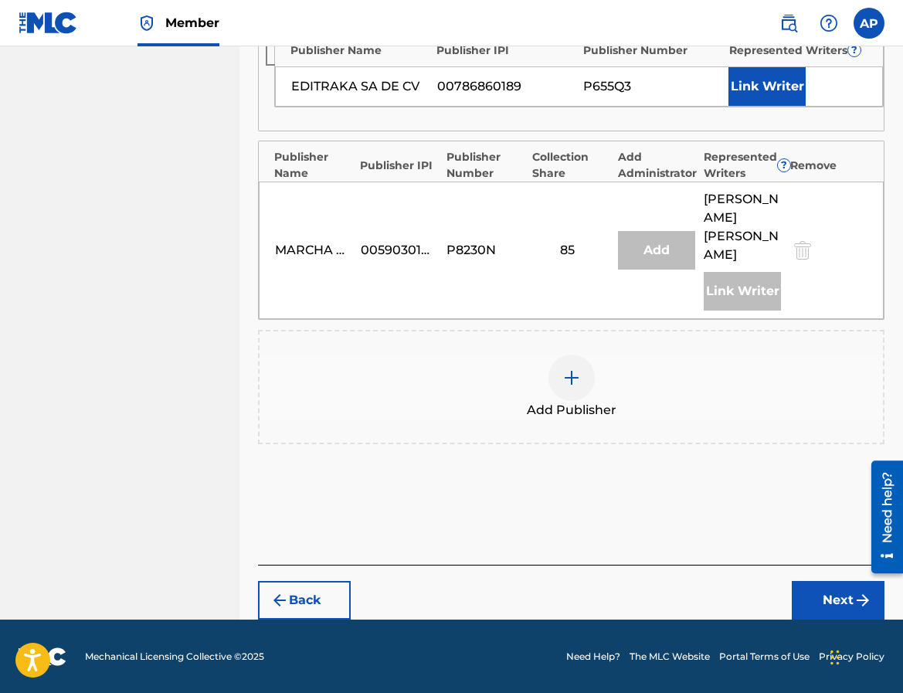
click at [800, 582] on button "Next" at bounding box center [838, 600] width 93 height 39
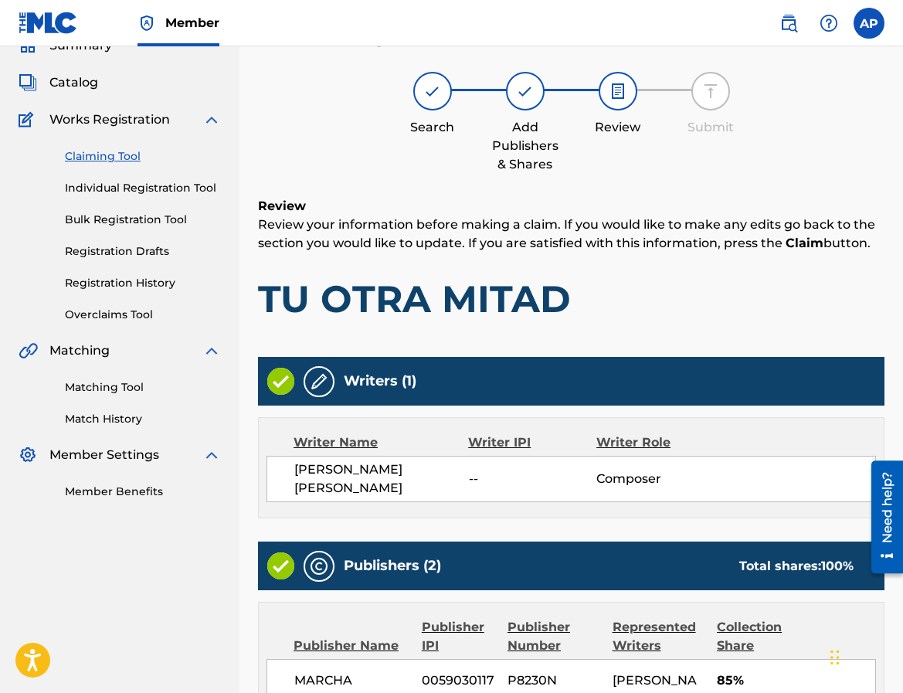
scroll to position [551, 0]
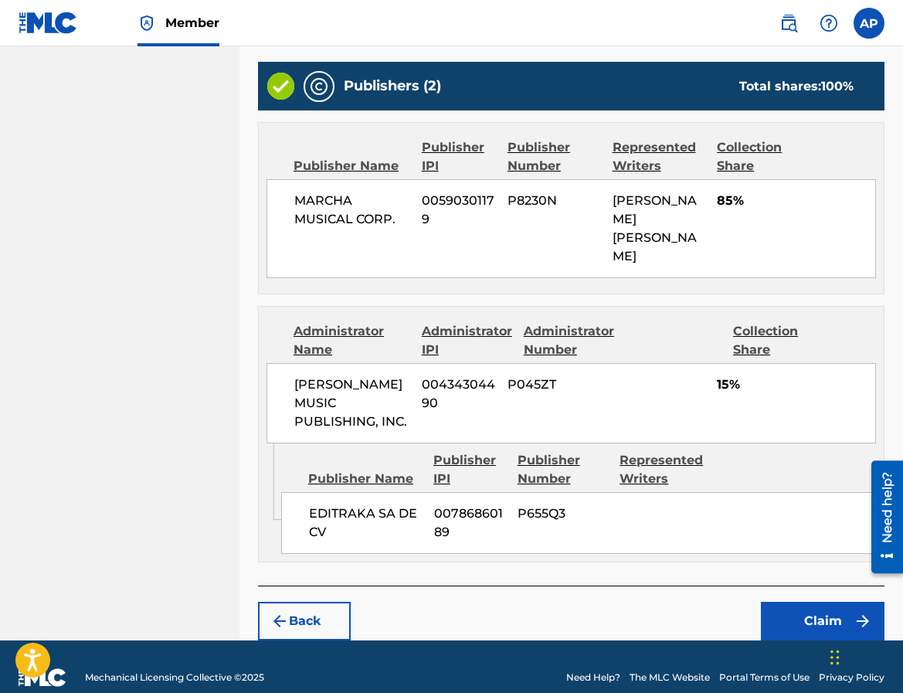
click at [809, 602] on button "Claim" at bounding box center [823, 621] width 124 height 39
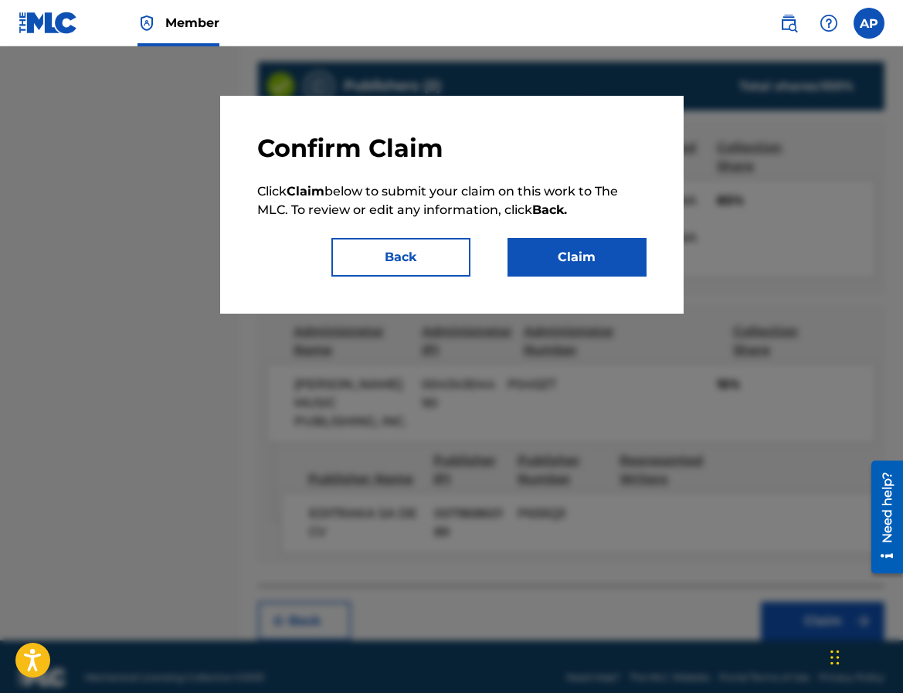
click at [608, 248] on button "Claim" at bounding box center [576, 257] width 139 height 39
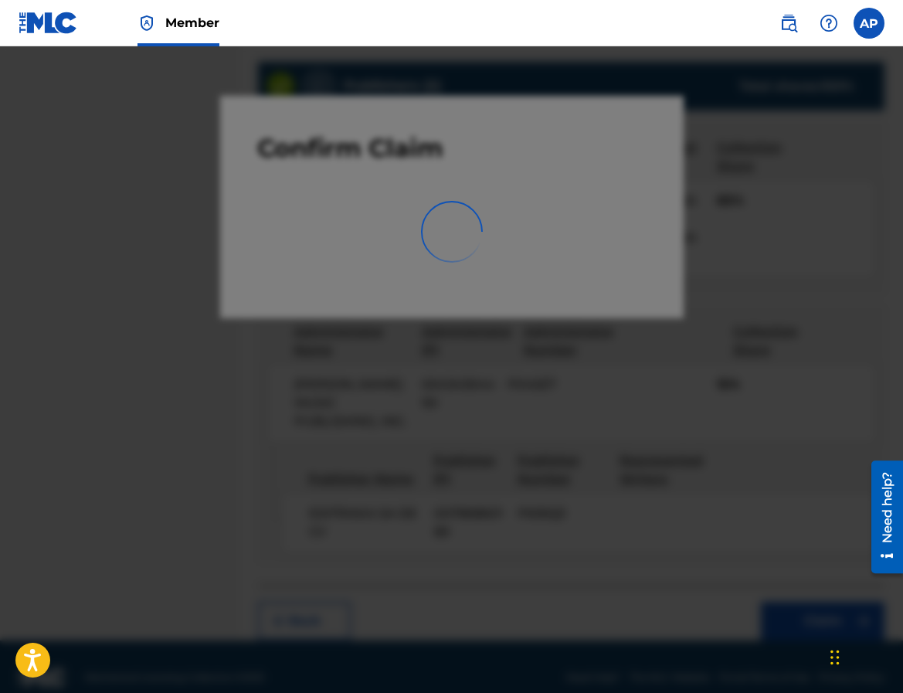
scroll to position [0, 0]
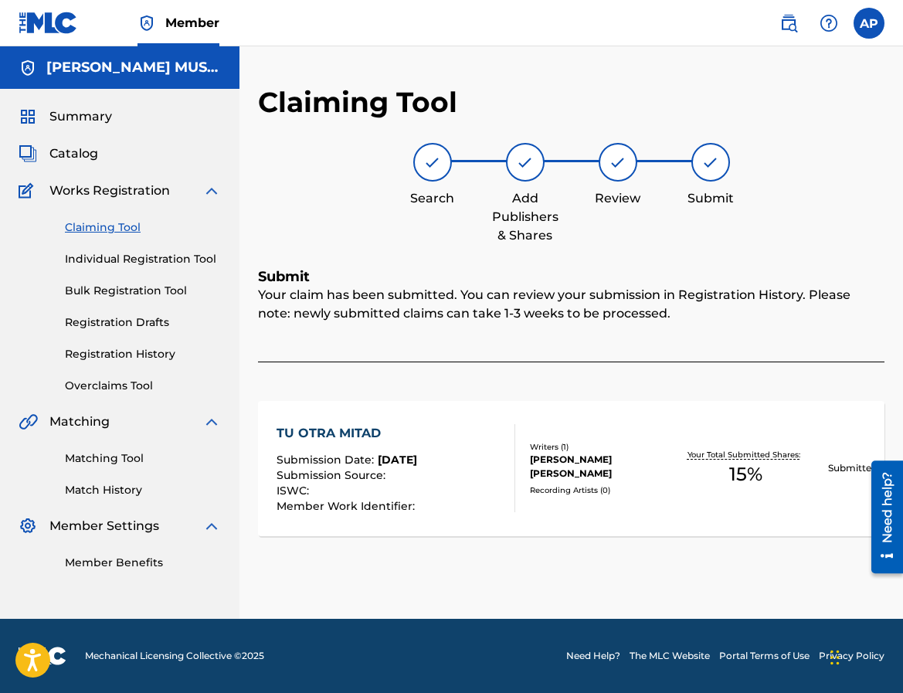
click at [125, 231] on link "Claiming Tool" at bounding box center [143, 227] width 156 height 16
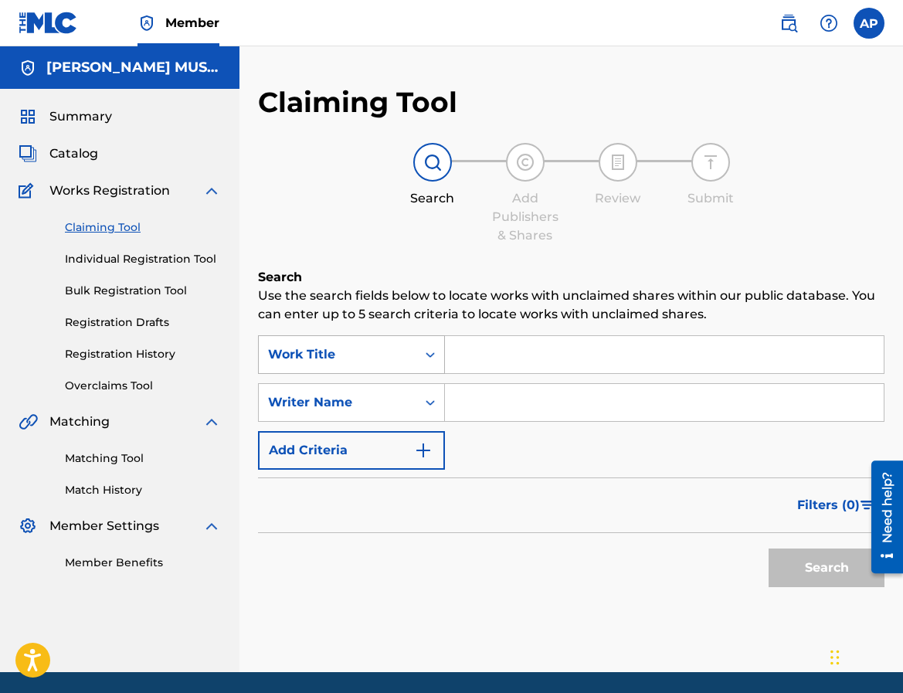
click at [402, 353] on div "Work Title" at bounding box center [337, 354] width 139 height 19
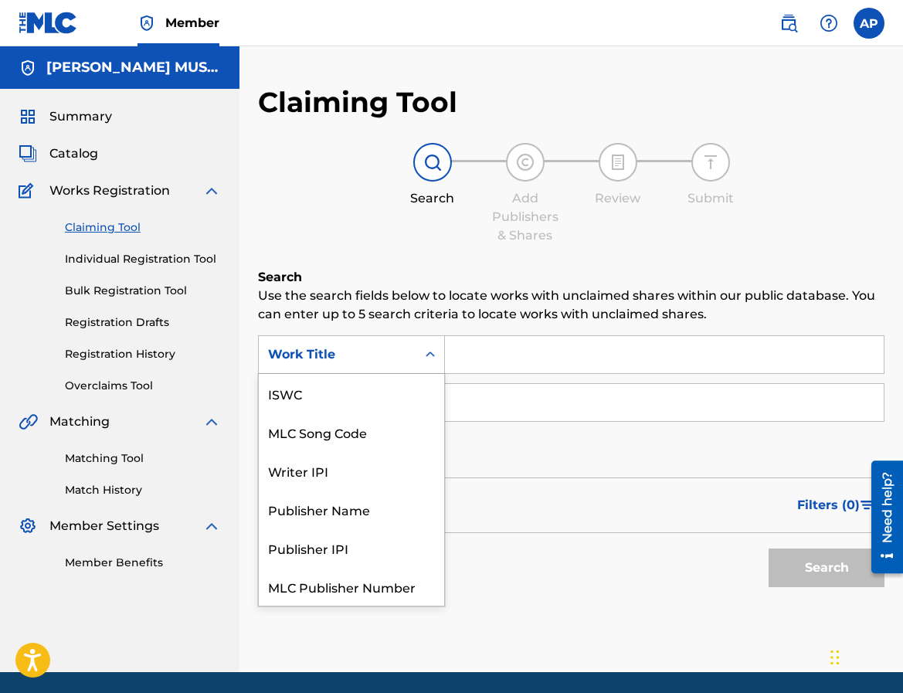
scroll to position [39, 0]
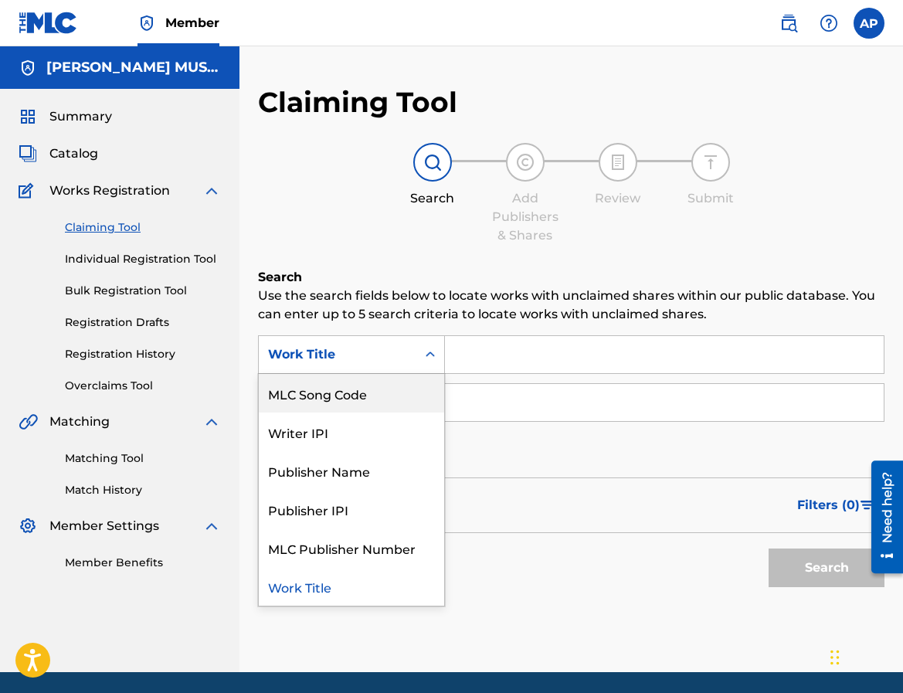
click at [403, 395] on div "MLC Song Code" at bounding box center [351, 393] width 185 height 39
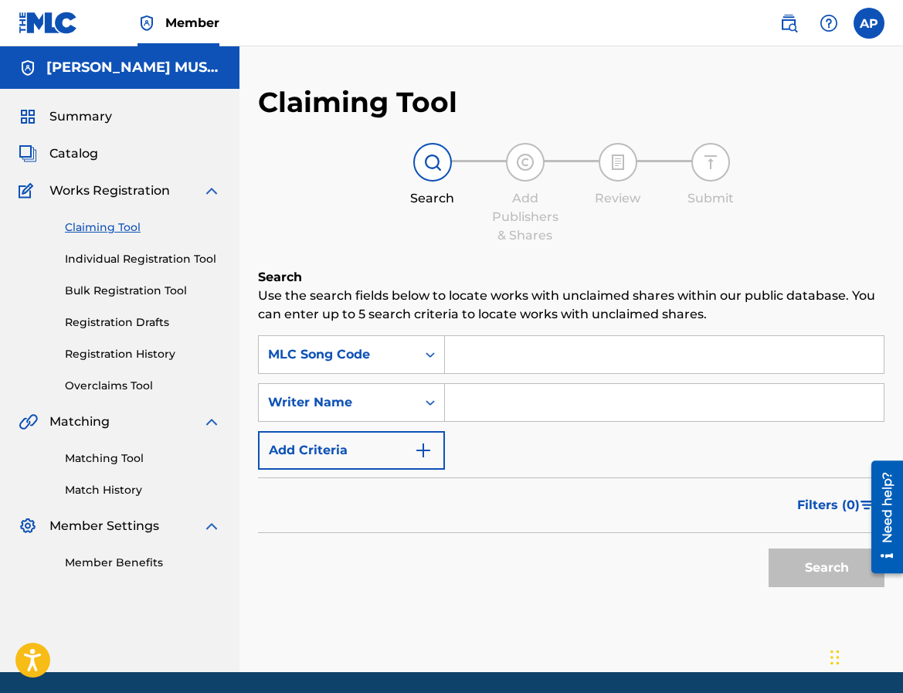
click at [480, 356] on input "Search Form" at bounding box center [664, 354] width 439 height 37
paste input "UV7VJ0"
type input "UV7VJ0"
click at [768, 548] on button "Search" at bounding box center [826, 567] width 116 height 39
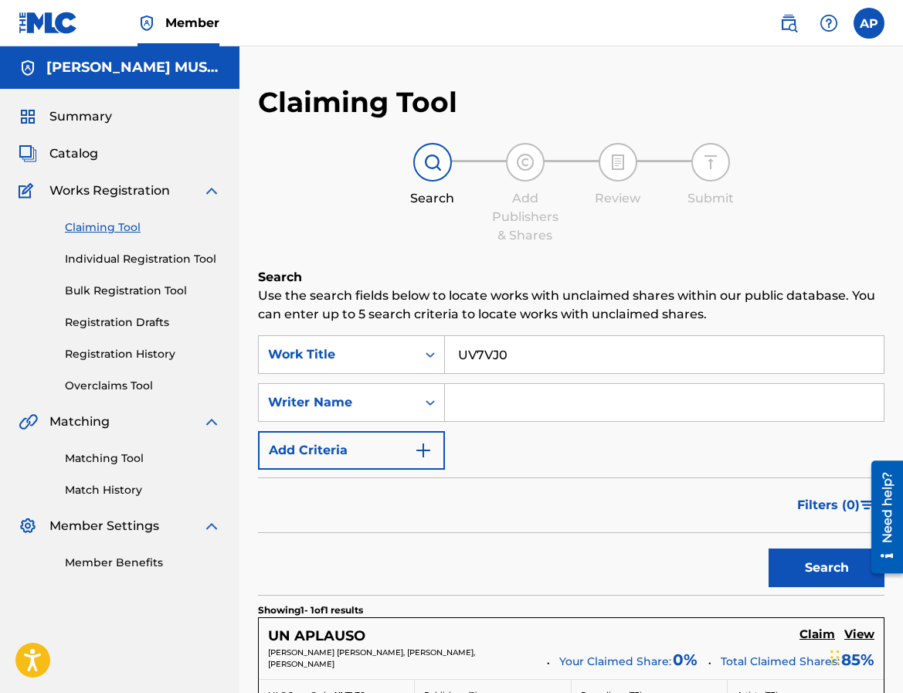
scroll to position [192, 0]
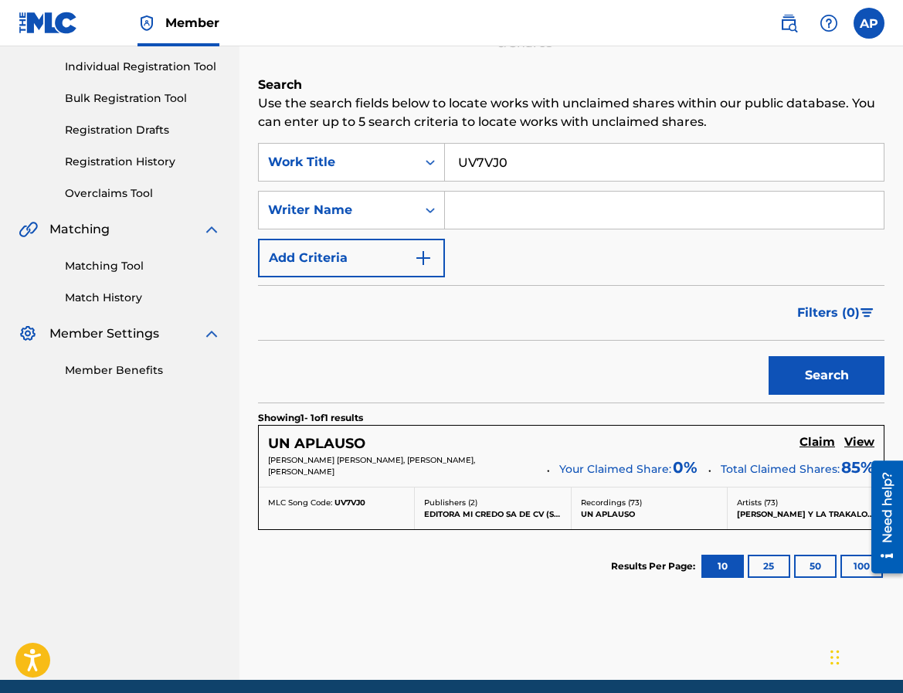
click at [800, 446] on h5 "Claim" at bounding box center [817, 442] width 36 height 15
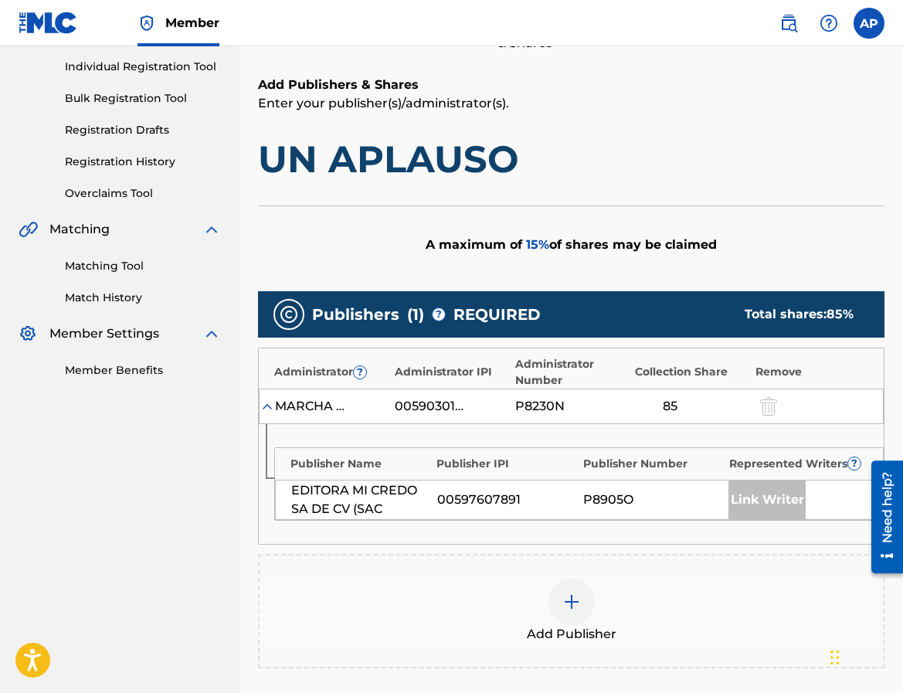
scroll to position [233, 0]
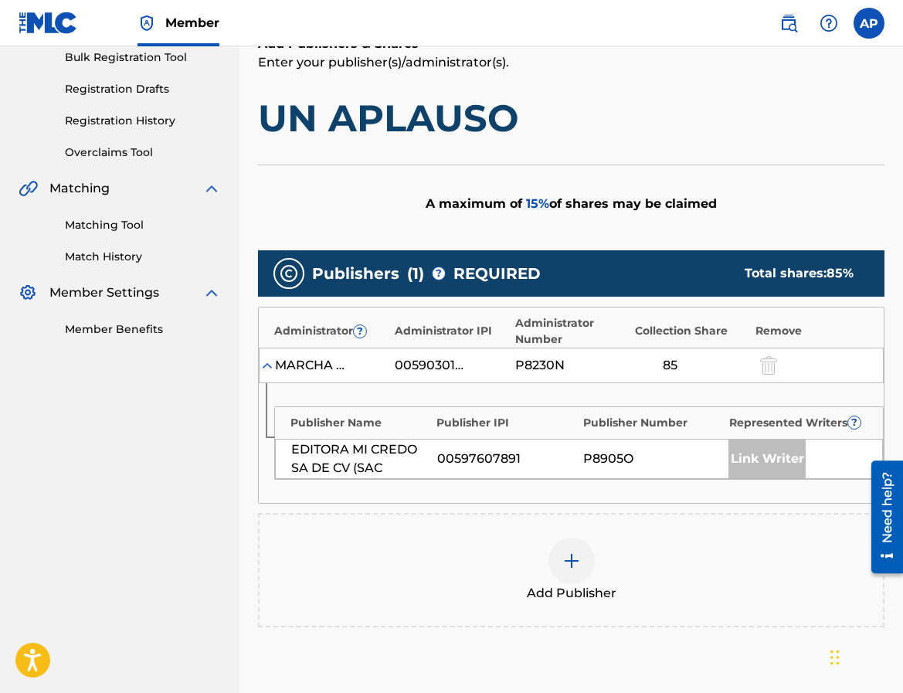
click at [570, 560] on img at bounding box center [571, 560] width 19 height 19
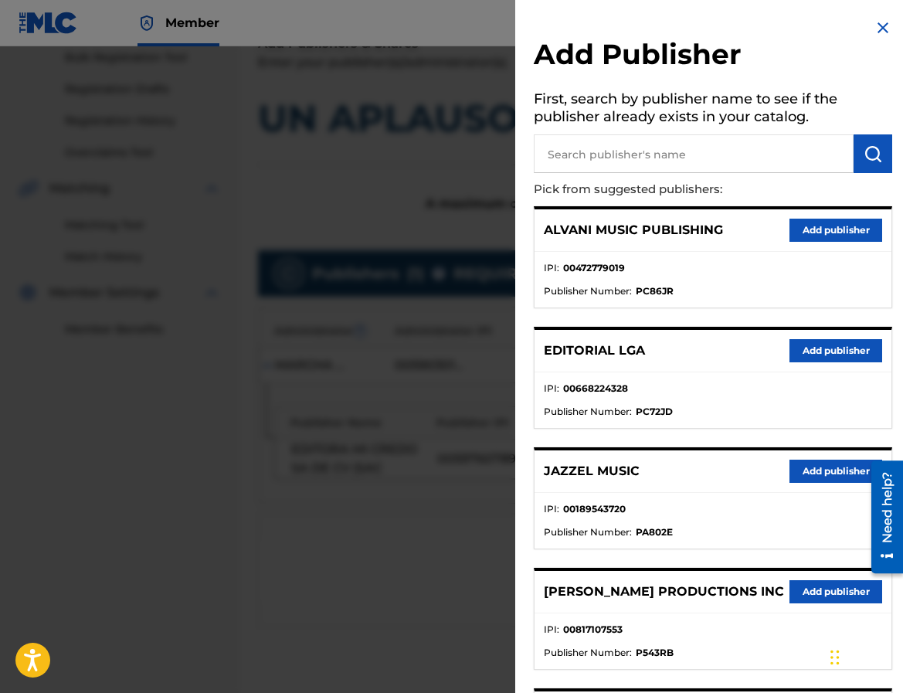
click at [581, 164] on input "text" at bounding box center [694, 153] width 320 height 39
type input "editraka"
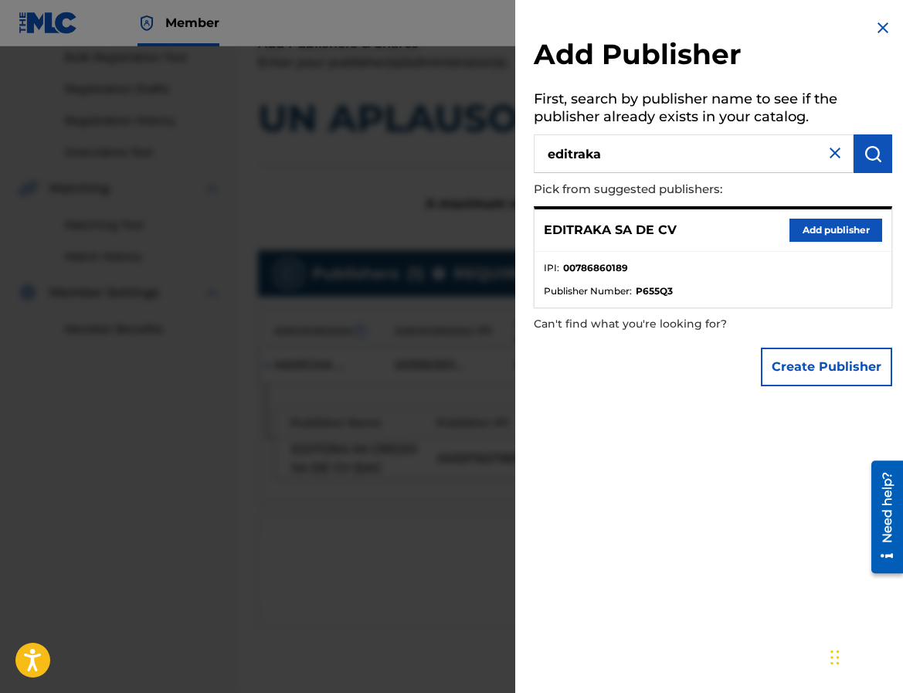
click at [792, 233] on button "Add publisher" at bounding box center [835, 230] width 93 height 23
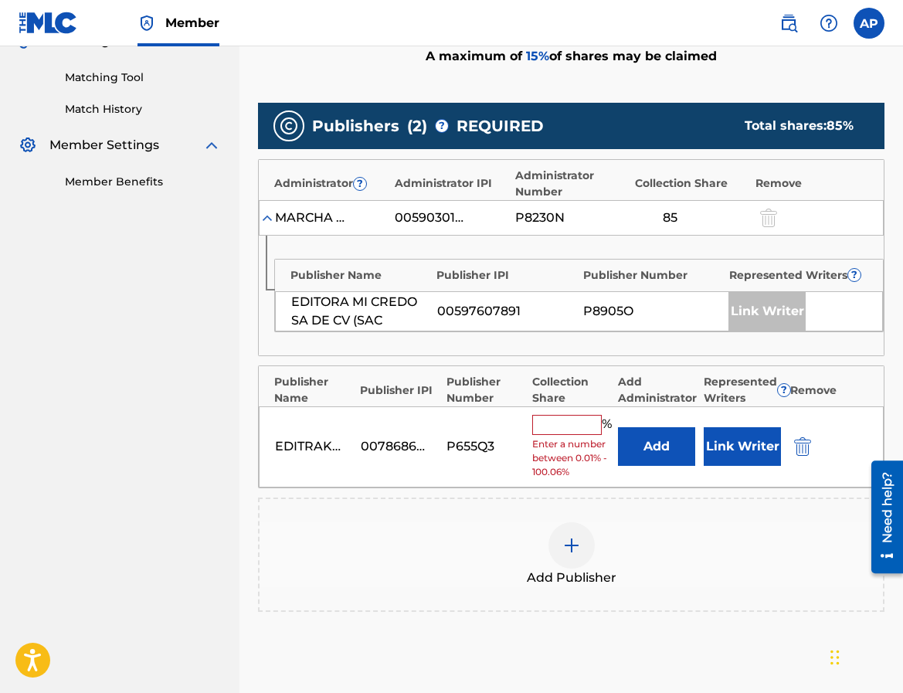
scroll to position [394, 0]
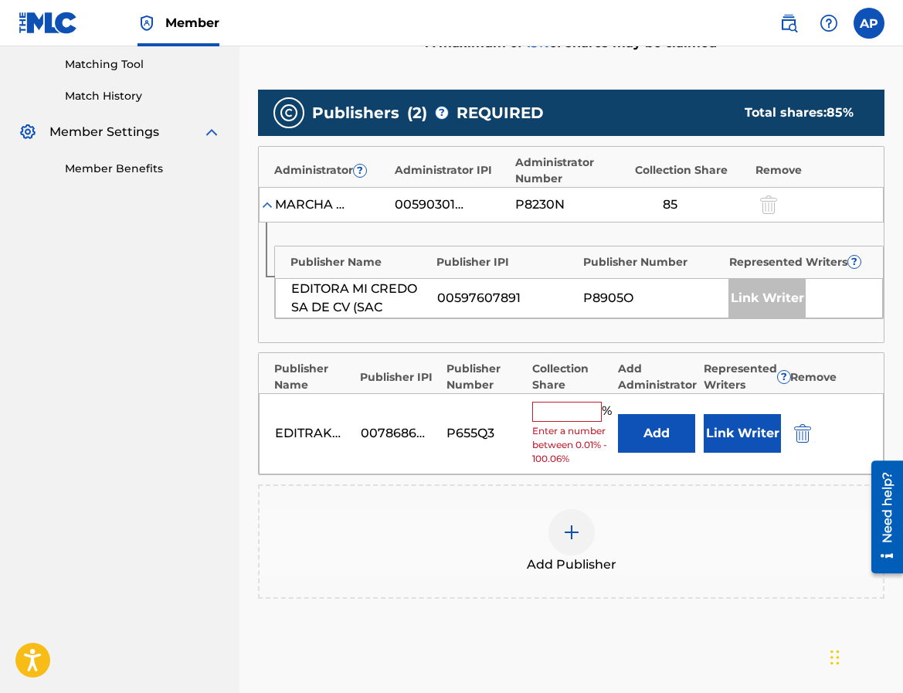
click at [664, 453] on div "EDITRAKA SA DE CV 00786860189 P655Q3 % Enter a number between 0.01% - 100.06% A…" at bounding box center [571, 433] width 625 height 81
click at [660, 439] on button "Add" at bounding box center [656, 433] width 77 height 39
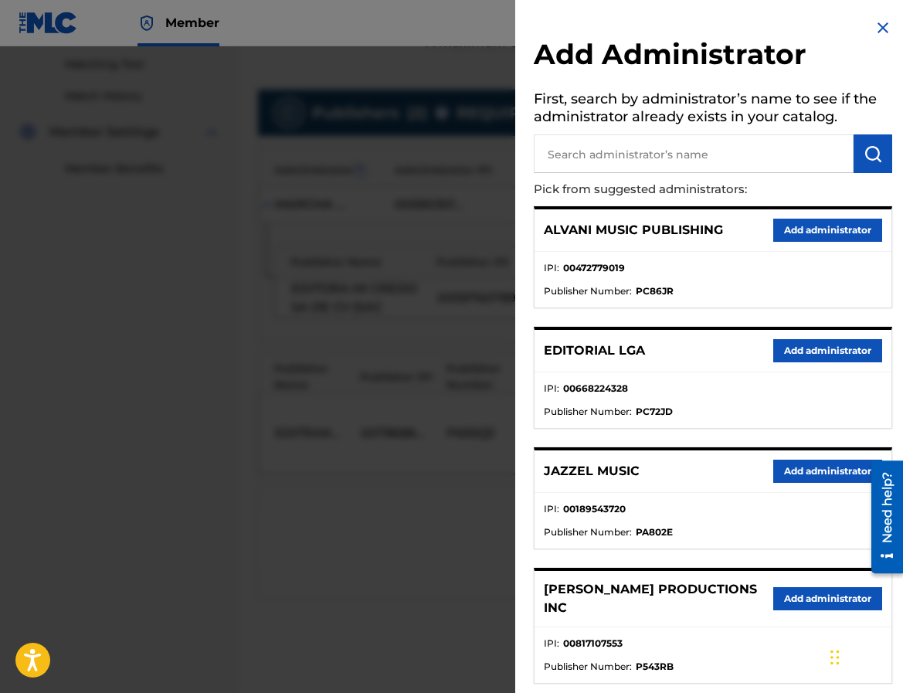
click at [571, 156] on input "text" at bounding box center [694, 153] width 320 height 39
type input "maximo"
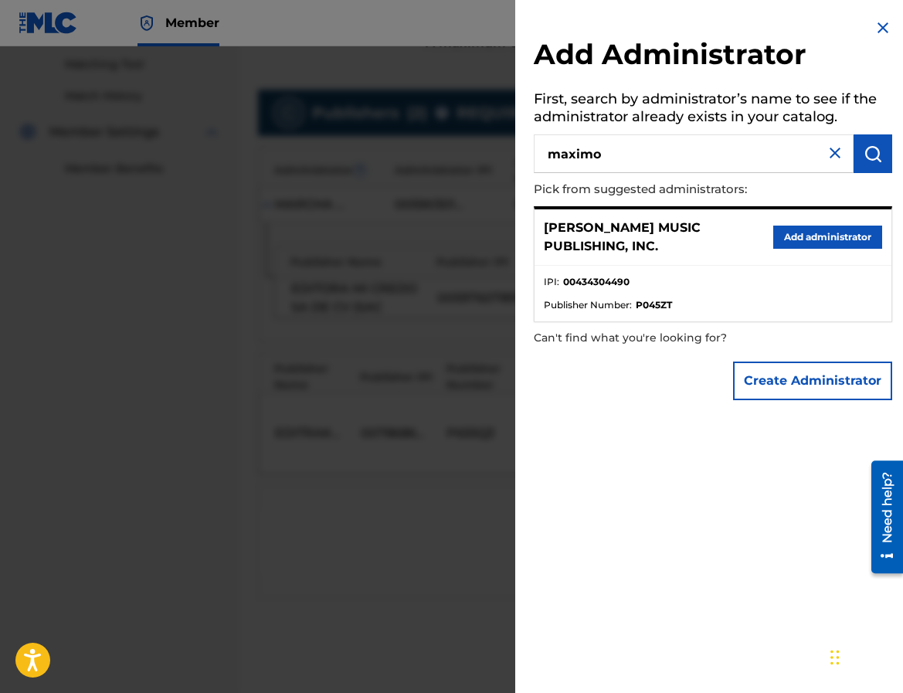
click at [758, 239] on p "[PERSON_NAME] MUSIC PUBLISHING, INC." at bounding box center [658, 237] width 229 height 37
click at [775, 240] on button "Add administrator" at bounding box center [827, 237] width 109 height 23
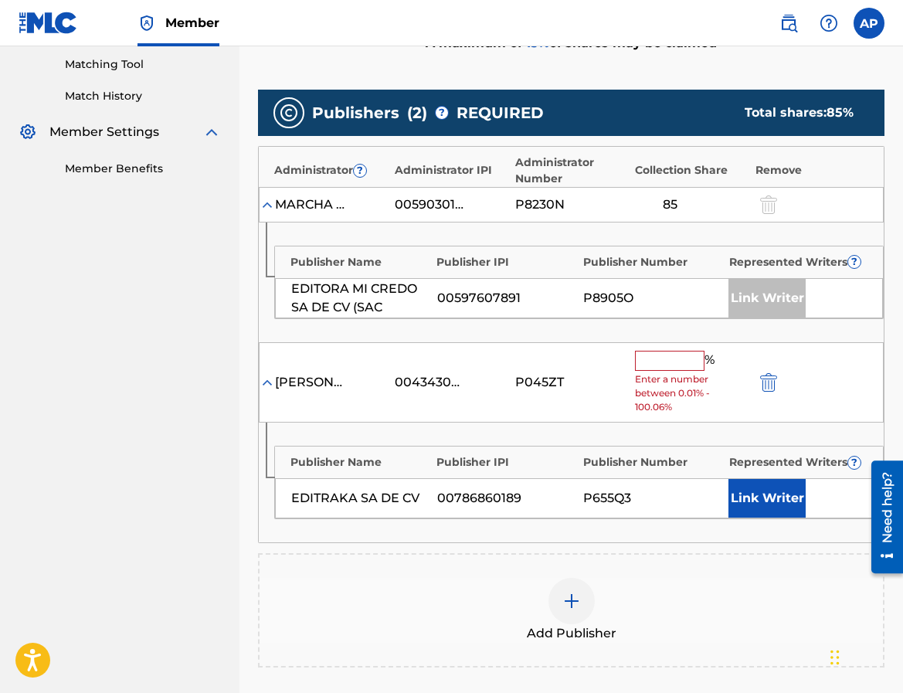
click at [668, 385] on span "Enter a number between 0.01% - 100.06%" at bounding box center [691, 393] width 112 height 42
click at [660, 363] on input "text" at bounding box center [670, 361] width 70 height 20
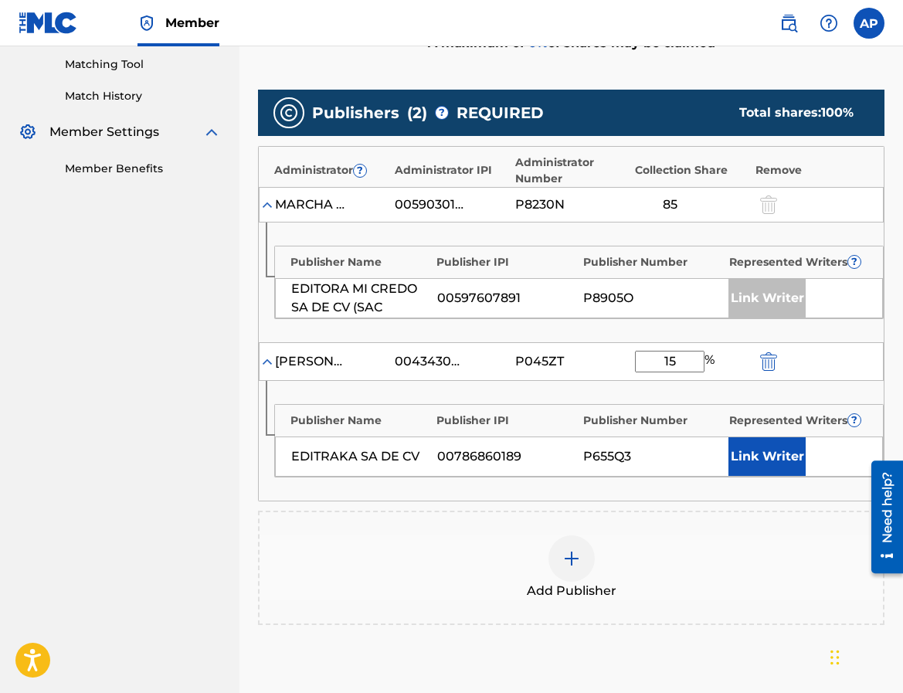
type input "15"
click at [708, 497] on div "Publisher Name Publisher IPI Publisher Number Represented Writers ? EDITRAKA SA…" at bounding box center [571, 441] width 625 height 120
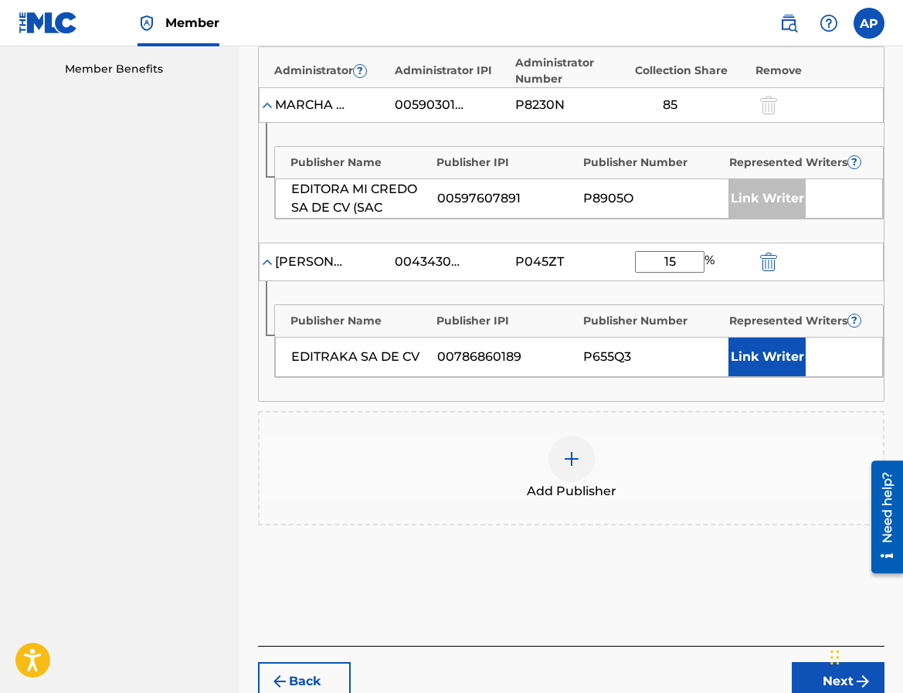
scroll to position [575, 0]
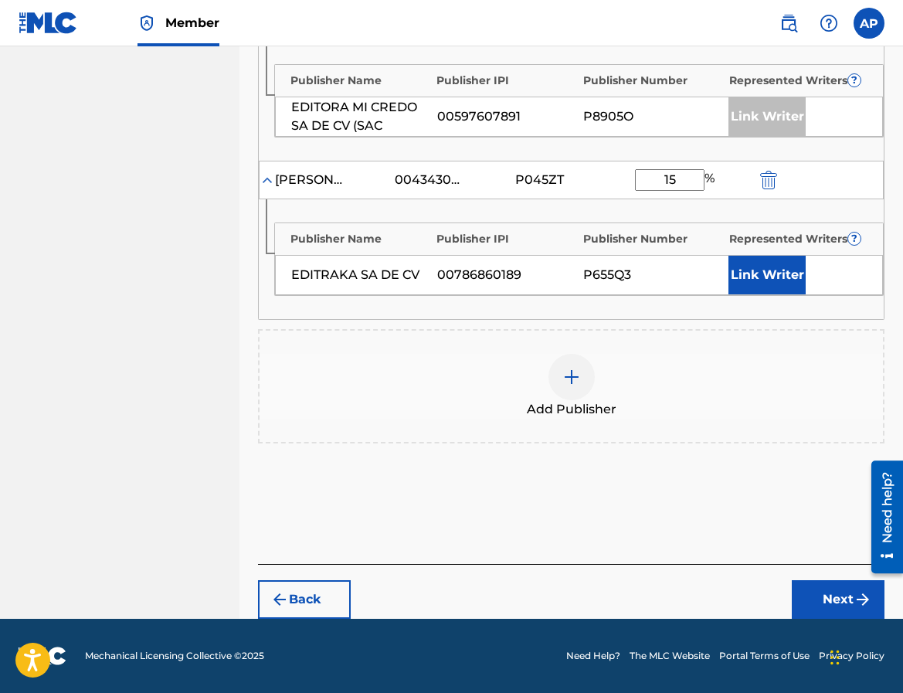
click at [826, 611] on button "Next" at bounding box center [838, 599] width 93 height 39
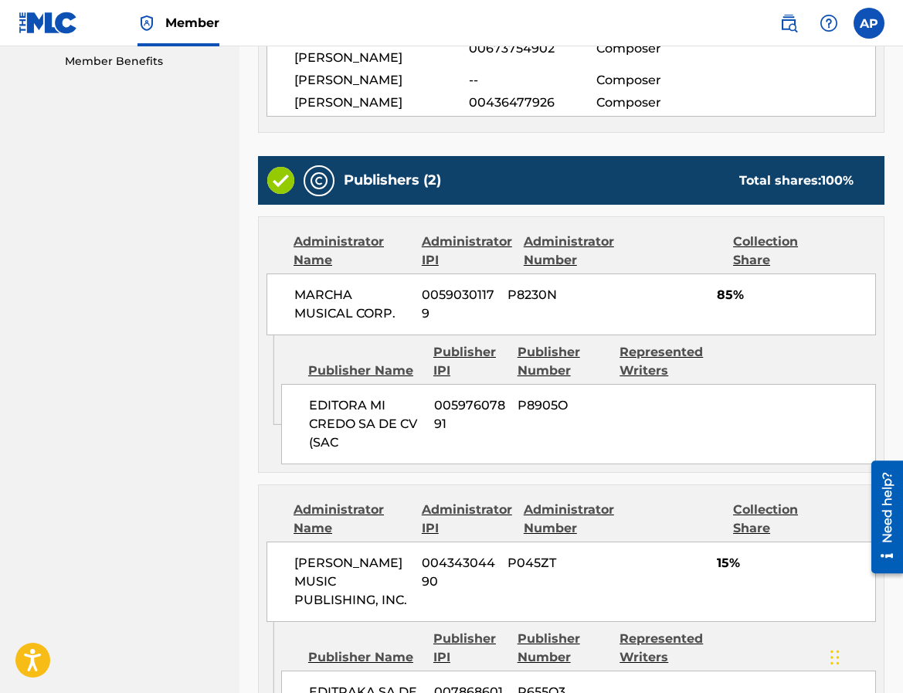
scroll to position [697, 0]
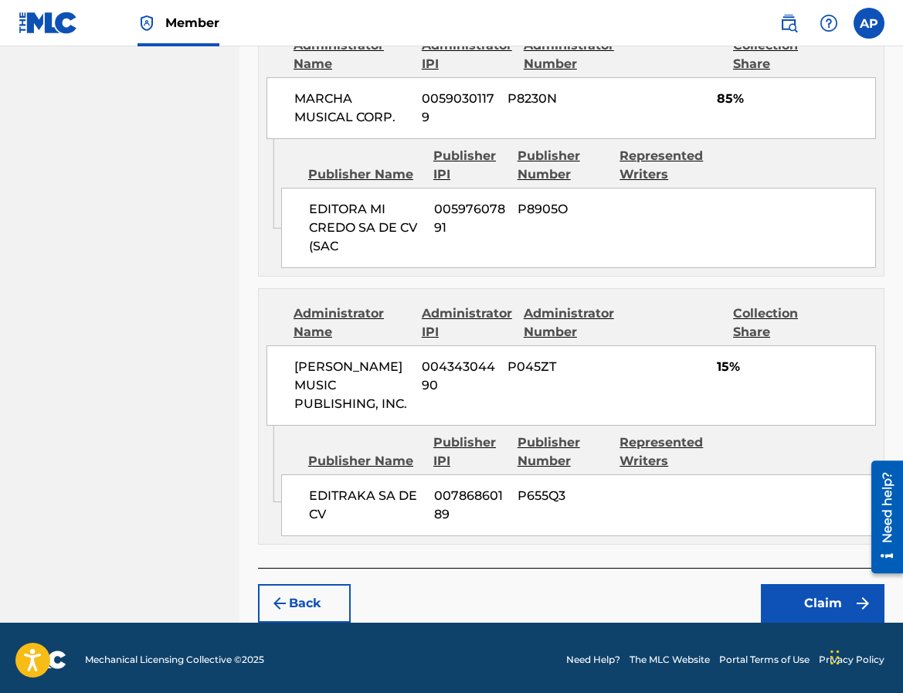
click at [809, 586] on button "Claim" at bounding box center [823, 603] width 124 height 39
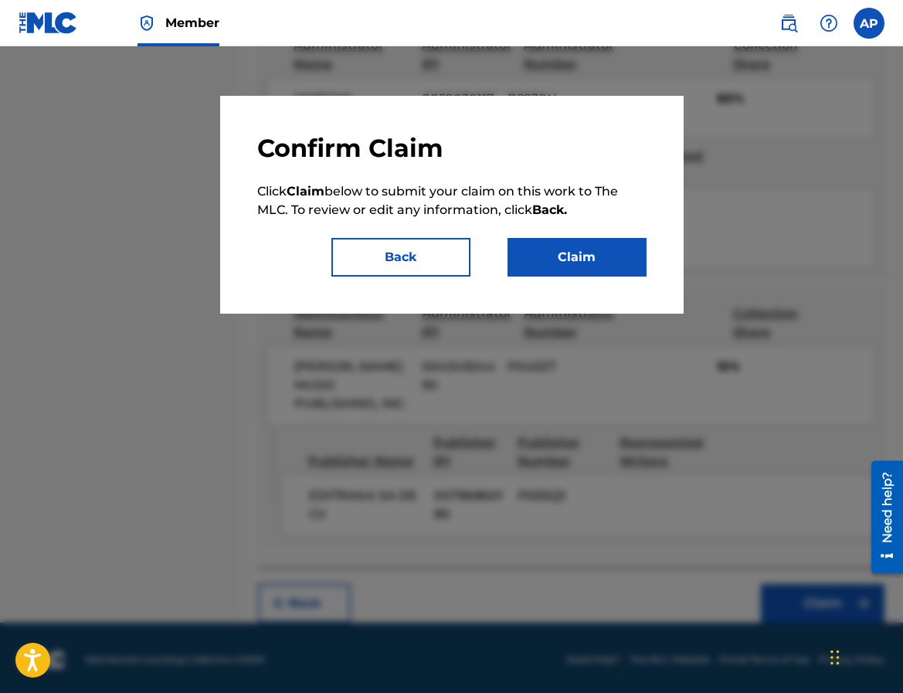
click at [592, 271] on button "Claim" at bounding box center [576, 257] width 139 height 39
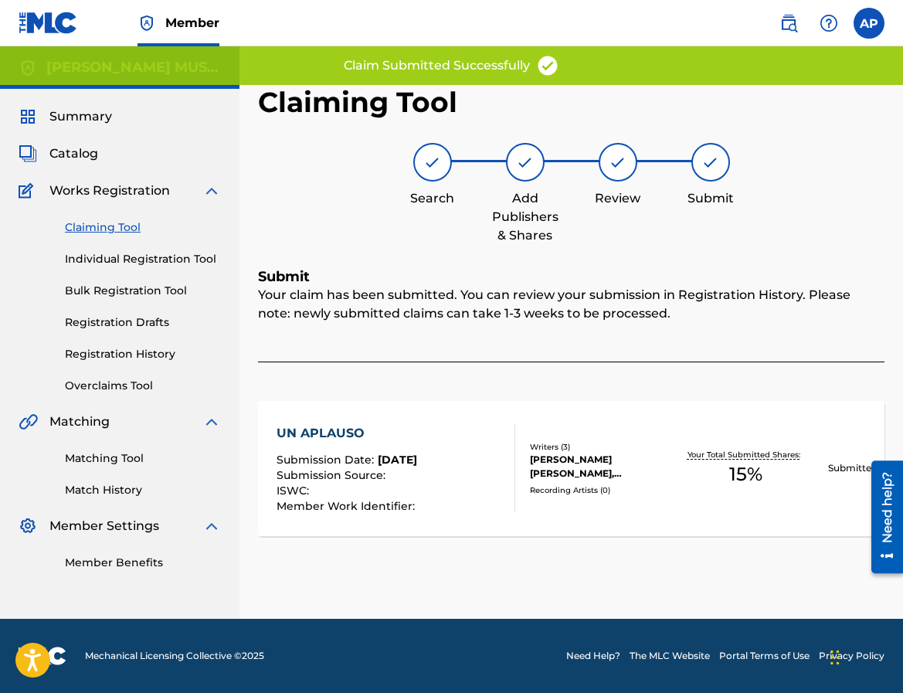
scroll to position [0, 0]
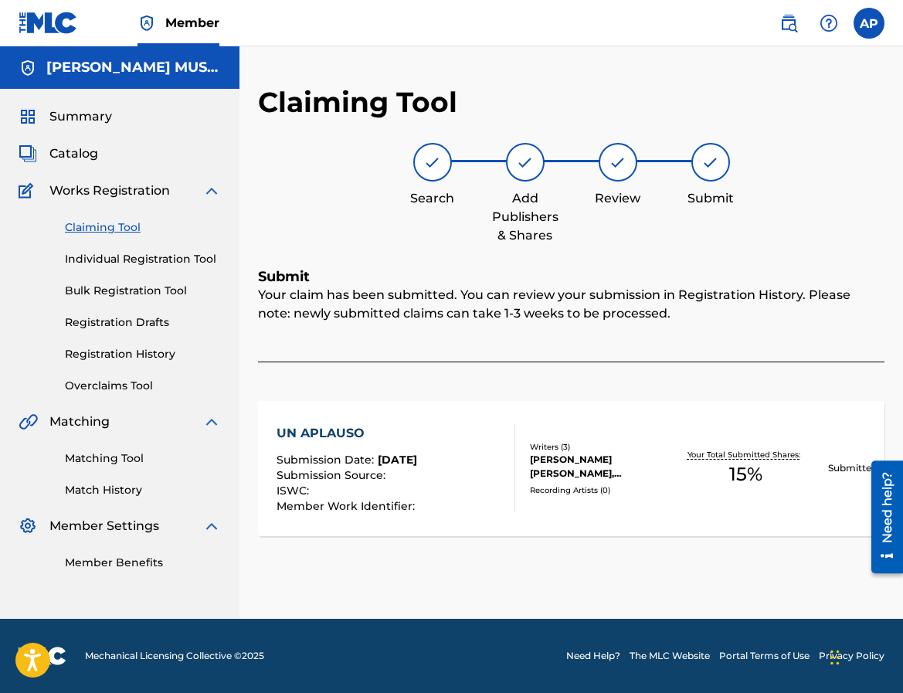
click at [107, 226] on link "Claiming Tool" at bounding box center [143, 227] width 156 height 16
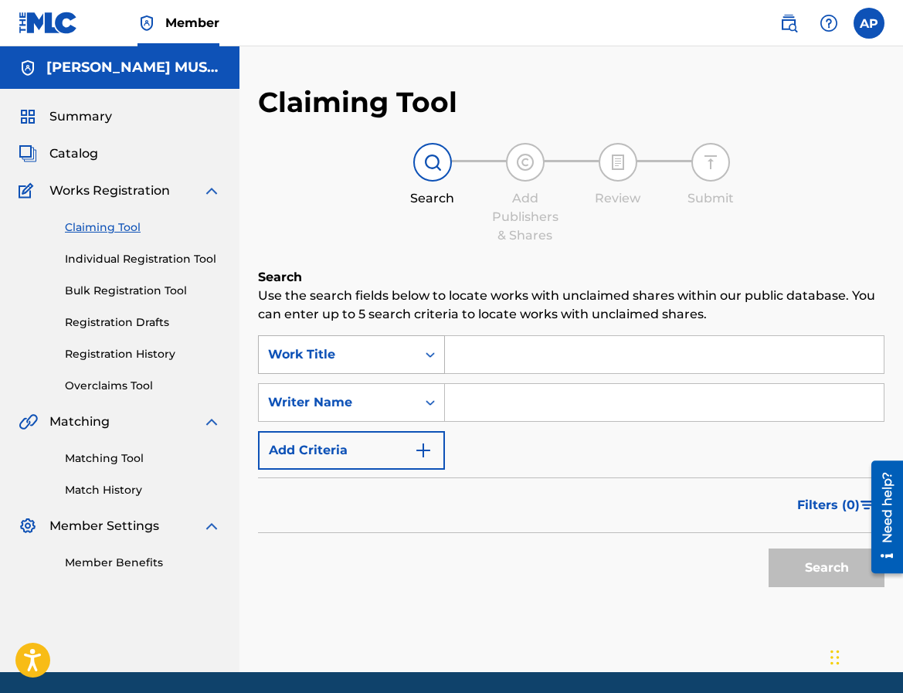
click at [408, 356] on div "Work Title" at bounding box center [338, 354] width 158 height 29
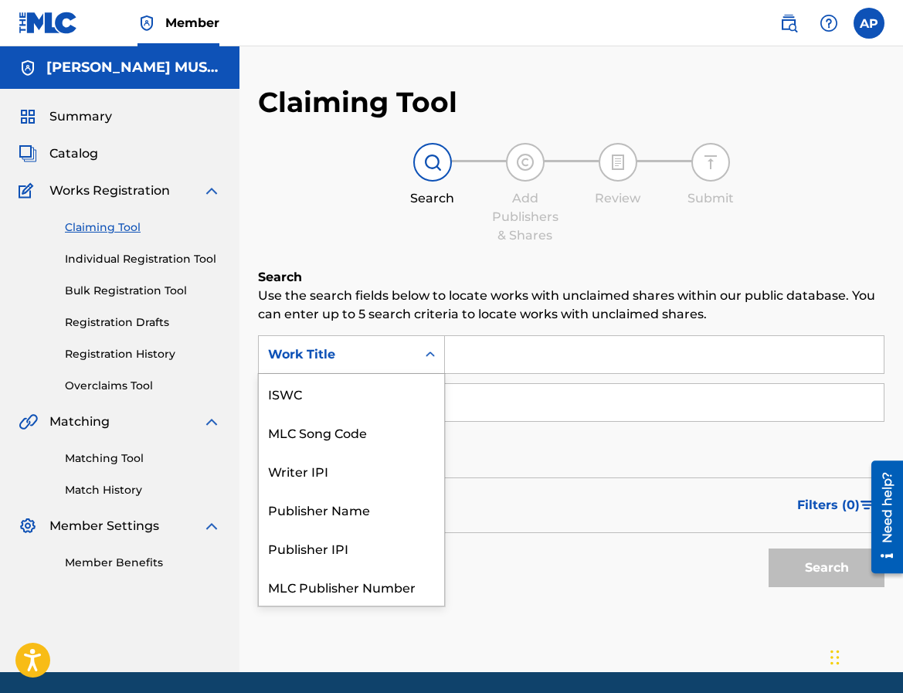
scroll to position [39, 0]
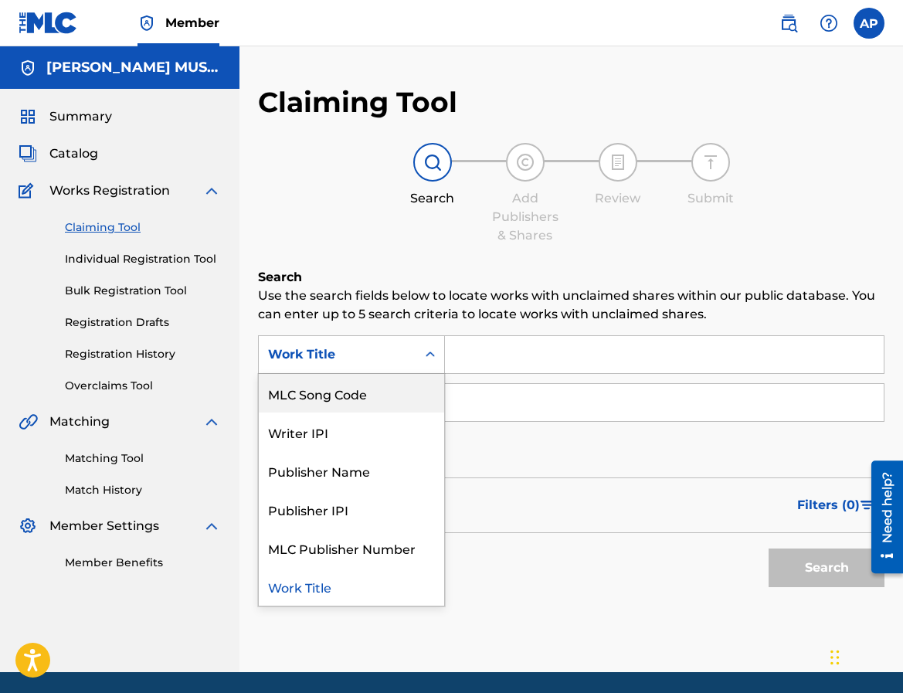
click at [406, 390] on div "MLC Song Code" at bounding box center [351, 393] width 185 height 39
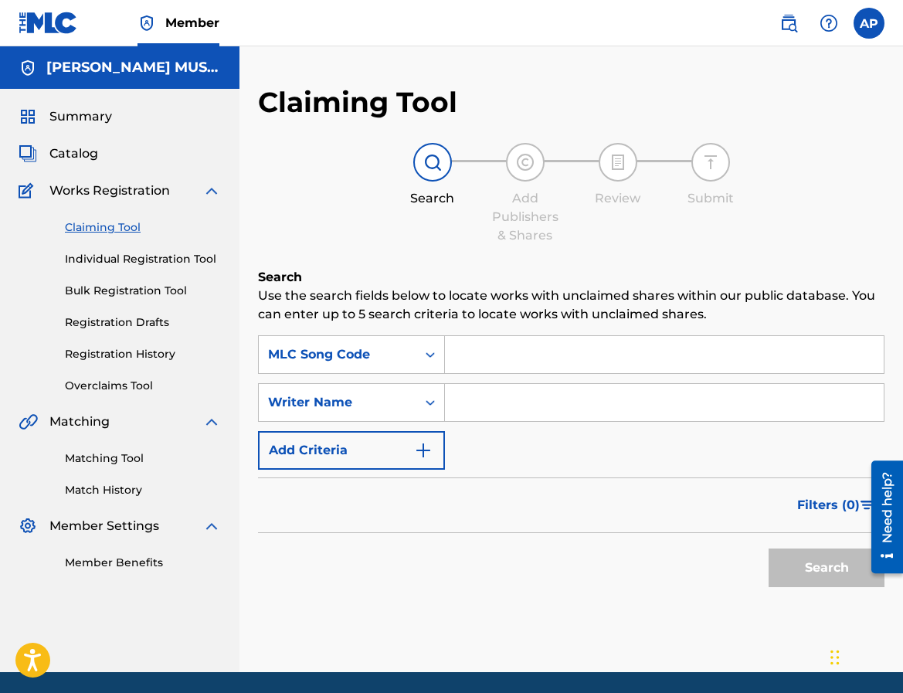
click at [478, 349] on input "Search Form" at bounding box center [664, 354] width 439 height 37
paste input "UA82B6"
type input "UA82B6"
click at [768, 548] on button "Search" at bounding box center [826, 567] width 116 height 39
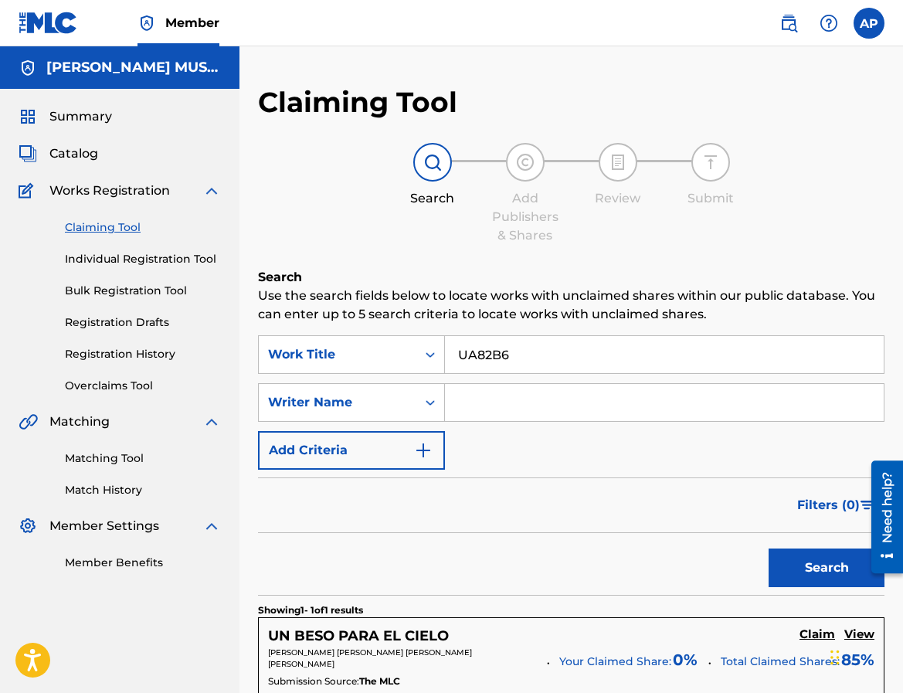
scroll to position [155, 0]
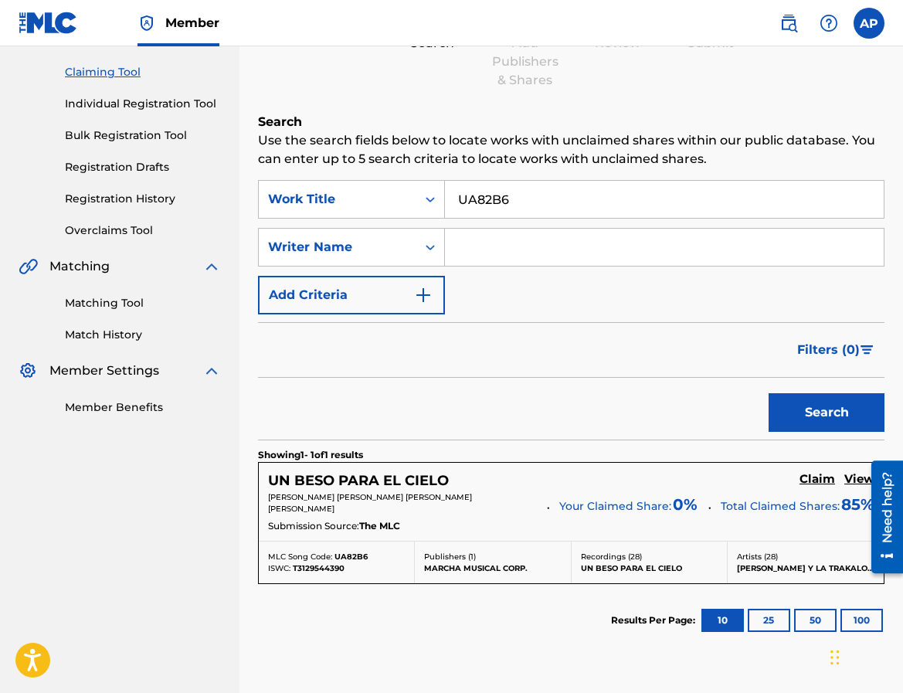
click at [827, 483] on h5 "Claim" at bounding box center [817, 479] width 36 height 15
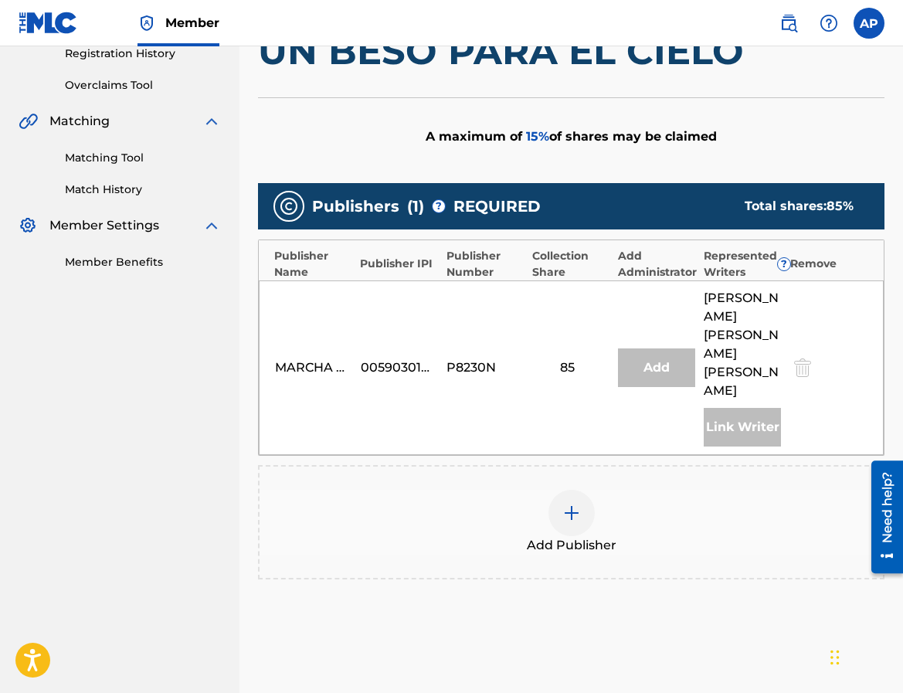
scroll to position [301, 0]
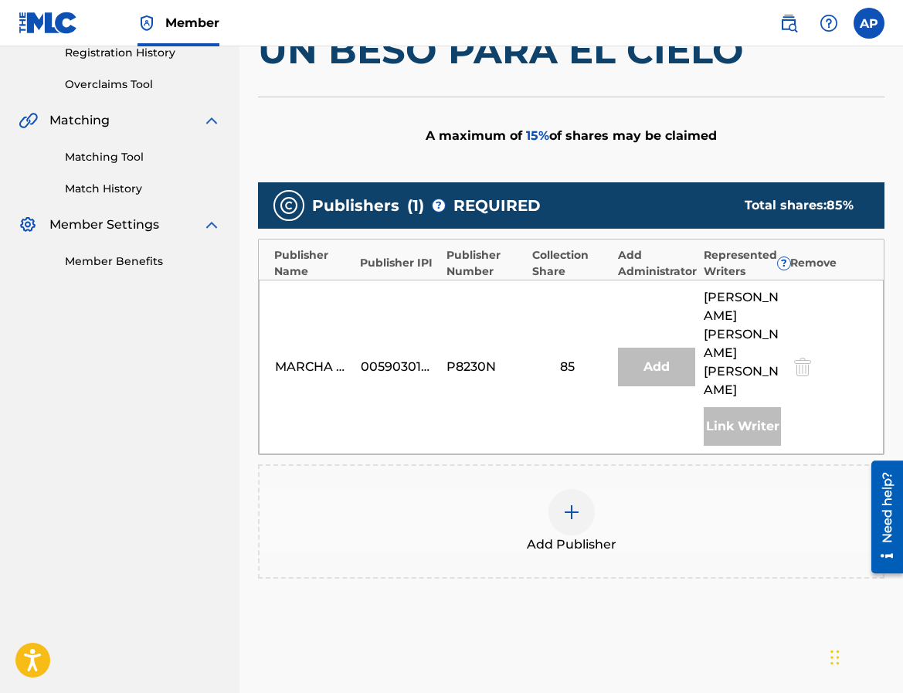
click at [592, 491] on div "Add Publisher" at bounding box center [570, 521] width 623 height 65
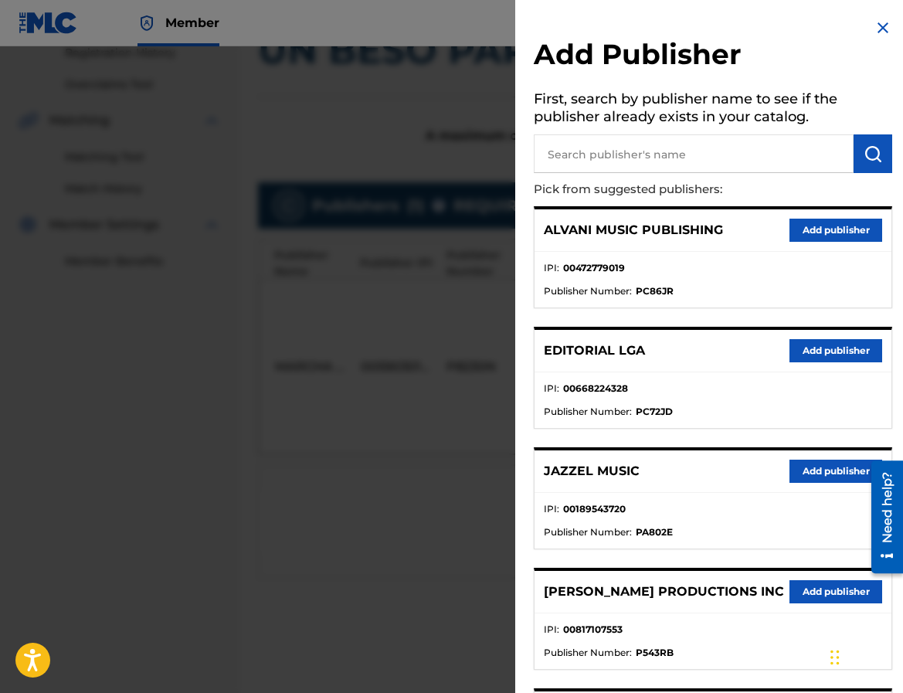
click at [565, 164] on input "text" at bounding box center [694, 153] width 320 height 39
type input "editraka"
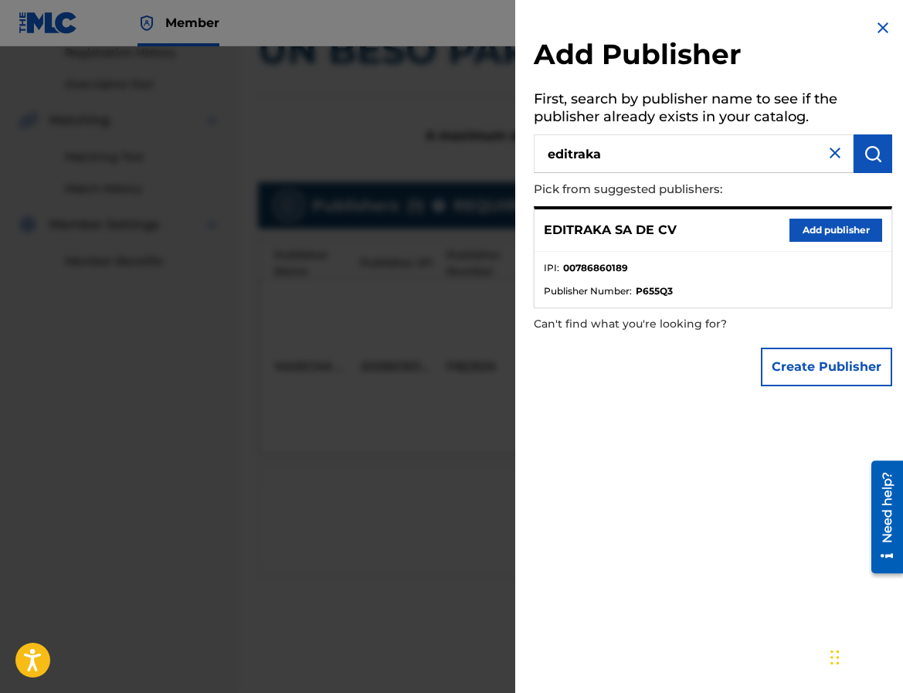
click at [827, 215] on div "EDITRAKA SA DE CV Add publisher" at bounding box center [712, 230] width 357 height 42
click at [827, 221] on button "Add publisher" at bounding box center [835, 230] width 93 height 23
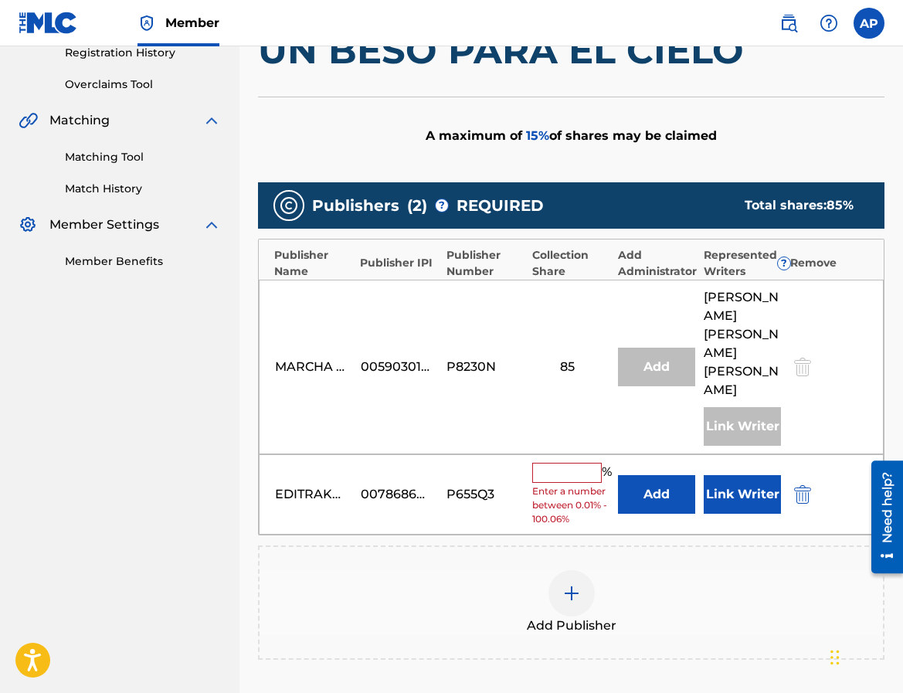
click at [653, 475] on button "Add" at bounding box center [656, 494] width 77 height 39
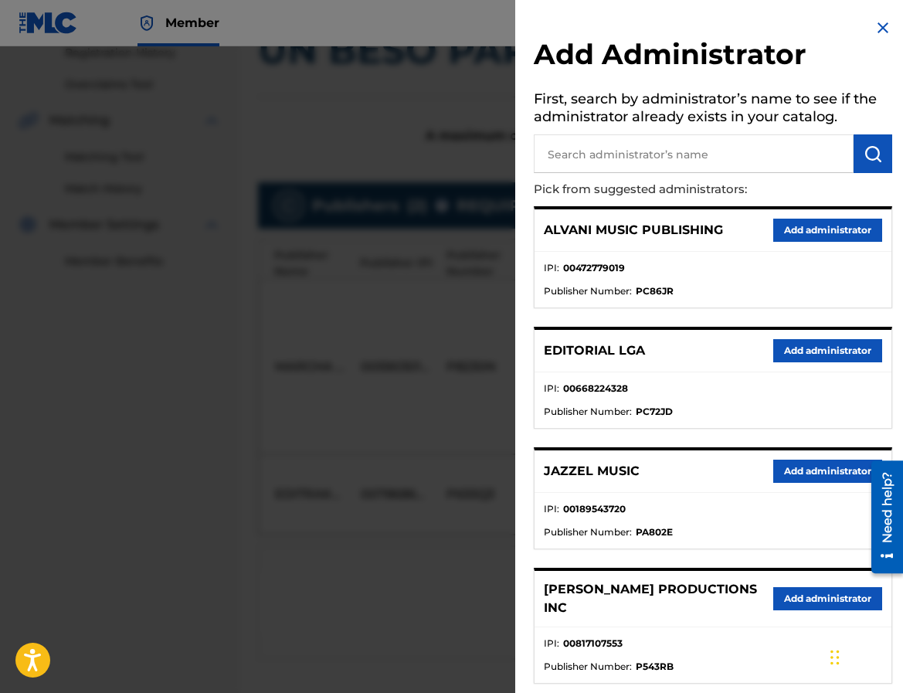
click at [601, 170] on input "text" at bounding box center [694, 153] width 320 height 39
type input "maximo"
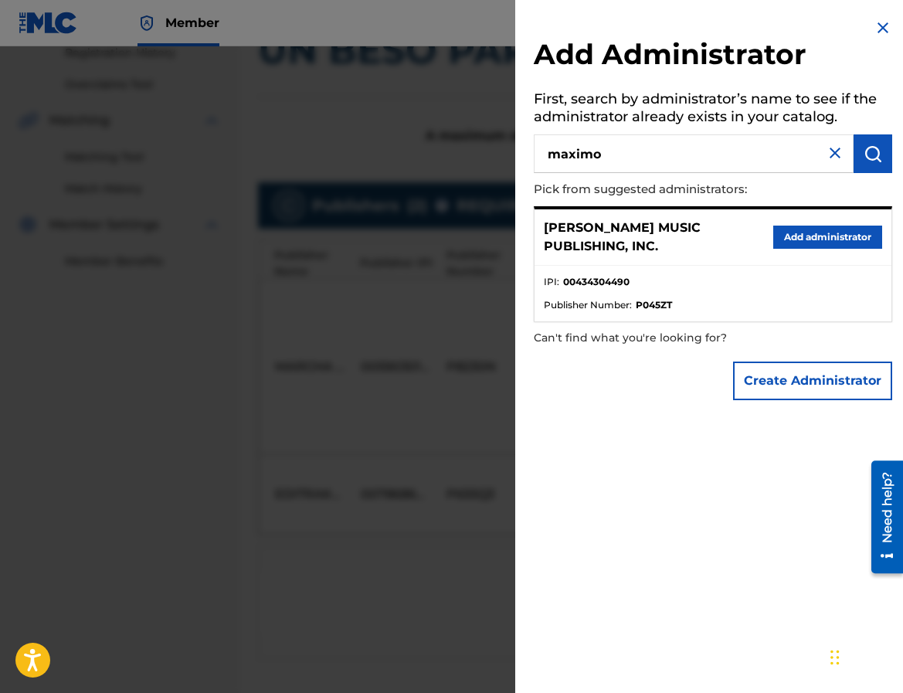
click at [799, 237] on button "Add administrator" at bounding box center [827, 237] width 109 height 23
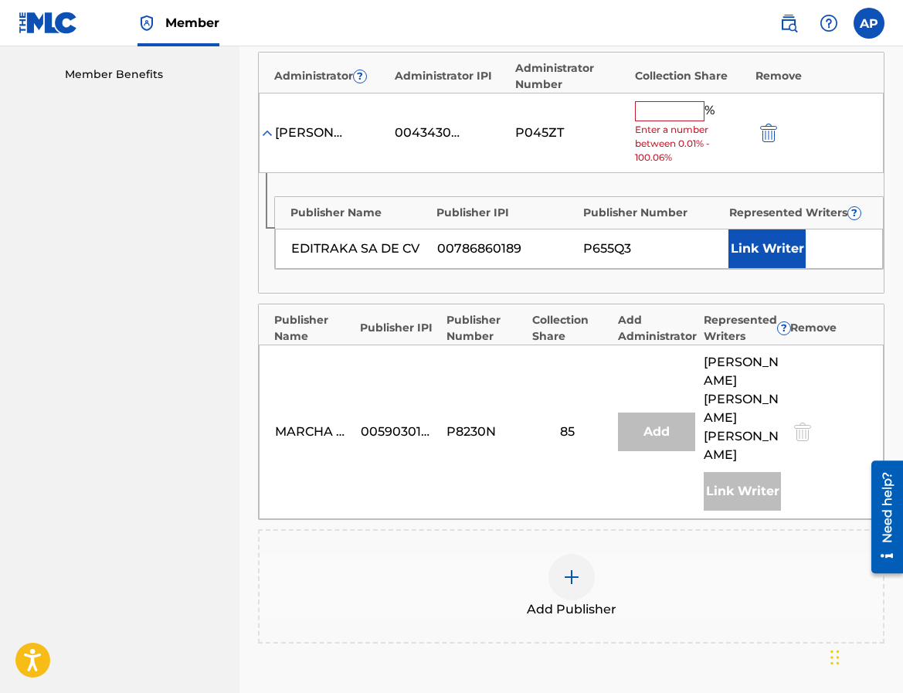
scroll to position [489, 0]
click at [668, 127] on span "Enter a number between 0.01% - 100.06%" at bounding box center [691, 143] width 112 height 42
click at [666, 124] on span "Enter a number between 0.01% - 100.06%" at bounding box center [691, 143] width 112 height 42
click at [655, 120] on input "text" at bounding box center [670, 110] width 70 height 20
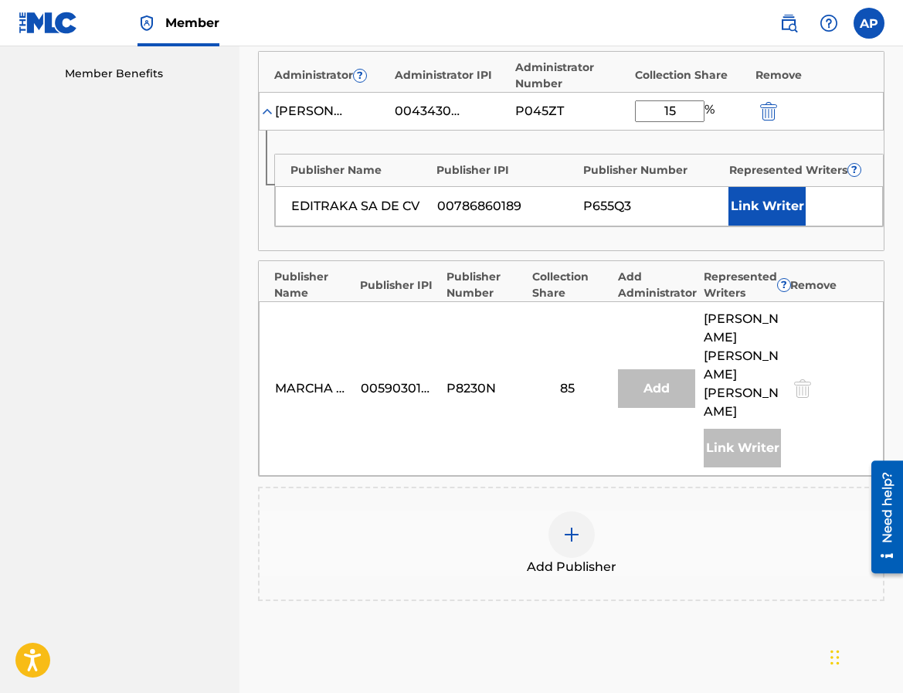
type input "15"
click at [595, 141] on div "Publisher Name Publisher IPI Publisher Number Represented Writers ? EDITRAKA SA…" at bounding box center [571, 191] width 625 height 120
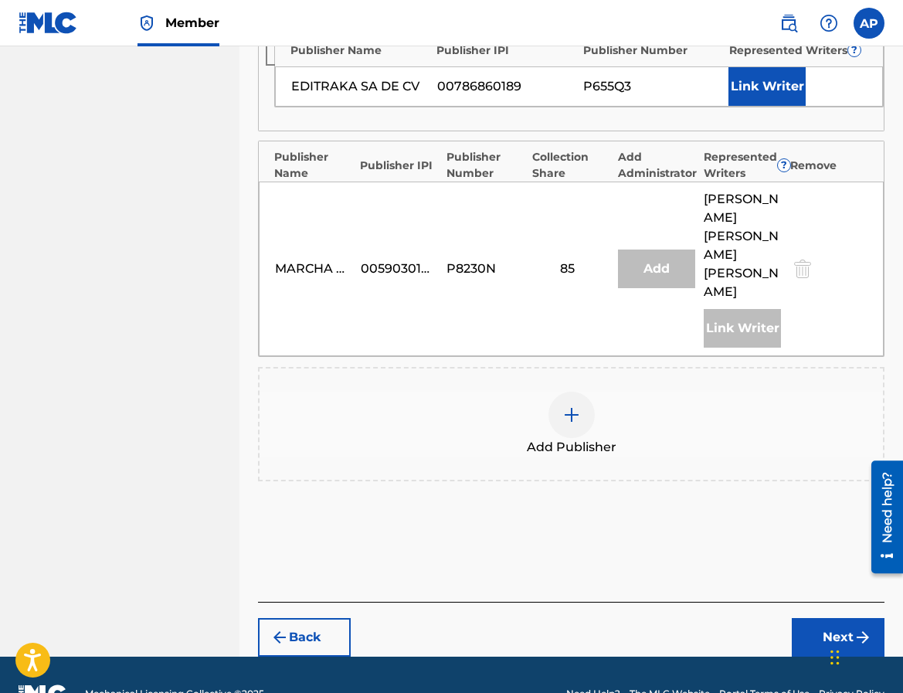
click at [822, 618] on button "Next" at bounding box center [838, 637] width 93 height 39
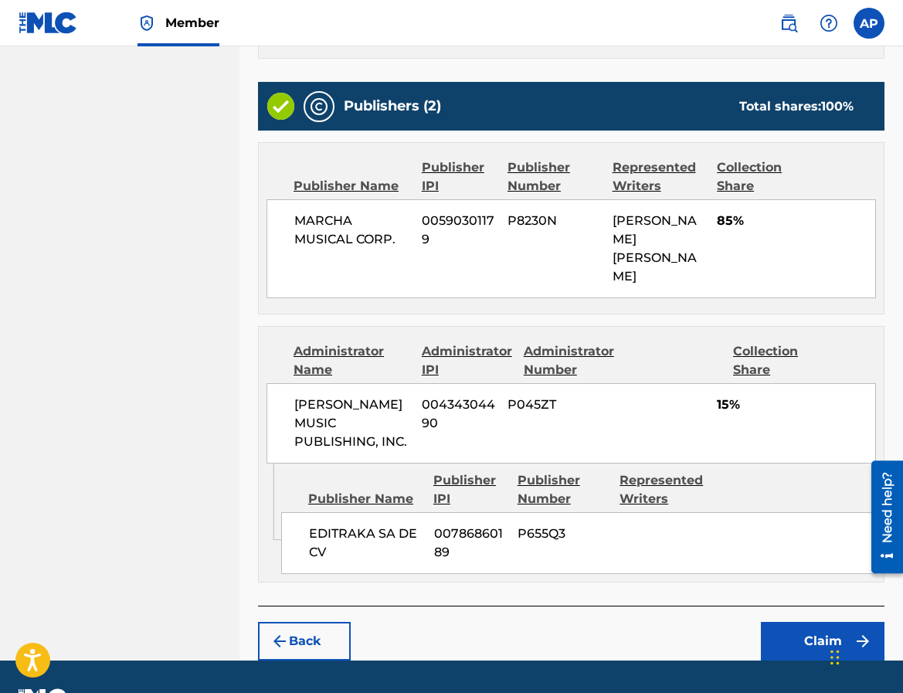
scroll to position [592, 0]
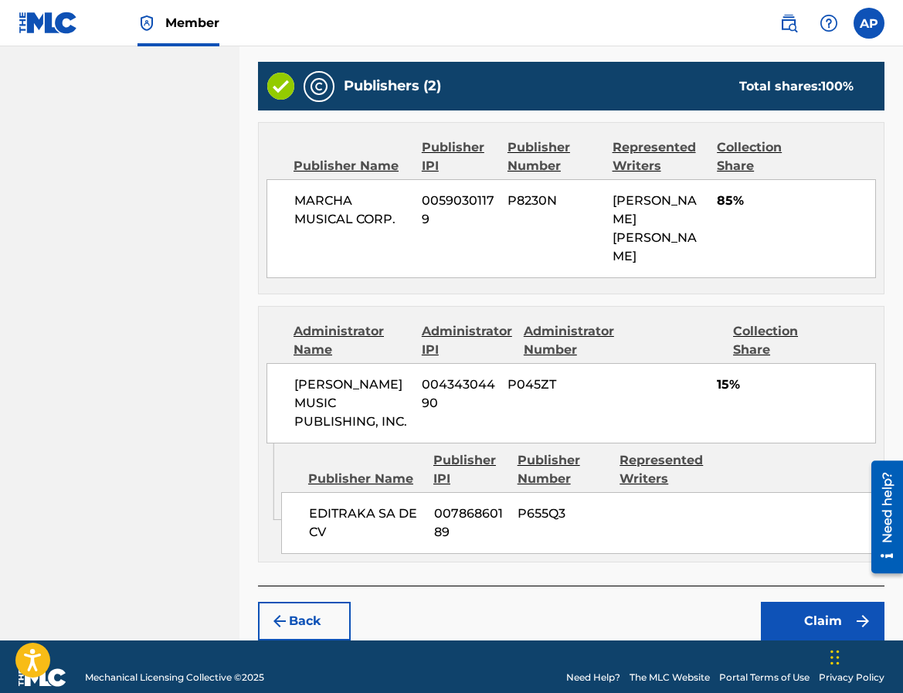
click at [814, 610] on button "Claim" at bounding box center [823, 621] width 124 height 39
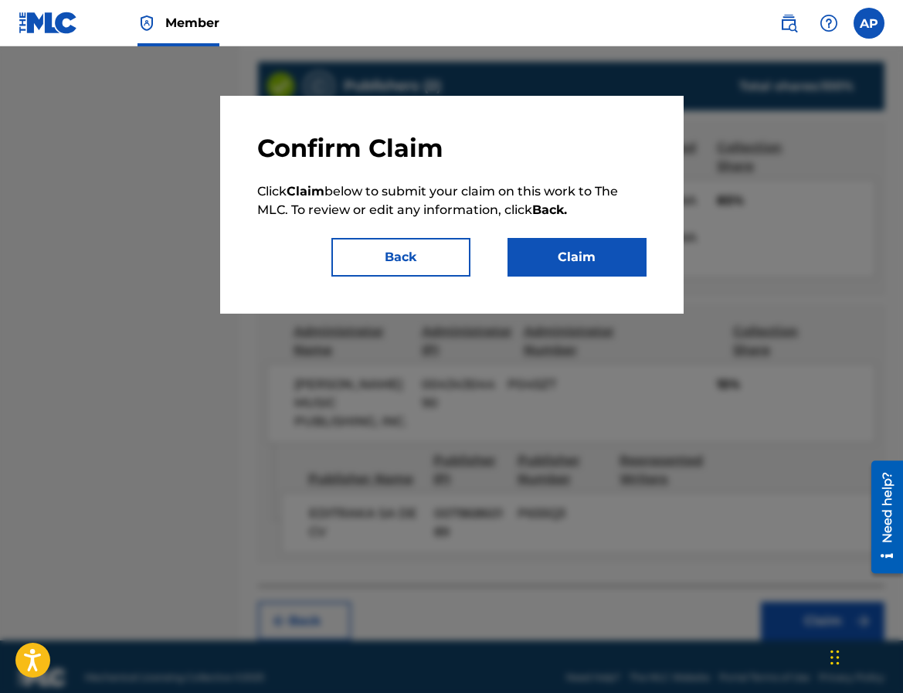
click at [541, 265] on button "Claim" at bounding box center [576, 257] width 139 height 39
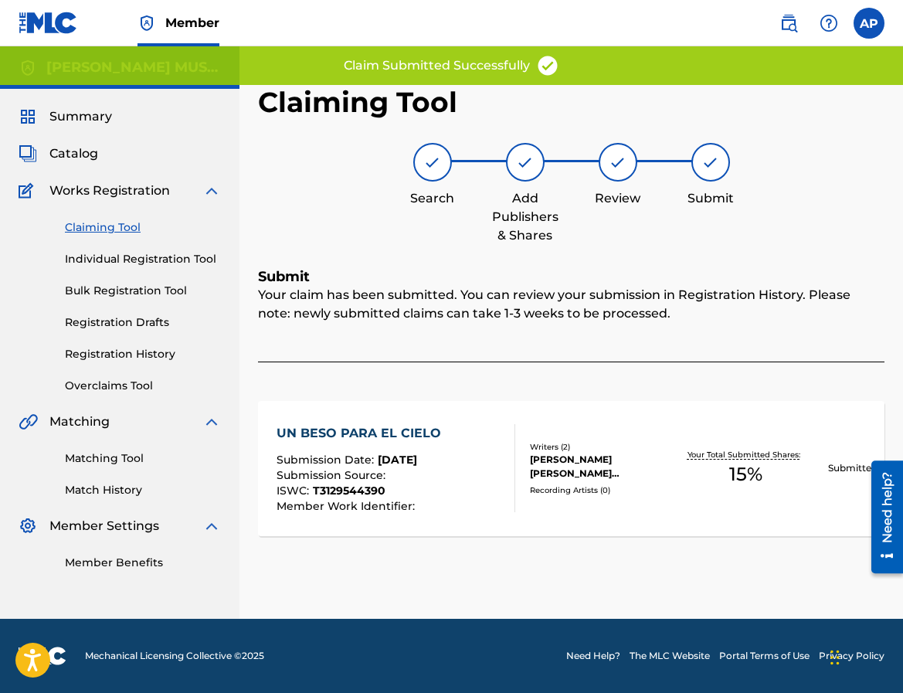
scroll to position [0, 0]
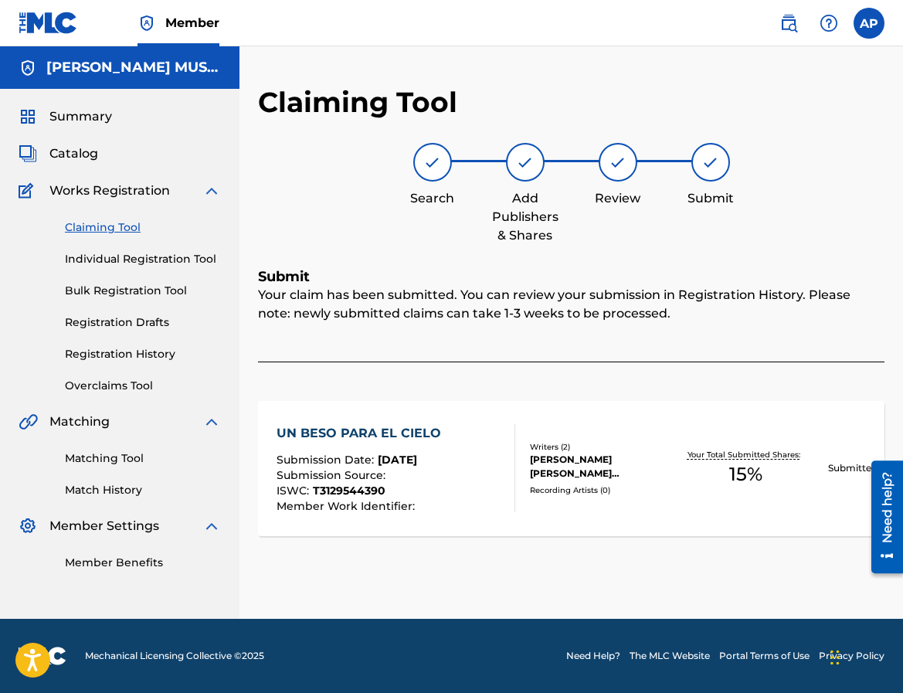
click at [129, 229] on link "Claiming Tool" at bounding box center [143, 227] width 156 height 16
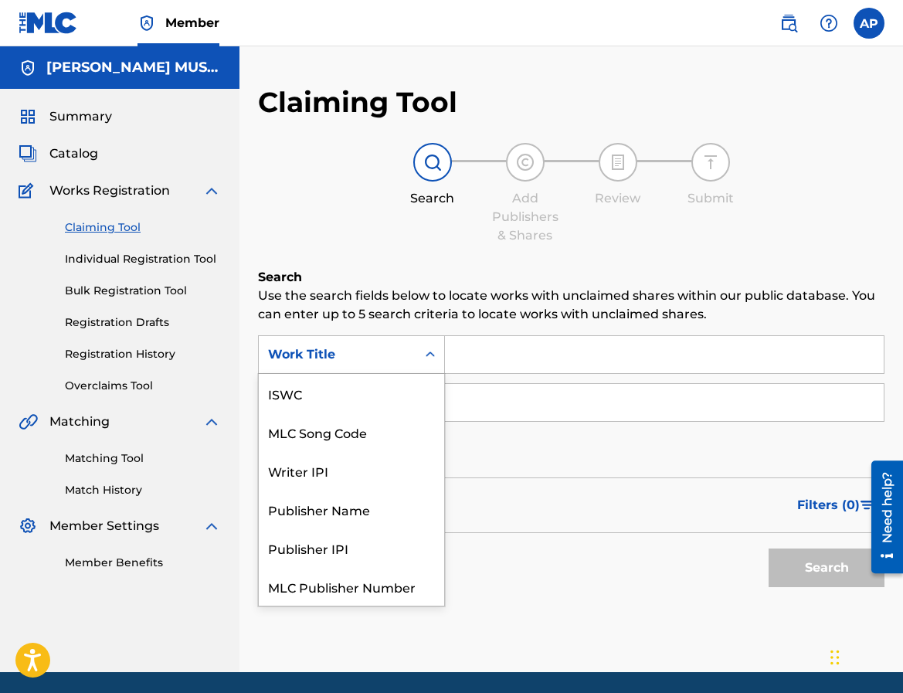
click at [417, 348] on div "Search Form" at bounding box center [430, 355] width 28 height 28
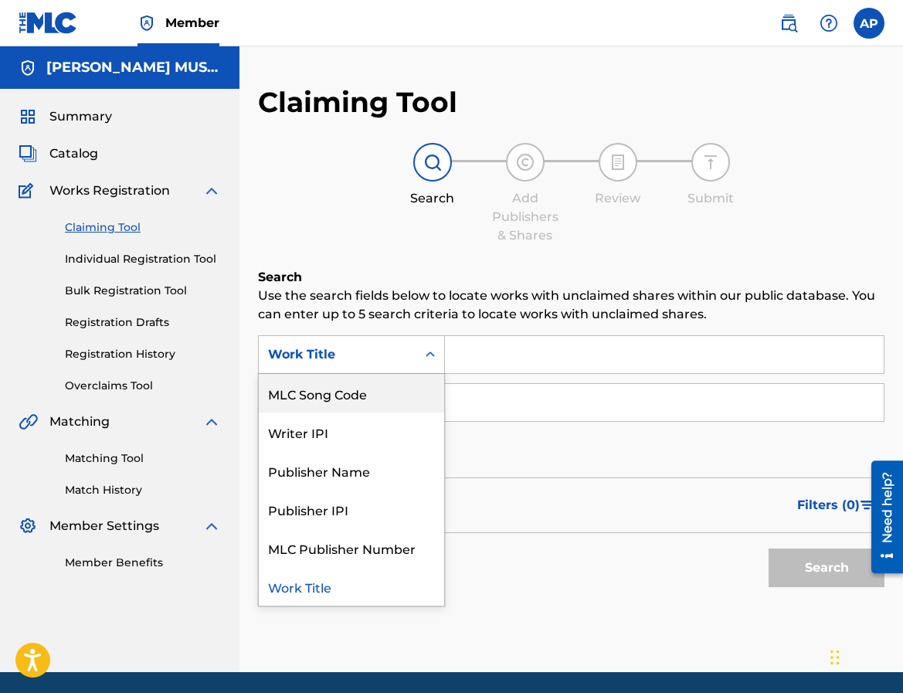
click at [412, 385] on div "MLC Song Code" at bounding box center [351, 393] width 185 height 39
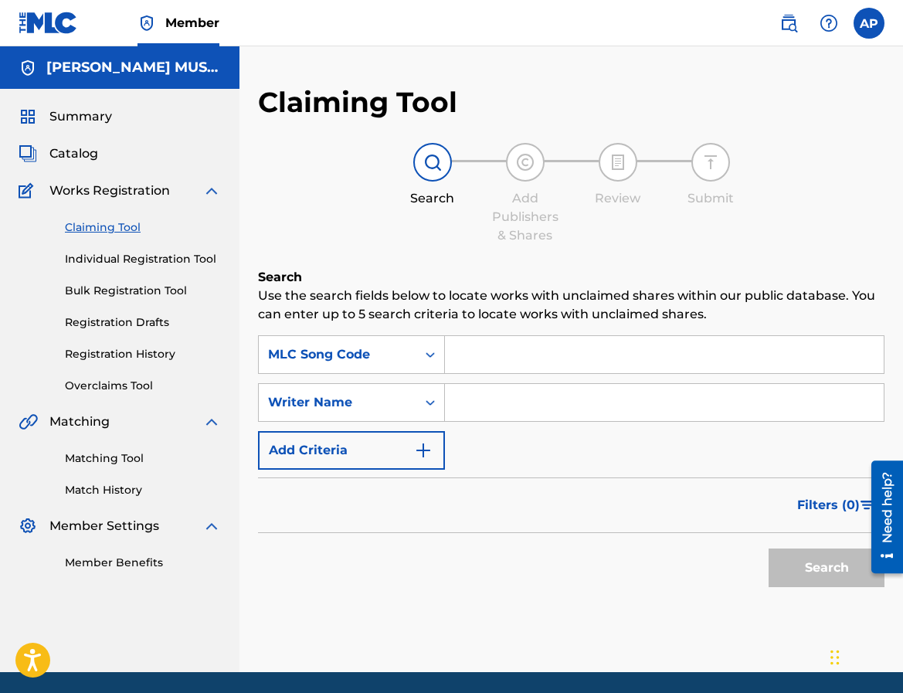
click at [483, 357] on input "Search Form" at bounding box center [664, 354] width 439 height 37
paste input "RO39N7"
type input "RO39N7"
click at [768, 548] on button "Search" at bounding box center [826, 567] width 116 height 39
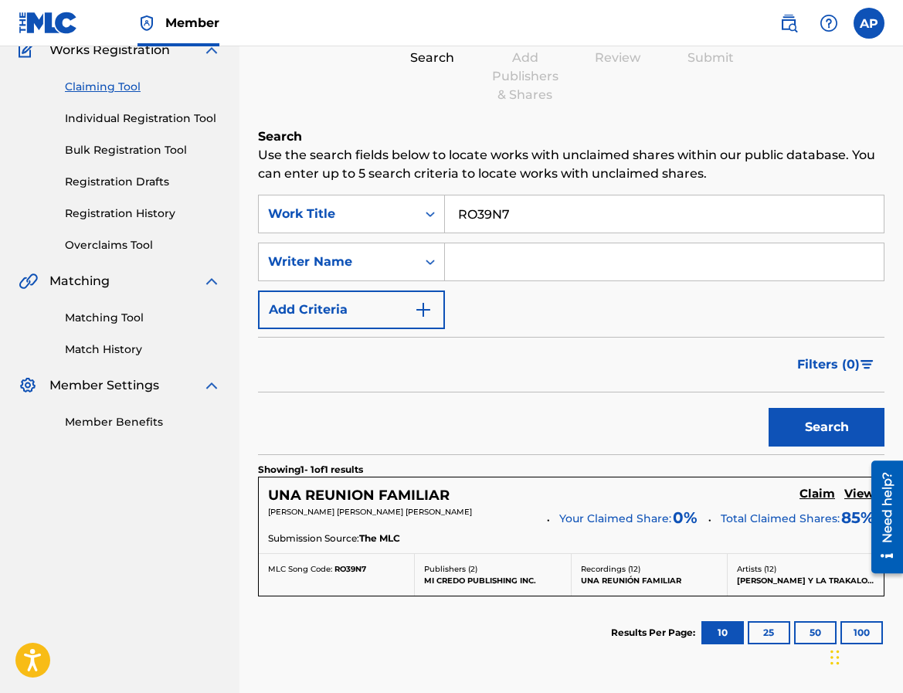
scroll to position [166, 0]
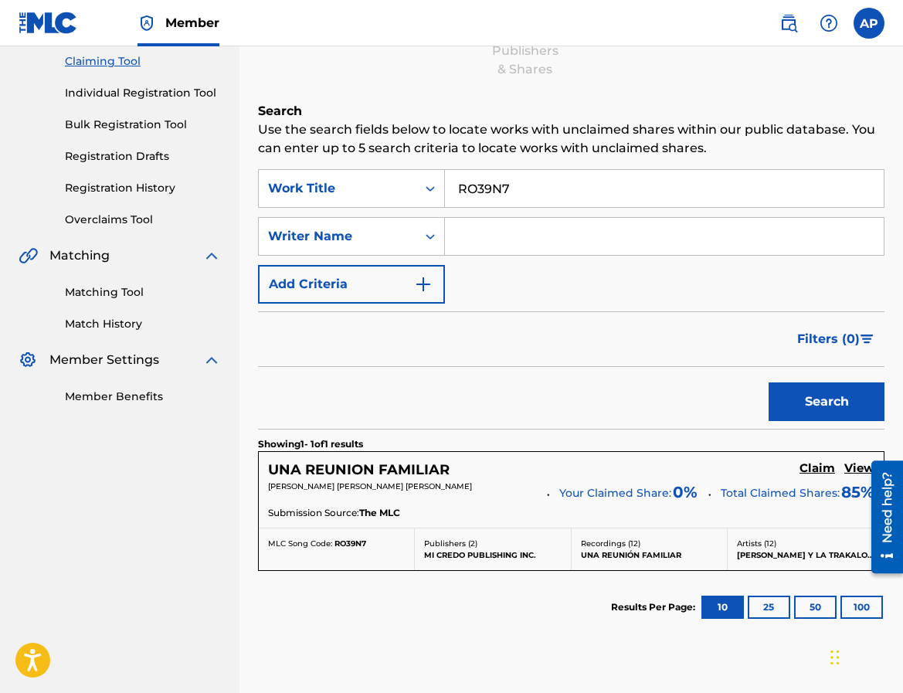
click at [805, 465] on h5 "Claim" at bounding box center [817, 468] width 36 height 15
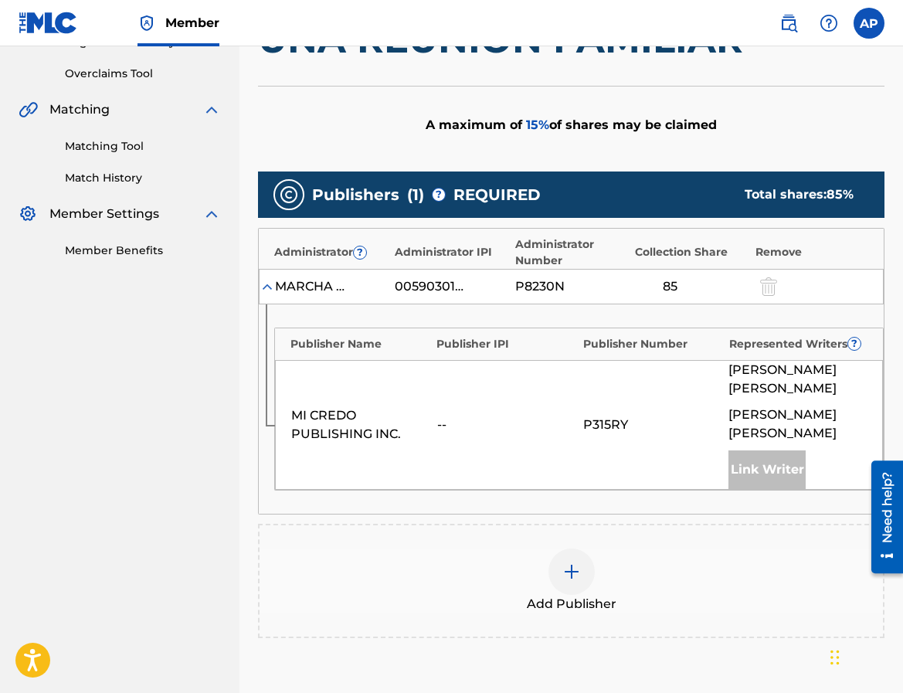
scroll to position [358, 0]
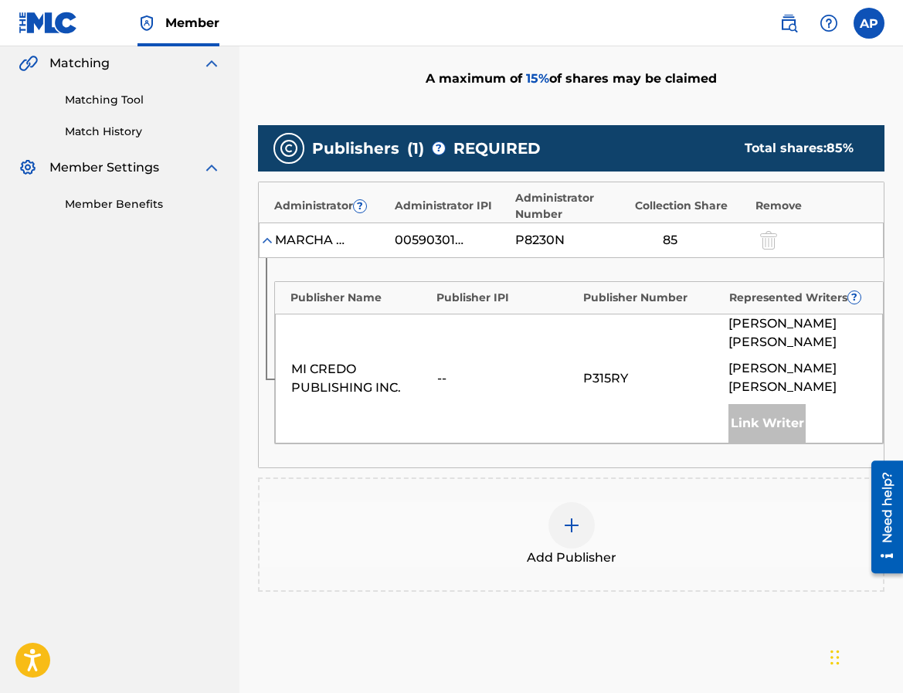
click at [577, 520] on img at bounding box center [571, 525] width 19 height 19
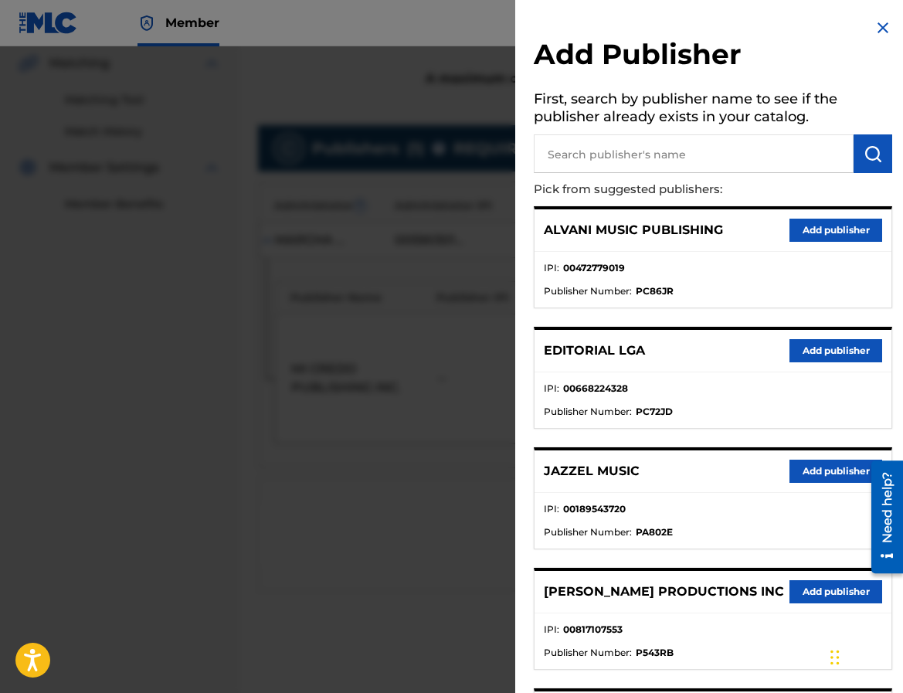
click at [609, 152] on input "text" at bounding box center [694, 153] width 320 height 39
type input "editraka"
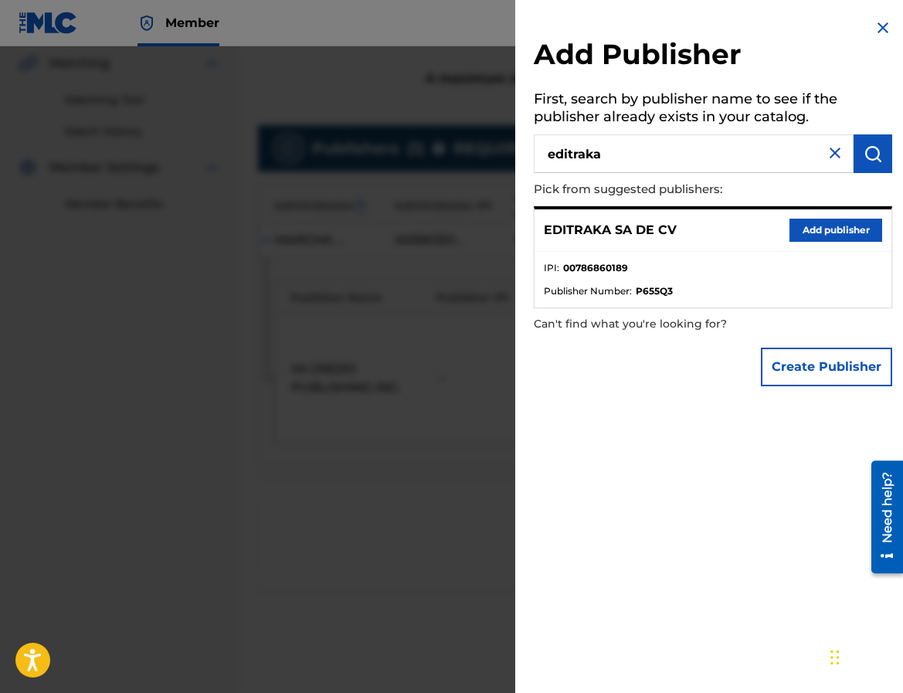
click at [806, 224] on button "Add publisher" at bounding box center [835, 230] width 93 height 23
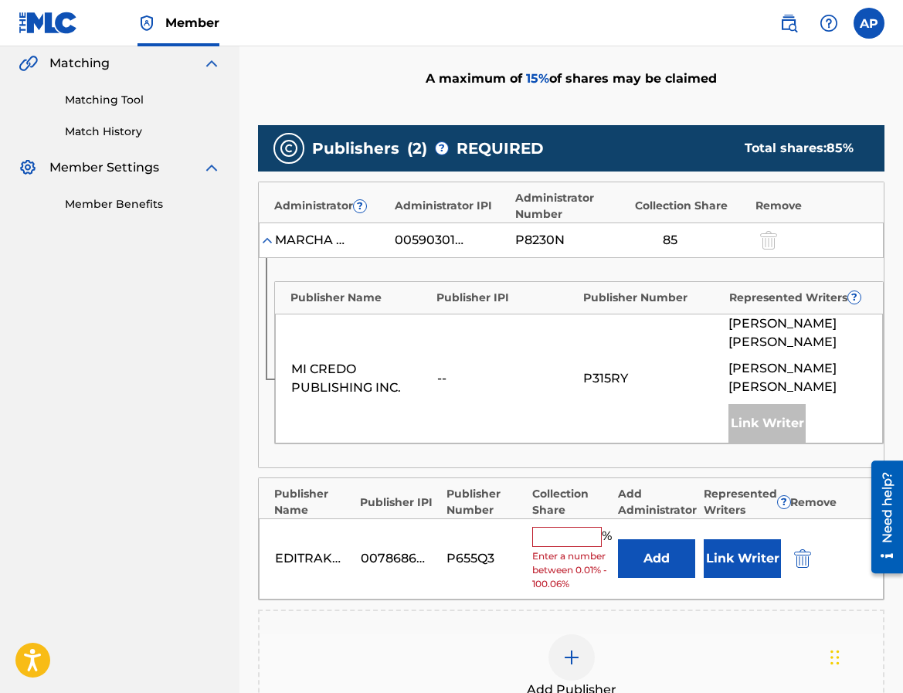
click at [655, 561] on button "Add" at bounding box center [656, 558] width 77 height 39
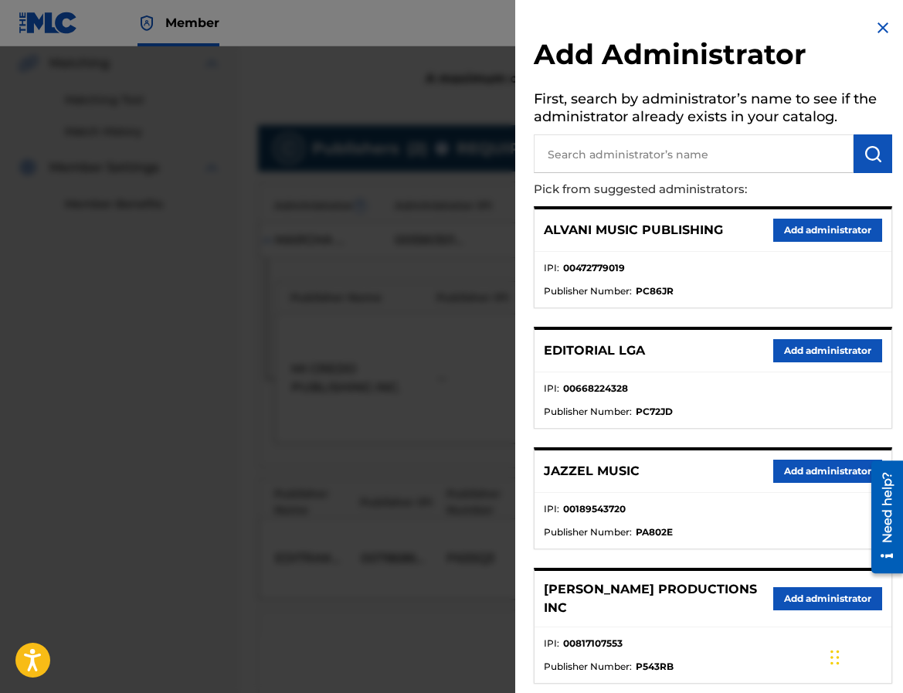
click at [663, 148] on input "text" at bounding box center [694, 153] width 320 height 39
type input "max"
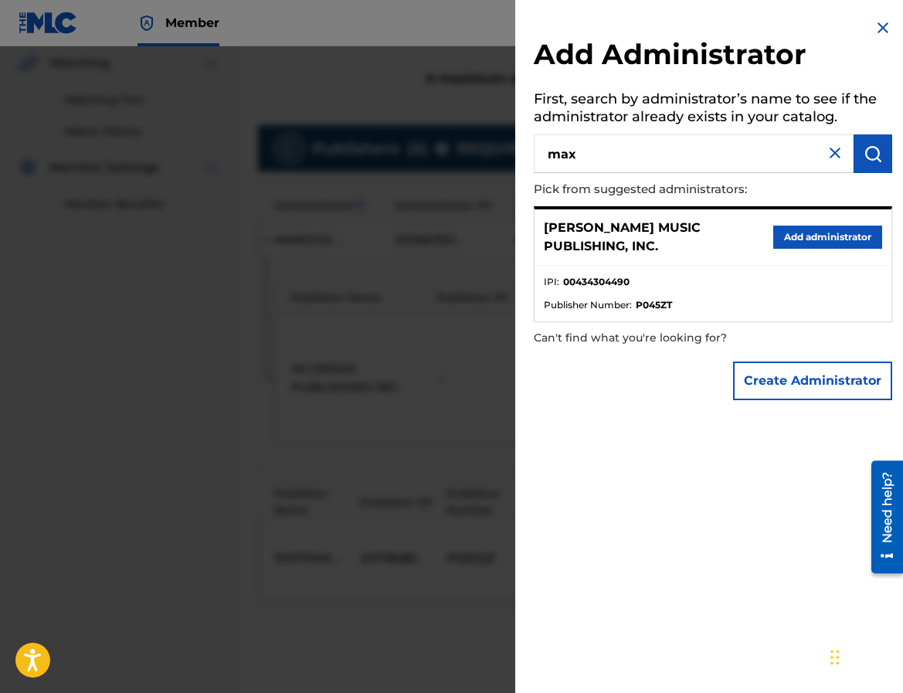
click at [839, 234] on button "Add administrator" at bounding box center [827, 237] width 109 height 23
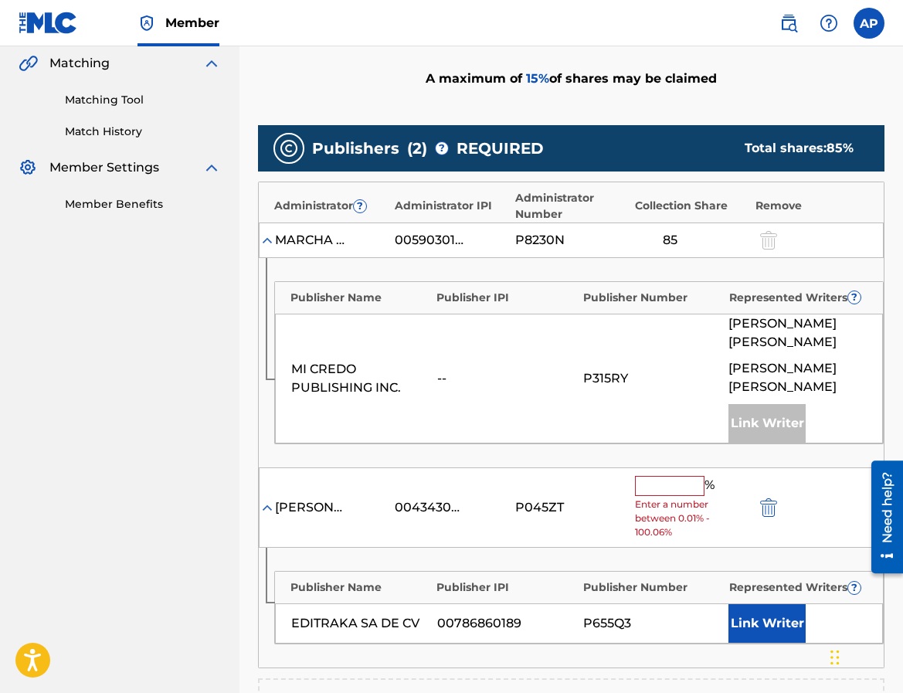
click at [657, 482] on input "text" at bounding box center [670, 486] width 70 height 20
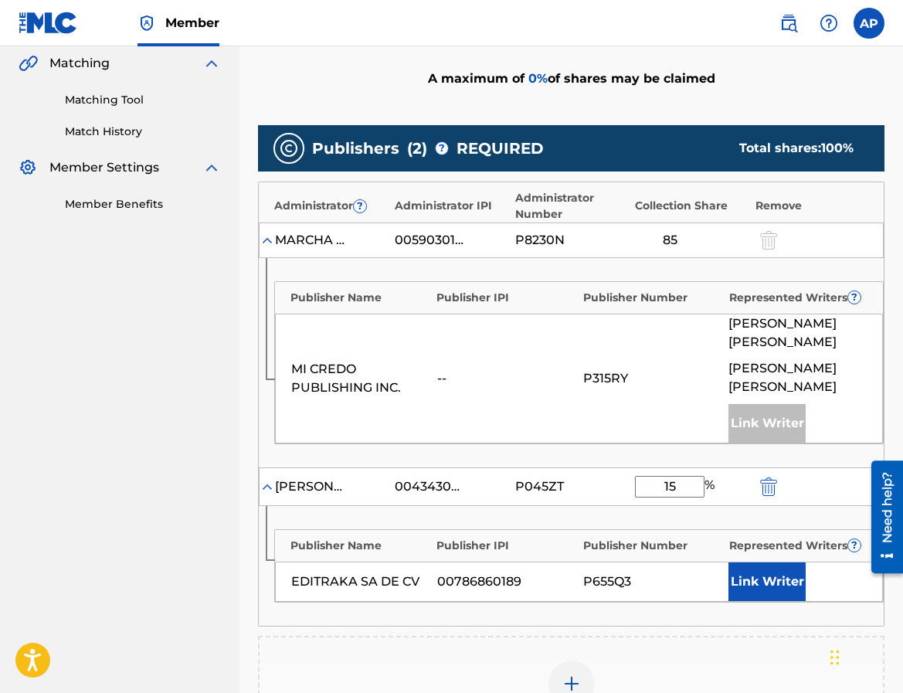
type input "15"
click at [632, 603] on div "Publisher Name Publisher IPI Publisher Number Represented Writers ? EDITRAKA SA…" at bounding box center [571, 566] width 625 height 120
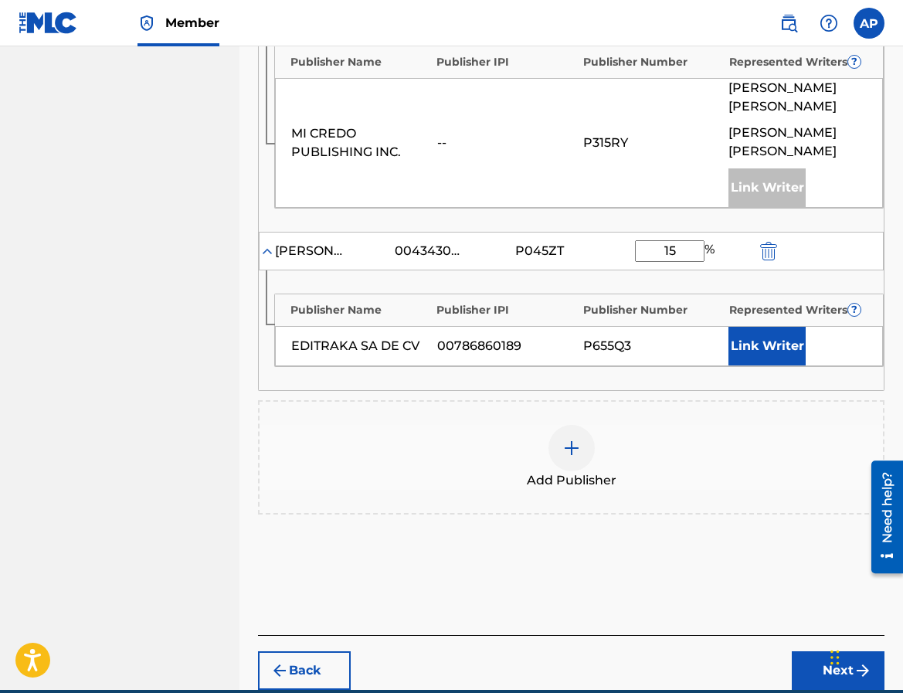
scroll to position [599, 0]
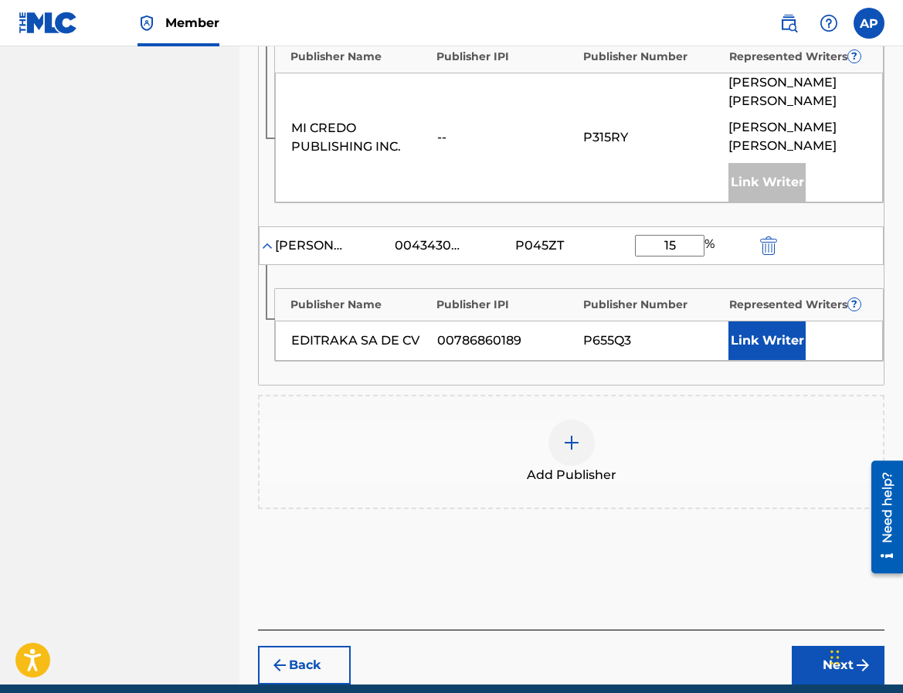
click at [822, 663] on button "Next" at bounding box center [838, 665] width 93 height 39
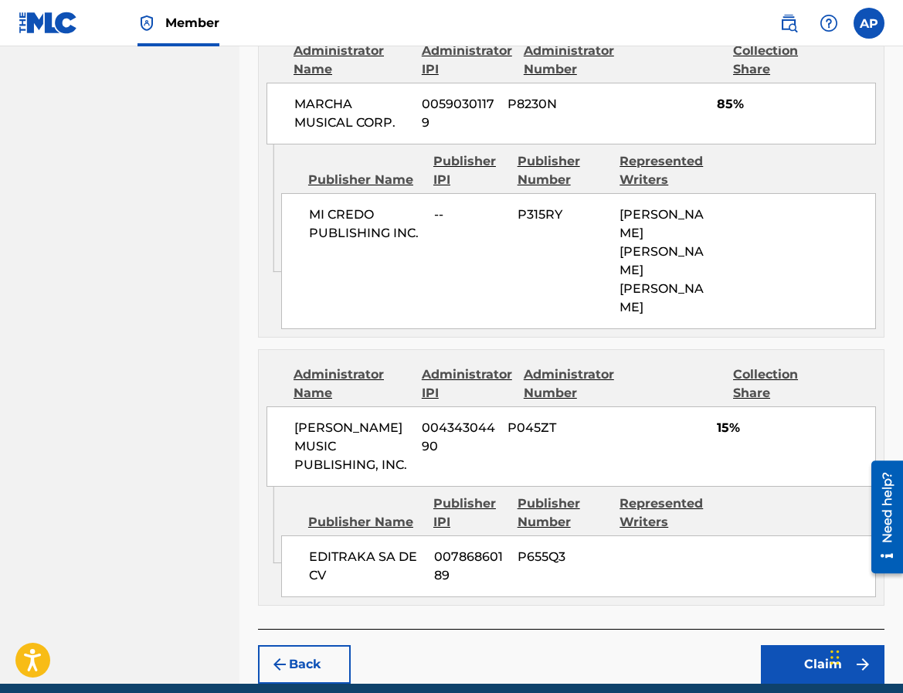
scroll to position [712, 0]
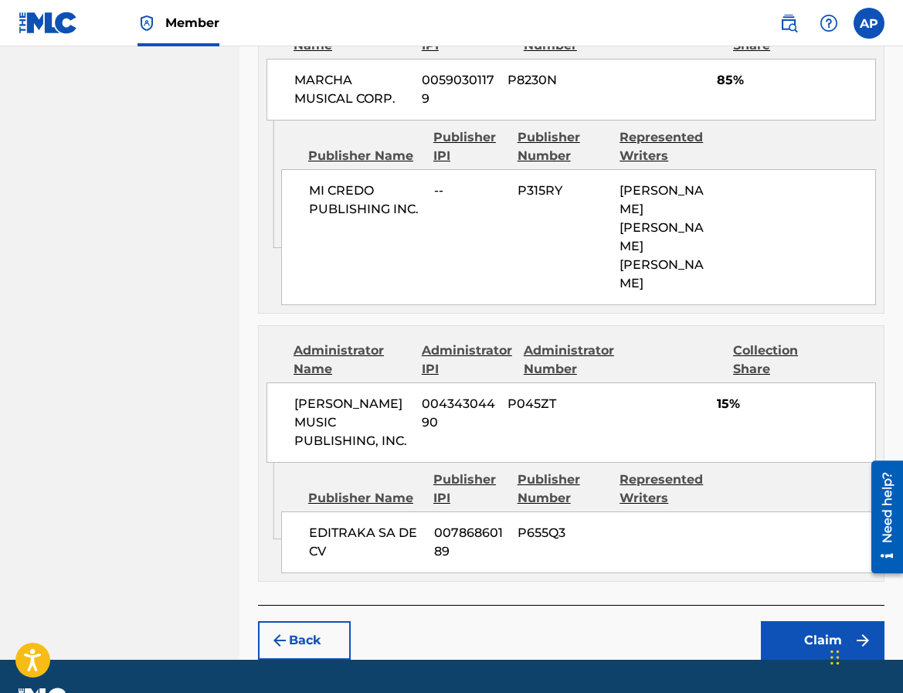
click at [799, 621] on button "Claim" at bounding box center [823, 640] width 124 height 39
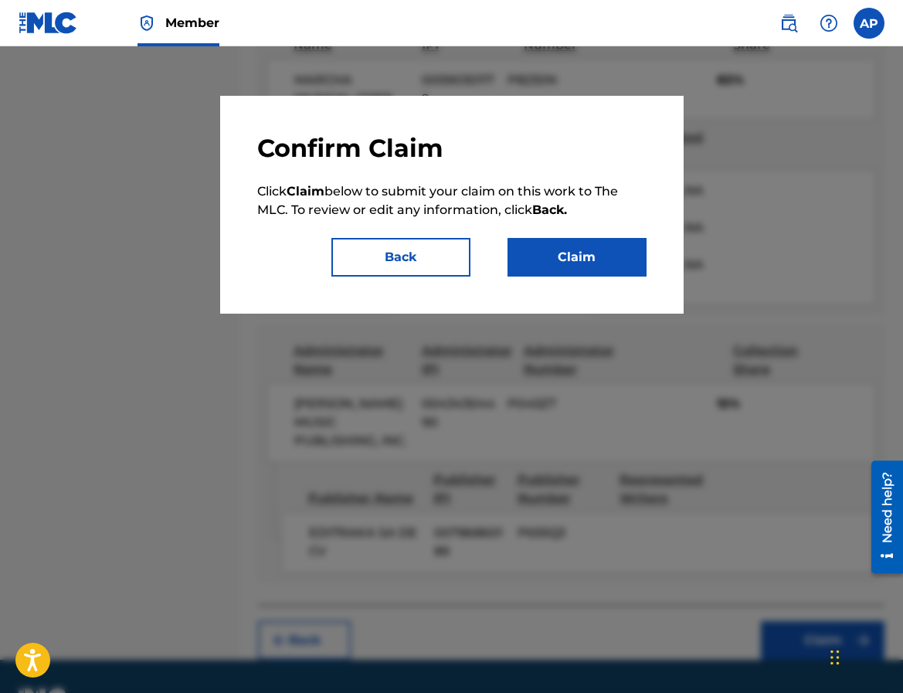
click at [610, 274] on button "Claim" at bounding box center [576, 257] width 139 height 39
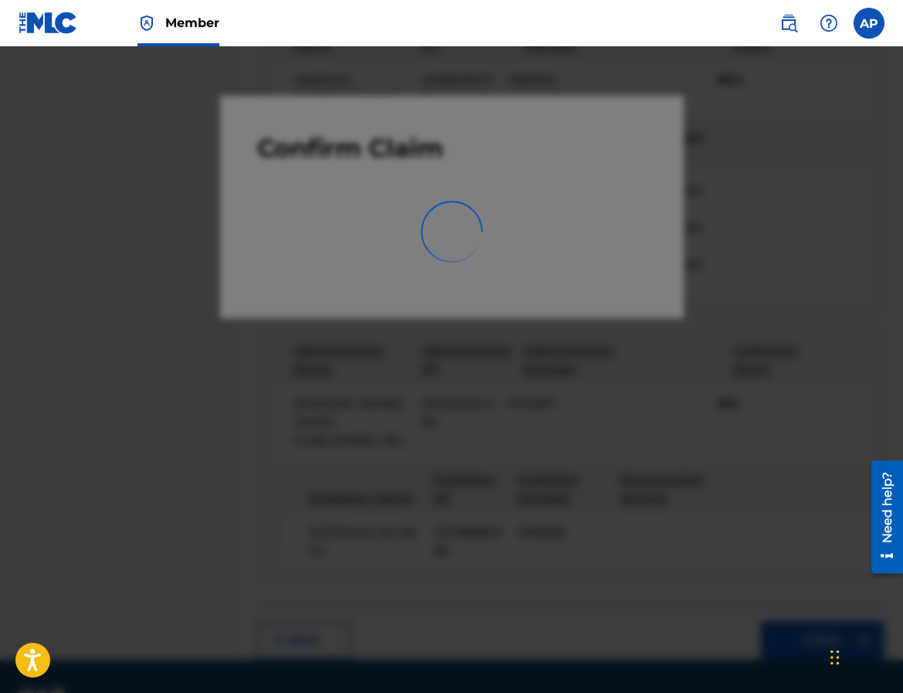
scroll to position [0, 0]
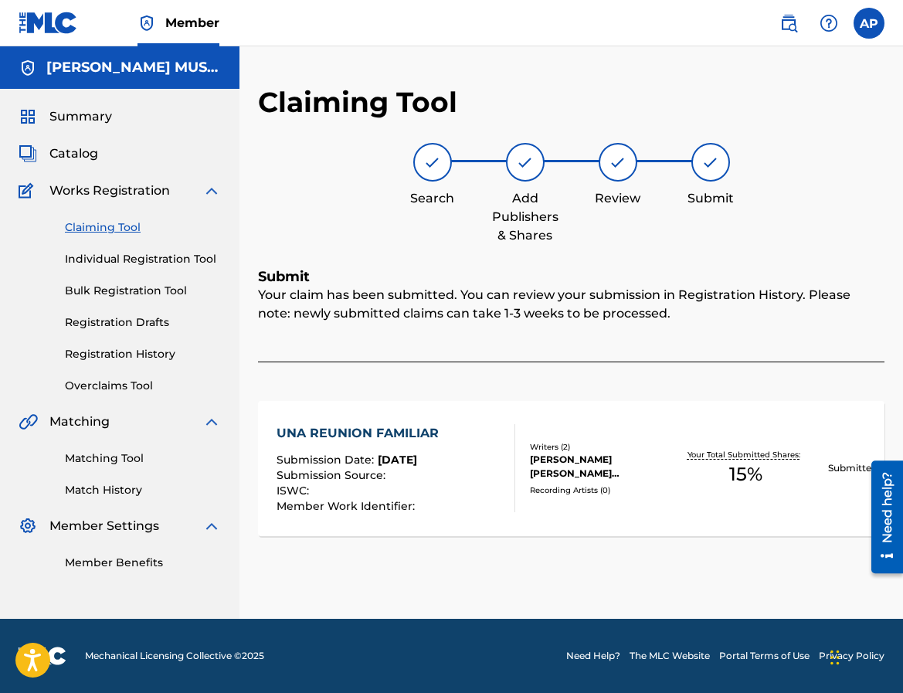
click at [84, 230] on link "Claiming Tool" at bounding box center [143, 227] width 156 height 16
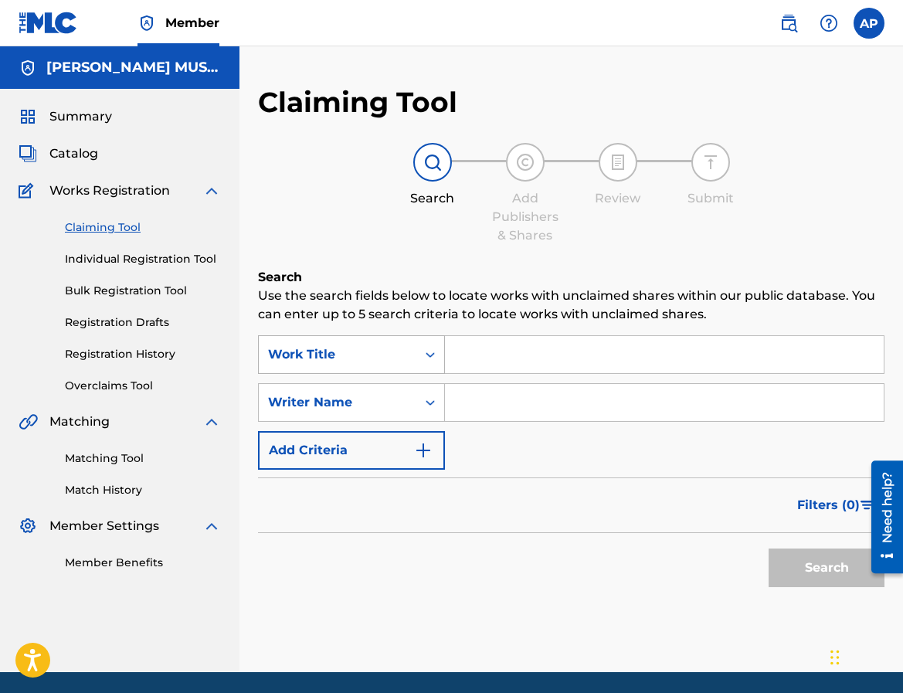
click at [419, 344] on div "Search Form" at bounding box center [430, 355] width 28 height 28
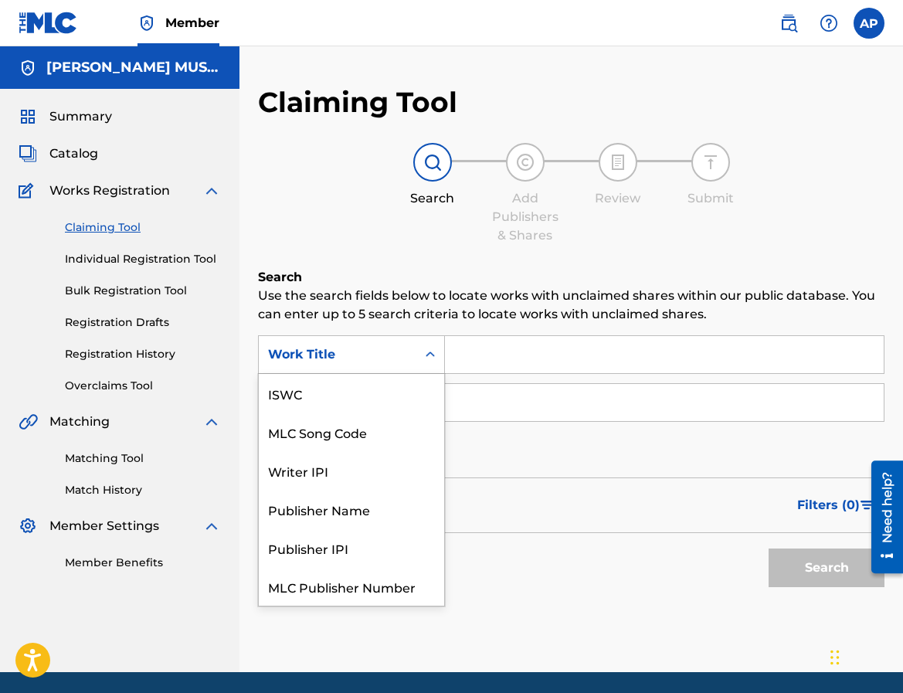
scroll to position [39, 0]
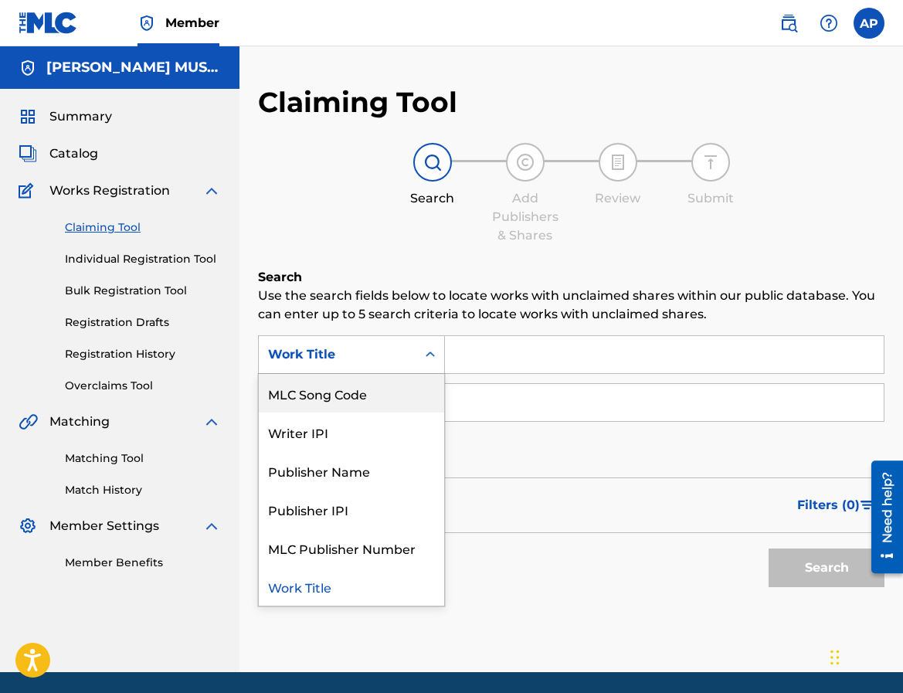
click at [411, 396] on div "MLC Song Code" at bounding box center [351, 393] width 185 height 39
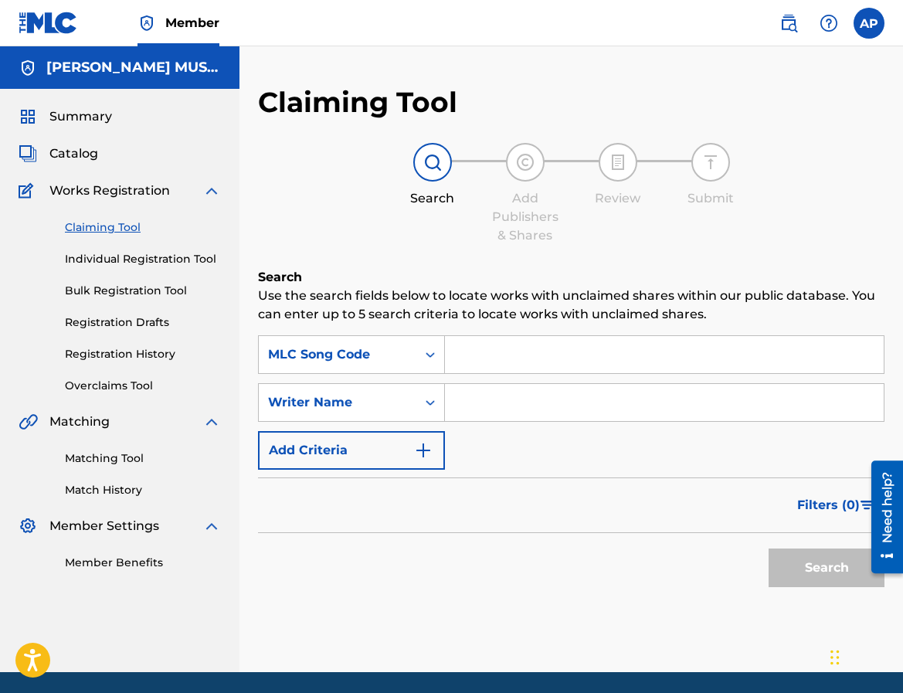
click at [486, 368] on input "Search Form" at bounding box center [664, 354] width 439 height 37
paste input "VB7546"
type input "VB7546"
click at [768, 548] on button "Search" at bounding box center [826, 567] width 116 height 39
